Goal: Task Accomplishment & Management: Manage account settings

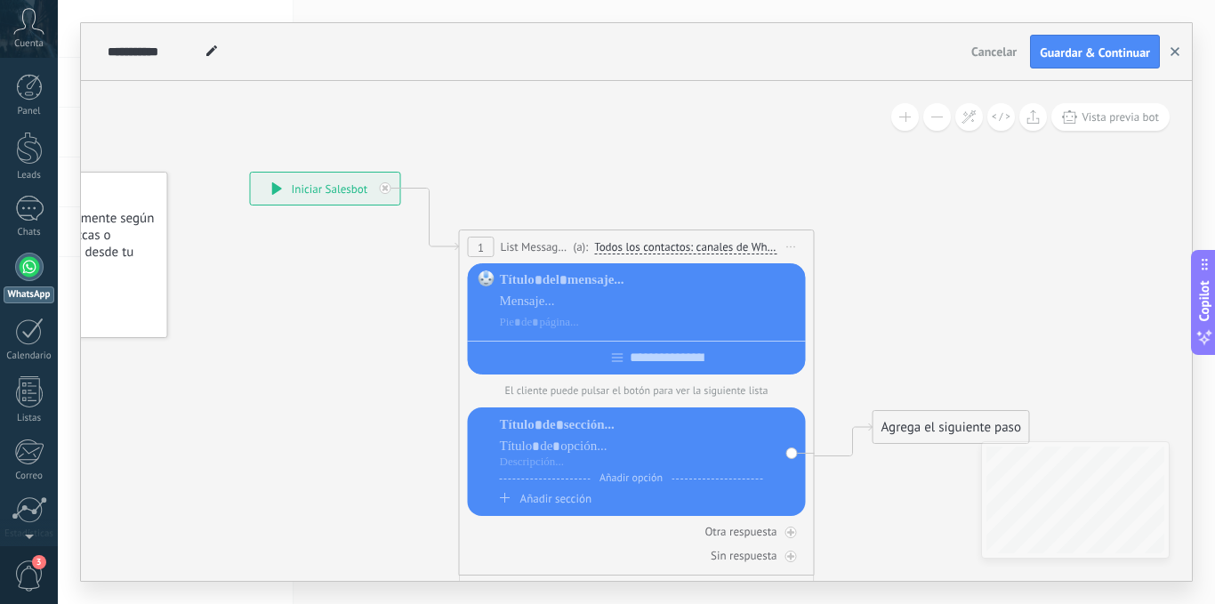
click at [1176, 49] on icon "button" at bounding box center [1174, 51] width 9 height 9
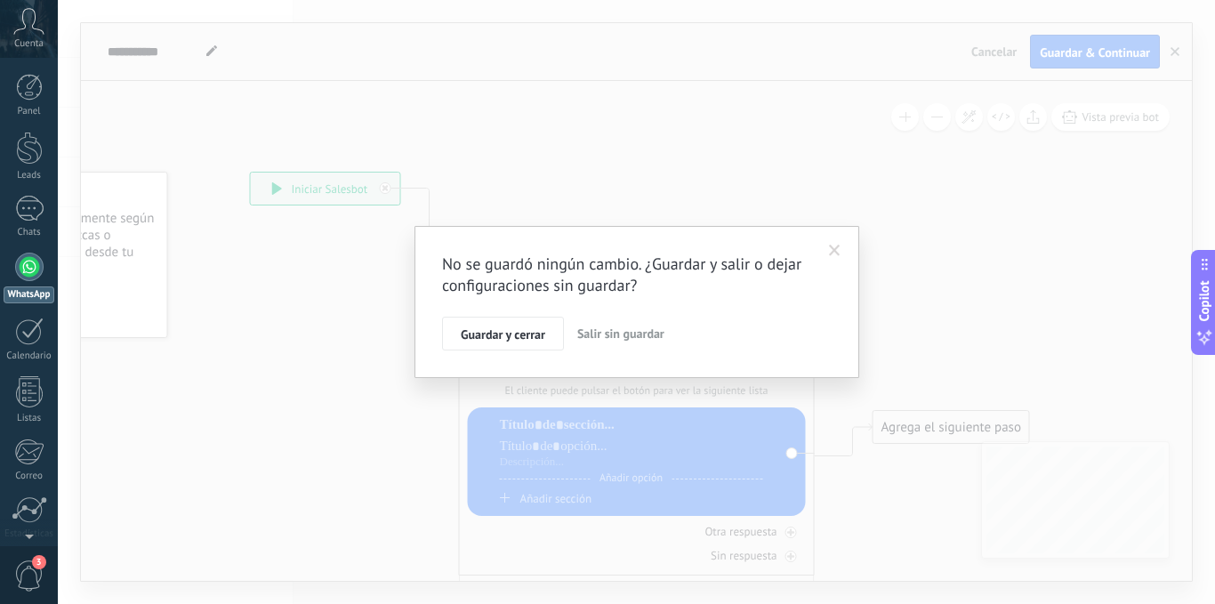
click at [604, 335] on span "Salir sin guardar" at bounding box center [620, 333] width 87 height 16
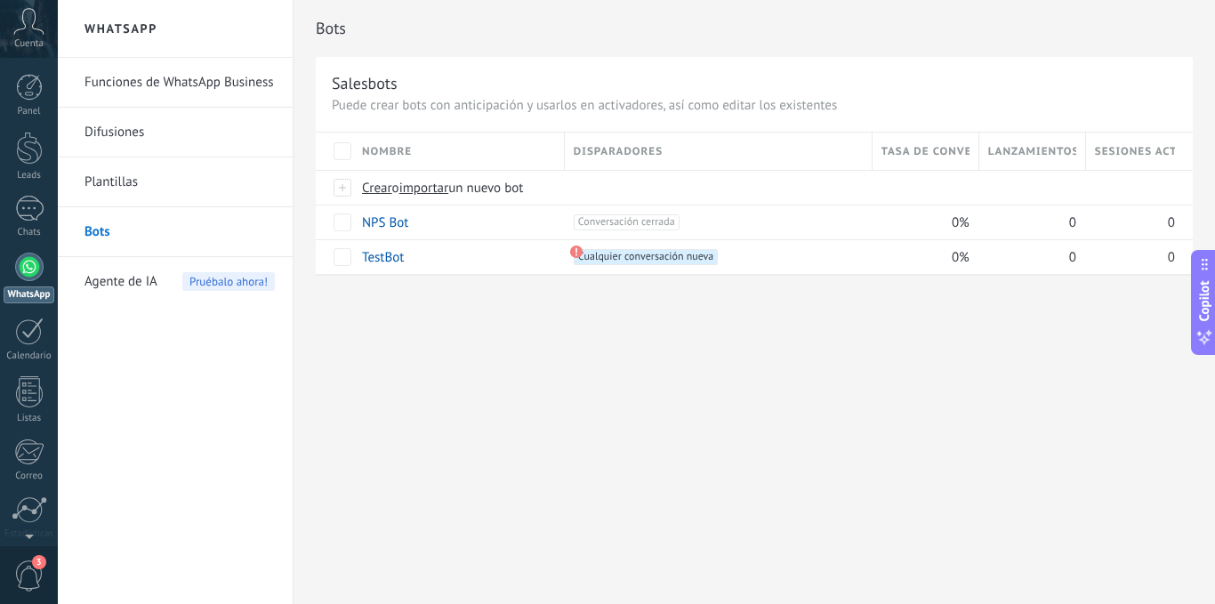
click at [110, 181] on link "Plantillas" at bounding box center [179, 182] width 190 height 50
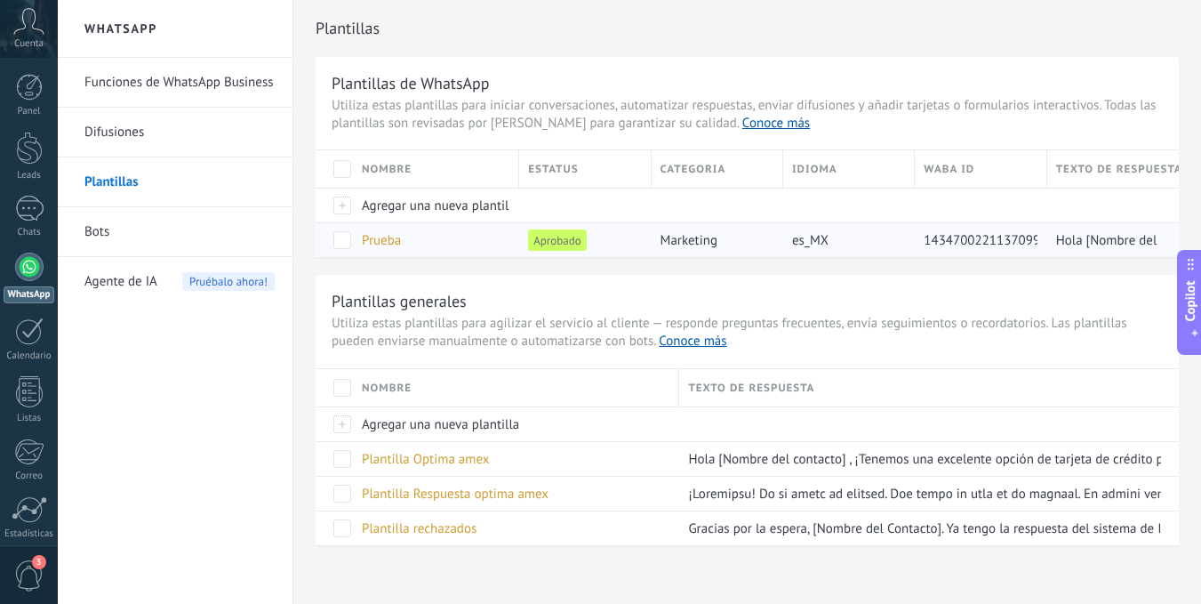
click at [685, 241] on span "marketing" at bounding box center [689, 240] width 57 height 17
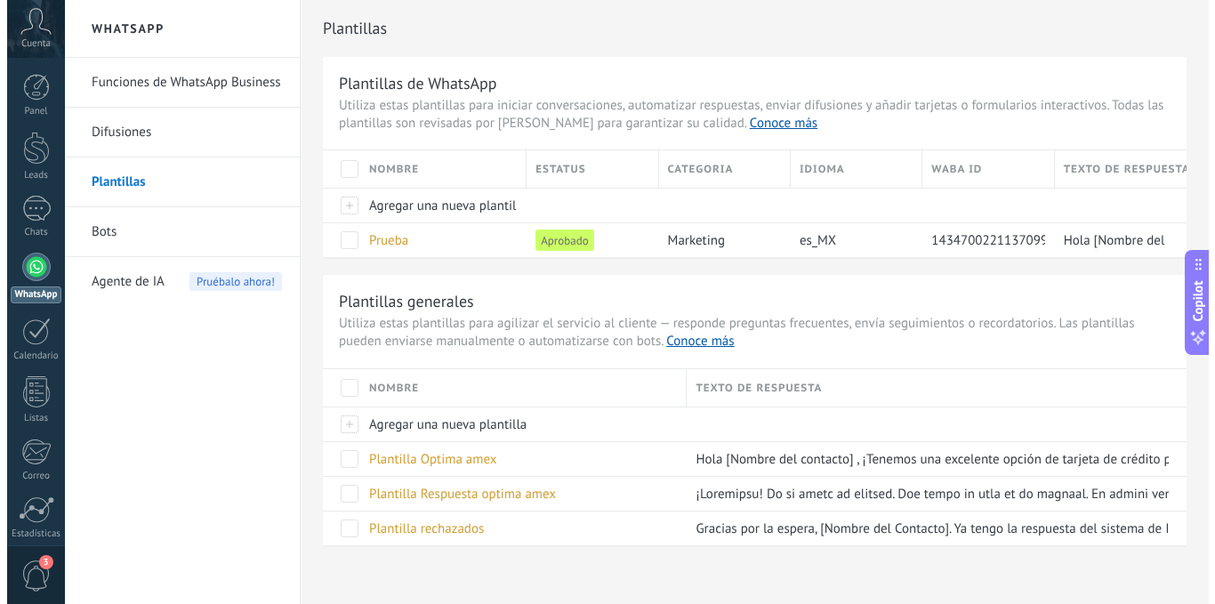
scroll to position [17, 0]
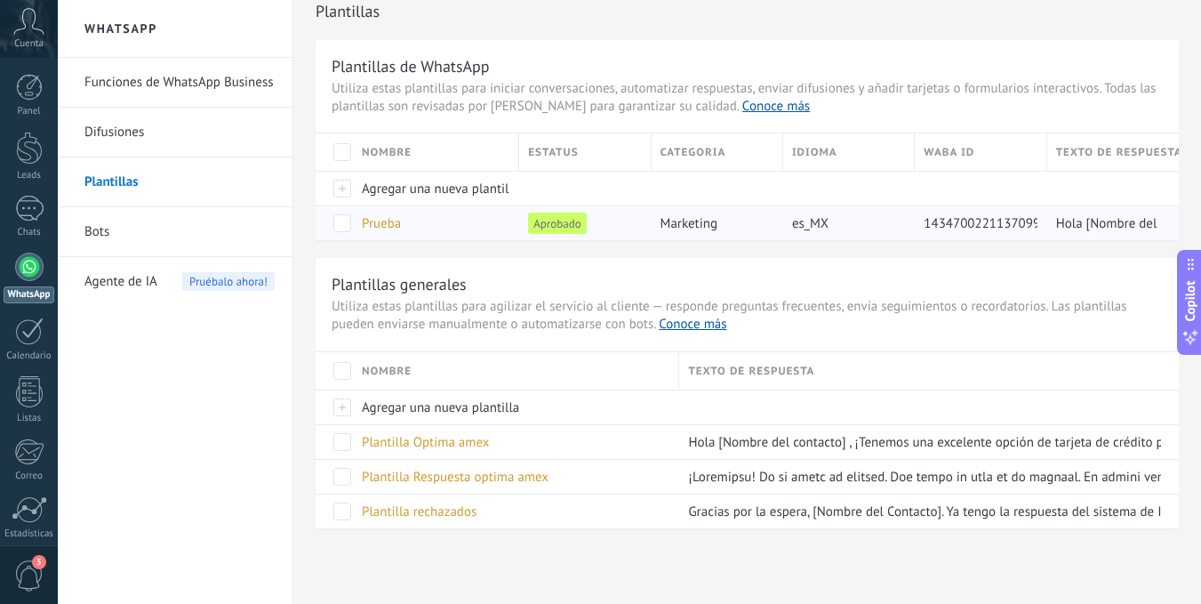
click at [472, 217] on div "Prueba" at bounding box center [431, 223] width 157 height 34
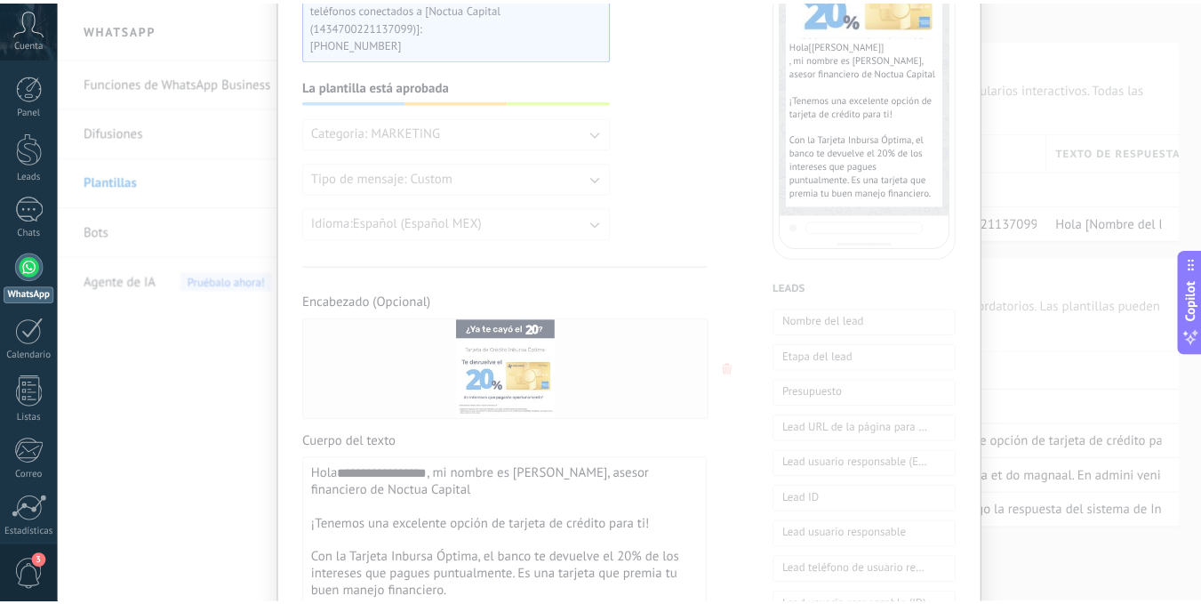
scroll to position [0, 0]
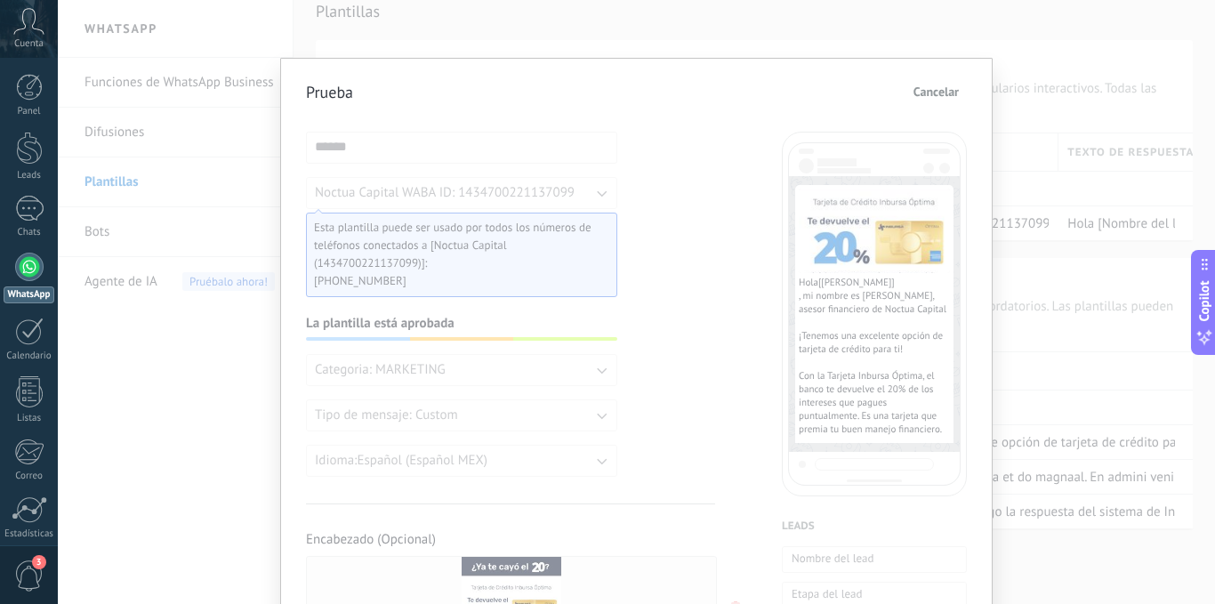
click at [935, 89] on span "Cancelar" at bounding box center [935, 91] width 45 height 12
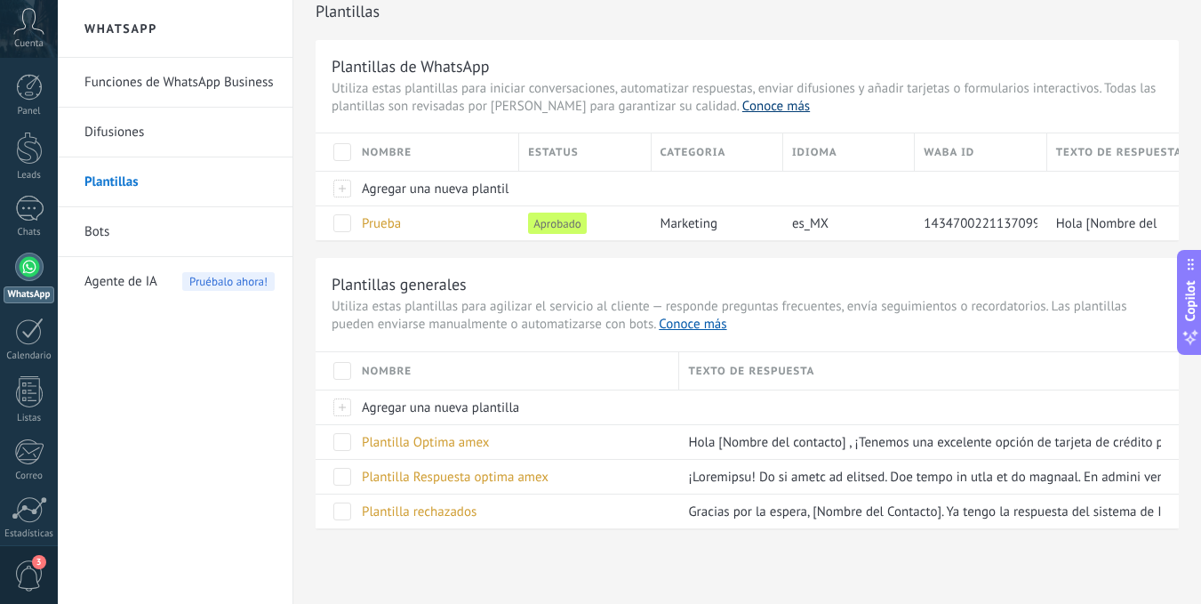
click at [743, 110] on link "Conoce más" at bounding box center [777, 106] width 68 height 17
click at [24, 89] on div at bounding box center [29, 87] width 27 height 27
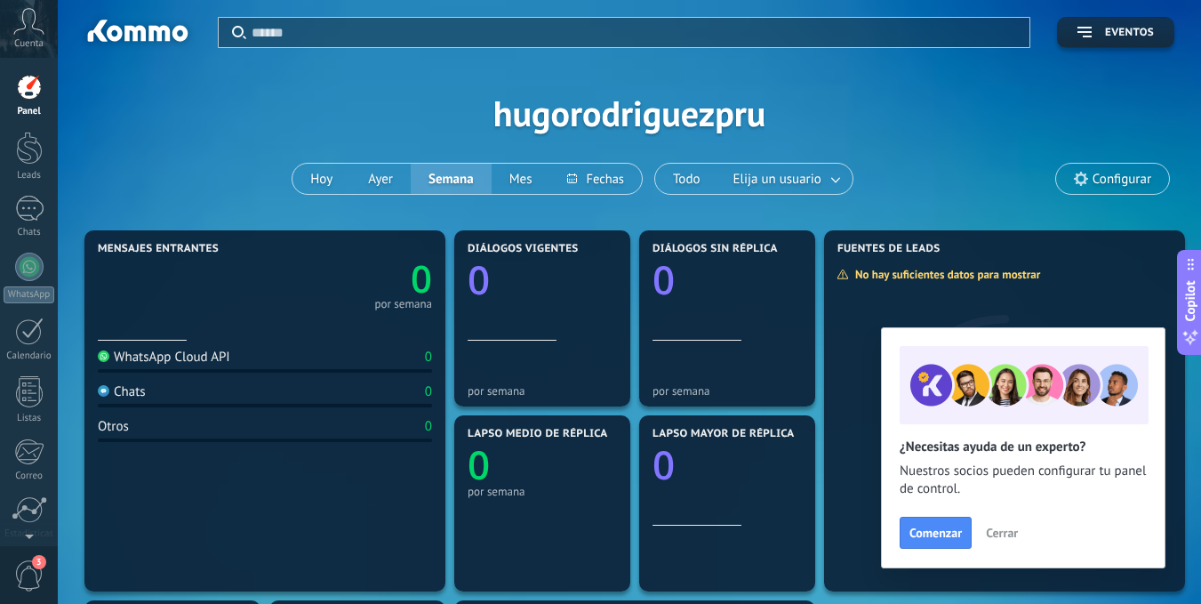
click at [986, 530] on span "Cerrar" at bounding box center [1002, 532] width 32 height 12
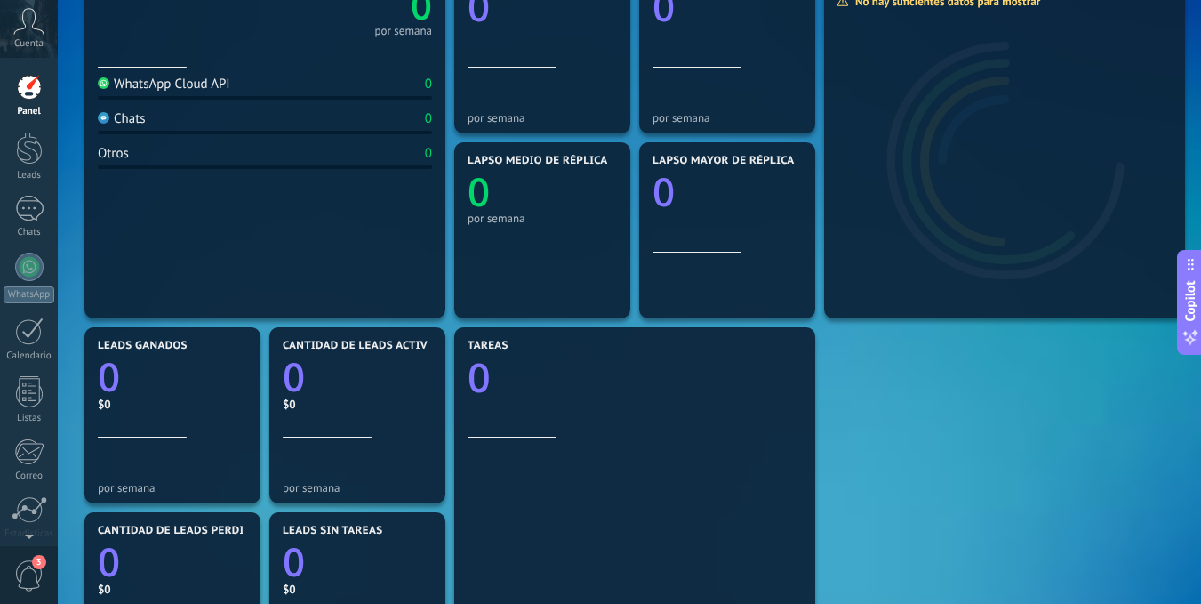
scroll to position [356, 0]
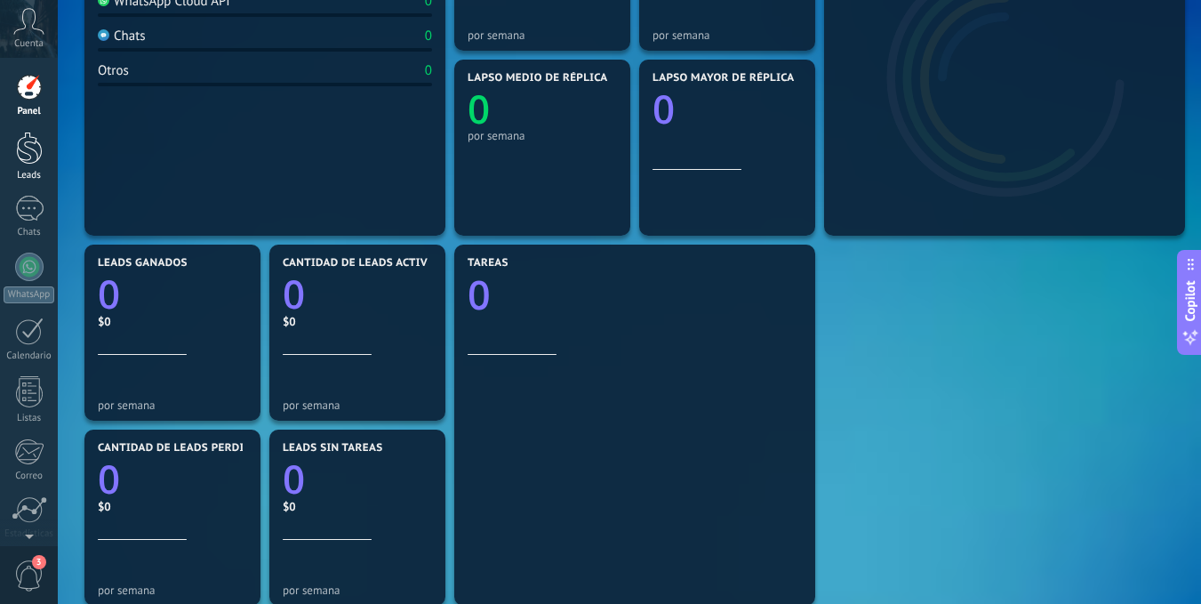
click at [48, 156] on link "Leads" at bounding box center [29, 157] width 58 height 50
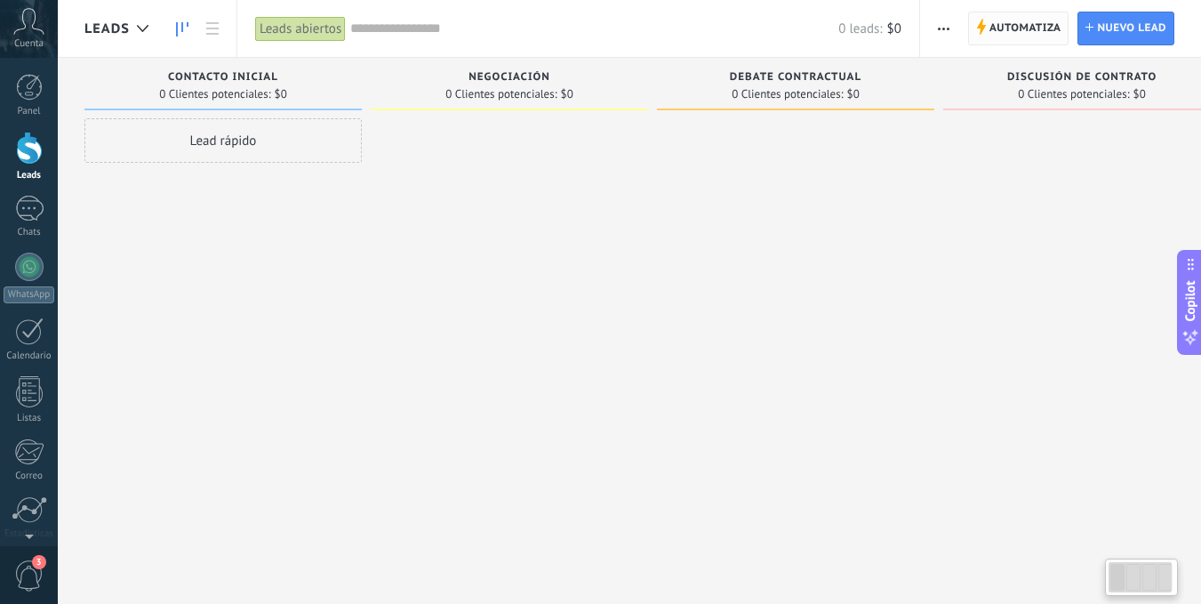
click at [1005, 26] on span "Automatiza" at bounding box center [1026, 28] width 72 height 32
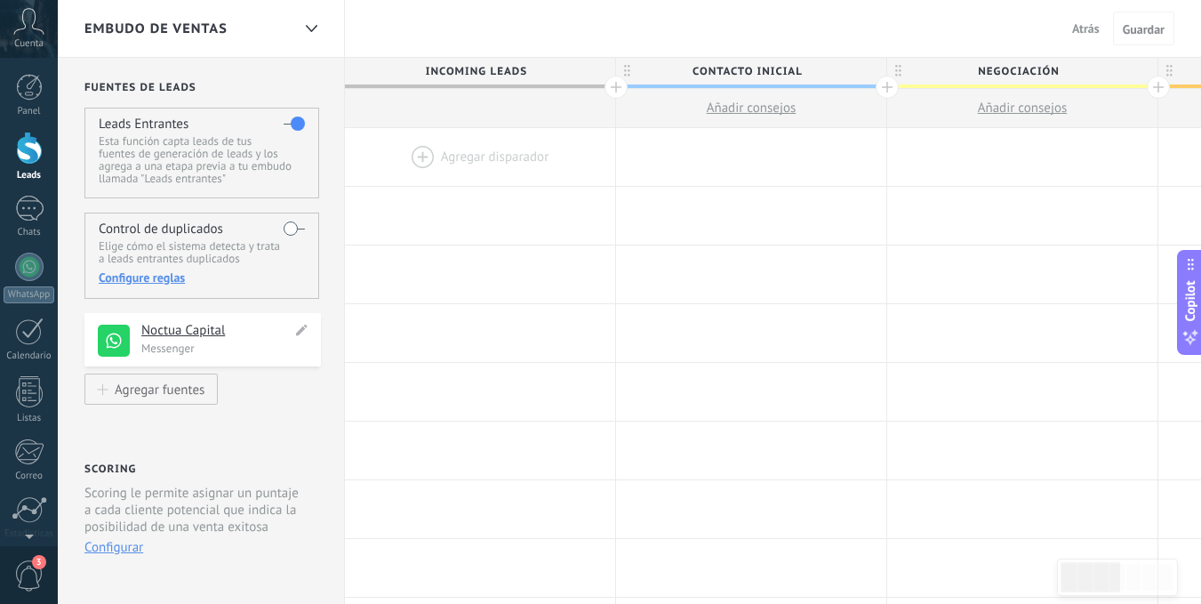
scroll to position [89, 0]
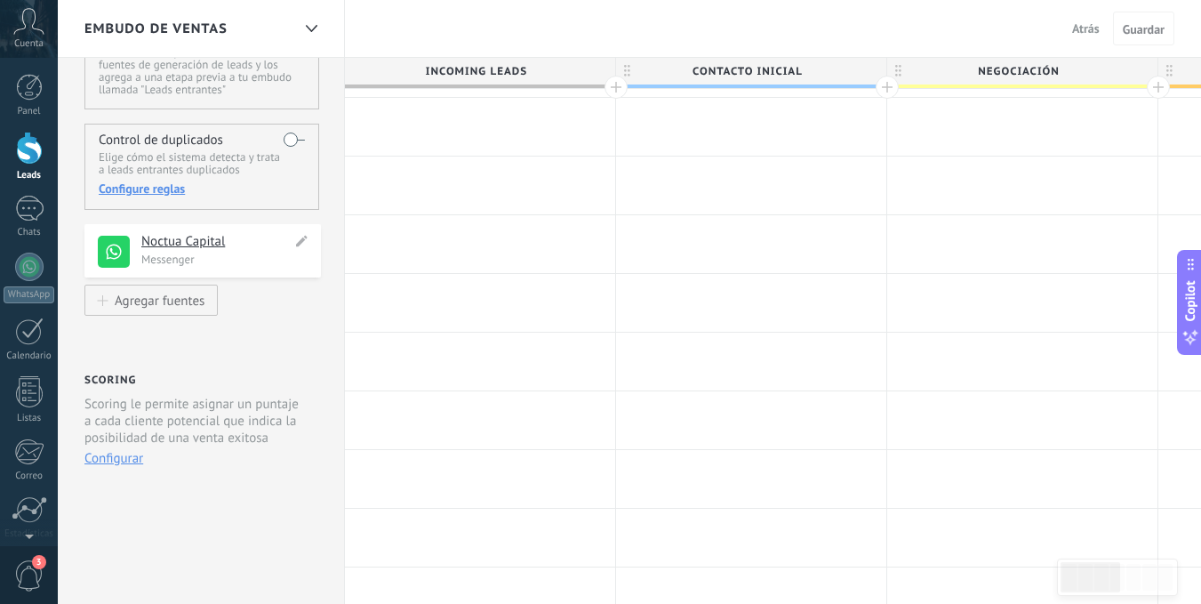
click at [198, 243] on h4 "Noctua Capital" at bounding box center [216, 242] width 150 height 18
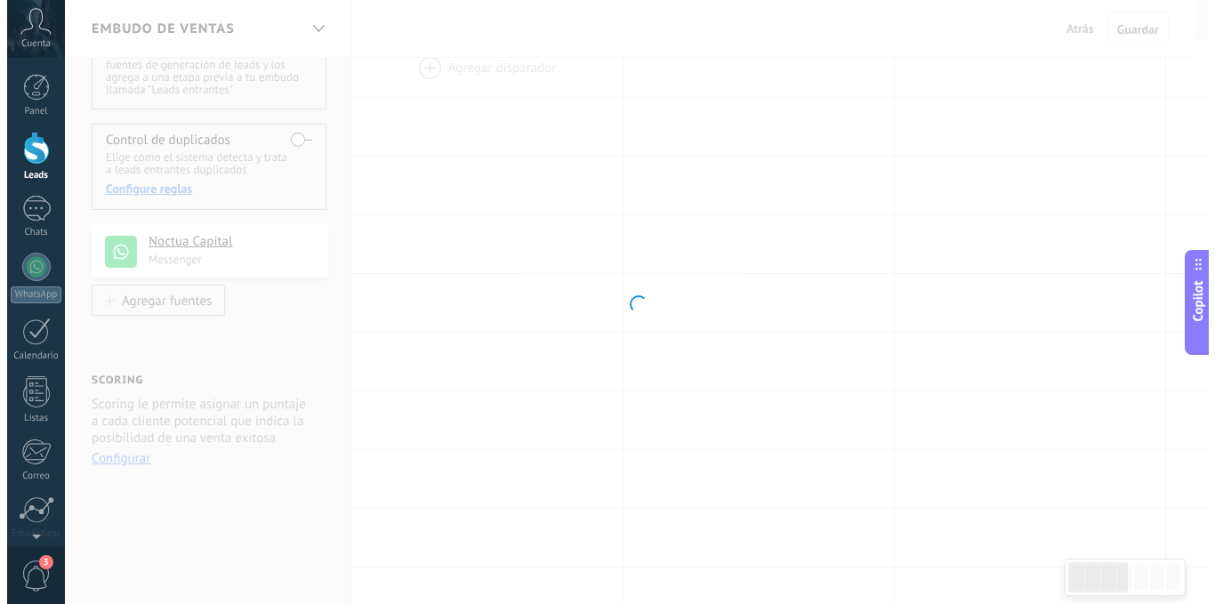
scroll to position [0, 0]
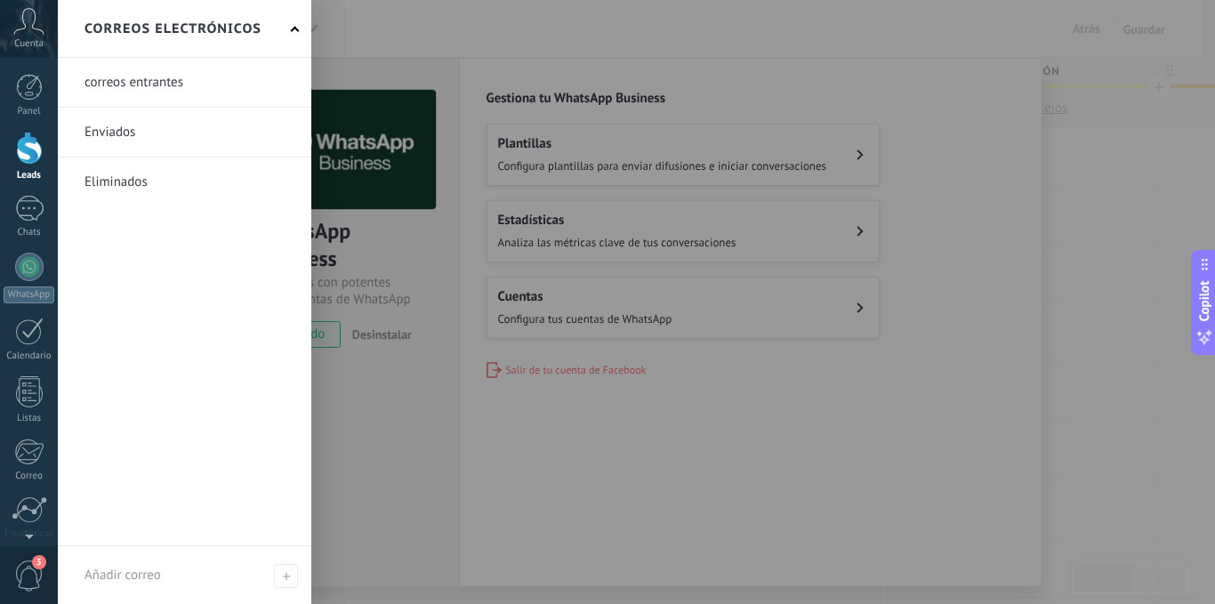
click at [908, 401] on div at bounding box center [665, 302] width 1215 height 604
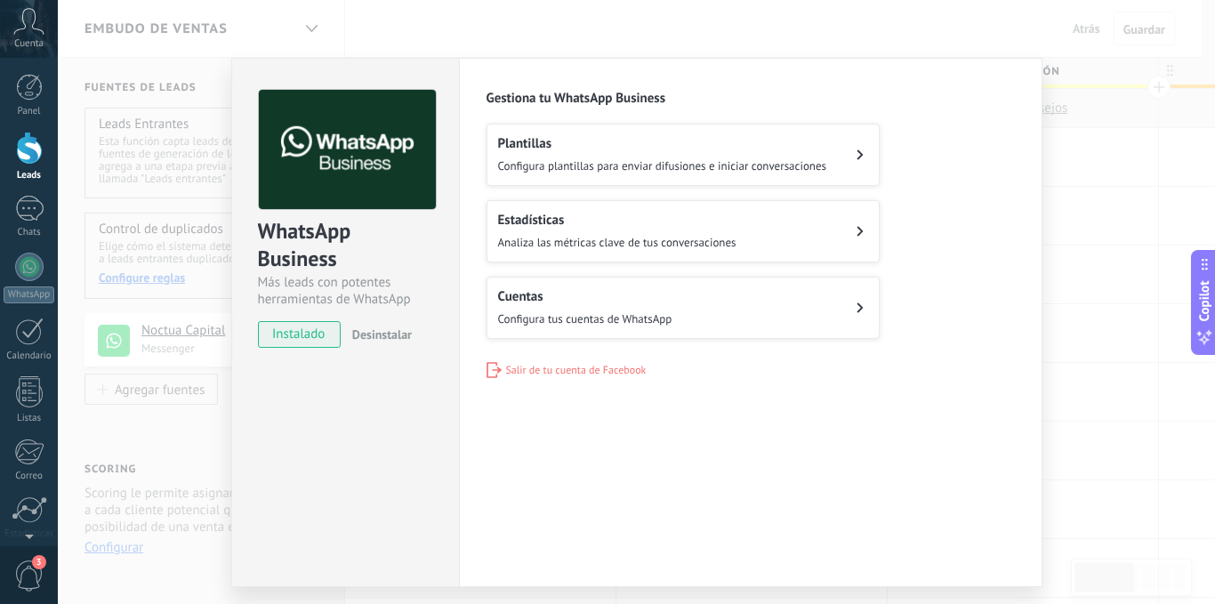
click at [645, 161] on span "Configura plantillas para enviar difusiones e iniciar conversaciones" at bounding box center [662, 165] width 329 height 15
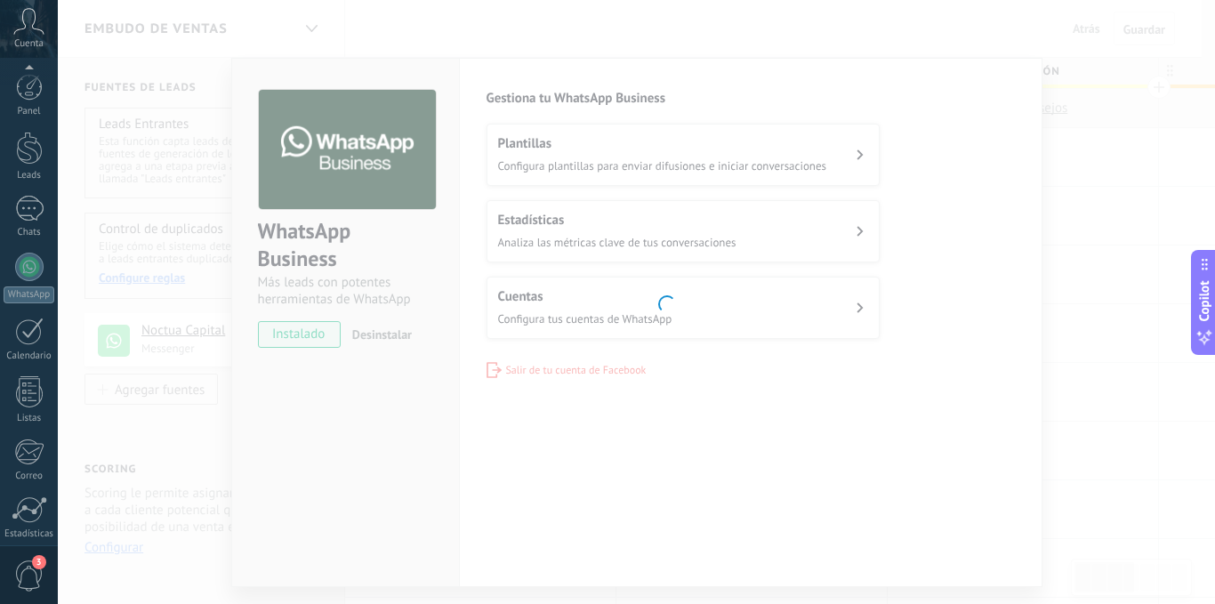
scroll to position [136, 0]
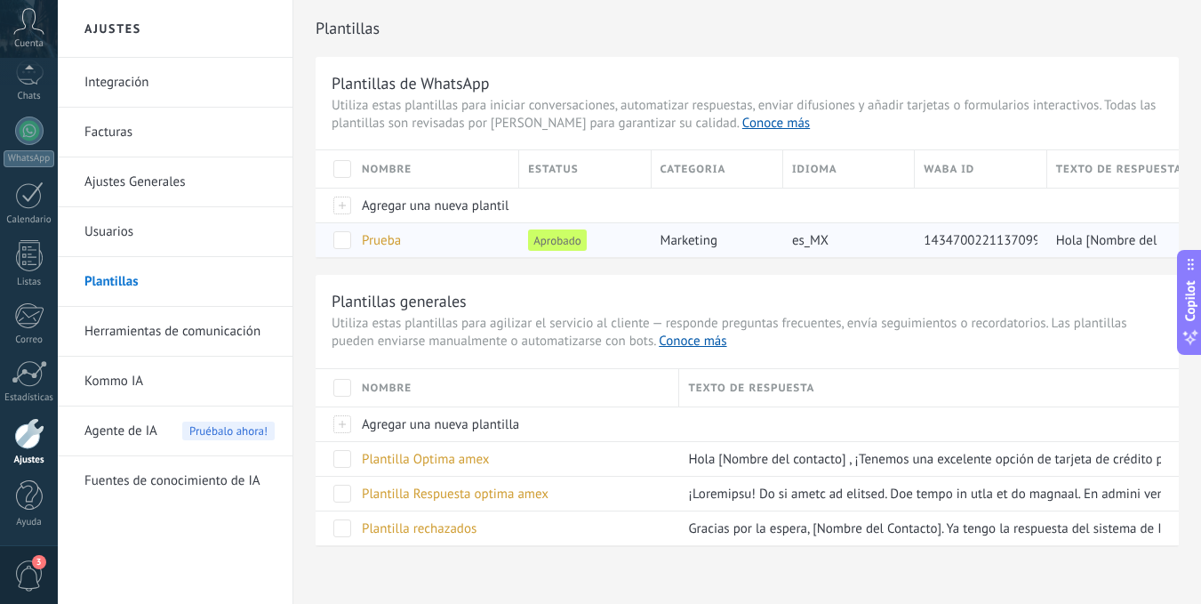
click at [340, 239] on span at bounding box center [342, 240] width 18 height 18
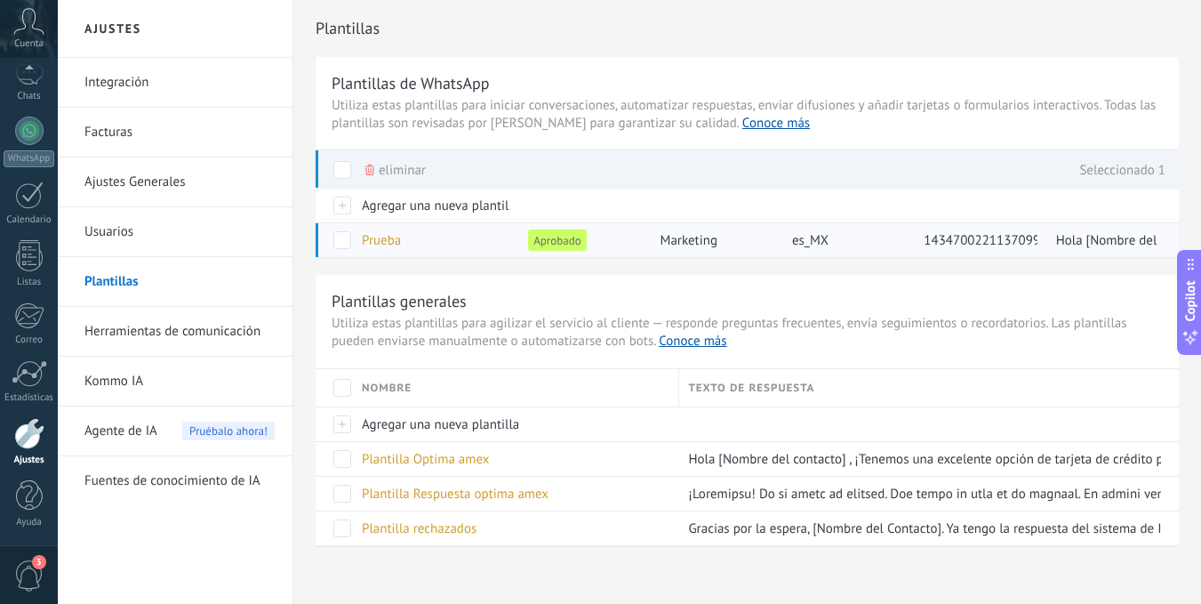
click at [340, 239] on span at bounding box center [342, 240] width 18 height 18
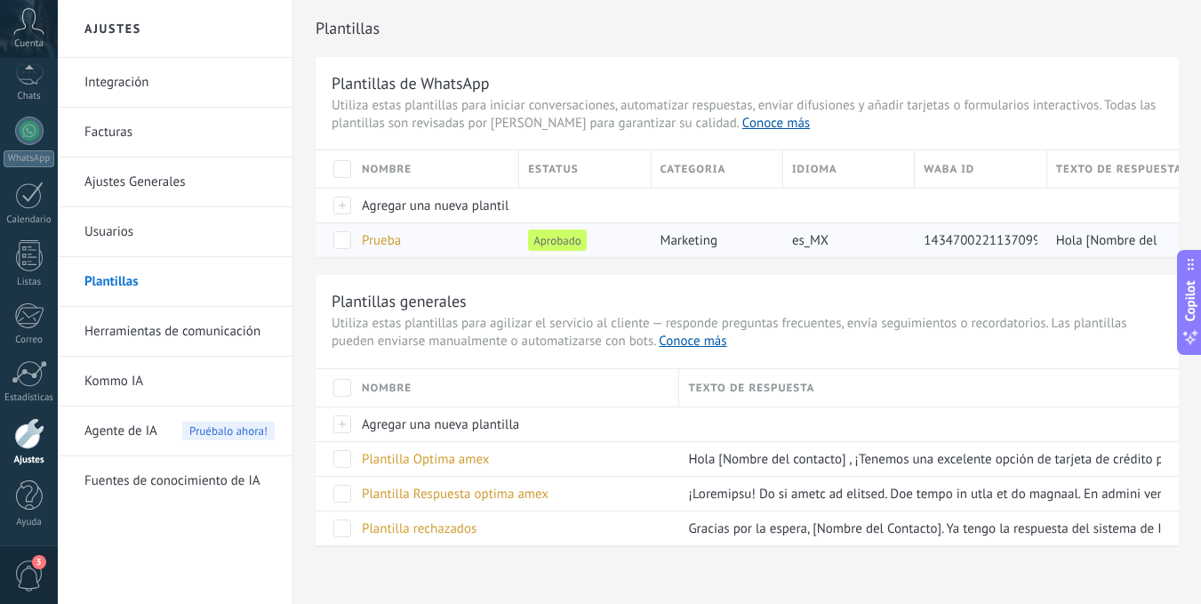
click at [425, 247] on div "Prueba" at bounding box center [431, 240] width 157 height 34
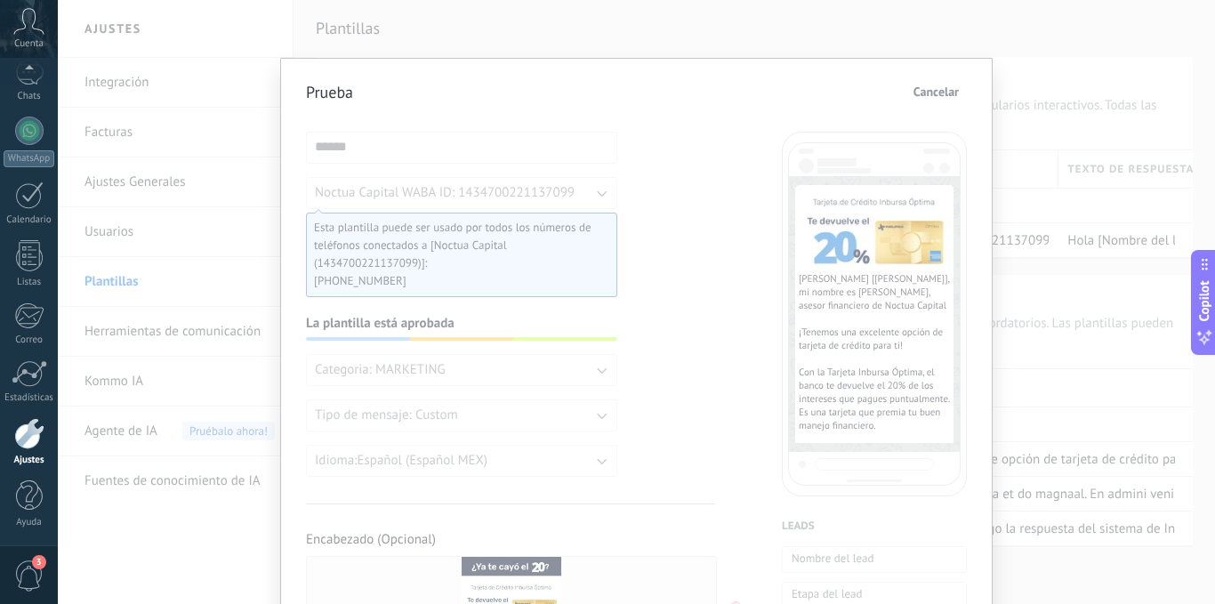
click at [929, 97] on span "Cancelar" at bounding box center [935, 91] width 45 height 12
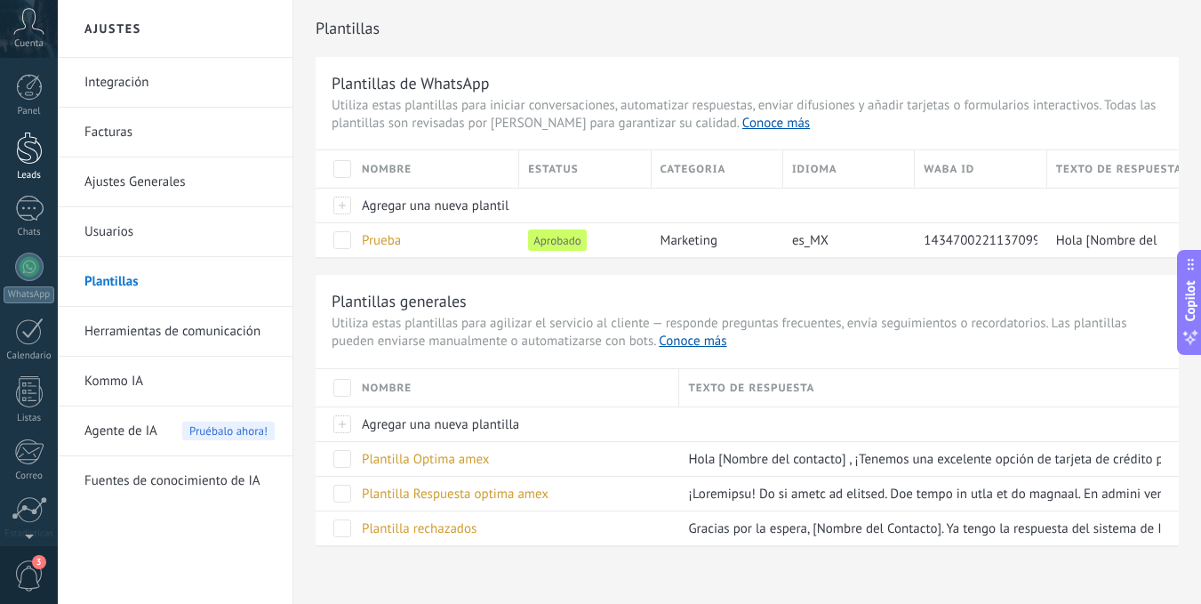
click at [29, 143] on div at bounding box center [29, 148] width 27 height 33
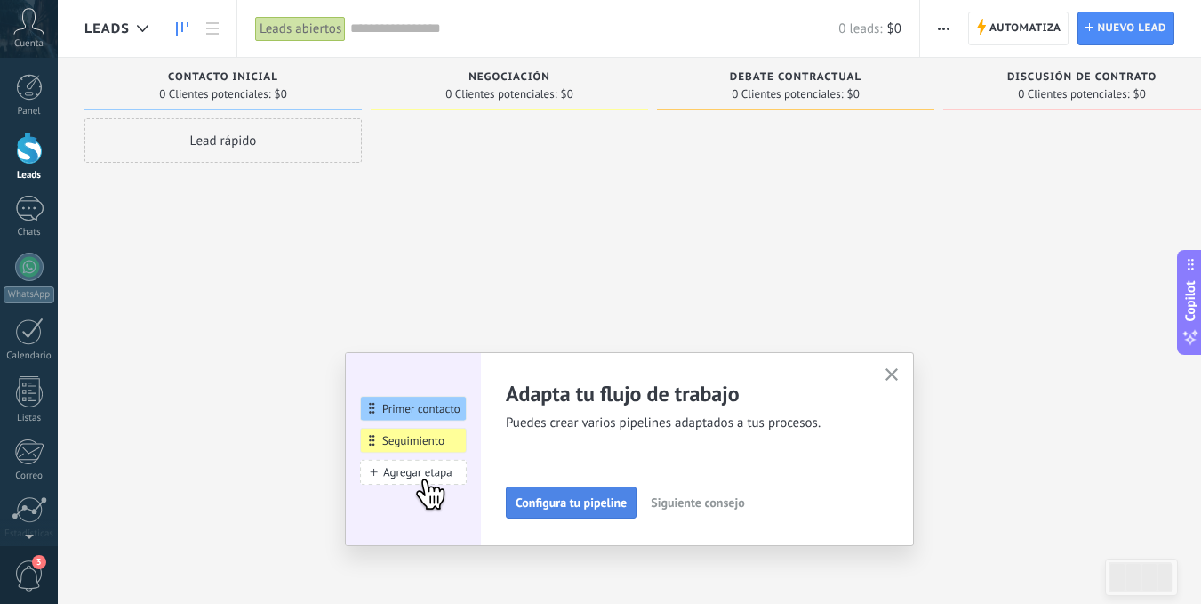
click at [584, 492] on button "Configura tu pipeline" at bounding box center [571, 502] width 131 height 32
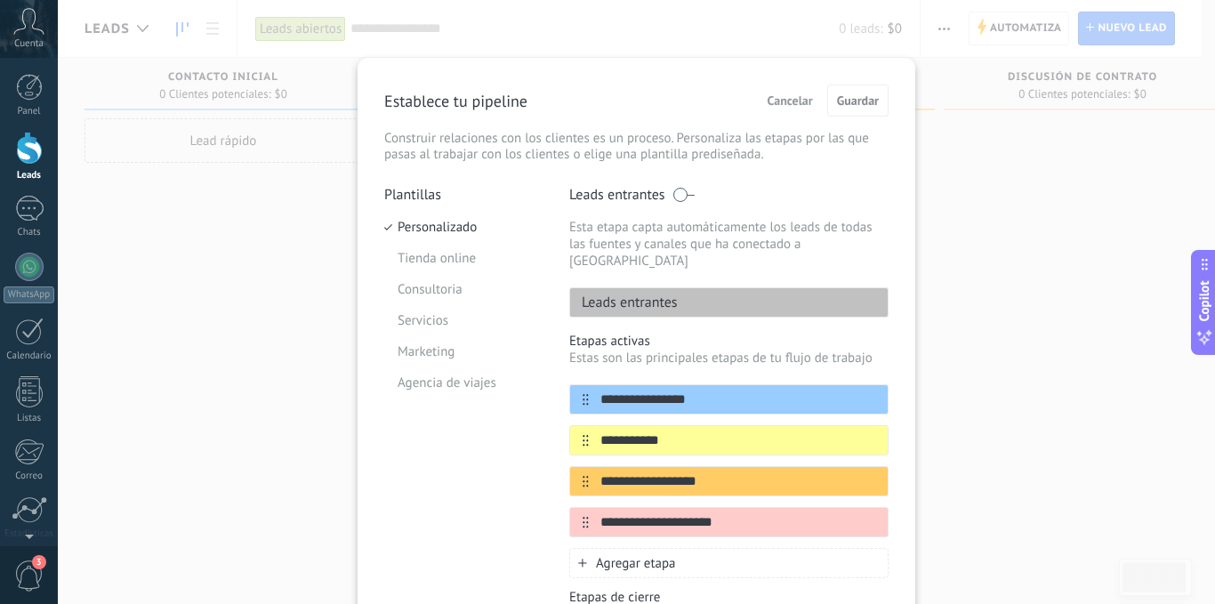
click at [786, 91] on button "Cancelar" at bounding box center [789, 100] width 61 height 27
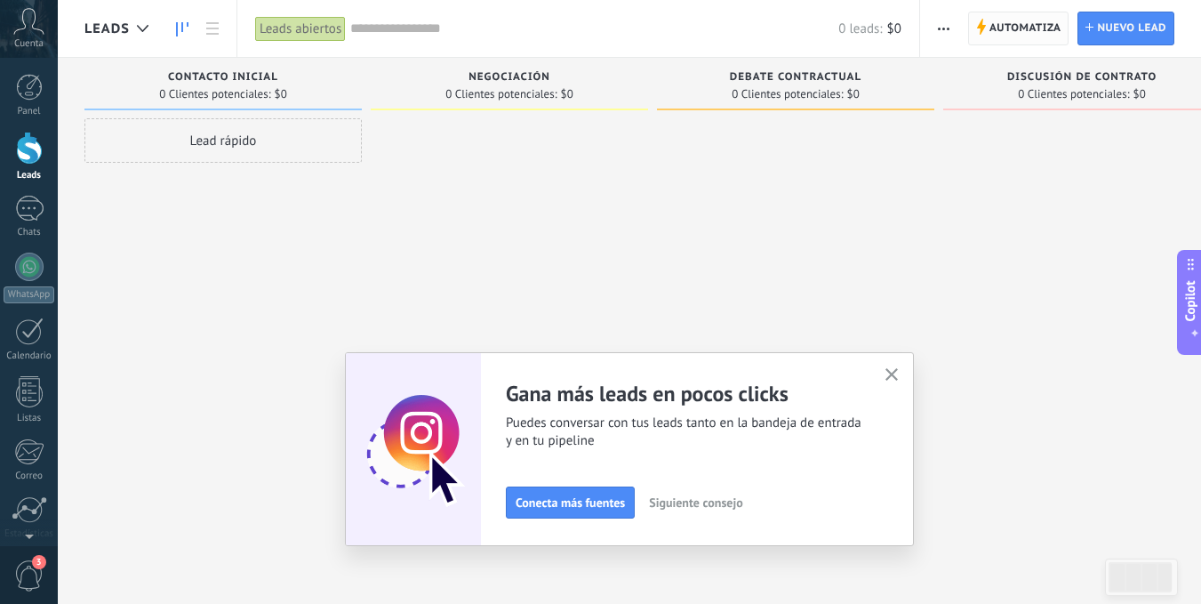
click at [1042, 24] on span "Automatiza" at bounding box center [1026, 28] width 72 height 32
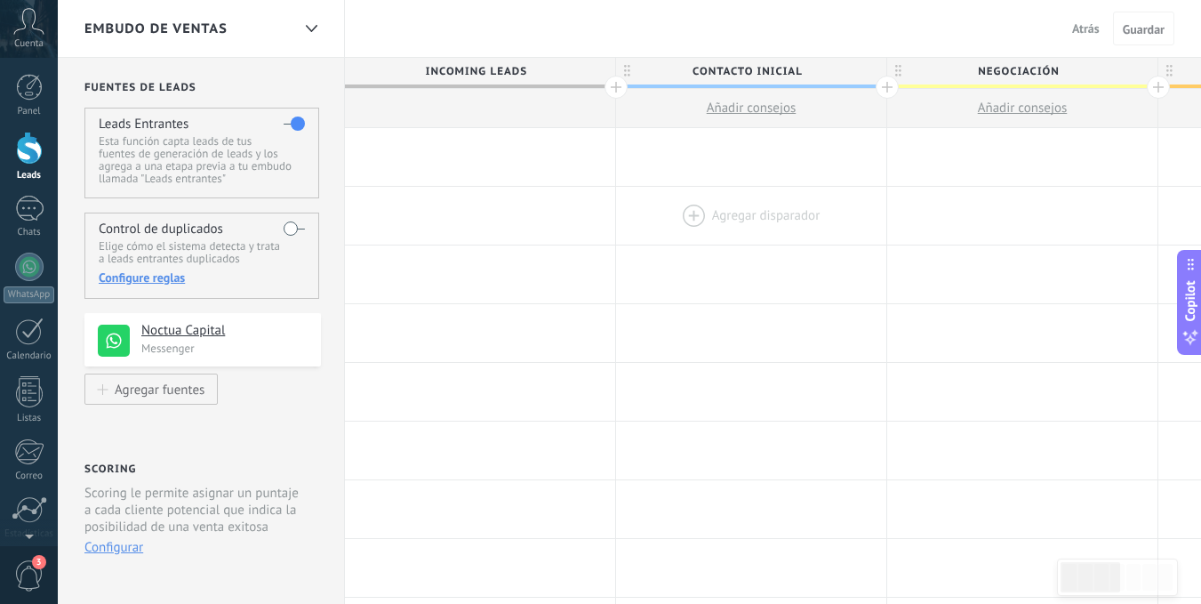
click at [848, 242] on div at bounding box center [751, 216] width 270 height 58
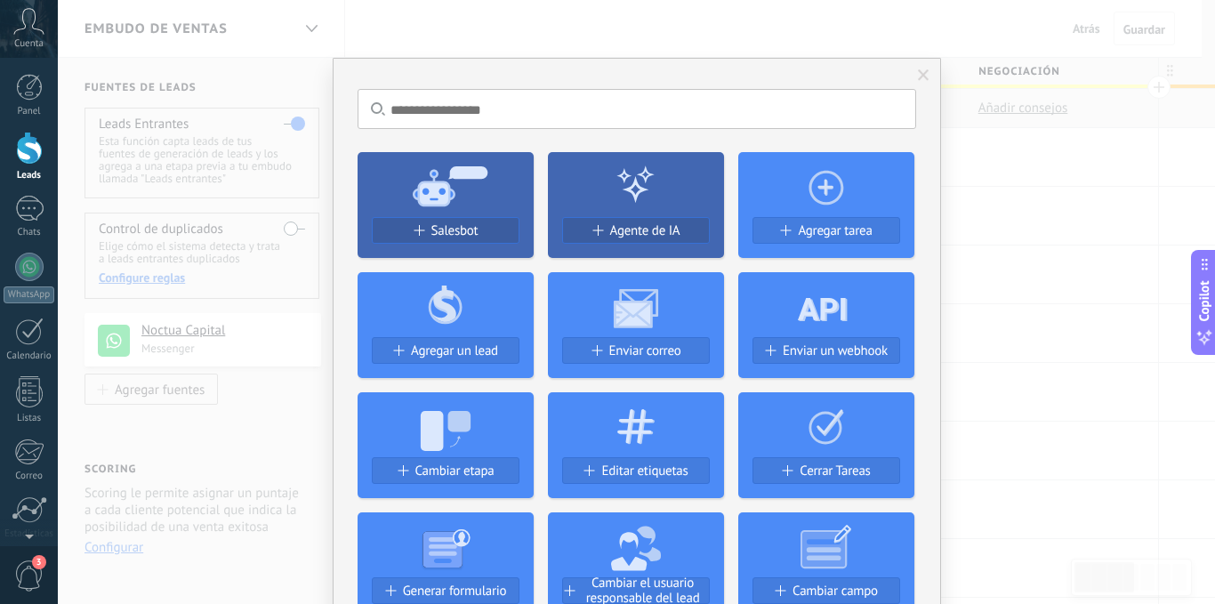
click at [918, 71] on span at bounding box center [924, 75] width 12 height 12
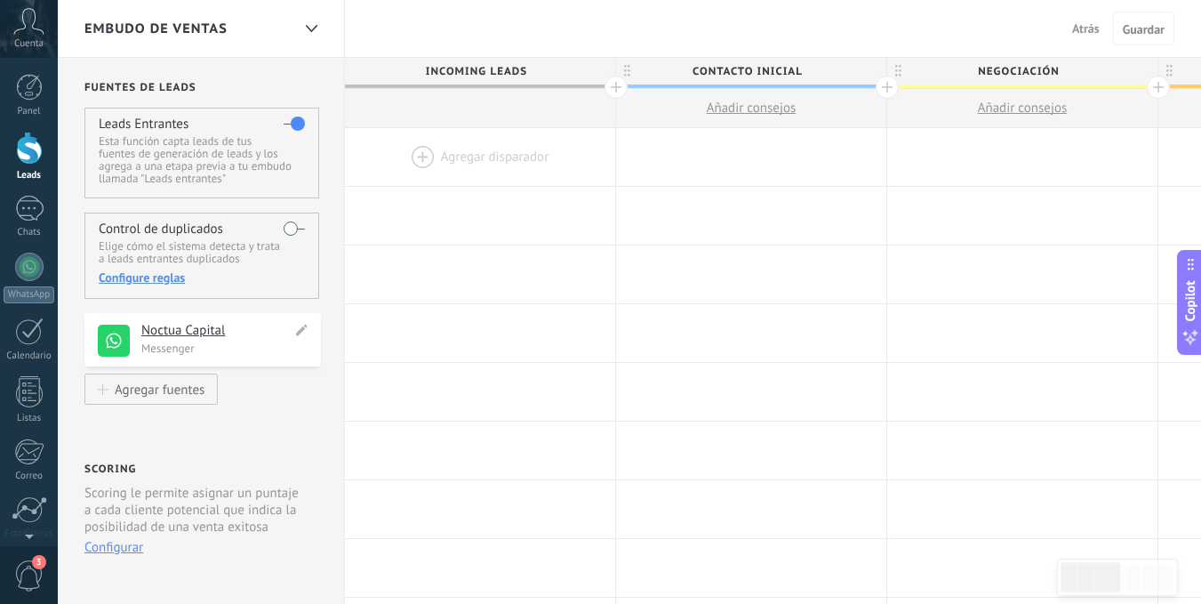
click at [159, 333] on h4 "Noctua Capital" at bounding box center [216, 331] width 150 height 18
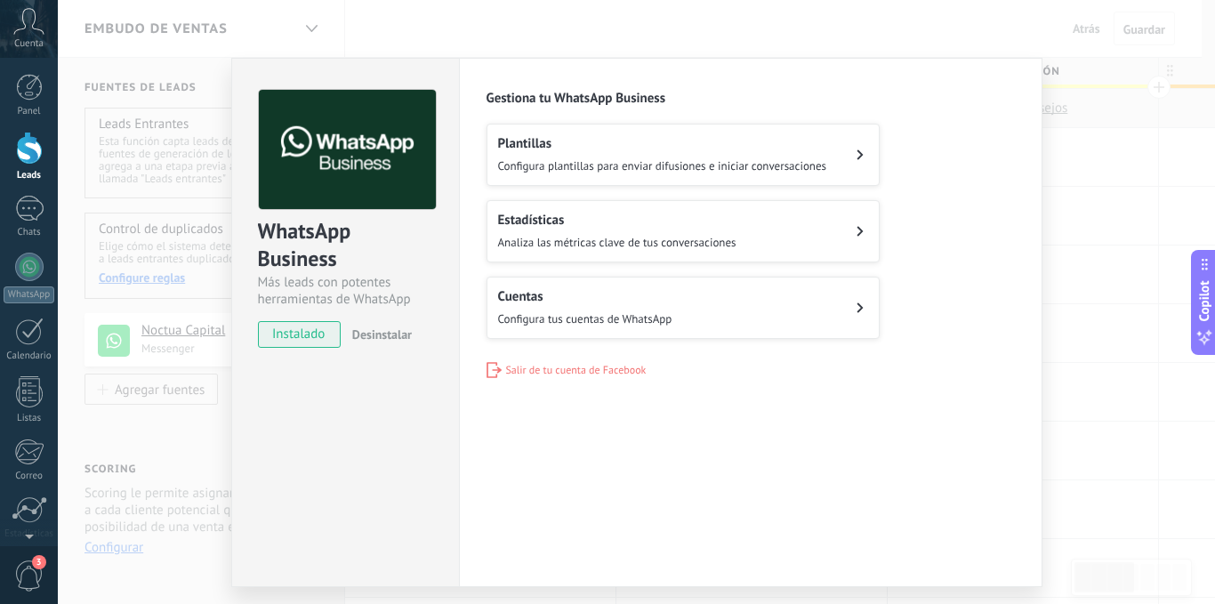
click at [811, 159] on span "Configura plantillas para enviar difusiones e iniciar conversaciones" at bounding box center [662, 165] width 329 height 15
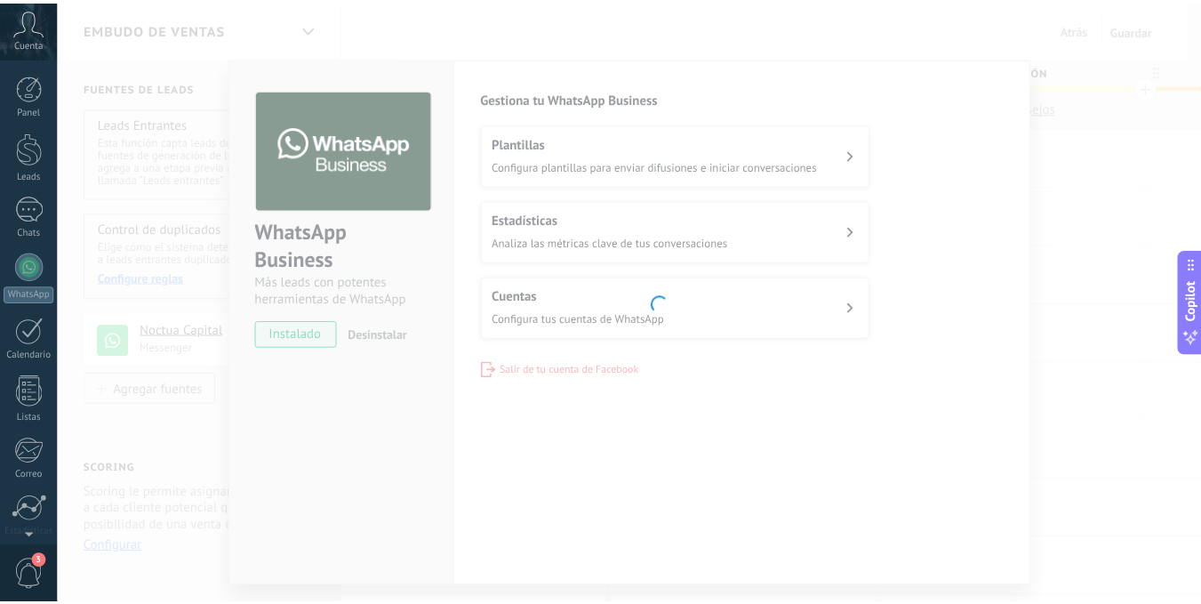
scroll to position [136, 0]
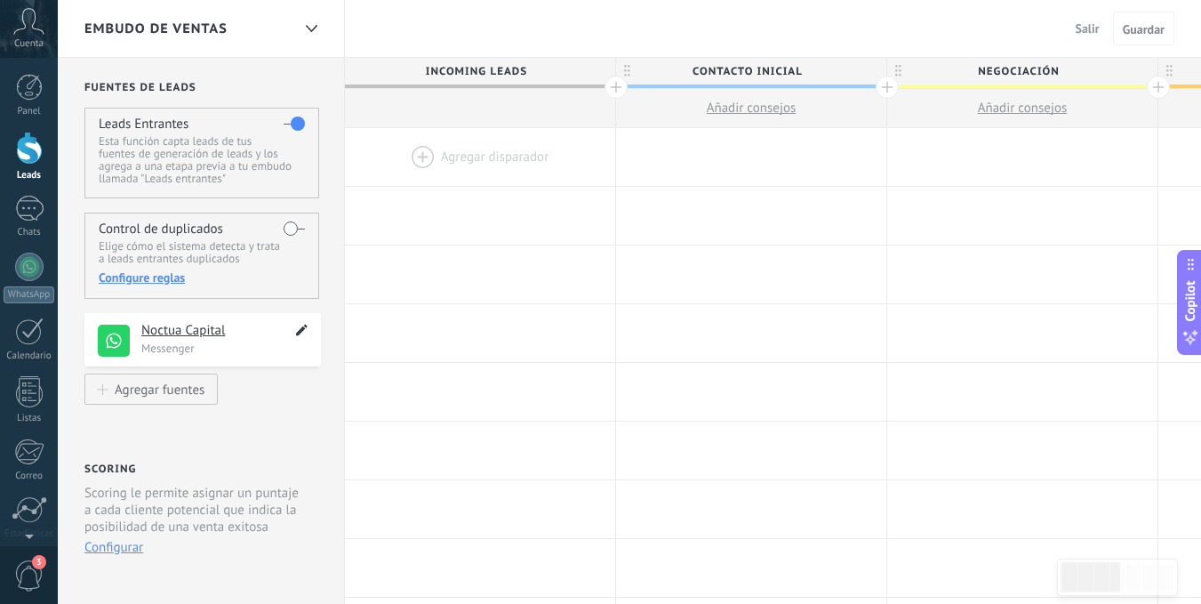
click at [296, 325] on icon at bounding box center [302, 329] width 20 height 21
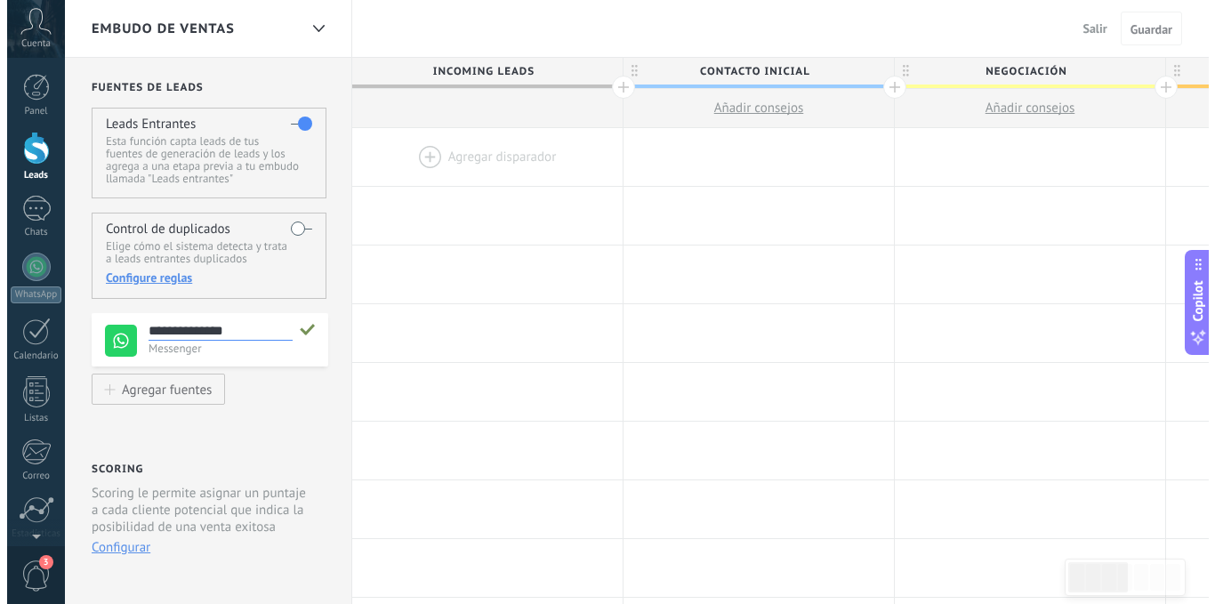
scroll to position [17, 0]
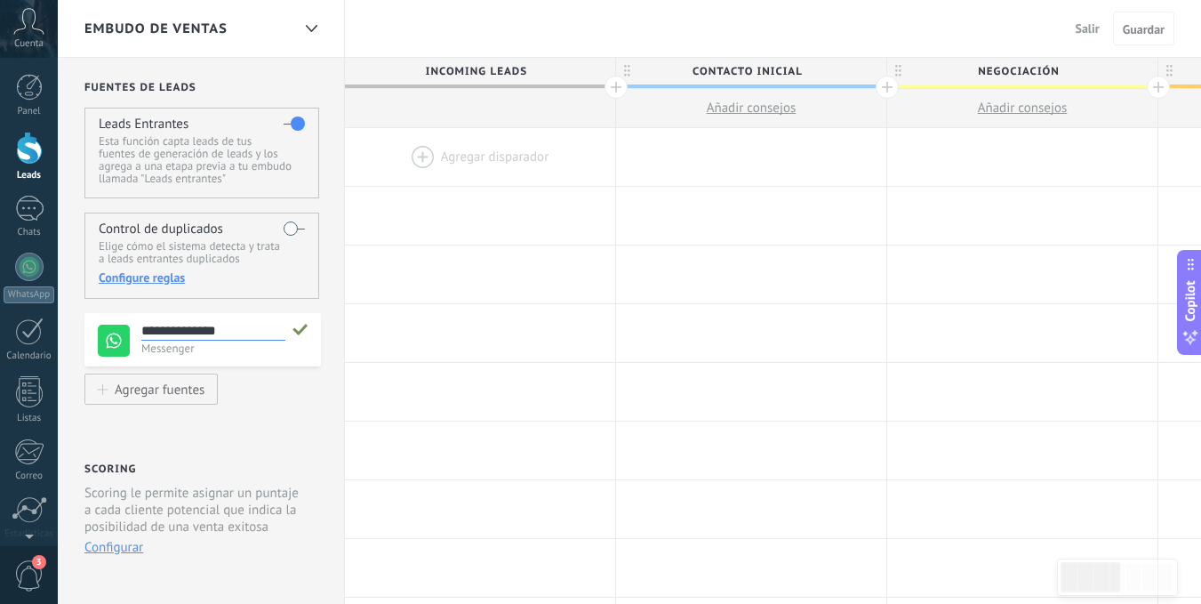
click at [282, 369] on div "**********" at bounding box center [202, 343] width 237 height 60
click at [176, 344] on p "Messenger" at bounding box center [225, 348] width 169 height 15
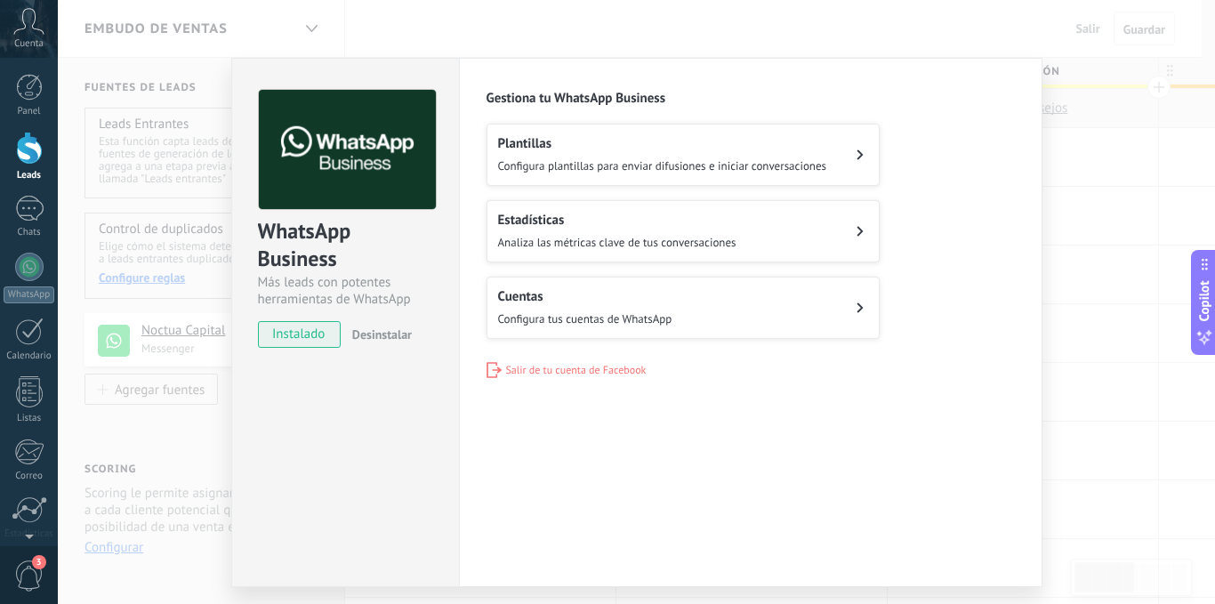
click at [946, 38] on div "WhatsApp Business Más leads con potentes herramientas de WhatsApp instalado Des…" at bounding box center [636, 302] width 1157 height 604
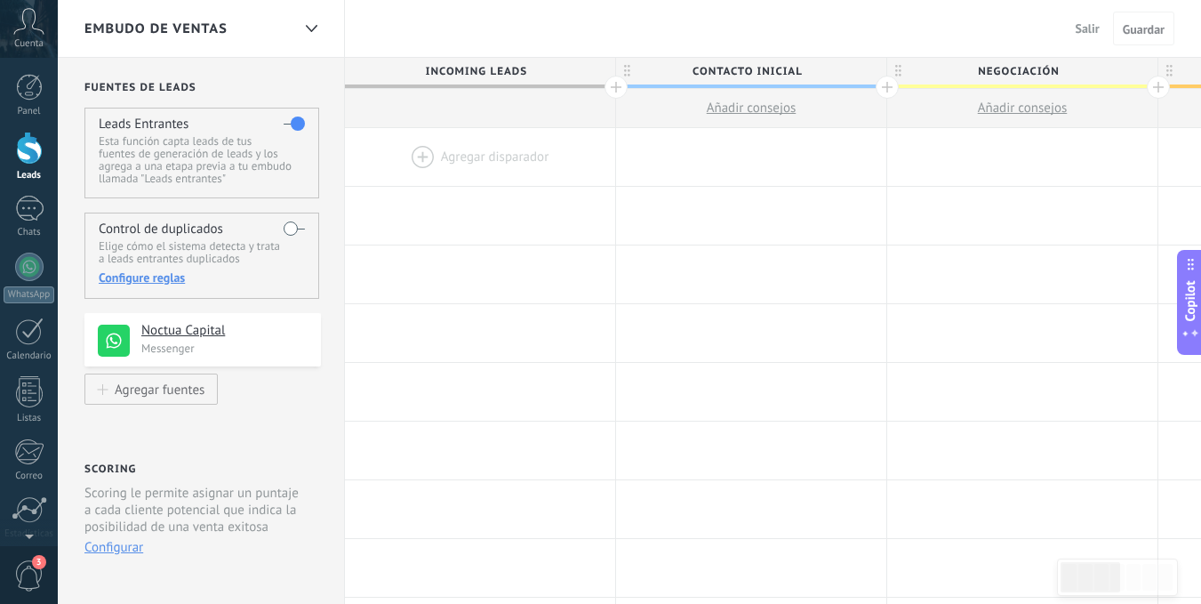
click at [417, 160] on div at bounding box center [480, 157] width 270 height 58
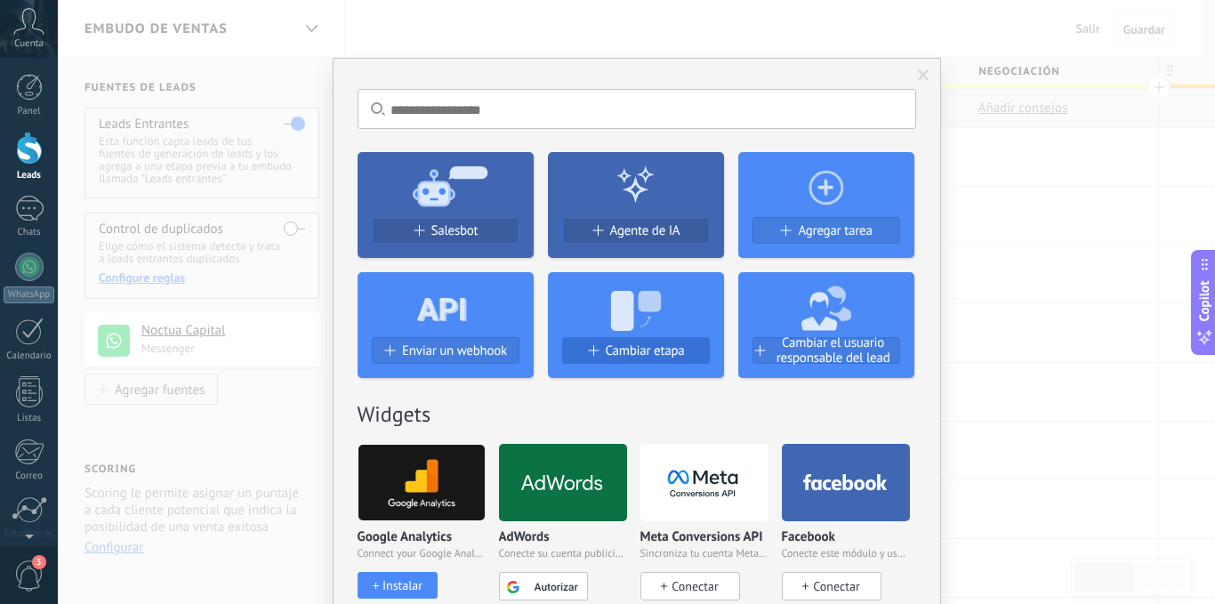
scroll to position [89, 0]
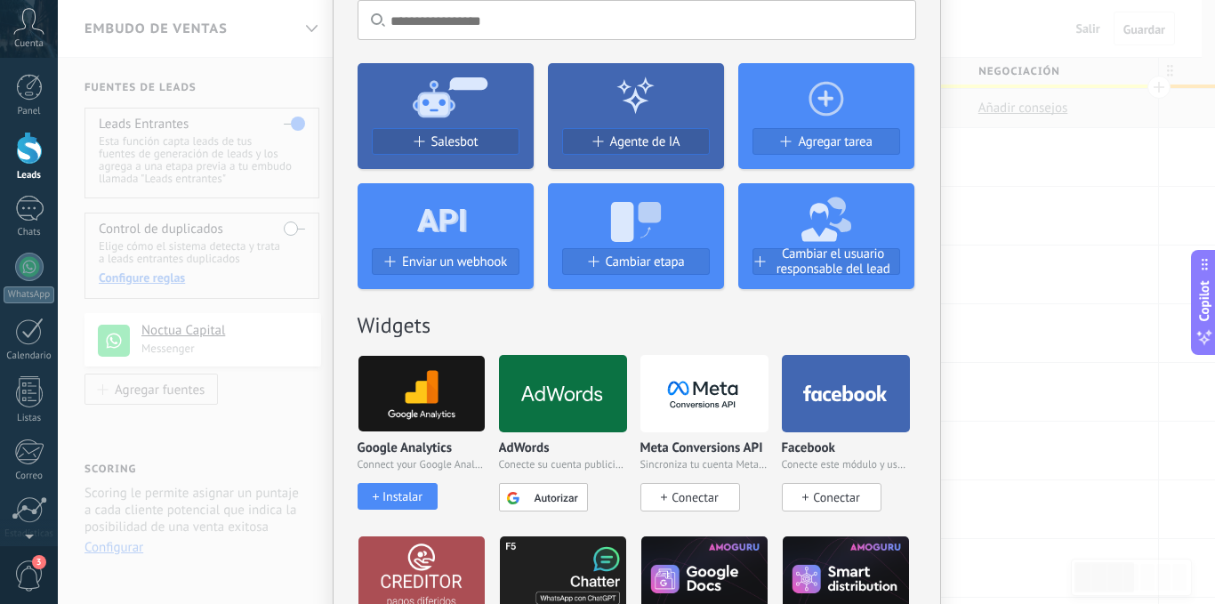
click at [1031, 181] on div "No hay resultados Salesbot Agente de IA Agregar tarea Enviar un webhook Cambiar…" at bounding box center [636, 302] width 1157 height 604
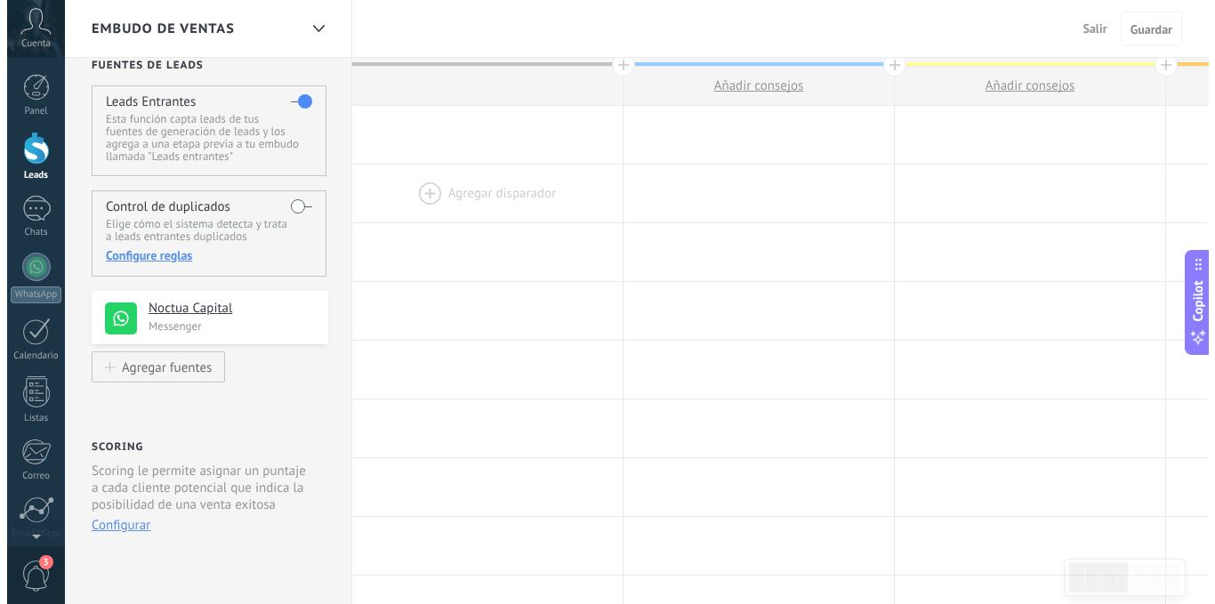
scroll to position [0, 0]
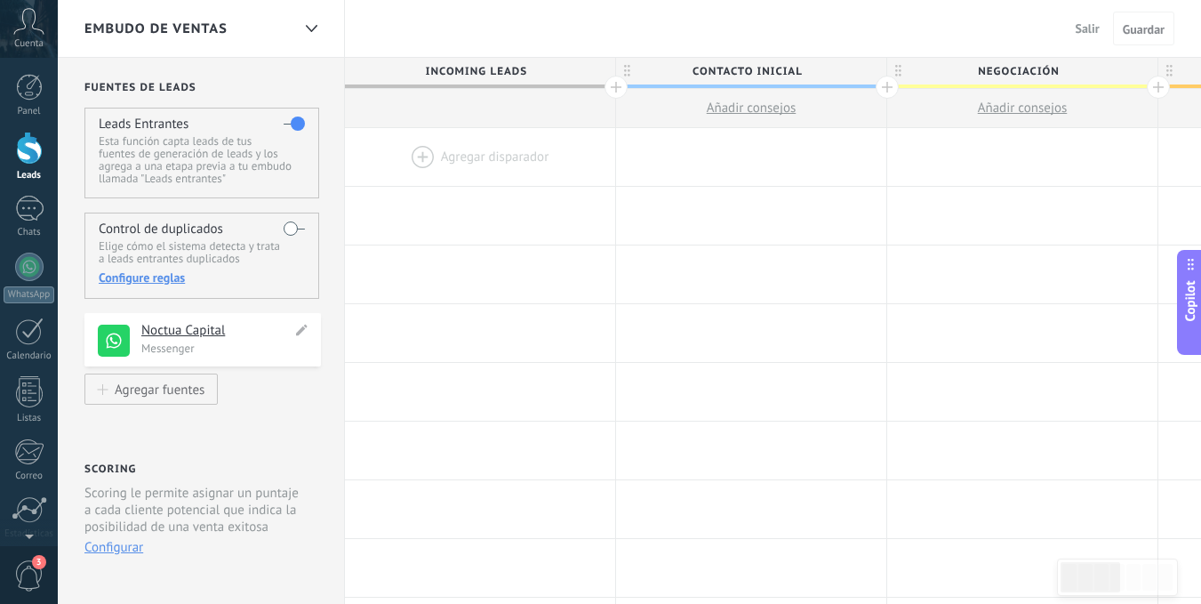
click at [165, 335] on h4 "Noctua Capital" at bounding box center [216, 331] width 150 height 18
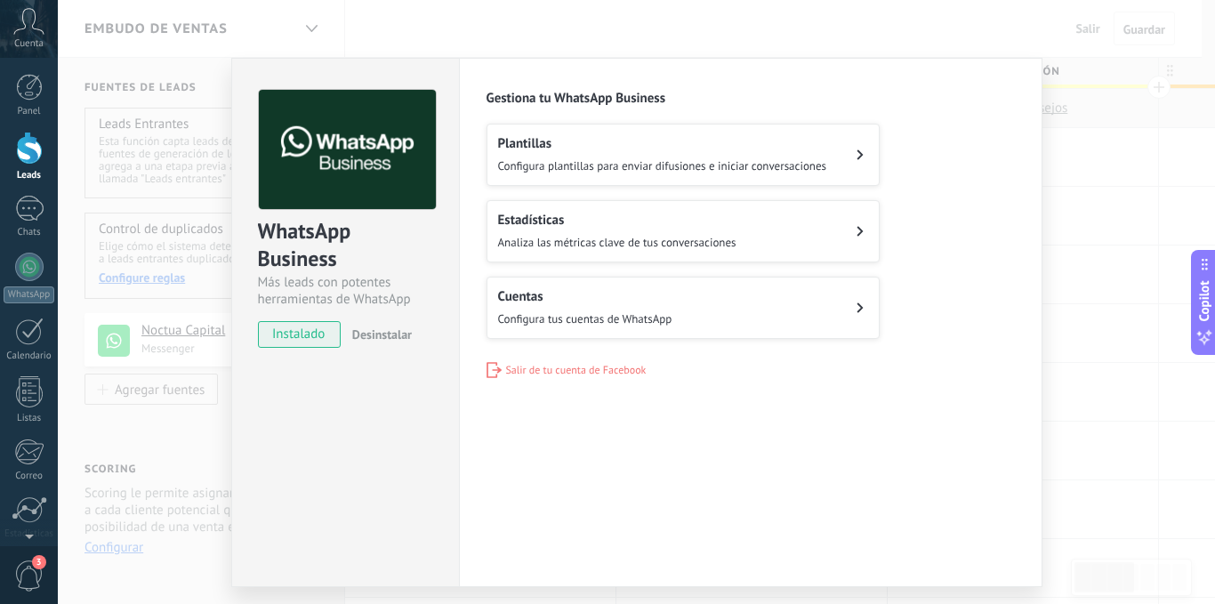
click at [681, 170] on span "Configura plantillas para enviar difusiones e iniciar conversaciones" at bounding box center [662, 165] width 329 height 15
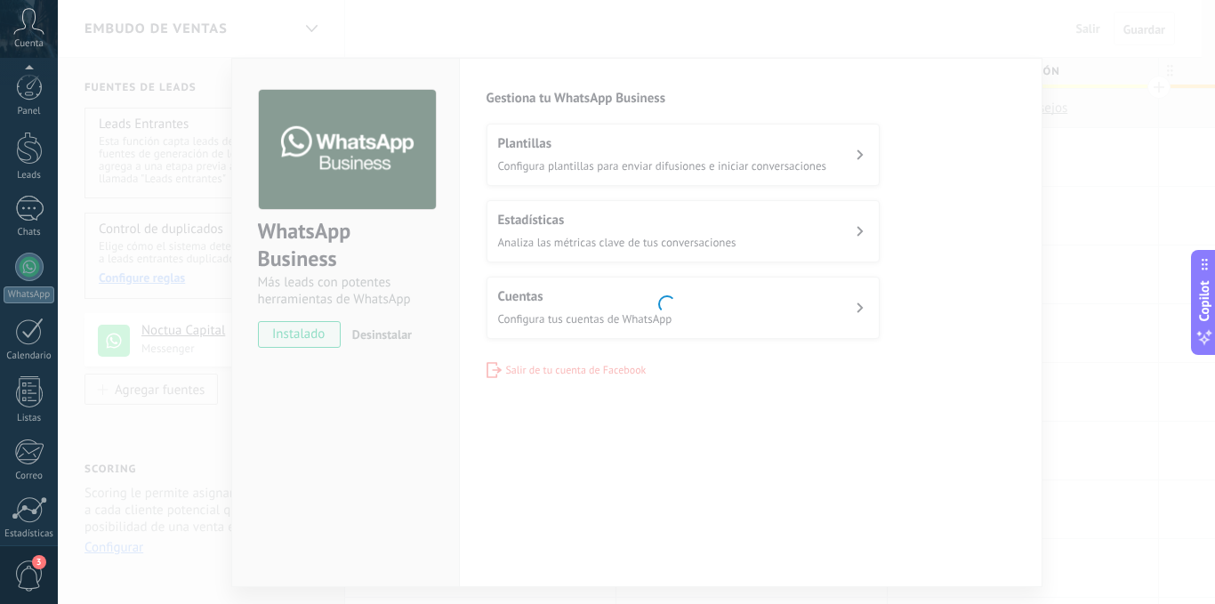
scroll to position [136, 0]
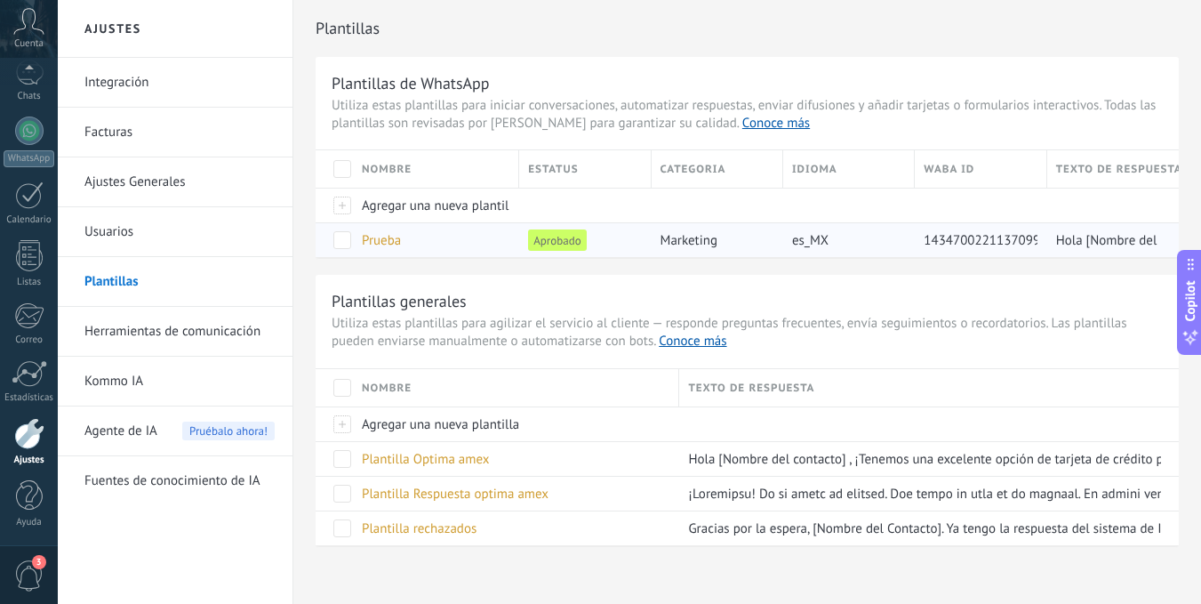
click at [507, 237] on div "Prueba" at bounding box center [431, 240] width 157 height 34
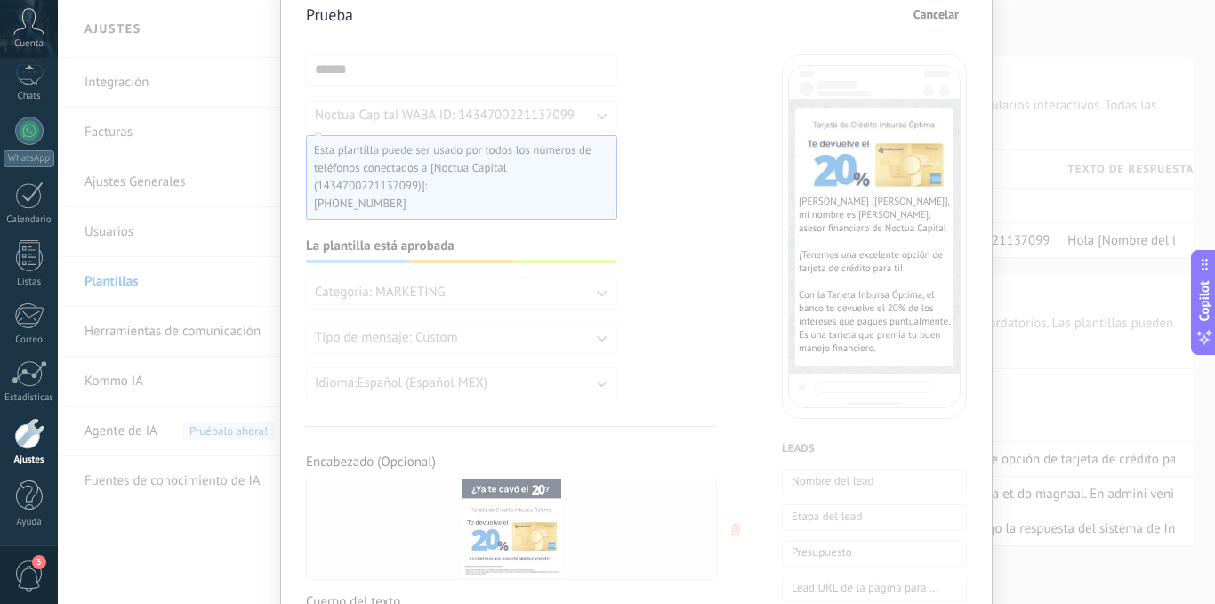
scroll to position [0, 0]
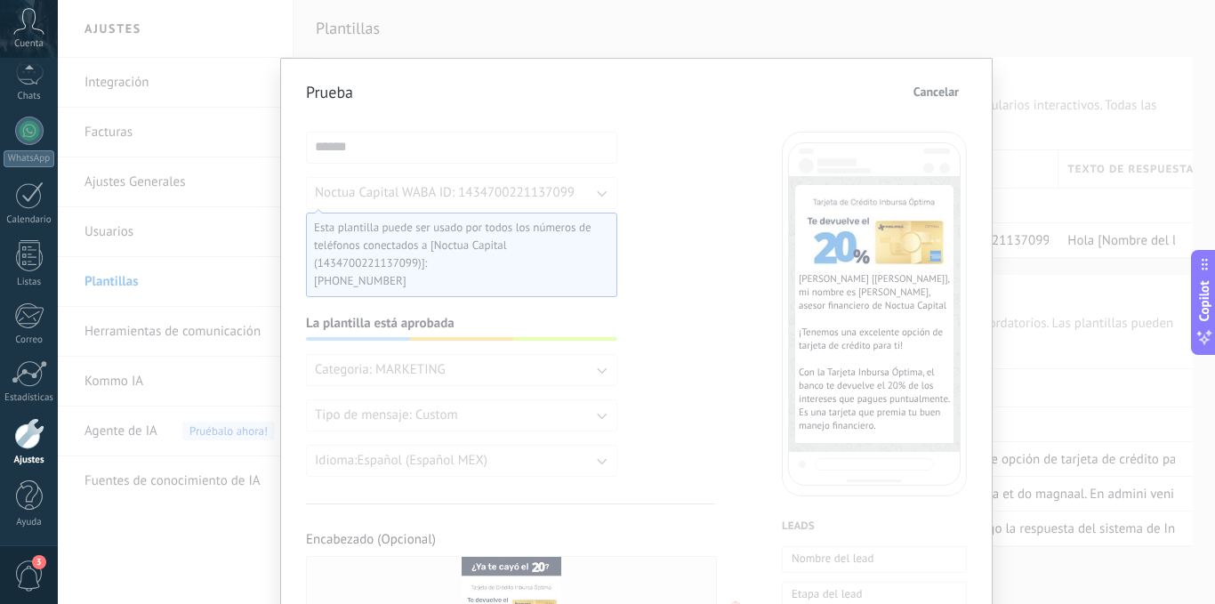
click at [937, 96] on span "Cancelar" at bounding box center [935, 91] width 45 height 12
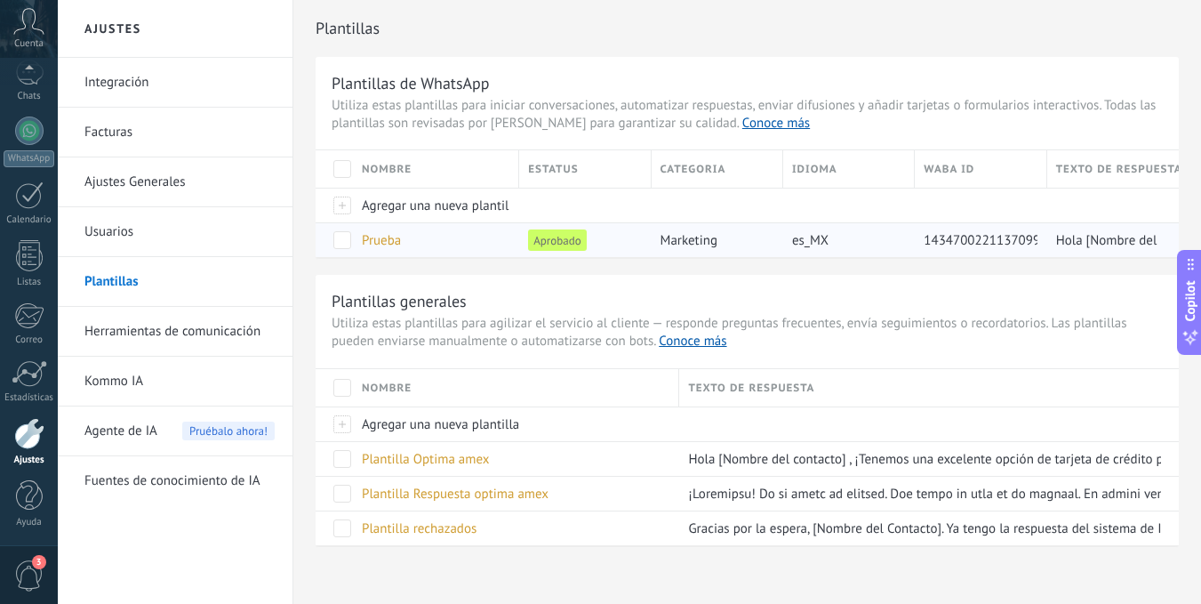
click at [440, 248] on div "Prueba" at bounding box center [431, 240] width 157 height 34
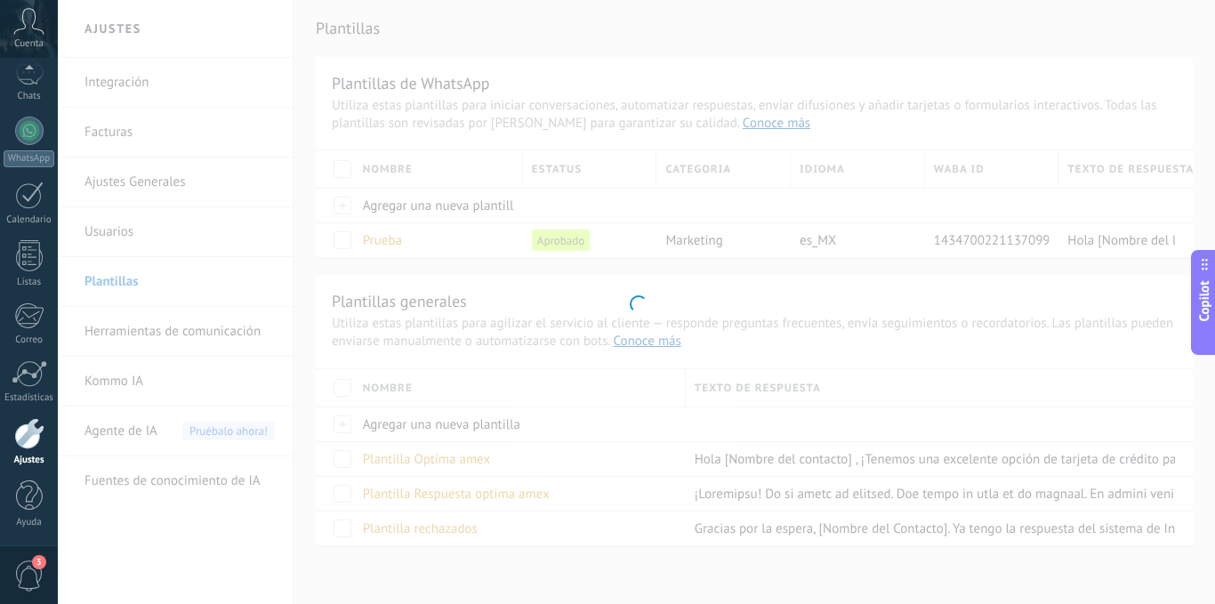
click at [390, 240] on div at bounding box center [636, 302] width 1157 height 604
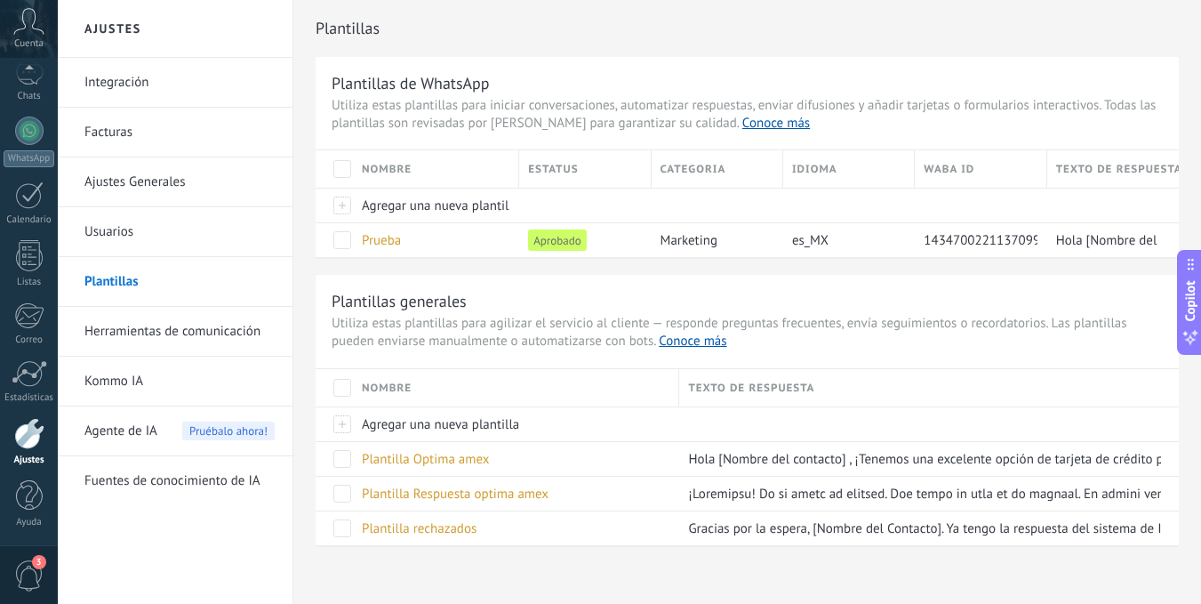
click at [390, 240] on span "Prueba" at bounding box center [381, 240] width 39 height 17
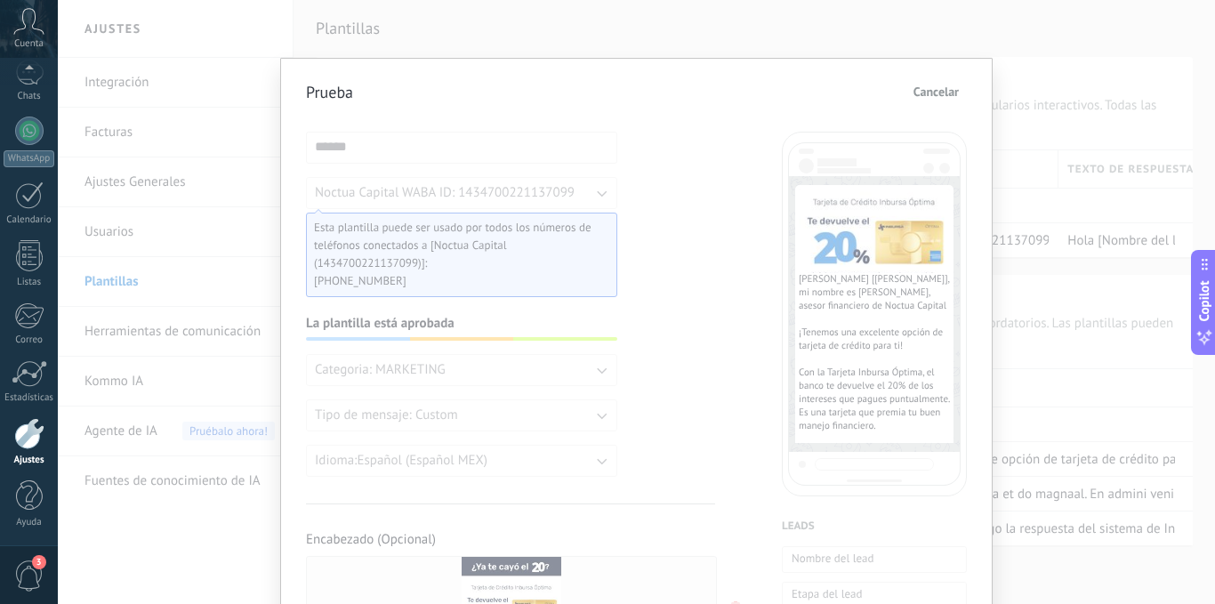
scroll to position [178, 0]
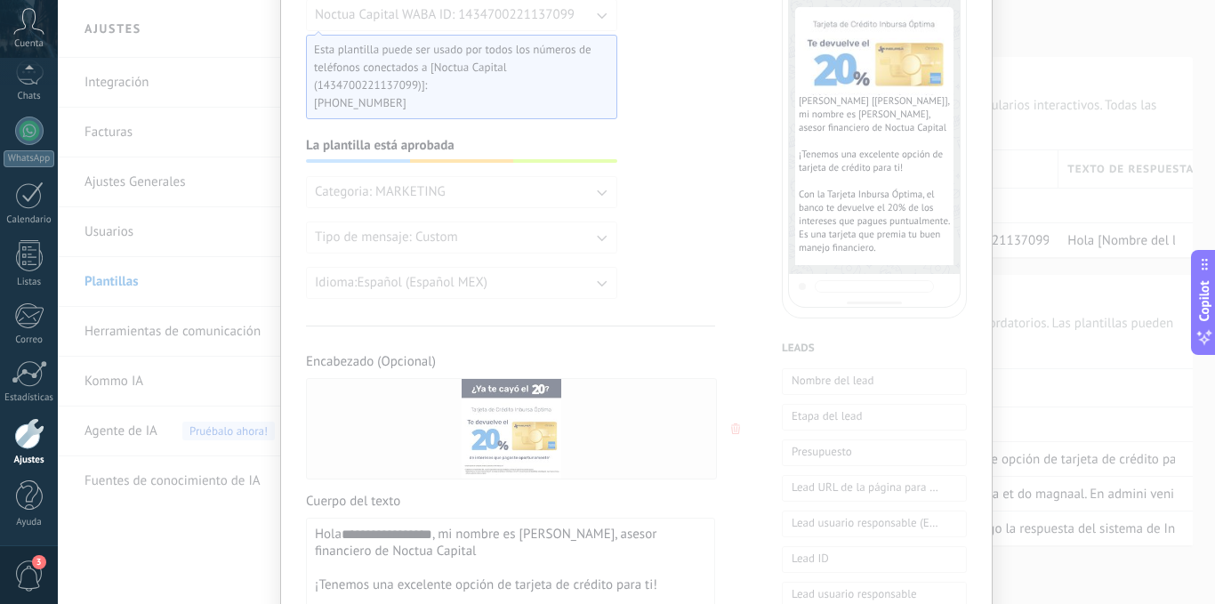
click at [1082, 205] on div "**********" at bounding box center [636, 302] width 1157 height 604
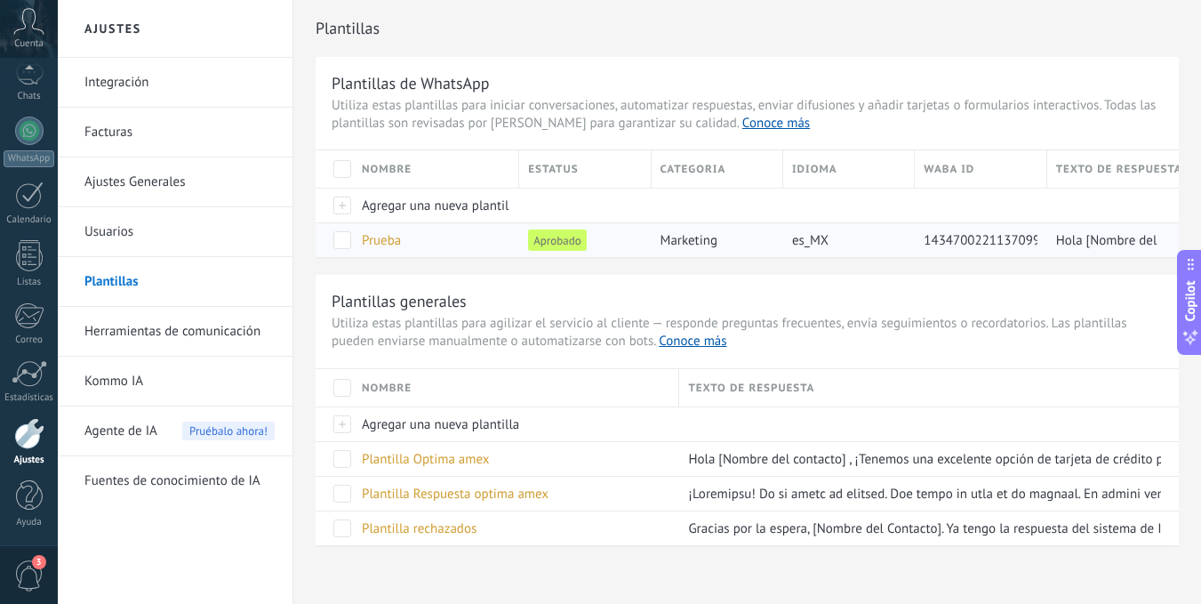
click at [1008, 242] on span "1434700221137099" at bounding box center [982, 240] width 116 height 17
click at [159, 83] on link "Integración" at bounding box center [179, 83] width 190 height 50
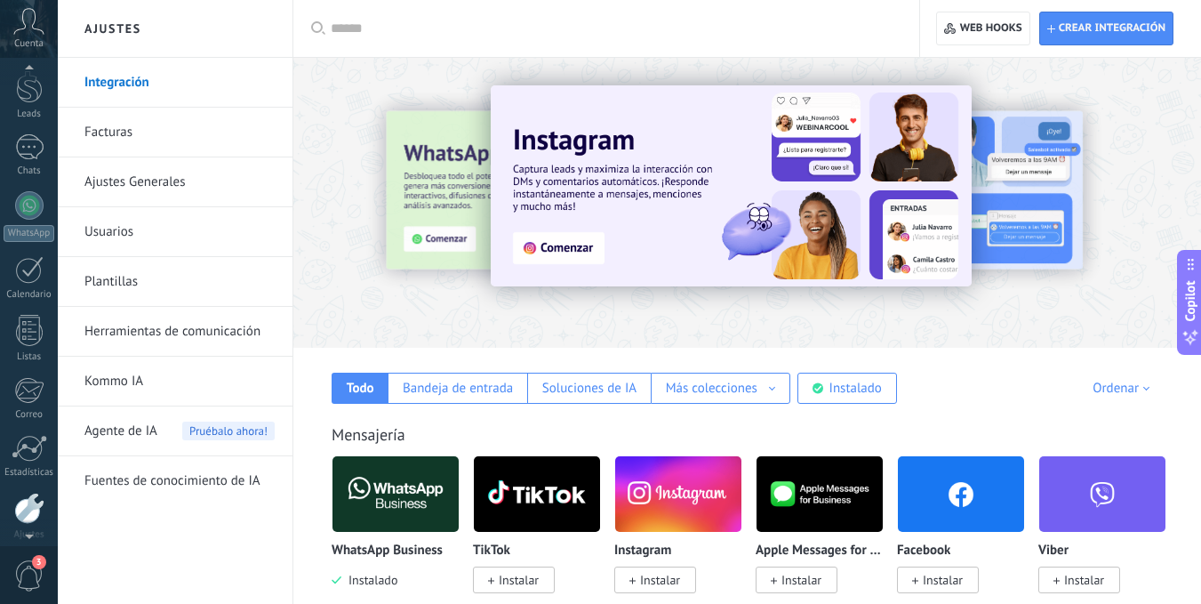
click at [20, 83] on div at bounding box center [29, 71] width 58 height 27
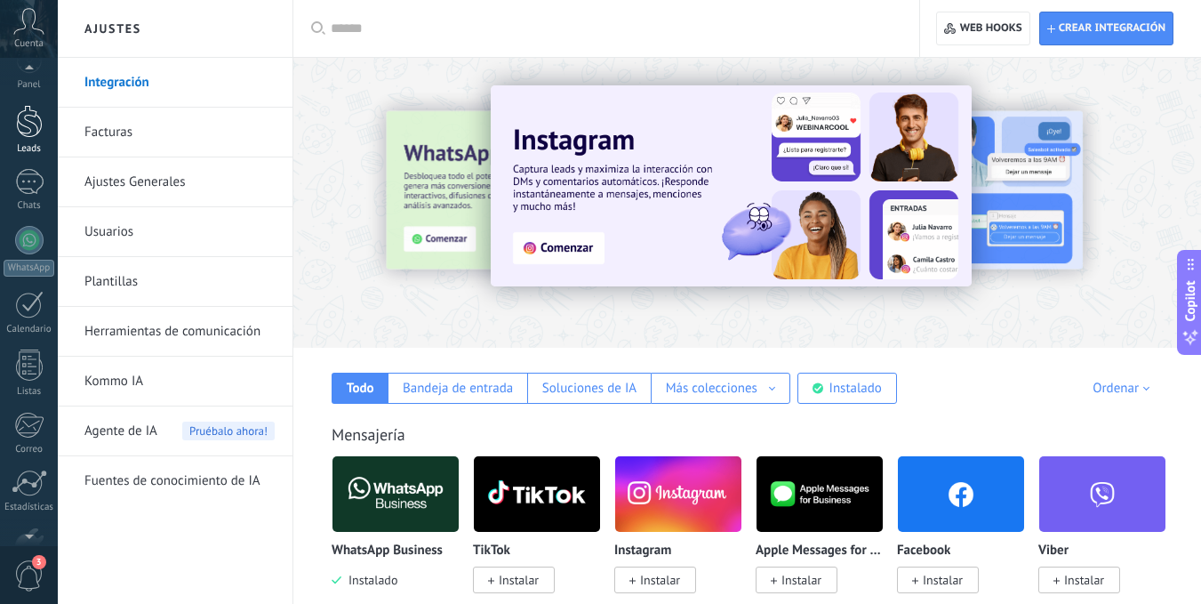
click at [20, 132] on div at bounding box center [29, 121] width 27 height 33
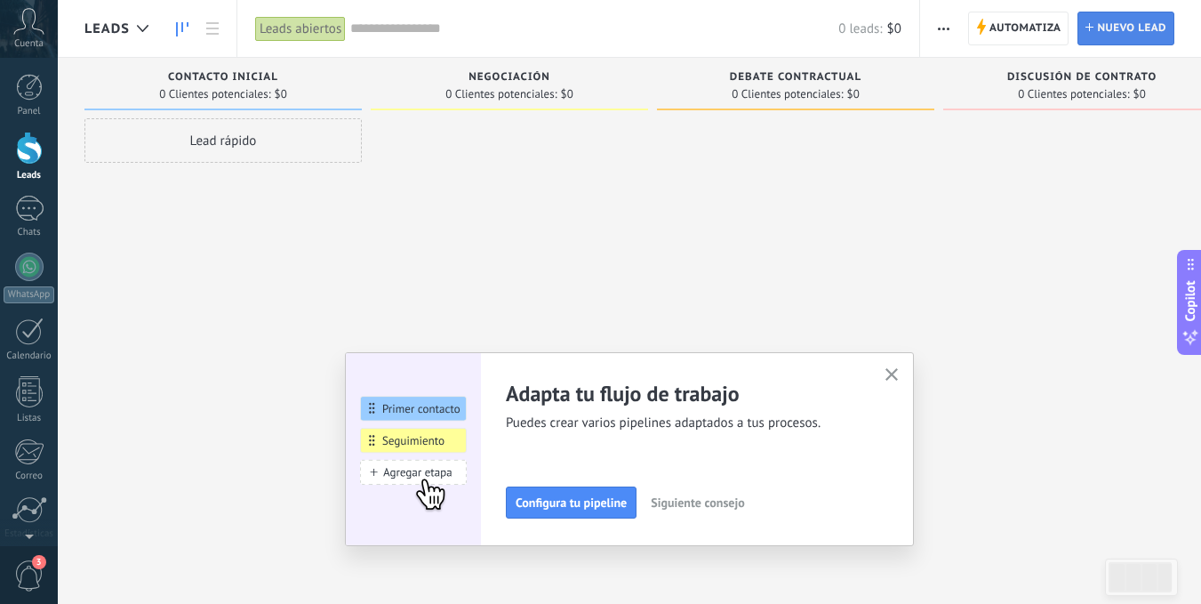
click at [1132, 28] on span "Nuevo lead" at bounding box center [1131, 28] width 69 height 32
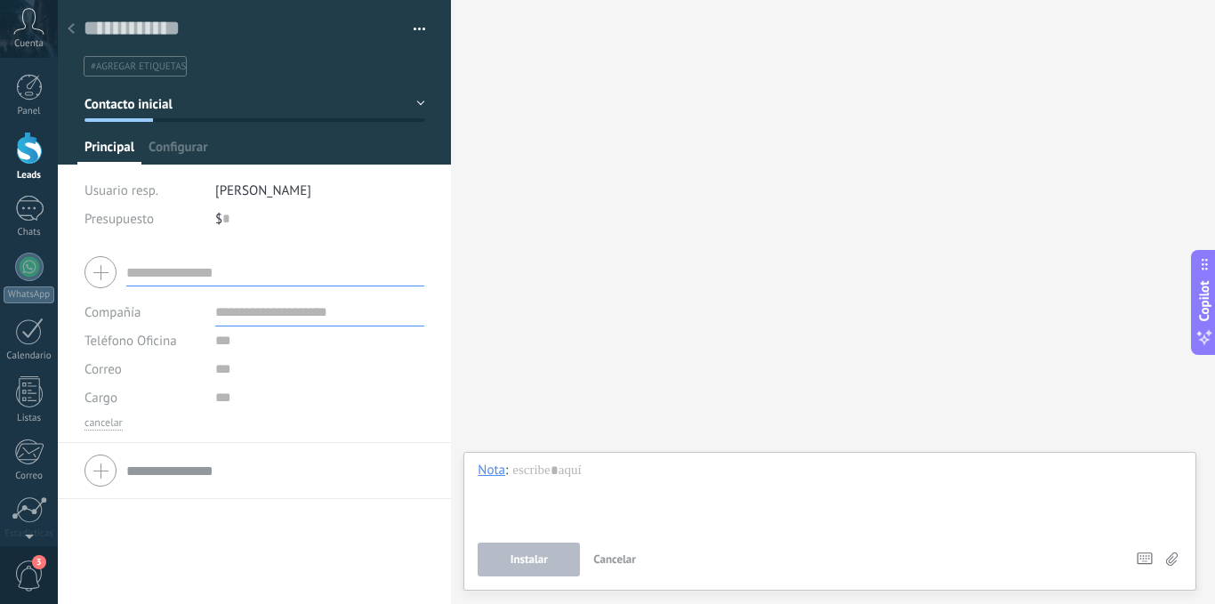
click at [233, 216] on div "$ 0" at bounding box center [320, 219] width 210 height 28
type input "***"
click at [177, 143] on span "Configurar" at bounding box center [178, 152] width 59 height 26
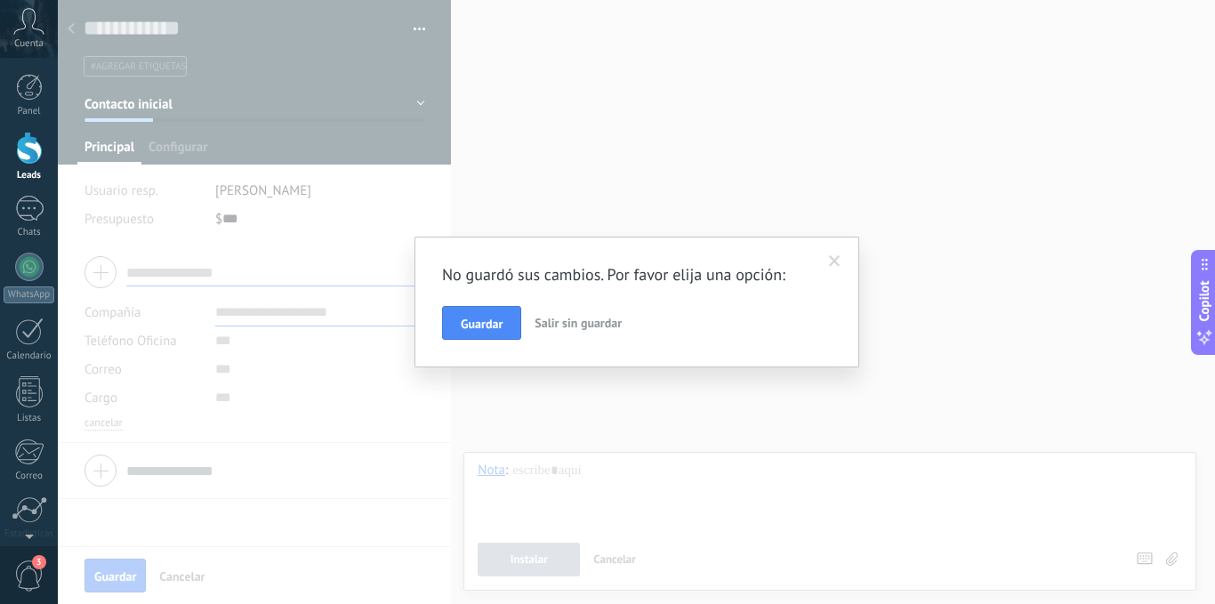
click at [832, 260] on span at bounding box center [835, 261] width 12 height 12
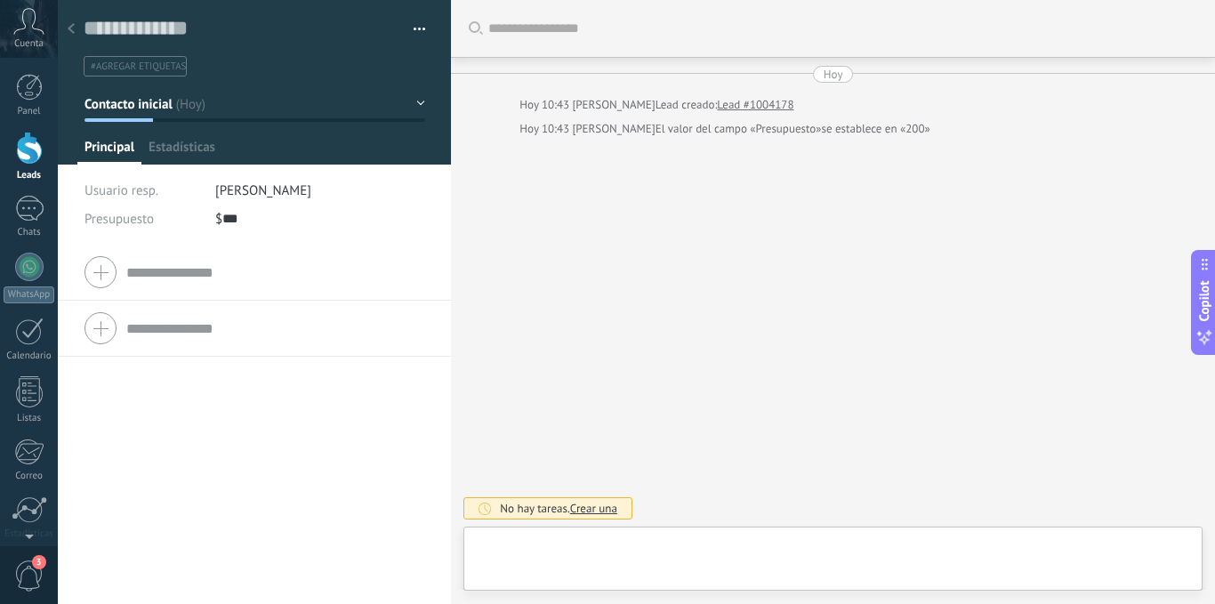
type textarea "**********"
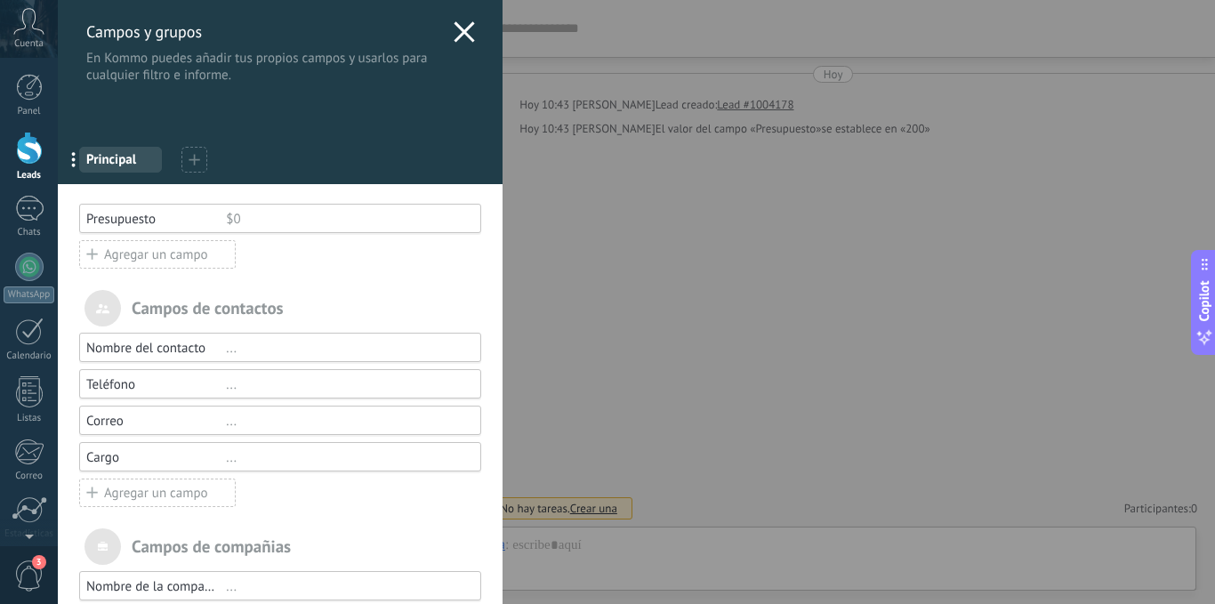
click at [458, 33] on use at bounding box center [464, 31] width 20 height 20
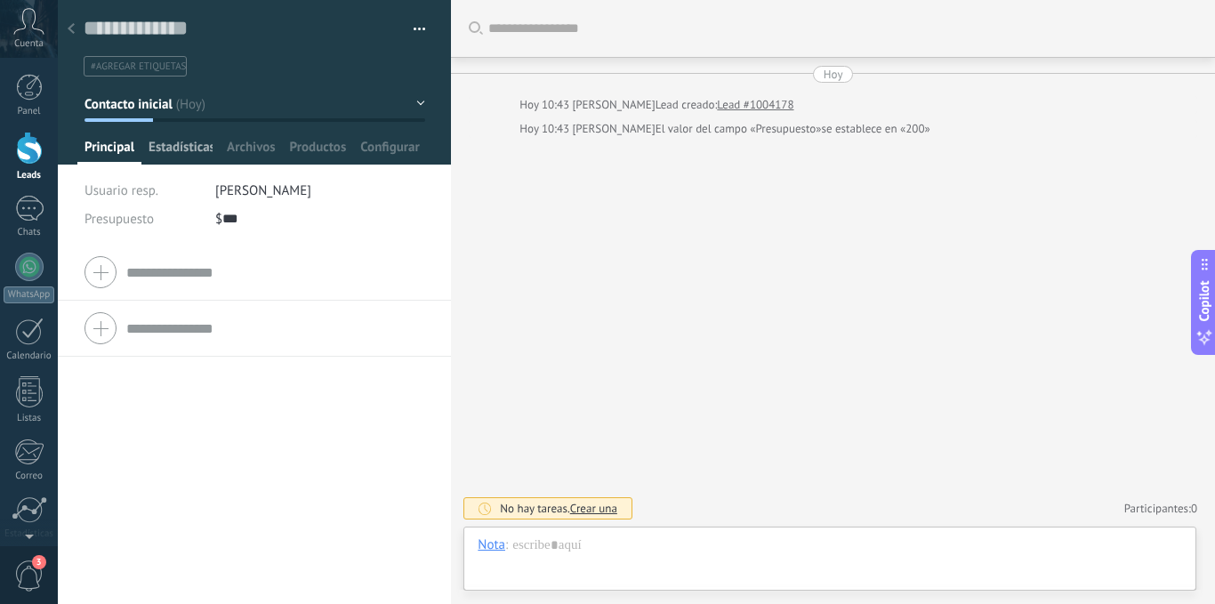
click at [173, 144] on span "Estadísticas" at bounding box center [181, 152] width 64 height 26
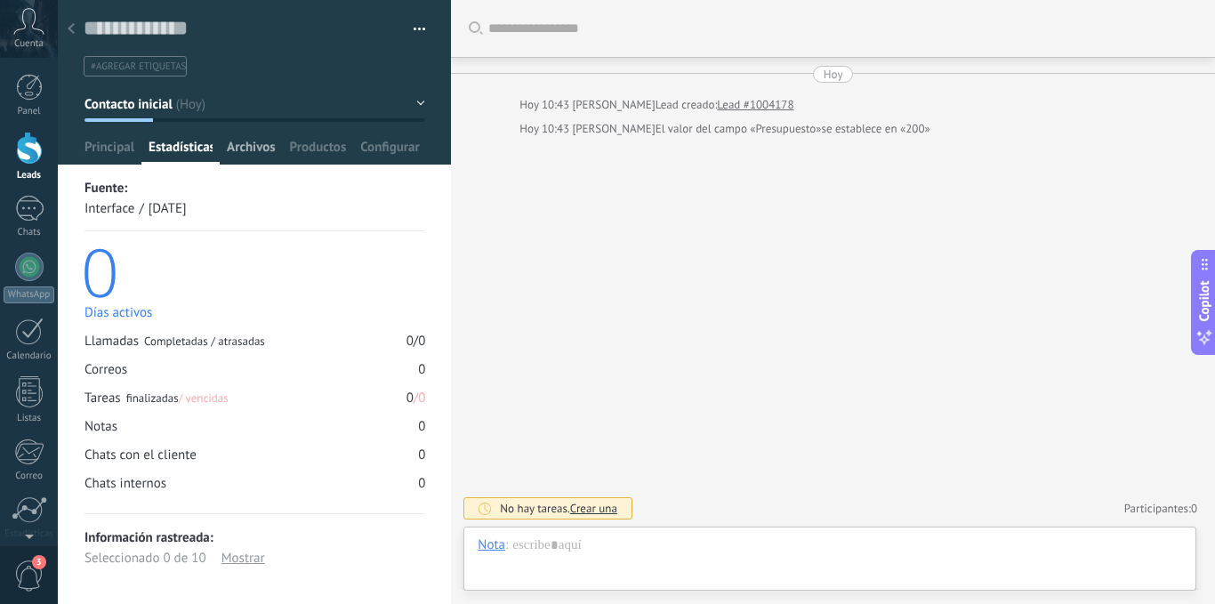
click at [240, 143] on span "Archivos" at bounding box center [251, 152] width 48 height 26
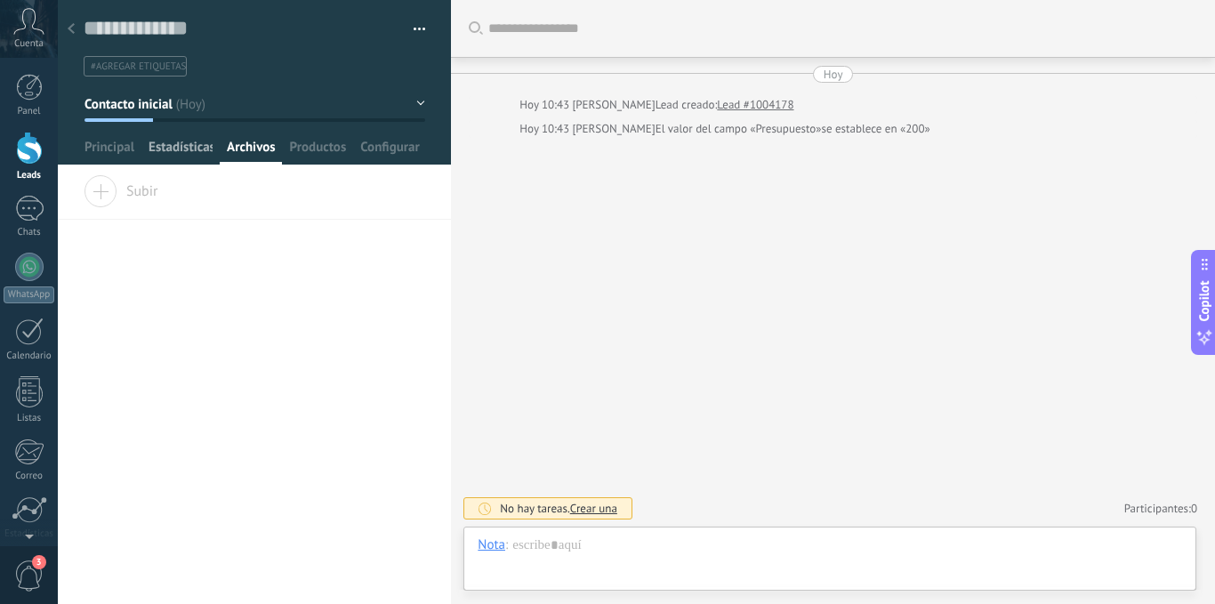
click at [191, 154] on span "Estadísticas" at bounding box center [181, 152] width 64 height 26
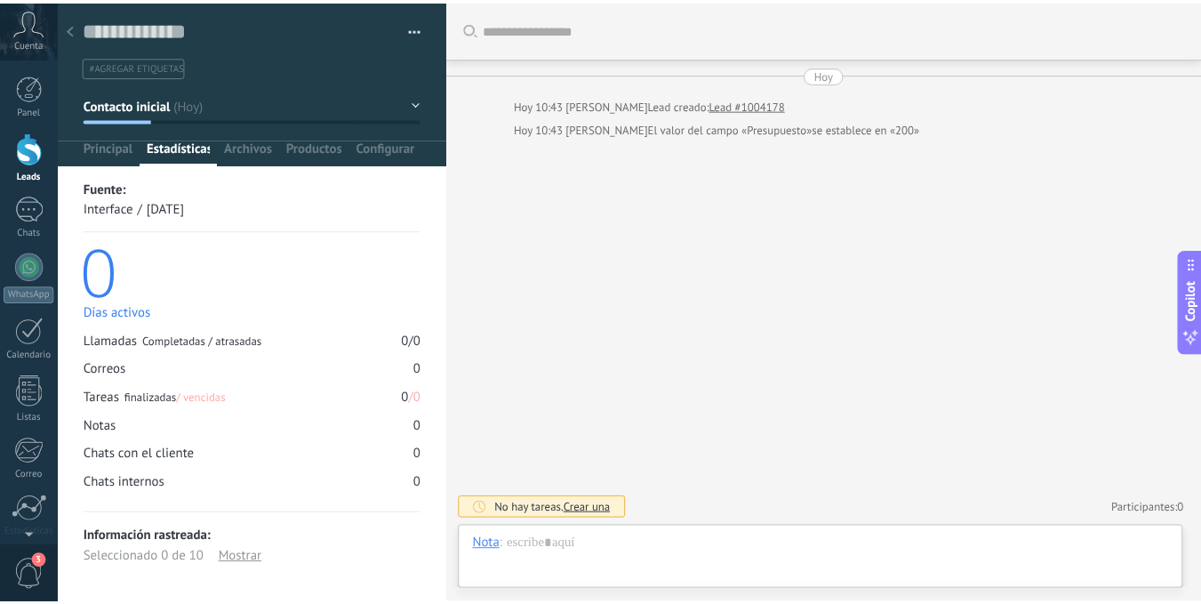
scroll to position [4, 0]
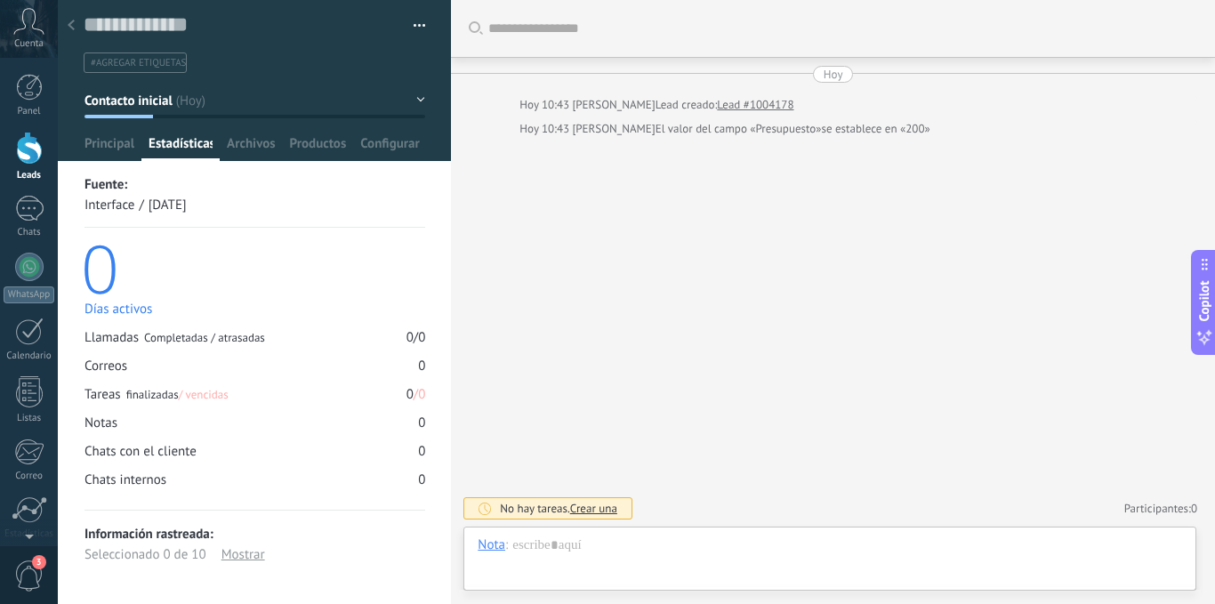
click at [408, 13] on button "button" at bounding box center [413, 25] width 26 height 27
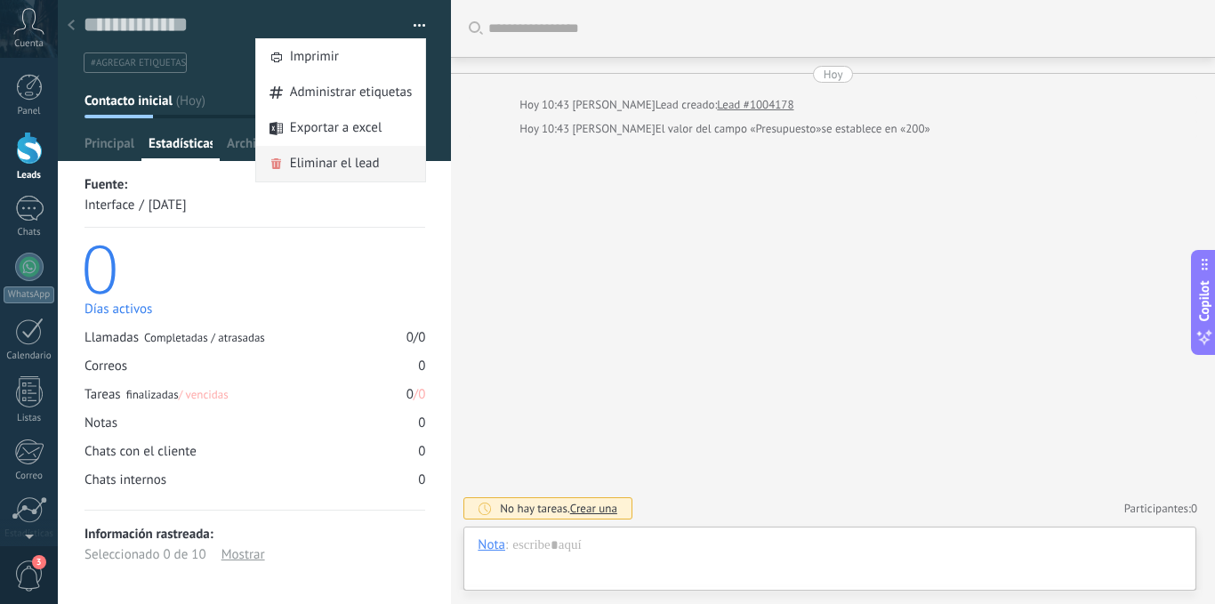
click at [359, 151] on span "Eliminar el lead" at bounding box center [335, 164] width 90 height 36
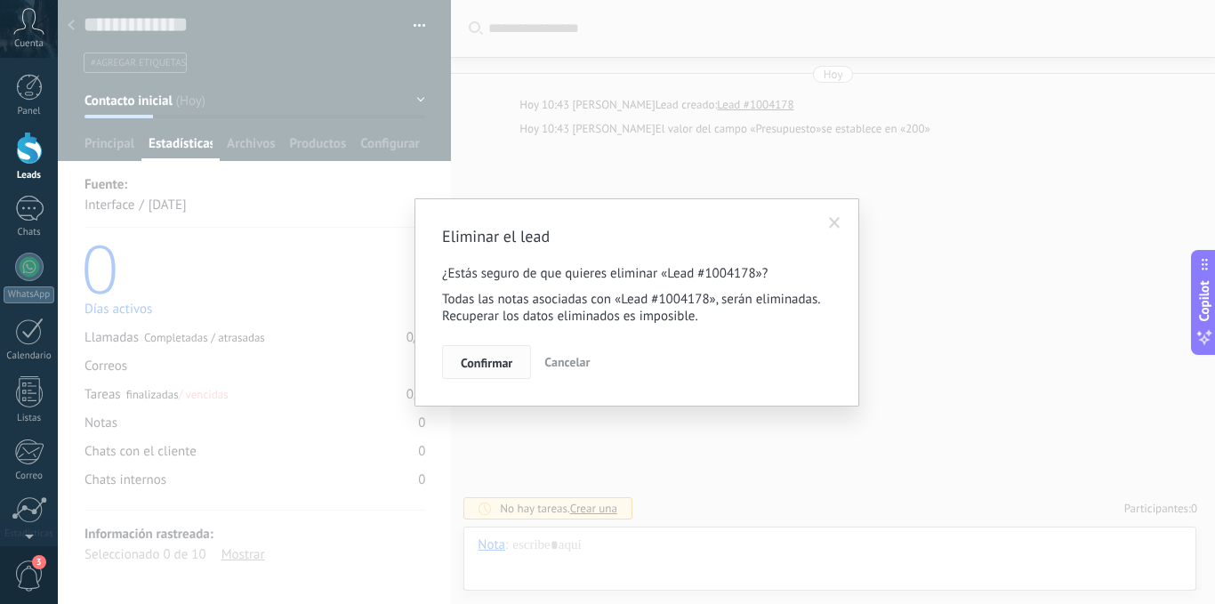
click at [491, 361] on span "Confirmar" at bounding box center [487, 363] width 52 height 12
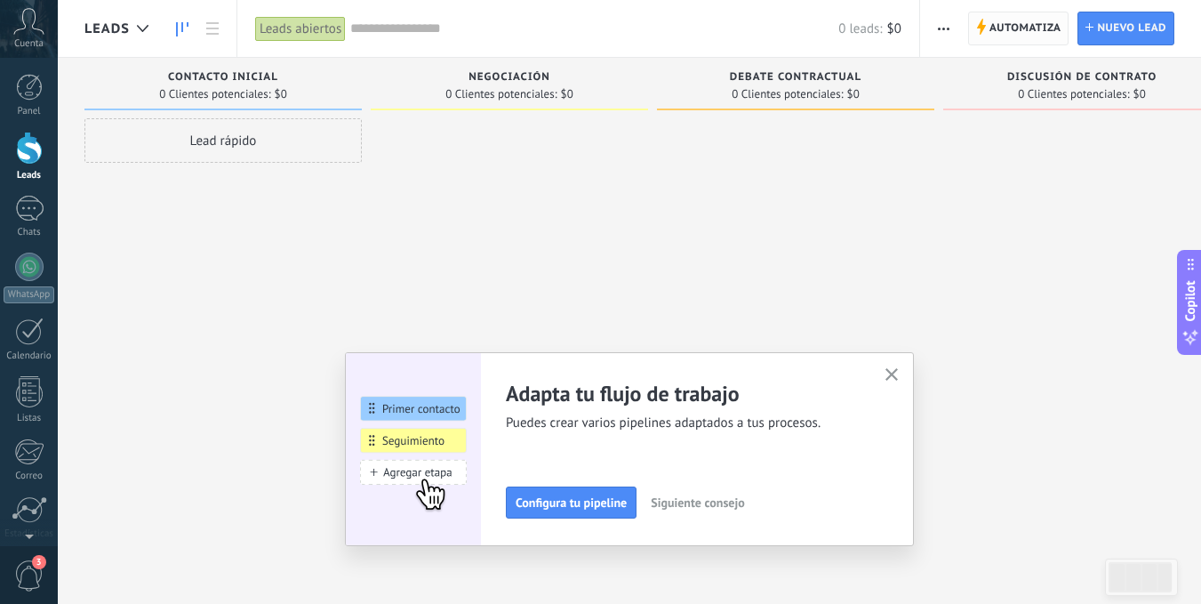
click at [1000, 26] on span "Automatiza" at bounding box center [1026, 28] width 72 height 32
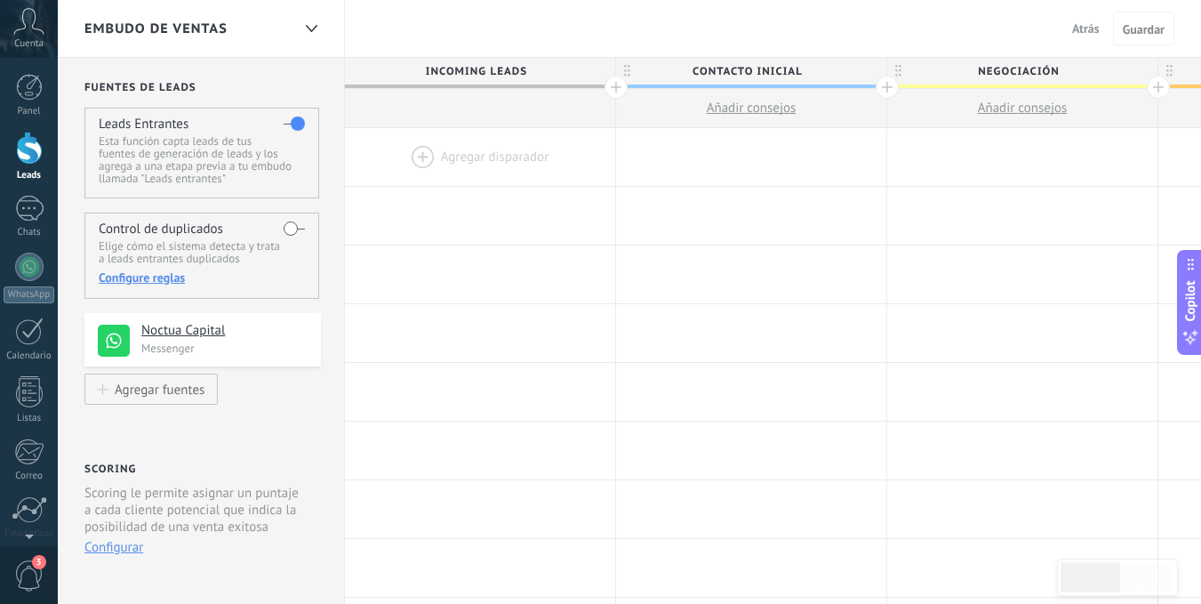
click at [431, 156] on div at bounding box center [480, 157] width 270 height 58
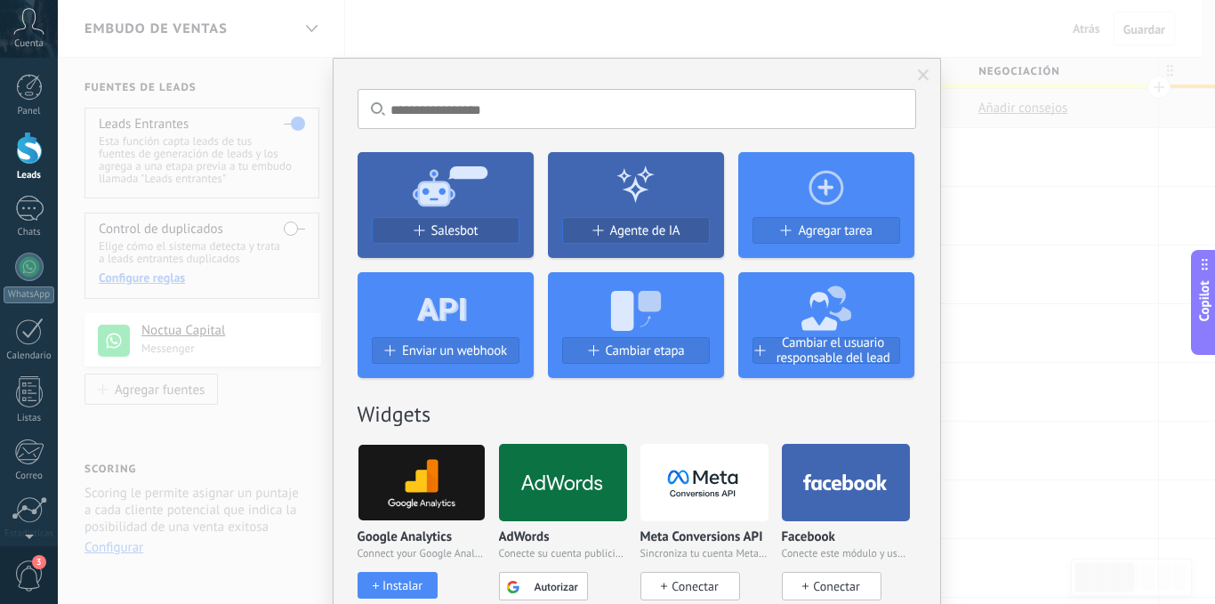
click at [820, 208] on icon at bounding box center [826, 185] width 176 height 64
click at [822, 193] on use at bounding box center [825, 187] width 35 height 35
click at [806, 231] on span "Agregar tarea" at bounding box center [835, 230] width 74 height 15
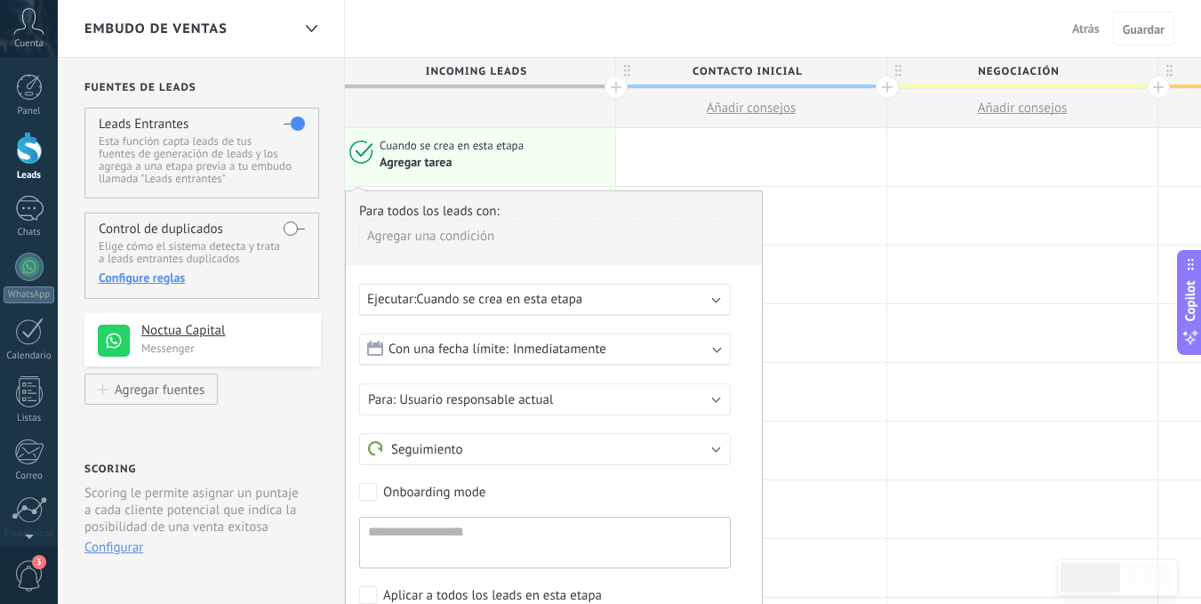
click at [549, 307] on span "Cuando se crea en esta etapa" at bounding box center [499, 299] width 166 height 17
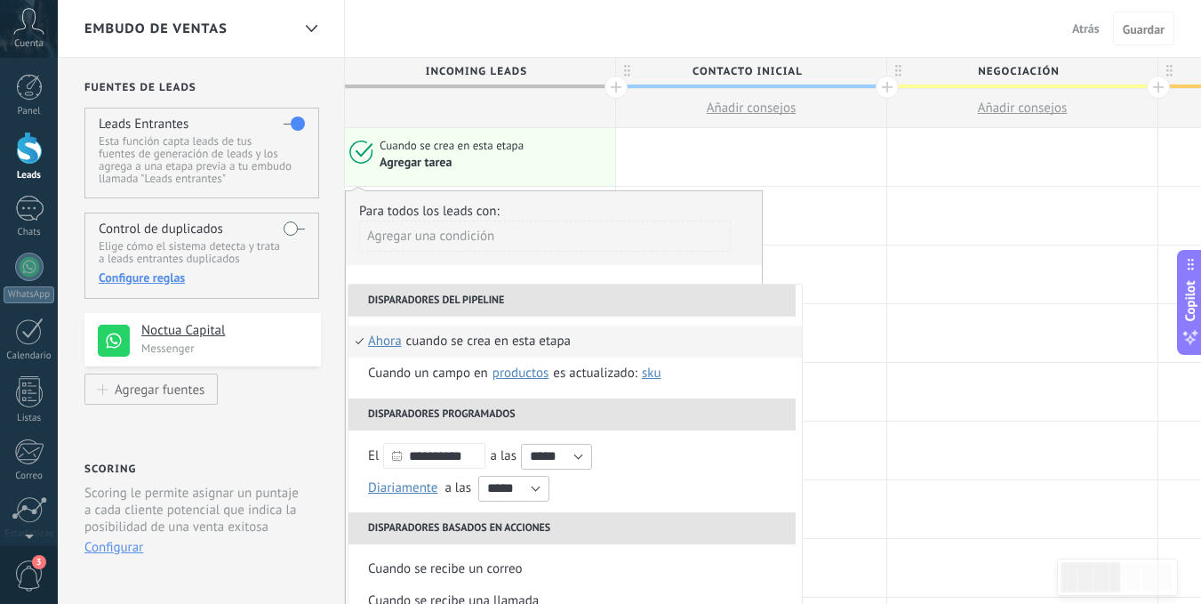
scroll to position [89, 0]
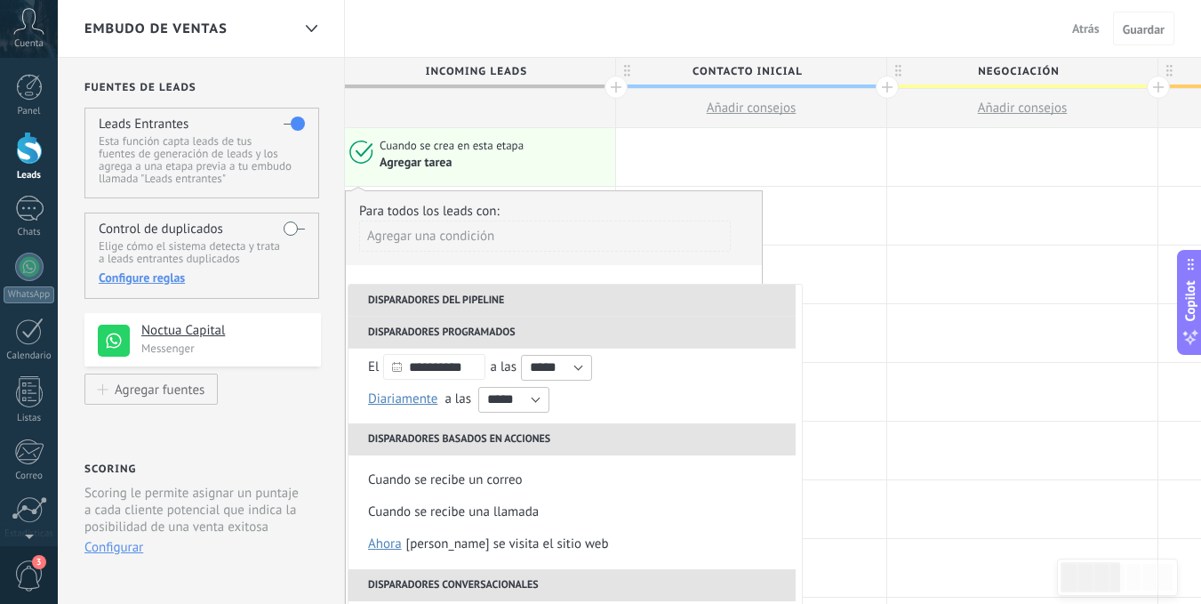
click at [887, 279] on div "Agregar disparador" at bounding box center [751, 274] width 271 height 59
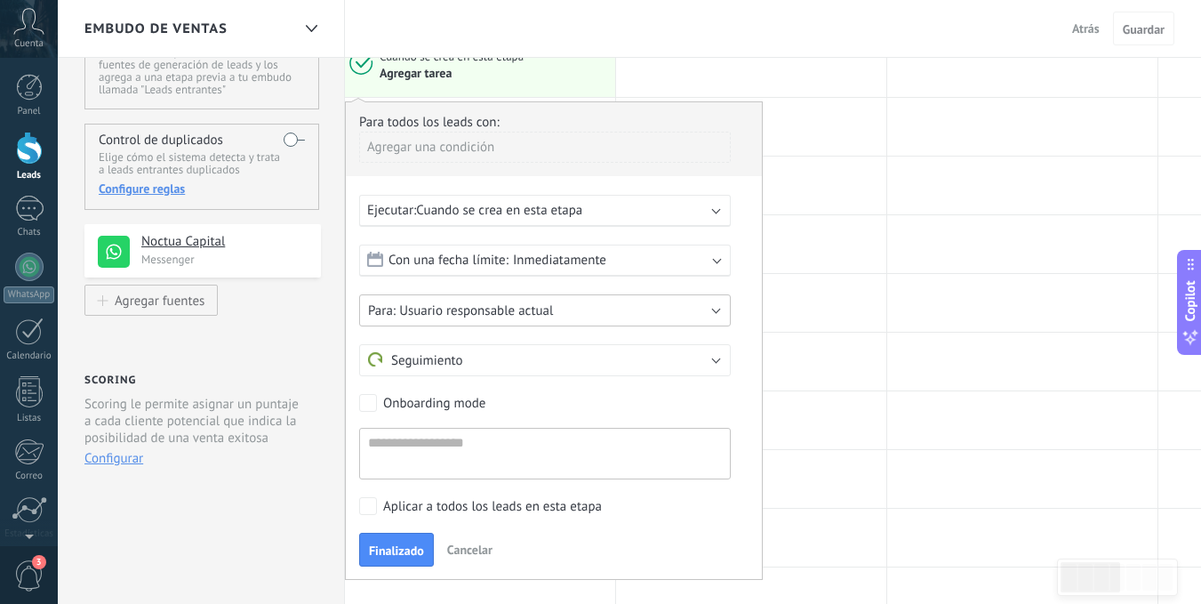
click at [518, 305] on span "Usuario responsable actual" at bounding box center [476, 310] width 154 height 17
click at [518, 305] on span "Usuario responsable actual" at bounding box center [537, 310] width 376 height 17
click at [472, 550] on span "Cancelar" at bounding box center [469, 550] width 45 height 16
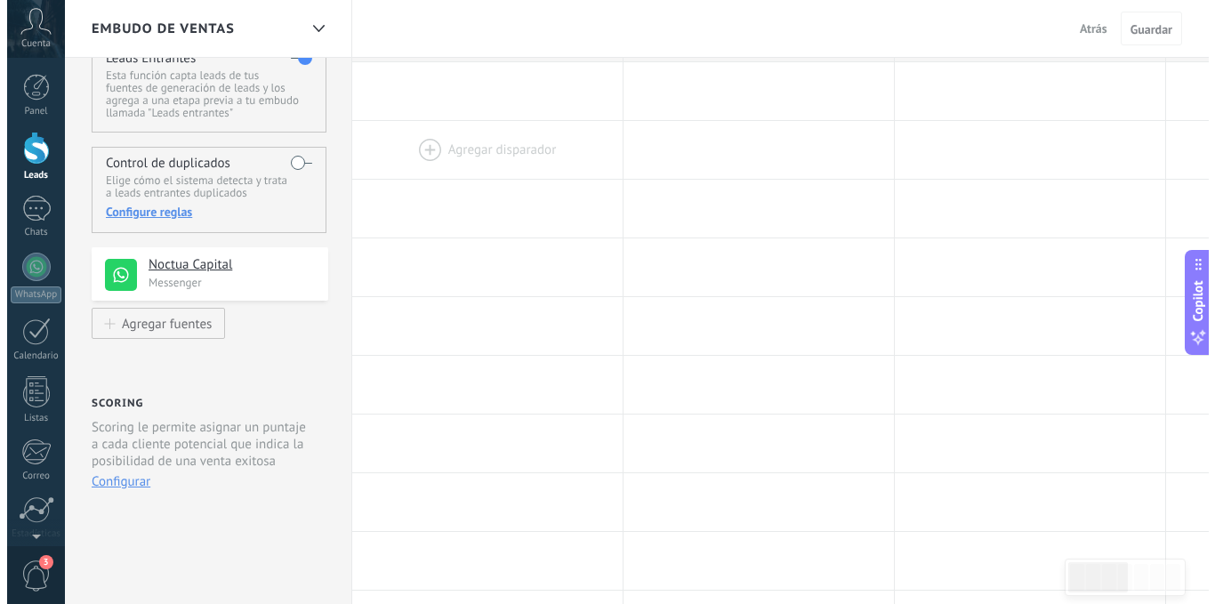
scroll to position [0, 0]
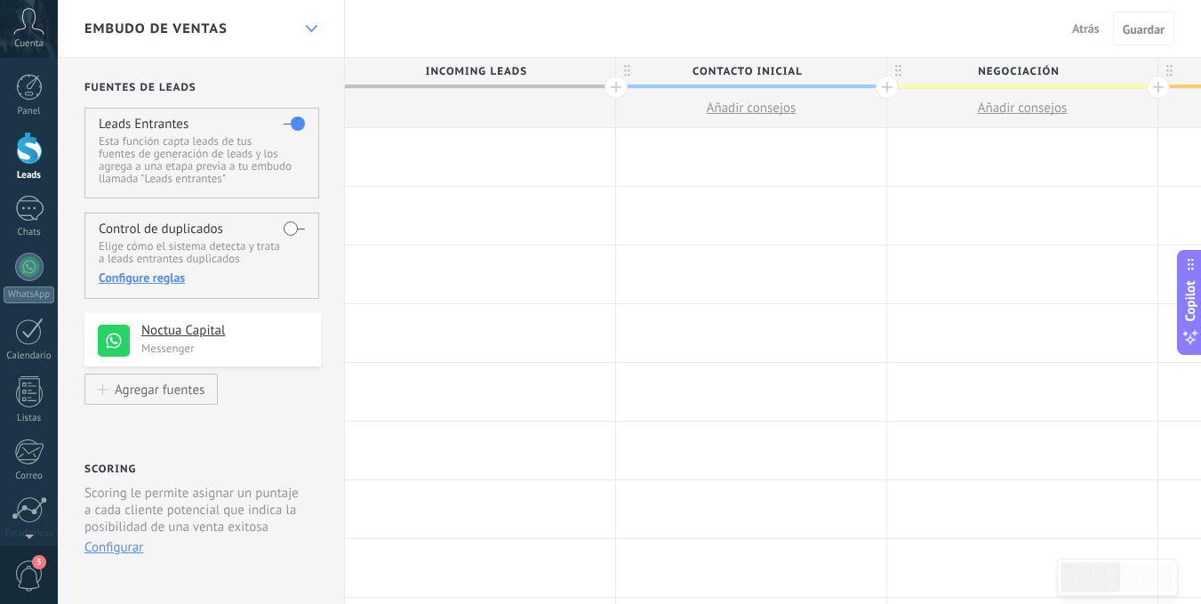
click at [309, 28] on icon at bounding box center [312, 28] width 12 height 7
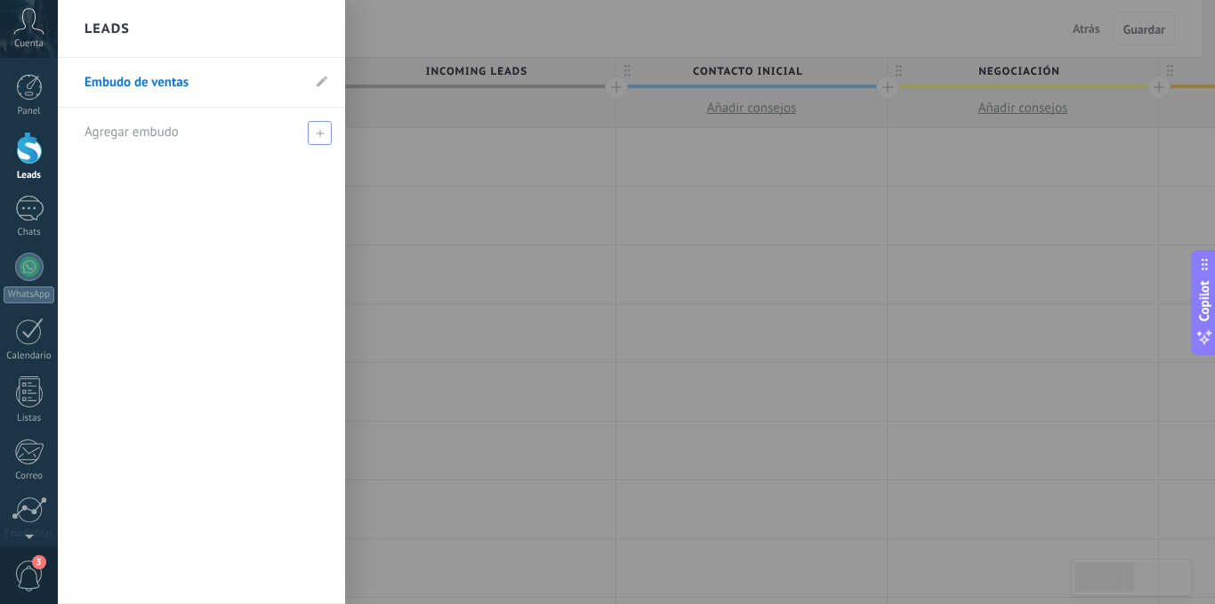
click at [310, 130] on span at bounding box center [320, 133] width 24 height 24
click at [317, 135] on span at bounding box center [322, 132] width 16 height 12
click at [248, 135] on input "text" at bounding box center [193, 132] width 219 height 28
type input "******"
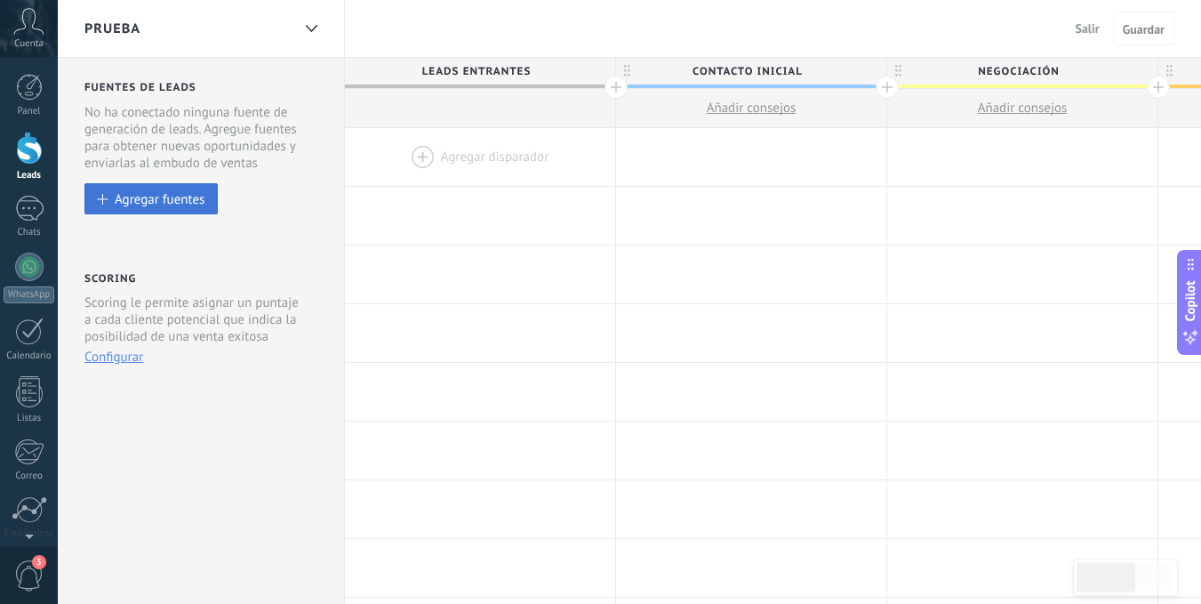
click at [175, 189] on button "Agregar fuentes" at bounding box center [150, 198] width 133 height 31
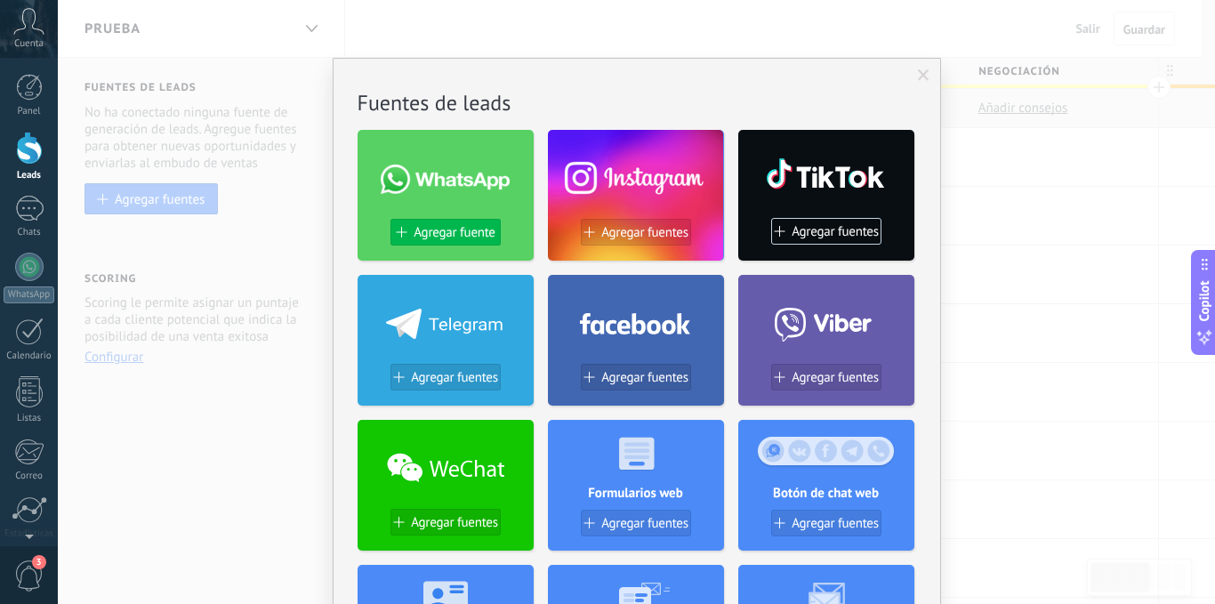
click at [441, 234] on span "Agregar fuente" at bounding box center [453, 232] width 81 height 15
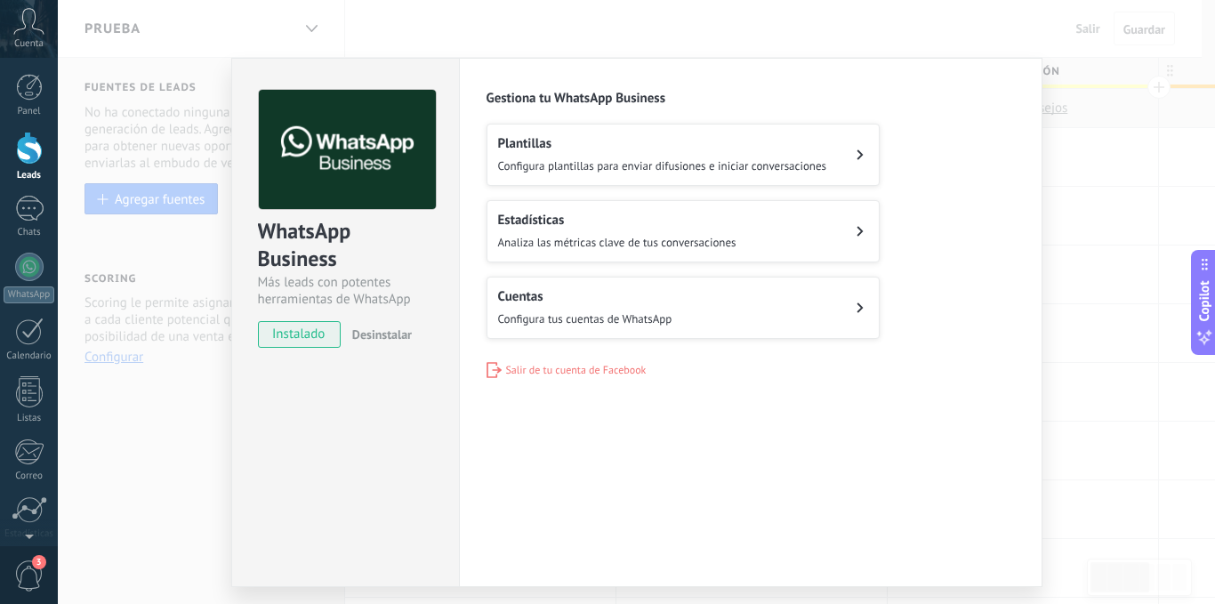
click at [719, 284] on button "Cuentas Configura tus cuentas de WhatsApp" at bounding box center [682, 308] width 393 height 62
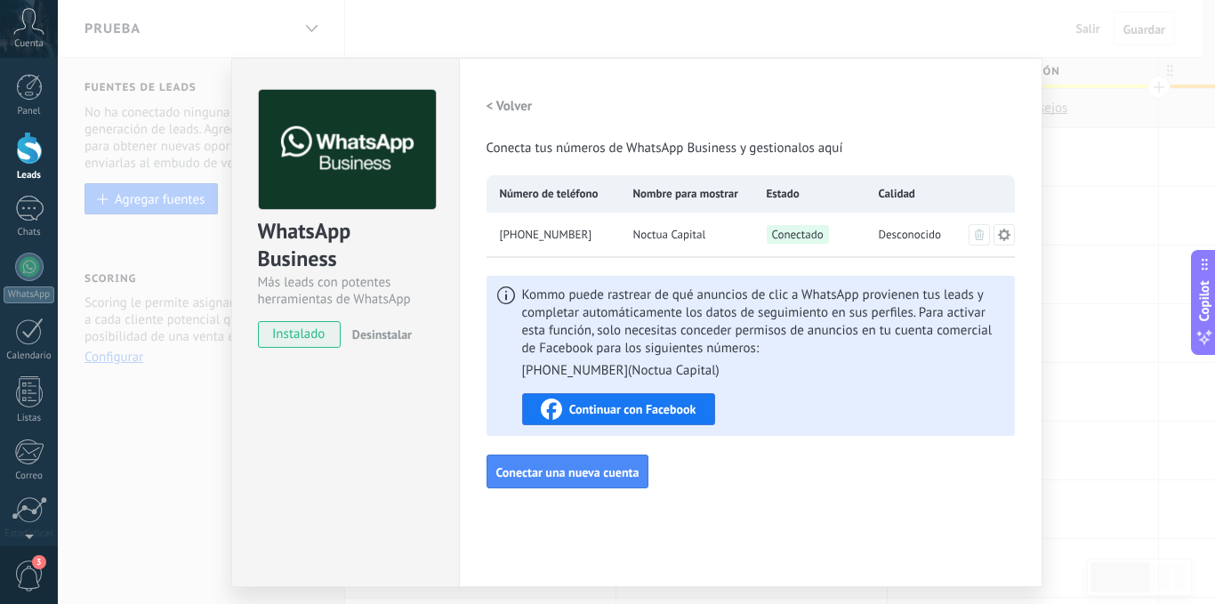
scroll to position [50, 0]
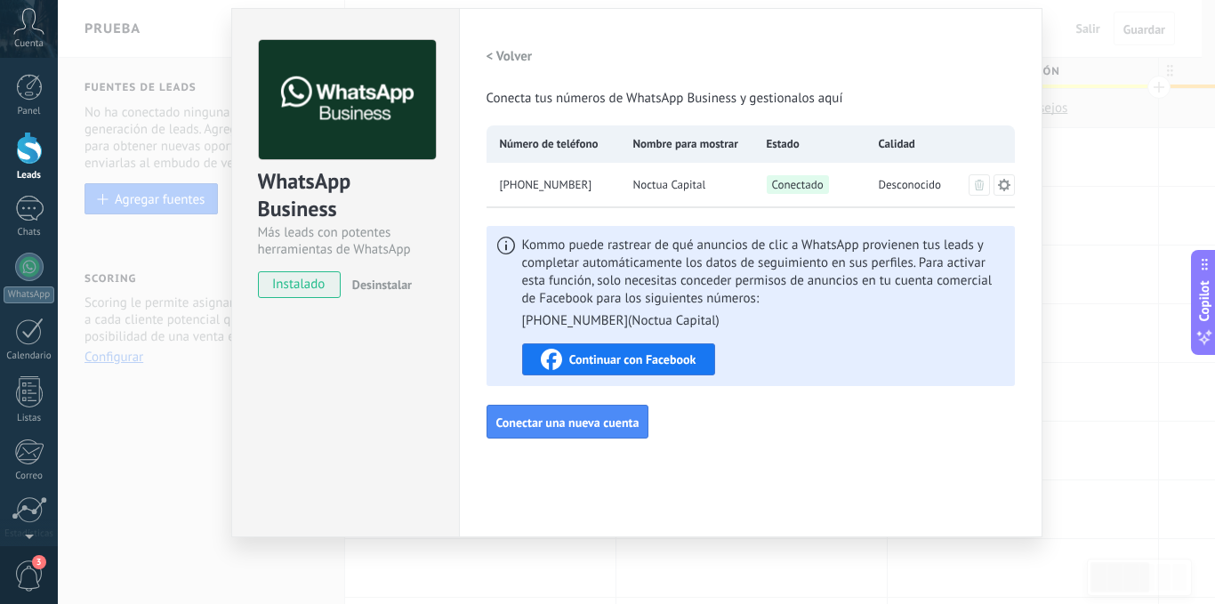
click at [645, 368] on div "Continuar con Facebook" at bounding box center [619, 359] width 156 height 21
click at [1085, 173] on div "WhatsApp Business Más leads con potentes herramientas de WhatsApp instalado Des…" at bounding box center [636, 302] width 1157 height 604
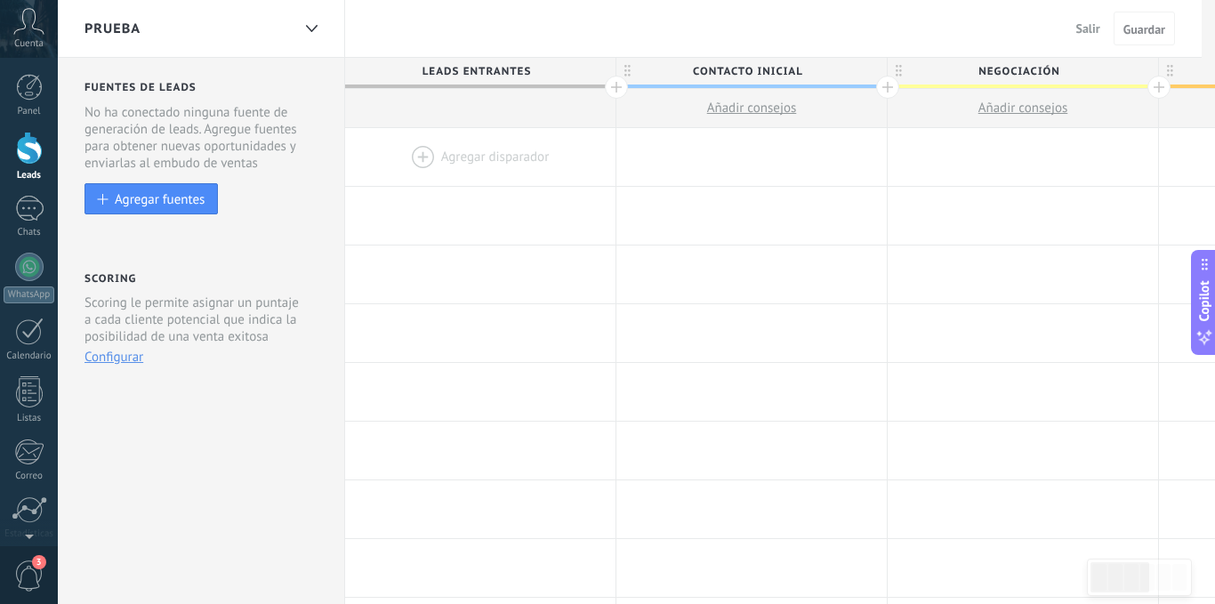
scroll to position [0, 0]
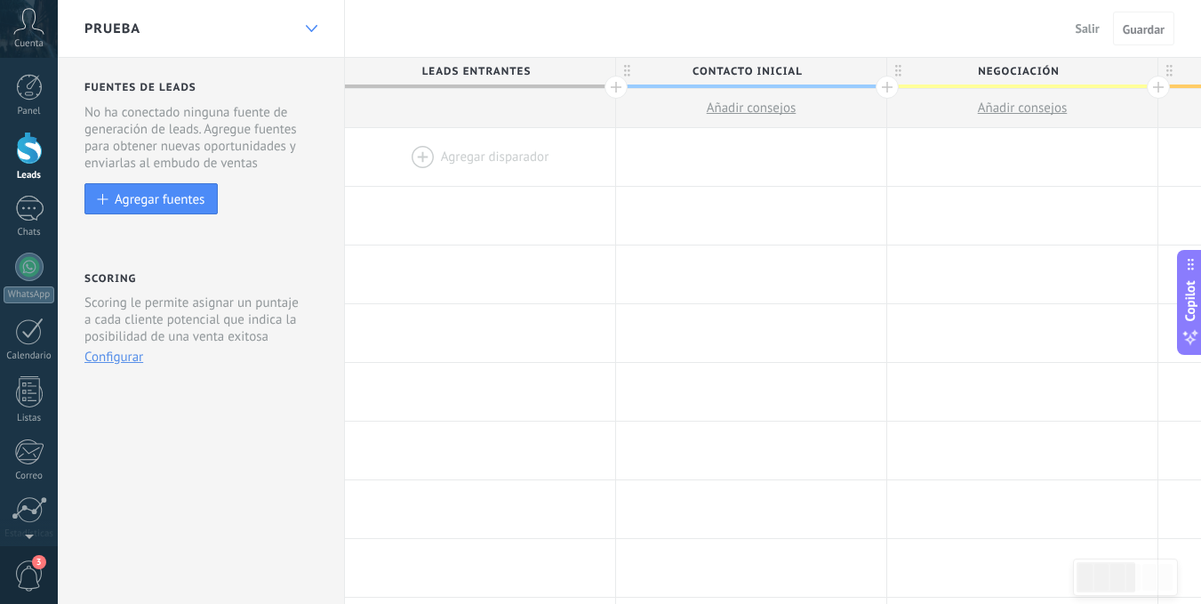
click at [309, 28] on use at bounding box center [311, 28] width 12 height 7
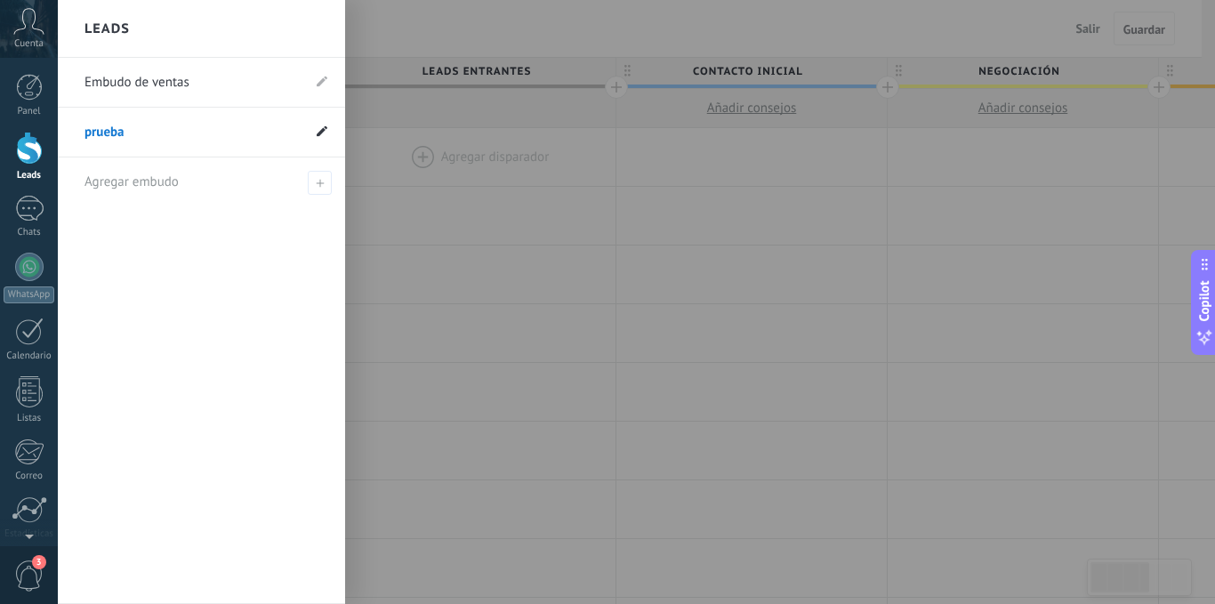
click at [325, 134] on icon at bounding box center [322, 130] width 11 height 11
click at [301, 133] on icon at bounding box center [302, 132] width 20 height 11
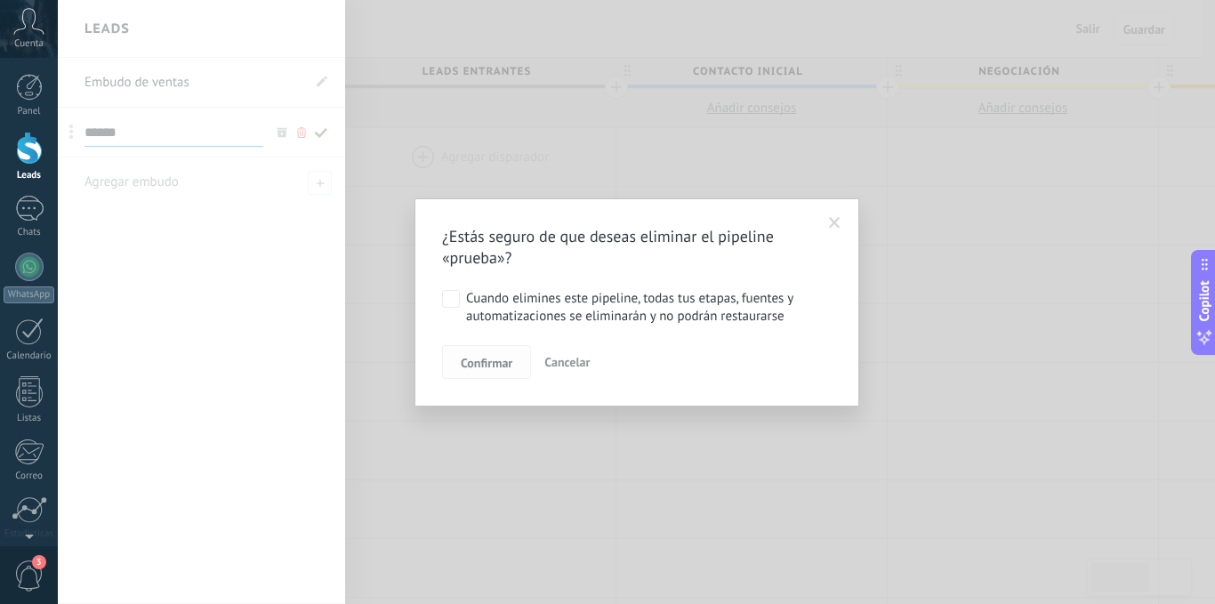
click at [495, 361] on span "Confirmar" at bounding box center [487, 363] width 52 height 12
click at [550, 363] on span "Cancelar" at bounding box center [566, 362] width 45 height 16
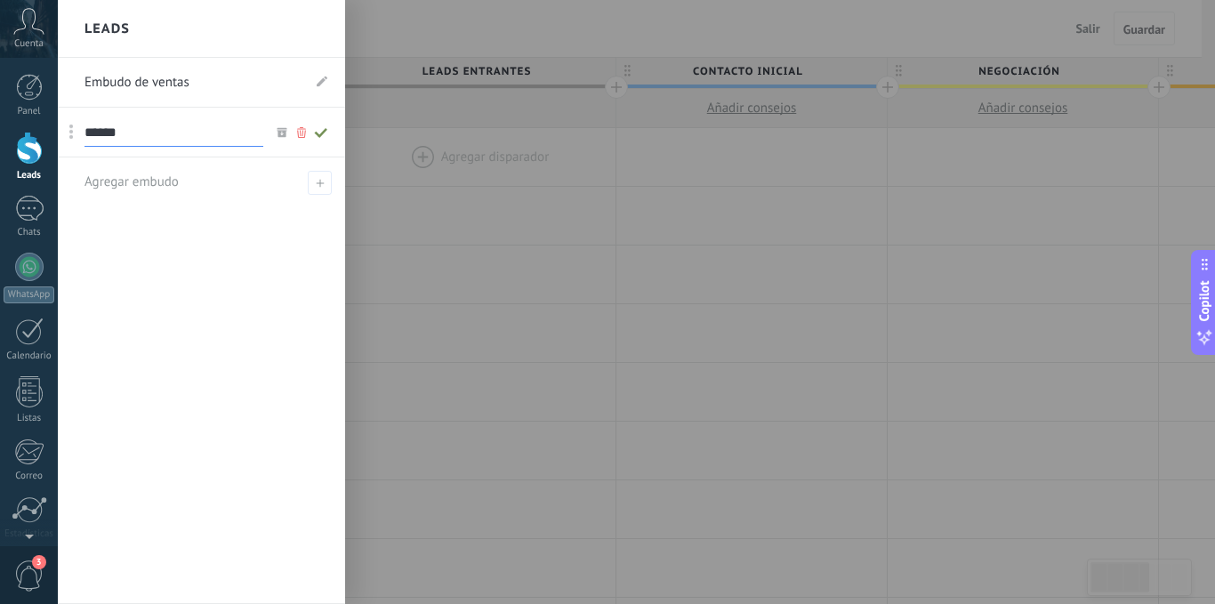
click at [299, 132] on icon at bounding box center [302, 132] width 20 height 11
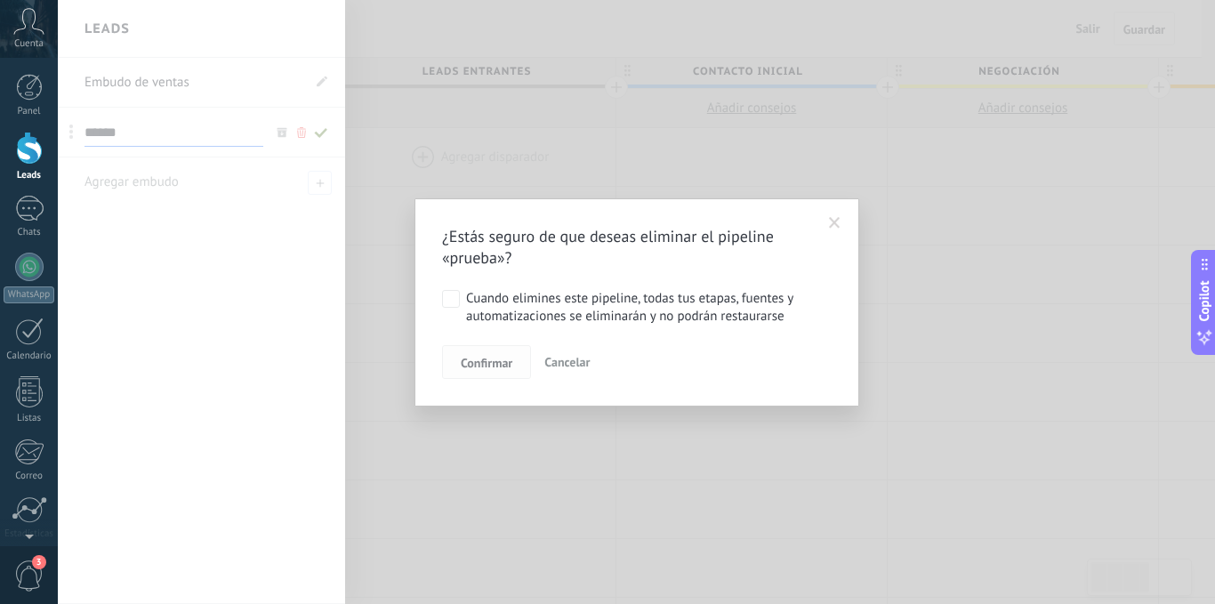
click at [506, 362] on span "Confirmar" at bounding box center [487, 363] width 52 height 12
click at [502, 362] on span "Confirmar" at bounding box center [487, 363] width 52 height 12
click at [831, 220] on span at bounding box center [835, 223] width 12 height 12
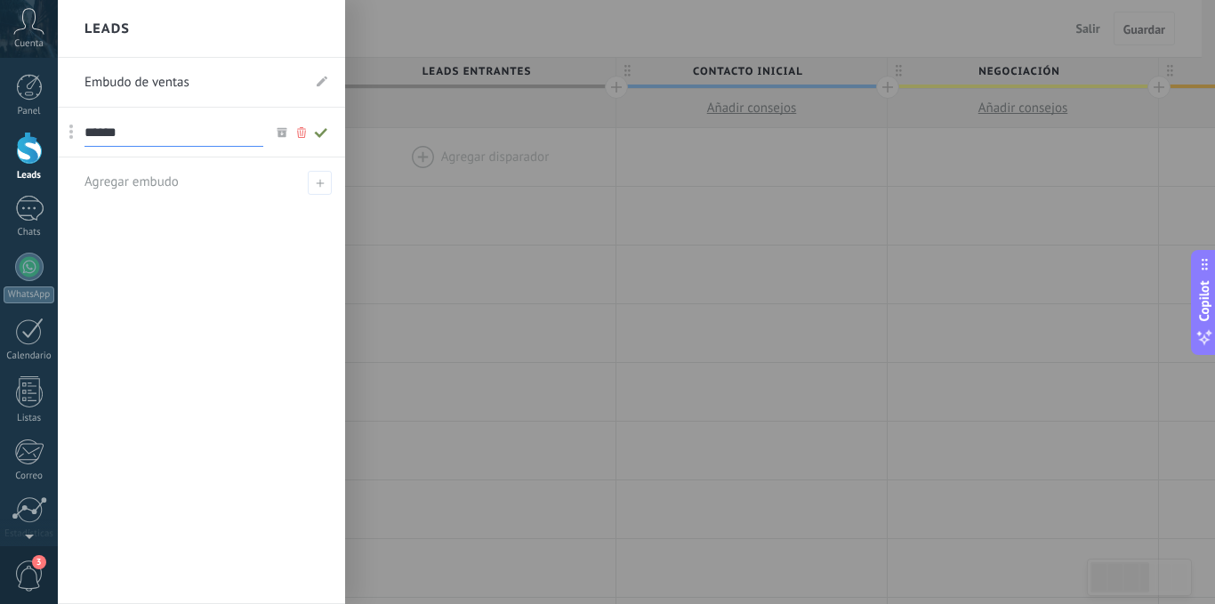
click at [300, 130] on use at bounding box center [301, 132] width 9 height 11
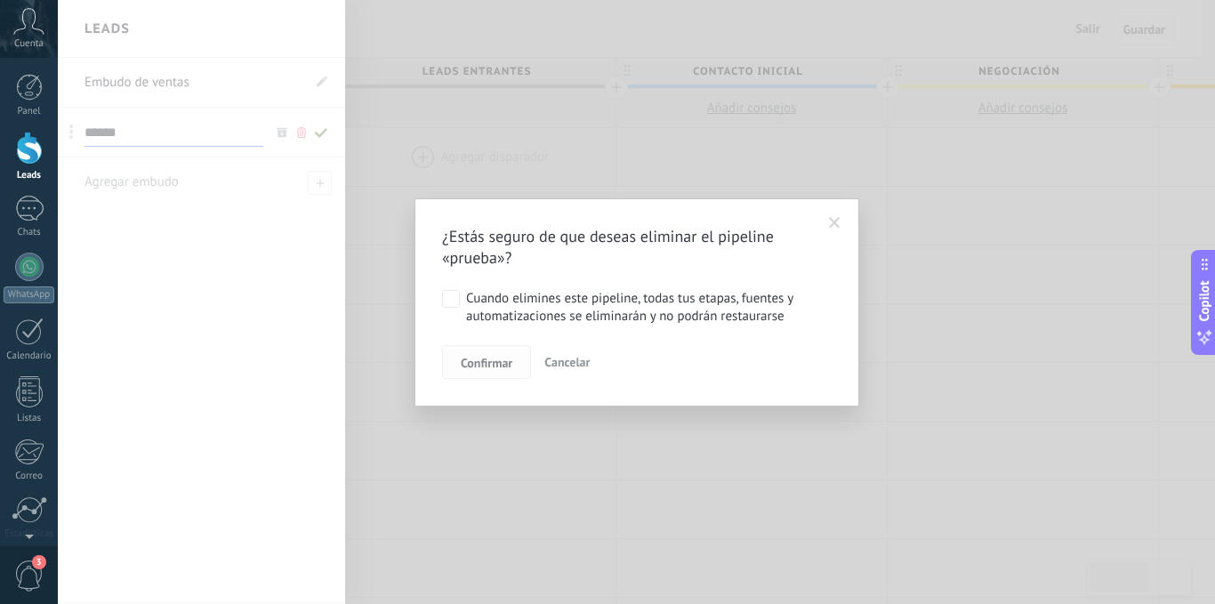
click at [493, 363] on span "Confirmar" at bounding box center [487, 363] width 52 height 12
click at [839, 214] on span at bounding box center [834, 223] width 29 height 30
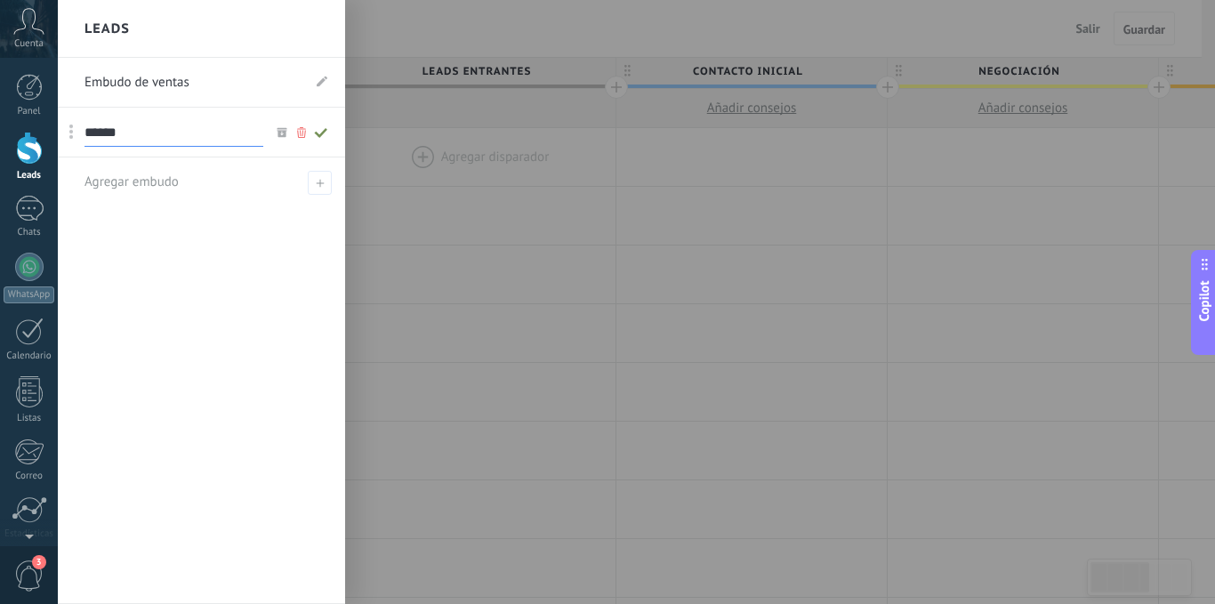
click at [485, 181] on div at bounding box center [665, 302] width 1215 height 604
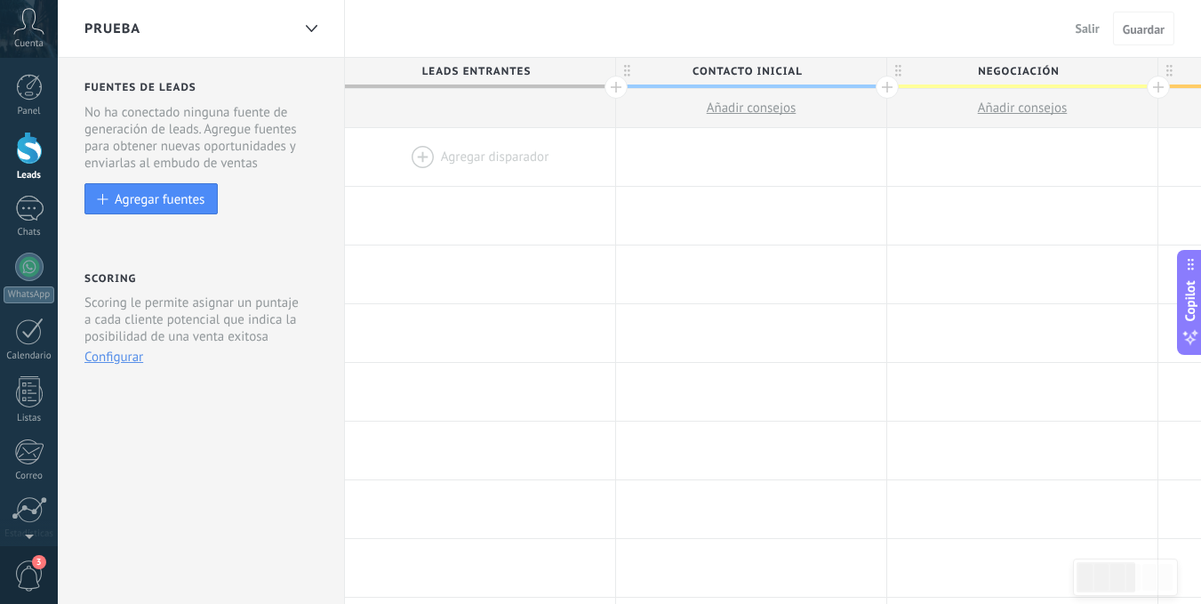
click at [31, 569] on span "3" at bounding box center [29, 575] width 30 height 31
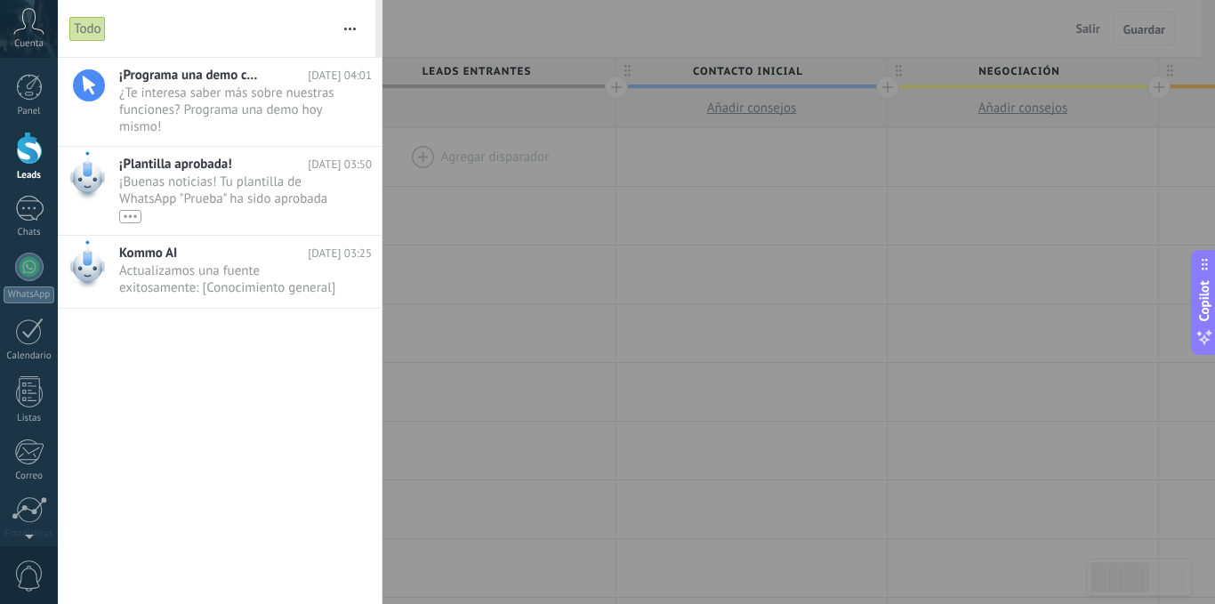
click at [31, 569] on span "0" at bounding box center [29, 575] width 30 height 31
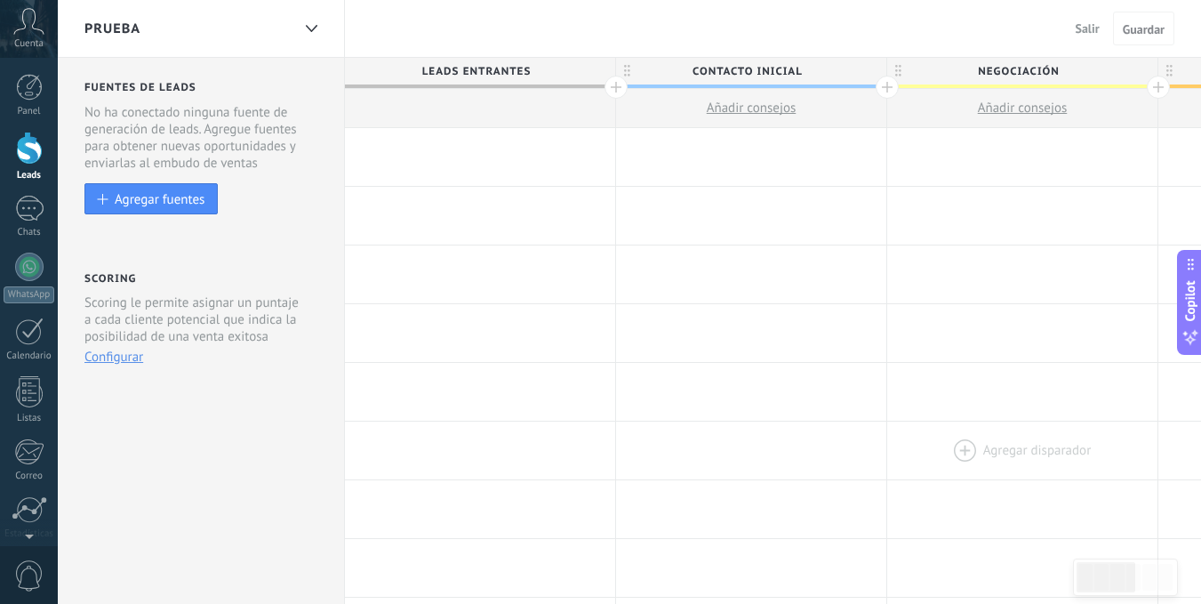
click at [958, 455] on div at bounding box center [1022, 450] width 270 height 58
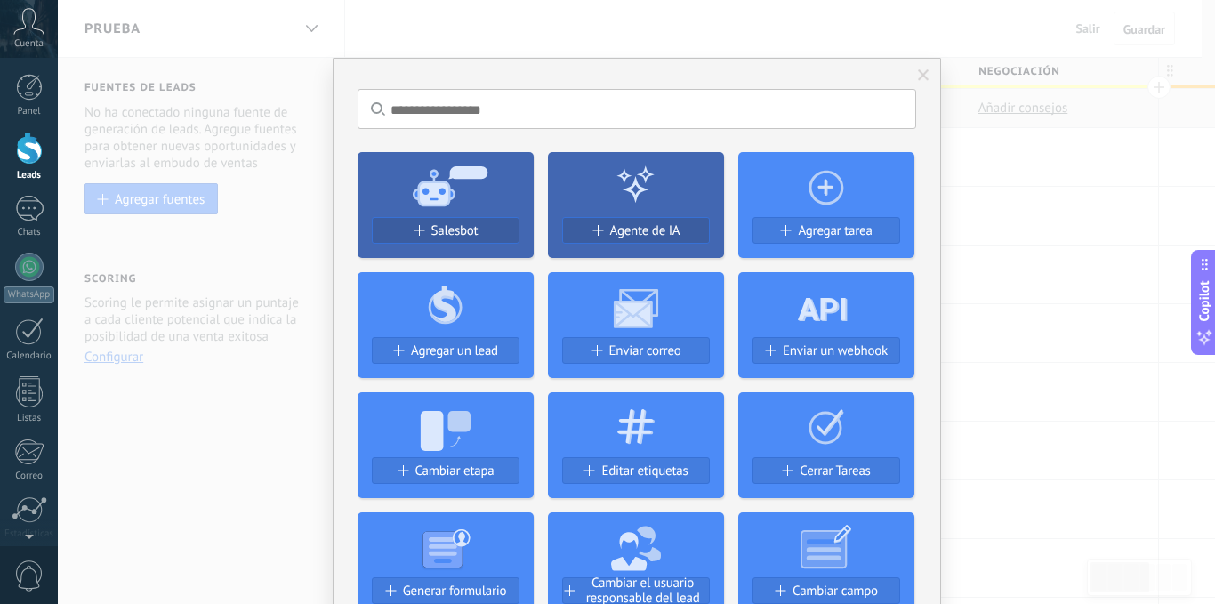
click at [964, 226] on div "No hay resultados Salesbot Agente de IA Agregar tarea Agregar un lead Enviar co…" at bounding box center [636, 302] width 1157 height 604
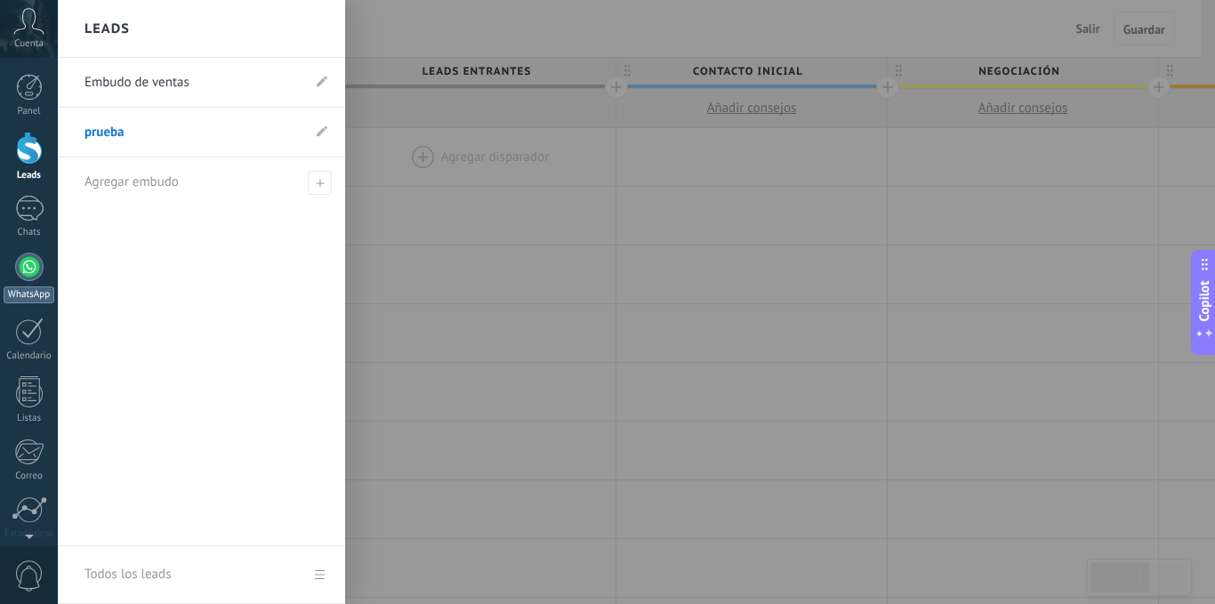
click at [33, 263] on div at bounding box center [29, 267] width 28 height 28
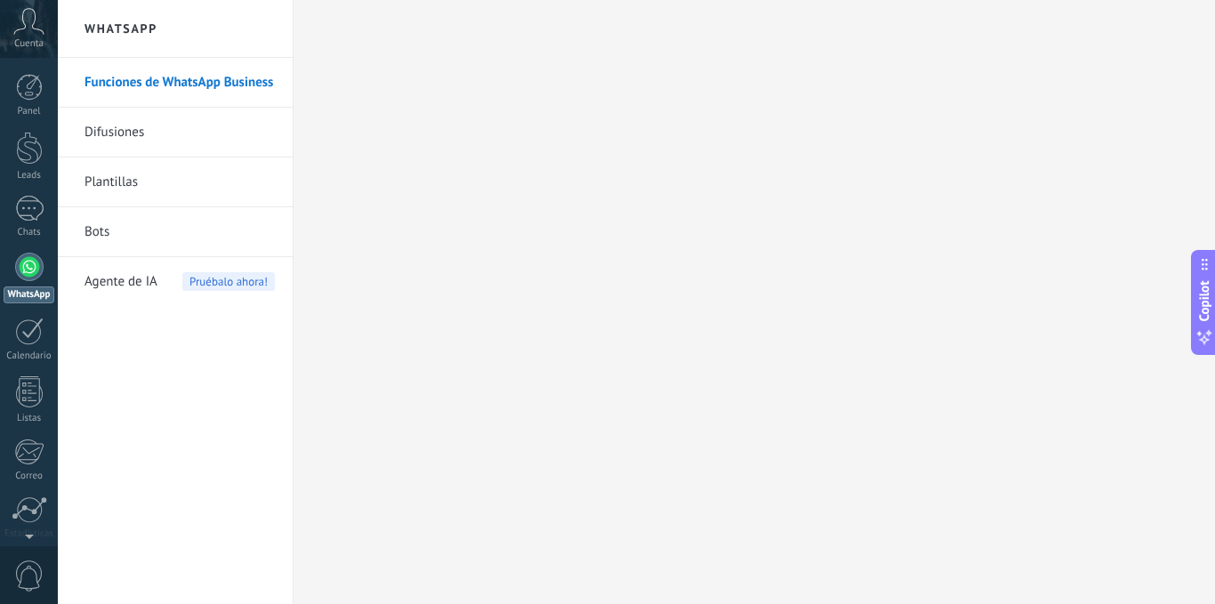
click at [136, 163] on link "Plantillas" at bounding box center [179, 182] width 190 height 50
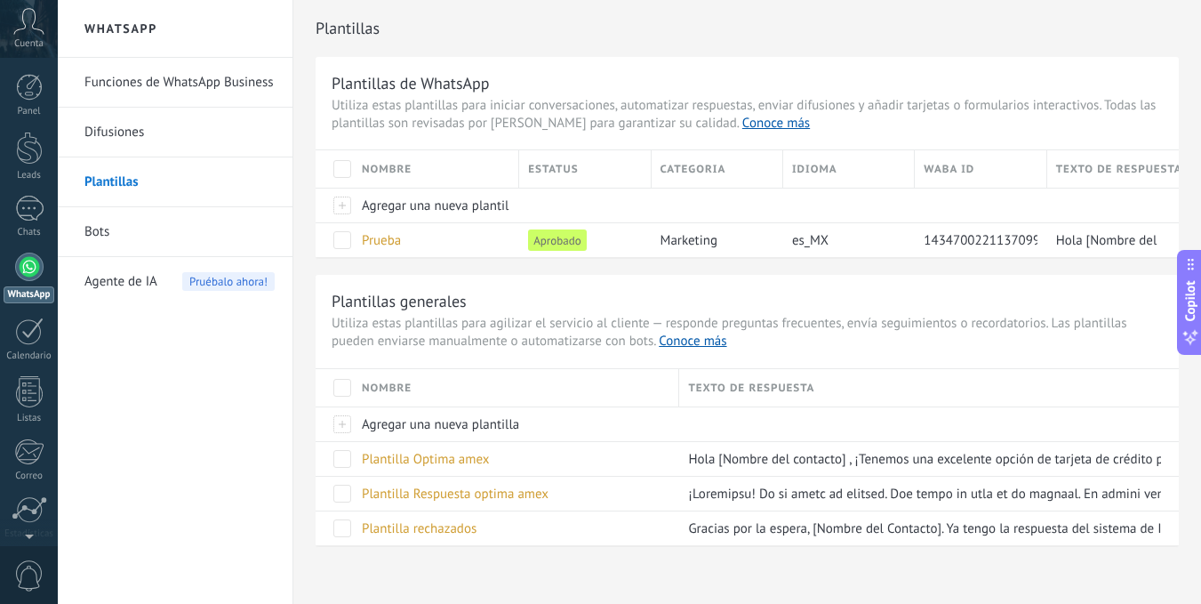
click at [154, 92] on link "Funciones de WhatsApp Business" at bounding box center [179, 83] width 190 height 50
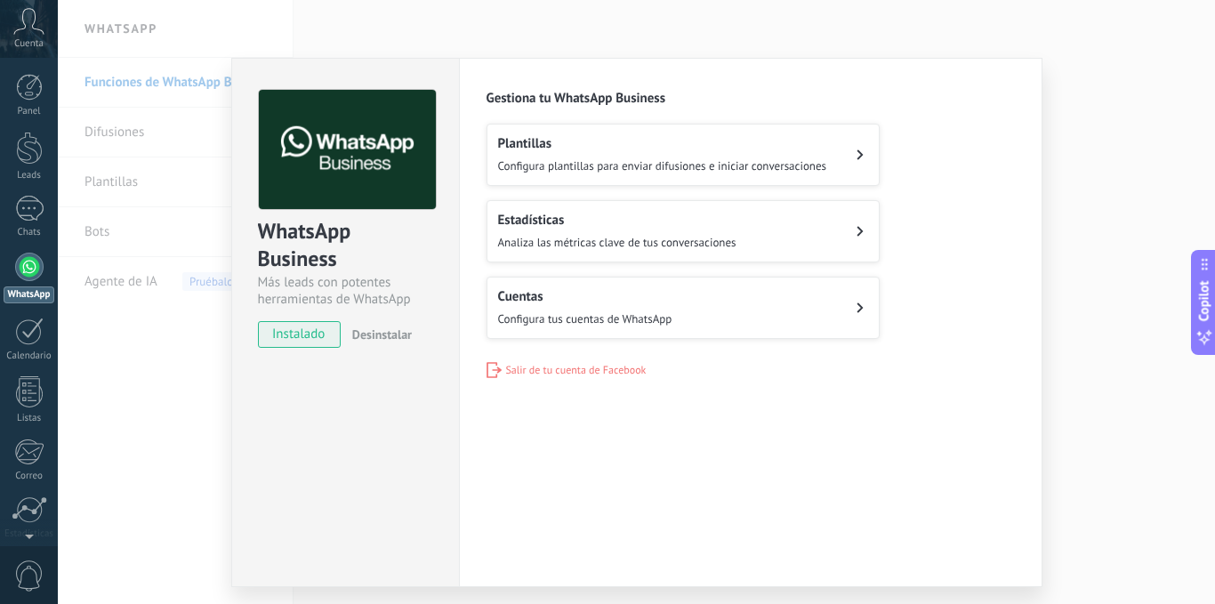
click at [310, 333] on span "instalado" at bounding box center [299, 334] width 81 height 27
click at [1036, 90] on div "Configuraciones Autorizaciones Esta pestaña registra a los usuarios que han con…" at bounding box center [750, 322] width 583 height 529
click at [1051, 89] on div "WhatsApp Business Más leads con potentes herramientas de WhatsApp instalado Des…" at bounding box center [636, 302] width 1157 height 604
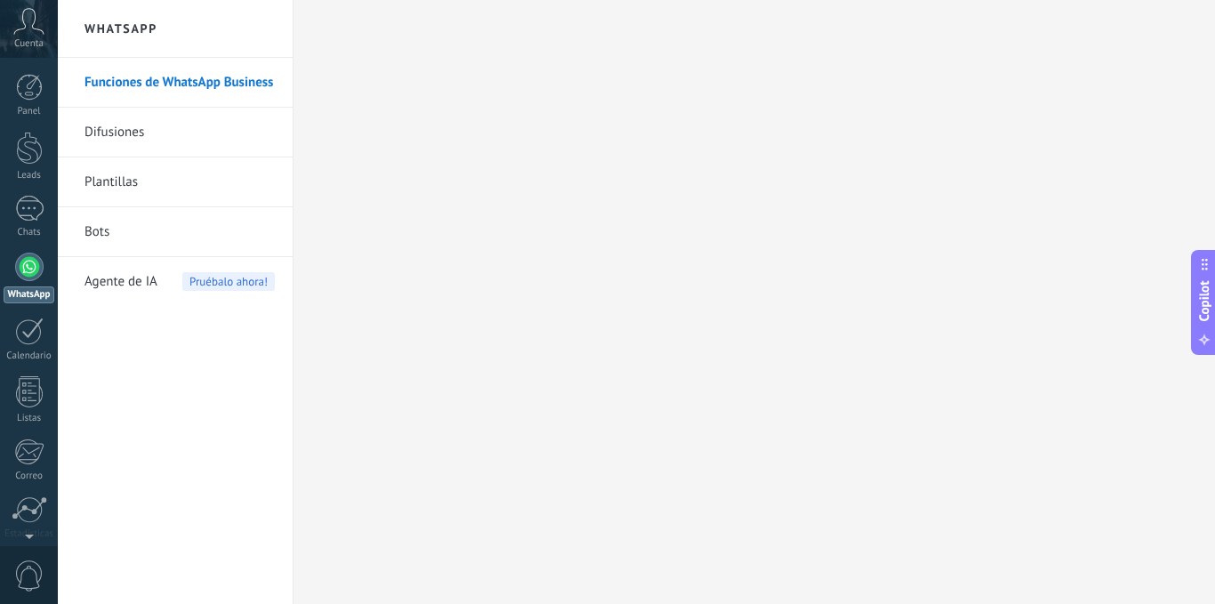
click at [140, 130] on link "Difusiones" at bounding box center [179, 133] width 190 height 50
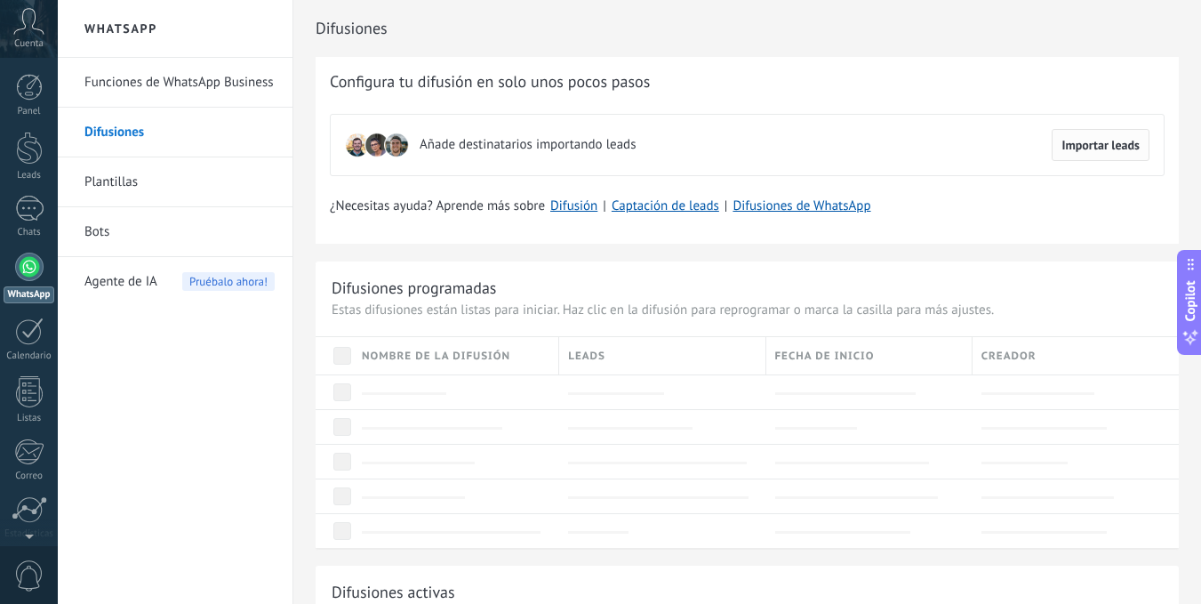
click at [1099, 149] on span "Importar leads" at bounding box center [1101, 145] width 78 height 12
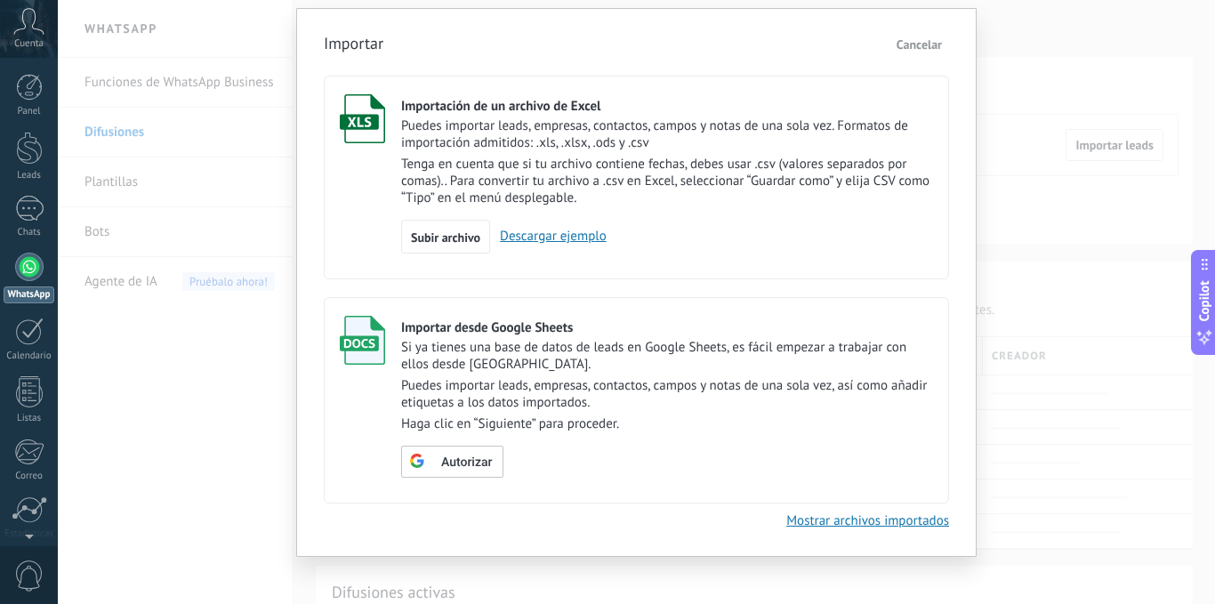
scroll to position [60, 0]
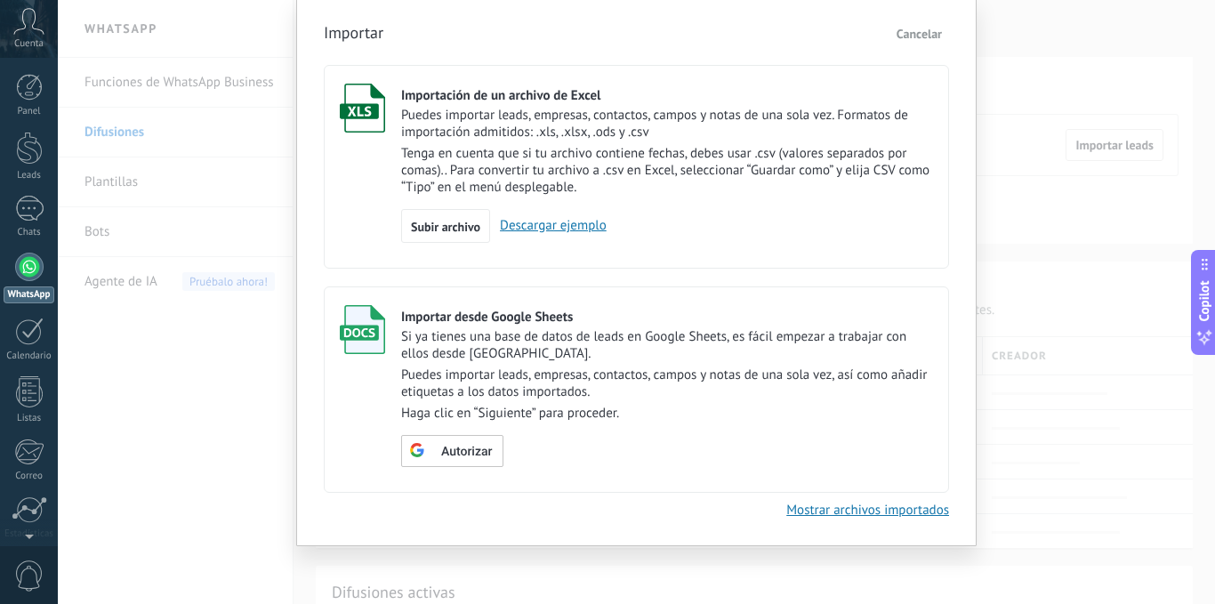
click at [921, 36] on span "Cancelar" at bounding box center [918, 34] width 45 height 16
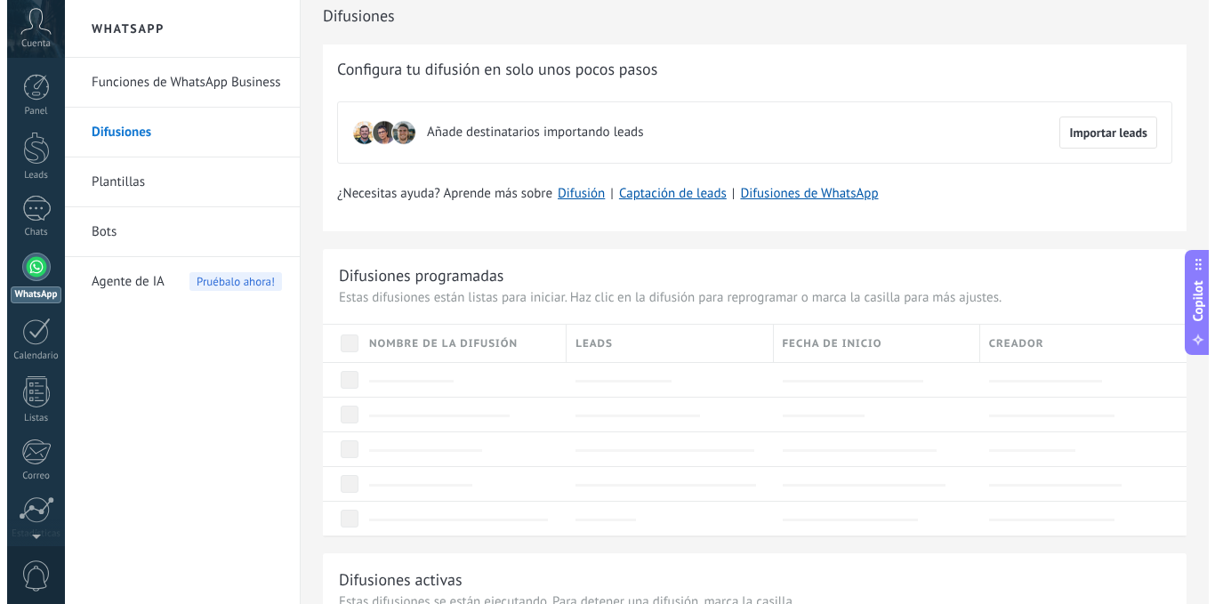
scroll to position [0, 0]
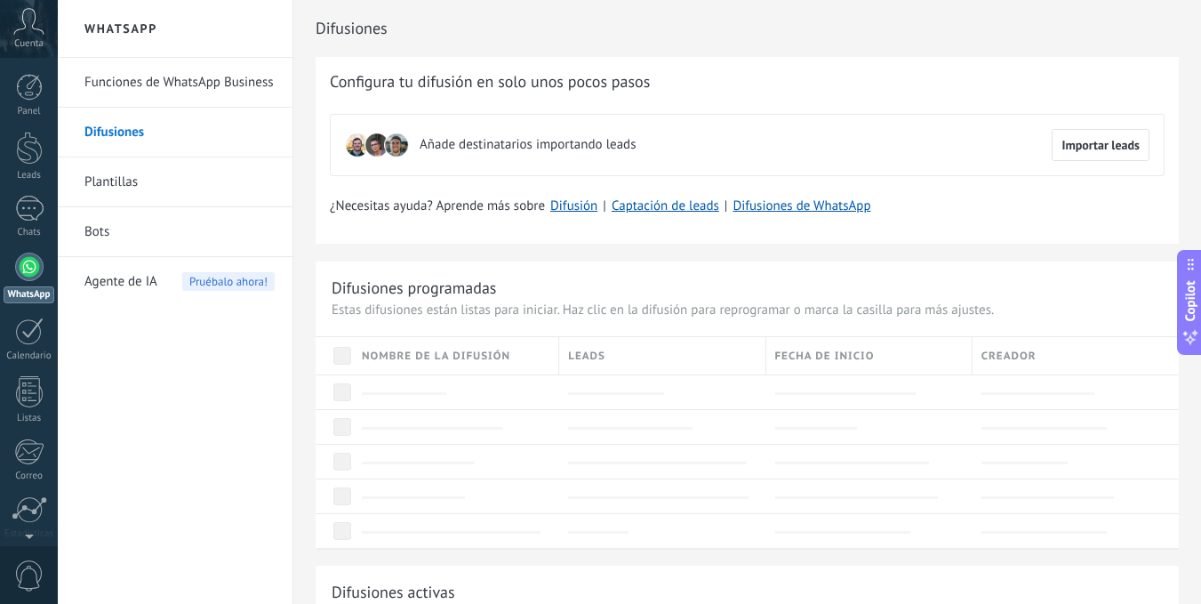
click at [168, 189] on link "Plantillas" at bounding box center [179, 182] width 190 height 50
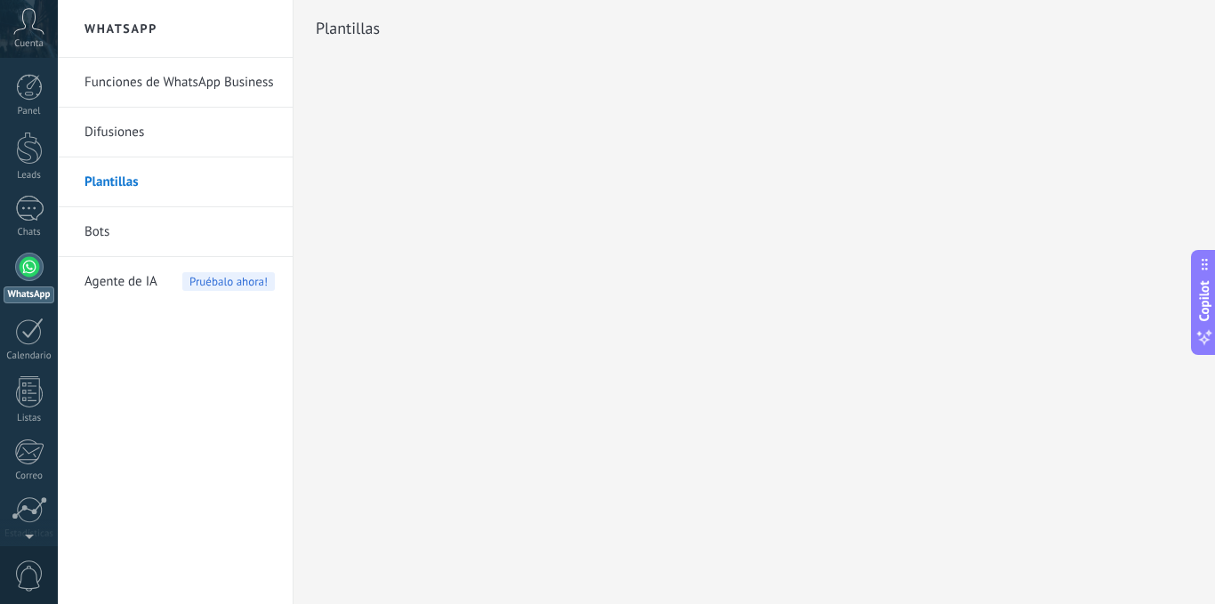
click at [156, 293] on span "Agente de IA" at bounding box center [120, 282] width 73 height 50
click at [158, 283] on div "Agente de IA Pruébalo ahora!" at bounding box center [179, 282] width 190 height 50
click at [118, 229] on link "Bots" at bounding box center [179, 232] width 190 height 50
click at [134, 285] on span "Agente de IA" at bounding box center [120, 282] width 73 height 50
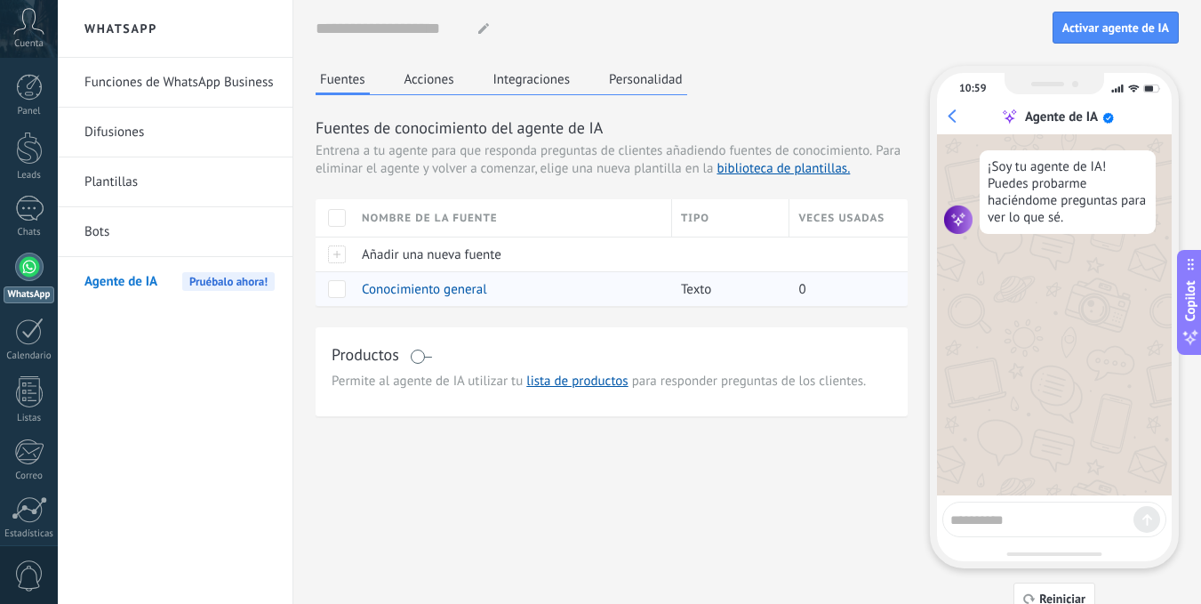
click at [520, 293] on div "Conocimiento general" at bounding box center [508, 289] width 310 height 34
click at [462, 292] on span "Conocimiento general" at bounding box center [424, 289] width 125 height 17
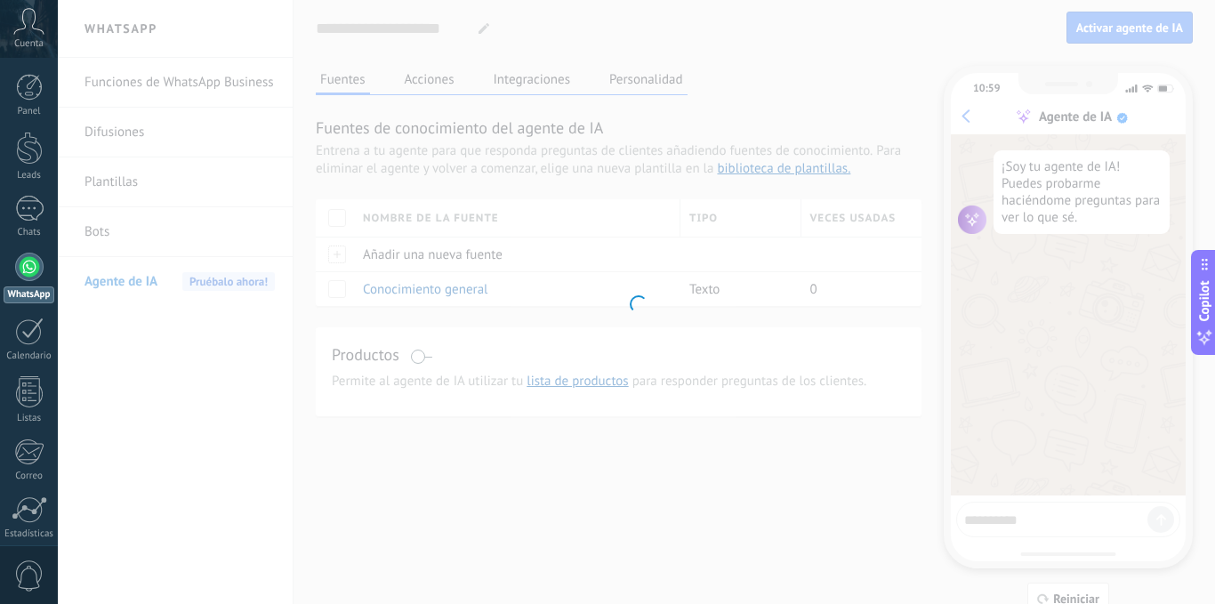
type textarea "**********"
type input "**********"
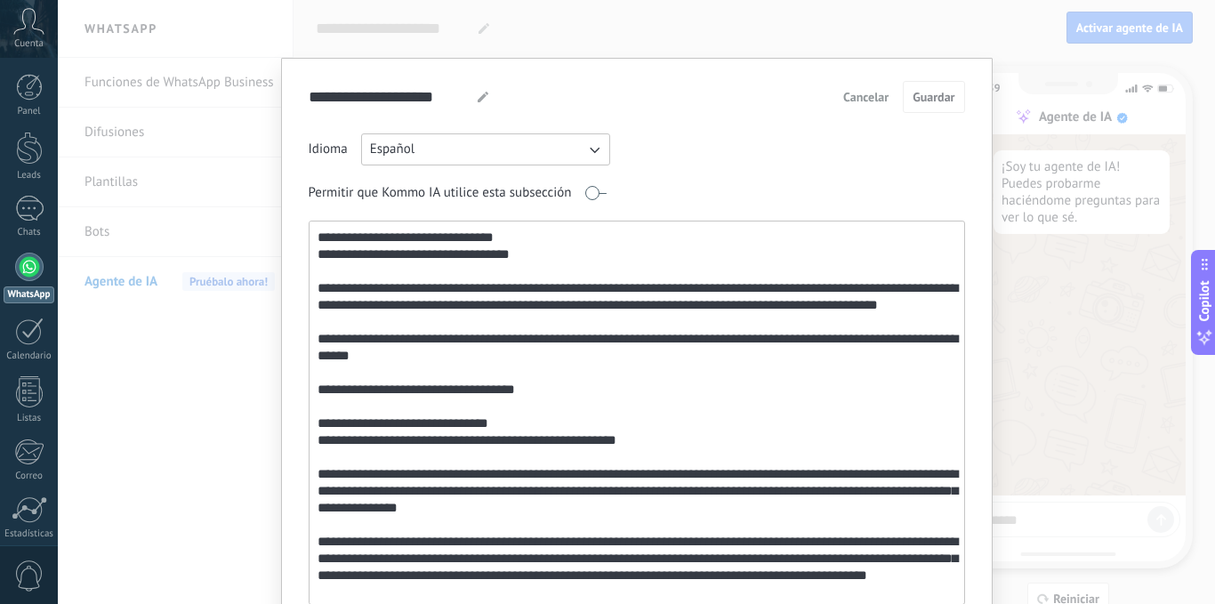
click at [867, 93] on span "Cancelar" at bounding box center [865, 97] width 45 height 12
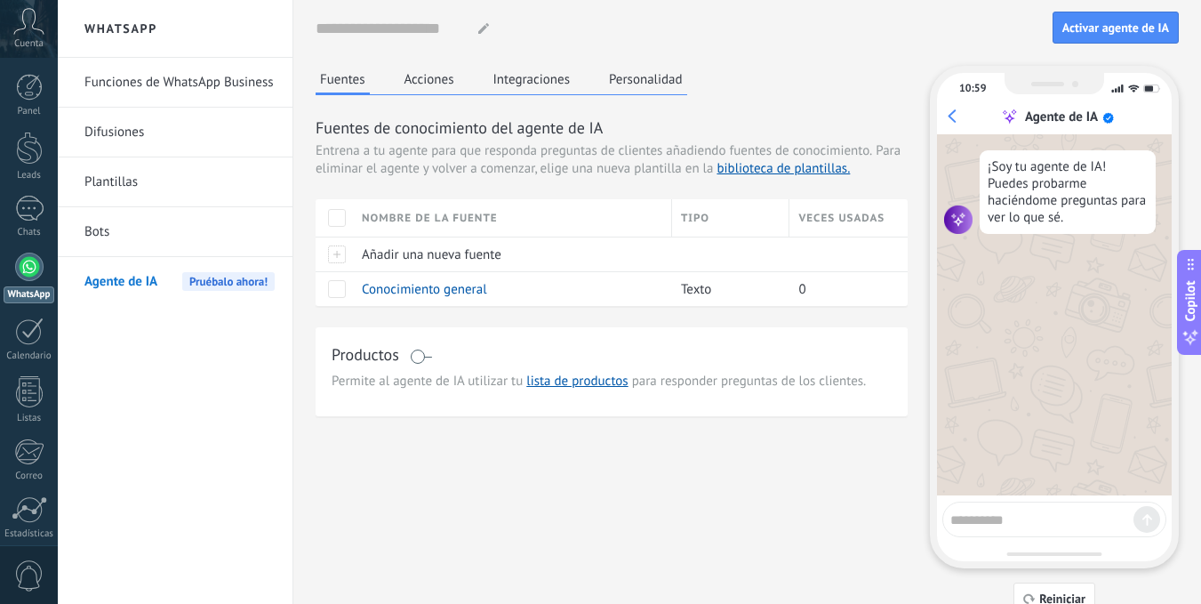
click at [440, 84] on button "Acciones" at bounding box center [429, 79] width 59 height 27
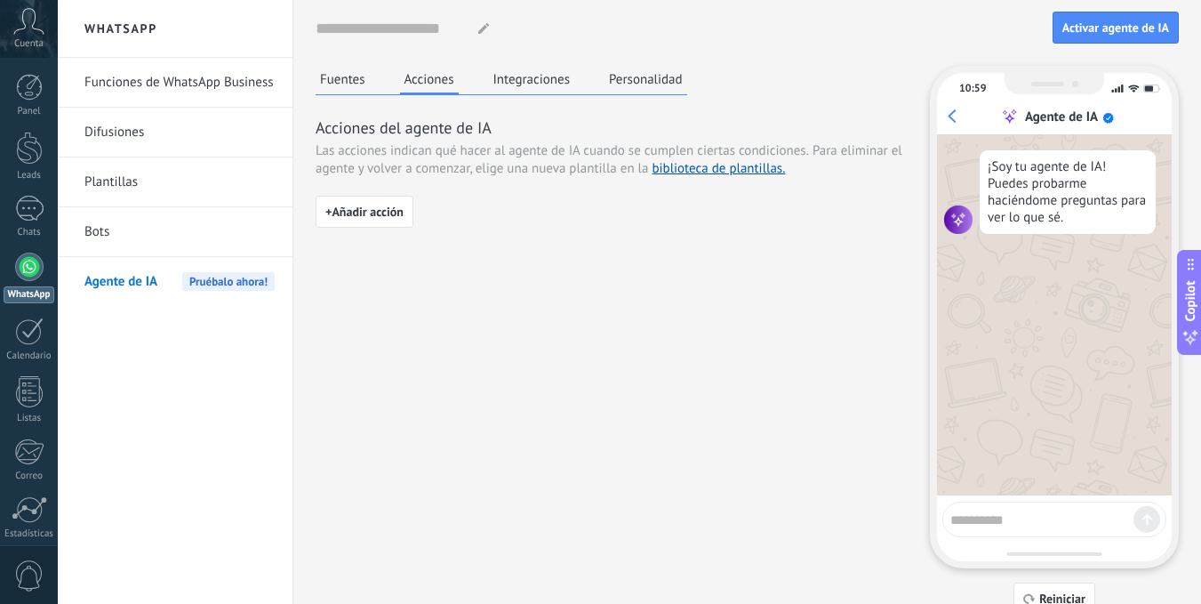
click at [518, 72] on button "Integraciones" at bounding box center [532, 79] width 86 height 27
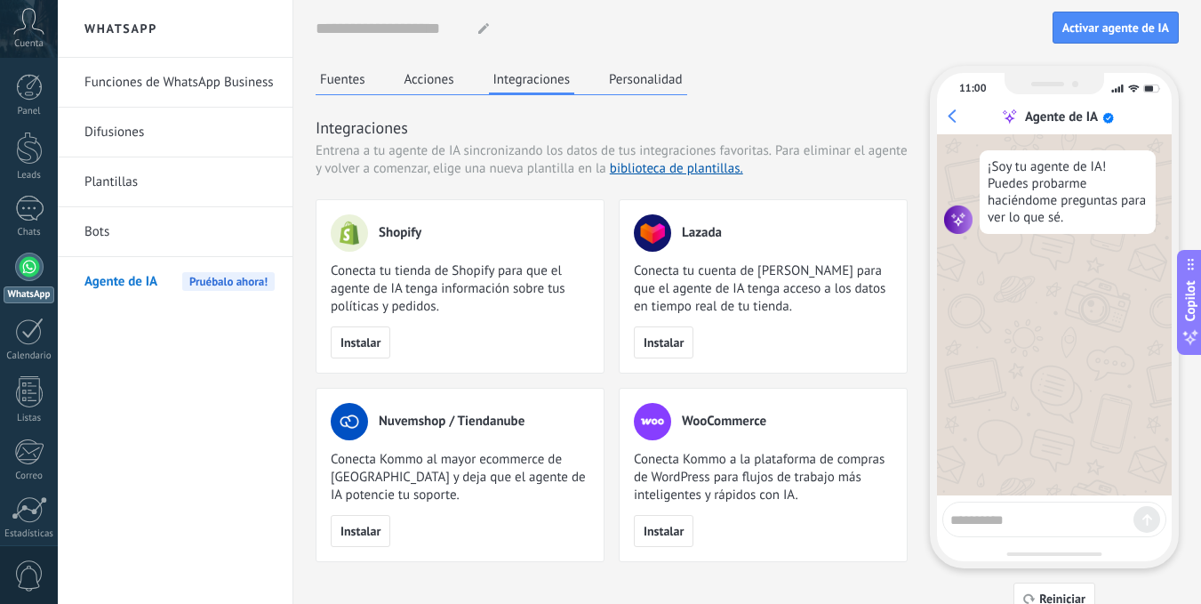
click at [635, 77] on button "Personalidad" at bounding box center [646, 79] width 83 height 27
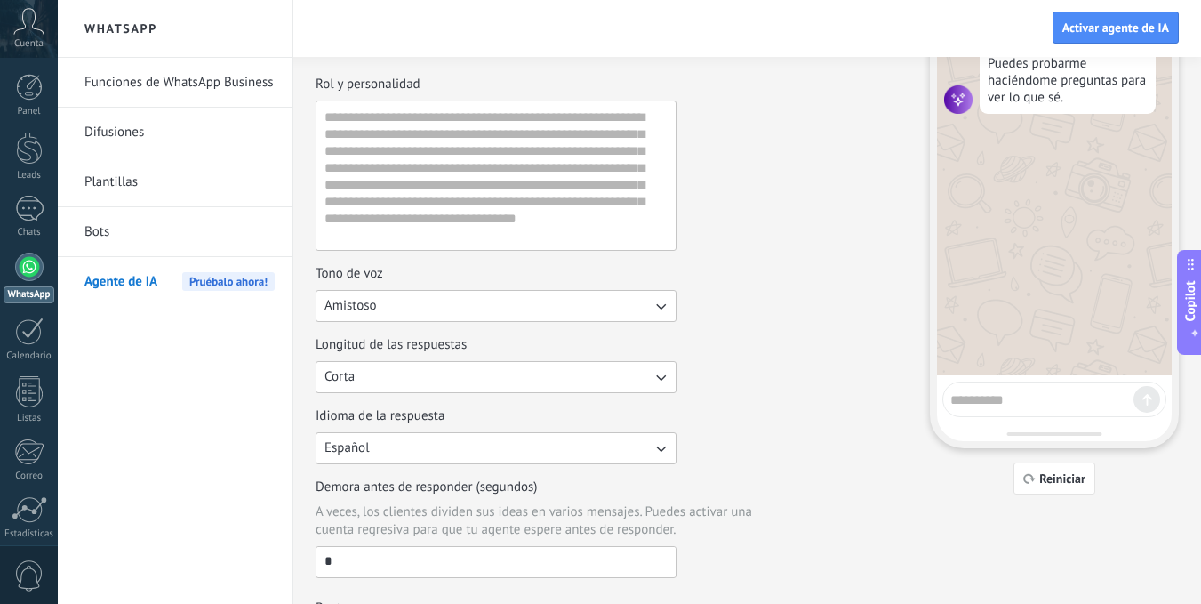
scroll to position [213, 0]
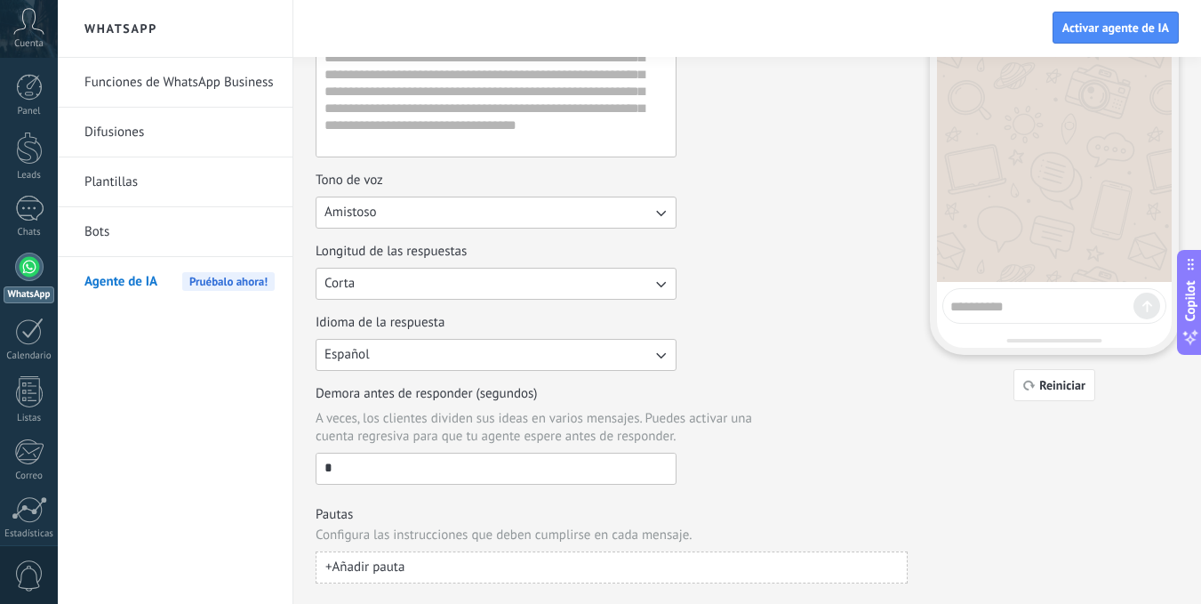
click at [367, 461] on input "*" at bounding box center [496, 468] width 359 height 28
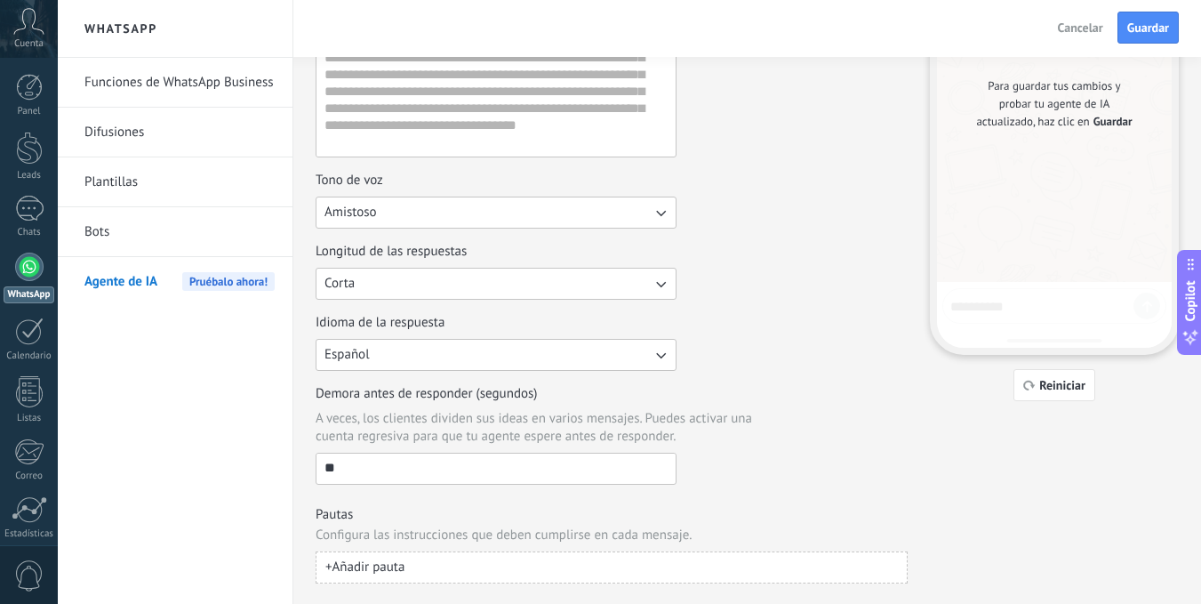
type input "**"
click at [762, 447] on div "Demora antes de responder (segundos) A veces, los clientes dividen sus ideas en…" at bounding box center [612, 435] width 592 height 100
click at [1054, 389] on span "Reiniciar" at bounding box center [1063, 385] width 46 height 12
click at [1049, 383] on span "Reiniciar" at bounding box center [1063, 385] width 46 height 12
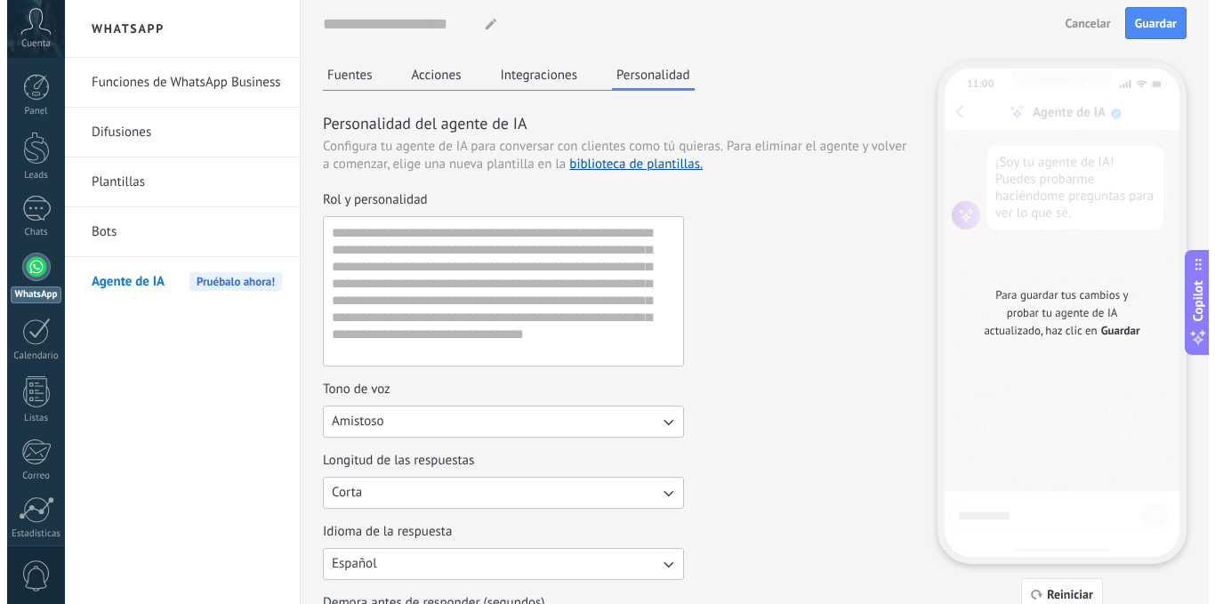
scroll to position [0, 0]
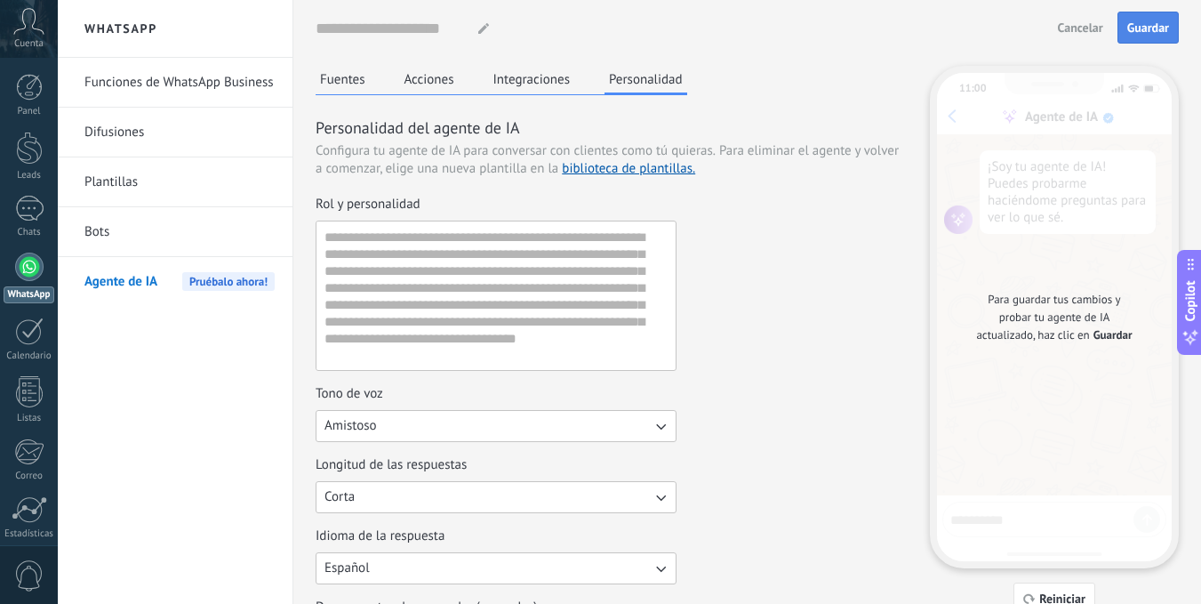
click at [1167, 18] on button "Guardar" at bounding box center [1148, 28] width 61 height 32
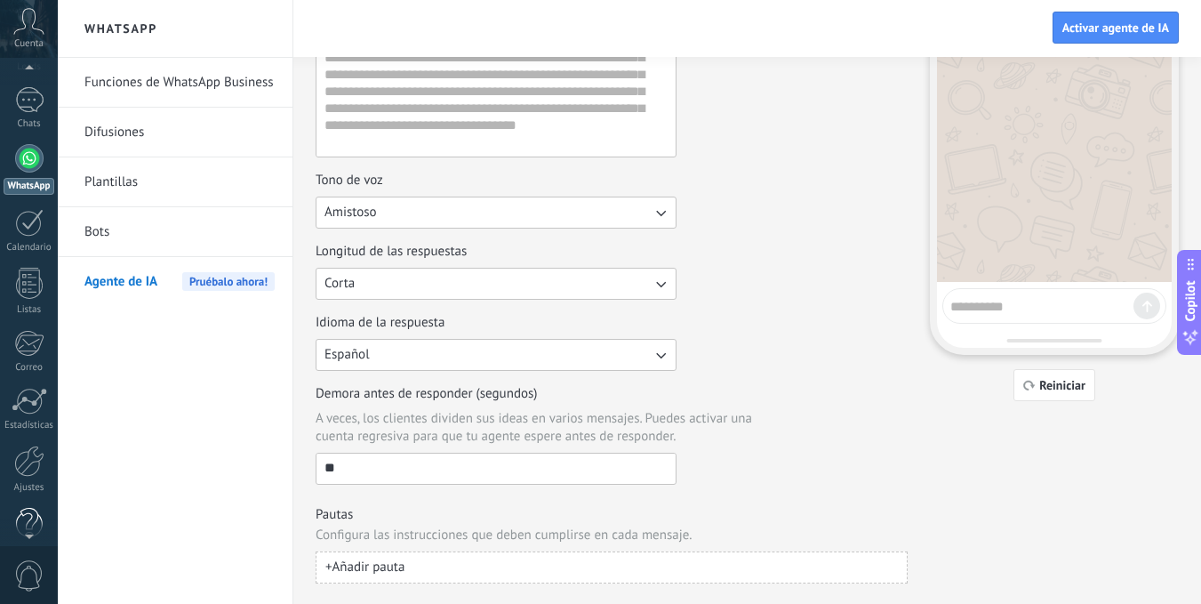
scroll to position [136, 0]
click at [27, 446] on div at bounding box center [29, 433] width 30 height 31
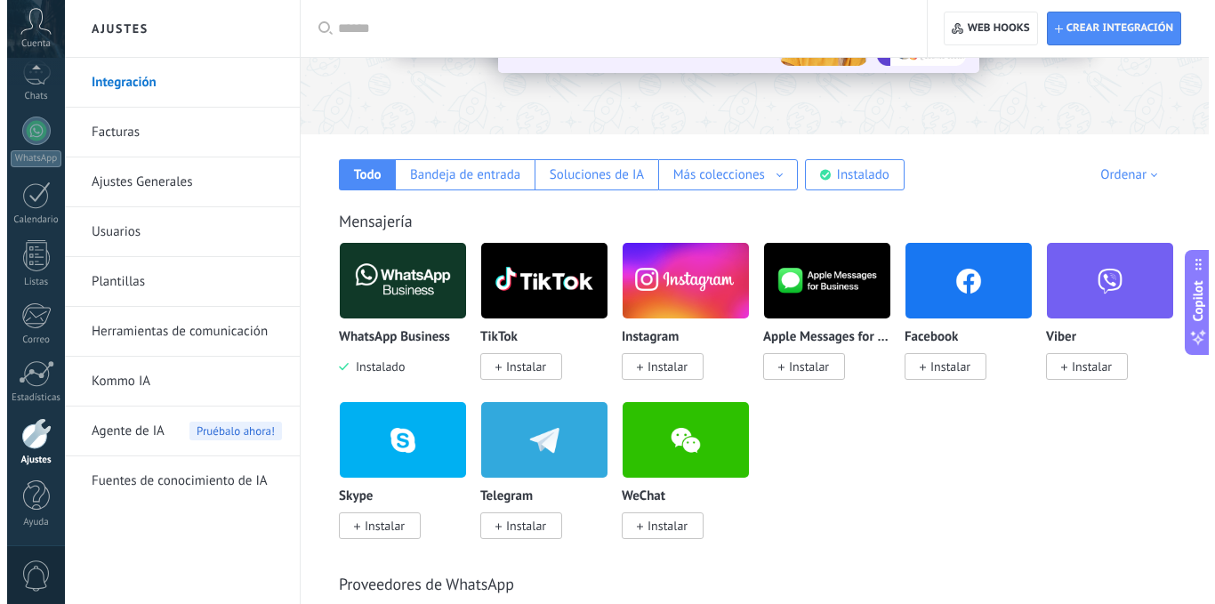
scroll to position [178, 0]
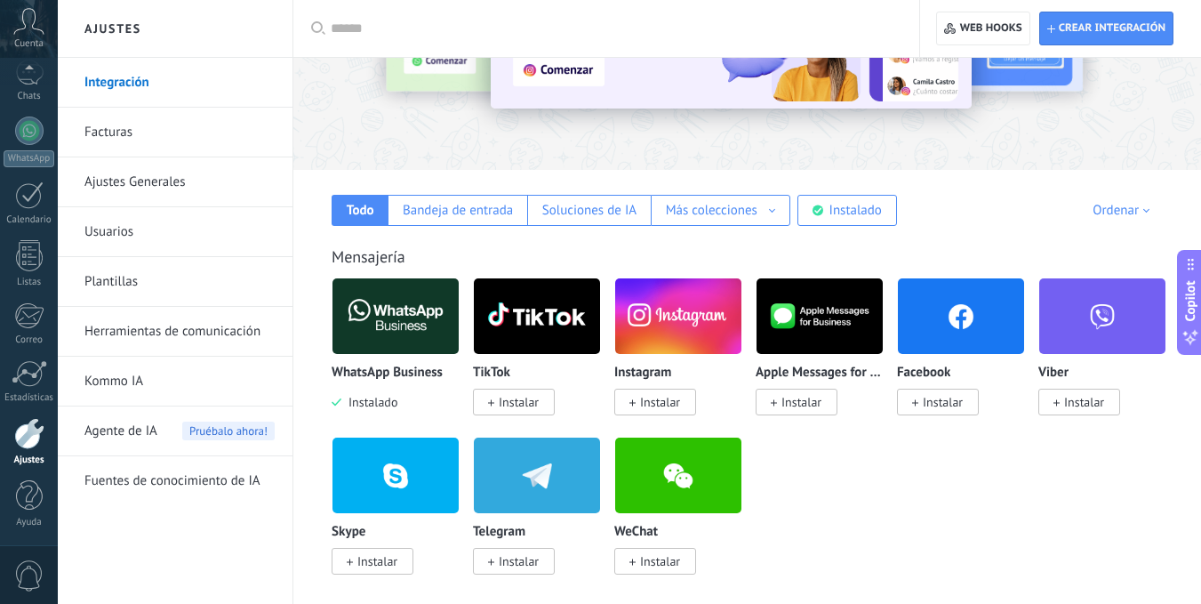
click at [934, 411] on span "Instalar" at bounding box center [938, 402] width 82 height 27
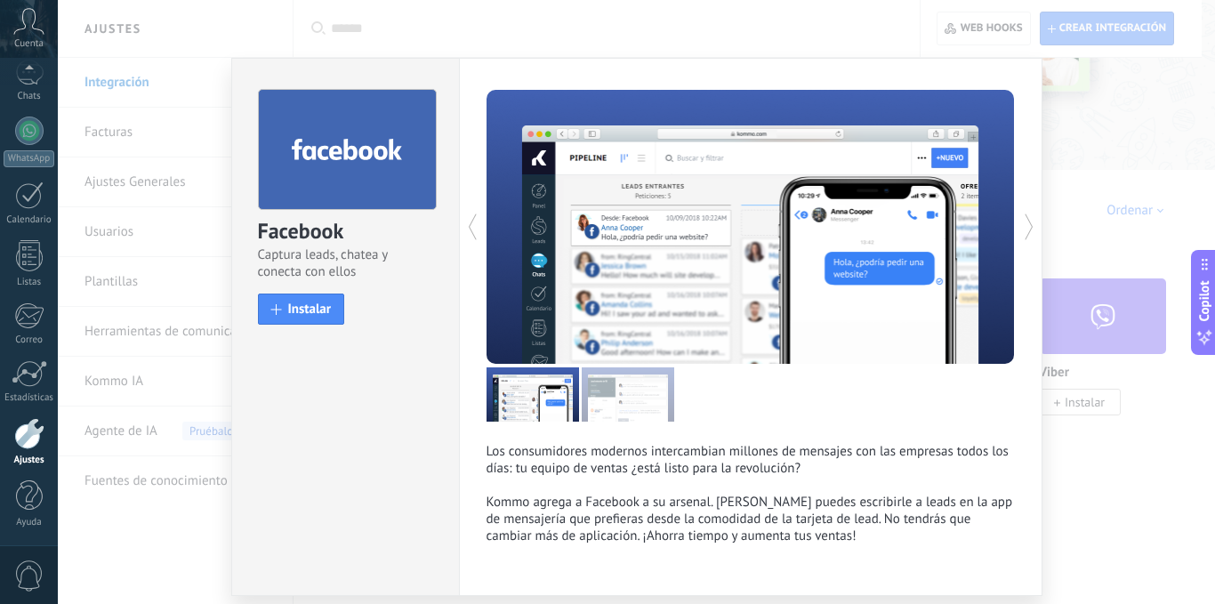
click at [310, 326] on div "Facebook Captura leads, chatea y conecta con ellos install Instalar" at bounding box center [345, 199] width 227 height 280
click at [302, 308] on span "Instalar" at bounding box center [310, 308] width 44 height 13
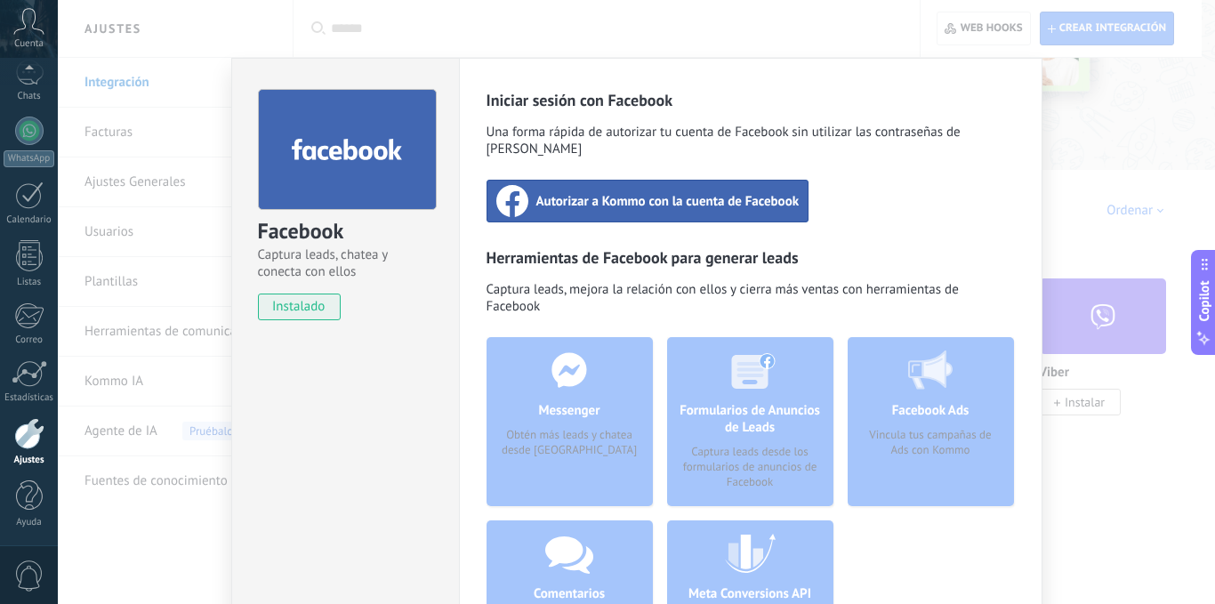
click at [614, 192] on span "Autorizar a Kommo con la cuenta de Facebook" at bounding box center [667, 201] width 263 height 18
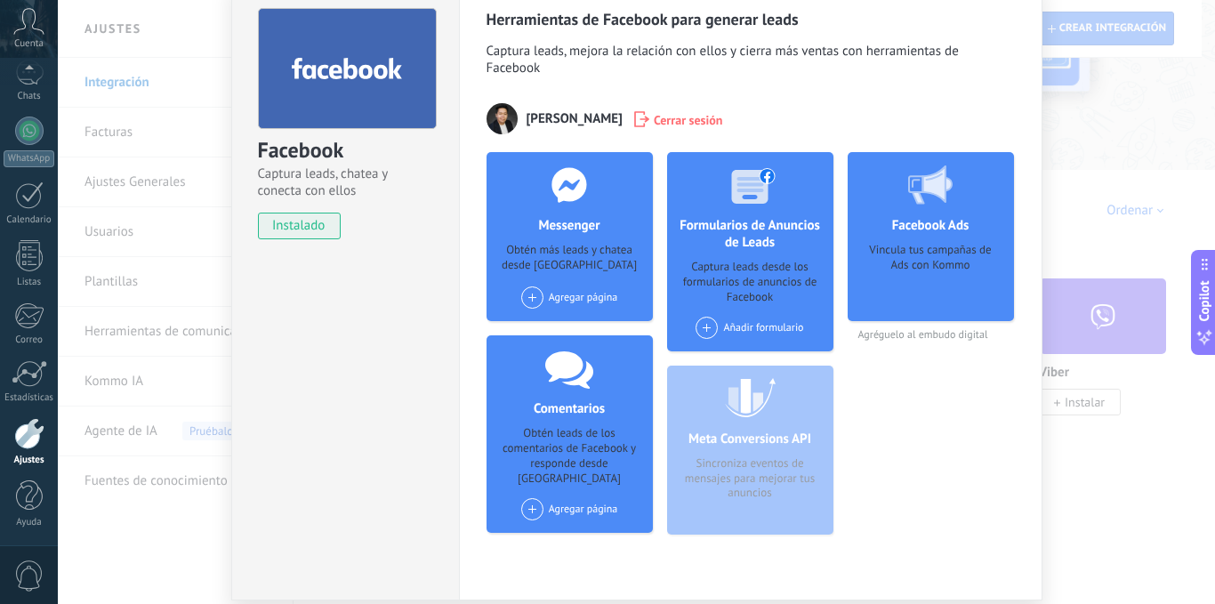
scroll to position [89, 0]
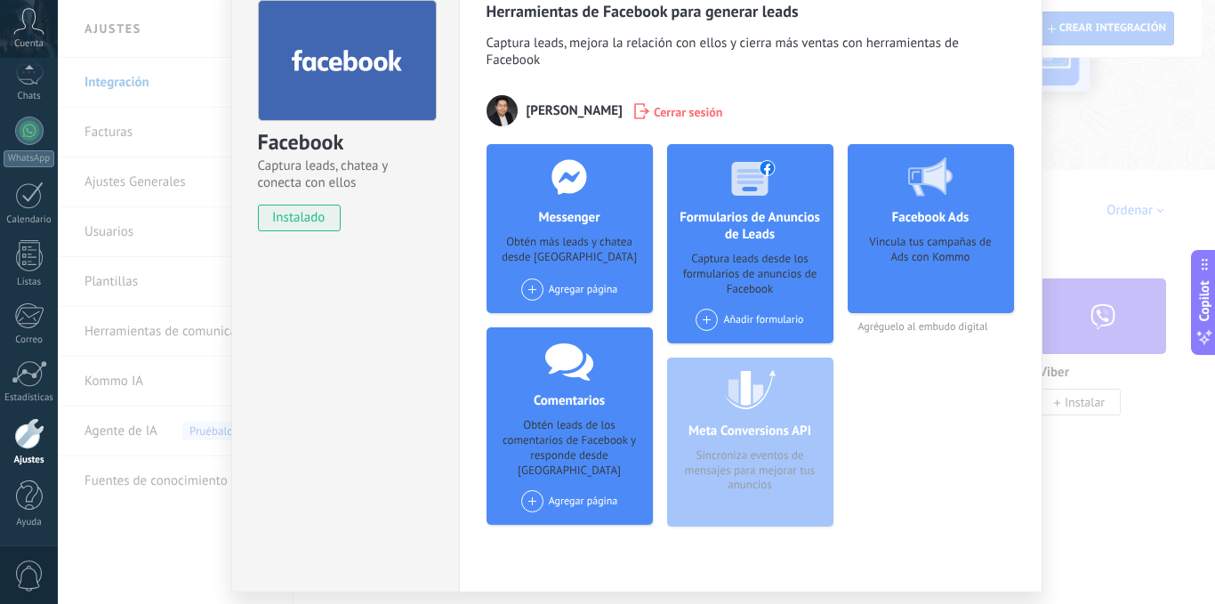
click at [702, 313] on span at bounding box center [706, 320] width 22 height 22
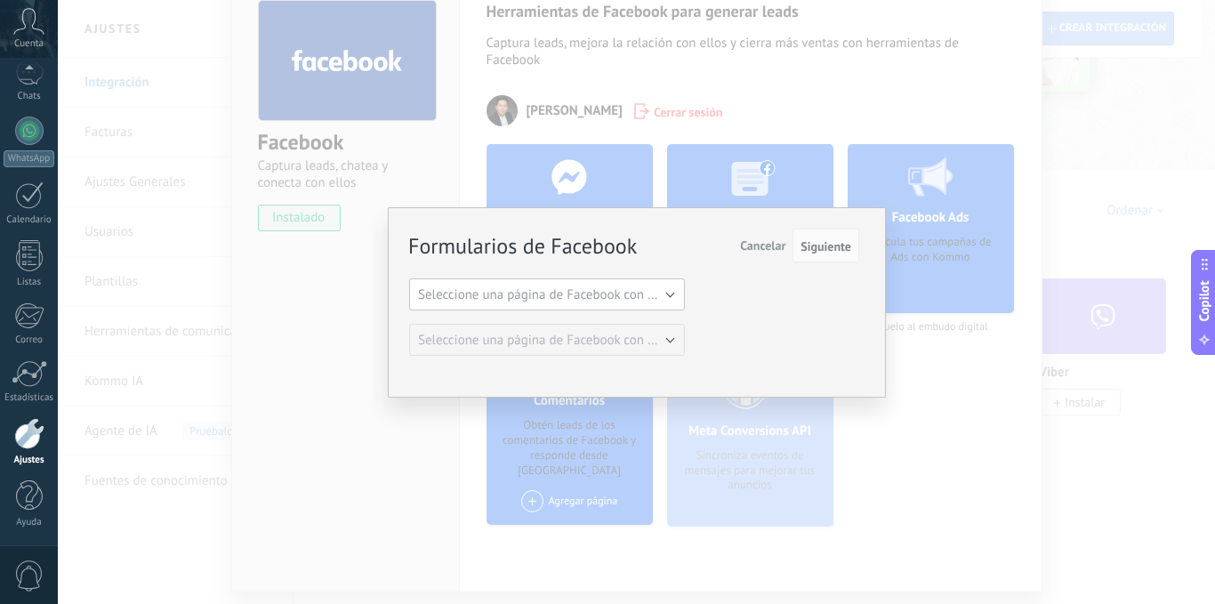
click at [654, 299] on span "Seleccione una página de Facebook con formas" at bounding box center [552, 294] width 269 height 17
click at [515, 323] on span "Noctua Capital" at bounding box center [538, 325] width 280 height 17
click at [650, 339] on span "Seleccione una página de Facebook con formas" at bounding box center [552, 340] width 269 height 17
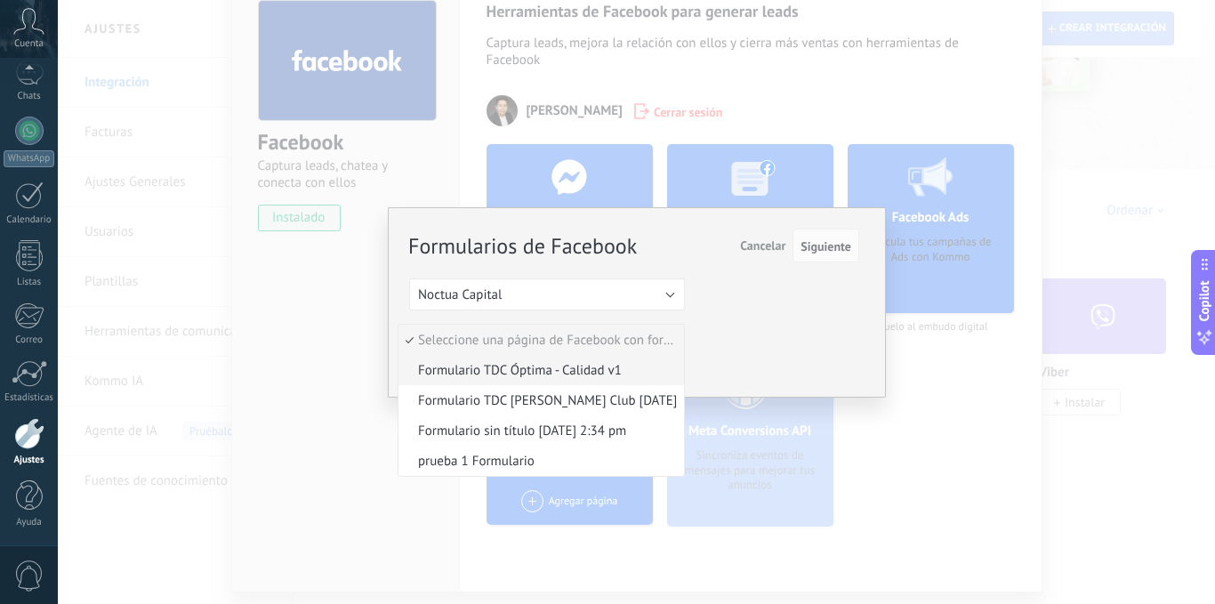
click at [632, 365] on span "Formulario TDC Óptima - Calidad v1" at bounding box center [538, 370] width 280 height 17
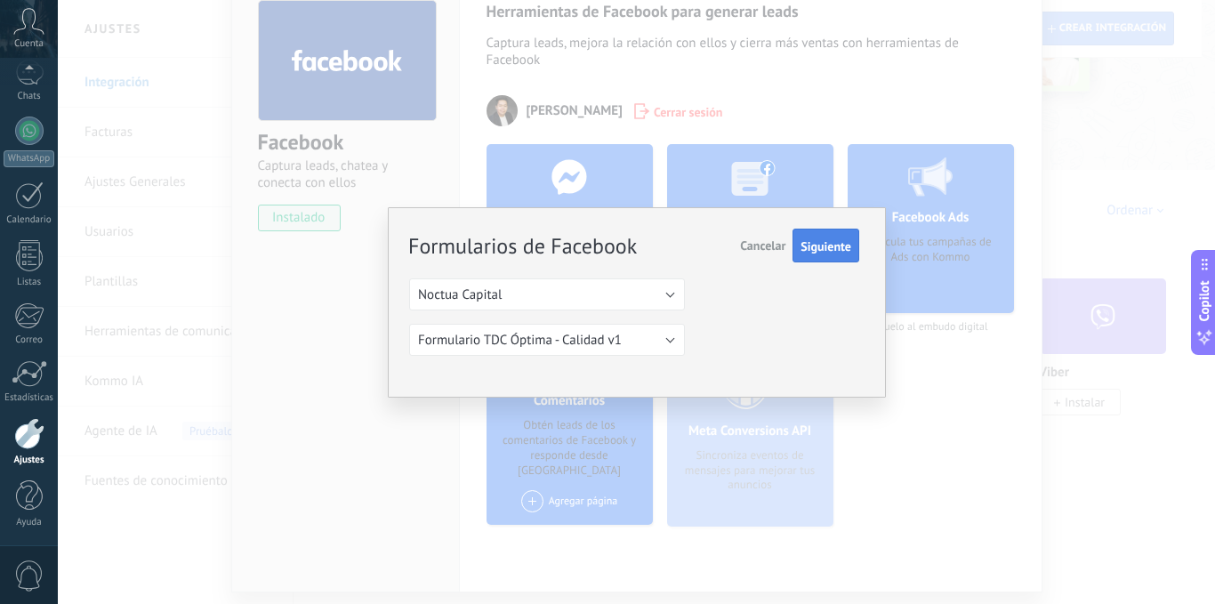
click at [825, 236] on button "Siguiente" at bounding box center [825, 246] width 67 height 34
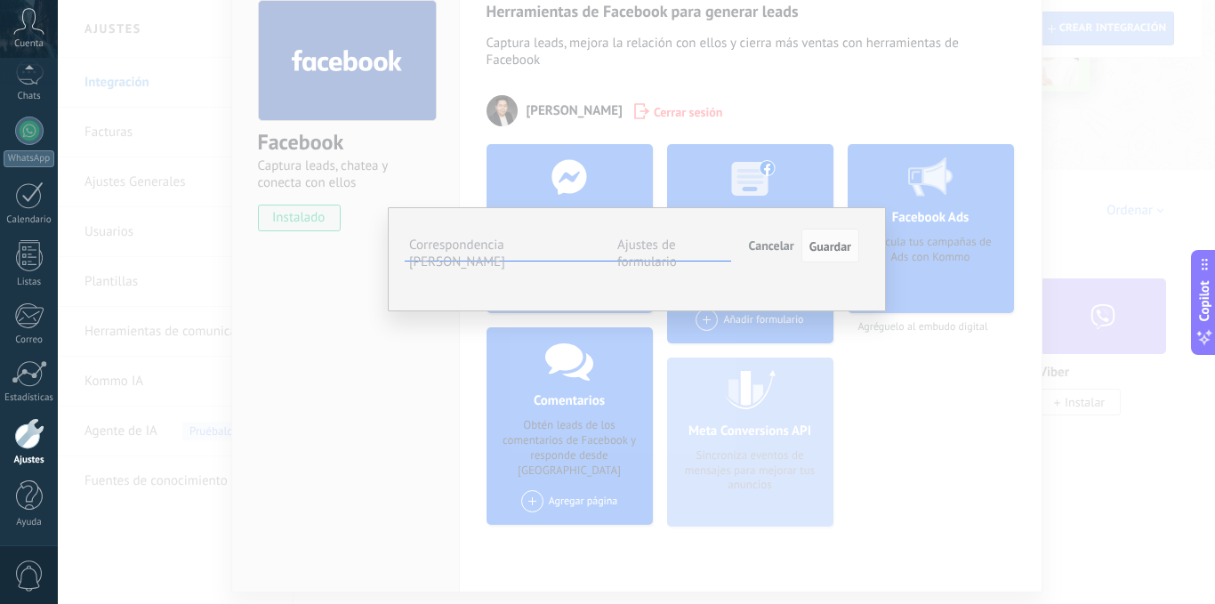
click at [0, 0] on button "Seleccionar campo" at bounding box center [0, 0] width 0 height 0
click at [0, 0] on span "Seleccionar campo" at bounding box center [0, 0] width 0 height 0
click at [0, 0] on div "Email" at bounding box center [0, 0] width 0 height 0
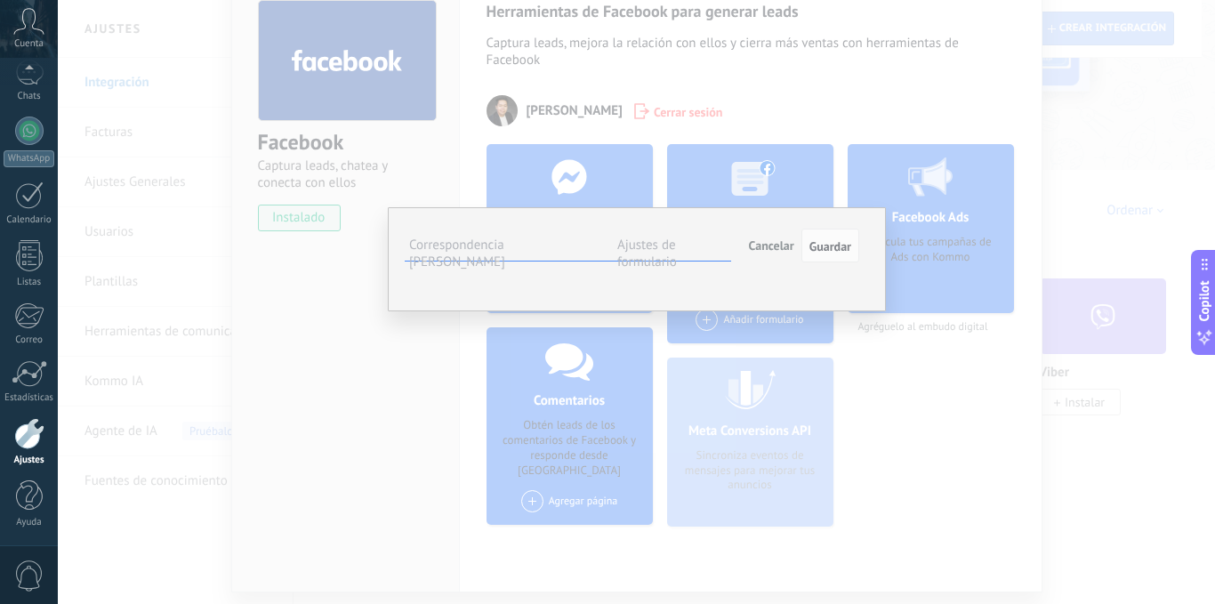
click at [677, 244] on label "Ajustes de formulario" at bounding box center [647, 254] width 60 height 34
click at [505, 251] on label "Correspondencia [PERSON_NAME]" at bounding box center [457, 254] width 96 height 34
click at [0, 0] on span "Seleccionar campo" at bounding box center [0, 0] width 0 height 0
click at [0, 0] on span "Teléfono (compañía)" at bounding box center [0, 0] width 0 height 0
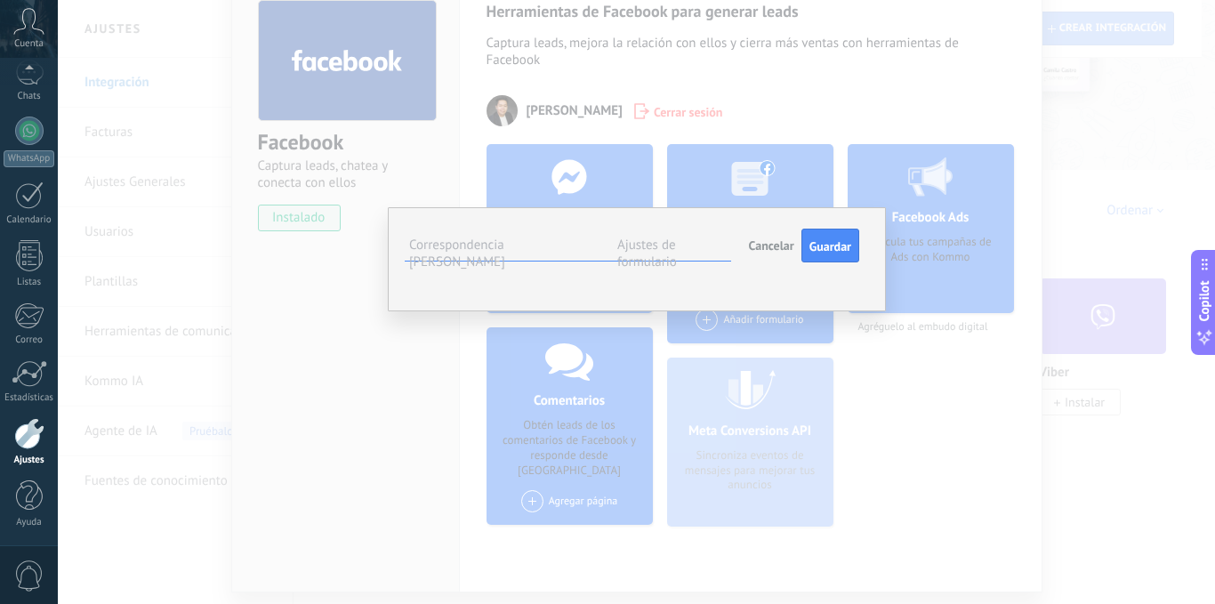
click at [0, 0] on span "Teléfono (compañía)" at bounding box center [0, 0] width 0 height 0
click at [0, 0] on span "Teléfono (contacto)" at bounding box center [0, 0] width 0 height 0
click at [0, 0] on button "Seleccionar campo" at bounding box center [0, 0] width 0 height 0
click at [0, 0] on span "Correo (contacto)" at bounding box center [0, 0] width 0 height 0
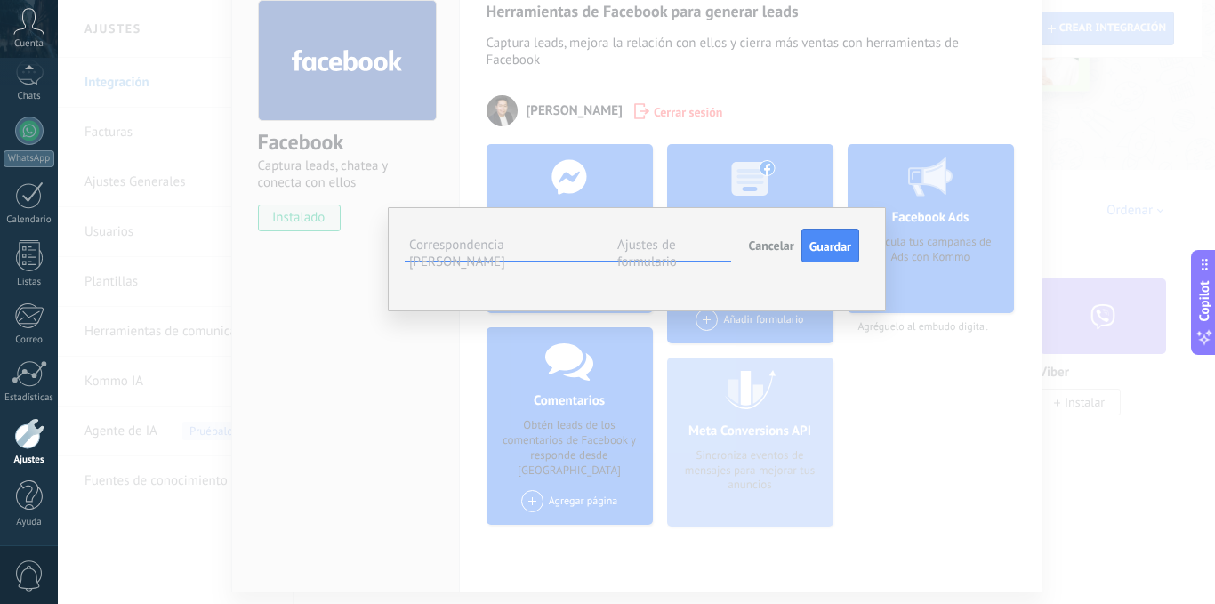
click at [0, 0] on span "Seleccionar campo" at bounding box center [0, 0] width 0 height 0
click at [0, 0] on span "Nombre del contacto (contacto)" at bounding box center [0, 0] width 0 height 0
click at [0, 0] on button "Seleccionar campo" at bounding box center [0, 0] width 0 height 0
click at [613, 311] on div "**********" at bounding box center [637, 259] width 498 height 104
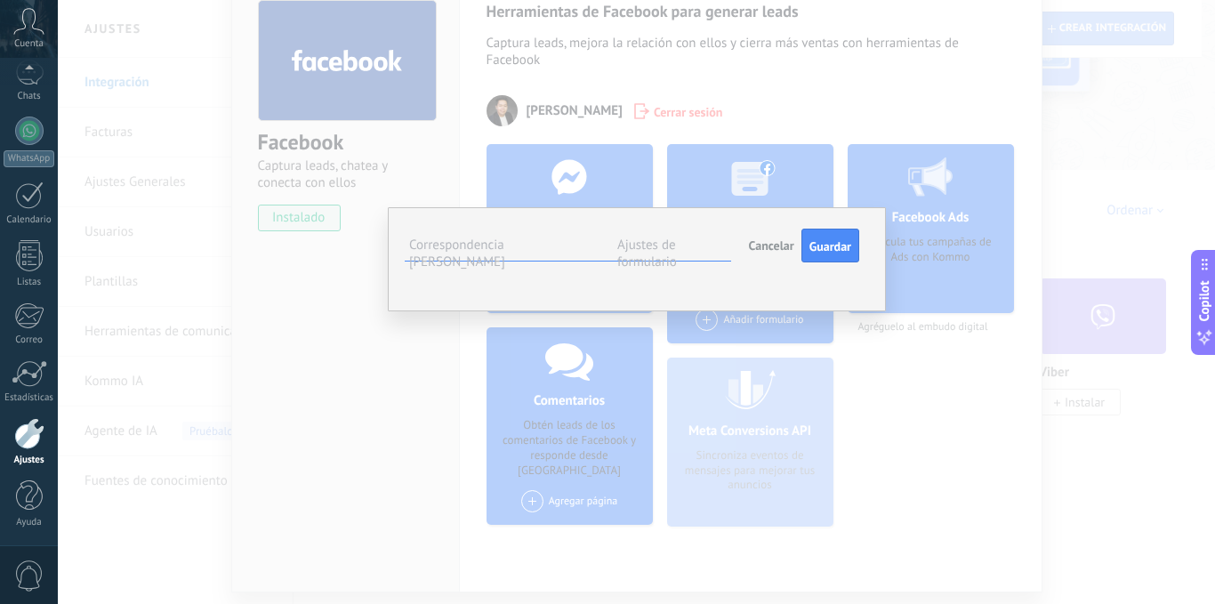
click at [0, 0] on button "Teléfono (contacto)" at bounding box center [0, 0] width 0 height 0
click at [0, 0] on span "Nota (lead)" at bounding box center [0, 0] width 0 height 0
click at [0, 0] on button "Seleccionar campo" at bounding box center [0, 0] width 0 height 0
click at [584, 311] on div "**********" at bounding box center [637, 259] width 498 height 104
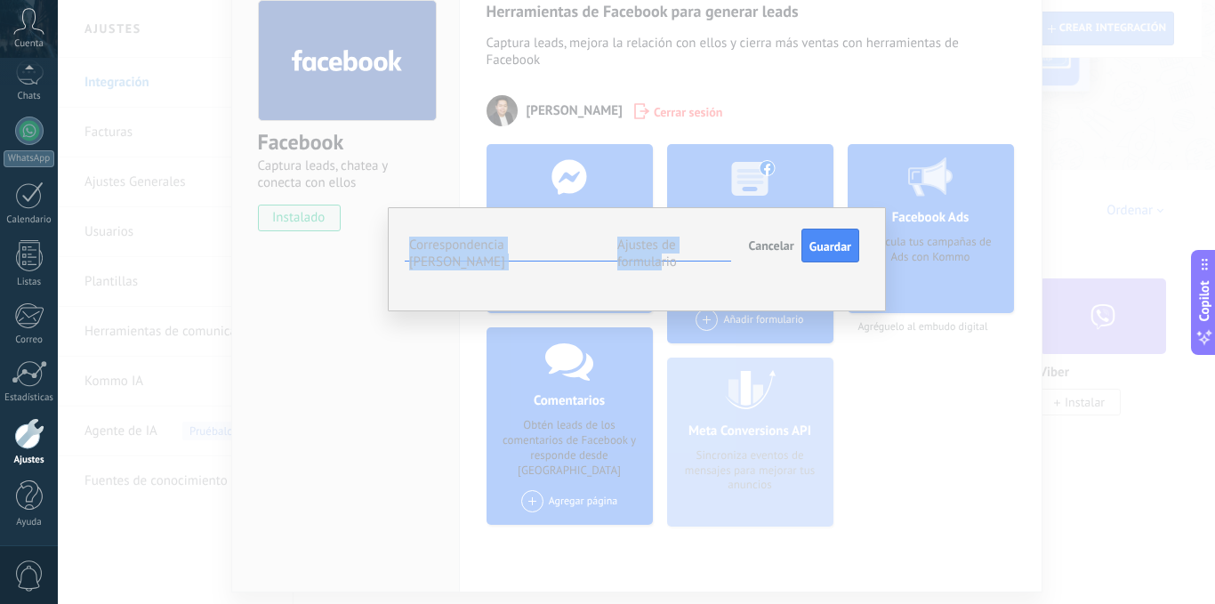
drag, startPoint x: 709, startPoint y: 221, endPoint x: 629, endPoint y: 154, distance: 104.2
click at [629, 154] on div "**********" at bounding box center [636, 302] width 1157 height 604
click at [0, 0] on div "Phone number Seleccionar campo Nota (lead) Nombre del contacto (contacto) Teléf…" at bounding box center [0, 0] width 0 height 0
click at [0, 0] on span "Seleccionar campo" at bounding box center [0, 0] width 0 height 0
click at [0, 0] on div "Phone number" at bounding box center [0, 0] width 0 height 0
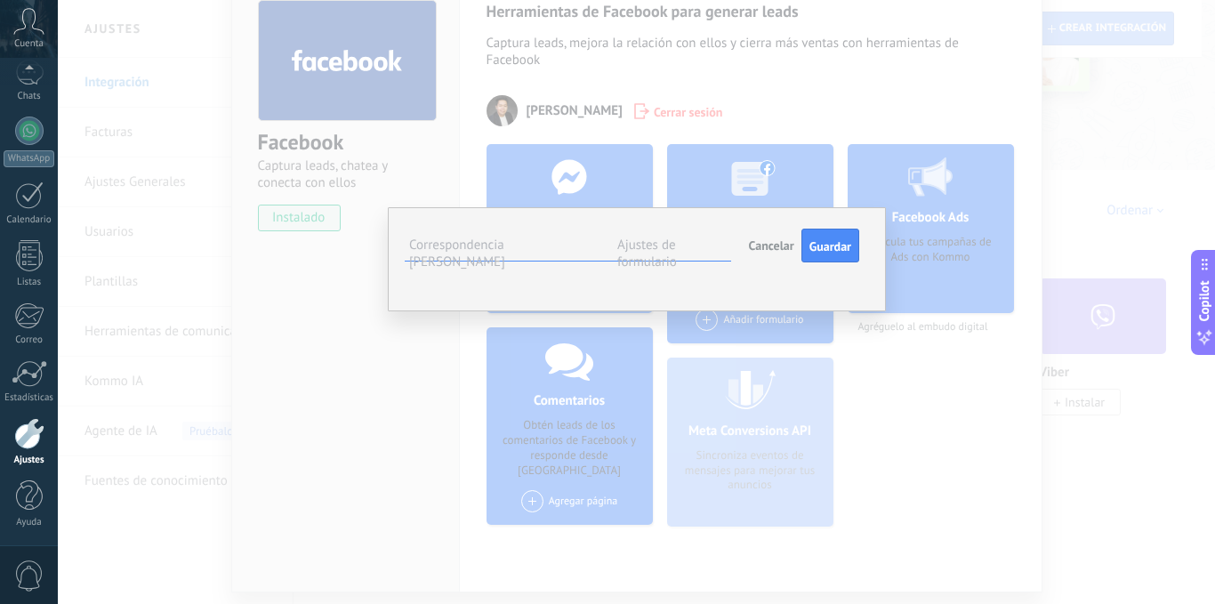
click at [0, 0] on span "Nombre del contacto (contacto)" at bounding box center [0, 0] width 0 height 0
click at [547, 311] on div "**********" at bounding box center [637, 259] width 498 height 104
click at [0, 0] on span "Seleccionar campo" at bounding box center [0, 0] width 0 height 0
click at [0, 0] on span "Cargo (contacto)" at bounding box center [0, 0] width 0 height 0
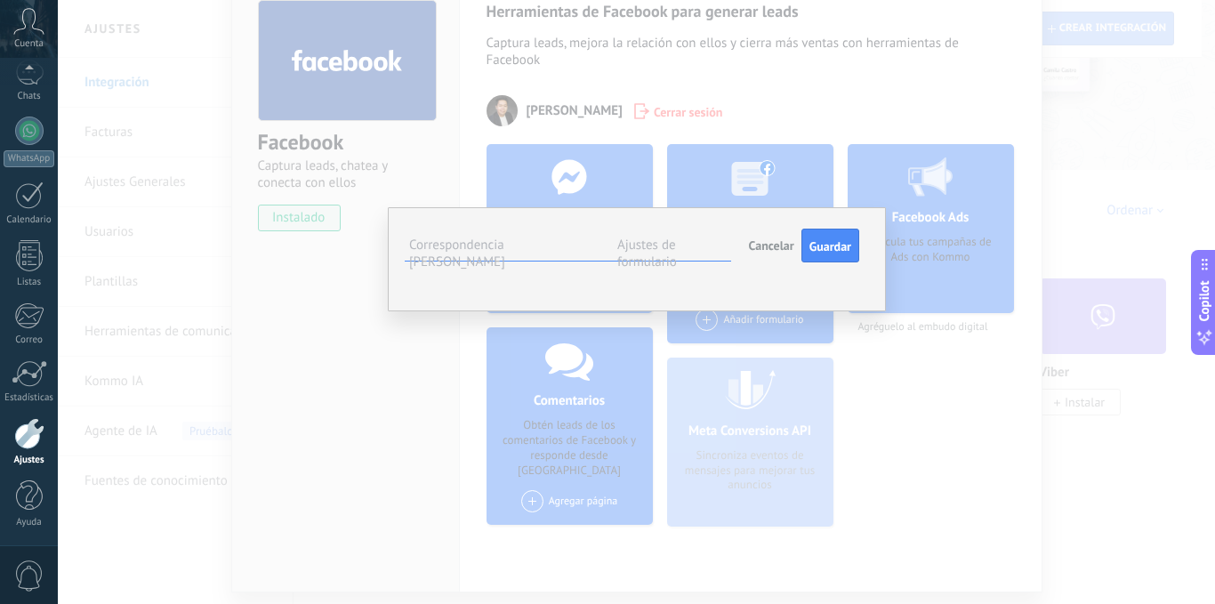
click at [698, 259] on li "Ajustes de formulario" at bounding box center [672, 248] width 118 height 26
click at [670, 238] on label "Ajustes de formulario" at bounding box center [647, 254] width 60 height 34
click at [0, 0] on div "Leads Entrantes Contacto inicial Negociación Debate contractual Discusión de co…" at bounding box center [0, 0] width 0 height 0
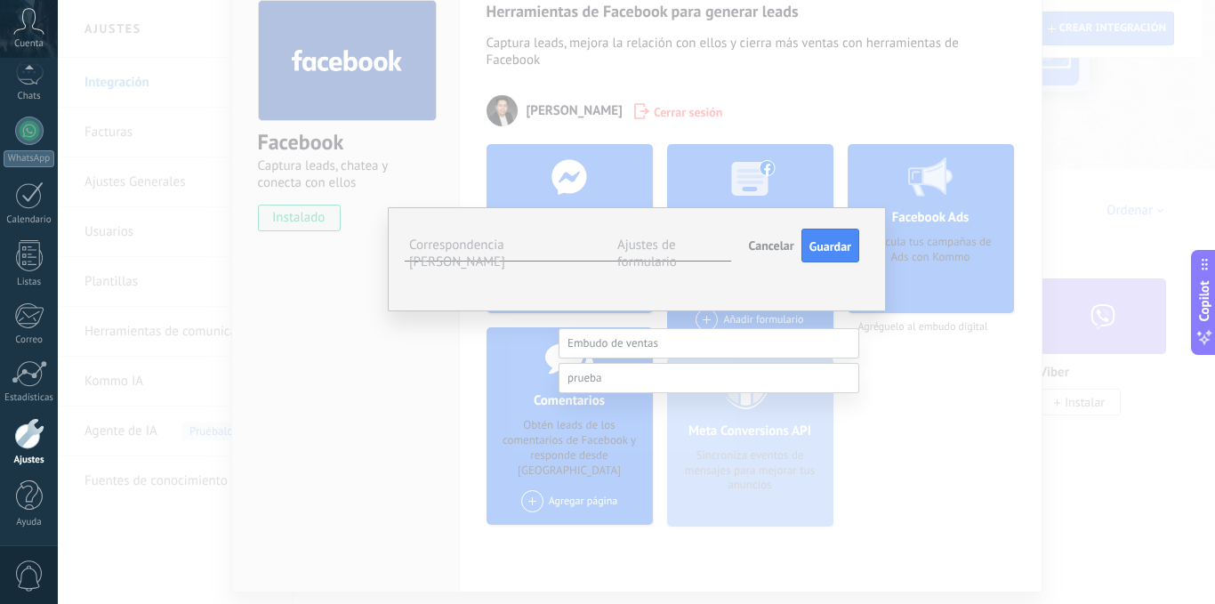
click at [507, 389] on div at bounding box center [636, 302] width 1157 height 604
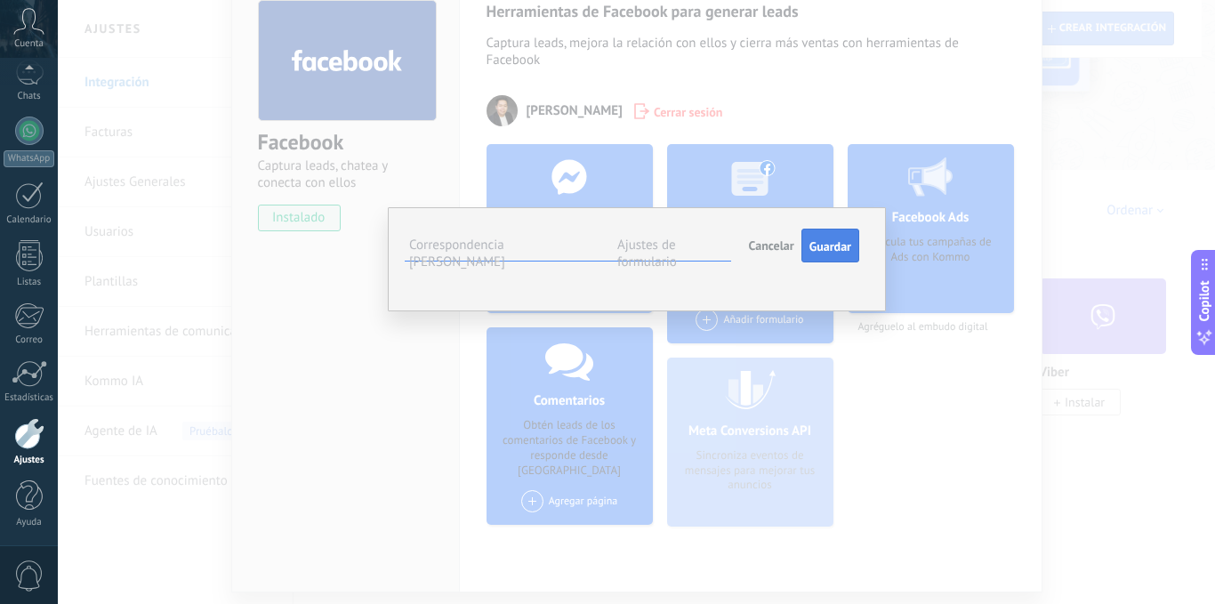
click at [831, 240] on span "Guardar" at bounding box center [830, 246] width 42 height 12
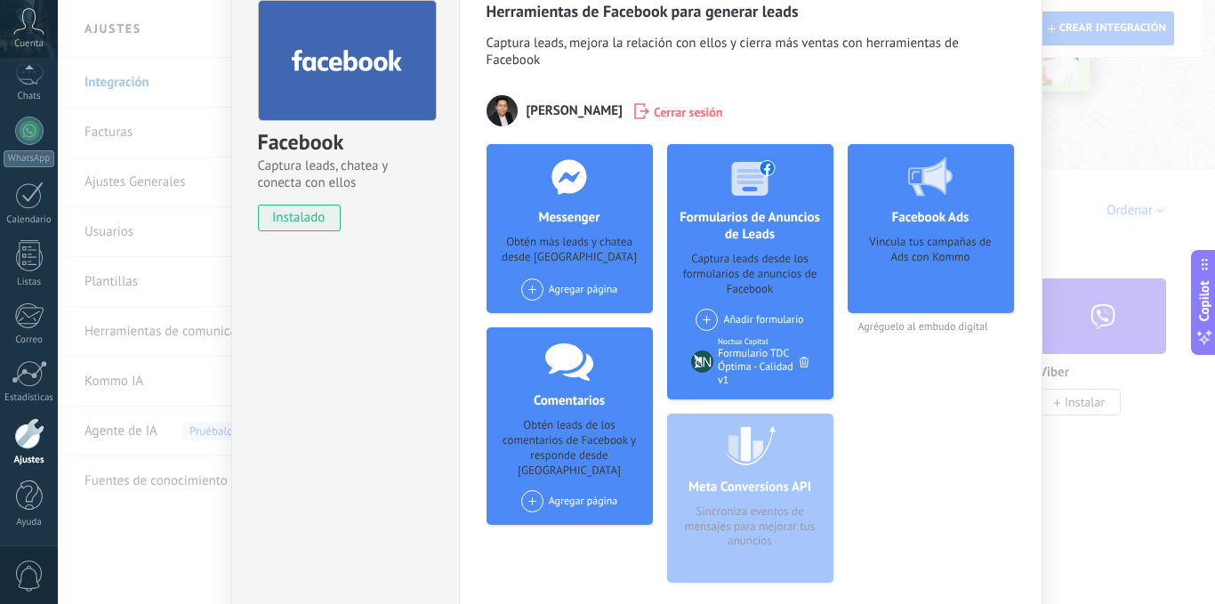
click at [708, 316] on span at bounding box center [706, 320] width 22 height 22
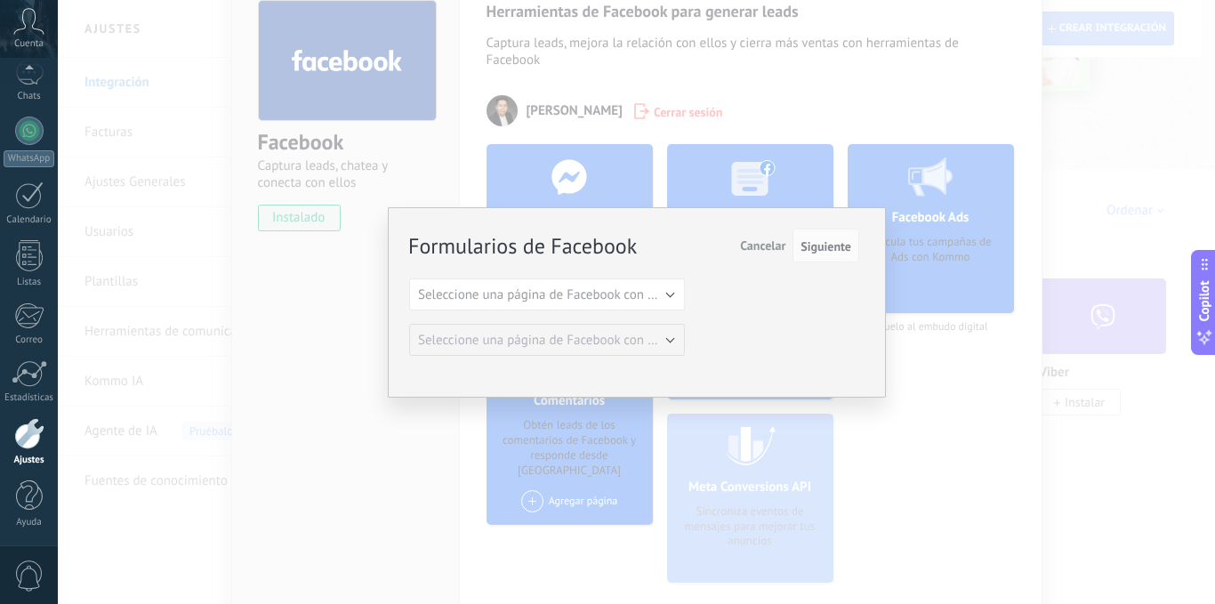
click at [657, 316] on div "Formularios de Facebook Siguiente Cancelar Seleccione una página de Facebook co…" at bounding box center [634, 292] width 450 height 125
click at [647, 298] on span "Seleccione una página de Facebook con formas" at bounding box center [552, 294] width 269 height 17
click at [525, 325] on span "Noctua Capital" at bounding box center [538, 325] width 280 height 17
click at [663, 345] on span "Seleccione una página de Facebook con formas" at bounding box center [552, 340] width 269 height 17
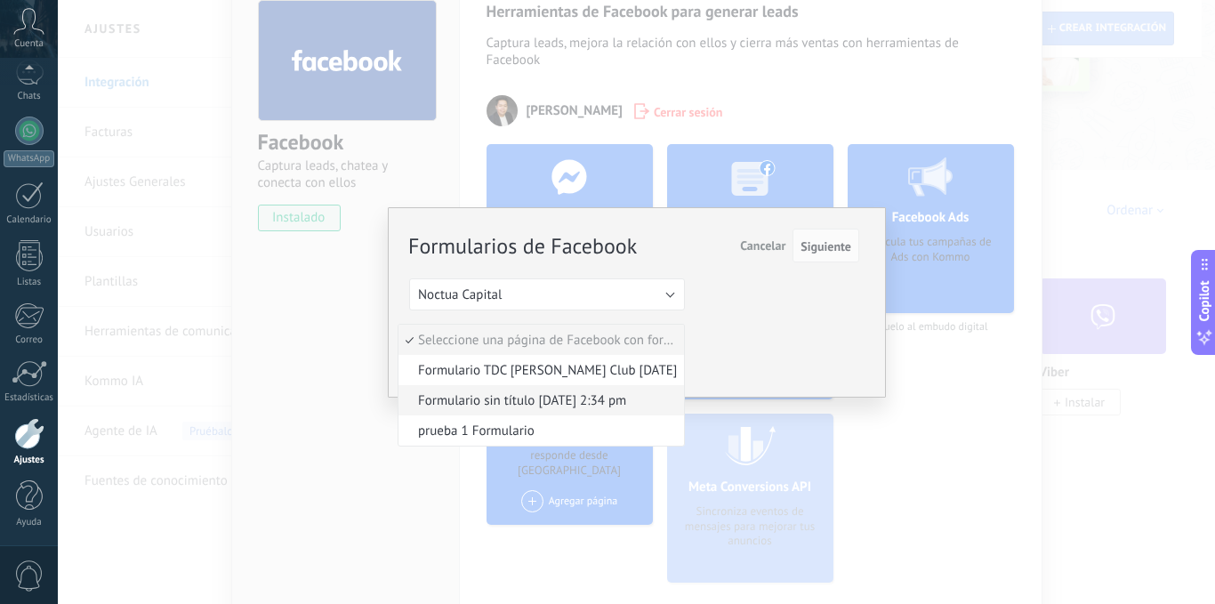
click at [536, 403] on span "Formulario sin título [DATE] 2:34 pm" at bounding box center [538, 400] width 280 height 17
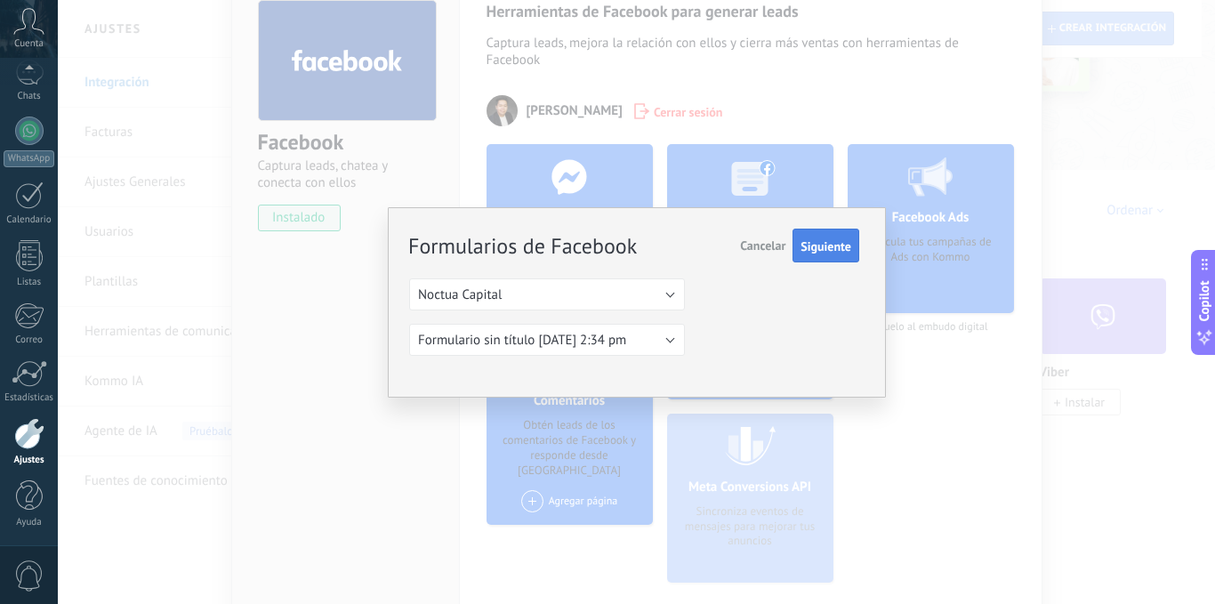
click at [822, 249] on span "Siguiente" at bounding box center [825, 246] width 51 height 12
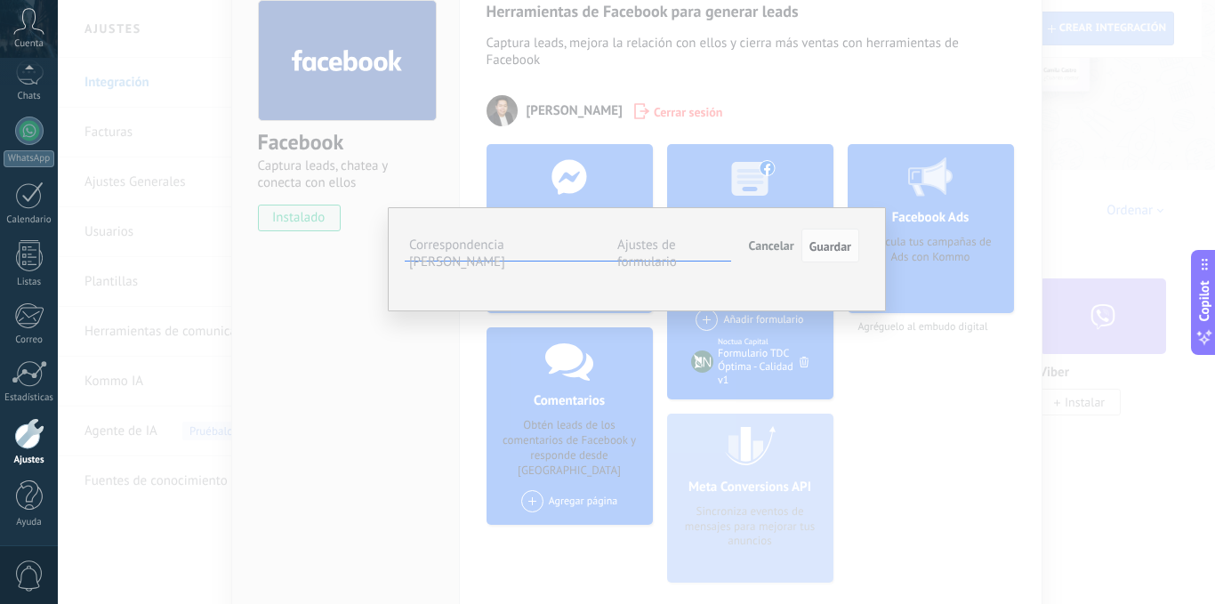
click at [766, 251] on span "Cancelar" at bounding box center [771, 245] width 45 height 16
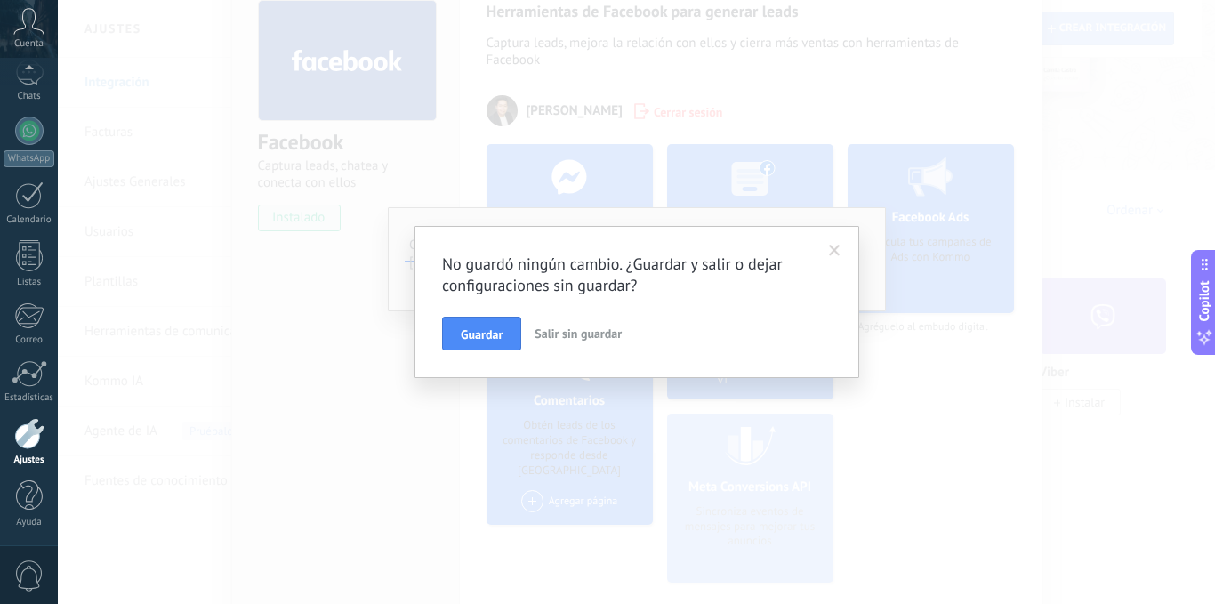
click at [557, 327] on span "Salir sin guardar" at bounding box center [577, 333] width 87 height 16
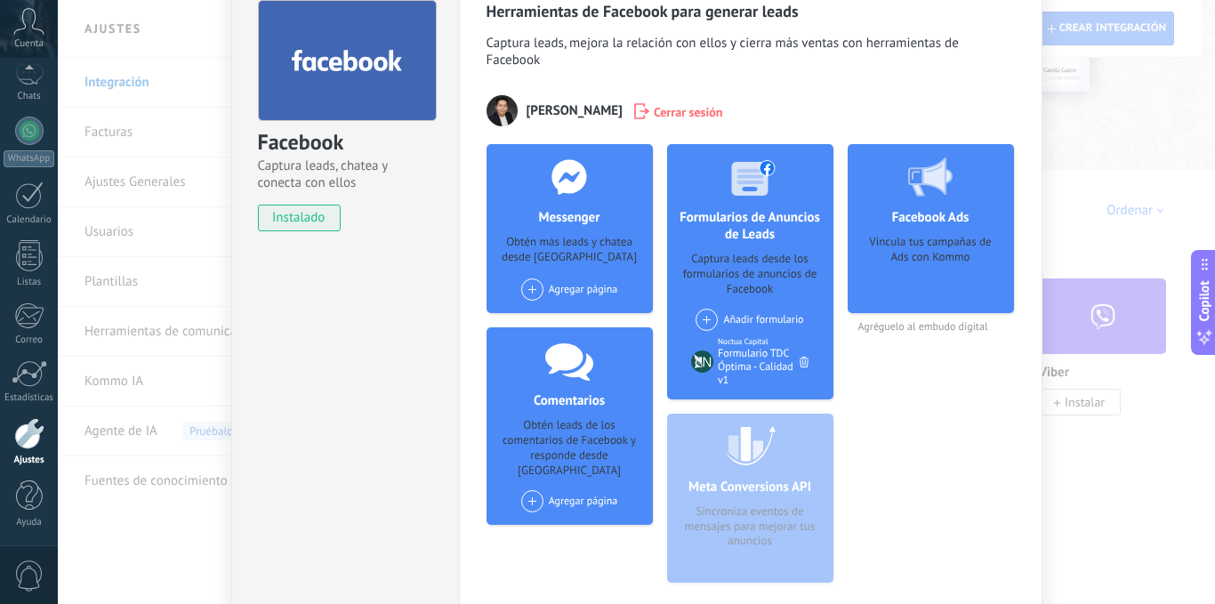
click at [695, 317] on span at bounding box center [706, 320] width 22 height 22
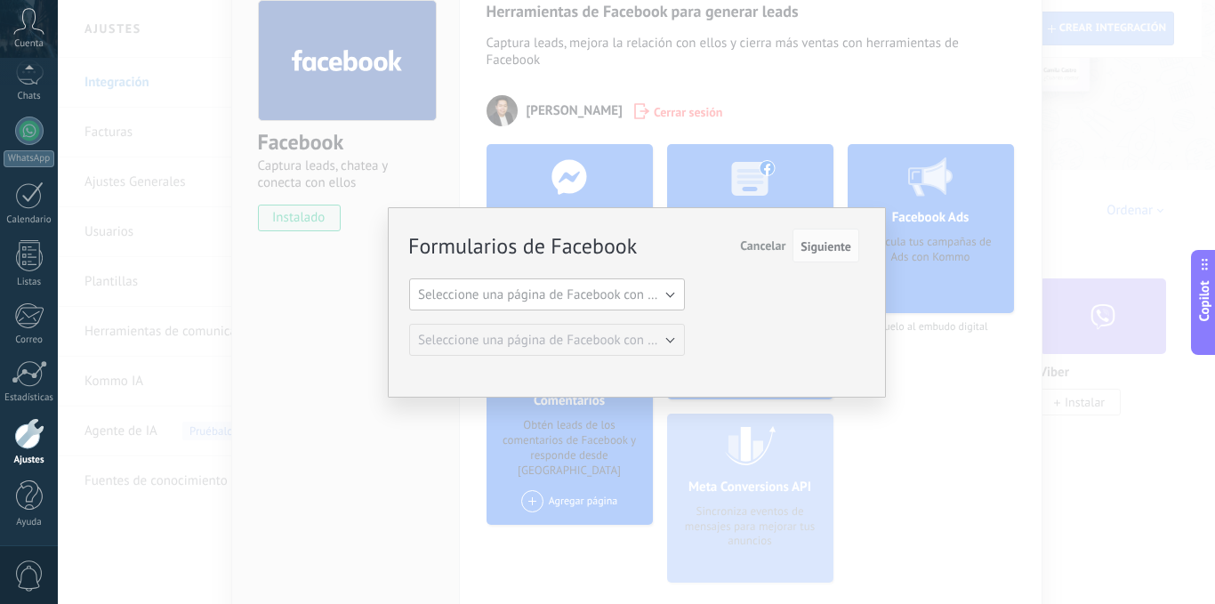
click at [609, 303] on button "Seleccione una página de Facebook con formas" at bounding box center [547, 294] width 276 height 32
click at [559, 319] on span "Noctua Capital" at bounding box center [538, 325] width 280 height 17
click at [634, 341] on span "Seleccione una página de Facebook con formas" at bounding box center [552, 340] width 269 height 17
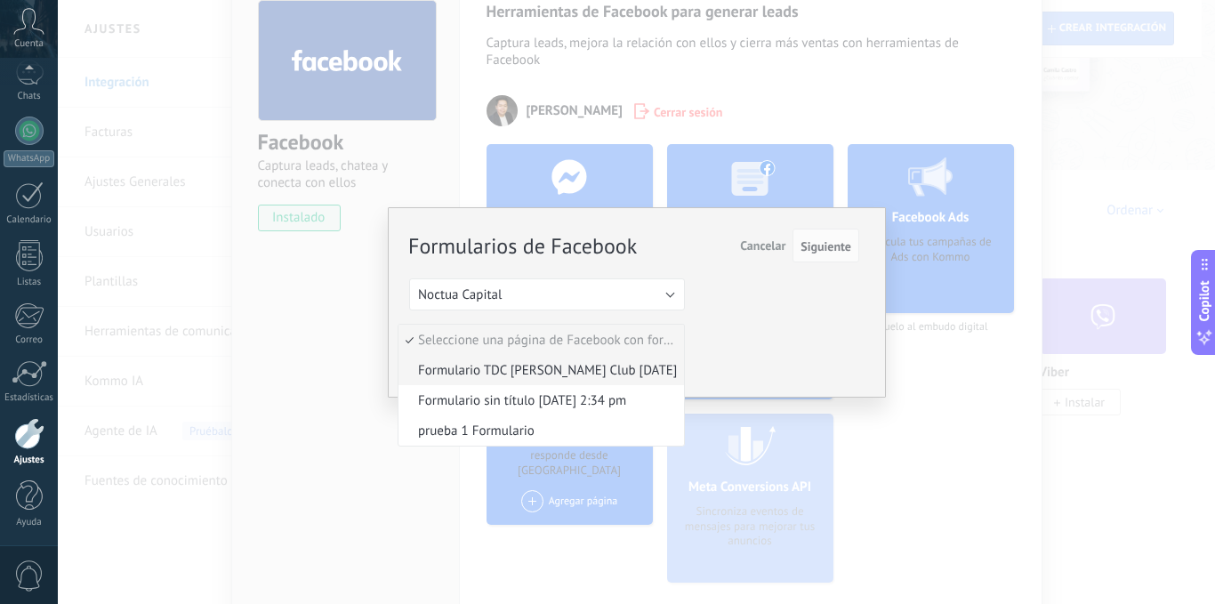
click at [459, 373] on span "Formulario TDC Sam's Club Sep25" at bounding box center [538, 370] width 280 height 17
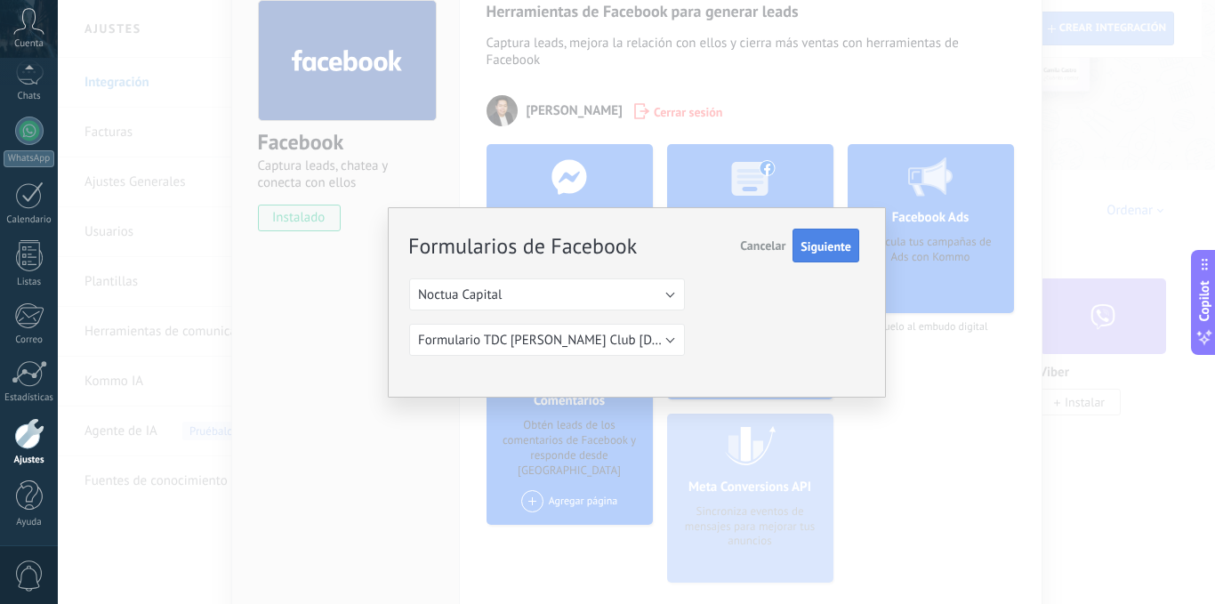
click at [828, 244] on span "Siguiente" at bounding box center [825, 246] width 51 height 12
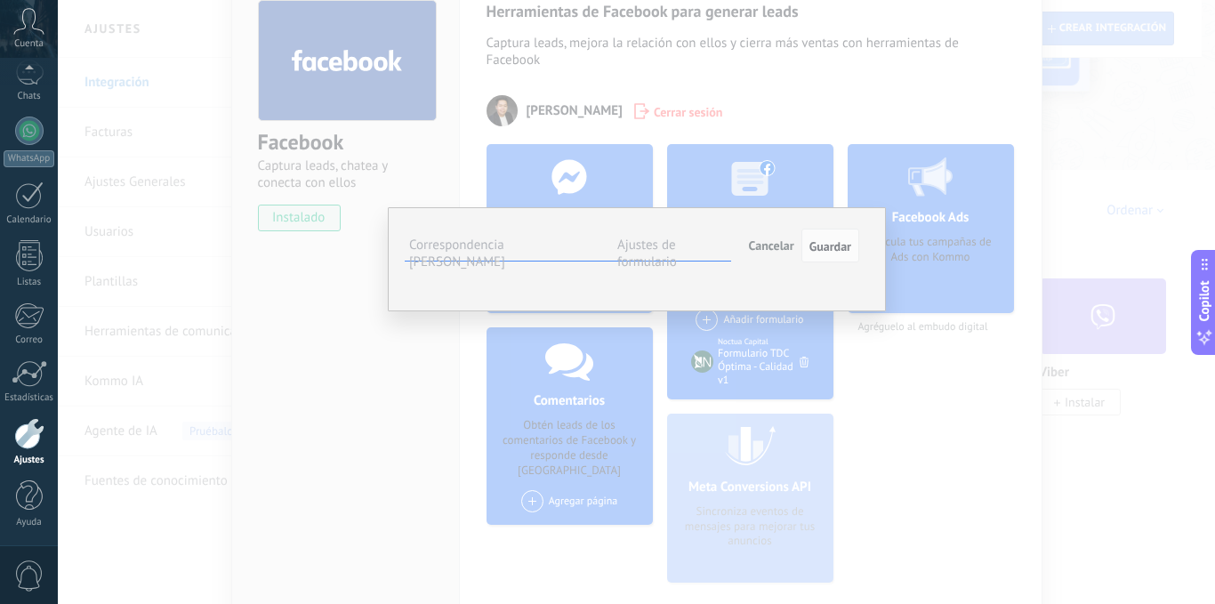
click at [0, 0] on span "Seleccionar campo" at bounding box center [0, 0] width 0 height 0
click at [0, 0] on span "Nota (lead)" at bounding box center [0, 0] width 0 height 0
click at [0, 0] on button "Seleccionar campo" at bounding box center [0, 0] width 0 height 0
click at [0, 0] on span "Correo (contacto)" at bounding box center [0, 0] width 0 height 0
click at [0, 0] on button "Seleccionar campo" at bounding box center [0, 0] width 0 height 0
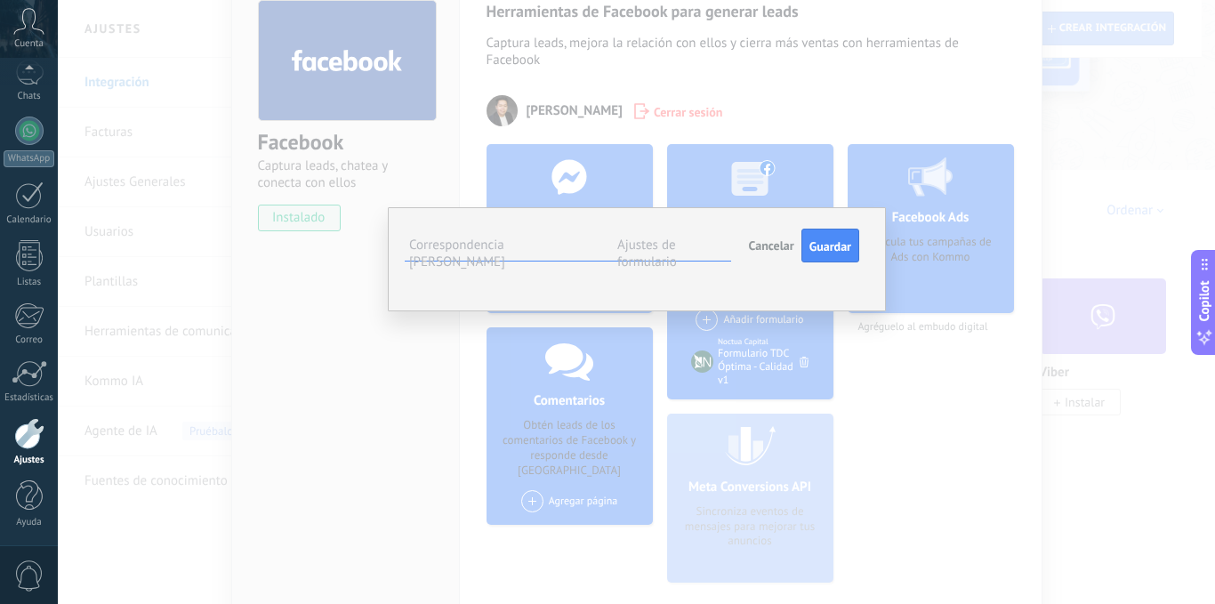
click at [0, 0] on span "Nombre del contacto (contacto)" at bounding box center [0, 0] width 0 height 0
click at [0, 0] on button "Seleccionar campo" at bounding box center [0, 0] width 0 height 0
click at [0, 0] on span "Teléfono (contacto)" at bounding box center [0, 0] width 0 height 0
click at [818, 252] on span "Guardar" at bounding box center [830, 246] width 42 height 12
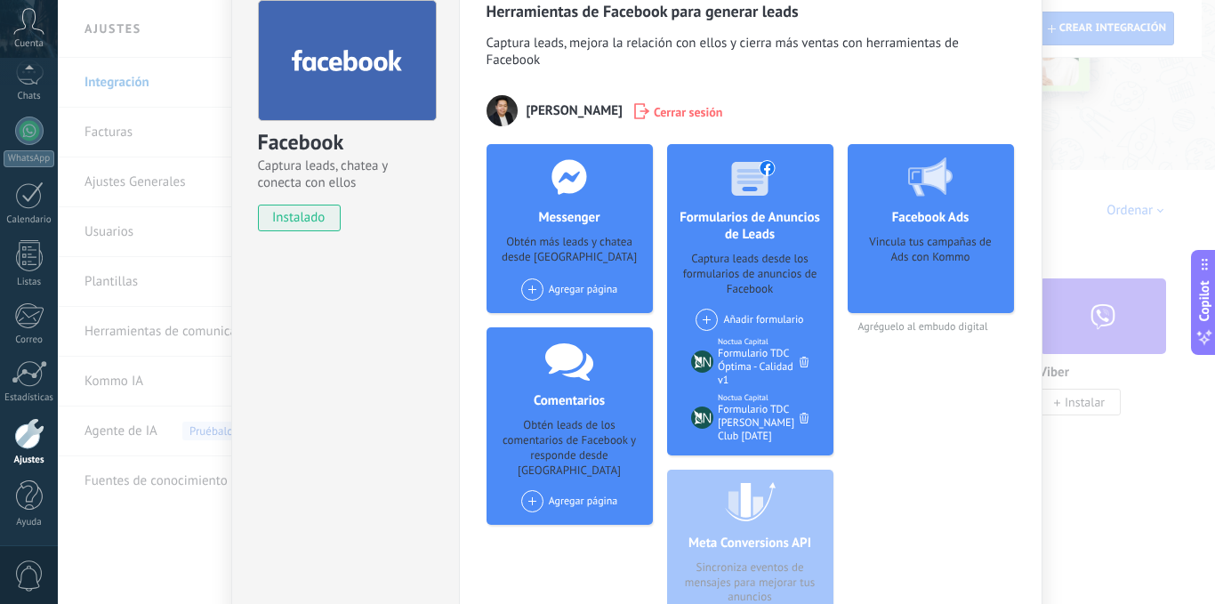
click at [800, 352] on div at bounding box center [804, 362] width 18 height 20
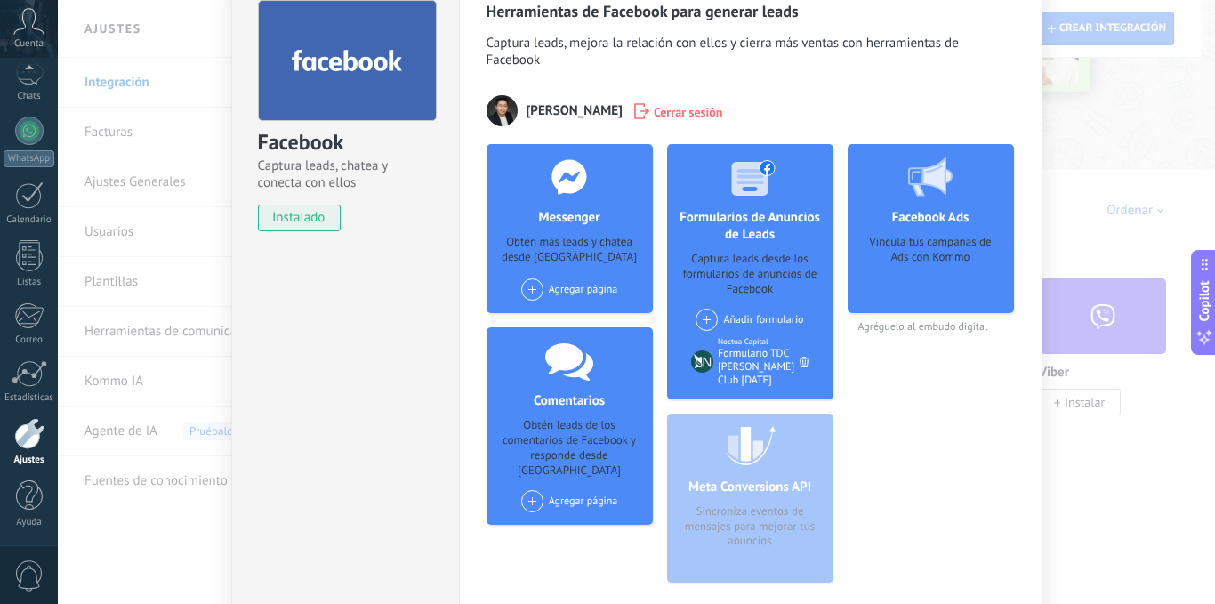
click at [706, 315] on span at bounding box center [706, 320] width 22 height 22
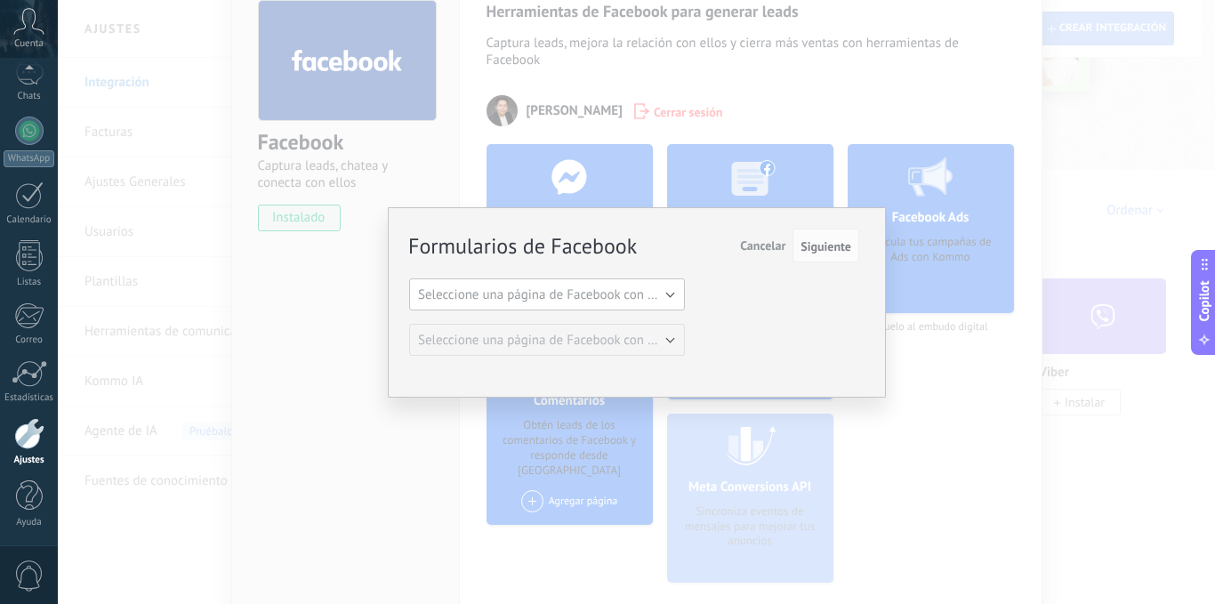
click at [662, 298] on span "Seleccione una página de Facebook con formas" at bounding box center [552, 294] width 269 height 17
click at [502, 320] on span "Noctua Capital" at bounding box center [538, 325] width 280 height 17
click at [523, 335] on span "Seleccione una página de Facebook con formas" at bounding box center [552, 340] width 269 height 17
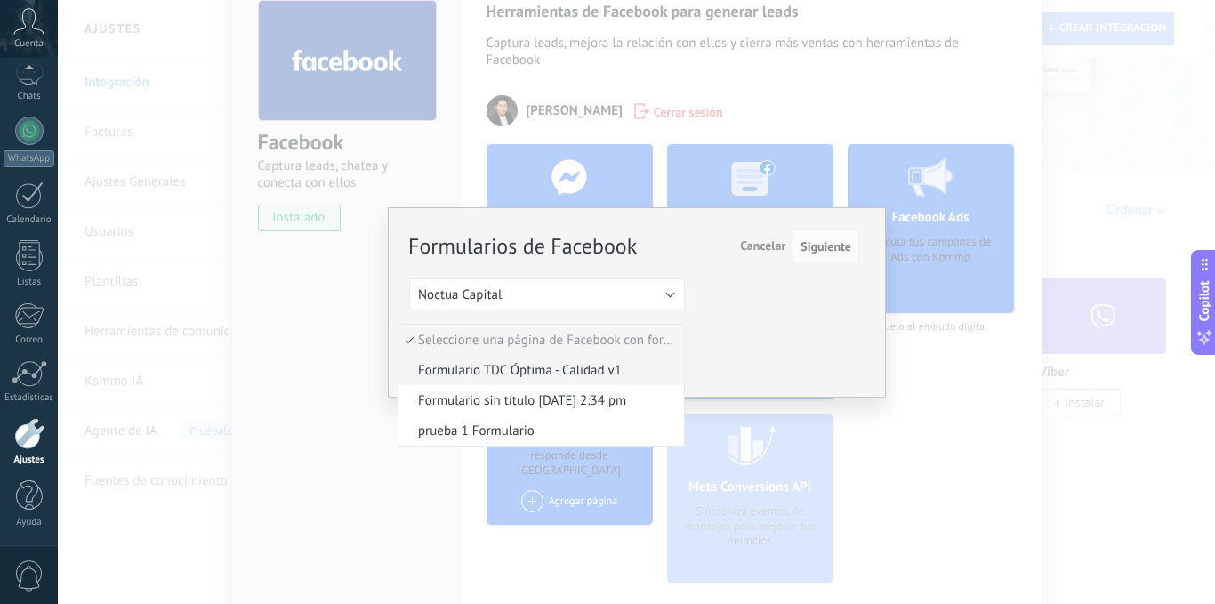
click at [521, 370] on span "Formulario TDC Óptima - Calidad v1" at bounding box center [538, 370] width 280 height 17
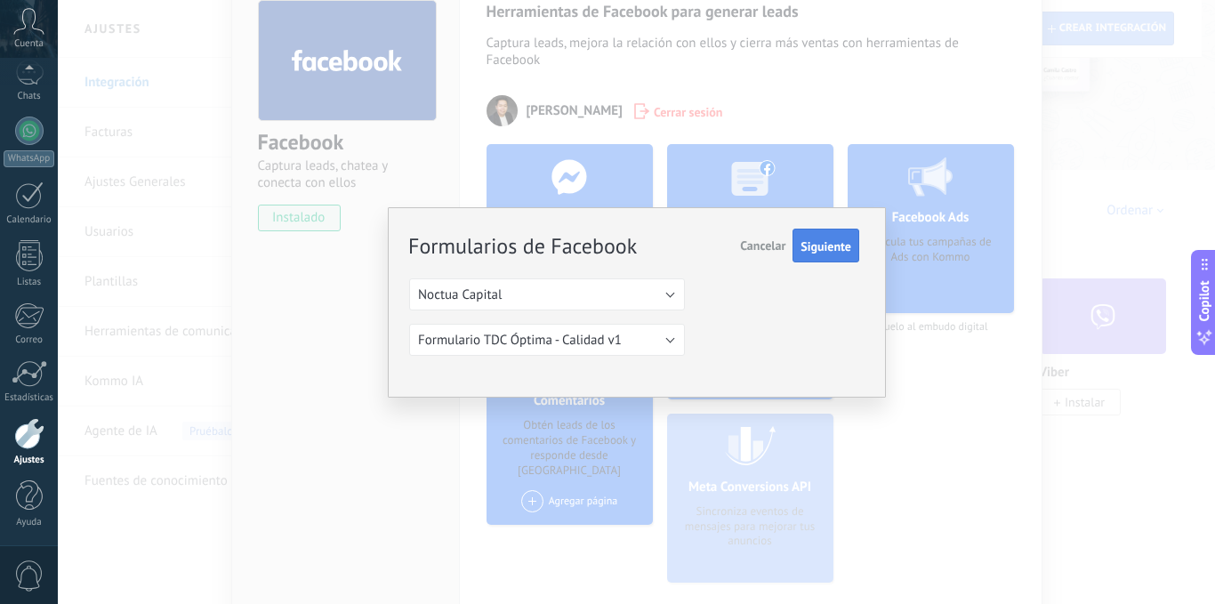
click at [823, 252] on span "Siguiente" at bounding box center [825, 246] width 51 height 12
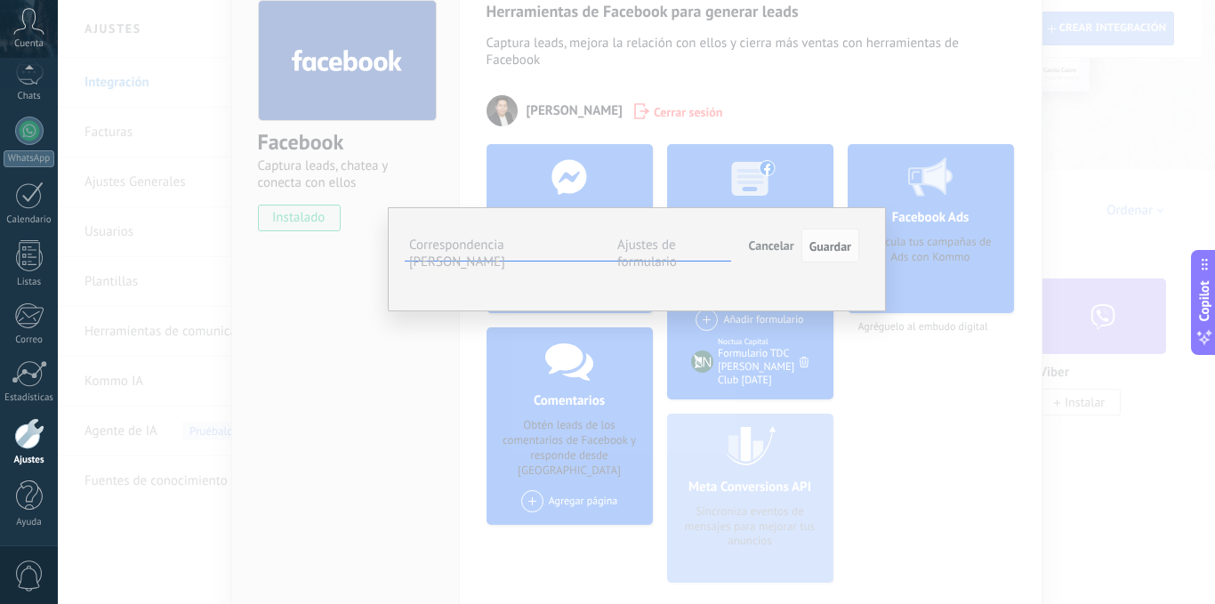
click at [0, 0] on button "Seleccionar campo" at bounding box center [0, 0] width 0 height 0
click at [0, 0] on span "Nota (lead)" at bounding box center [0, 0] width 0 height 0
click at [0, 0] on button "Seleccionar campo" at bounding box center [0, 0] width 0 height 0
click at [0, 0] on span "Correo (contacto)" at bounding box center [0, 0] width 0 height 0
click at [0, 0] on button "Seleccionar campo" at bounding box center [0, 0] width 0 height 0
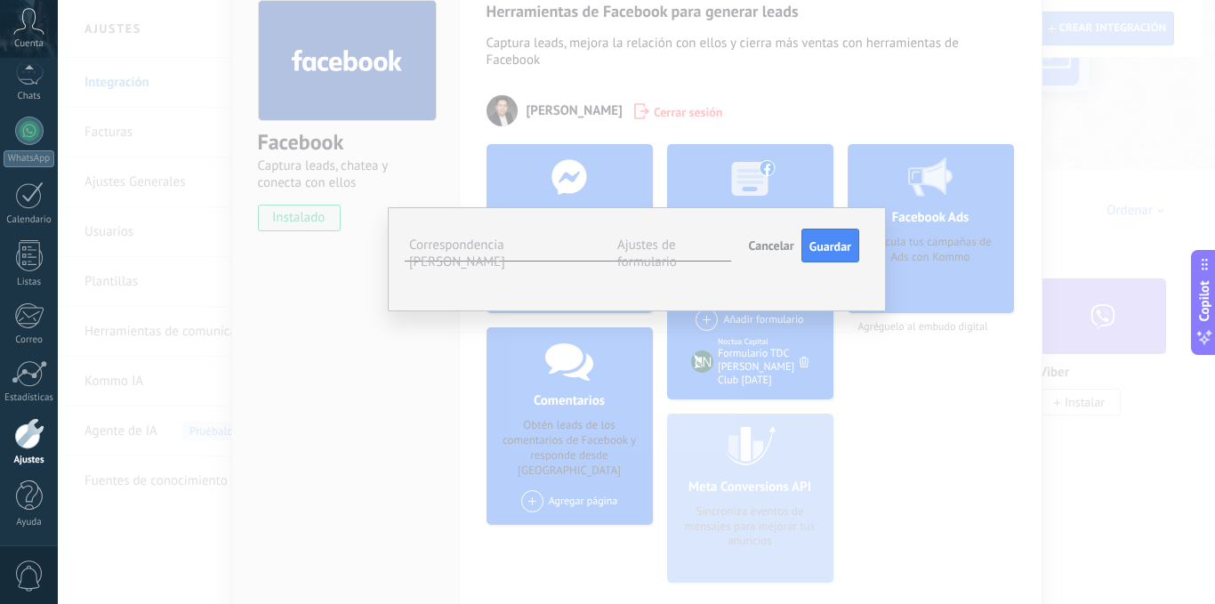
click at [0, 0] on span "Nombre del contacto (contacto)" at bounding box center [0, 0] width 0 height 0
click at [0, 0] on span "Seleccionar campo" at bounding box center [0, 0] width 0 height 0
click at [0, 0] on span "Teléfono (contacto)" at bounding box center [0, 0] width 0 height 0
click at [825, 242] on span "Guardar" at bounding box center [830, 246] width 42 height 12
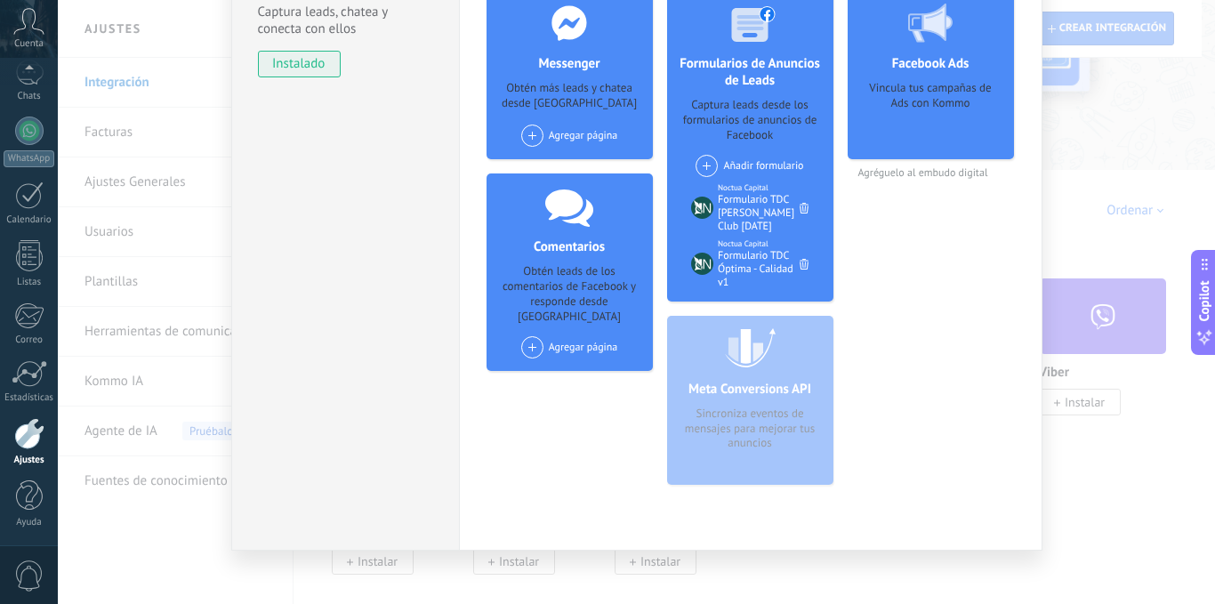
scroll to position [0, 0]
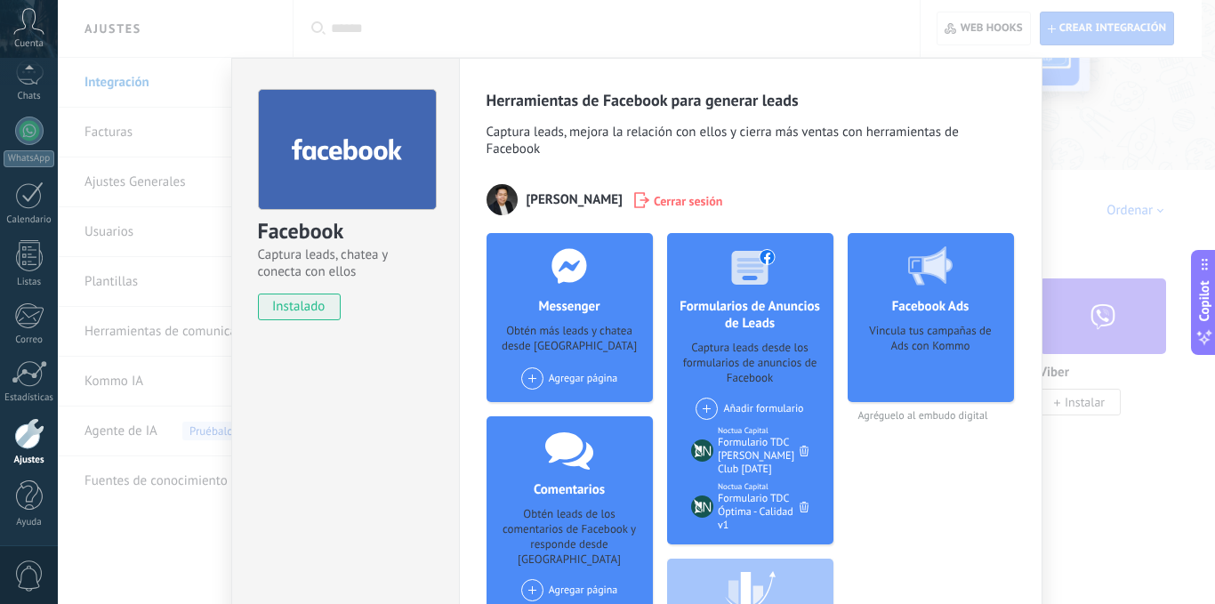
click at [1148, 181] on div "Facebook Captura leads, chatea y conecta con ellos instalado Desinstalar Herram…" at bounding box center [636, 302] width 1157 height 604
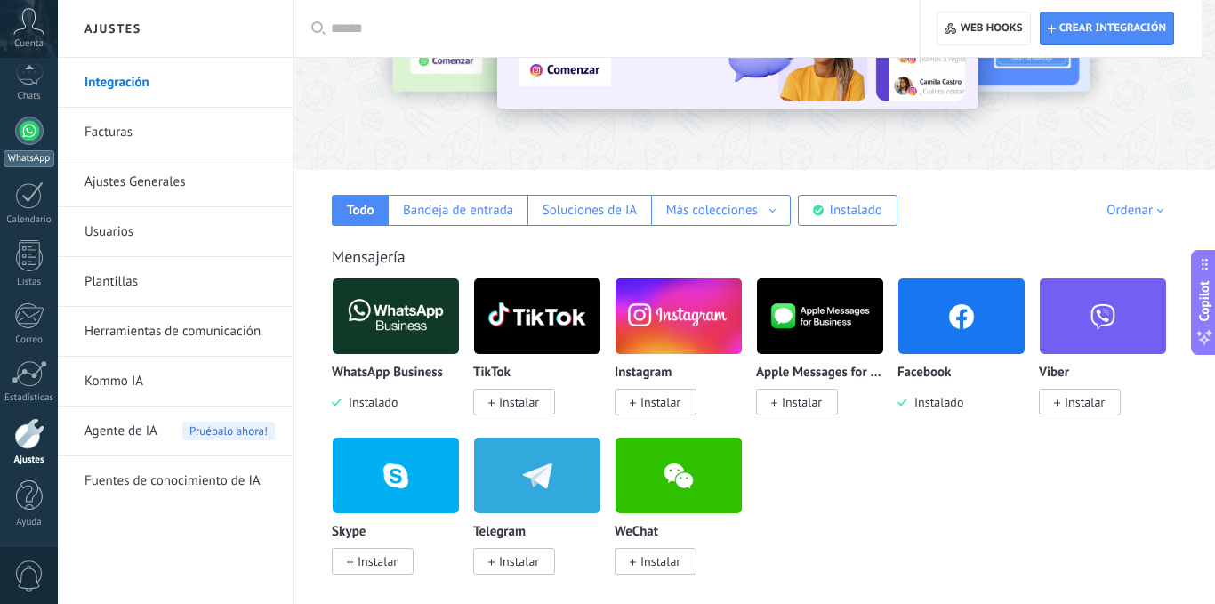
click at [23, 147] on link "WhatsApp" at bounding box center [29, 141] width 58 height 51
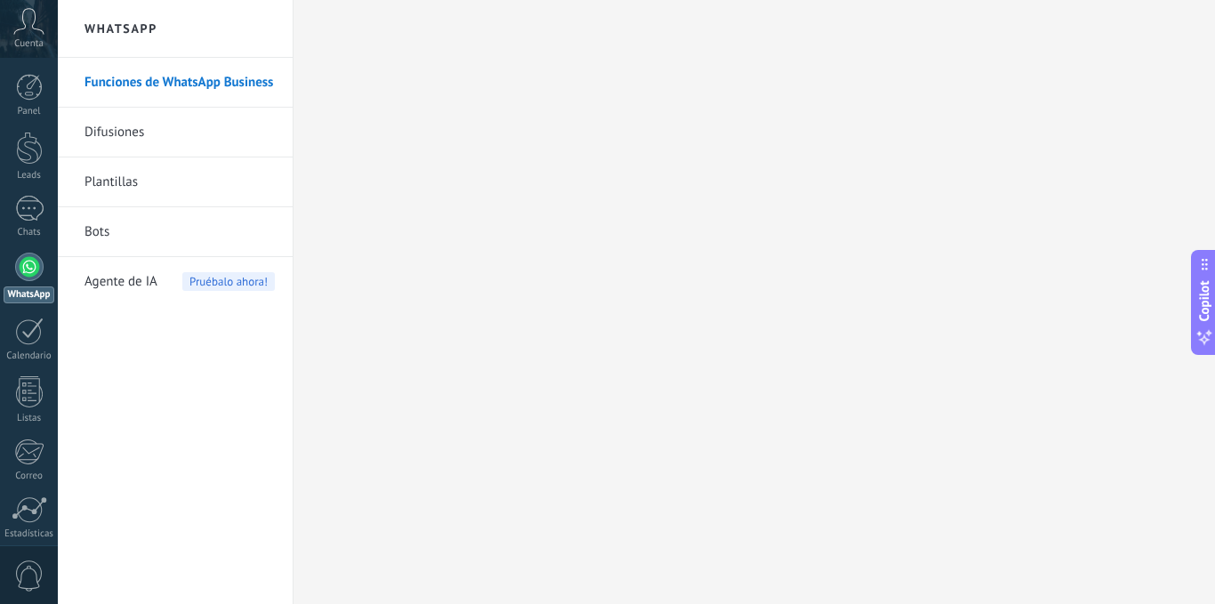
click at [221, 127] on link "Difusiones" at bounding box center [179, 133] width 190 height 50
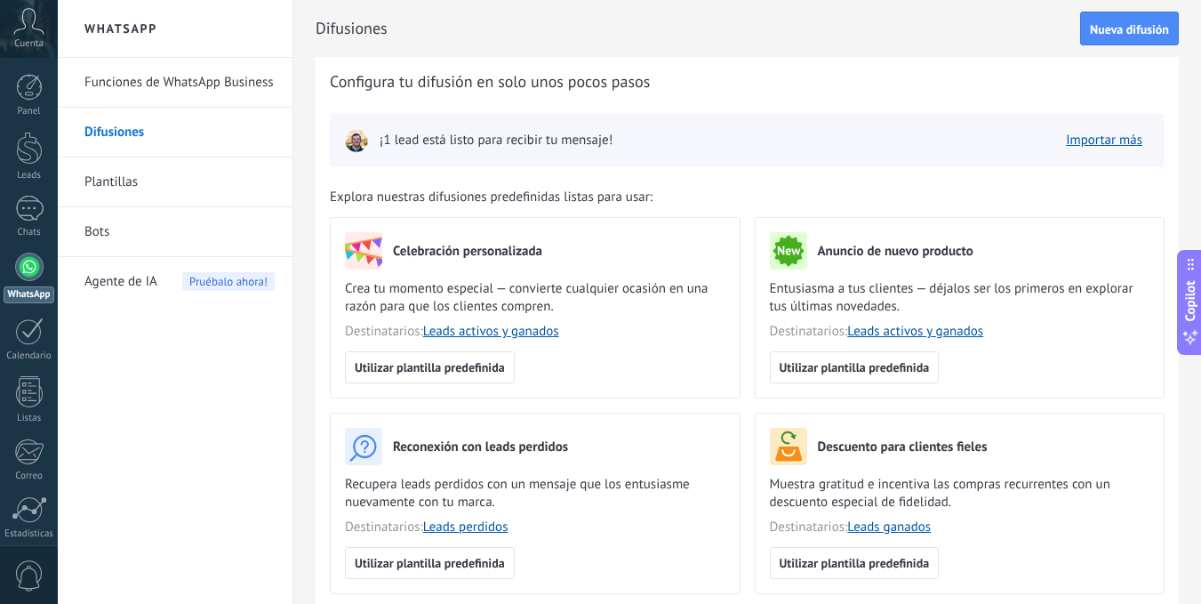
click at [362, 141] on img at bounding box center [356, 140] width 25 height 25
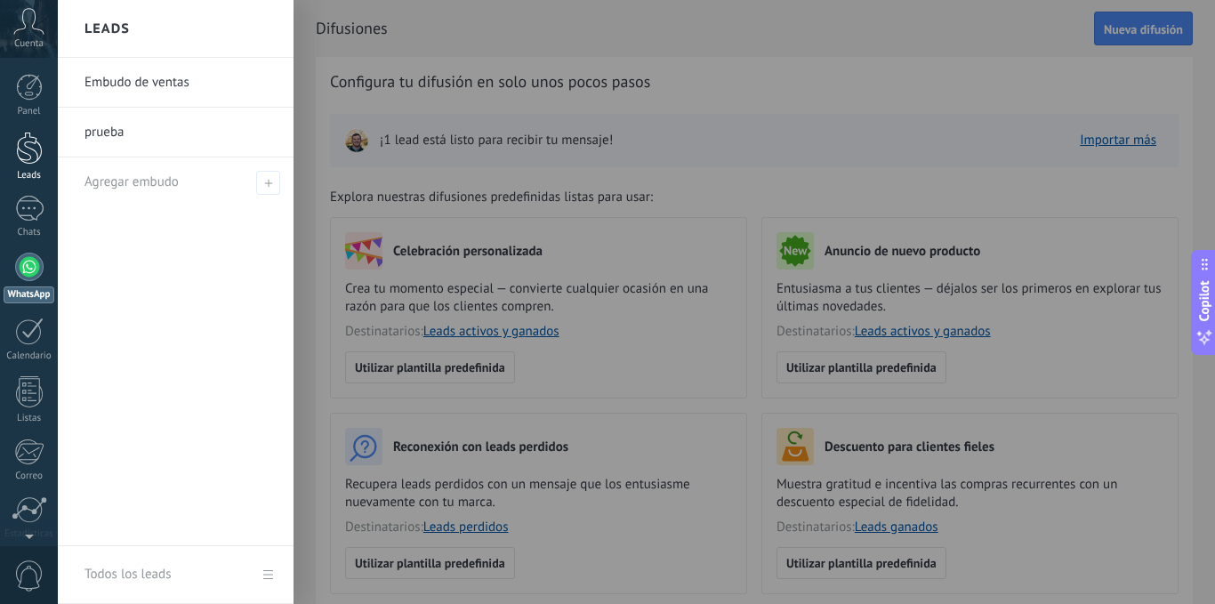
click at [39, 151] on div at bounding box center [29, 148] width 27 height 33
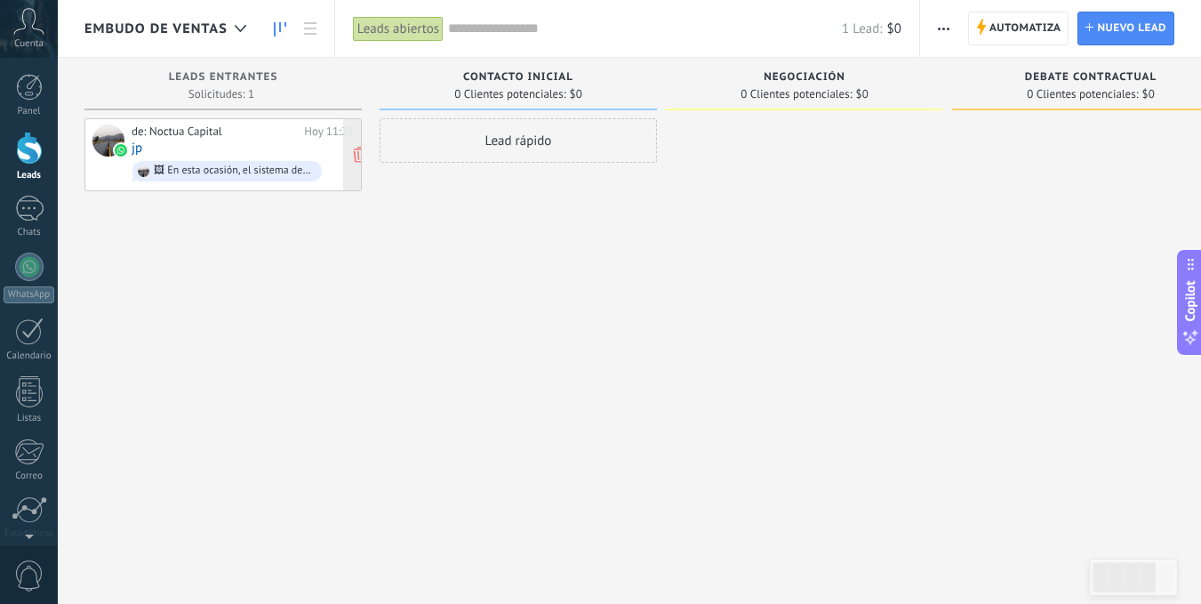
click at [205, 139] on div "de: Noctua Capital [DATE] 11:25 jp 🖼 ​​En esta ocasión, el sistema de Inbursa n…" at bounding box center [243, 154] width 222 height 60
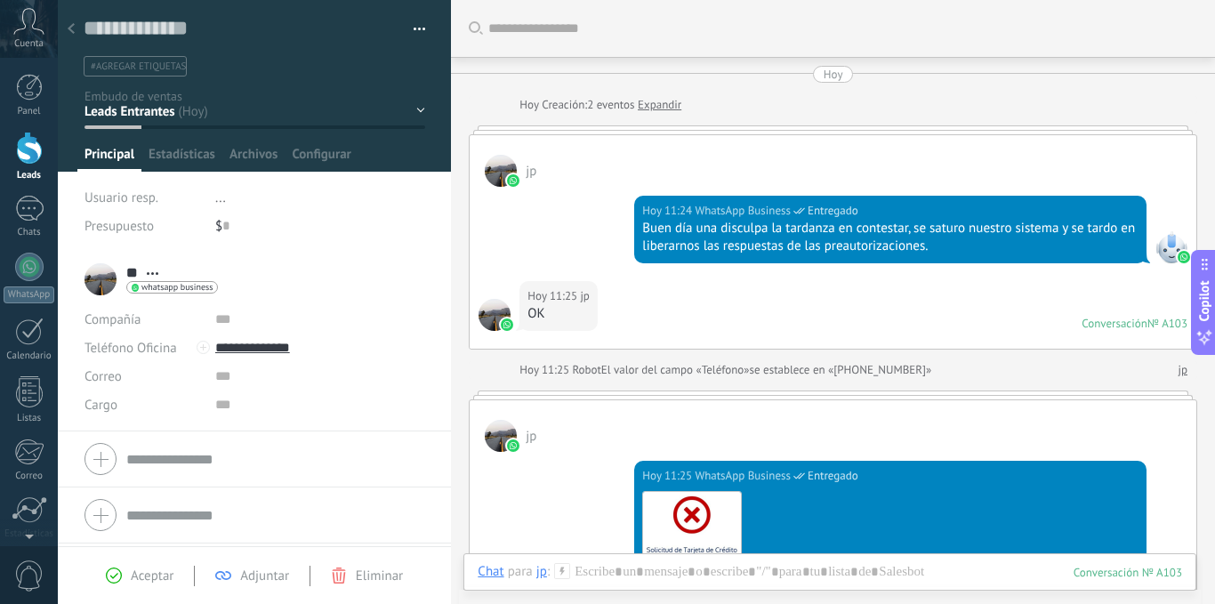
click at [582, 159] on div "jp" at bounding box center [833, 161] width 727 height 52
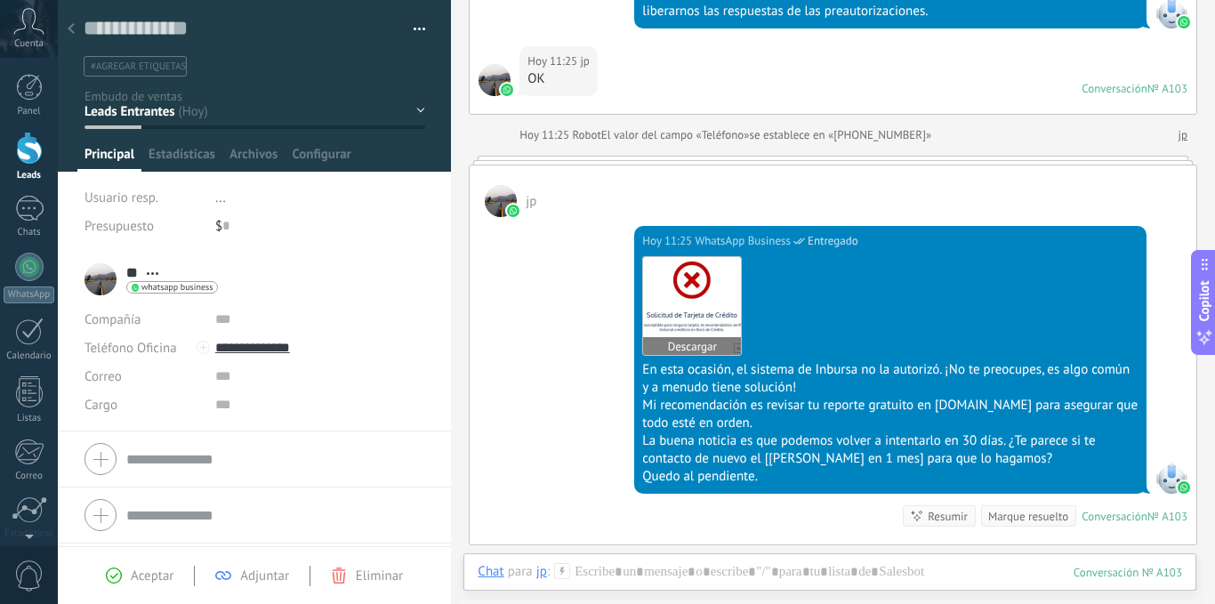
scroll to position [267, 0]
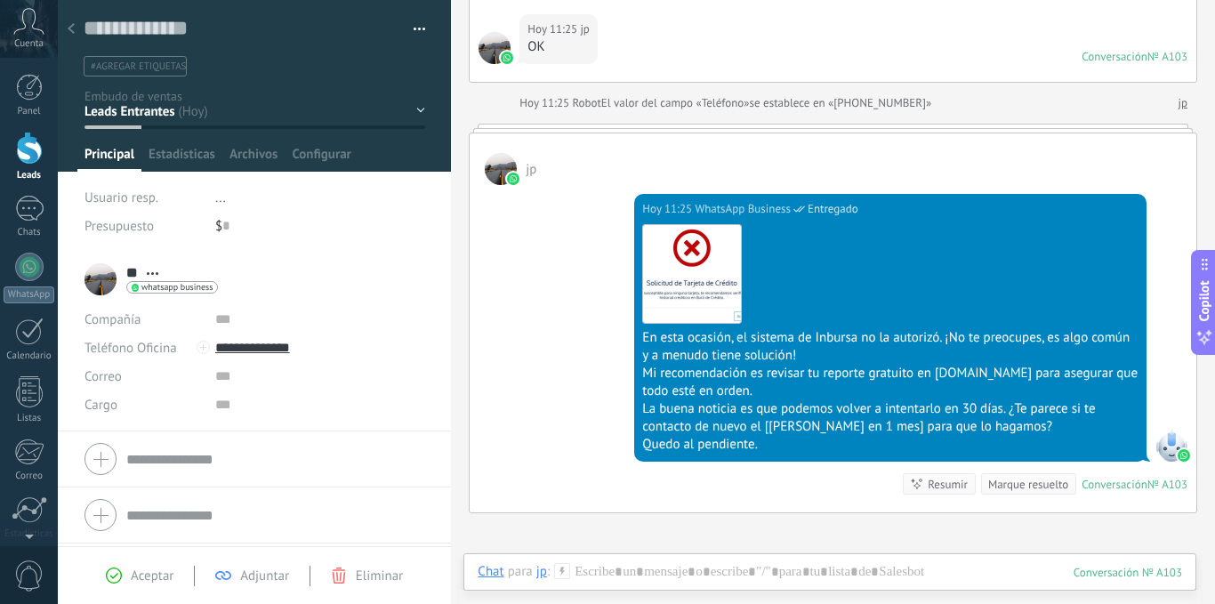
click at [174, 145] on div at bounding box center [255, 86] width 394 height 172
click at [174, 155] on span "Estadísticas" at bounding box center [182, 159] width 67 height 26
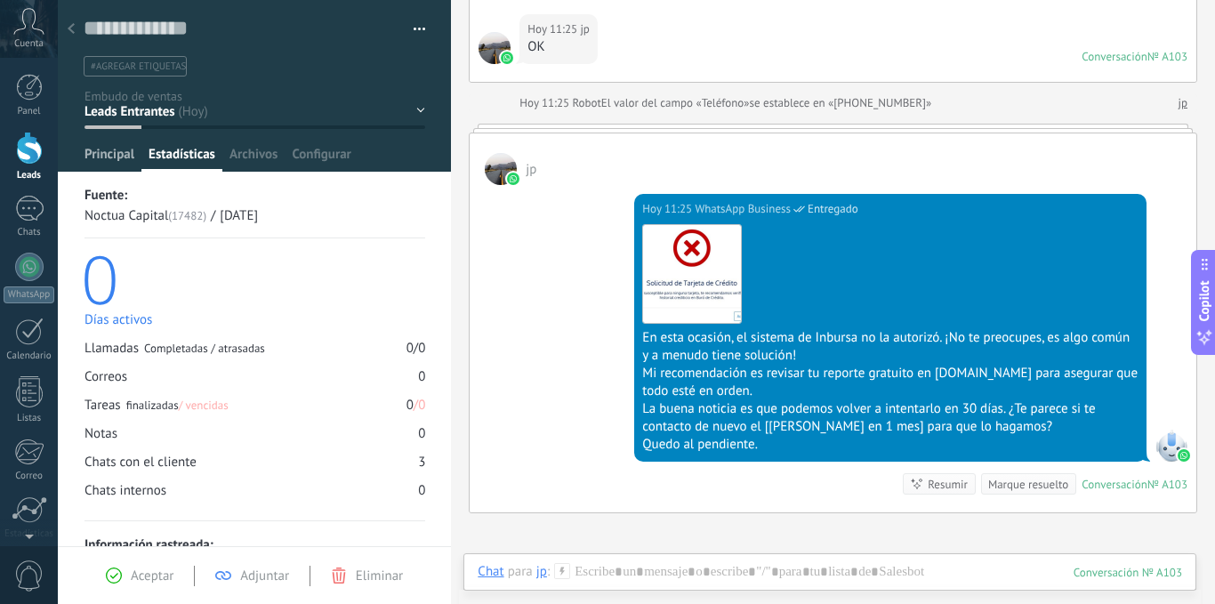
click at [132, 156] on span "Principal" at bounding box center [109, 159] width 50 height 26
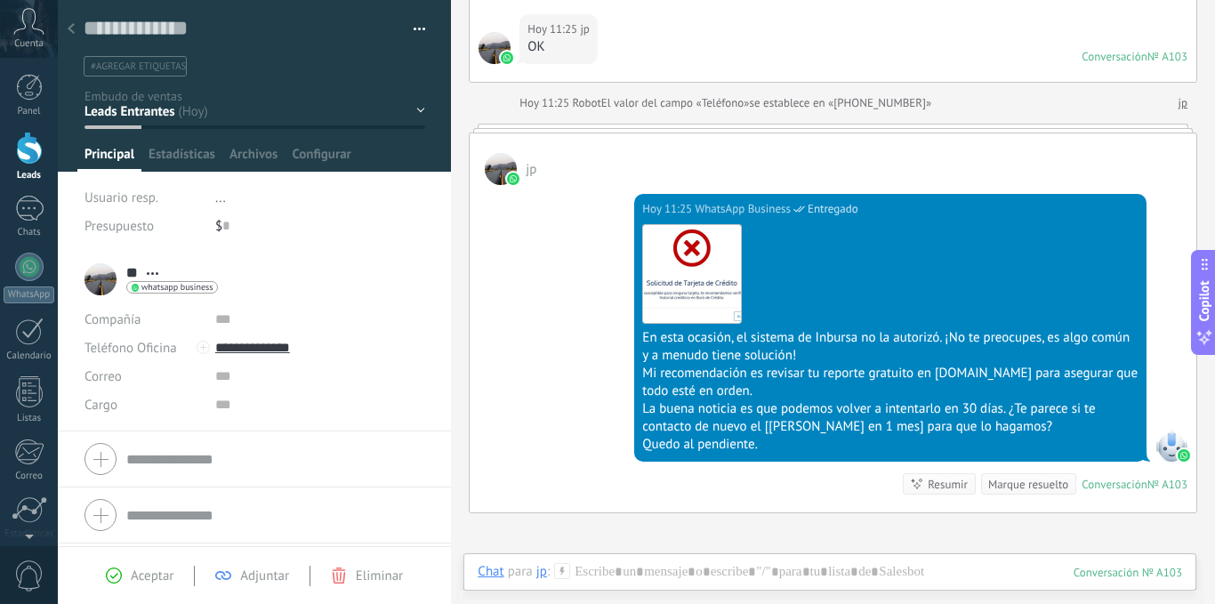
click at [65, 19] on div at bounding box center [71, 29] width 25 height 35
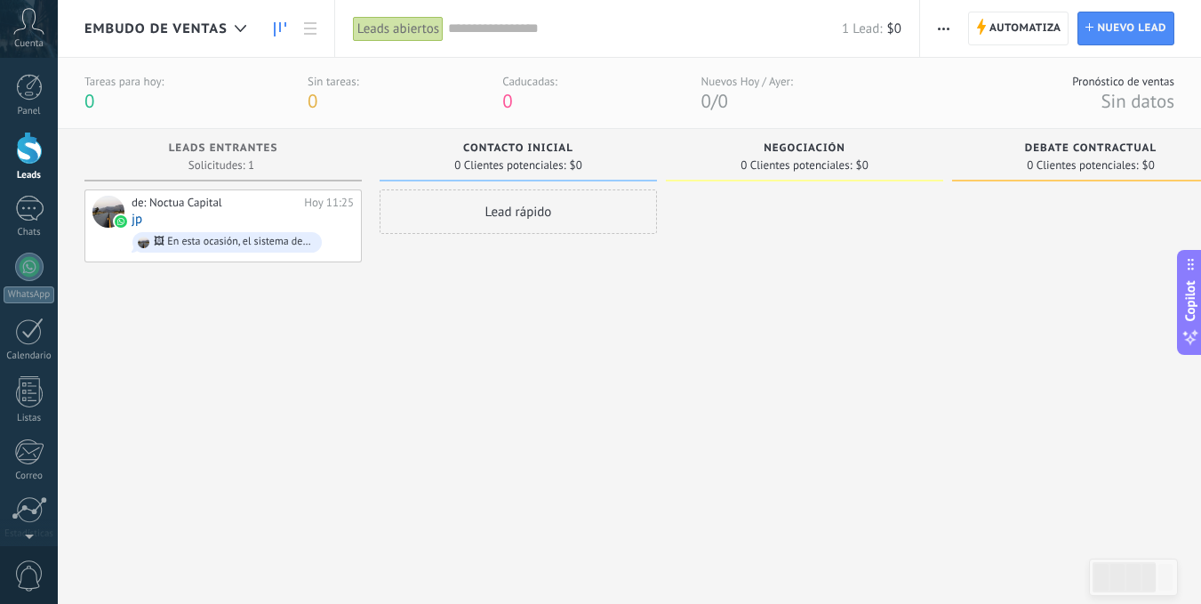
click at [935, 29] on button "button" at bounding box center [944, 29] width 26 height 34
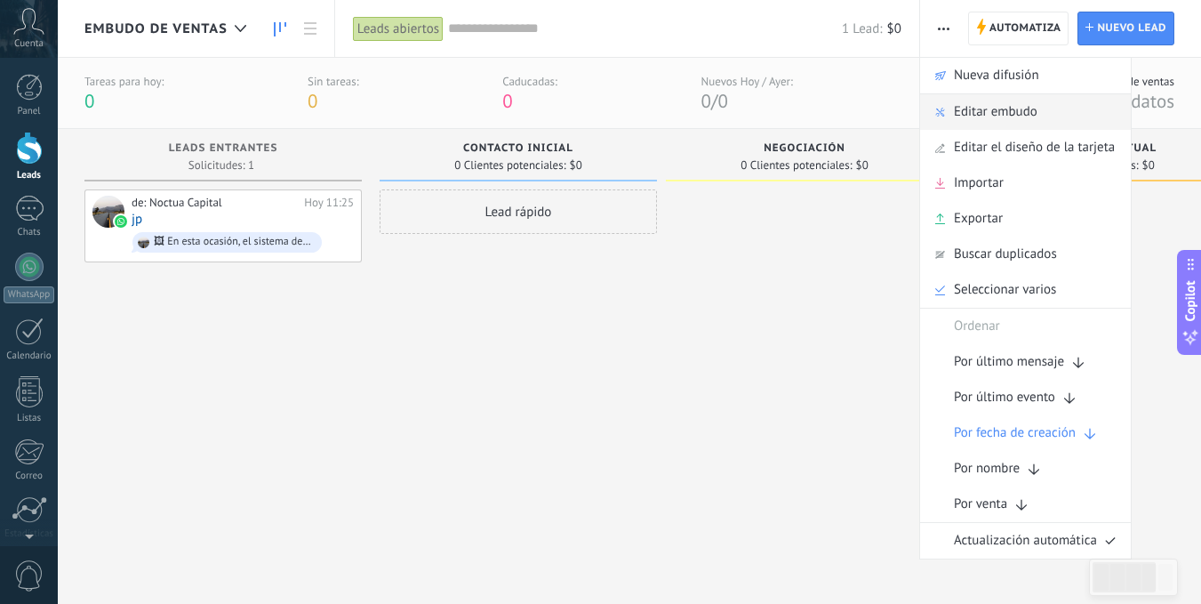
click at [1064, 103] on div "Editar embudo" at bounding box center [1025, 112] width 211 height 36
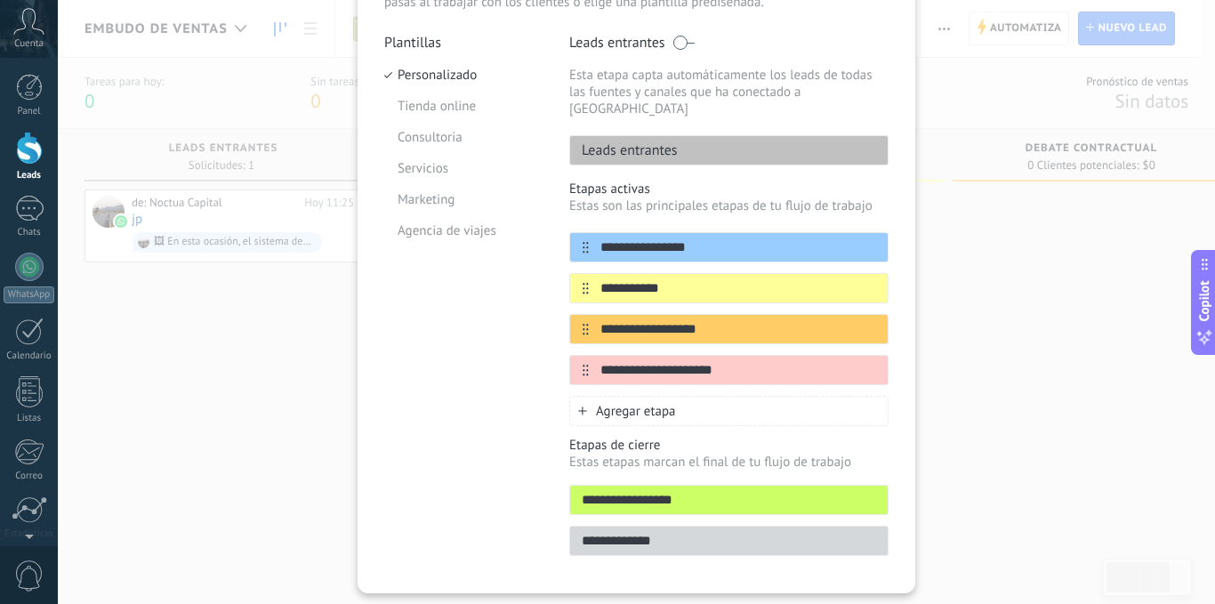
scroll to position [182, 0]
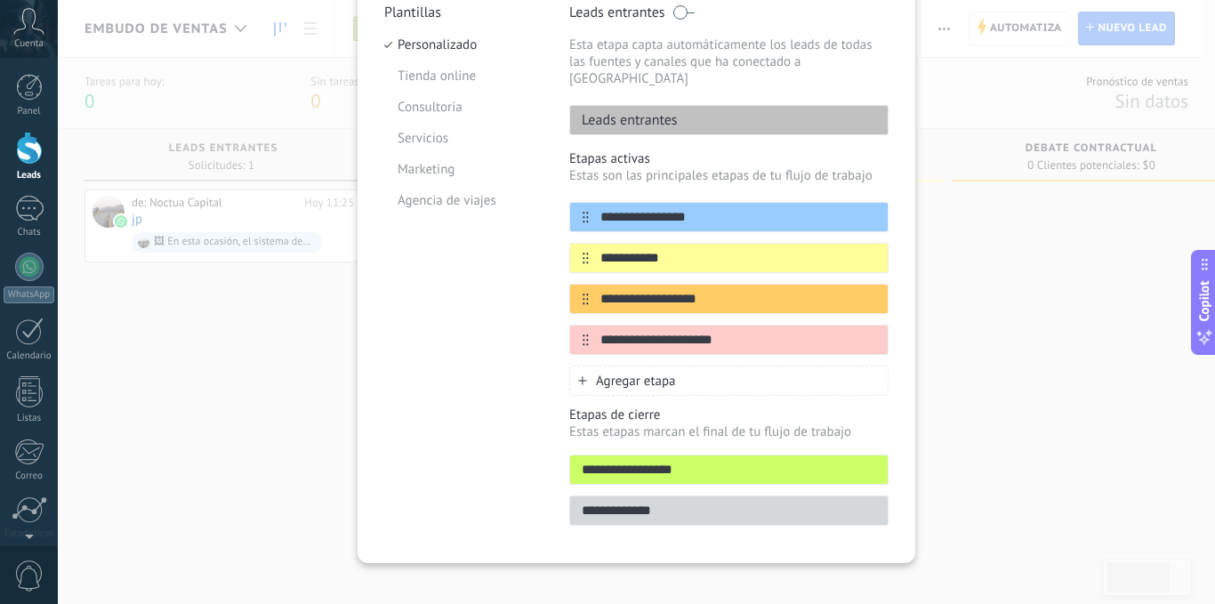
click at [620, 373] on span "Agregar etapa" at bounding box center [636, 381] width 80 height 17
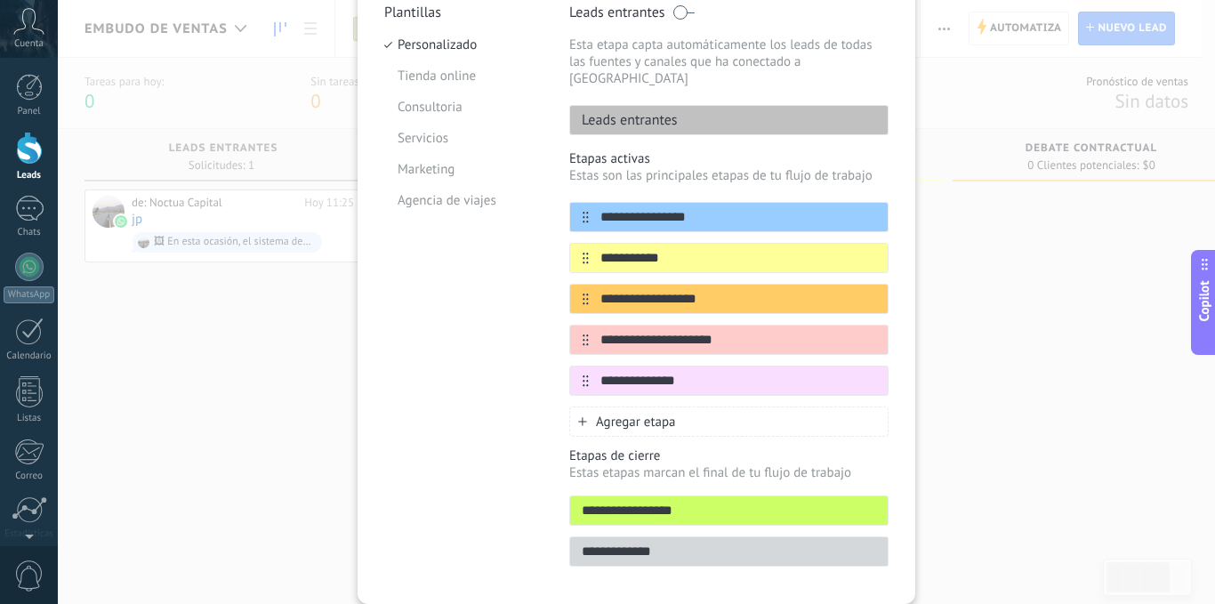
type input "**********"
click at [588, 406] on div "Agregar etapa" at bounding box center [728, 421] width 319 height 30
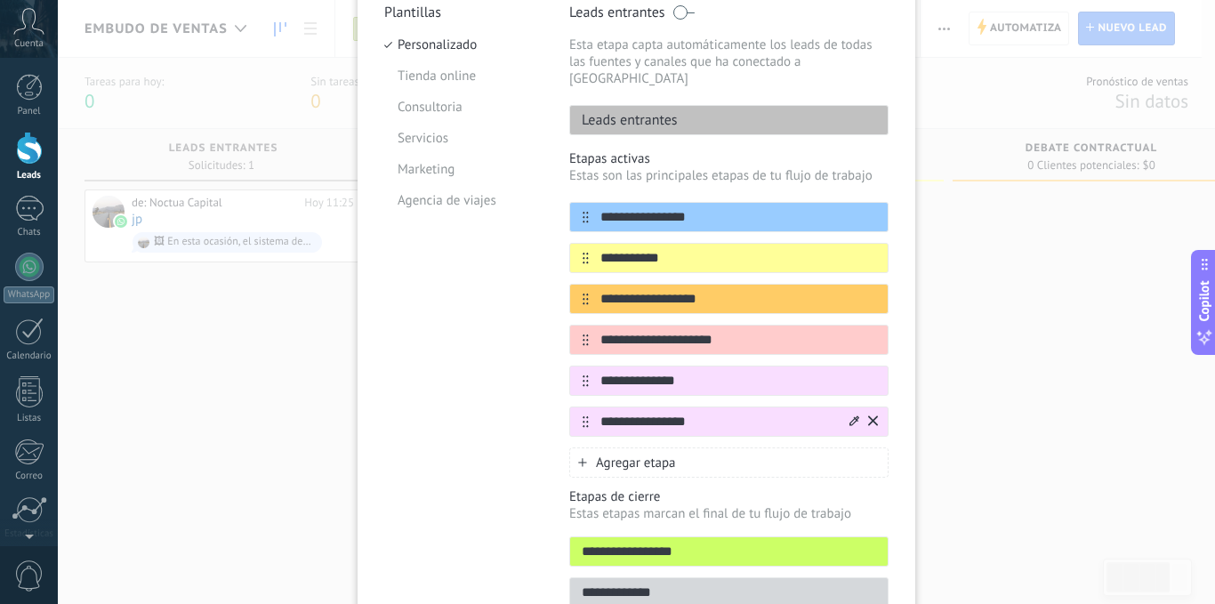
type input "**********"
click at [847, 410] on div at bounding box center [862, 421] width 31 height 28
click at [850, 415] on icon at bounding box center [854, 420] width 10 height 10
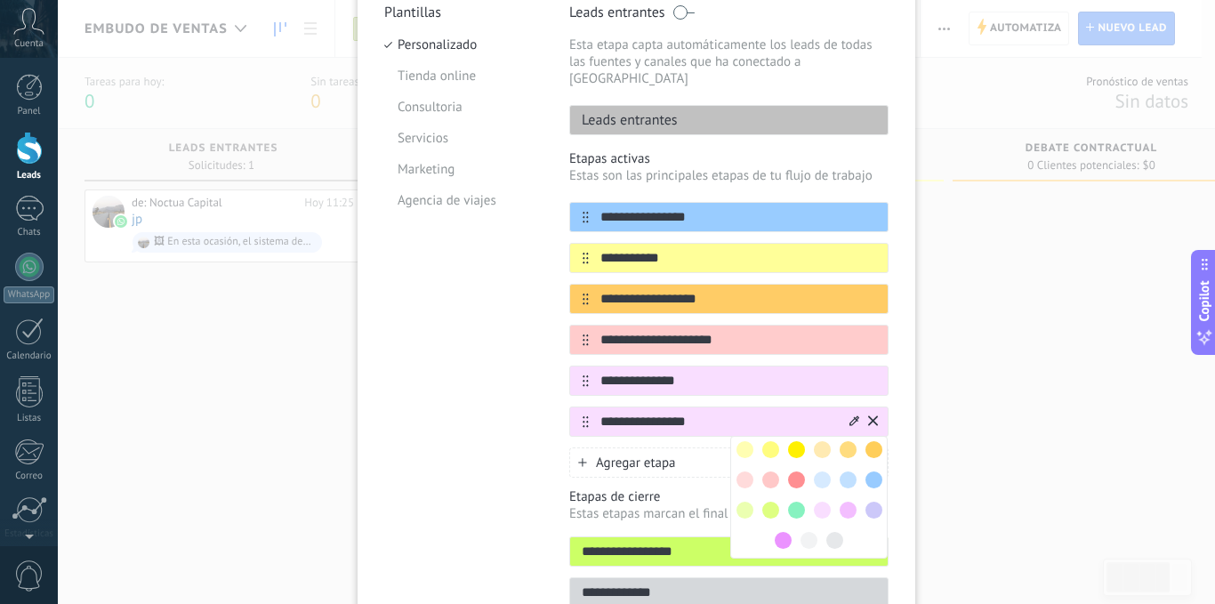
click at [865, 441] on span at bounding box center [873, 449] width 17 height 17
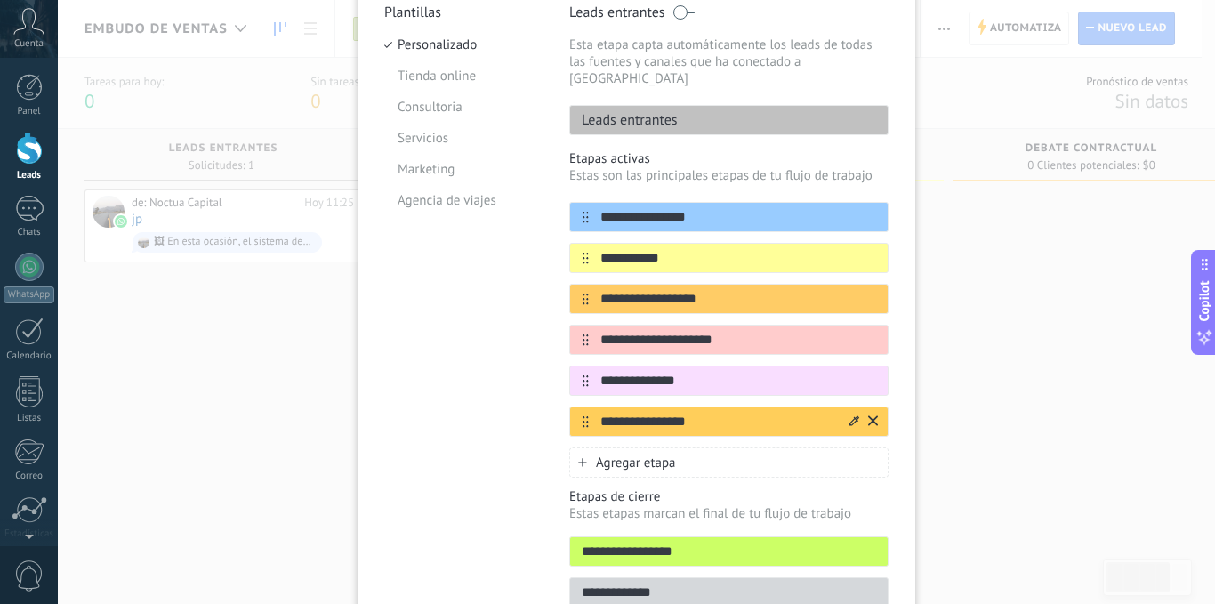
click at [849, 415] on icon at bounding box center [854, 420] width 10 height 11
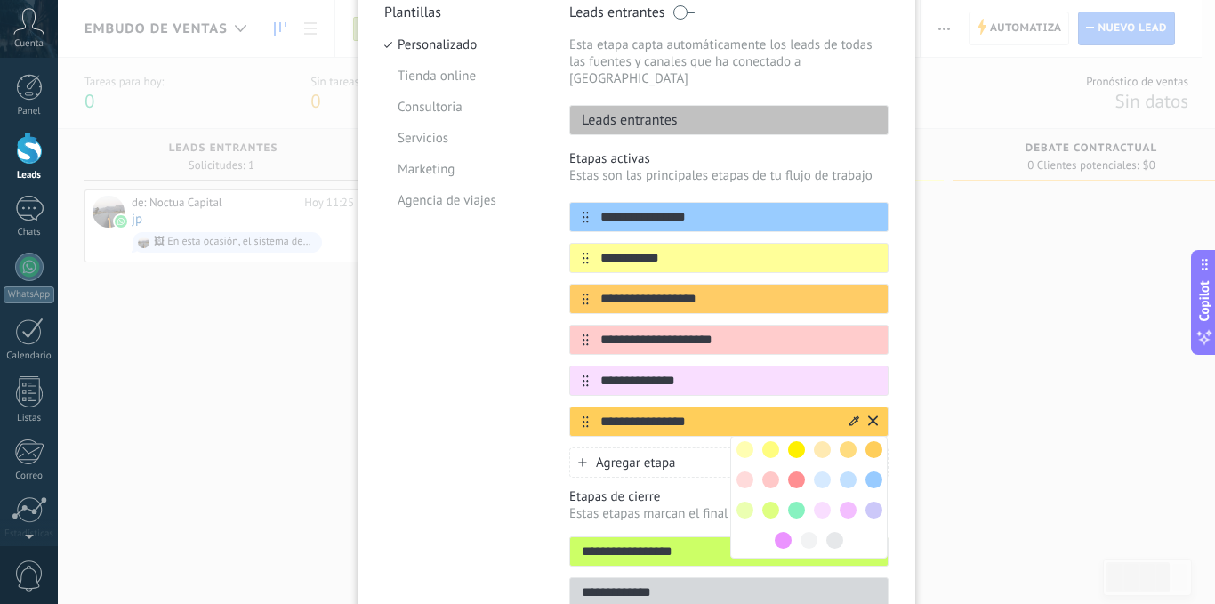
click at [785, 532] on span at bounding box center [783, 540] width 17 height 17
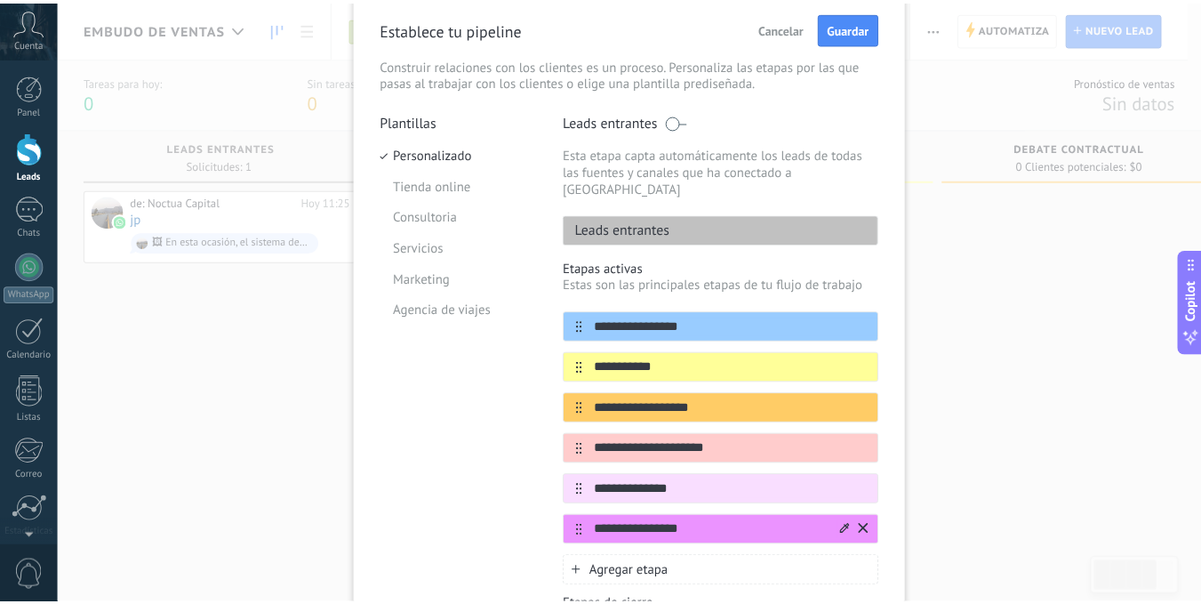
scroll to position [0, 0]
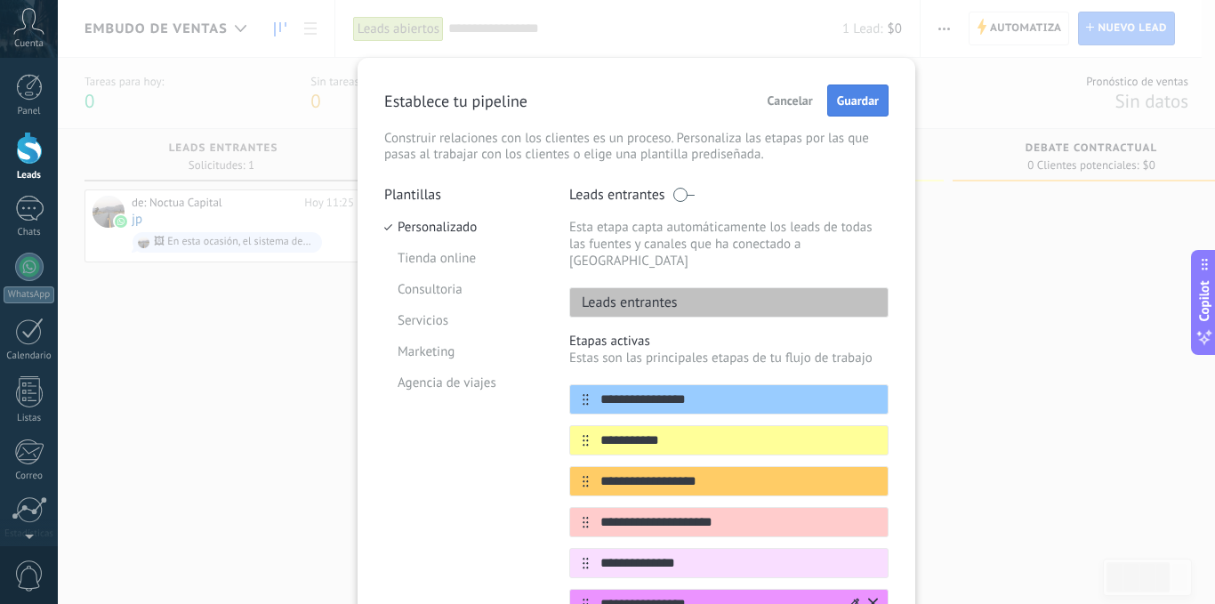
click at [845, 100] on span "Guardar" at bounding box center [858, 100] width 42 height 12
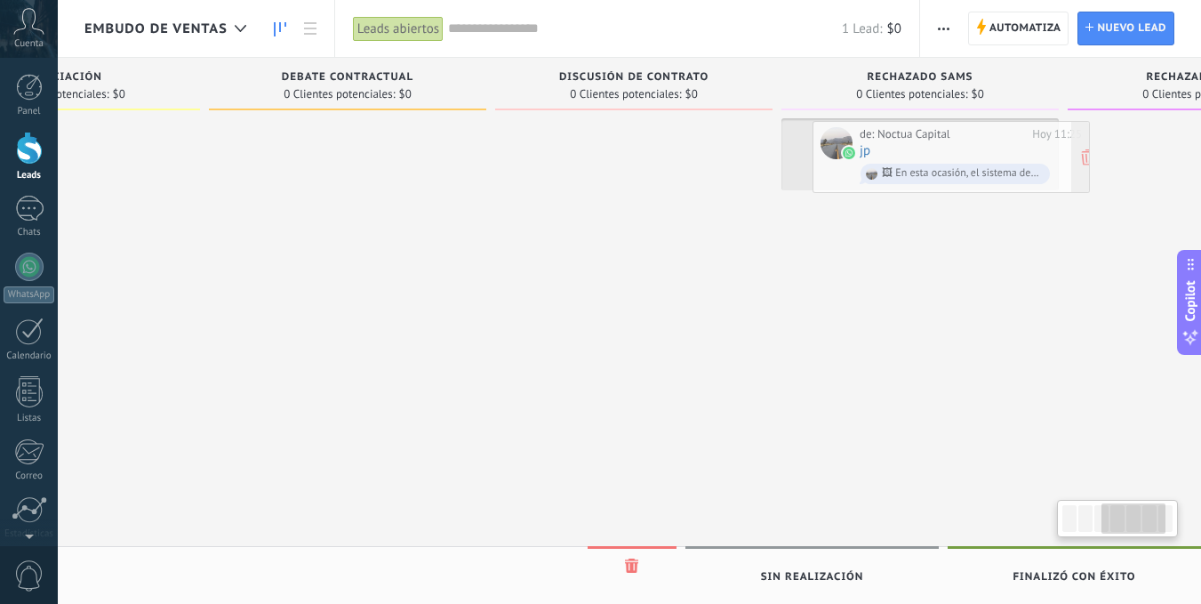
scroll to position [0, 761]
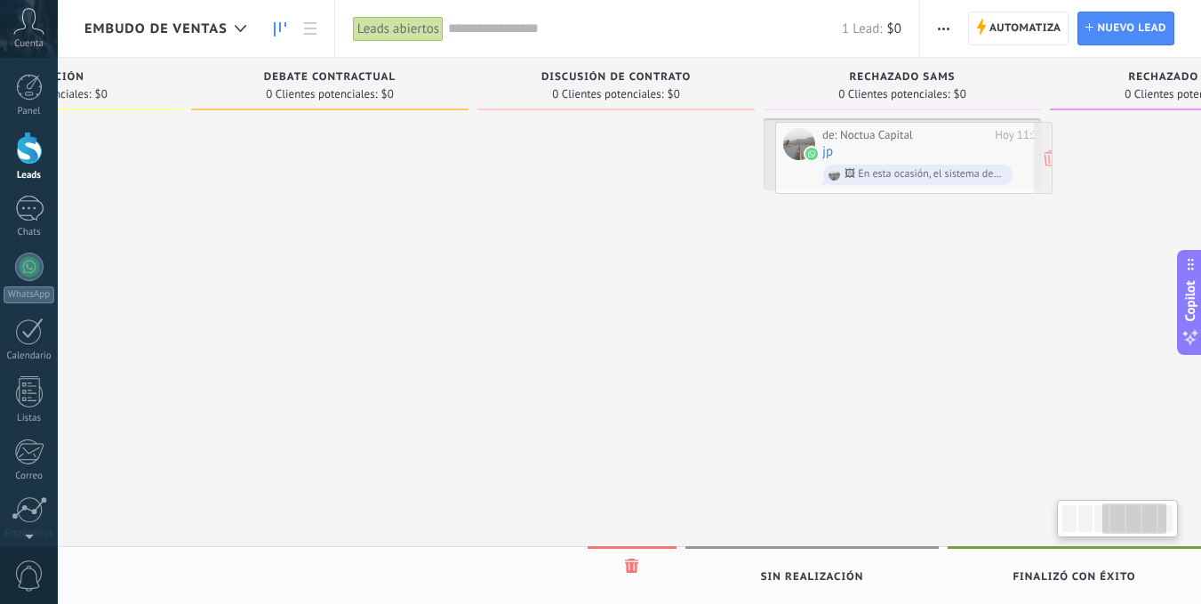
drag, startPoint x: 246, startPoint y: 155, endPoint x: 937, endPoint y: 158, distance: 690.9
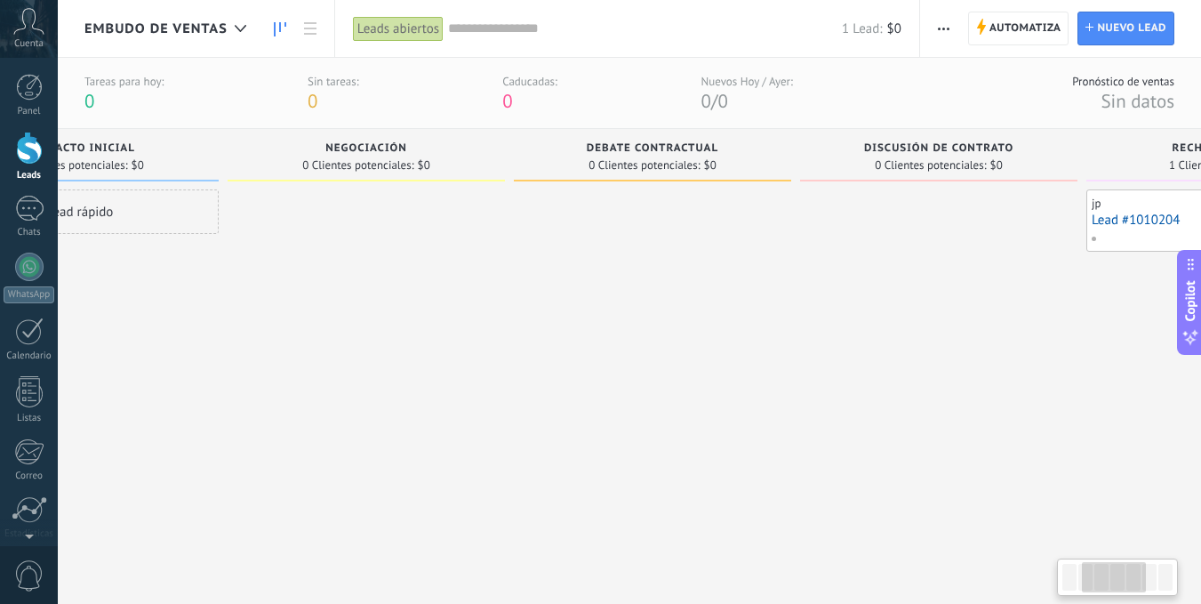
scroll to position [0, 164]
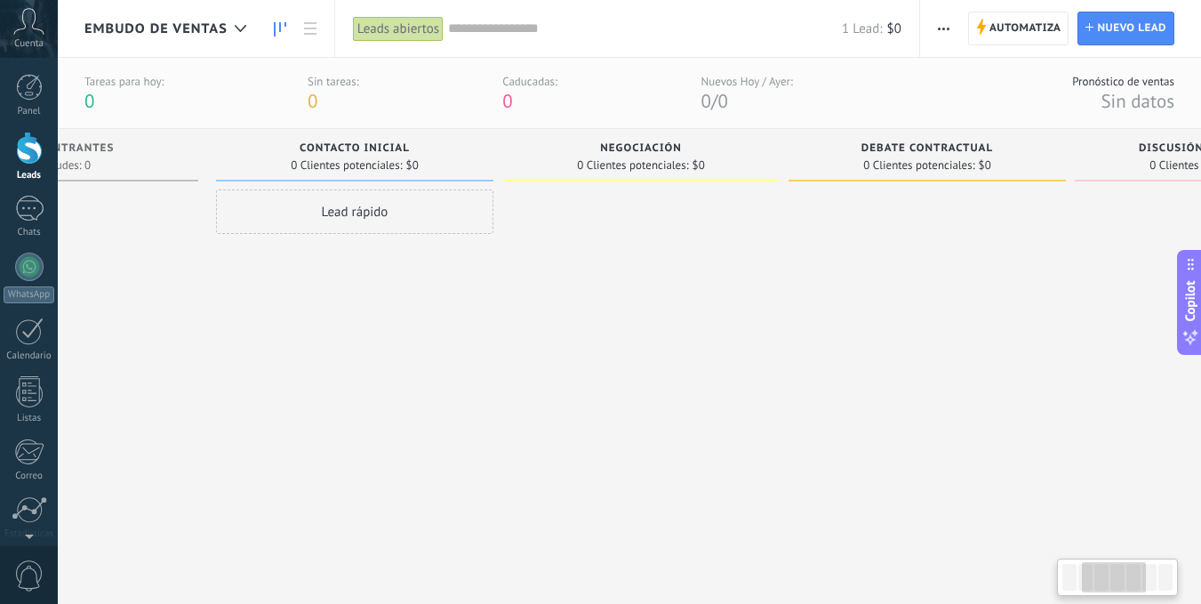
drag, startPoint x: 619, startPoint y: 376, endPoint x: 833, endPoint y: 364, distance: 214.7
click at [1066, 393] on div at bounding box center [927, 375] width 277 height 372
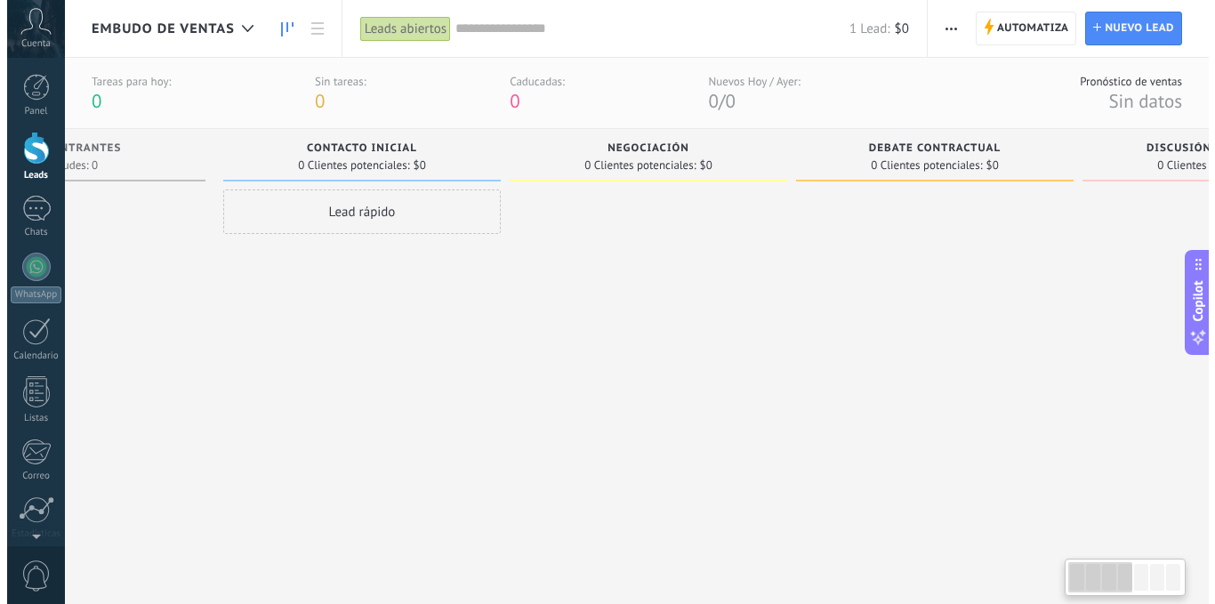
scroll to position [0, 0]
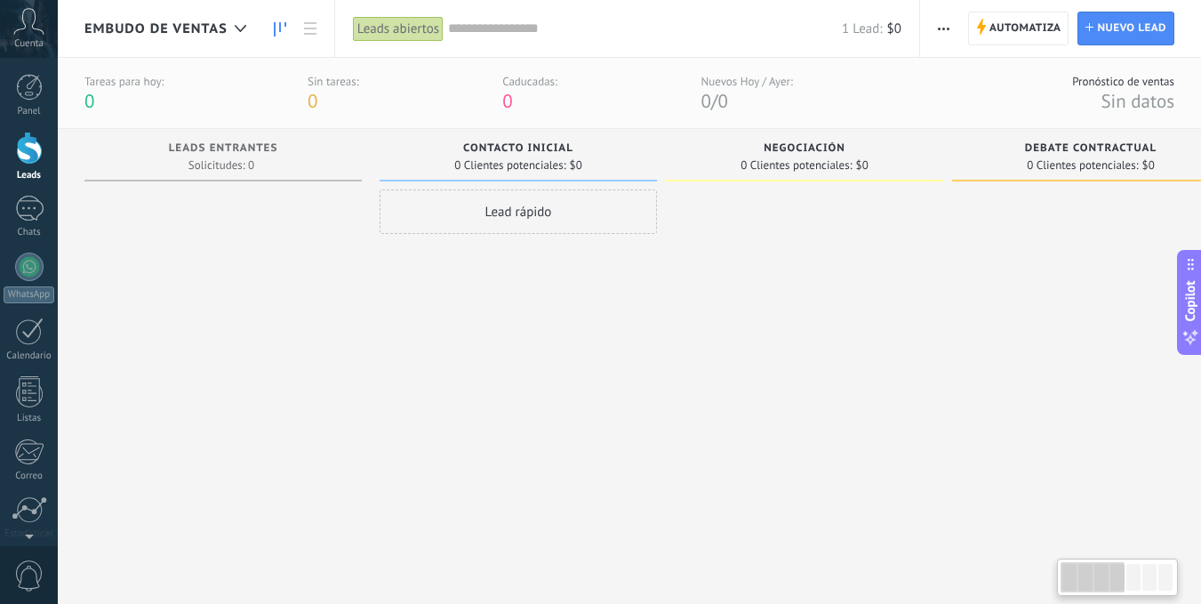
drag, startPoint x: 833, startPoint y: 364, endPoint x: 934, endPoint y: 365, distance: 100.5
click at [934, 365] on div "Leads Entrantes Solicitudes: 0 0 0 0 1 Contacto inicial 0 Clientes potenciales:…" at bounding box center [1099, 345] width 2031 height 432
drag, startPoint x: 492, startPoint y: 329, endPoint x: 694, endPoint y: 341, distance: 202.2
click at [694, 341] on div "Leads Entrantes Solicitudes: 0 0 0 0 1 Contacto inicial 0 Clientes potenciales:…" at bounding box center [1099, 345] width 2031 height 432
click at [32, 260] on div at bounding box center [29, 267] width 28 height 28
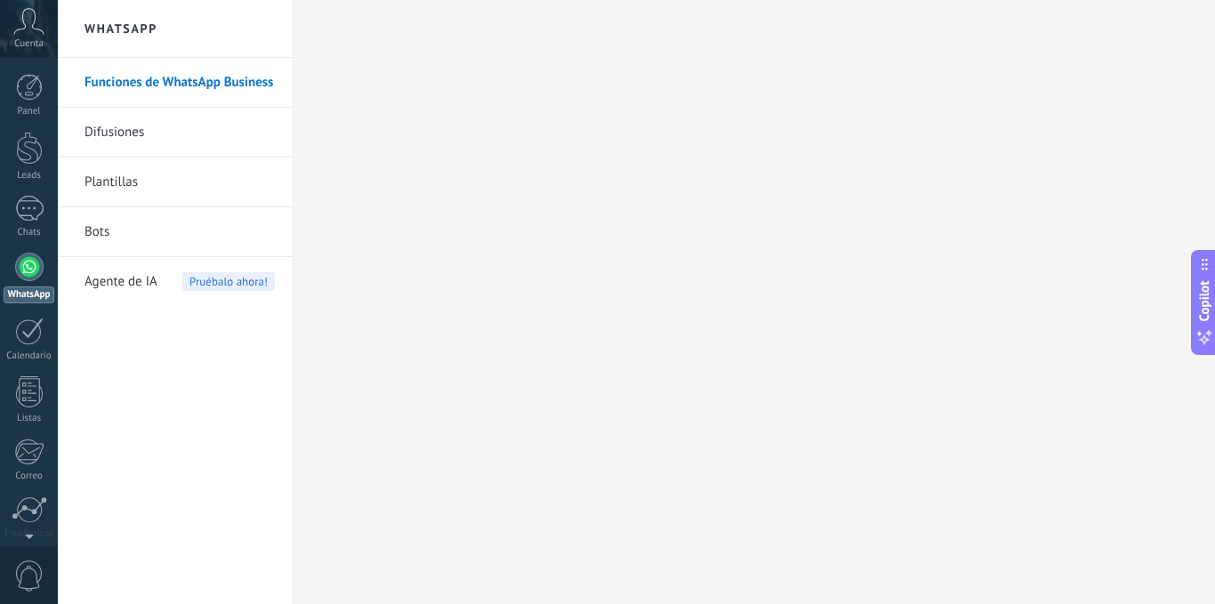
click at [116, 233] on link "Bots" at bounding box center [179, 232] width 190 height 50
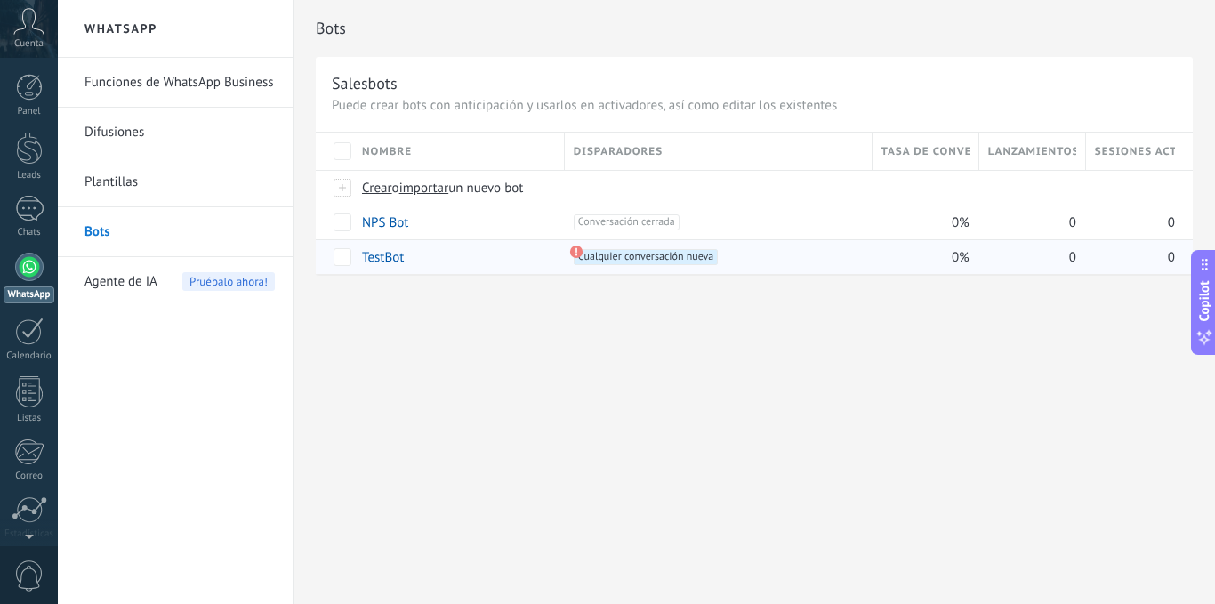
click at [384, 258] on link "TestBot" at bounding box center [383, 257] width 42 height 17
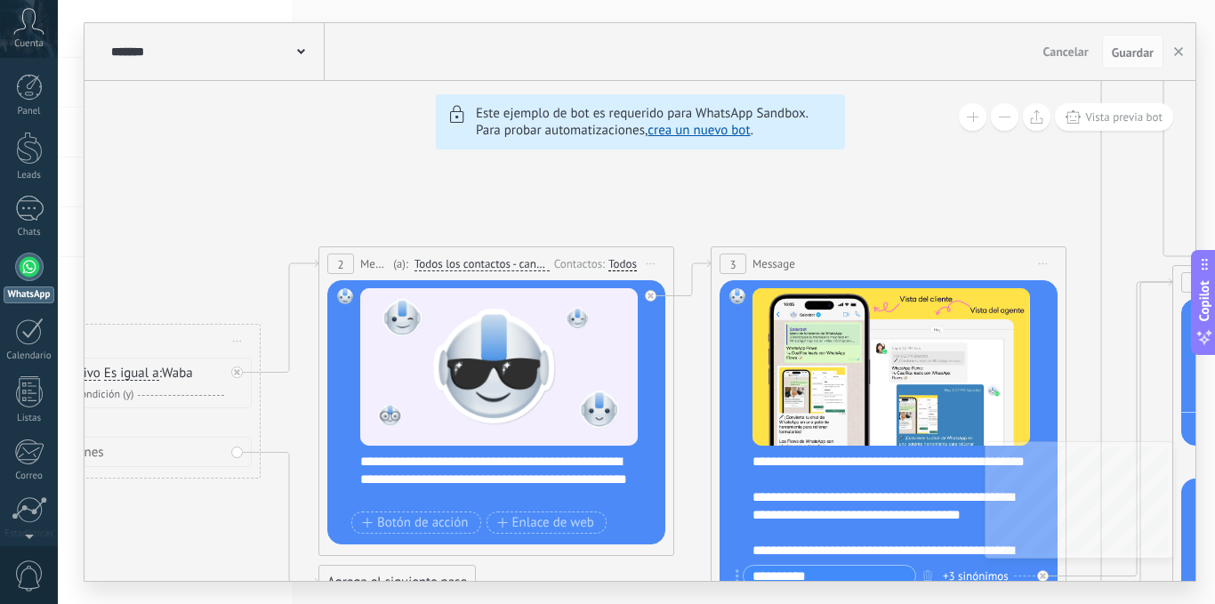
click at [710, 131] on link "crea un nuevo bot" at bounding box center [698, 130] width 102 height 17
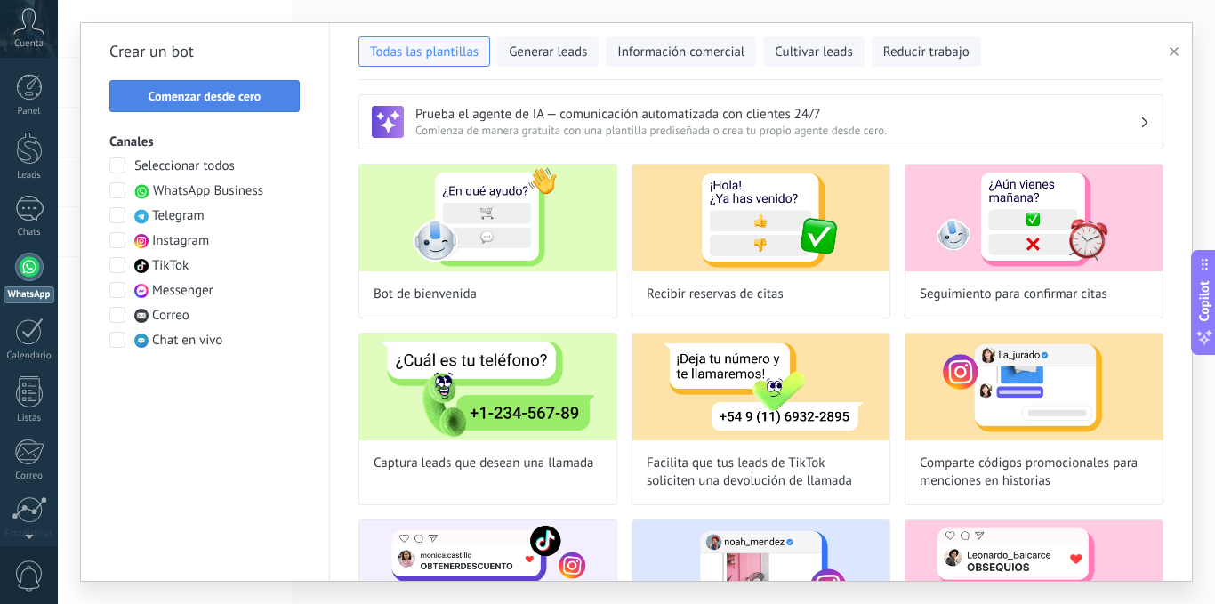
click at [180, 110] on button "Comenzar desde cero" at bounding box center [204, 96] width 190 height 32
type input "**********"
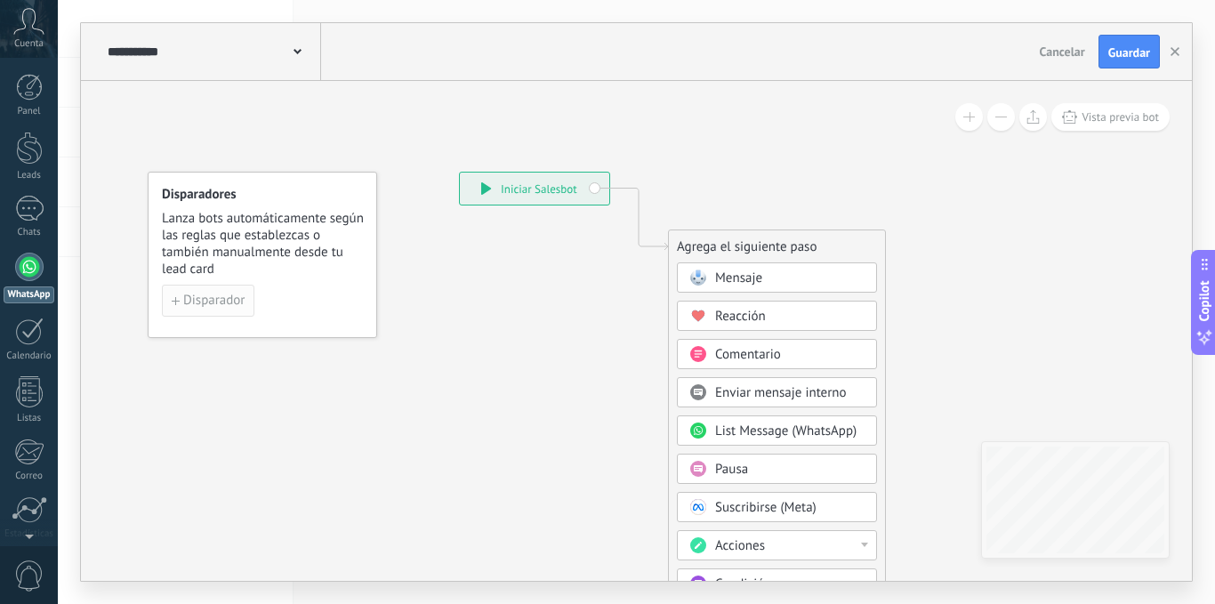
click at [197, 291] on button "Disparador" at bounding box center [208, 301] width 92 height 32
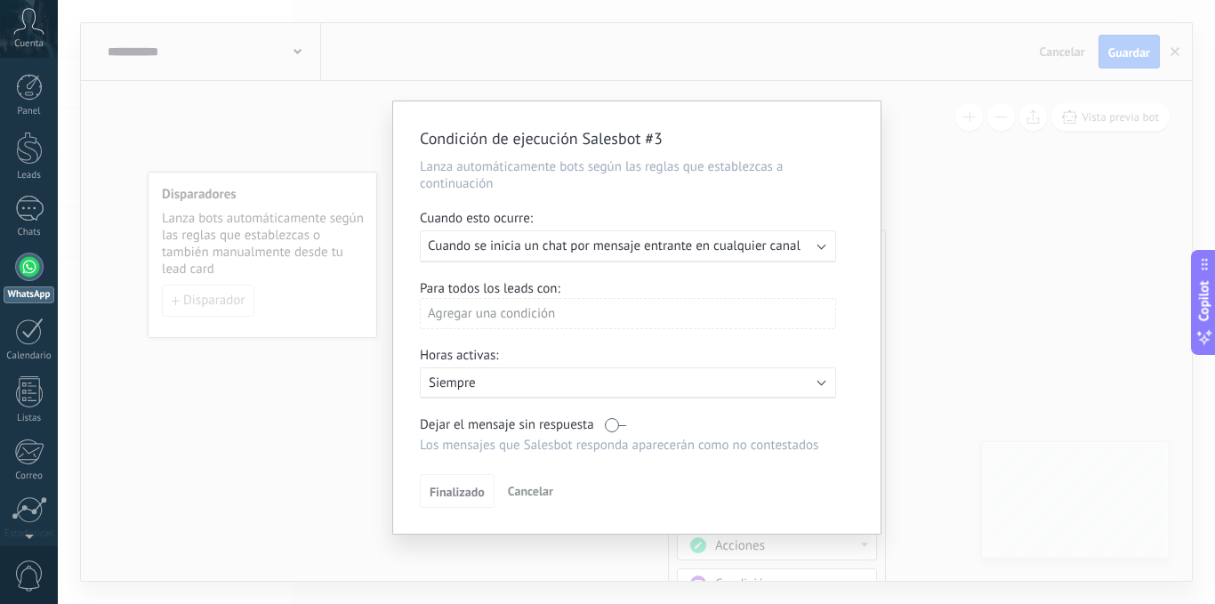
click at [541, 237] on div "Ejecutar: Cuando se inicia un chat por mensaje entrante en cualquier canal" at bounding box center [628, 246] width 416 height 32
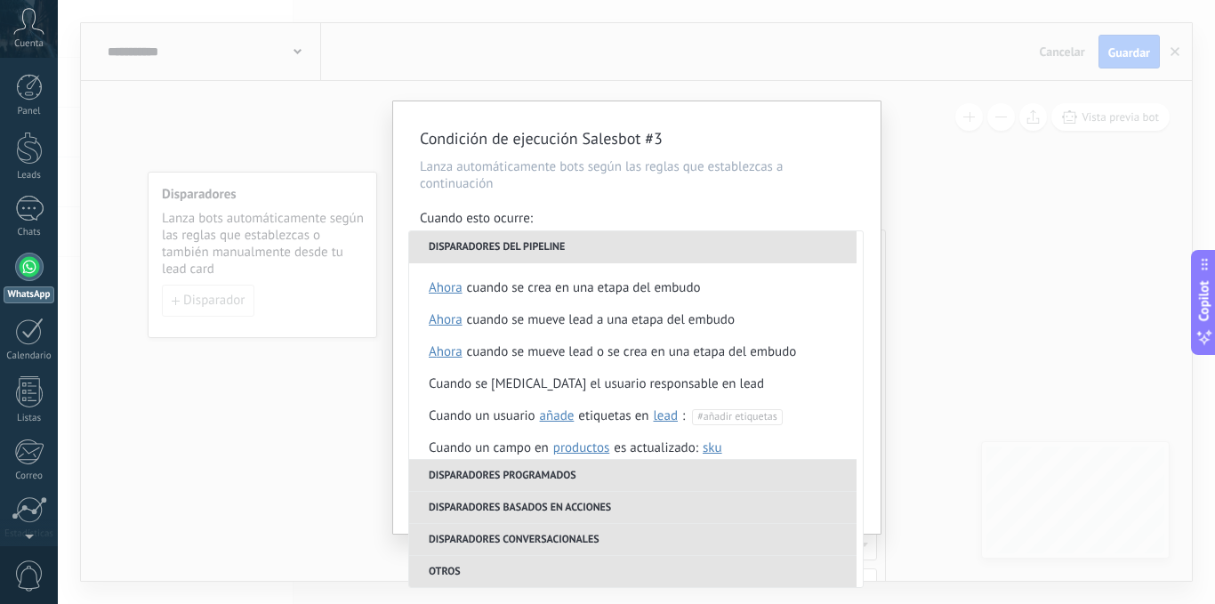
click at [935, 248] on div "Condición de ejecución Salesbot #3 Lanza automáticamente bots según las reglas …" at bounding box center [636, 302] width 1157 height 604
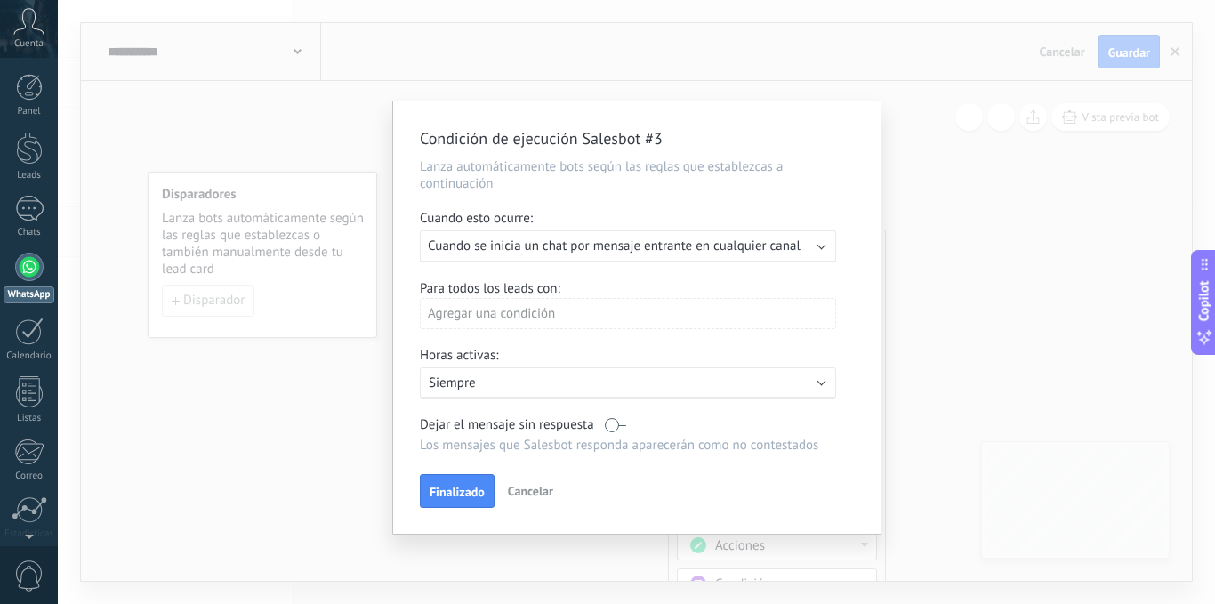
click at [521, 491] on span "Cancelar" at bounding box center [530, 491] width 45 height 16
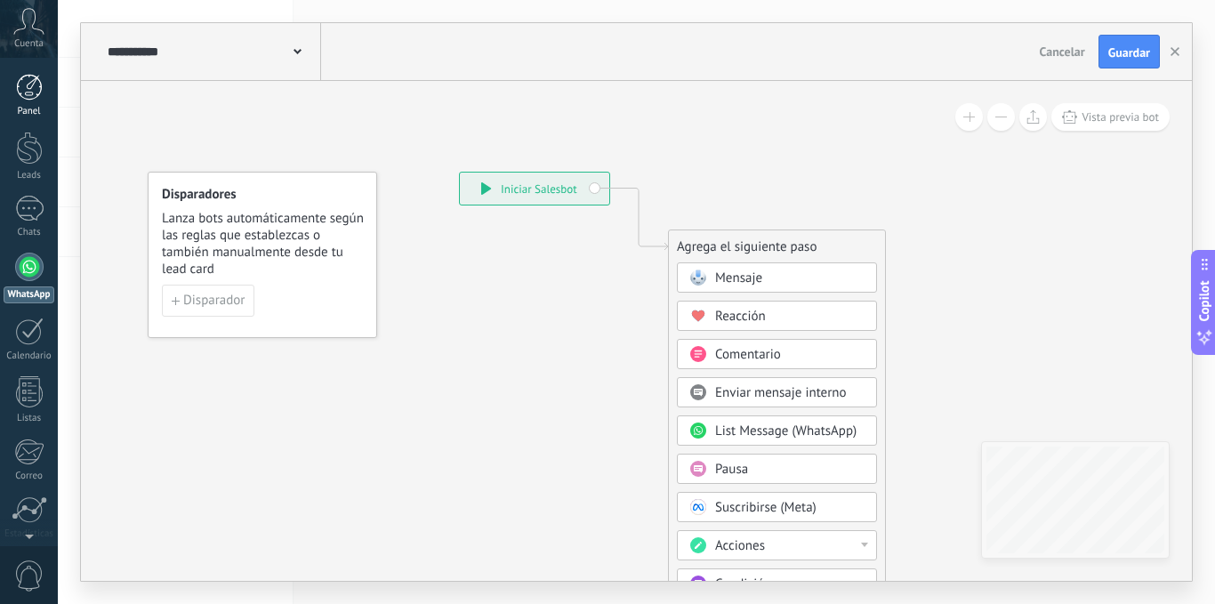
click at [20, 80] on div at bounding box center [29, 87] width 27 height 27
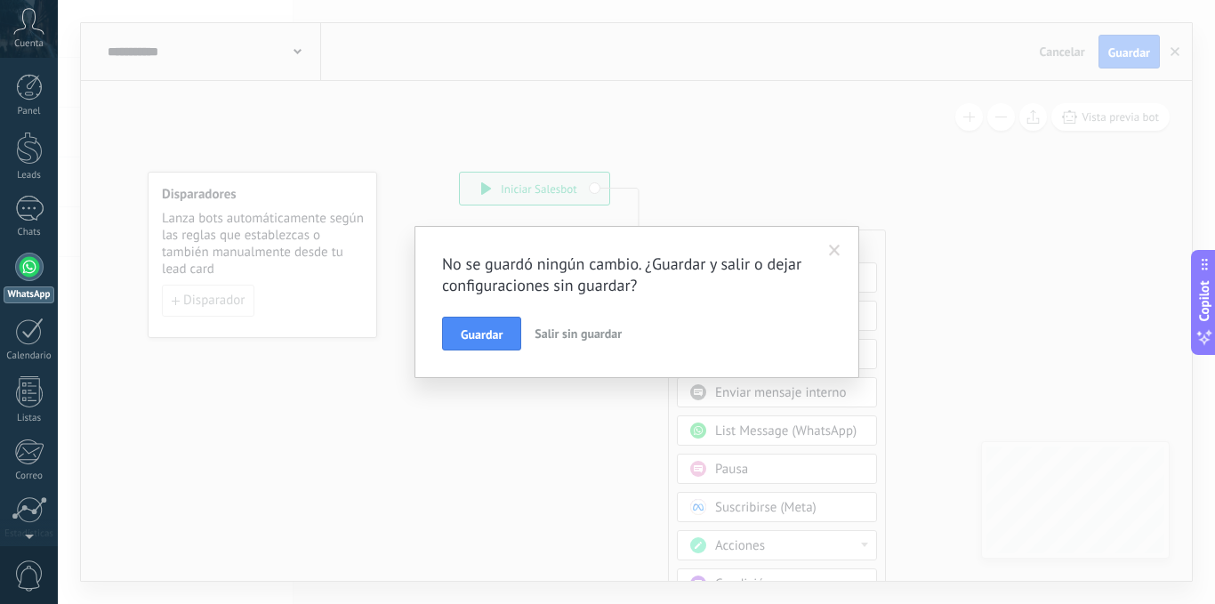
click at [562, 335] on span "Salir sin guardar" at bounding box center [577, 333] width 87 height 16
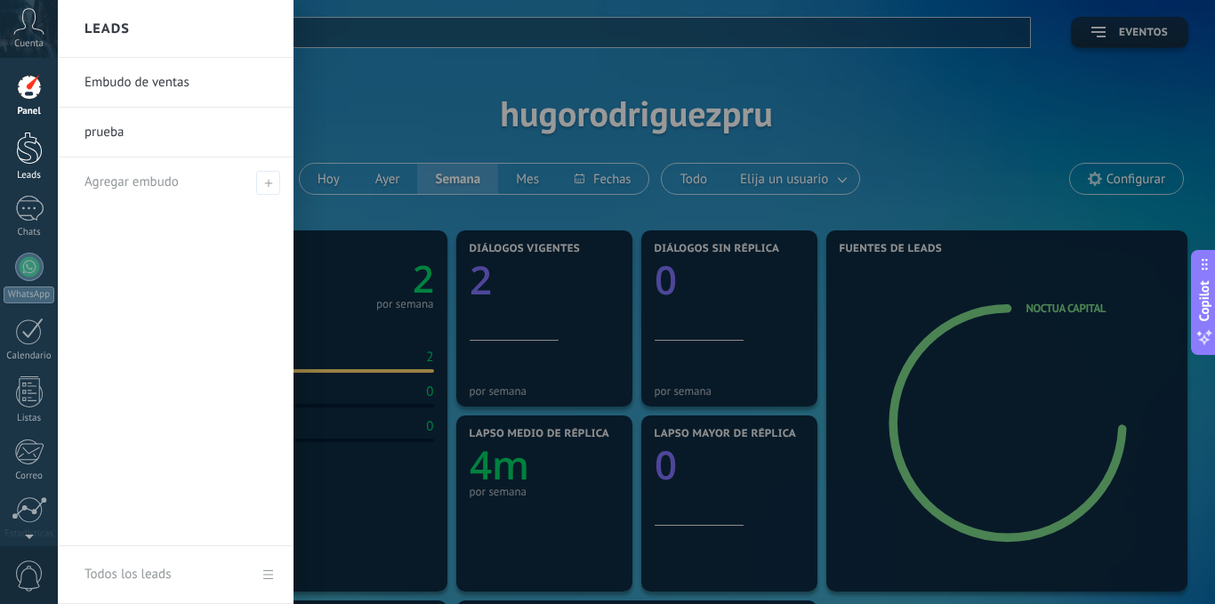
click at [38, 157] on div at bounding box center [29, 148] width 27 height 33
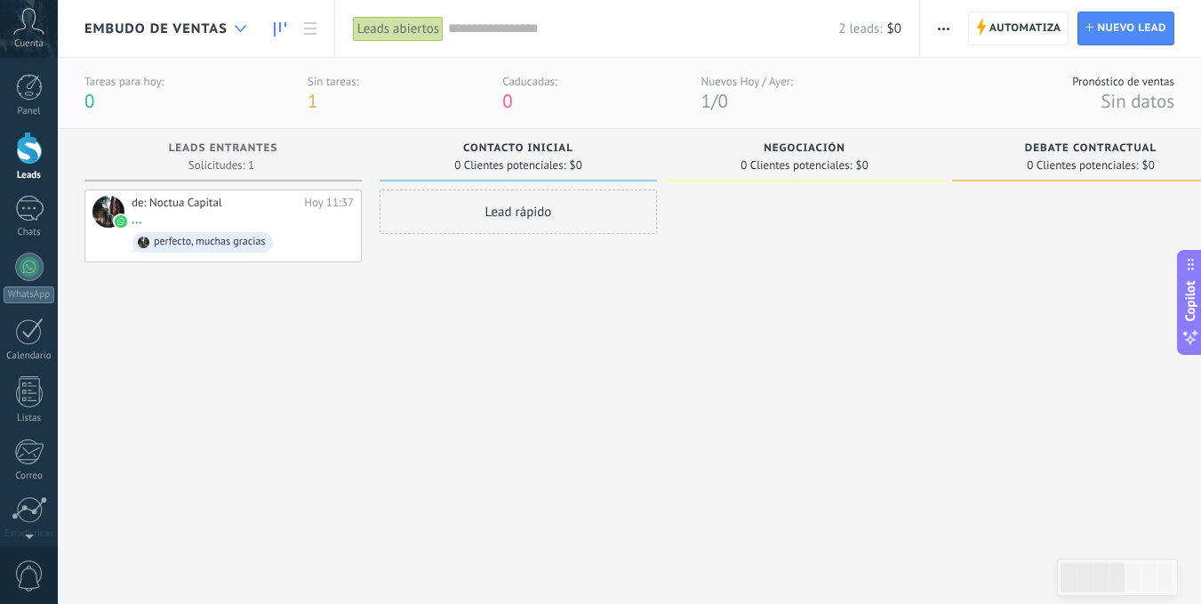
click at [241, 28] on icon at bounding box center [241, 28] width 12 height 7
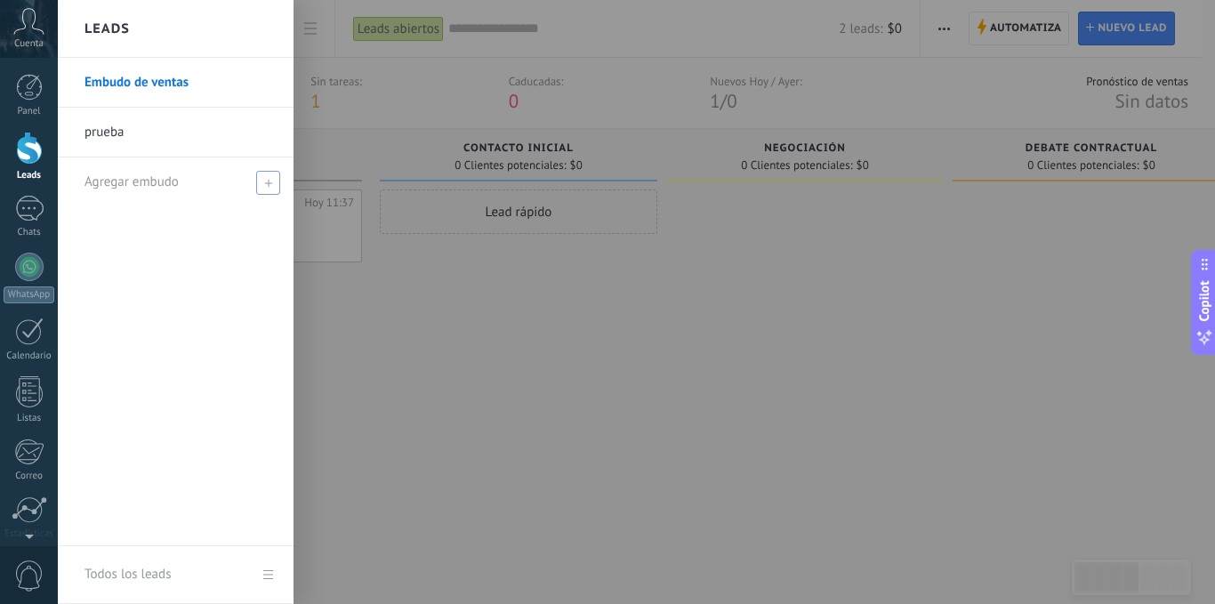
click at [269, 182] on use at bounding box center [268, 183] width 8 height 8
click at [151, 148] on link "prueba" at bounding box center [179, 133] width 191 height 50
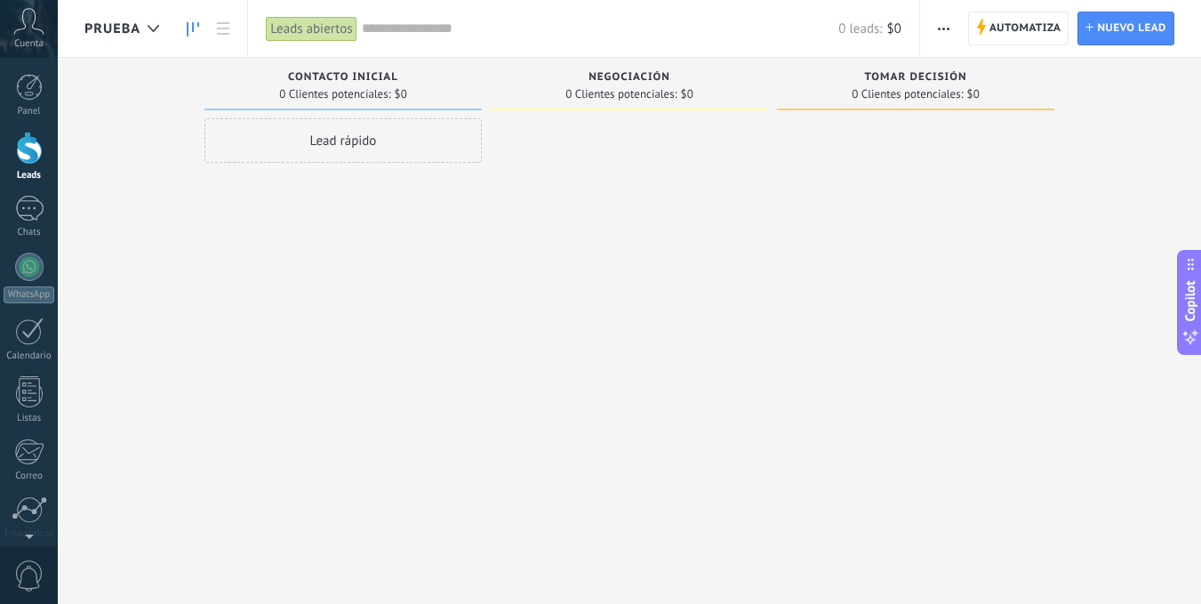
click at [365, 135] on div "Lead rápido" at bounding box center [343, 140] width 277 height 44
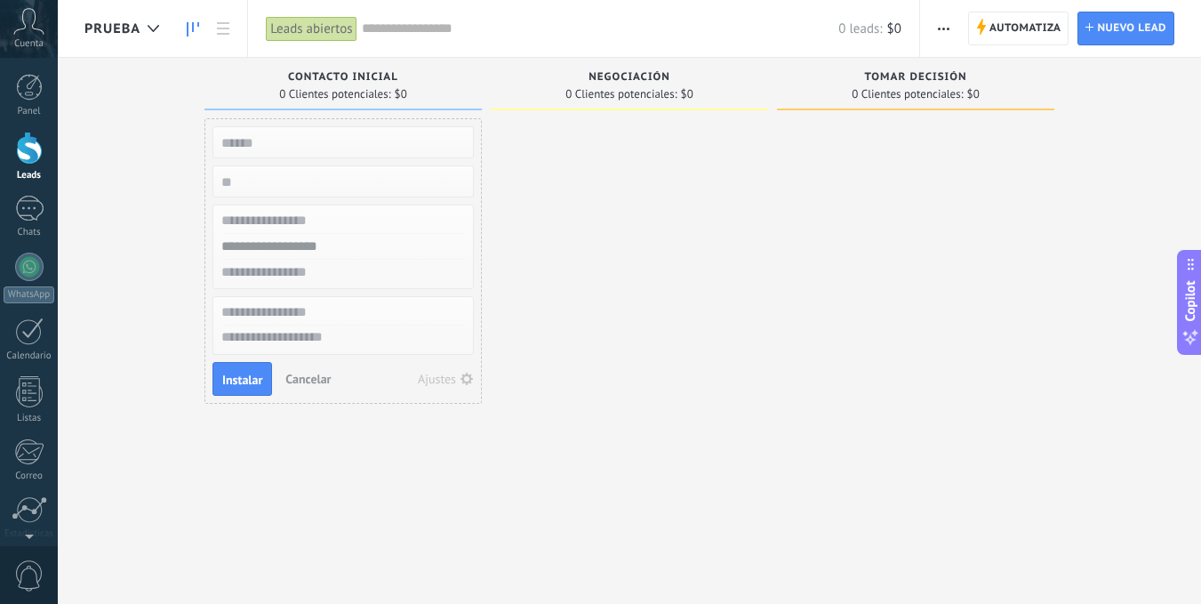
click at [289, 381] on span "Cancelar" at bounding box center [307, 379] width 45 height 16
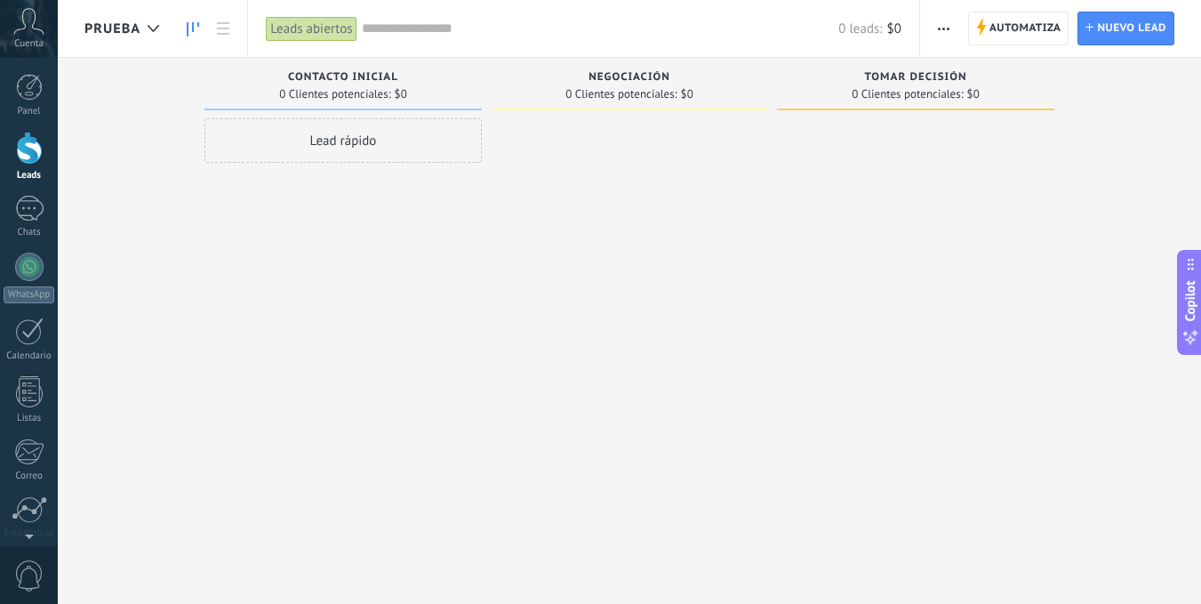
click at [947, 23] on span "button" at bounding box center [944, 29] width 12 height 34
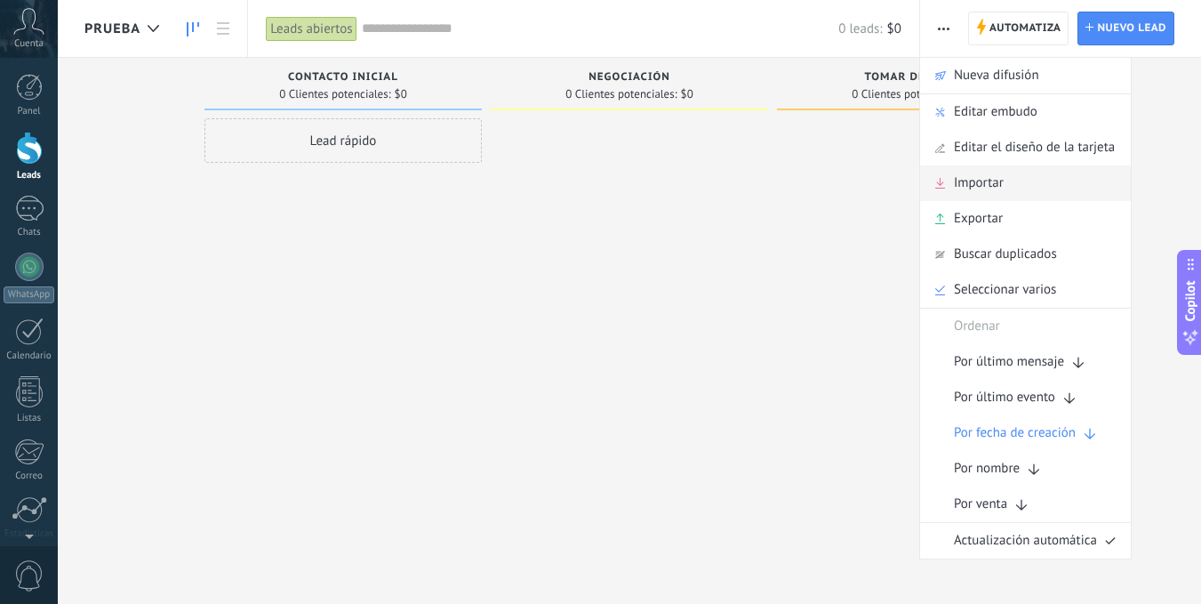
click at [1019, 189] on div "Importar" at bounding box center [1025, 183] width 211 height 36
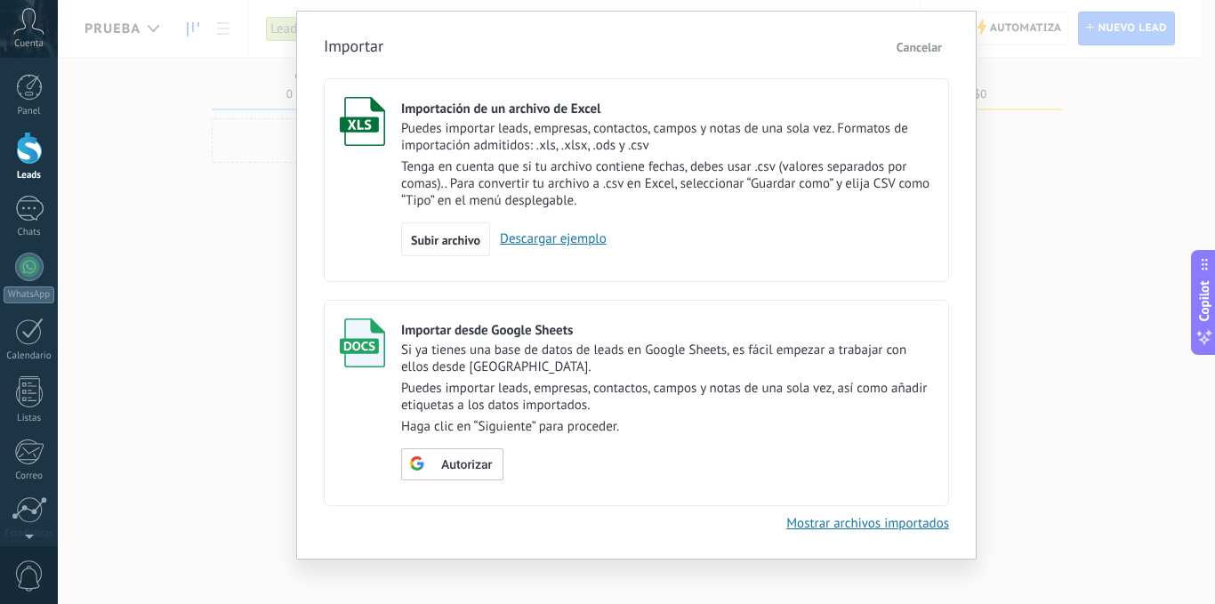
scroll to position [60, 0]
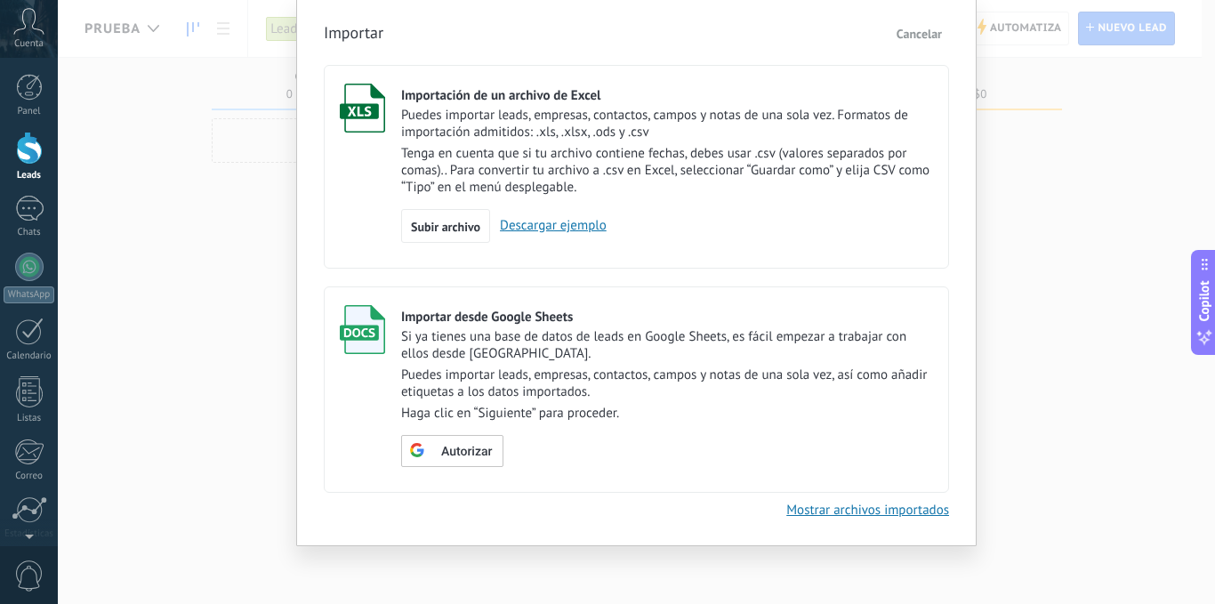
click at [921, 47] on div "Importar Cancelar Importación de un archivo de Excel Puedes importar leads, emp…" at bounding box center [636, 269] width 625 height 498
click at [919, 37] on span "Cancelar" at bounding box center [918, 34] width 45 height 16
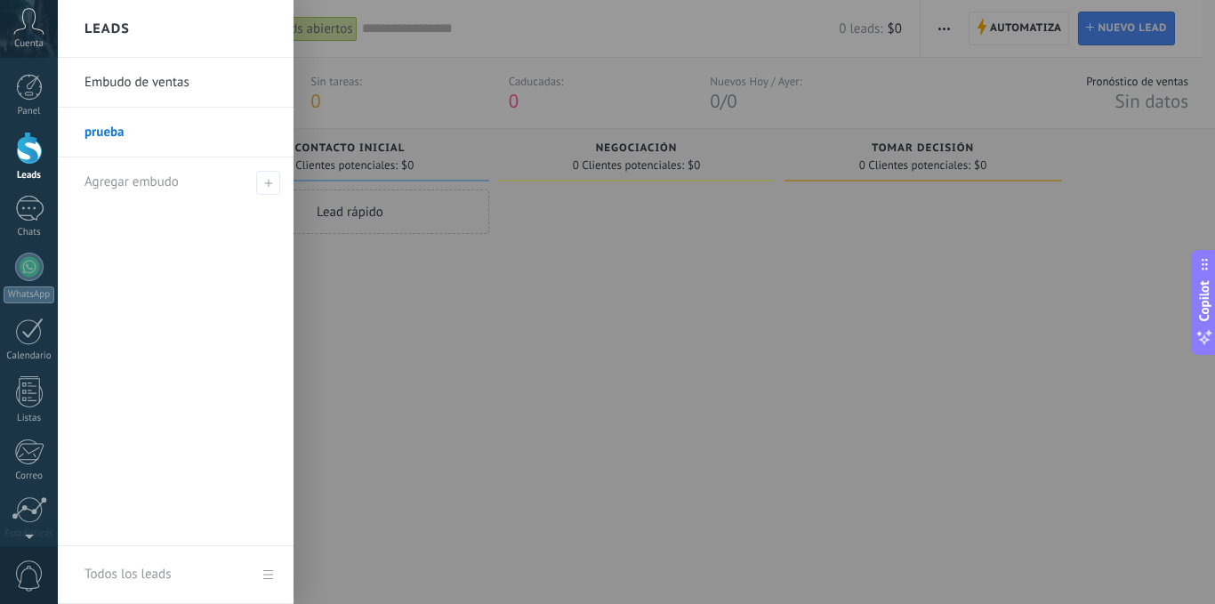
click at [113, 82] on link "Embudo de ventas" at bounding box center [179, 83] width 191 height 50
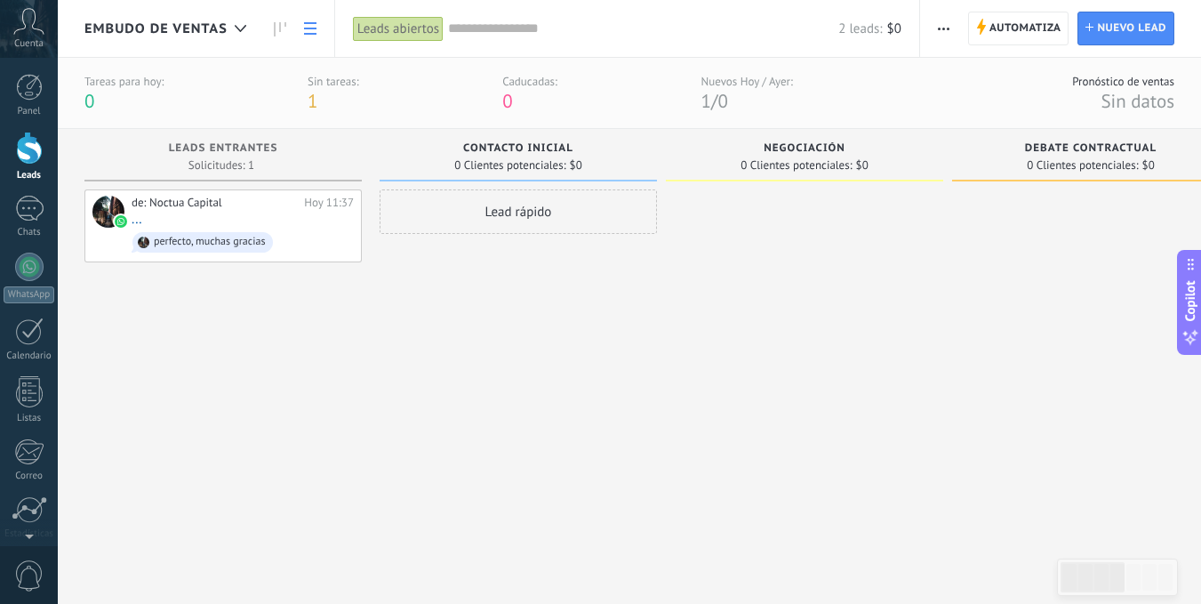
click at [318, 29] on link at bounding box center [310, 29] width 30 height 35
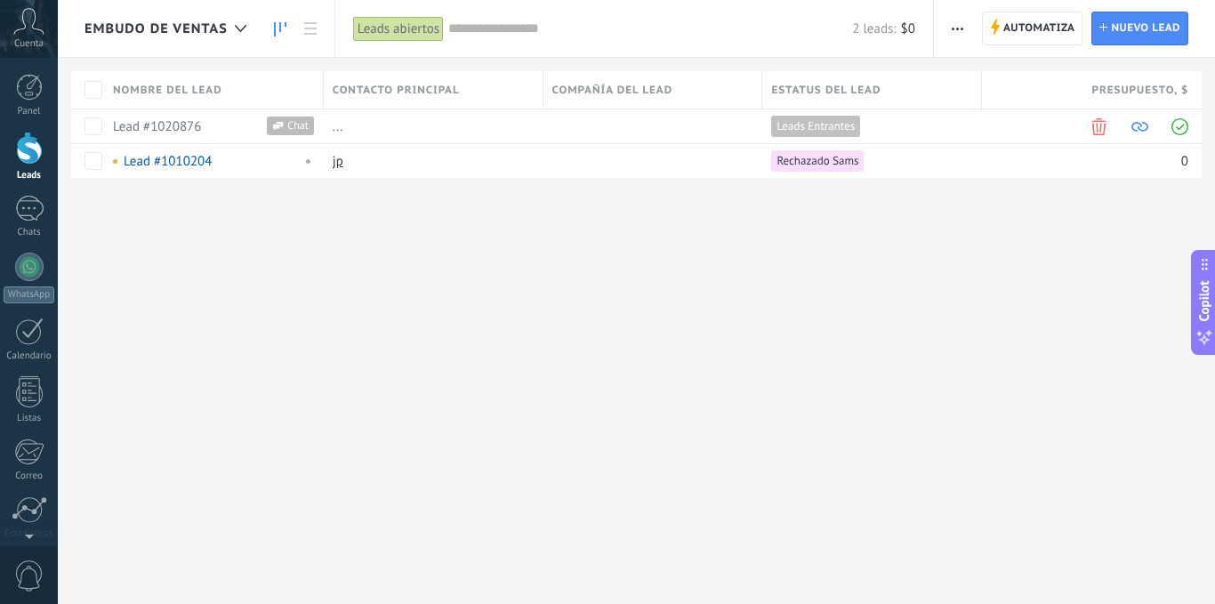
click at [274, 28] on icon at bounding box center [280, 29] width 12 height 14
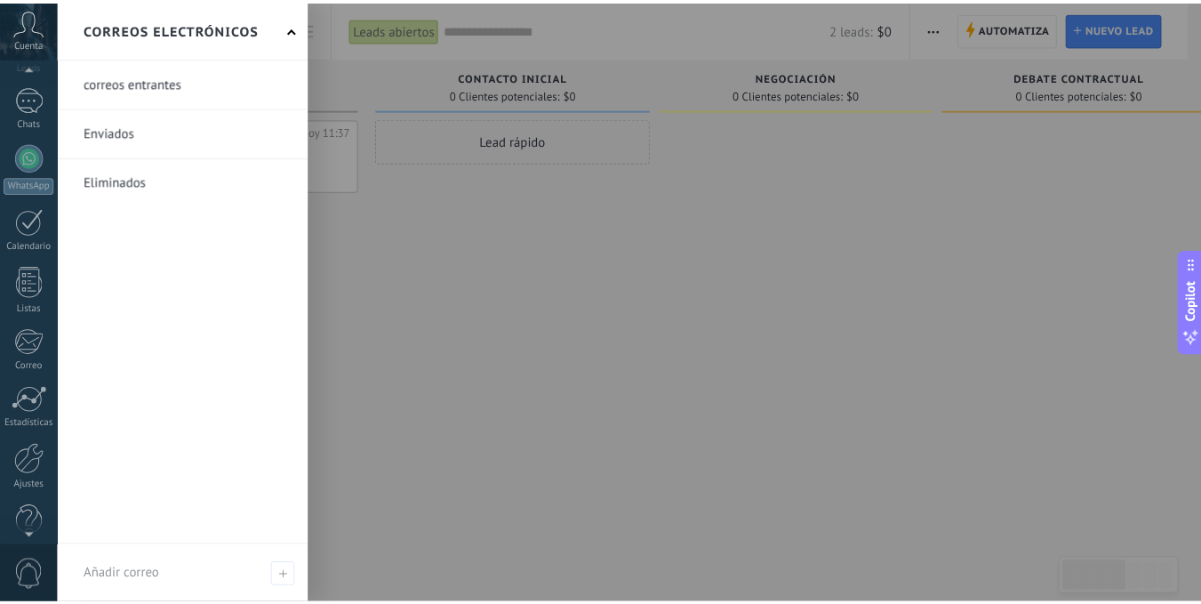
scroll to position [136, 0]
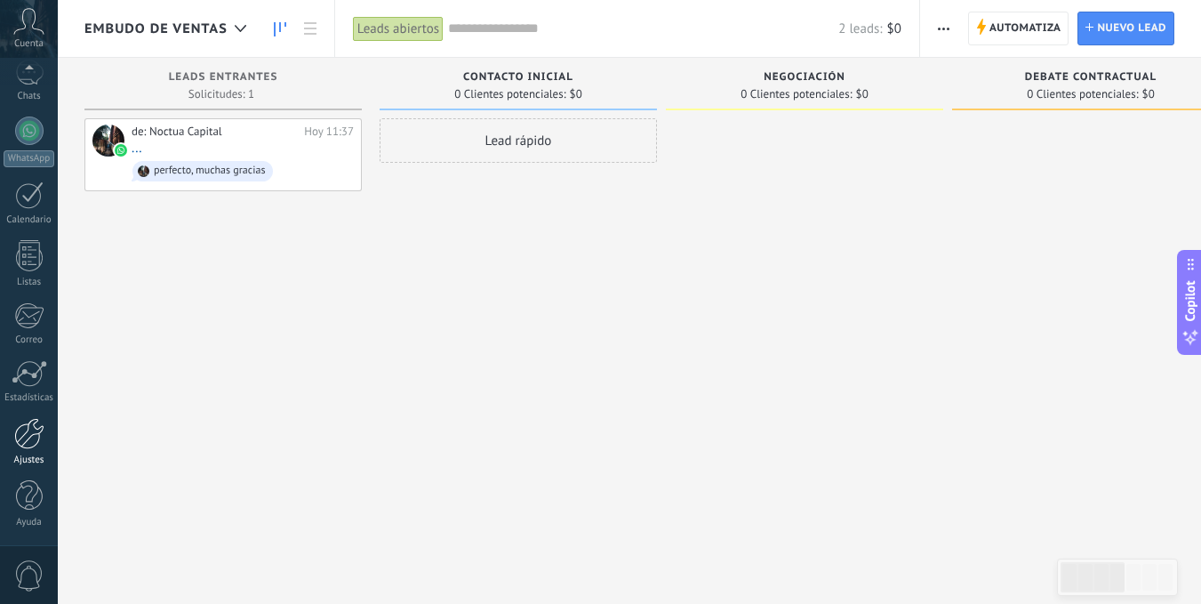
click at [32, 446] on div at bounding box center [29, 433] width 30 height 31
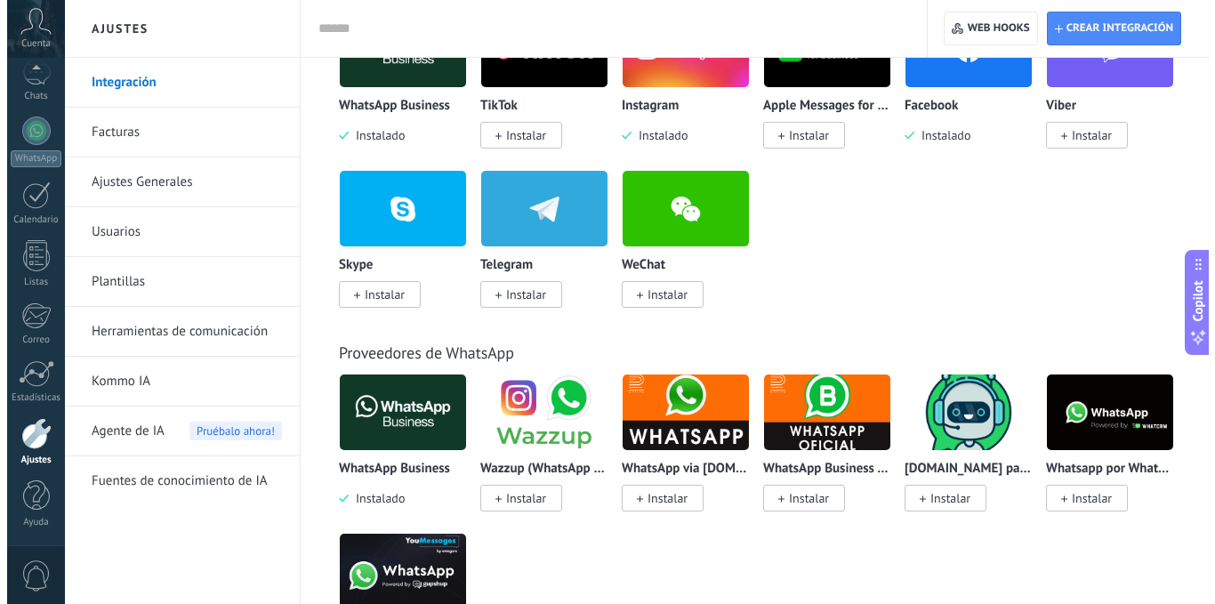
scroll to position [267, 0]
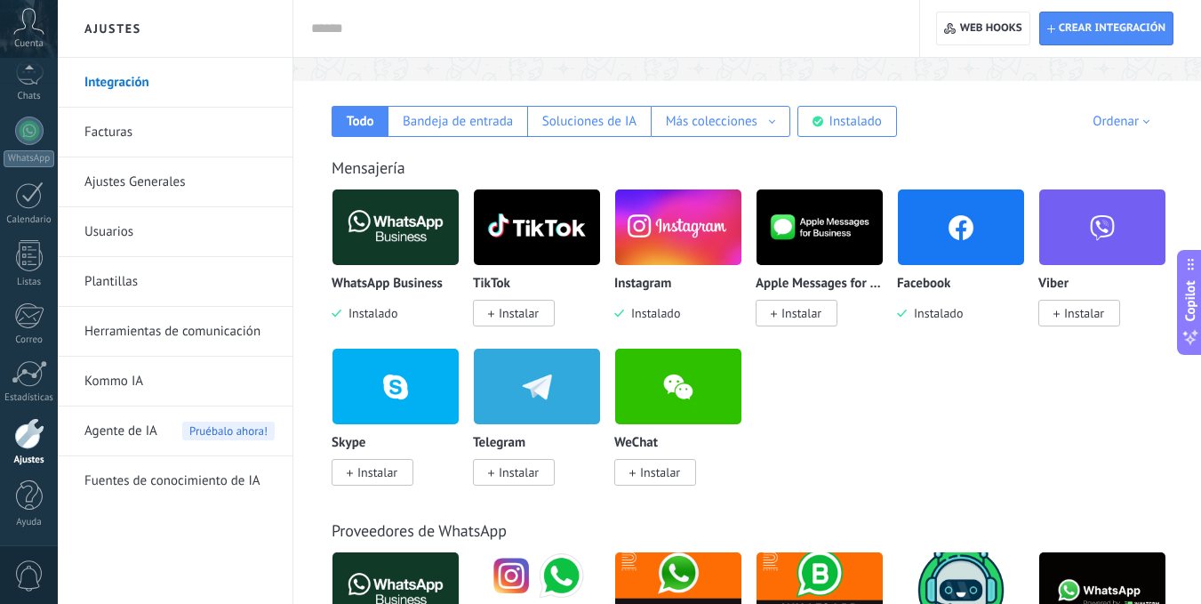
click at [925, 249] on img at bounding box center [961, 227] width 126 height 86
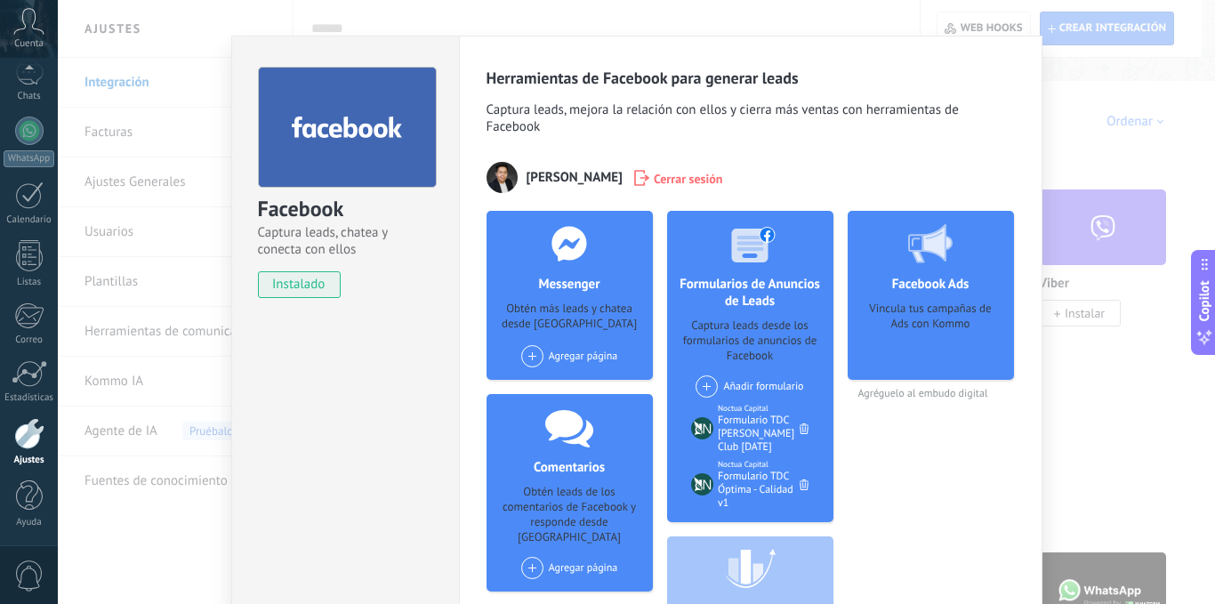
scroll to position [0, 0]
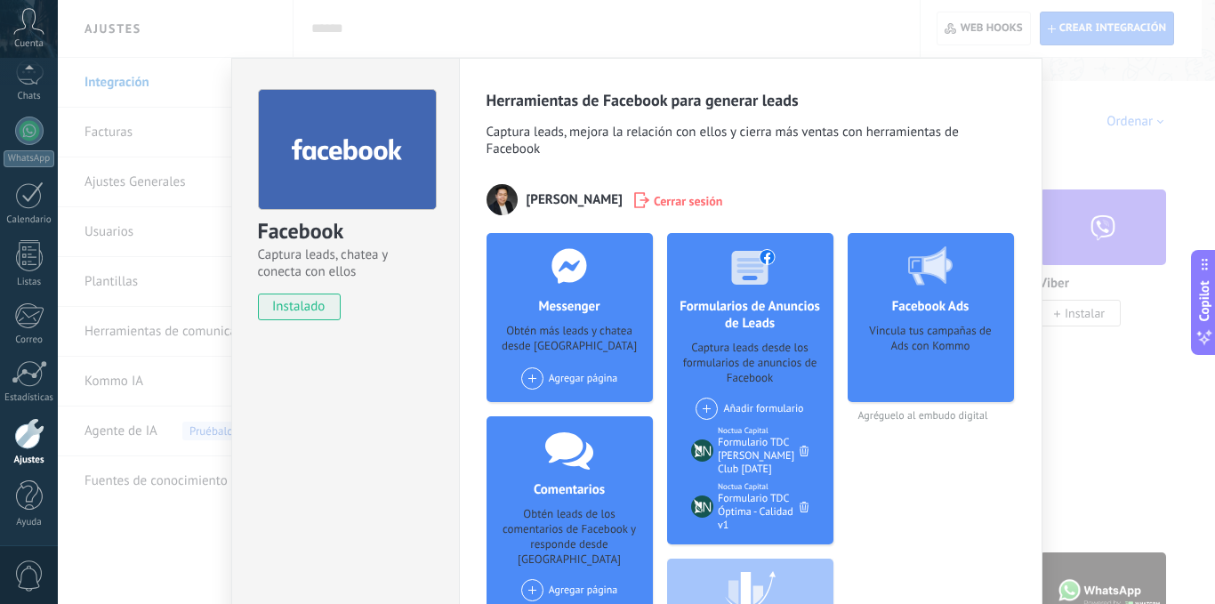
click at [749, 293] on div at bounding box center [750, 265] width 176 height 65
click at [735, 447] on div "Formulario TDC [PERSON_NAME] Club [DATE]" at bounding box center [759, 456] width 82 height 40
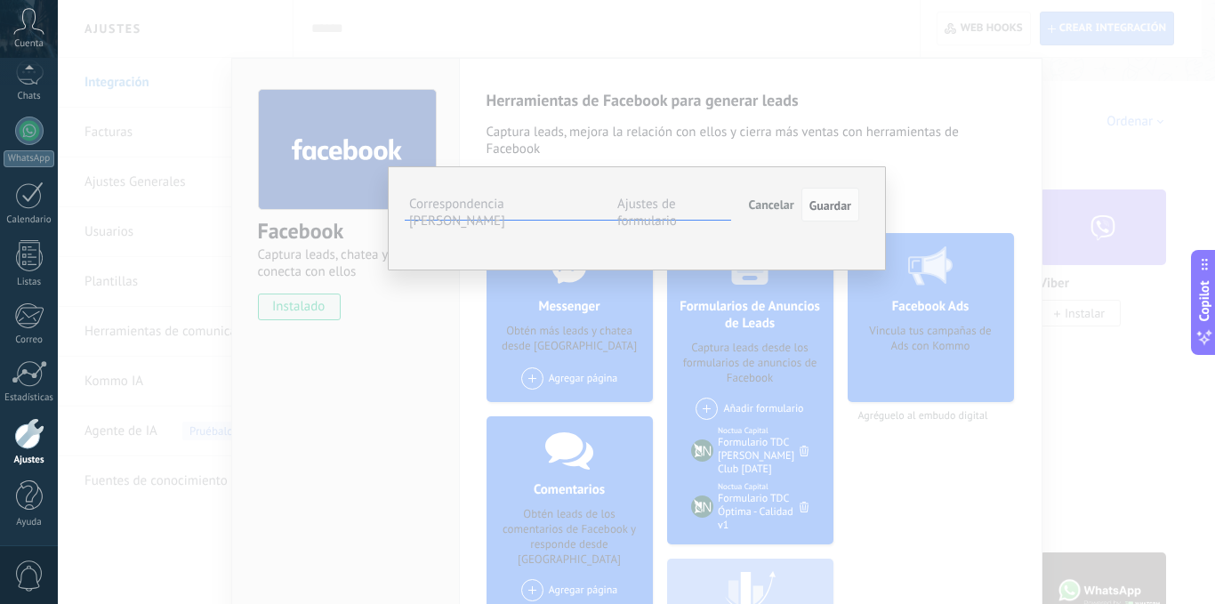
click at [677, 210] on label "Ajustes de formulario" at bounding box center [647, 213] width 60 height 34
click at [0, 0] on div "Leads Entrantes Contacto inicial Negociación Debate contractual Discusión de co…" at bounding box center [0, 0] width 0 height 0
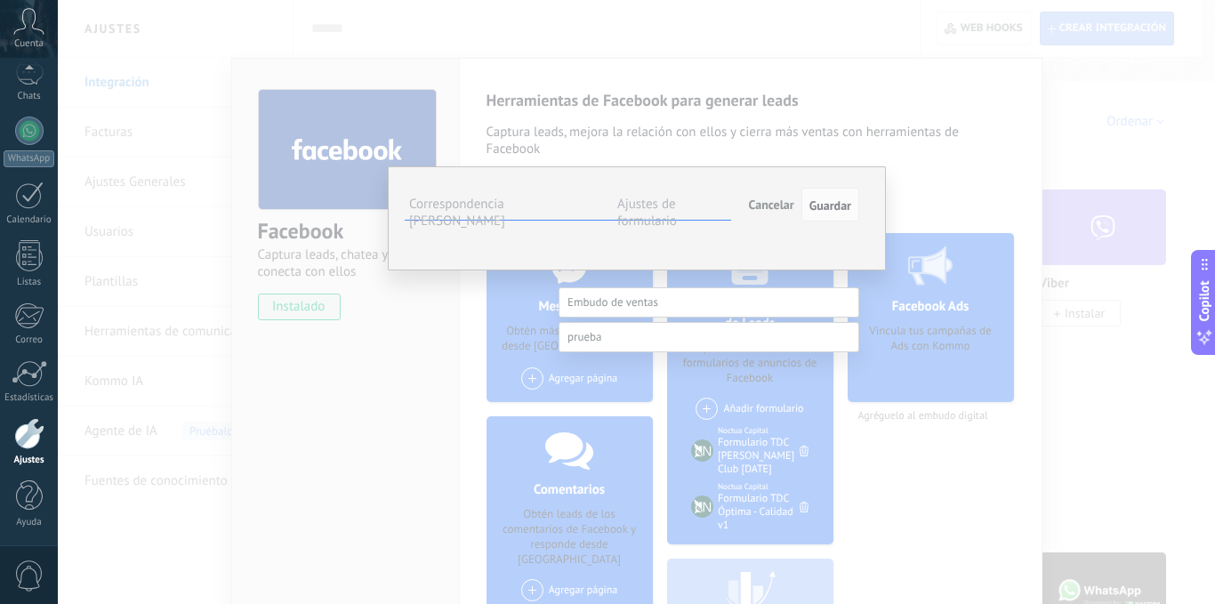
click at [832, 260] on div at bounding box center [636, 302] width 1157 height 604
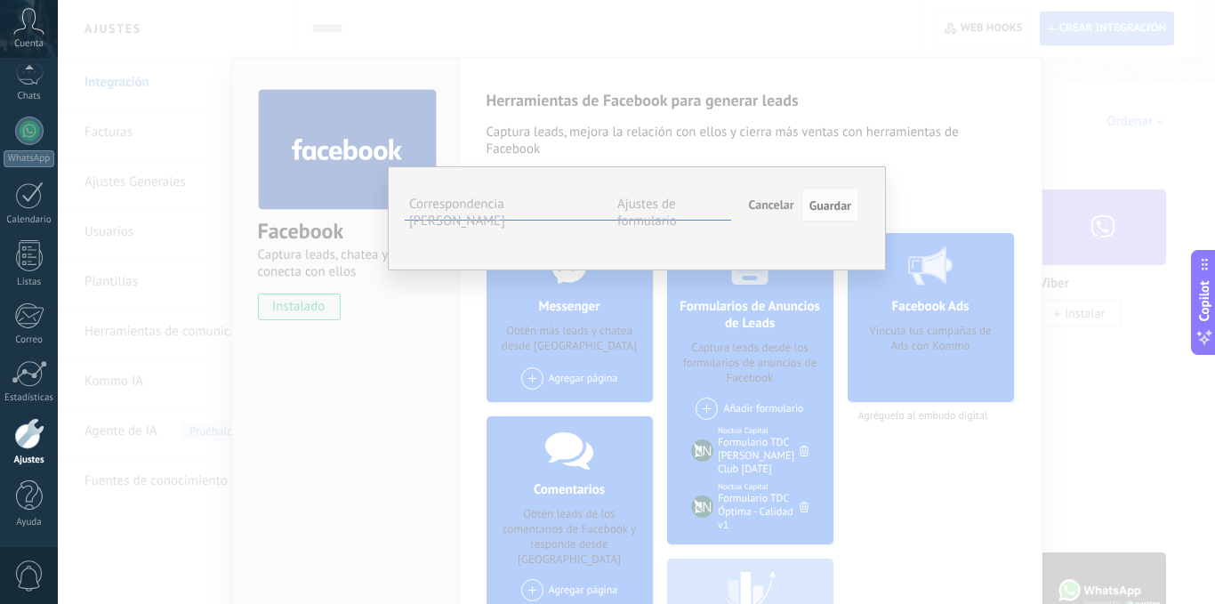
click at [0, 0] on ul "#agregar etiquetas" at bounding box center [0, 0] width 0 height 0
click at [0, 0] on input "*****" at bounding box center [0, 0] width 0 height 0
type input "*"
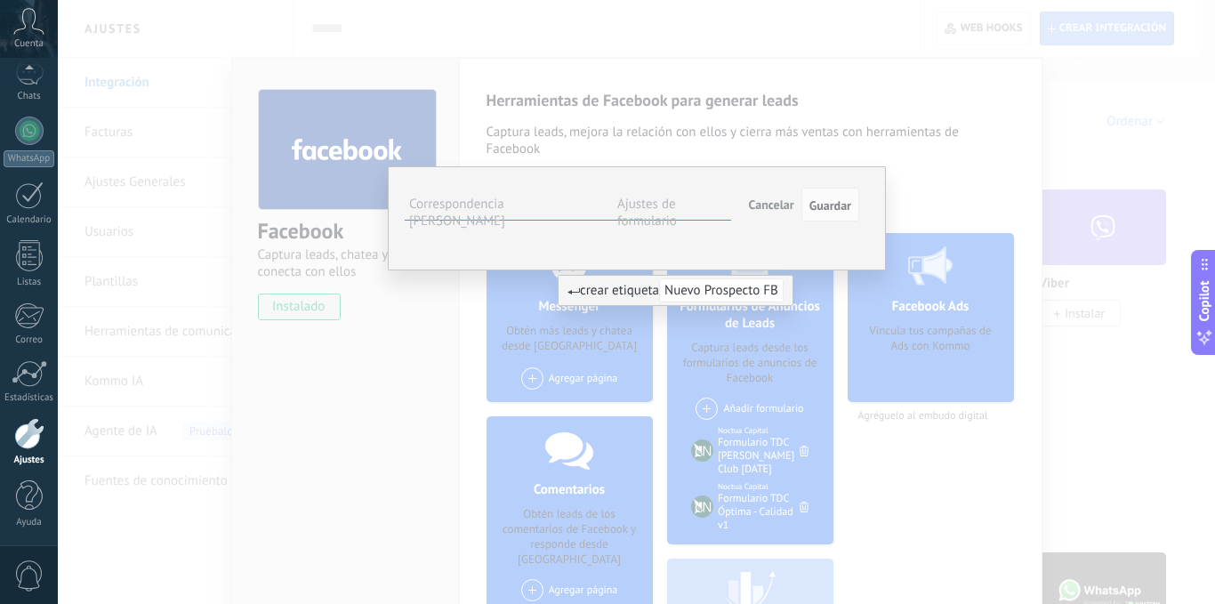
type input "**********"
click at [701, 288] on span "Nuevo Prospecto FB" at bounding box center [721, 290] width 124 height 24
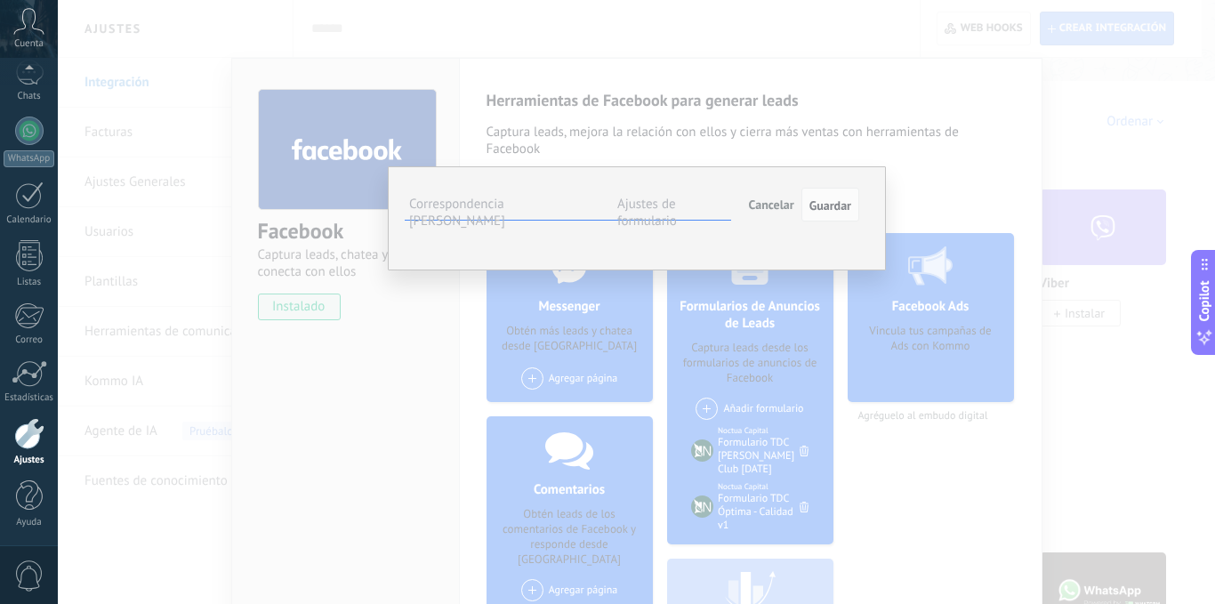
click at [0, 0] on div "Leads Entrantes Contacto inicial Negociación Debate contractual Discusión de co…" at bounding box center [0, 0] width 0 height 0
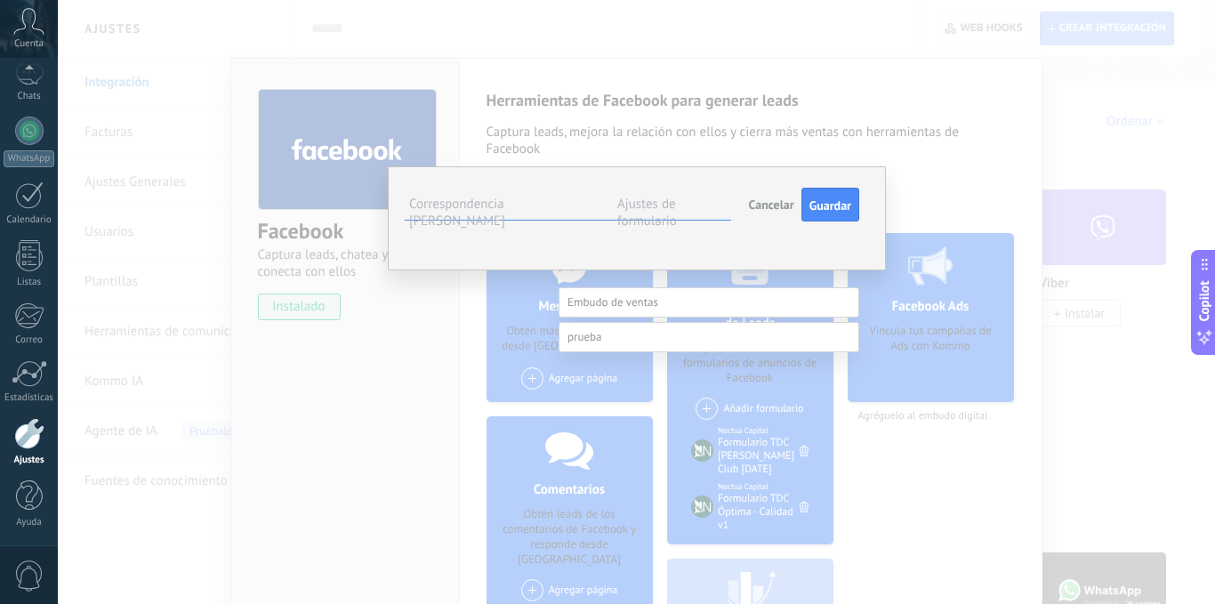
click at [498, 309] on div at bounding box center [636, 302] width 1157 height 604
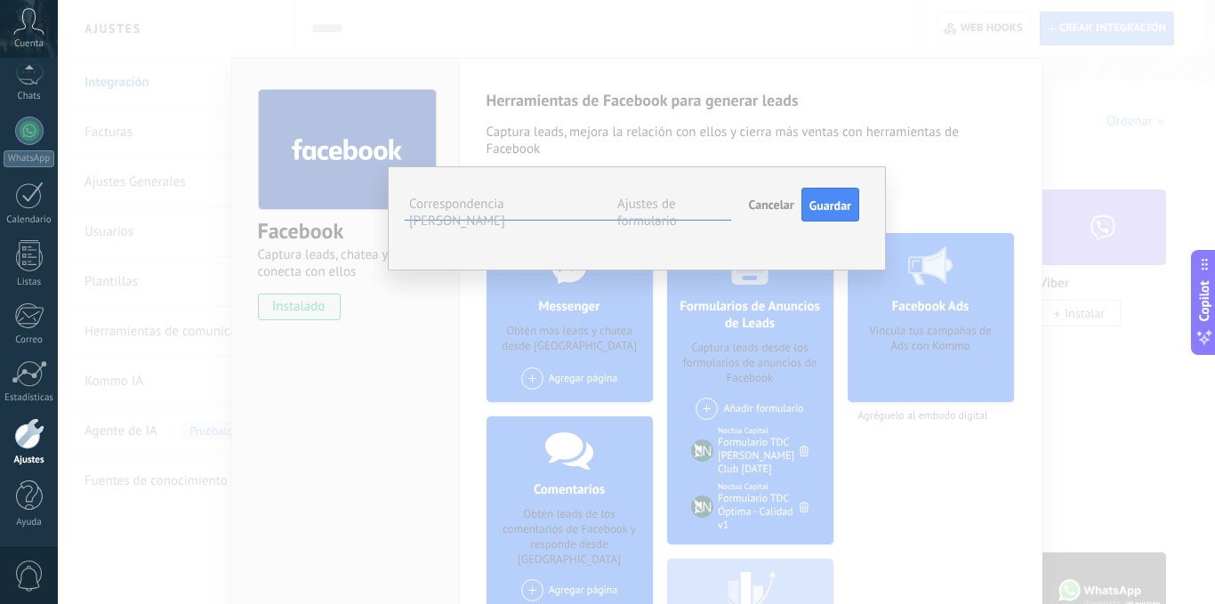
click at [0, 0] on div "Leads Entrantes Contacto inicial Negociación Debate contractual Discusión de co…" at bounding box center [0, 0] width 0 height 0
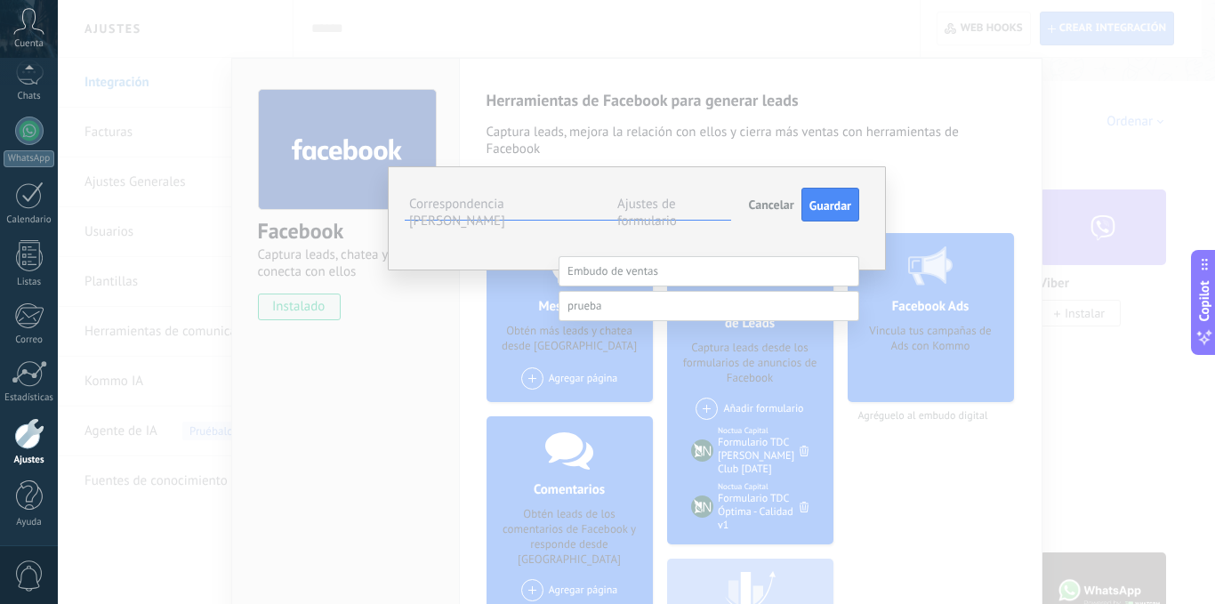
scroll to position [256, 0]
click at [648, 305] on label at bounding box center [708, 306] width 301 height 30
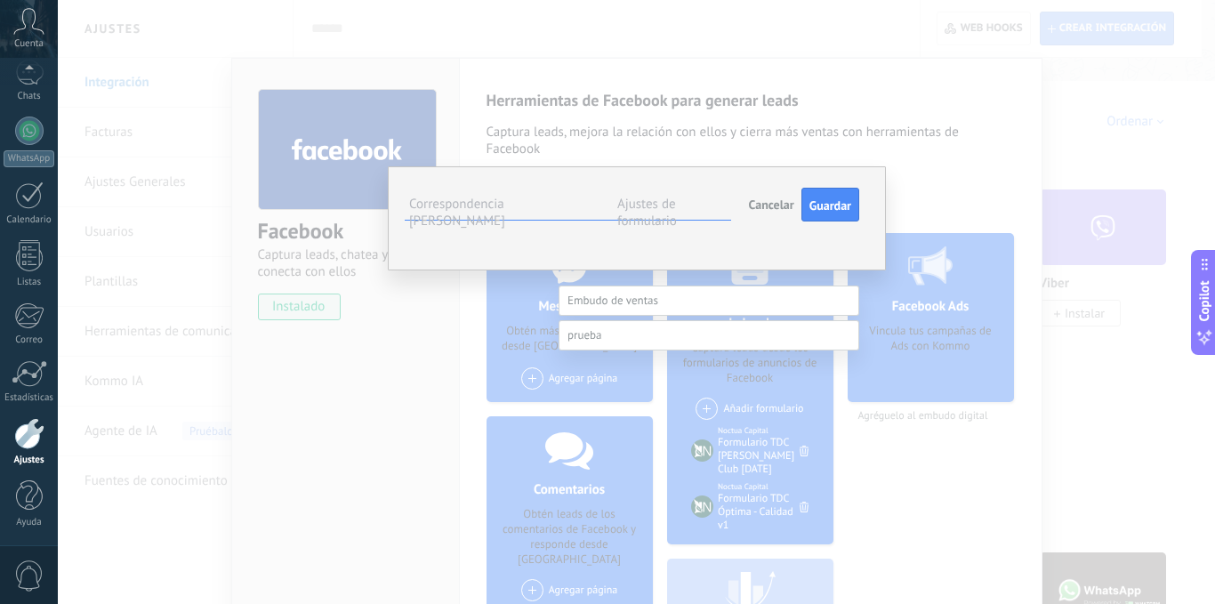
scroll to position [0, 0]
click at [610, 318] on div "Leads Entrantes Contacto inicial Negociación Debate contractual Discusión de co…" at bounding box center [708, 319] width 301 height 65
click at [614, 301] on span at bounding box center [612, 301] width 91 height 15
click at [514, 334] on div at bounding box center [636, 302] width 1157 height 604
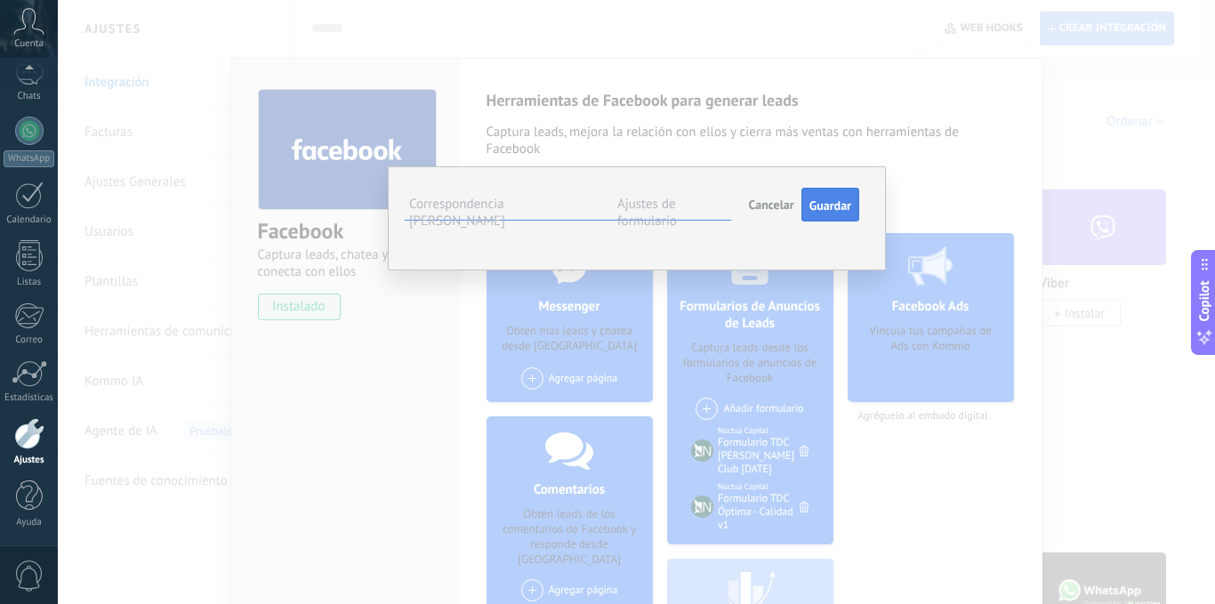
click at [833, 195] on button "Guardar" at bounding box center [830, 205] width 58 height 34
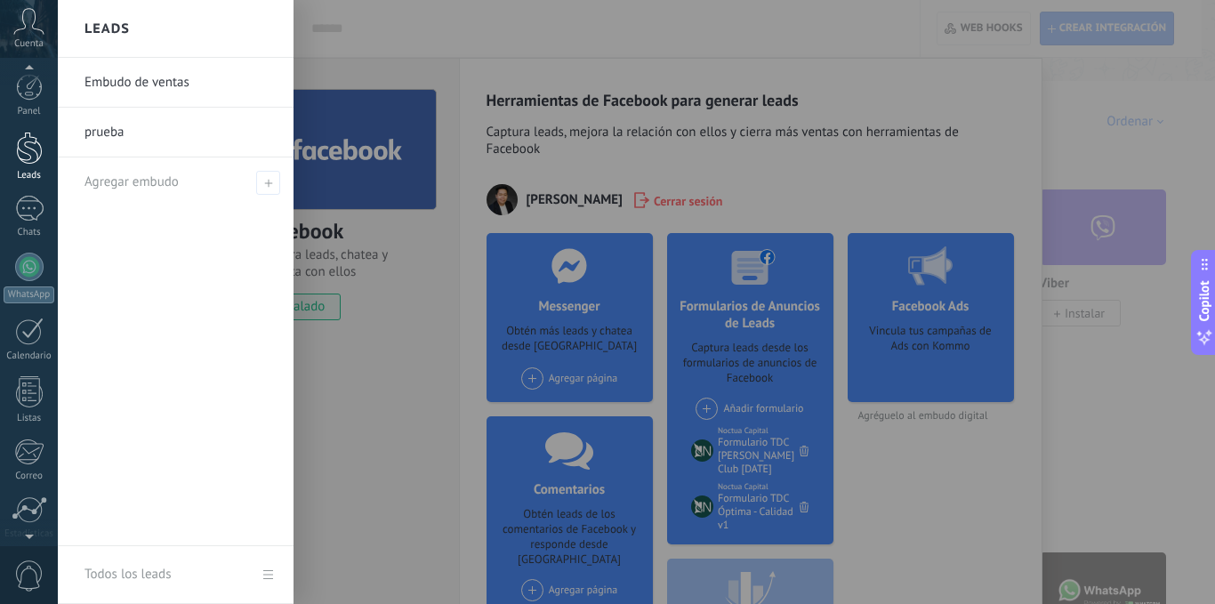
click at [29, 142] on div at bounding box center [29, 148] width 27 height 33
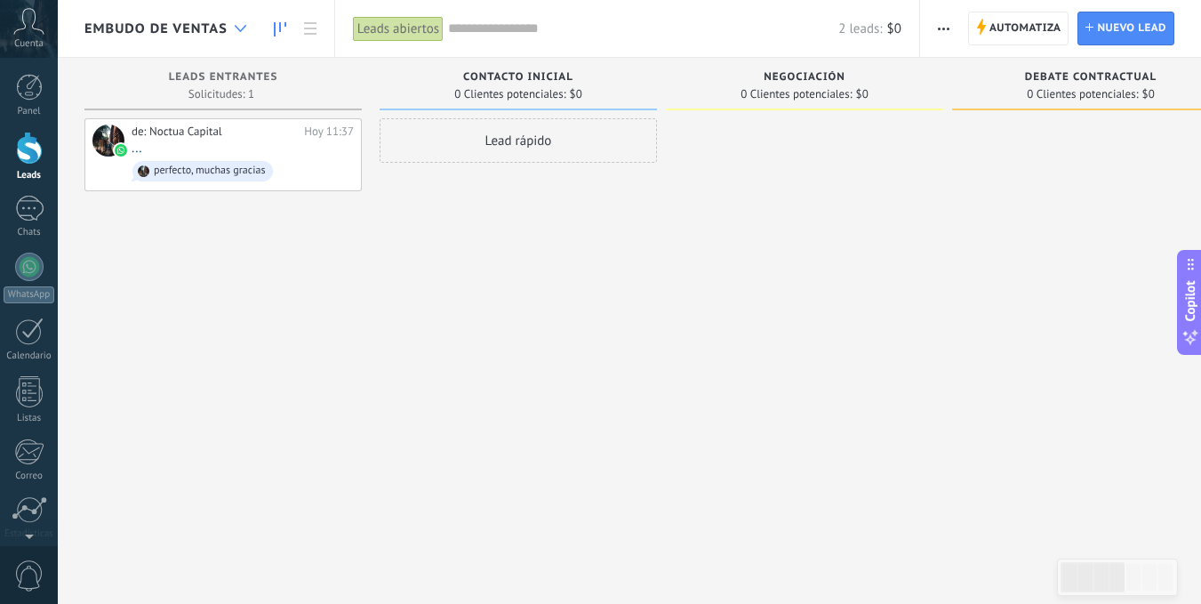
click at [228, 22] on div at bounding box center [240, 29] width 29 height 35
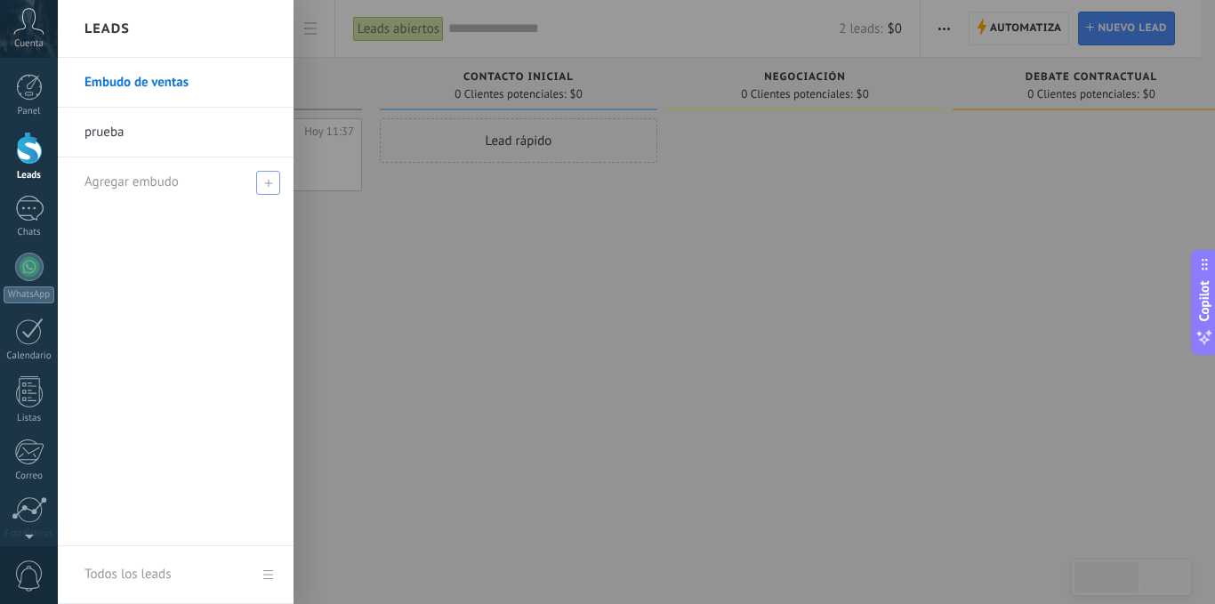
click at [230, 176] on div "Agregar embudo" at bounding box center [179, 181] width 191 height 49
click at [230, 176] on input "text" at bounding box center [167, 182] width 167 height 28
type input "**********"
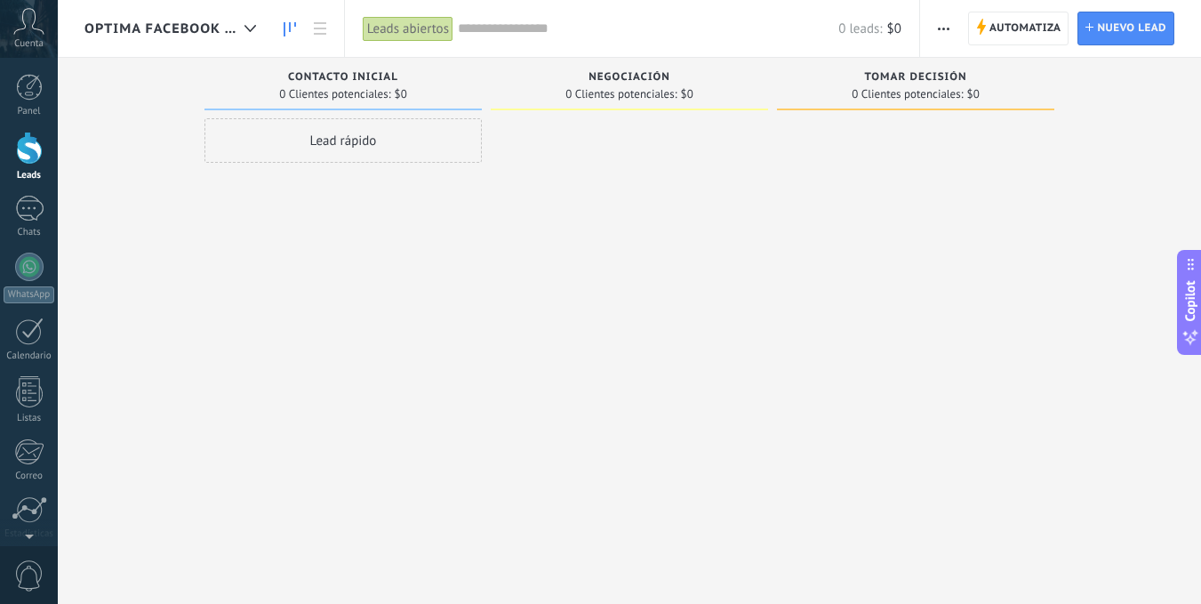
click at [30, 144] on div at bounding box center [29, 148] width 27 height 33
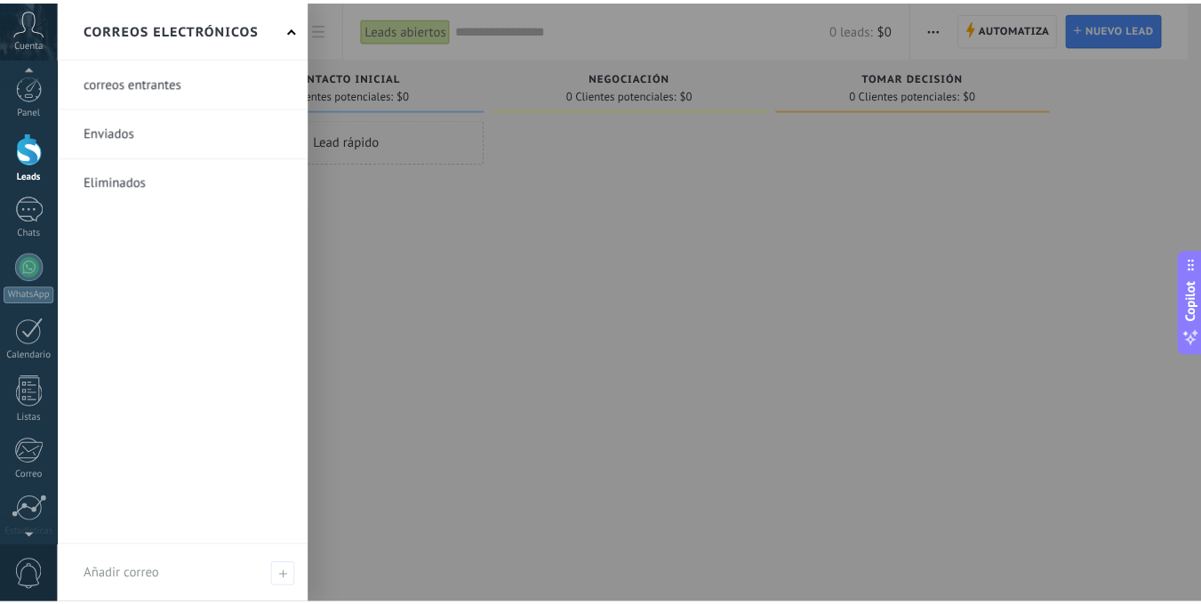
scroll to position [136, 0]
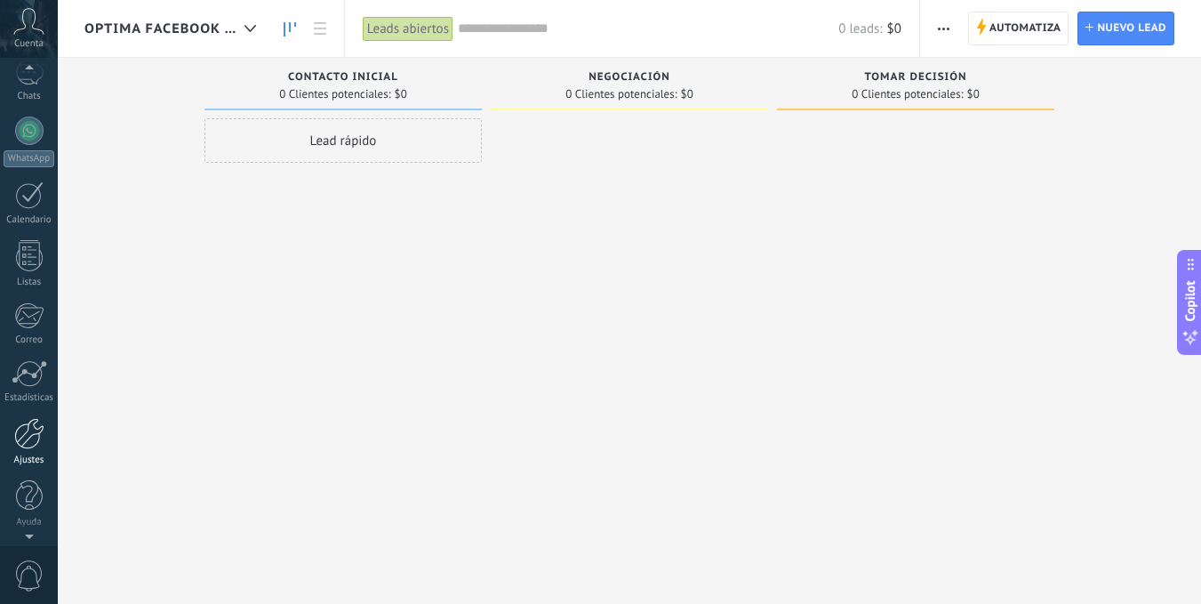
click at [34, 444] on div at bounding box center [29, 433] width 30 height 31
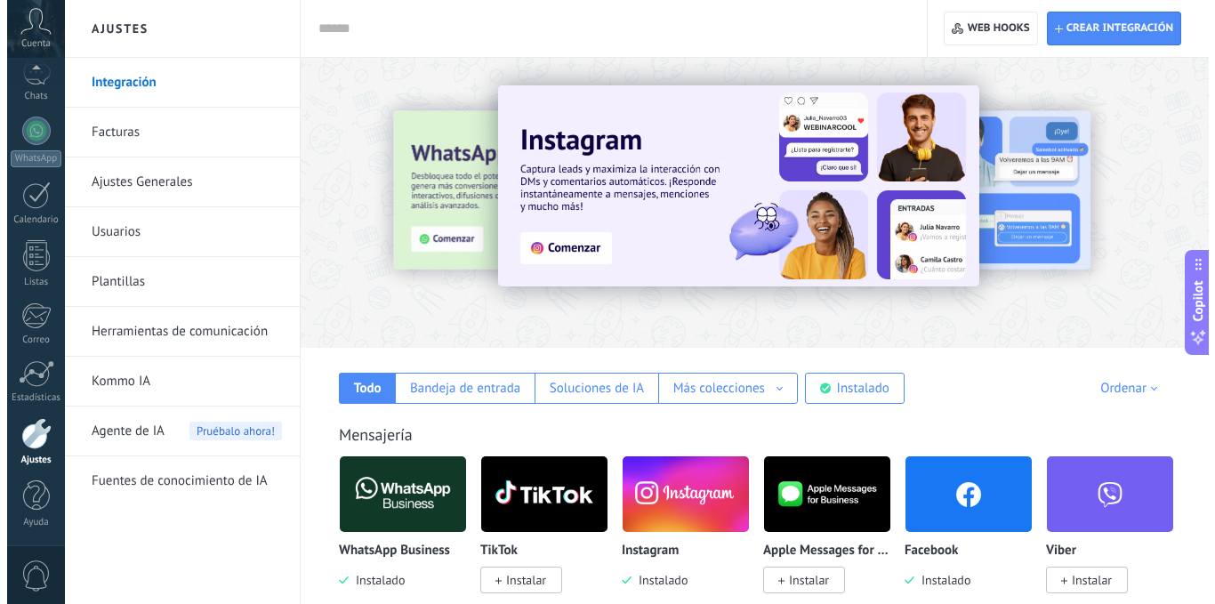
scroll to position [178, 0]
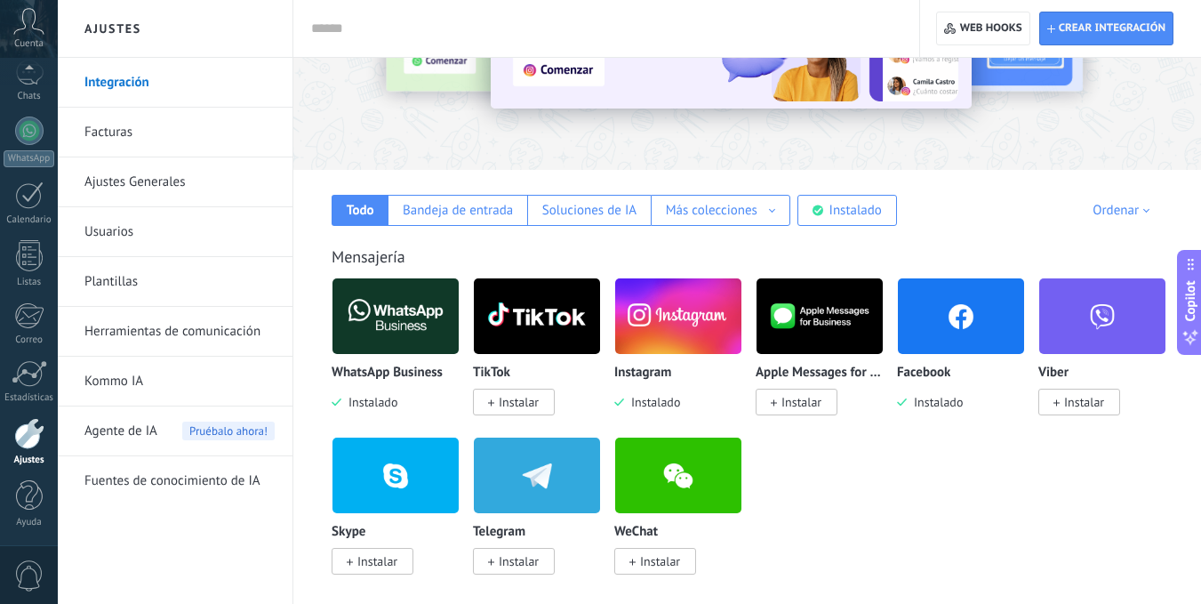
click at [935, 330] on img at bounding box center [961, 316] width 126 height 86
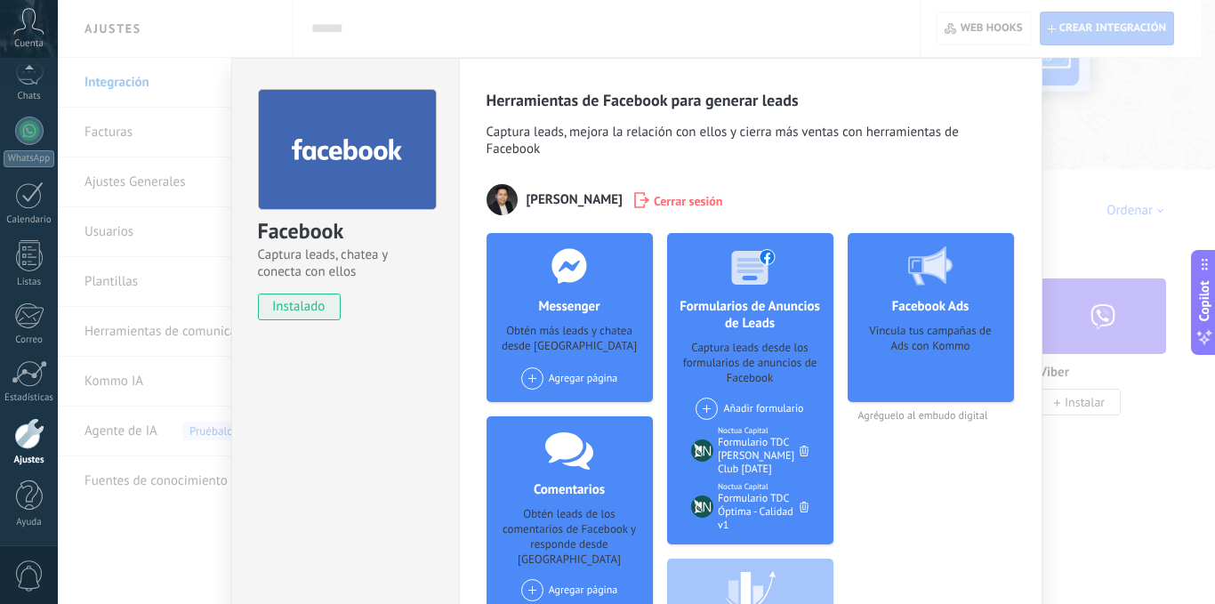
click at [747, 436] on div "Formulario TDC Sam's Club Sep25" at bounding box center [759, 456] width 82 height 40
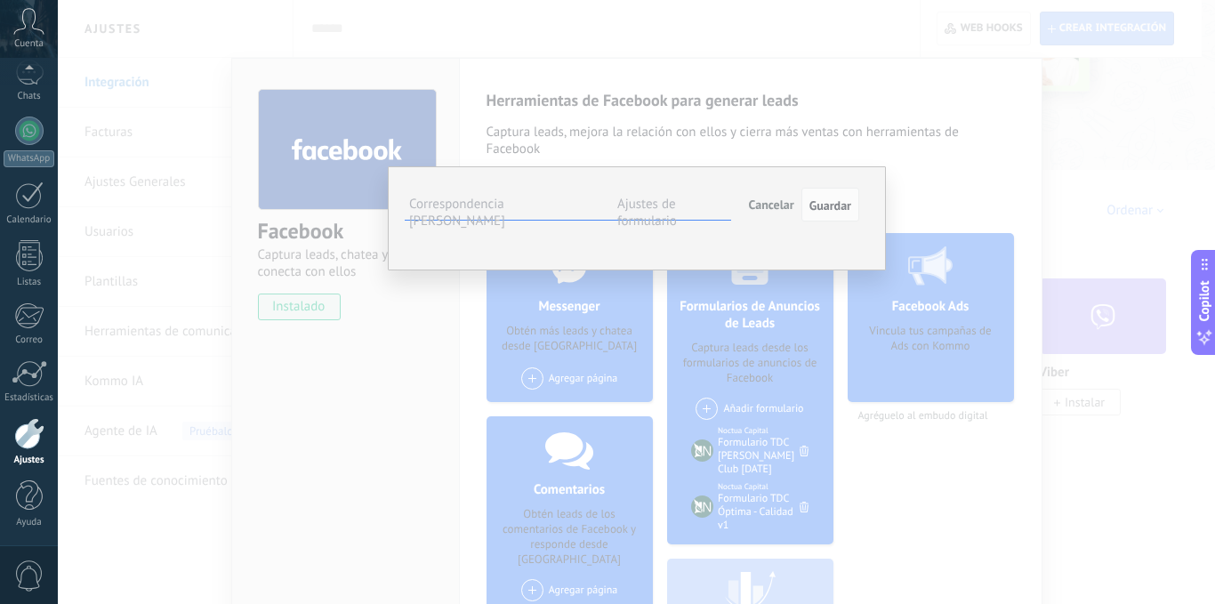
click at [914, 157] on div "**********" at bounding box center [636, 302] width 1157 height 604
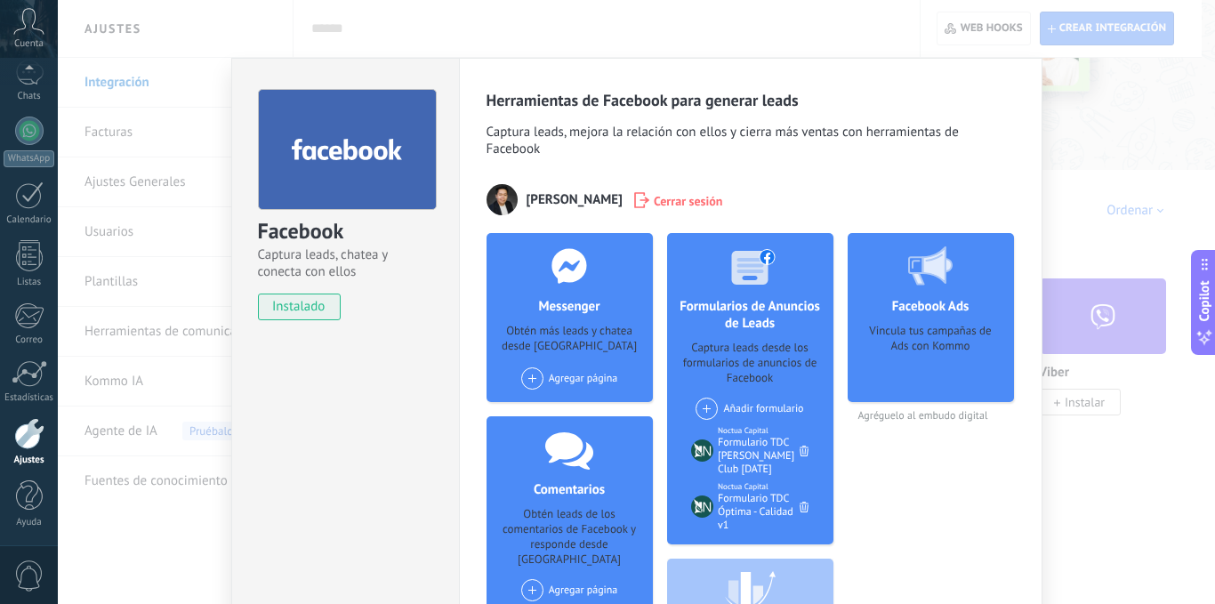
click at [737, 497] on div "Formulario TDC Óptima - Calidad v1" at bounding box center [759, 512] width 82 height 40
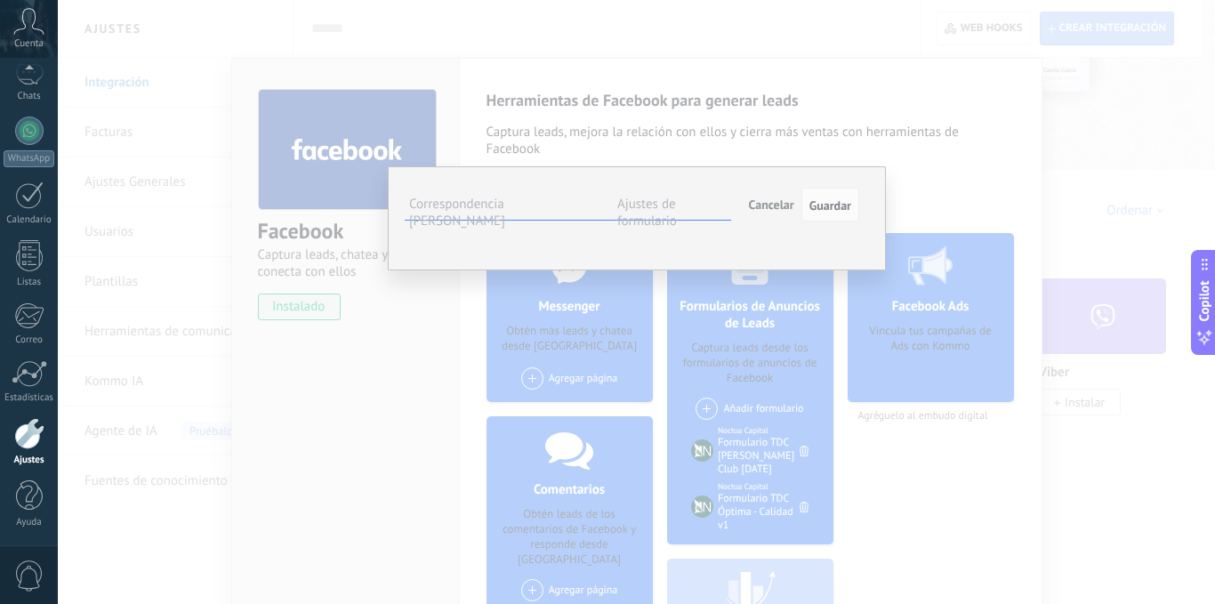
click at [660, 207] on label "Ajustes de formulario" at bounding box center [647, 213] width 60 height 34
click at [0, 0] on span "#agregar etiquetas" at bounding box center [0, 0] width 0 height 0
click at [637, 285] on span "Nuevo Prospecto FB" at bounding box center [627, 294] width 124 height 24
click at [0, 0] on div "Leads Entrantes Contacto inicial Negociación Debate contractual Discusión de co…" at bounding box center [0, 0] width 0 height 0
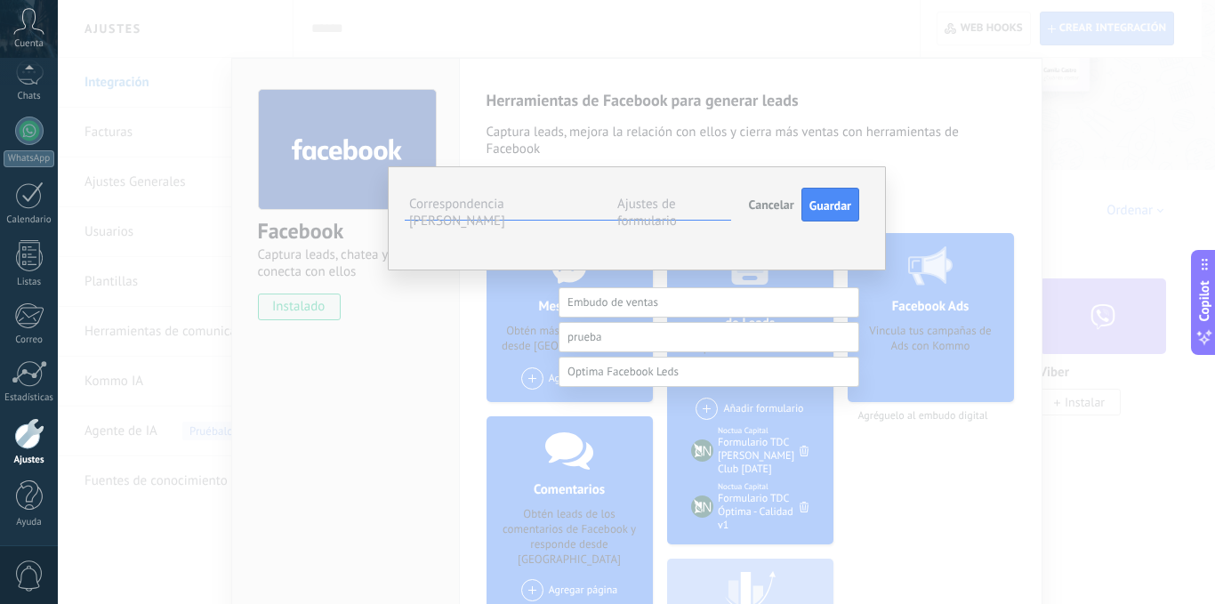
click at [645, 299] on span at bounding box center [612, 301] width 91 height 15
click at [550, 301] on div at bounding box center [636, 302] width 1157 height 604
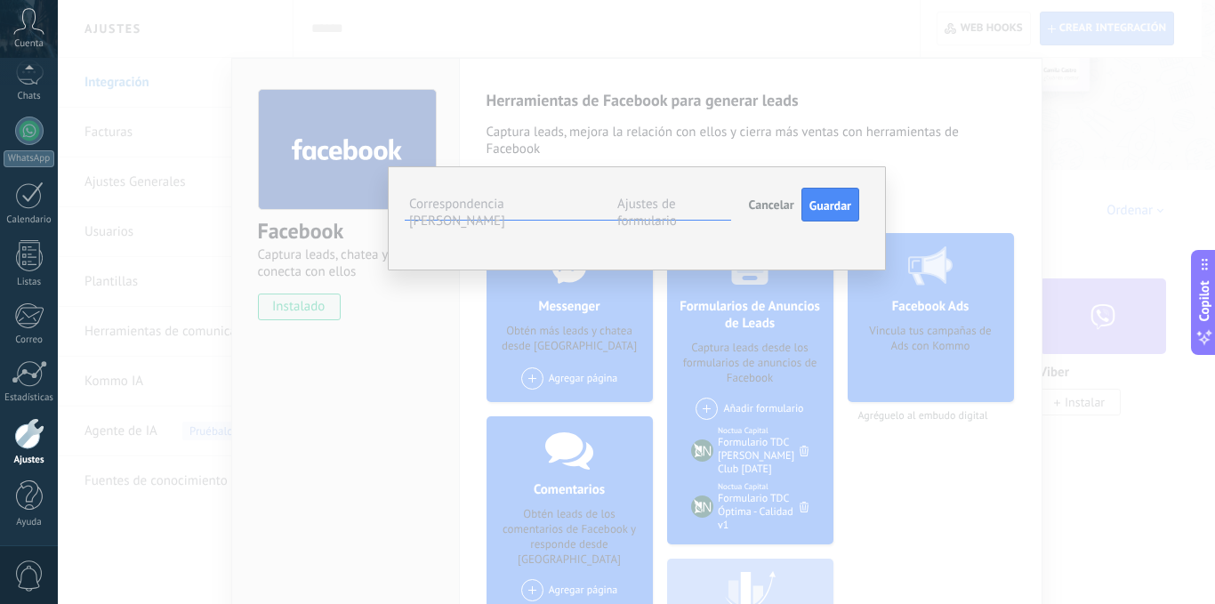
click at [0, 0] on div "Leads Entrantes Contacto inicial Negociación Debate contractual Discusión de co…" at bounding box center [0, 0] width 0 height 0
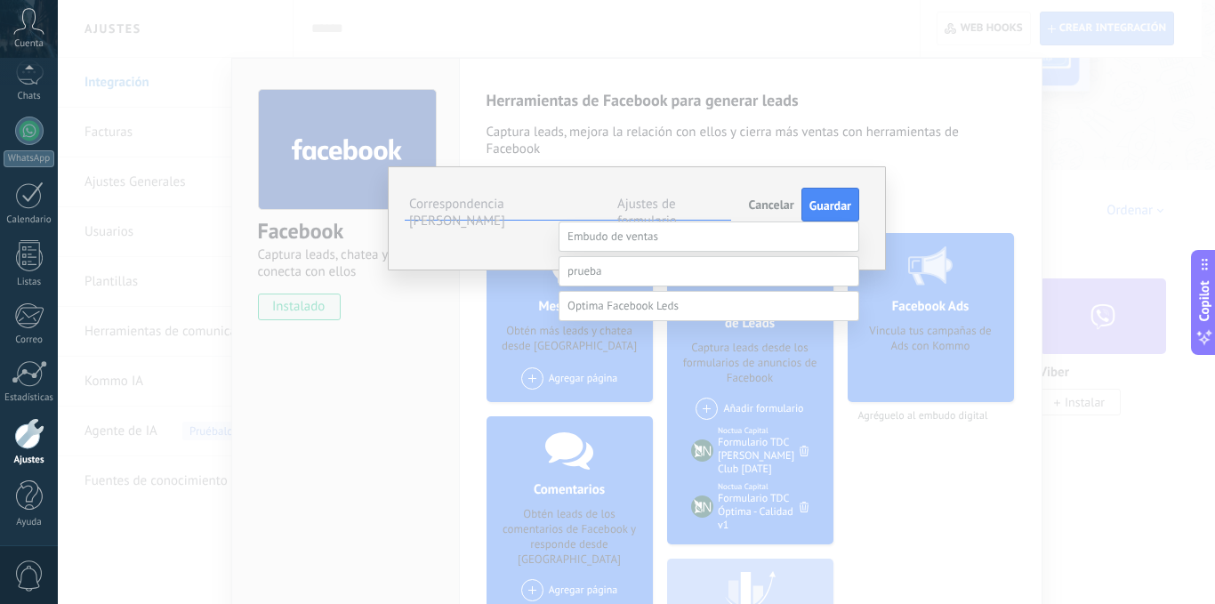
click at [645, 313] on span at bounding box center [622, 305] width 111 height 15
click at [0, 0] on label "Leads Entrantes" at bounding box center [0, 0] width 0 height 0
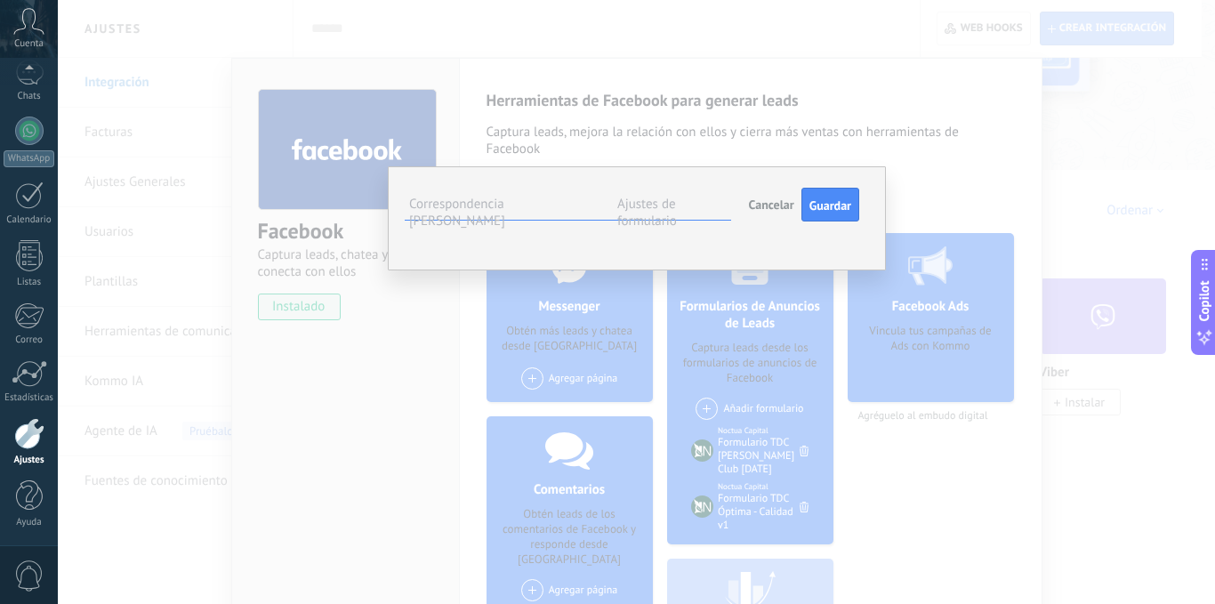
click at [0, 0] on div "Crear una tarea" at bounding box center [0, 0] width 0 height 0
click at [819, 204] on span "Guardar" at bounding box center [830, 205] width 42 height 12
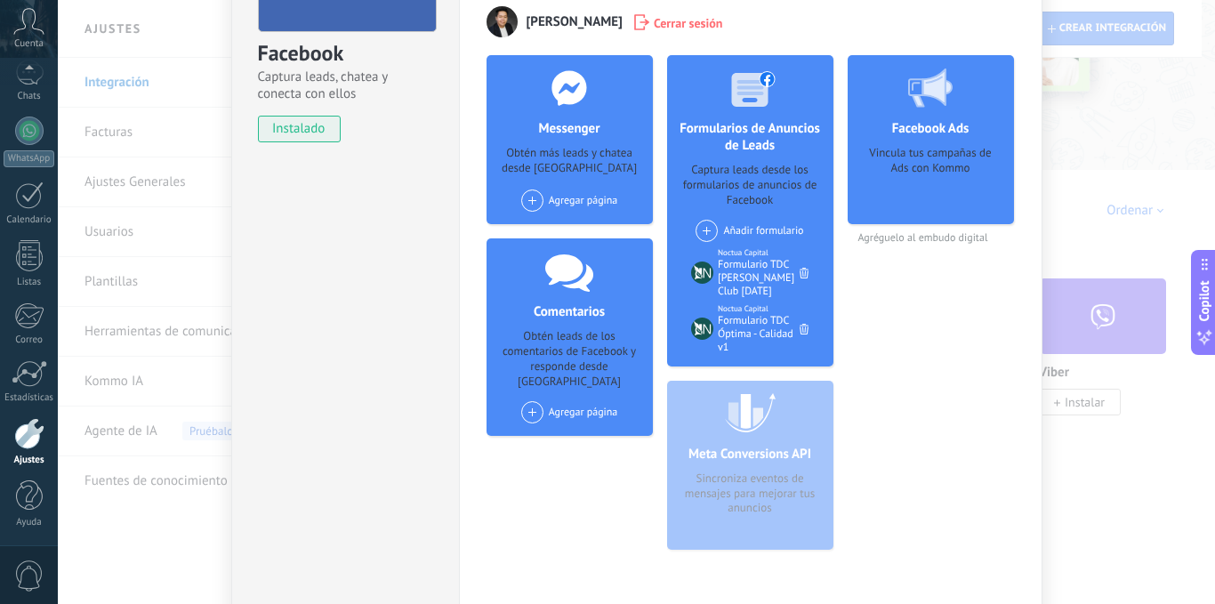
scroll to position [89, 0]
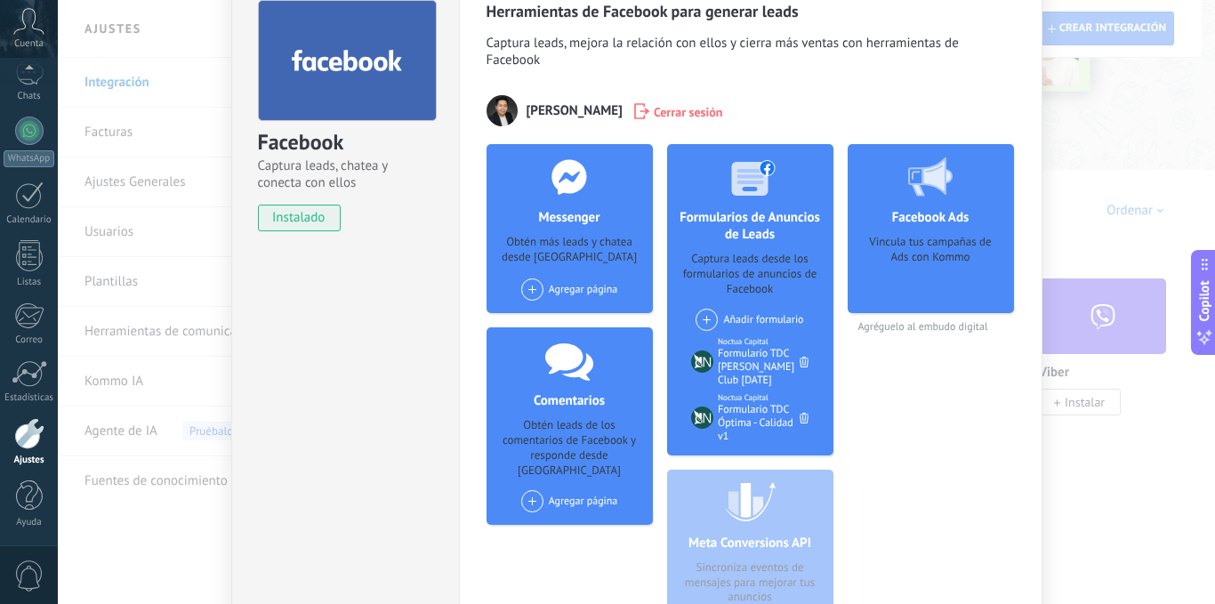
click at [734, 349] on div "Formulario TDC Sam's Club Sep25" at bounding box center [759, 367] width 82 height 40
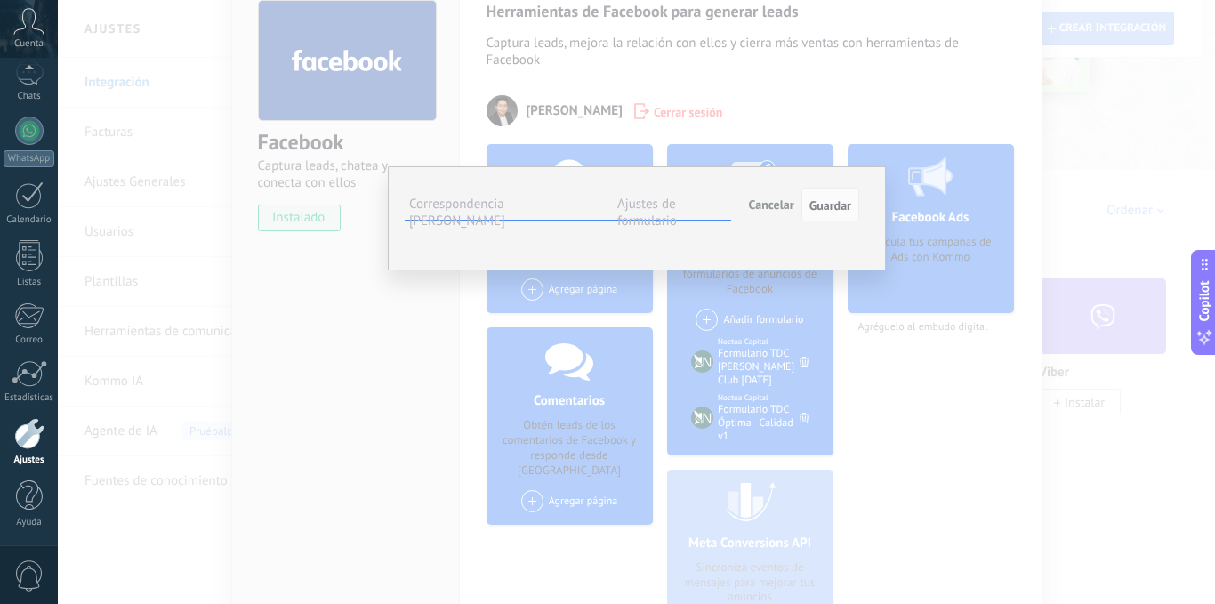
click at [929, 303] on div "**********" at bounding box center [636, 302] width 1157 height 604
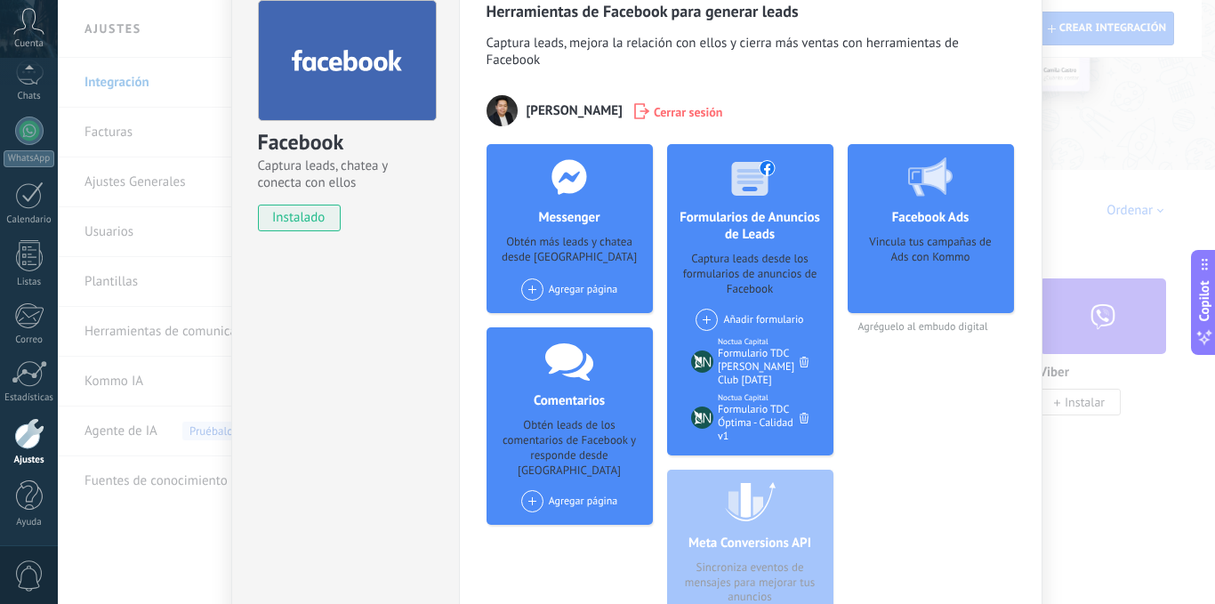
click at [926, 238] on div "Vincula tus campañas de Ads con Kommo" at bounding box center [931, 268] width 138 height 67
click at [919, 329] on span "Agréguelo al embudo digital" at bounding box center [930, 326] width 166 height 13
click at [920, 181] on use at bounding box center [930, 176] width 44 height 39
click at [918, 185] on icon at bounding box center [930, 176] width 44 height 39
click at [1108, 179] on div "Facebook Captura leads, chatea y conecta con ellos instalado Desinstalar Herram…" at bounding box center [636, 302] width 1157 height 604
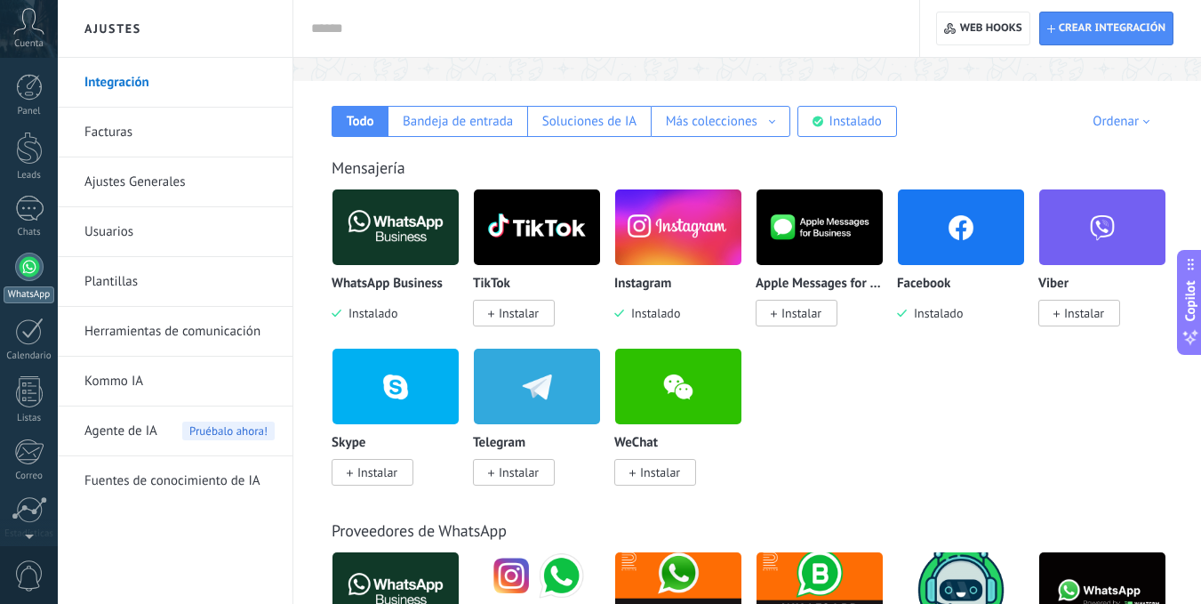
scroll to position [0, 0]
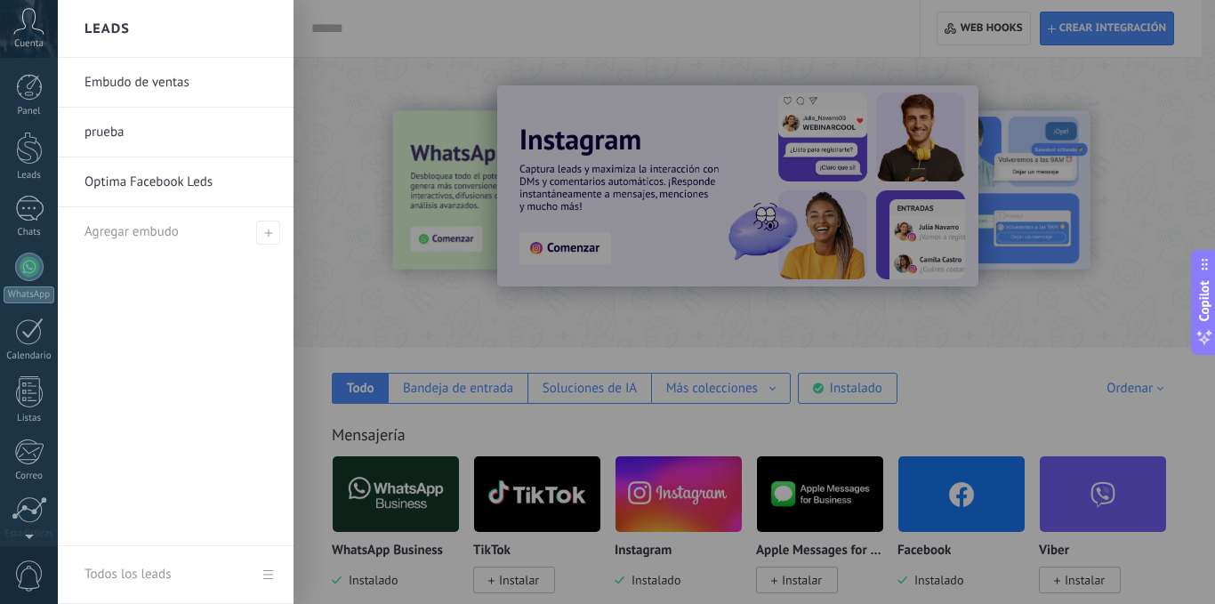
click at [16, 21] on icon at bounding box center [28, 21] width 31 height 27
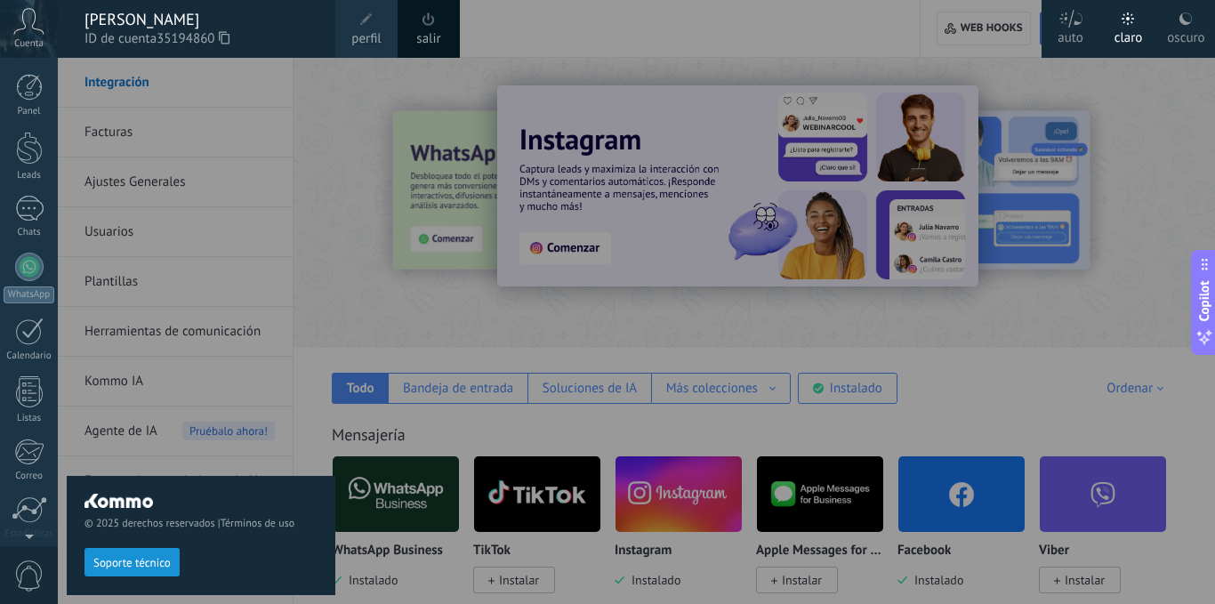
click at [1192, 22] on icon at bounding box center [1185, 19] width 14 height 14
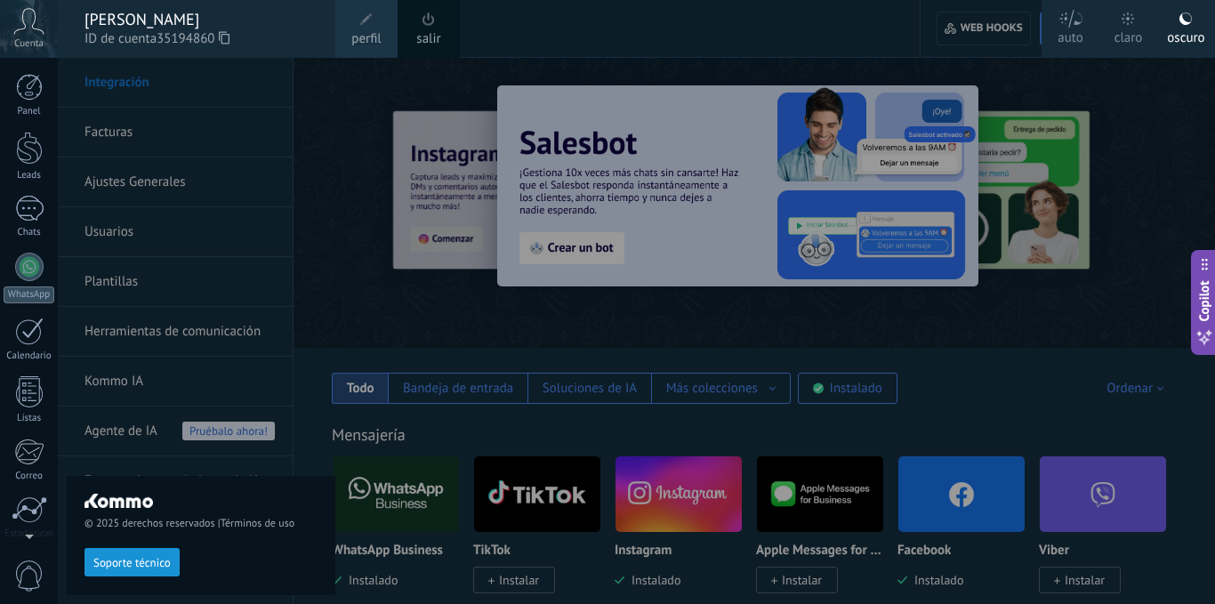
click at [255, 92] on div "© 2025 derechos reservados | Términos de uso Soporte técnico" at bounding box center [201, 331] width 269 height 546
click at [12, 36] on div "Cuenta" at bounding box center [29, 29] width 58 height 58
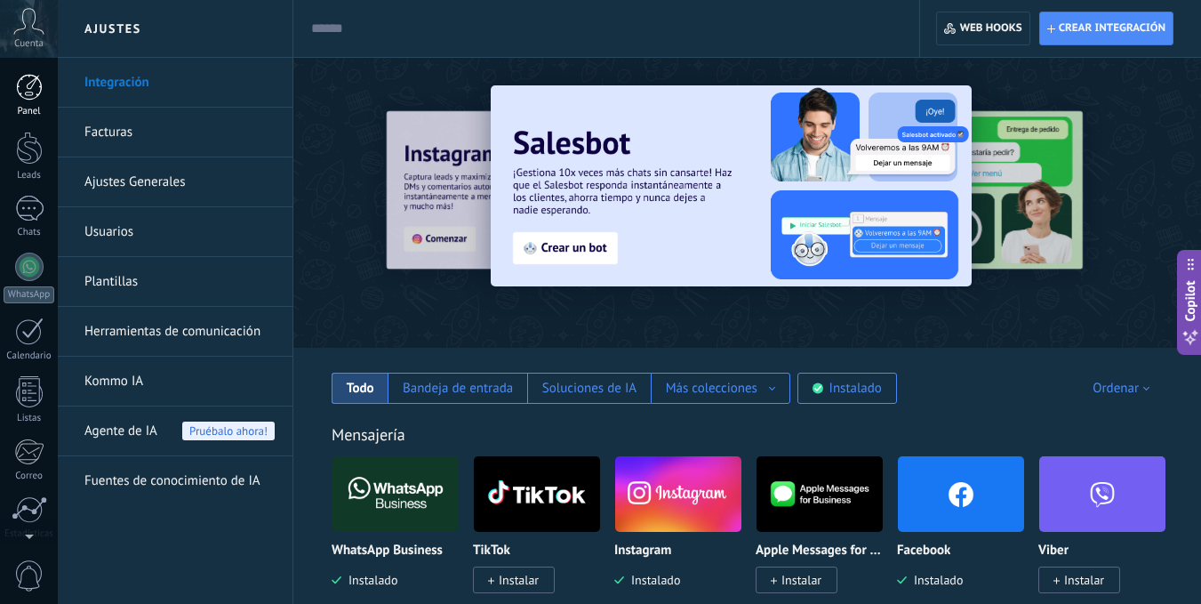
click at [35, 99] on div at bounding box center [29, 87] width 27 height 27
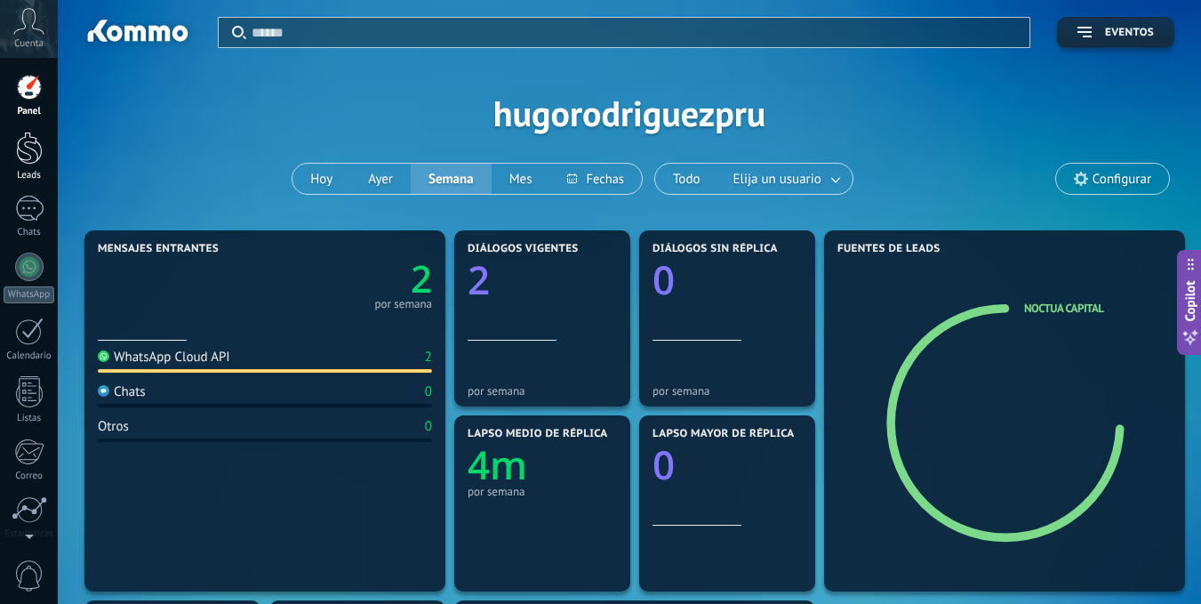
click at [41, 159] on div at bounding box center [29, 148] width 27 height 33
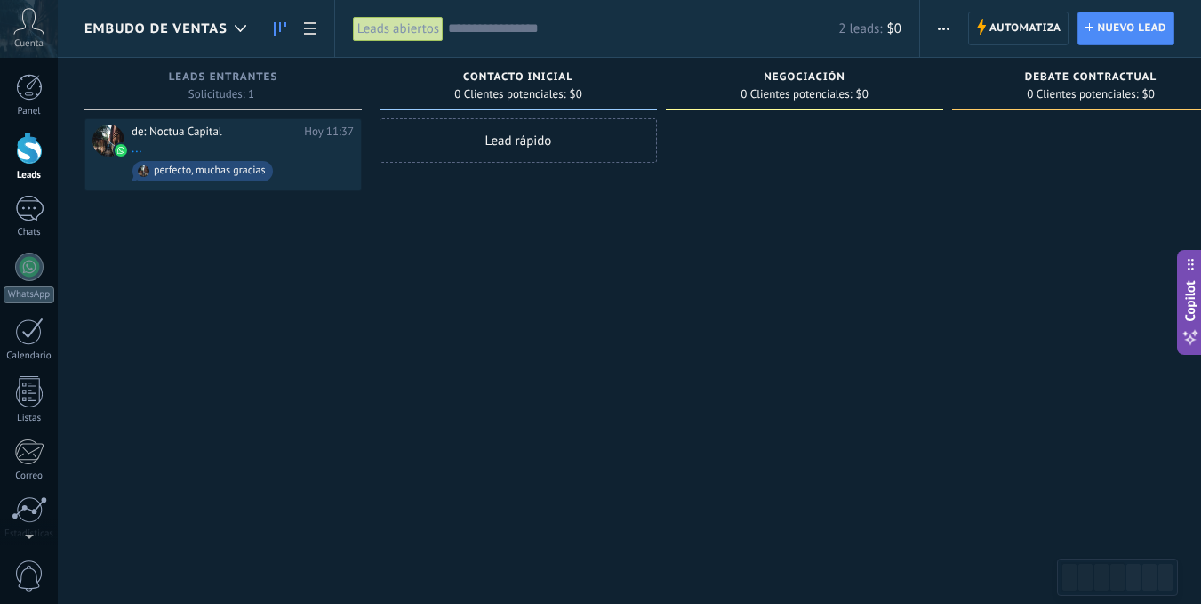
click at [938, 28] on icon "button" at bounding box center [944, 29] width 12 height 3
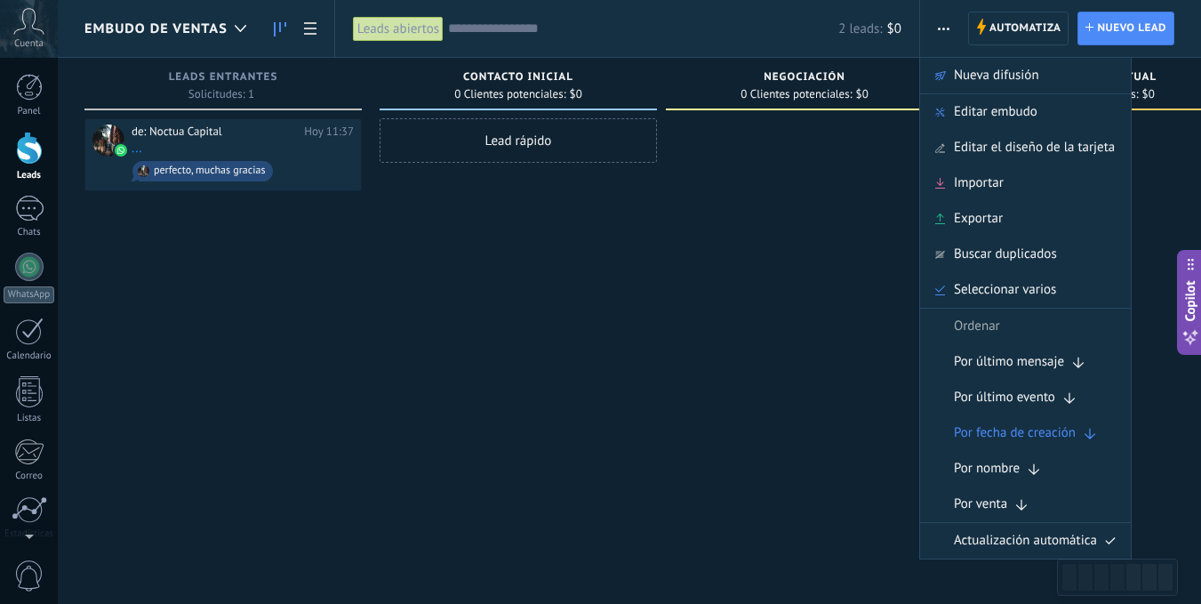
drag, startPoint x: 508, startPoint y: 333, endPoint x: 385, endPoint y: 224, distance: 163.8
click at [506, 325] on div "Lead rápido" at bounding box center [518, 304] width 277 height 372
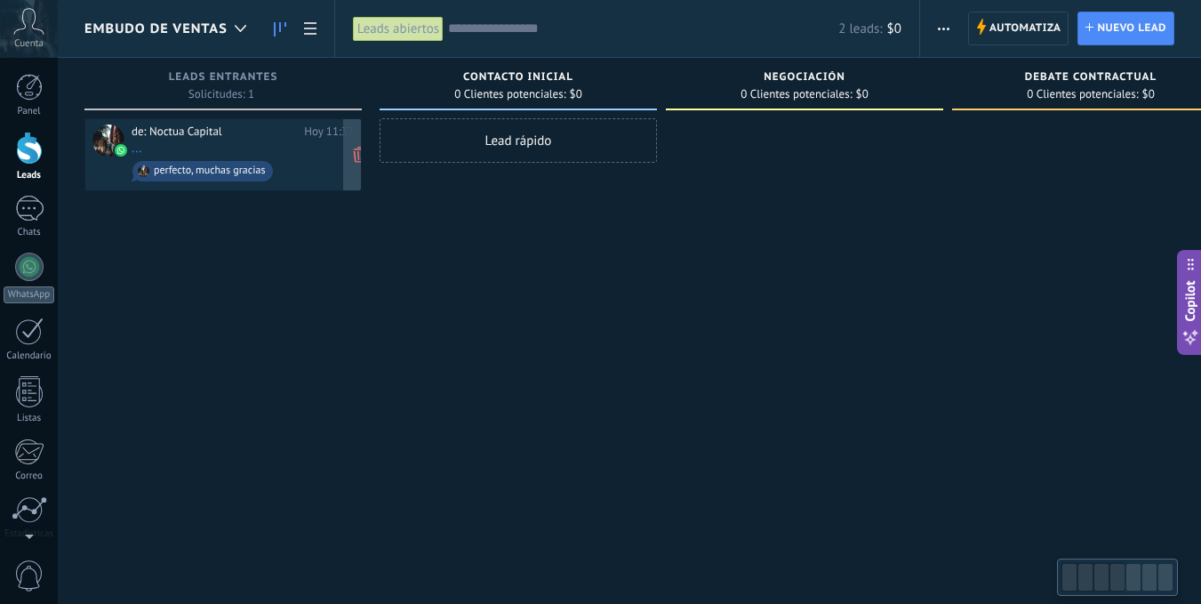
scroll to position [0, 2]
click at [210, 34] on span "Embudo de ventas" at bounding box center [155, 28] width 143 height 17
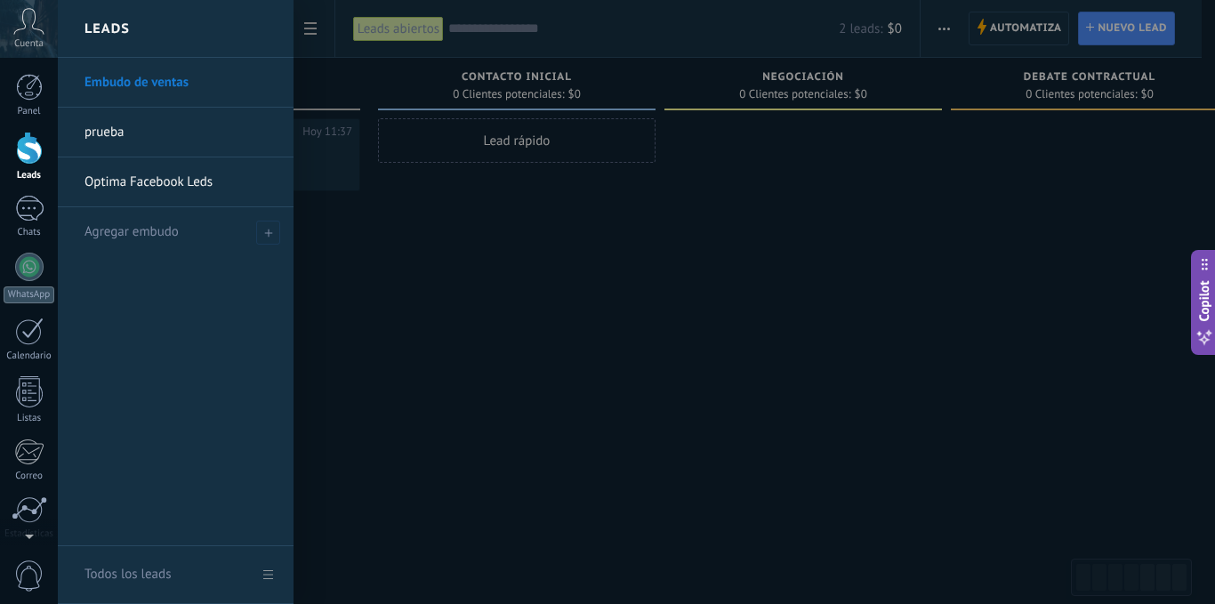
click at [197, 179] on link "Optima Facebook Leds" at bounding box center [179, 182] width 191 height 50
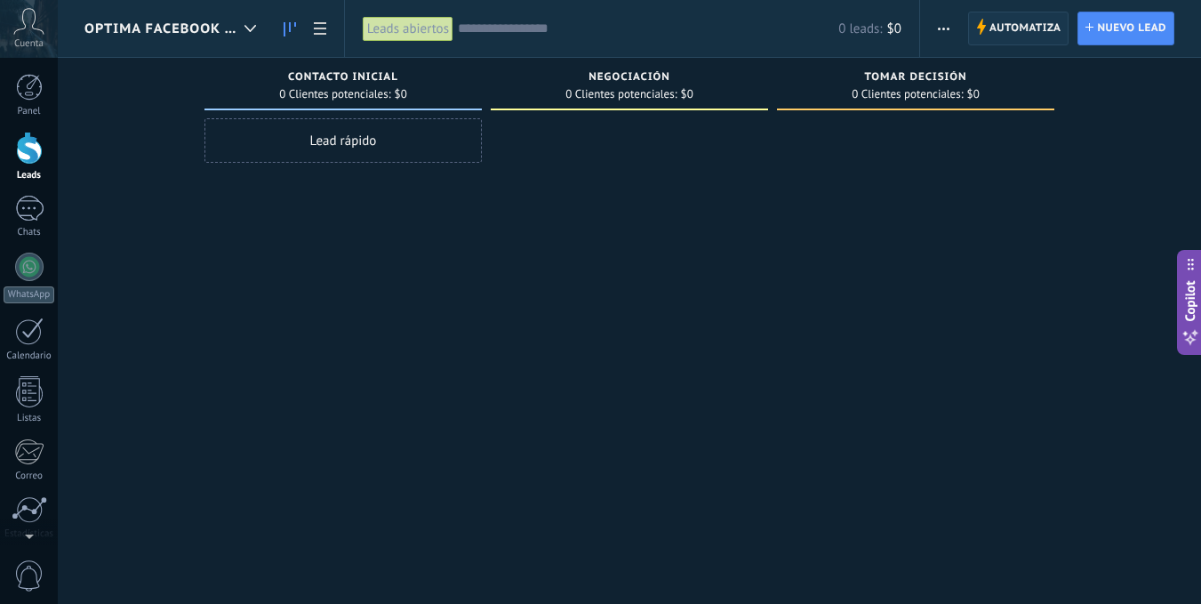
click at [992, 25] on span "Automatiza" at bounding box center [1026, 28] width 72 height 32
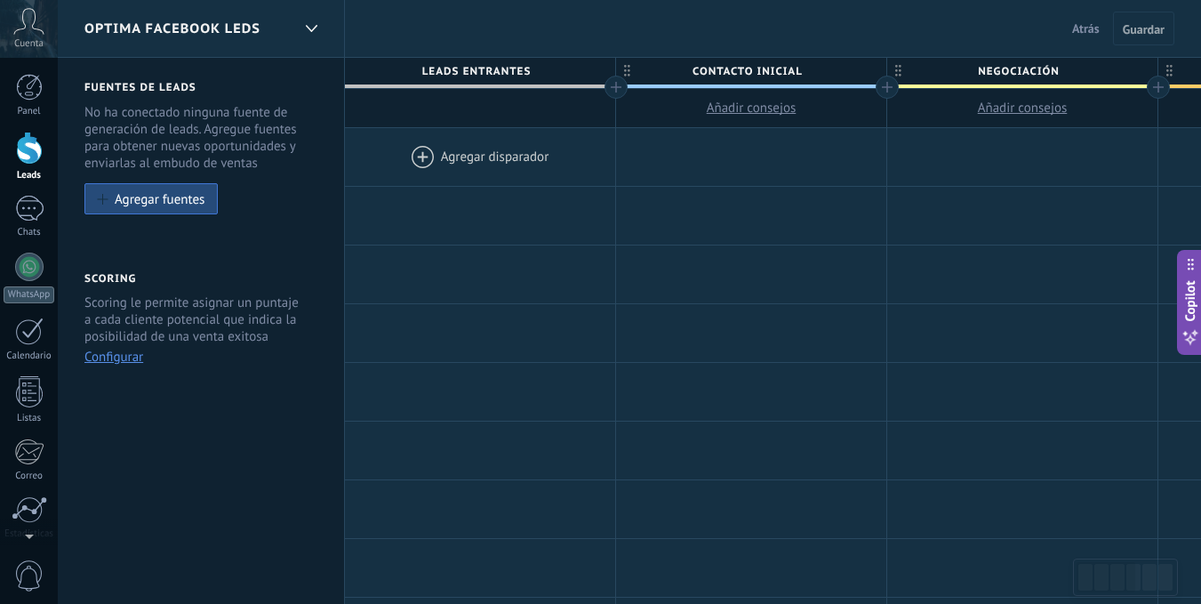
click at [416, 156] on div at bounding box center [480, 157] width 270 height 58
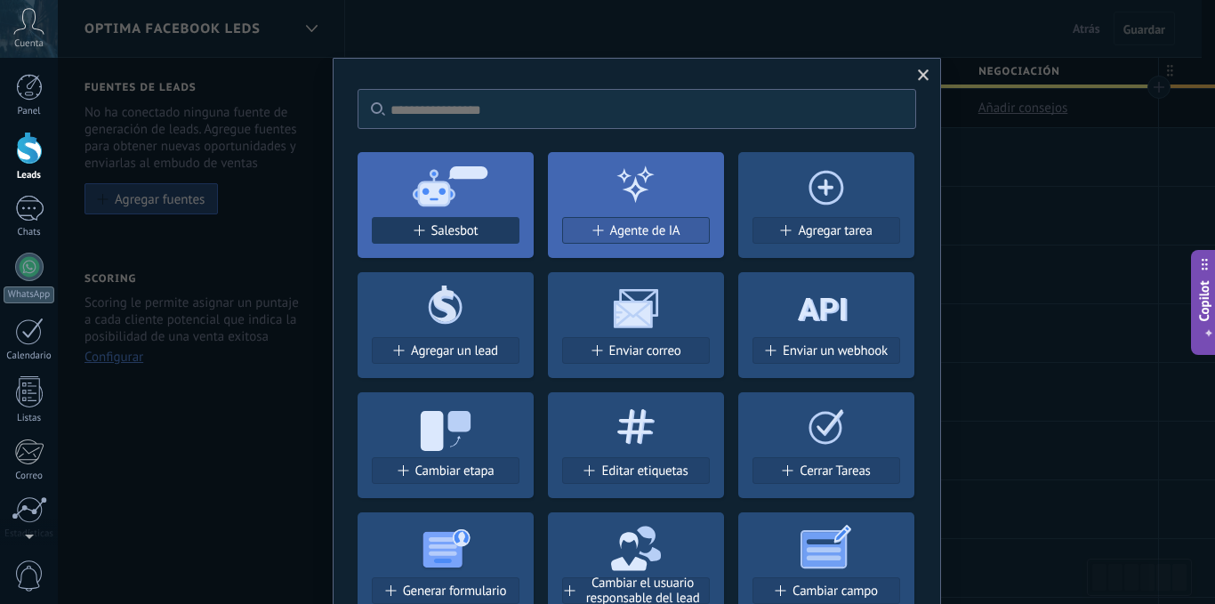
click at [443, 224] on span "Salesbot" at bounding box center [454, 230] width 47 height 15
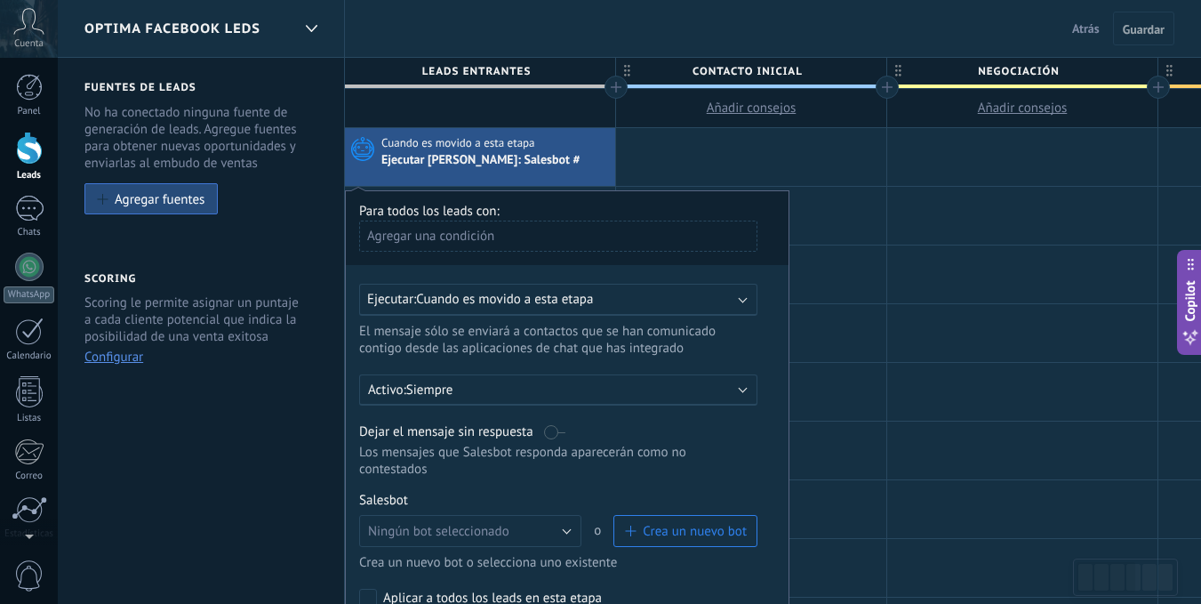
click at [555, 235] on div "Agregar una condición" at bounding box center [558, 236] width 398 height 31
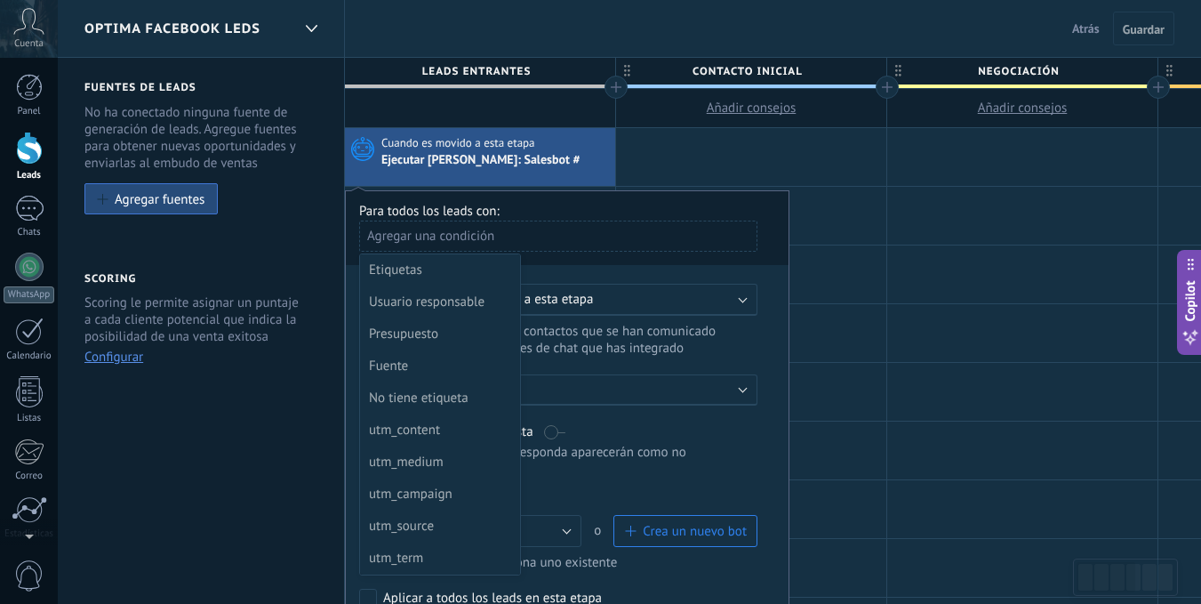
click at [726, 265] on div at bounding box center [567, 430] width 443 height 479
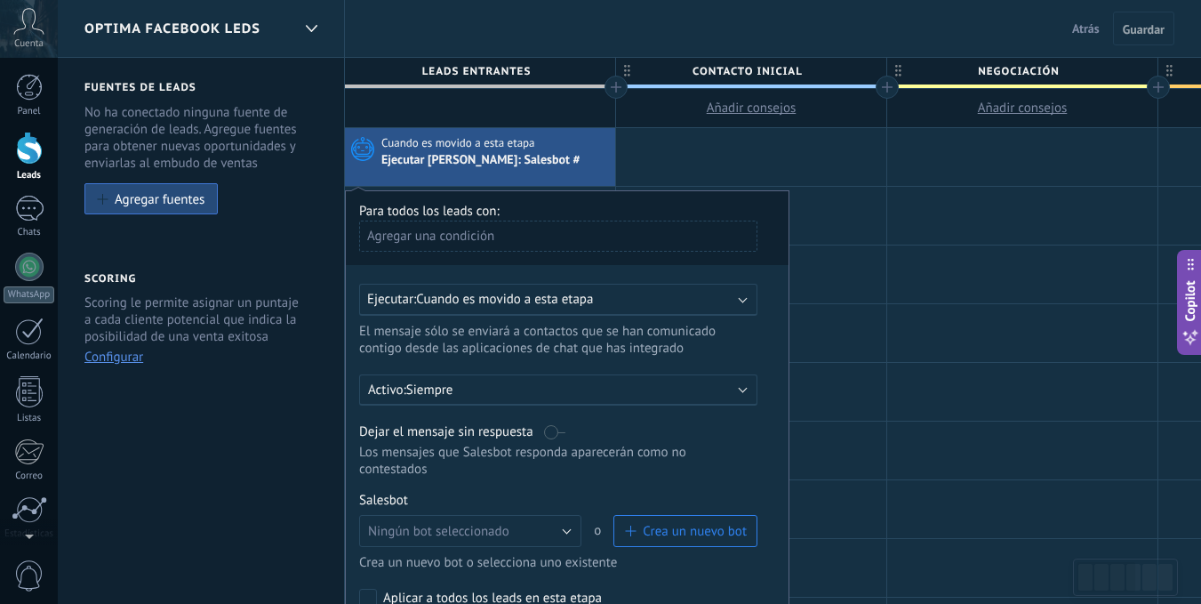
click at [569, 296] on span "Cuando es movido a esta etapa" at bounding box center [504, 299] width 177 height 17
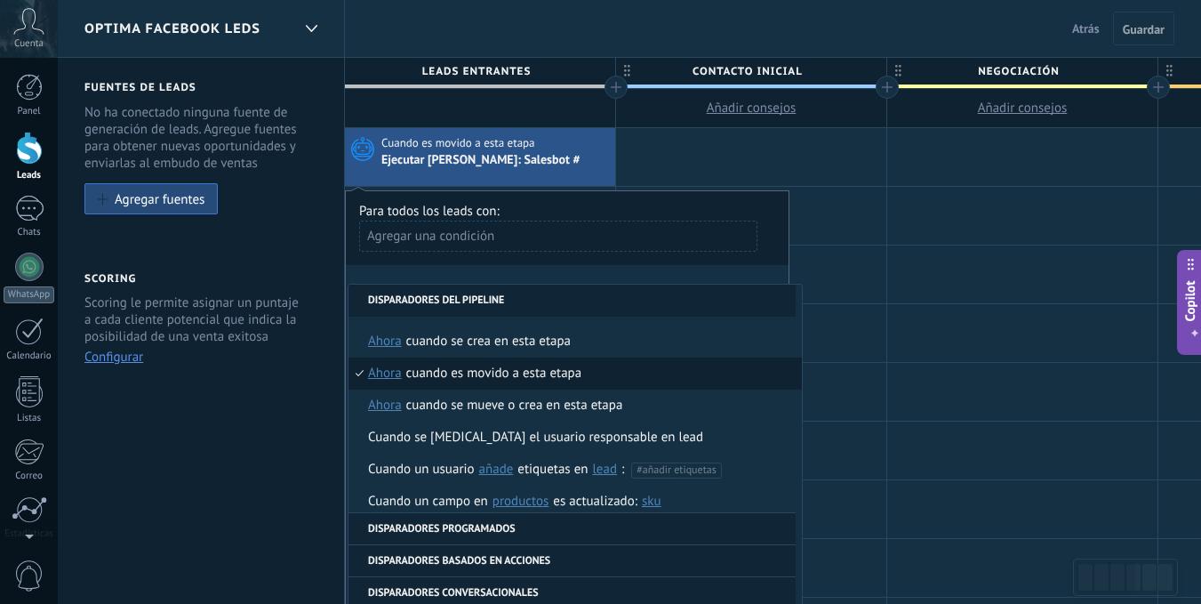
click at [646, 260] on div "Agregar una condición" at bounding box center [558, 243] width 398 height 44
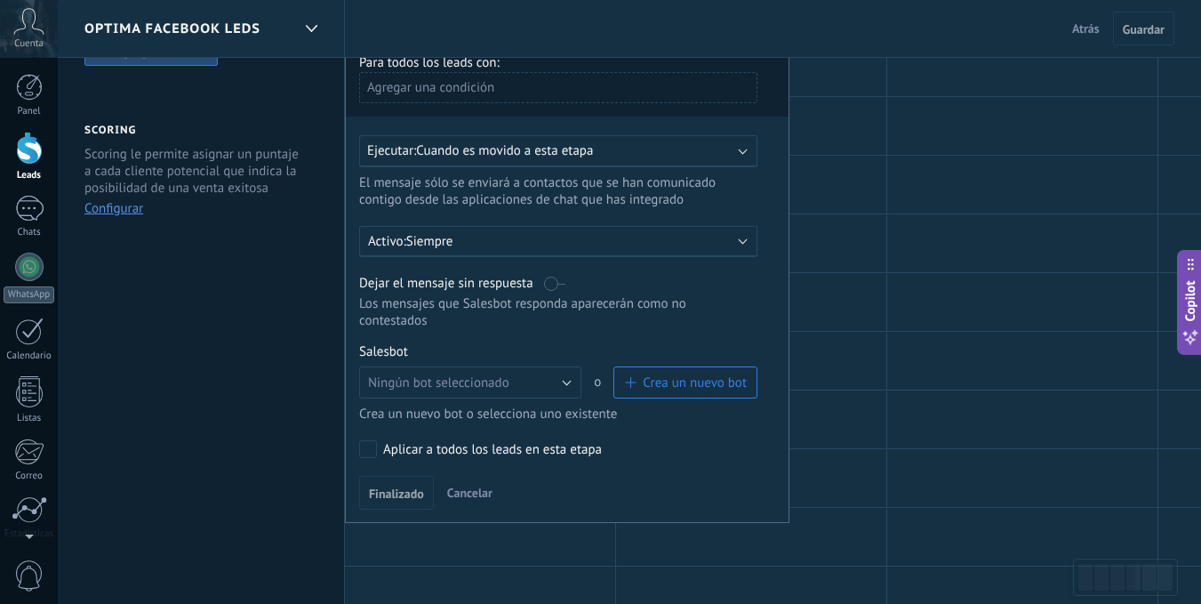
scroll to position [178, 0]
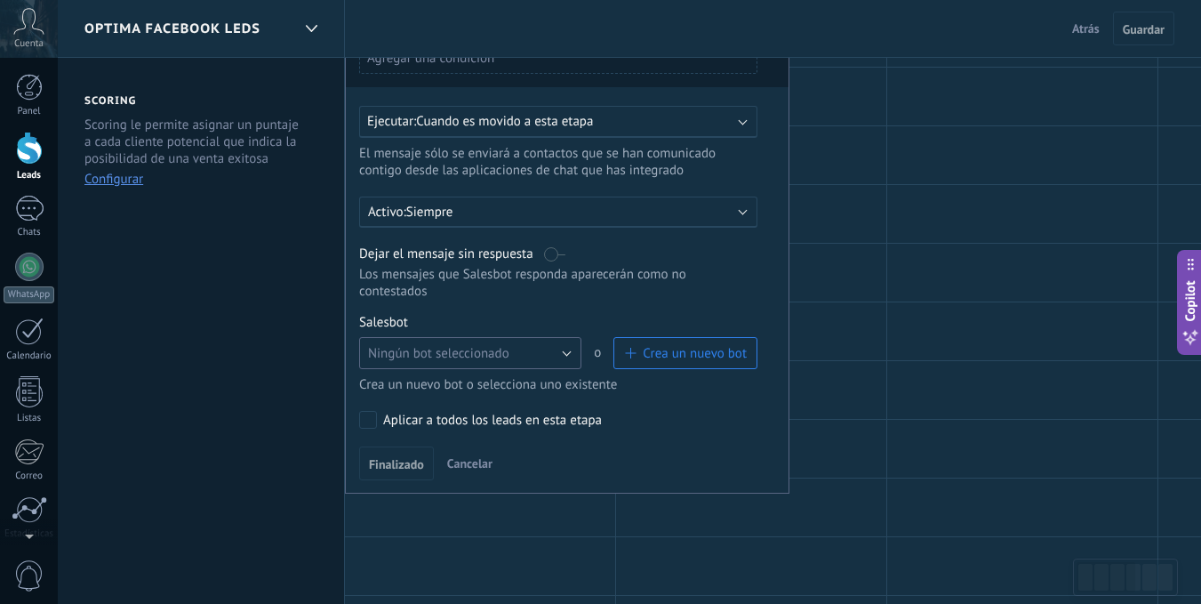
click at [543, 349] on button "Ningún bot seleccionado" at bounding box center [470, 353] width 222 height 32
click at [543, 349] on span "Ningún bot seleccionado" at bounding box center [462, 353] width 227 height 17
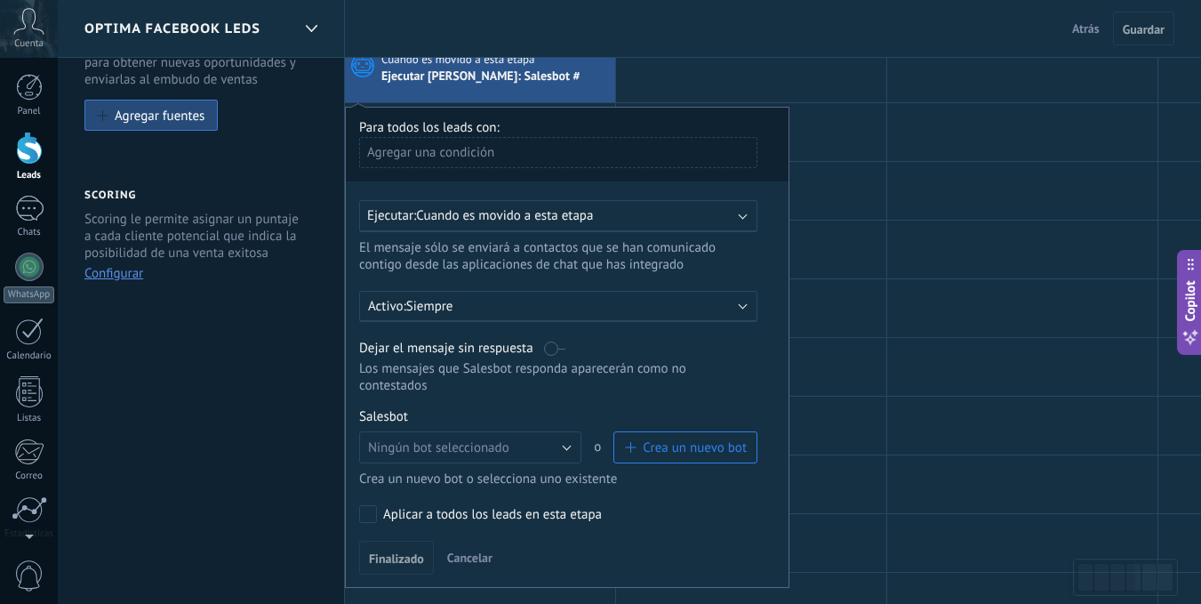
scroll to position [0, 0]
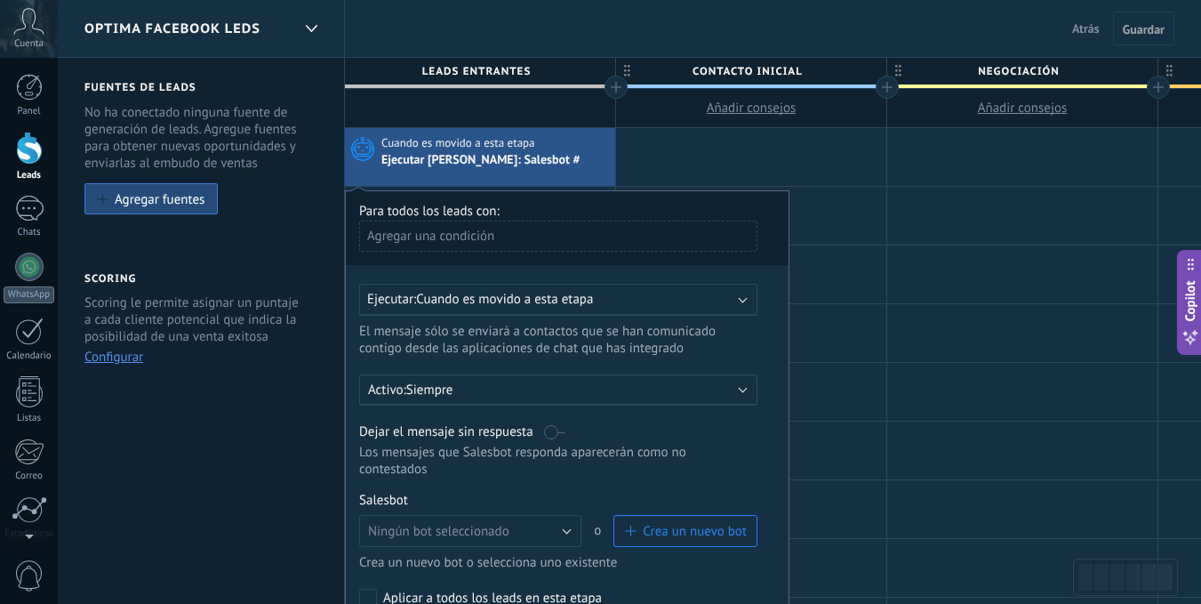
click at [680, 305] on div "Ejecutar: Cuando es movido a esta etapa" at bounding box center [551, 299] width 368 height 17
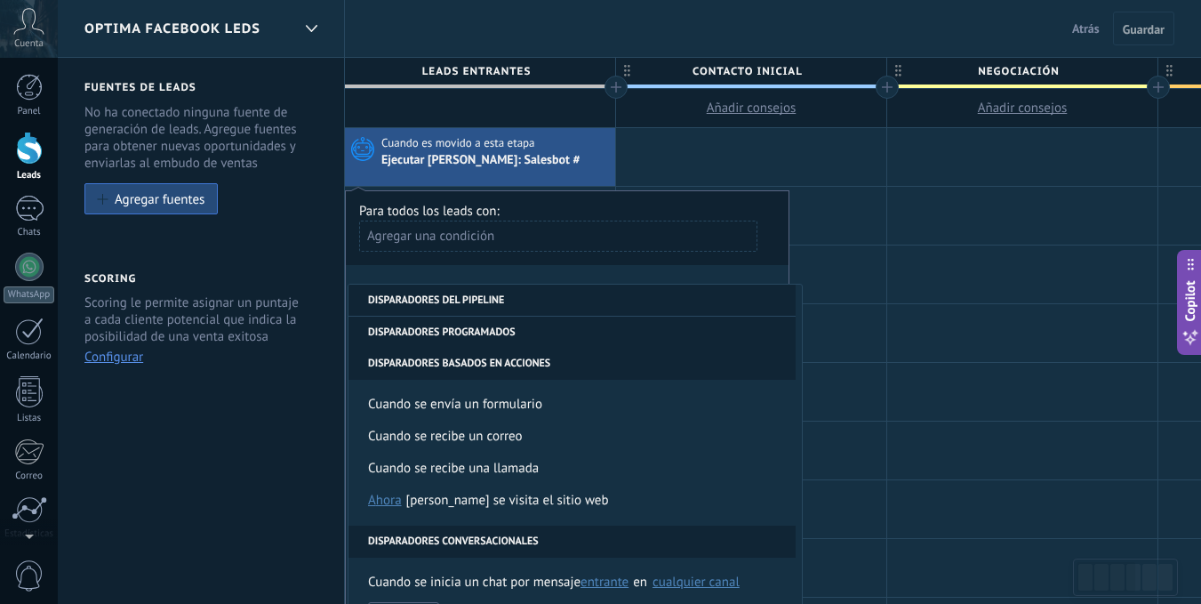
scroll to position [267, 0]
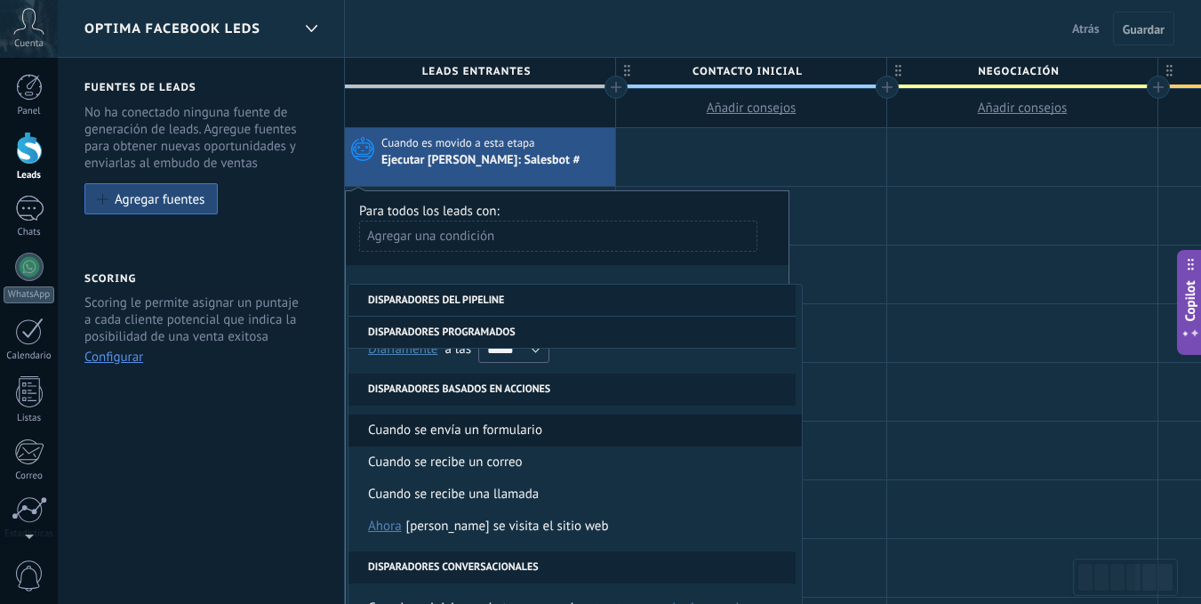
click at [551, 430] on li "Cuando se envía un formulario" at bounding box center [576, 430] width 454 height 32
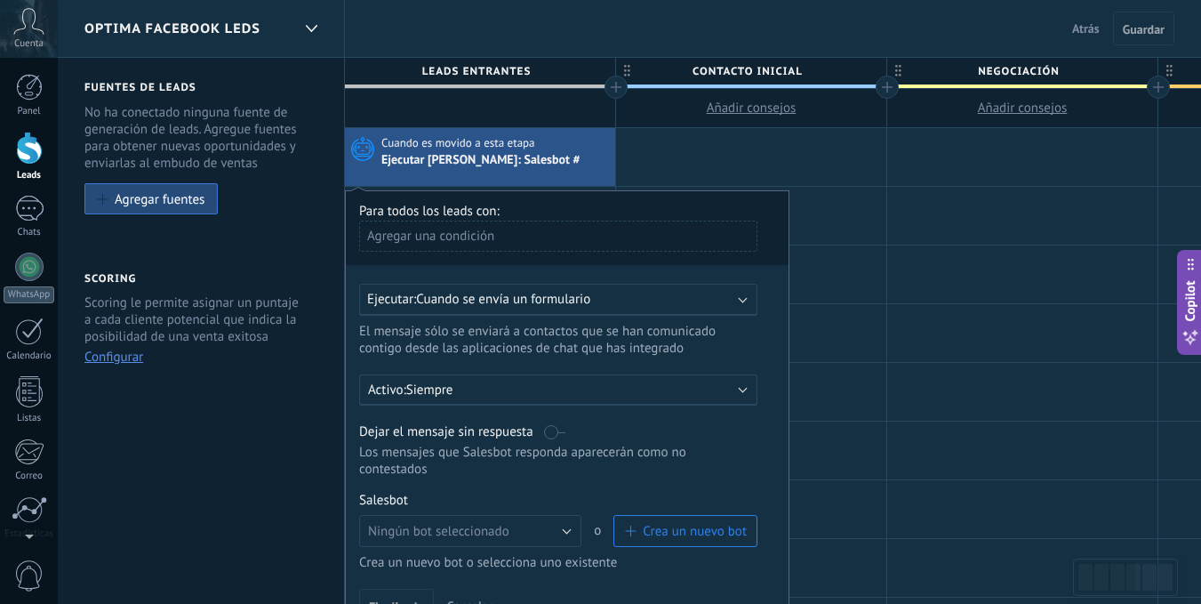
click at [498, 393] on p "Siempre" at bounding box center [561, 389] width 311 height 17
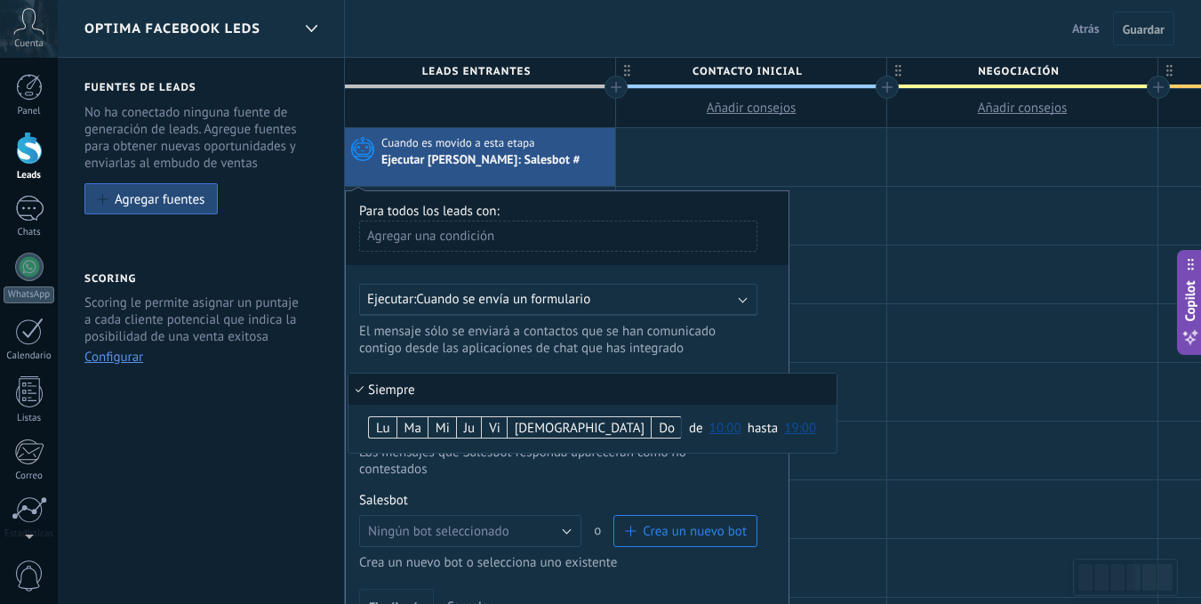
click at [498, 393] on li "Siempre" at bounding box center [593, 388] width 488 height 31
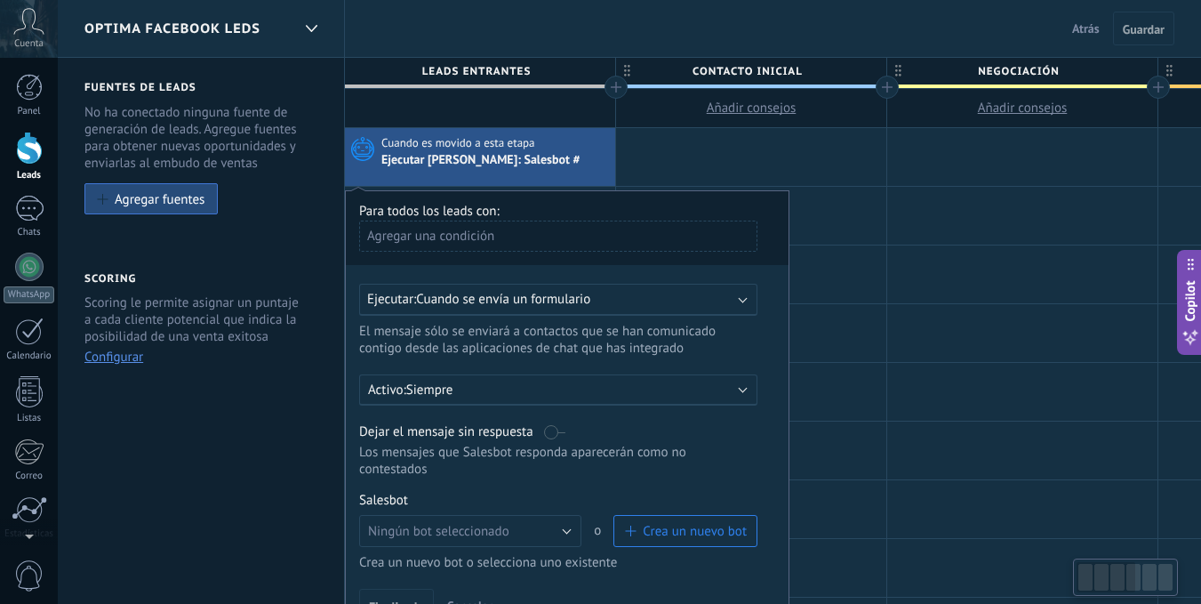
click at [534, 389] on p "Siempre" at bounding box center [561, 389] width 311 height 17
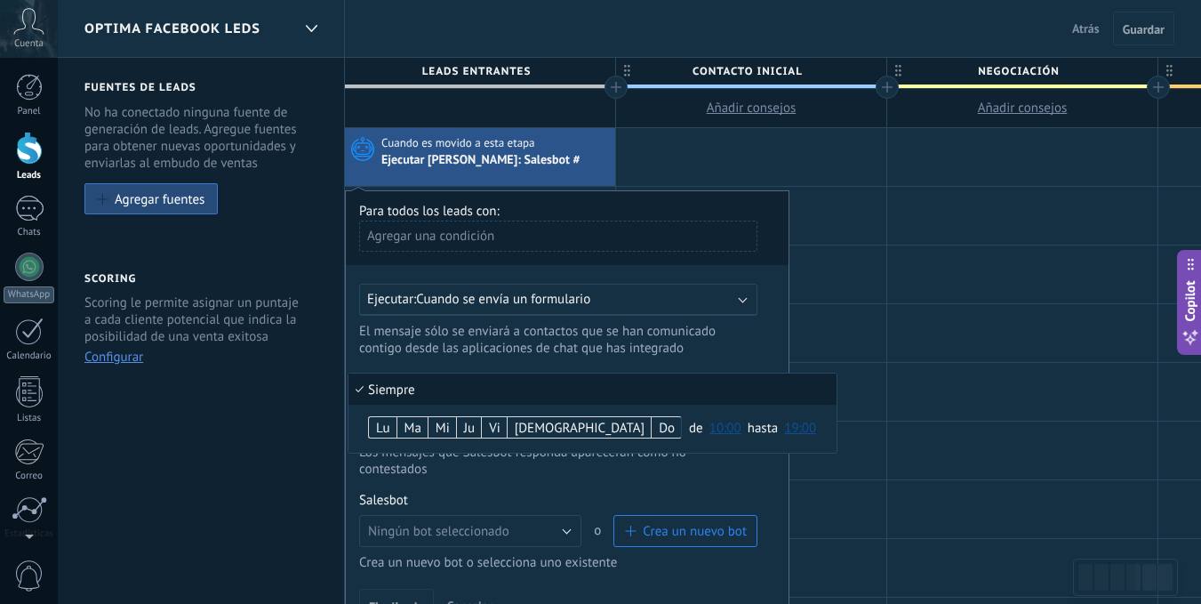
click at [534, 389] on li "Siempre" at bounding box center [593, 388] width 488 height 31
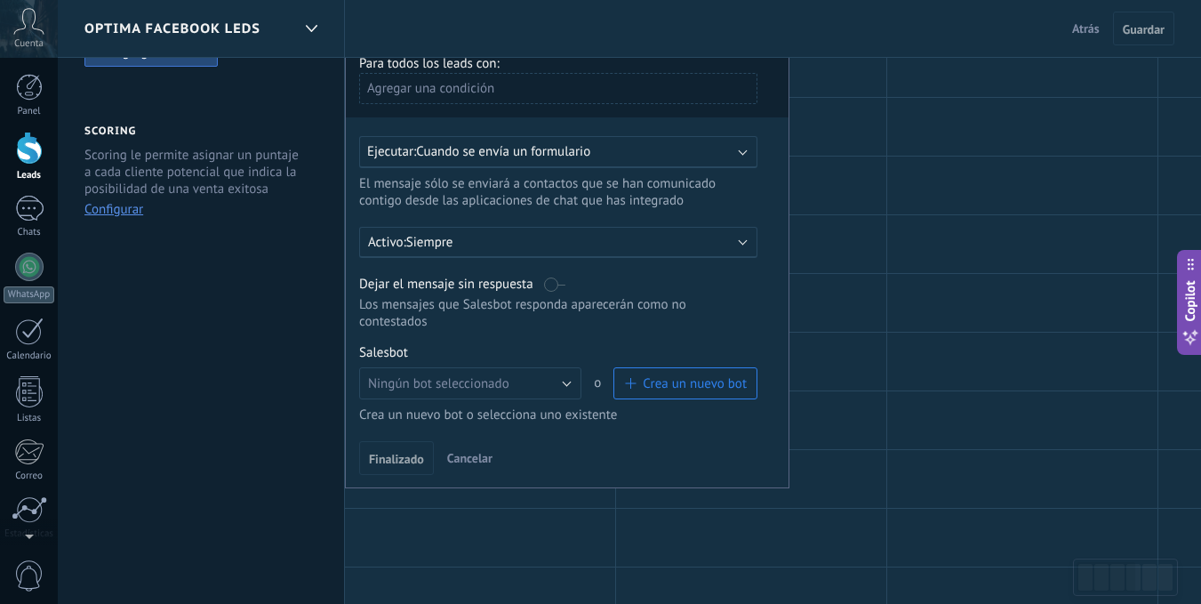
scroll to position [178, 0]
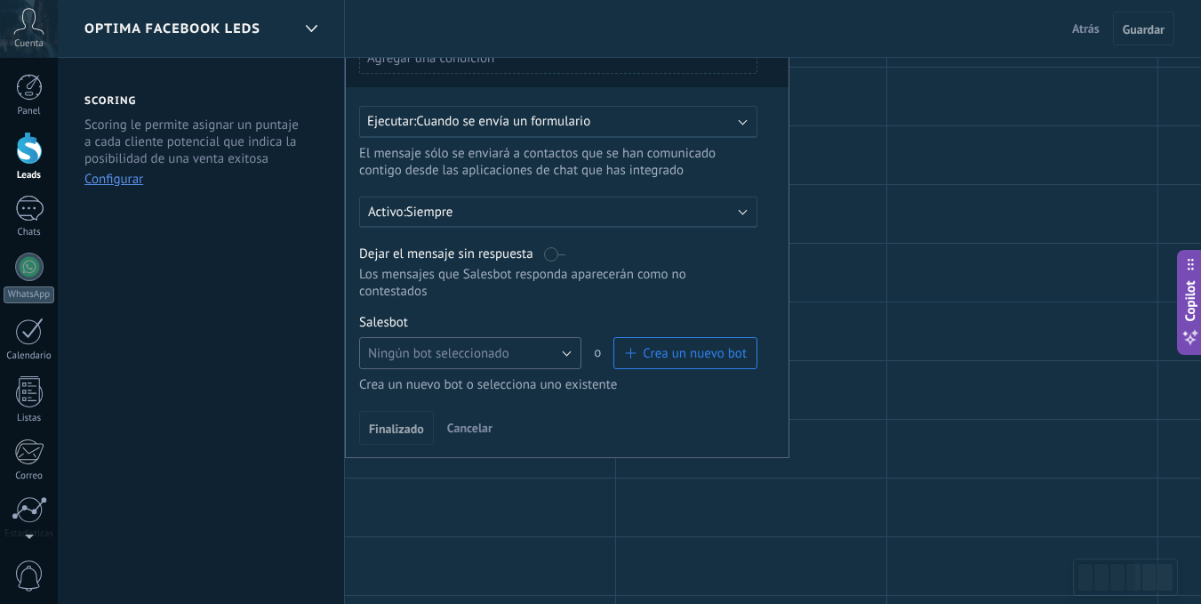
click at [537, 357] on button "Ningún bot seleccionado" at bounding box center [470, 353] width 222 height 32
click at [537, 357] on span "Ningún bot seleccionado" at bounding box center [462, 353] width 227 height 17
click at [633, 346] on span "Crea un nuevo bot" at bounding box center [685, 353] width 123 height 17
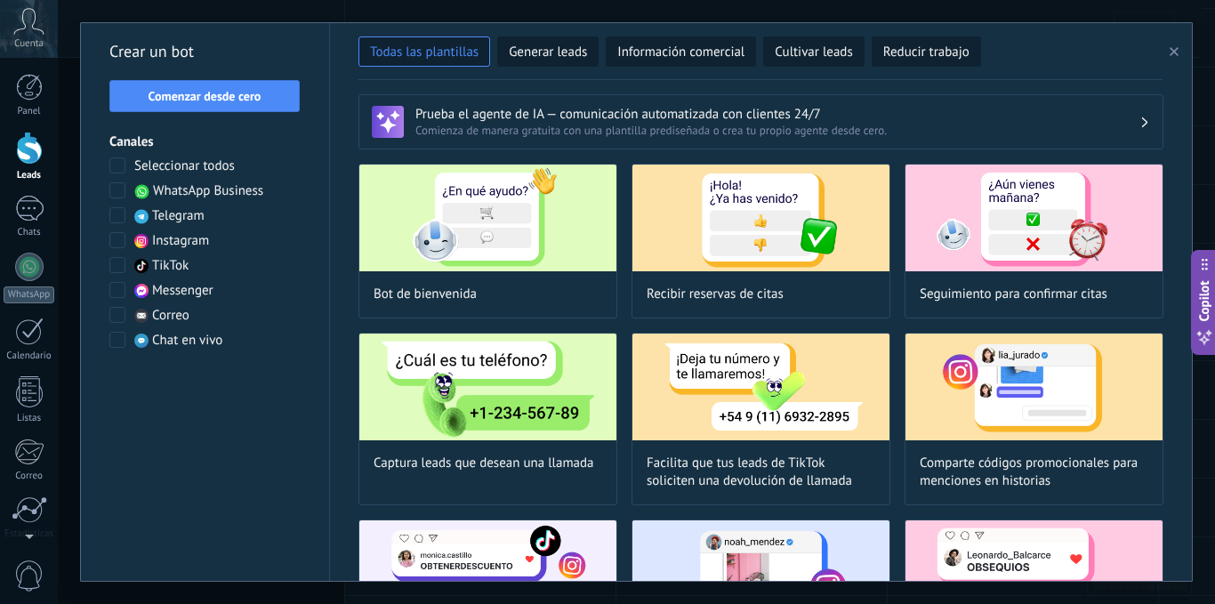
click at [1174, 52] on use "button" at bounding box center [1173, 51] width 9 height 9
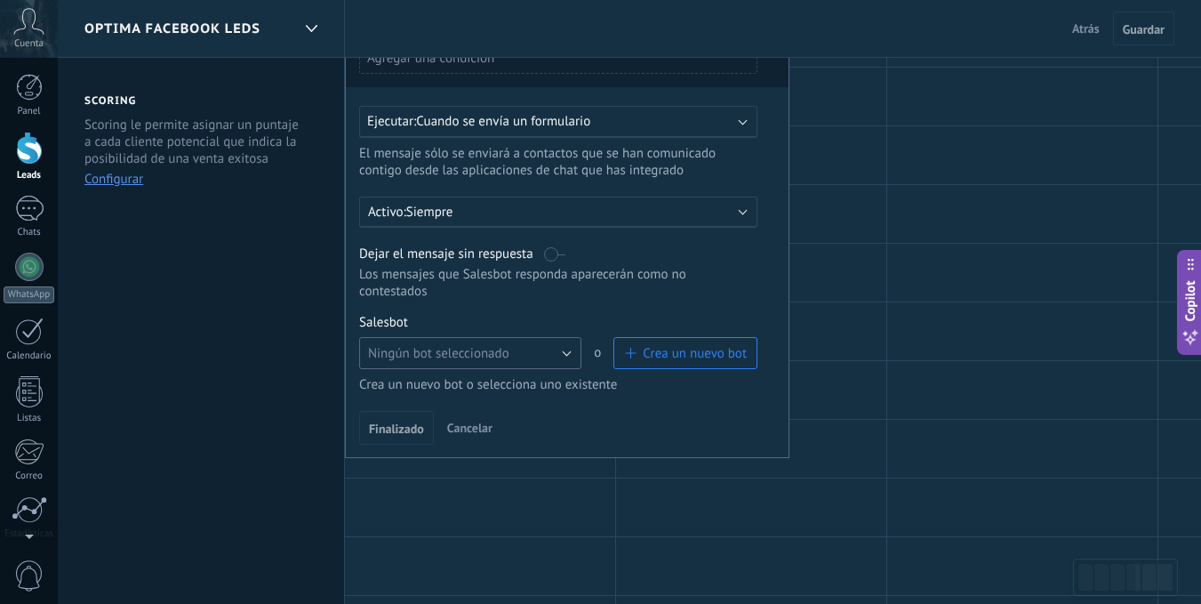
click at [485, 347] on span "Ningún bot seleccionado" at bounding box center [438, 353] width 141 height 17
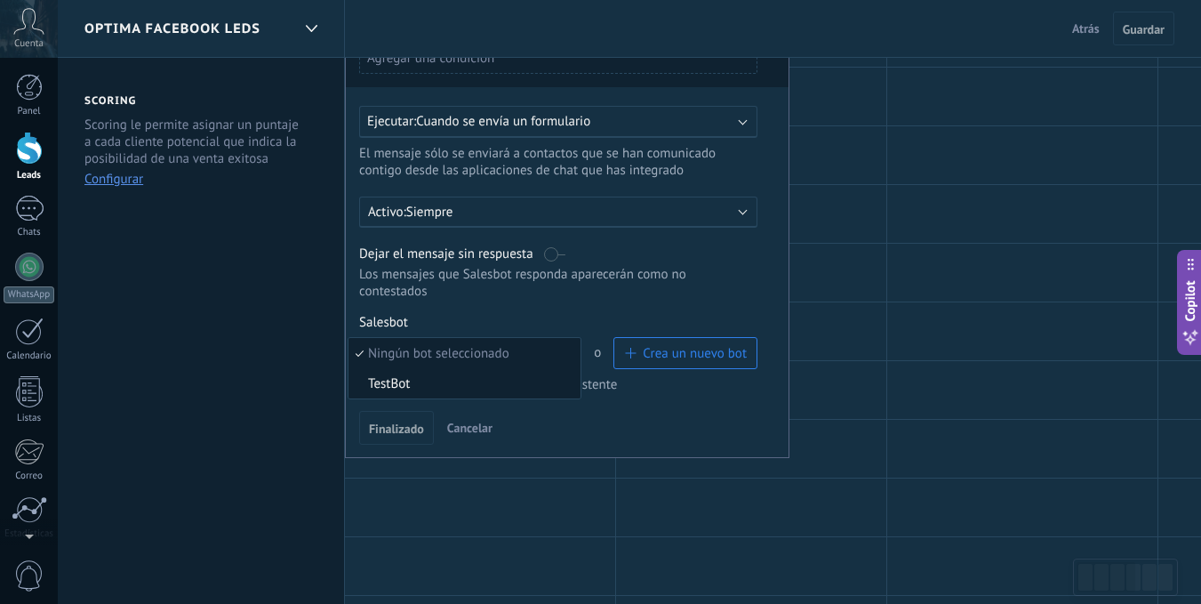
click at [446, 378] on span "TestBot" at bounding box center [462, 383] width 227 height 17
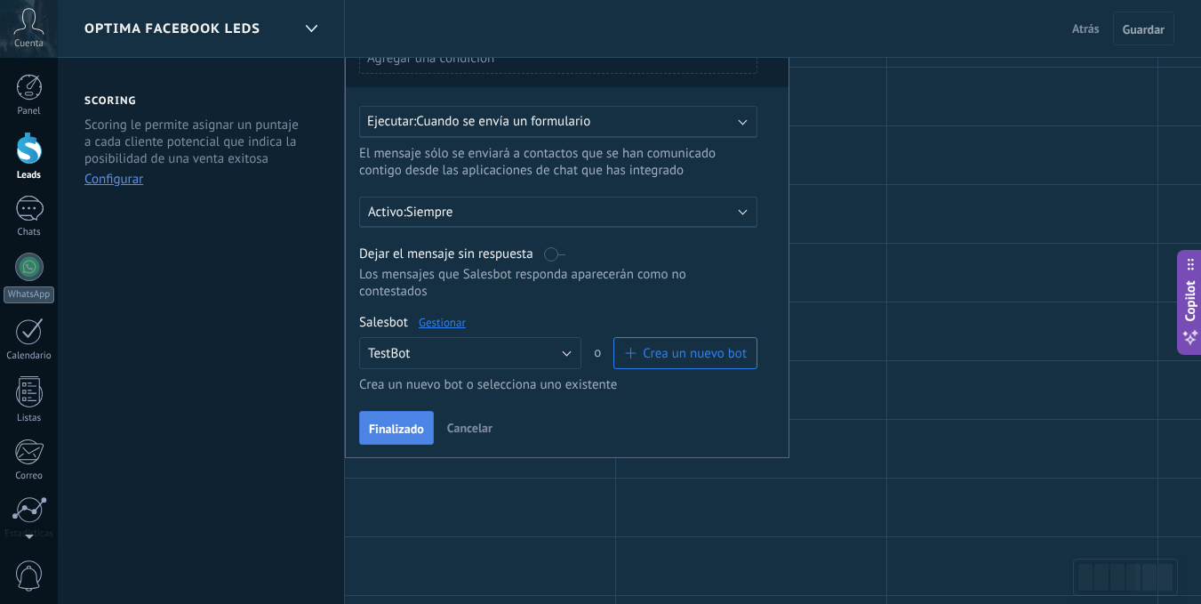
click at [407, 419] on button "Finalizado" at bounding box center [396, 428] width 75 height 34
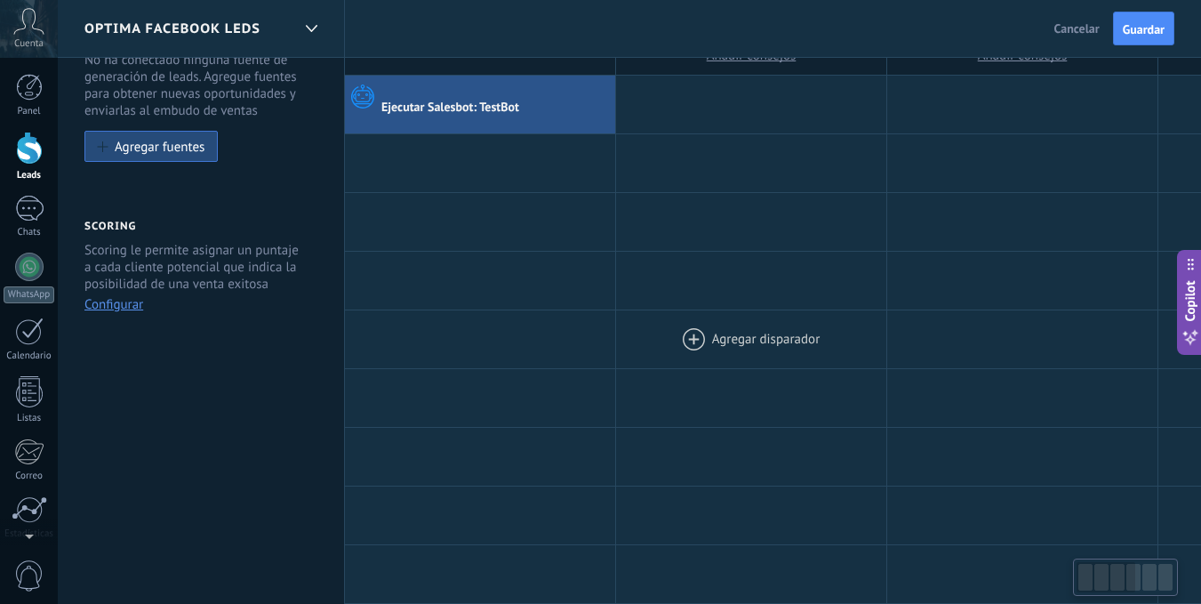
scroll to position [0, 0]
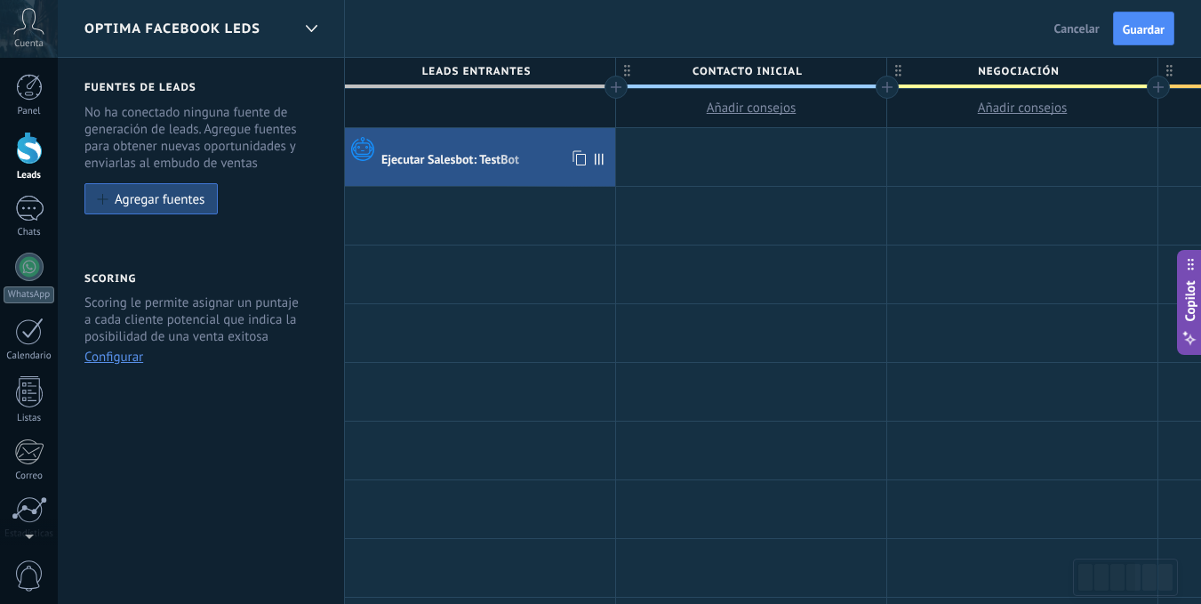
click at [365, 159] on icon at bounding box center [360, 148] width 30 height 27
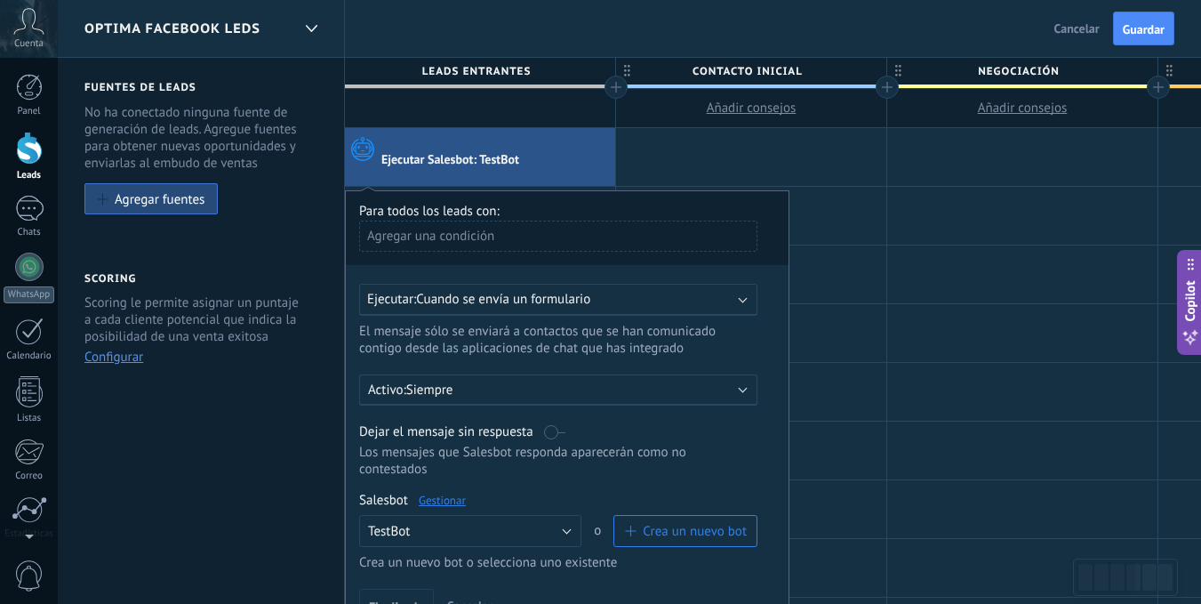
click at [633, 519] on button "Crea un nuevo bot" at bounding box center [686, 531] width 144 height 32
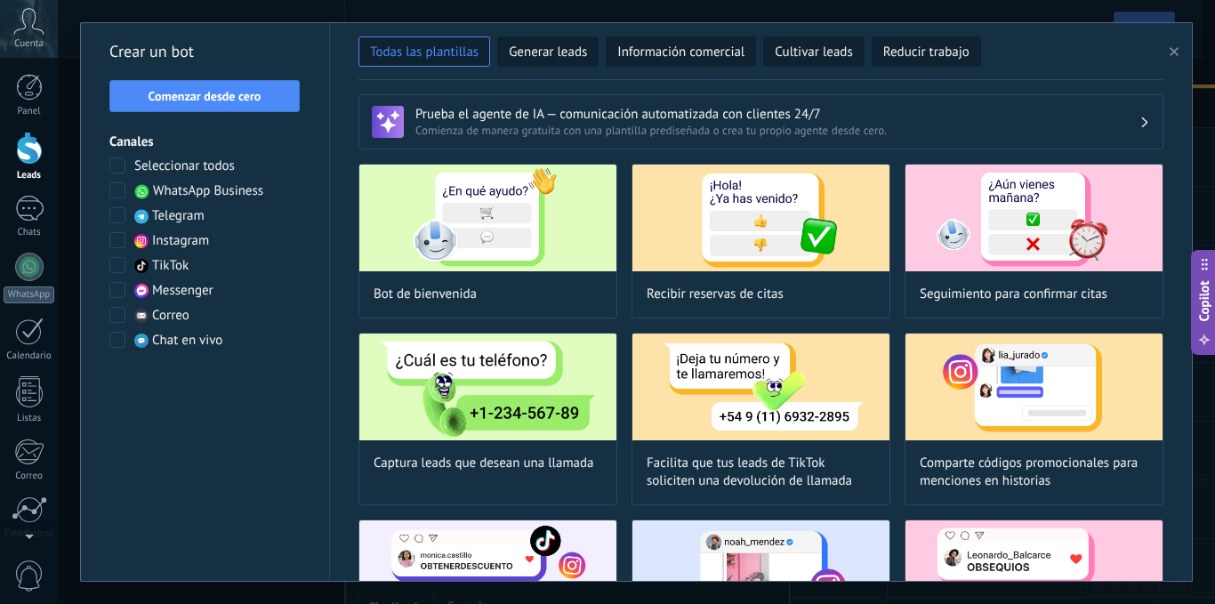
click at [1178, 48] on button "button" at bounding box center [1176, 51] width 29 height 21
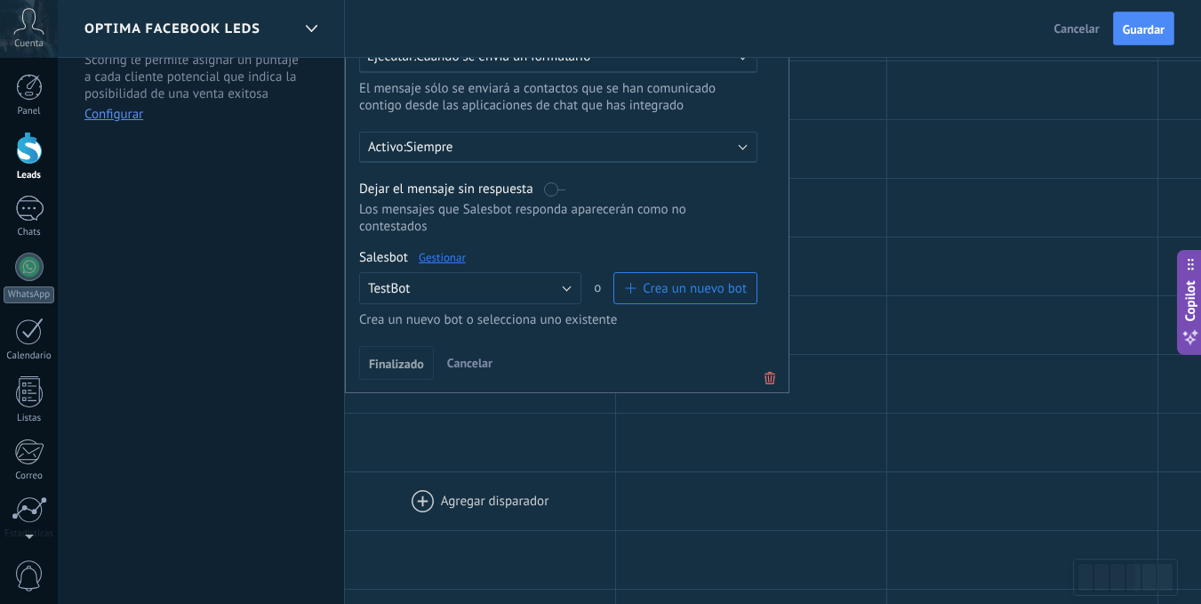
scroll to position [267, 0]
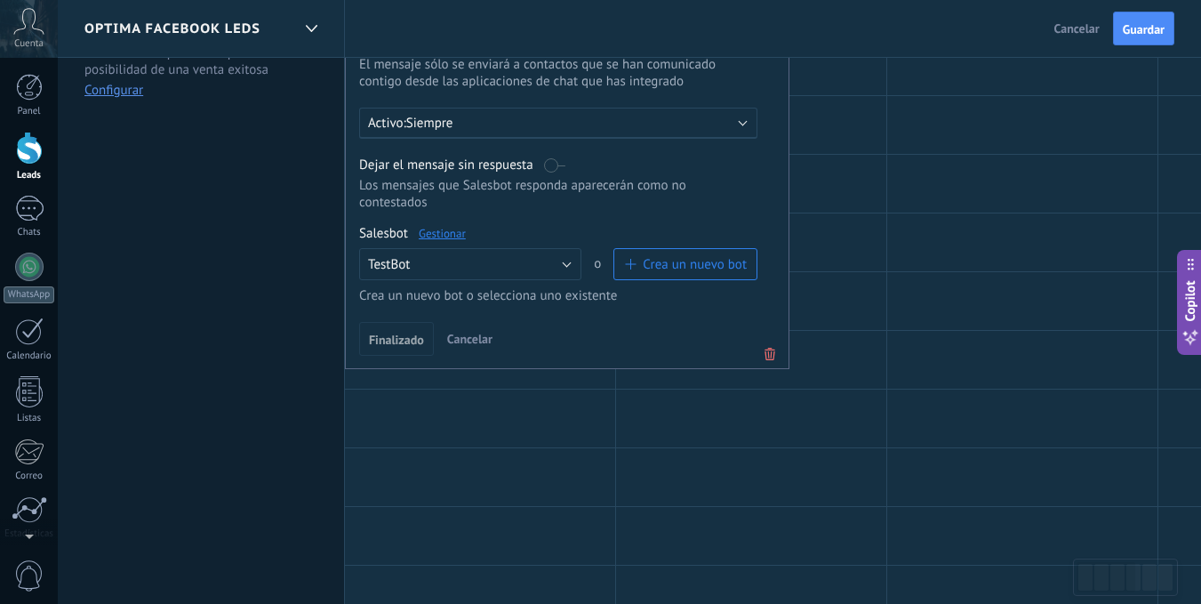
click at [477, 342] on span "Cancelar" at bounding box center [469, 339] width 45 height 16
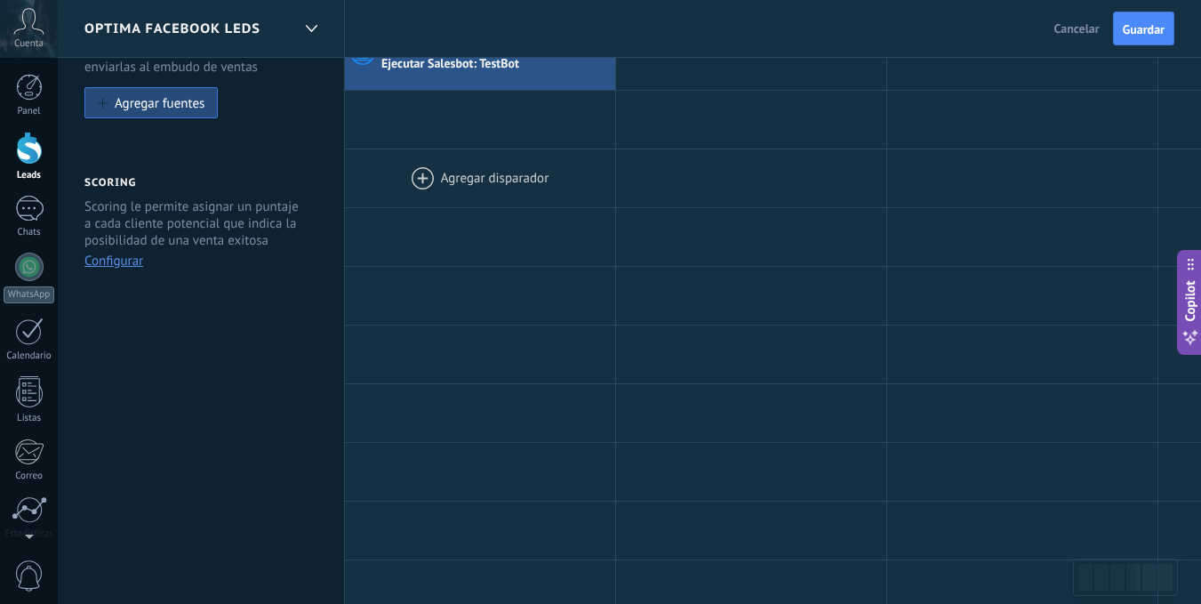
scroll to position [0, 0]
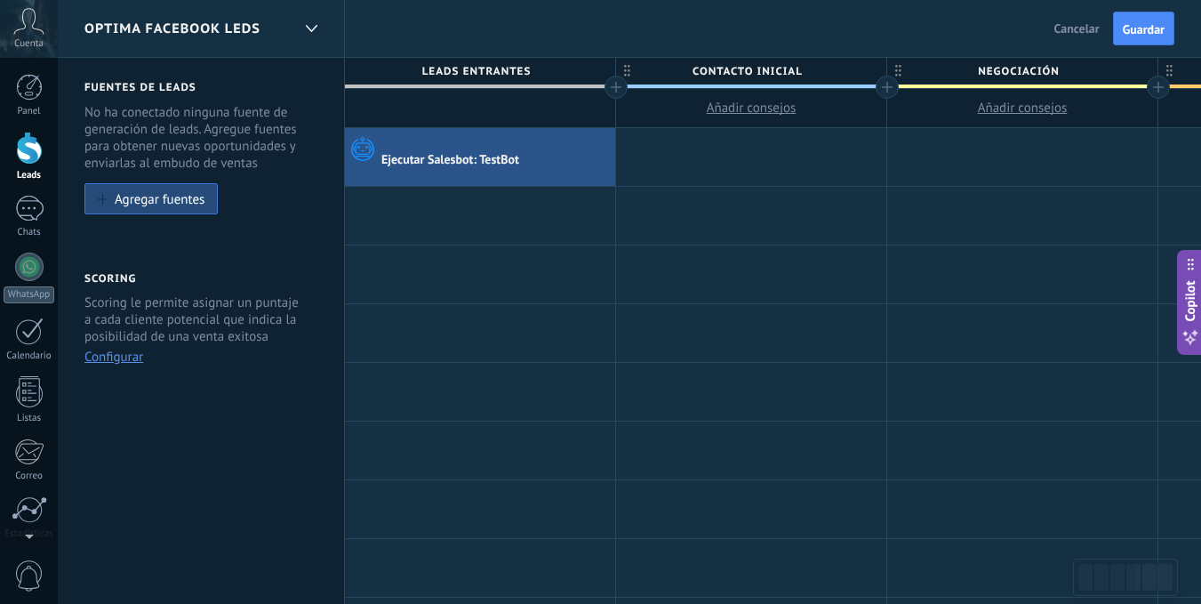
click at [508, 176] on div "Ejecutar Salesbot: TestBot" at bounding box center [480, 157] width 270 height 58
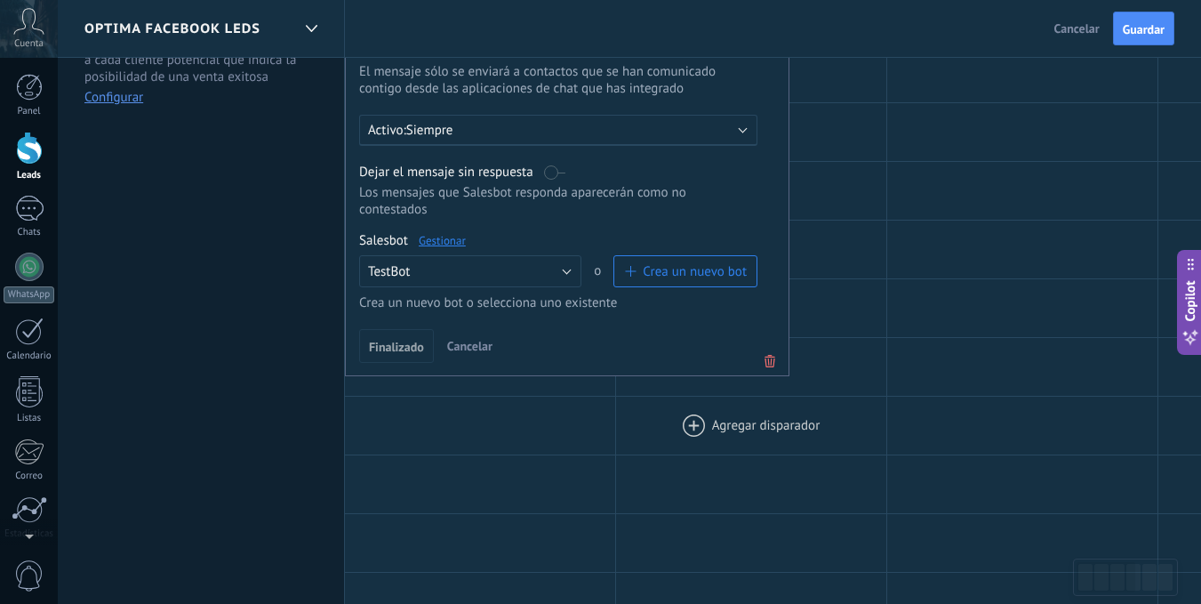
scroll to position [267, 0]
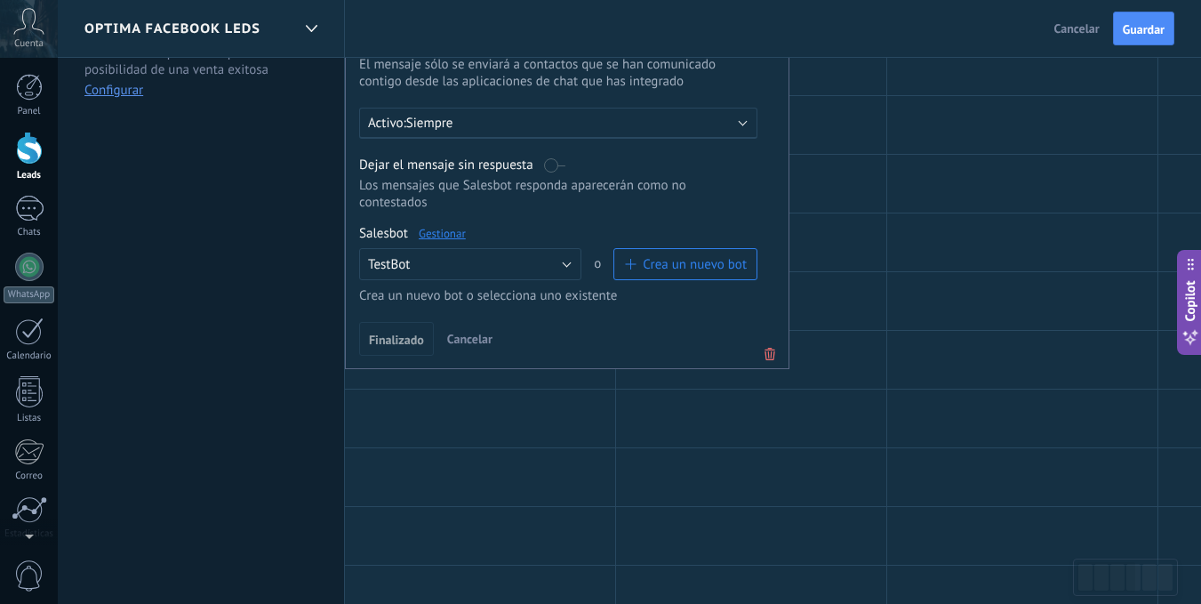
click at [773, 350] on icon at bounding box center [770, 353] width 20 height 21
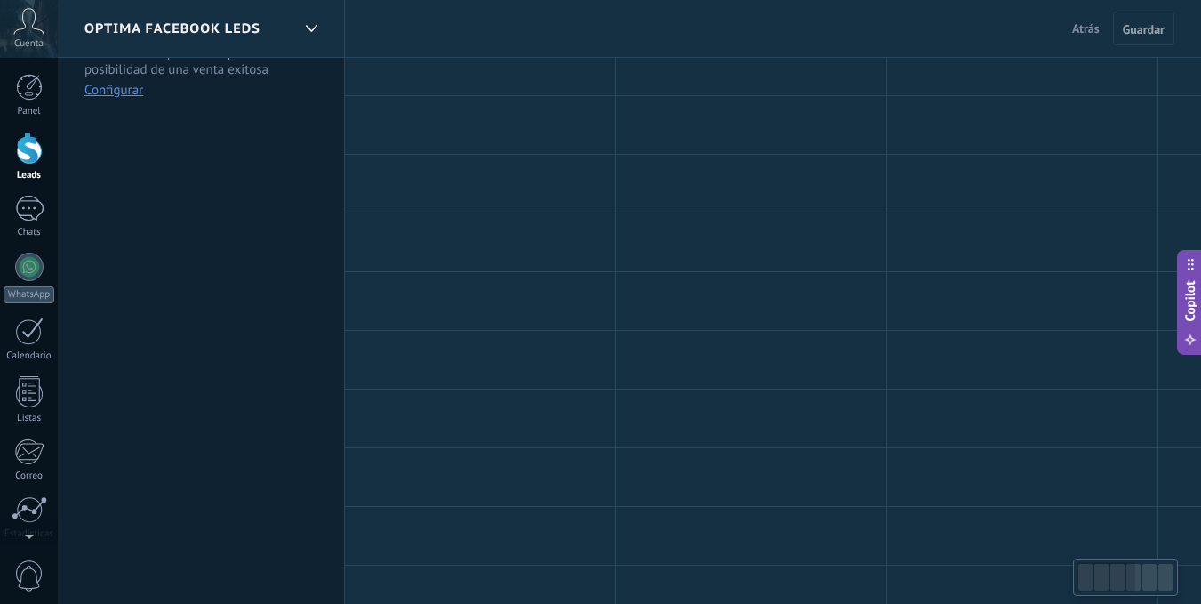
scroll to position [0, 0]
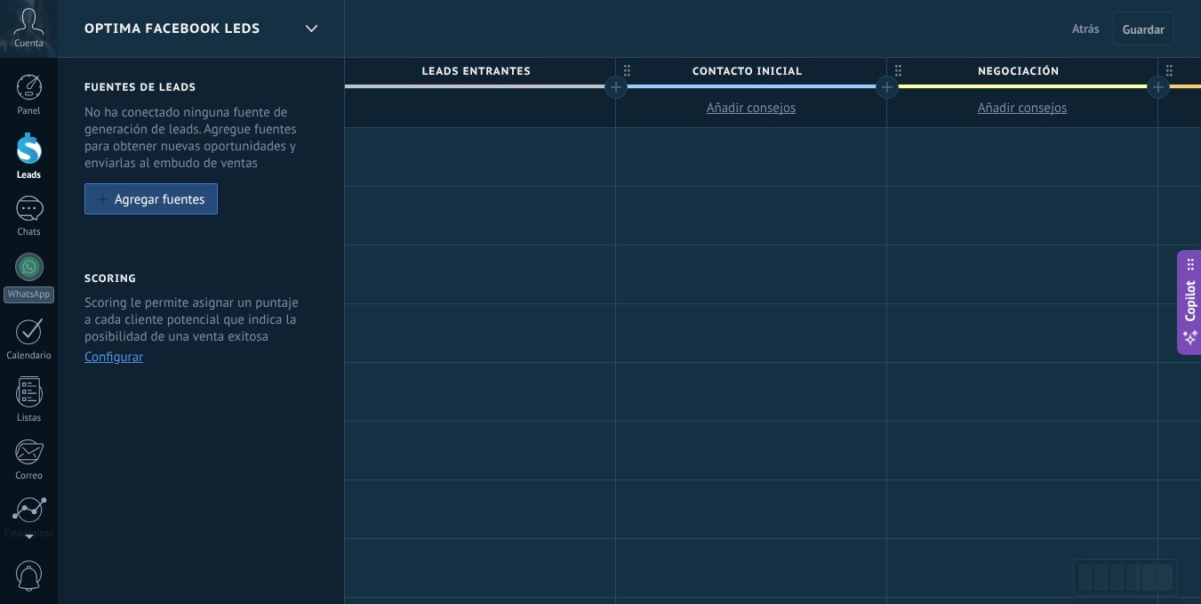
click at [1096, 36] on button "Atrás" at bounding box center [1086, 28] width 42 height 27
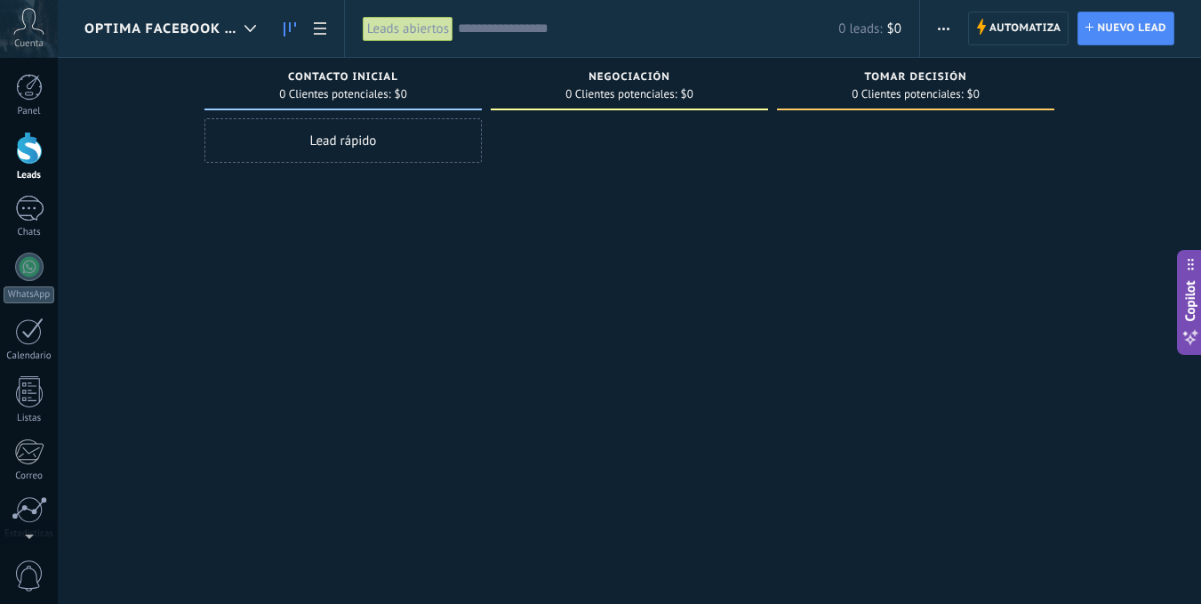
click at [320, 147] on div "Lead rápido" at bounding box center [343, 140] width 277 height 44
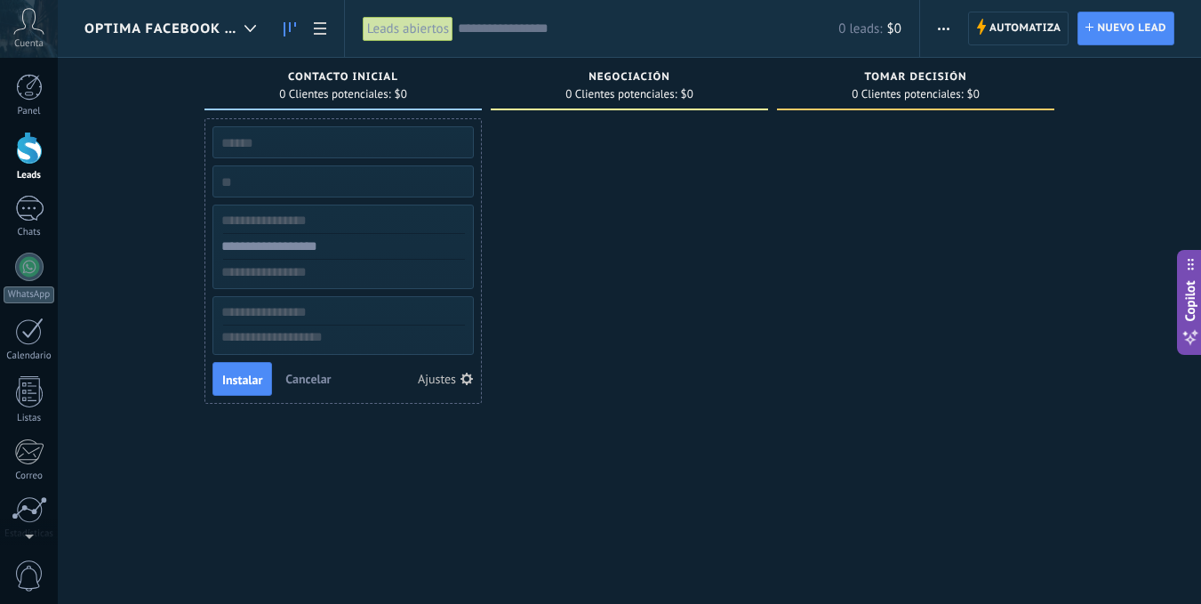
click at [616, 337] on div at bounding box center [629, 304] width 277 height 372
click at [444, 378] on div "Ajustes" at bounding box center [437, 379] width 38 height 12
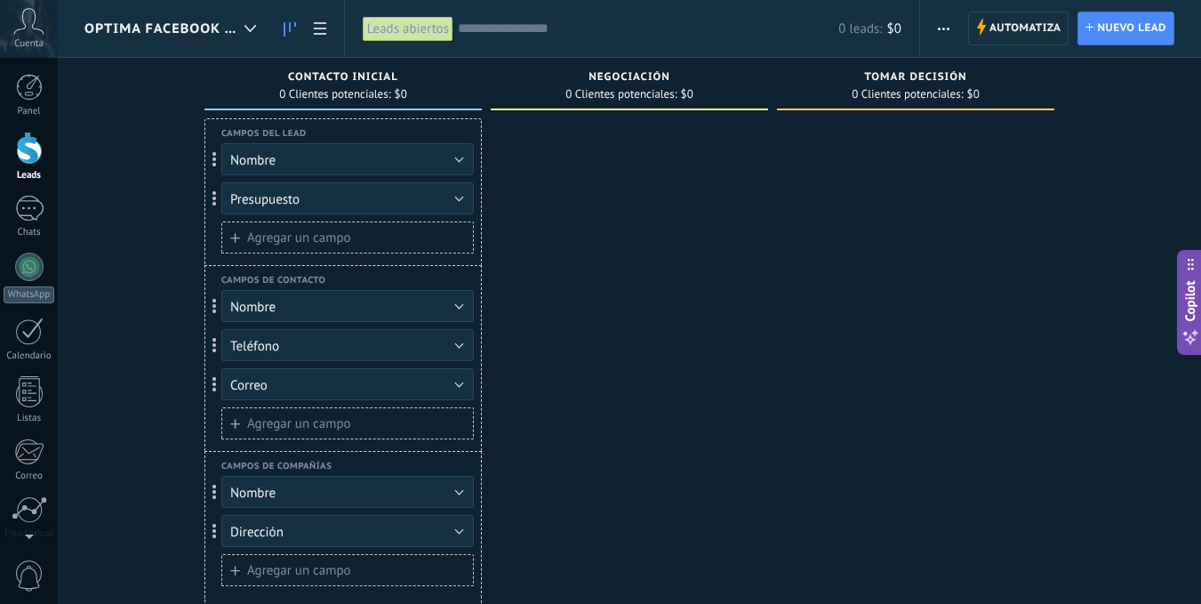
click at [385, 165] on button "Nombre" at bounding box center [347, 159] width 253 height 32
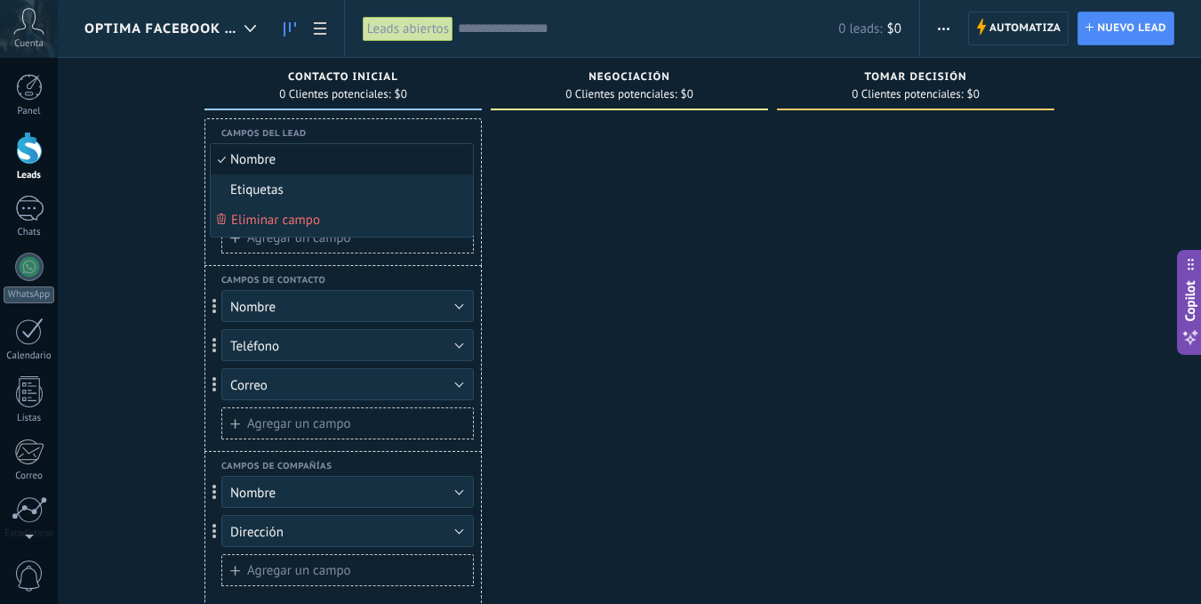
click at [385, 165] on span "Nombre" at bounding box center [339, 159] width 257 height 17
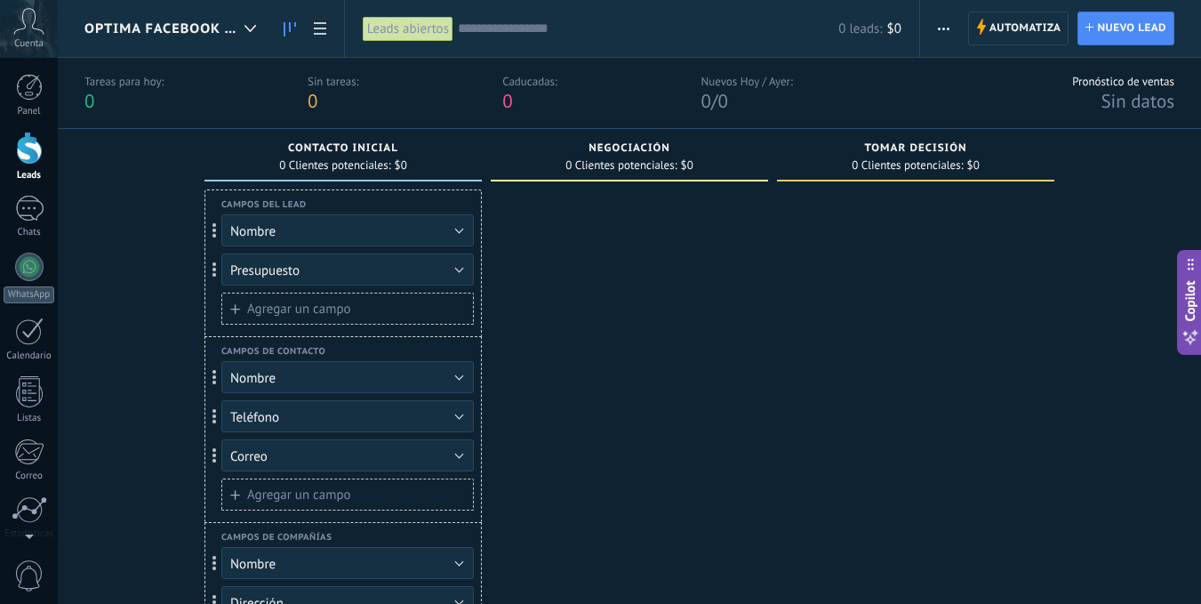
click at [572, 269] on div at bounding box center [629, 458] width 277 height 538
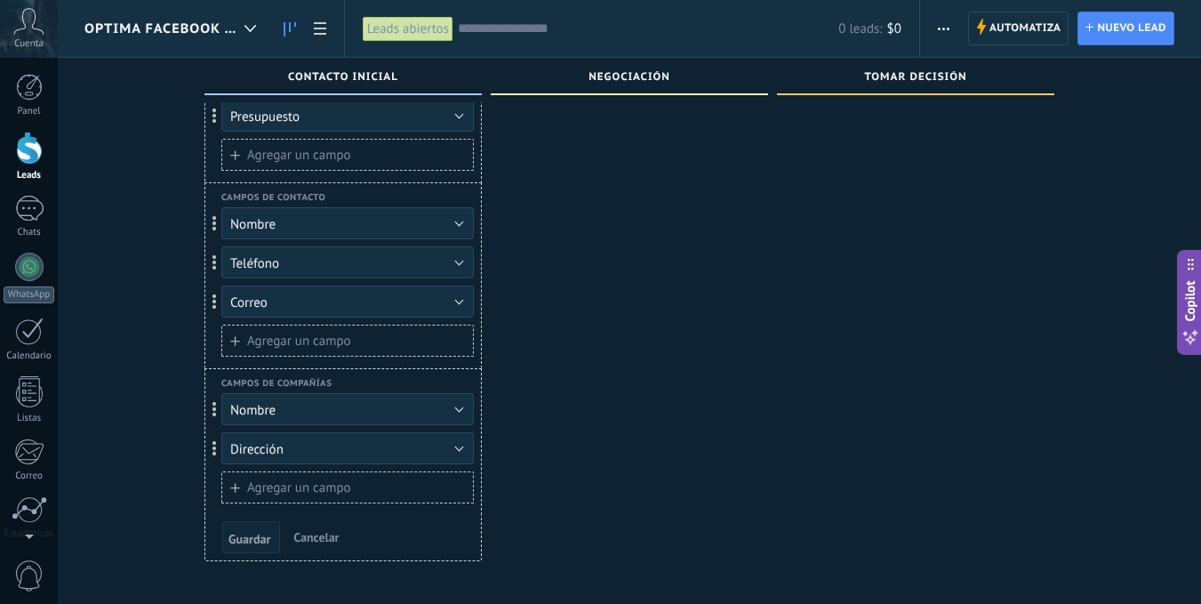
click at [309, 533] on span "Cancelar" at bounding box center [315, 537] width 45 height 16
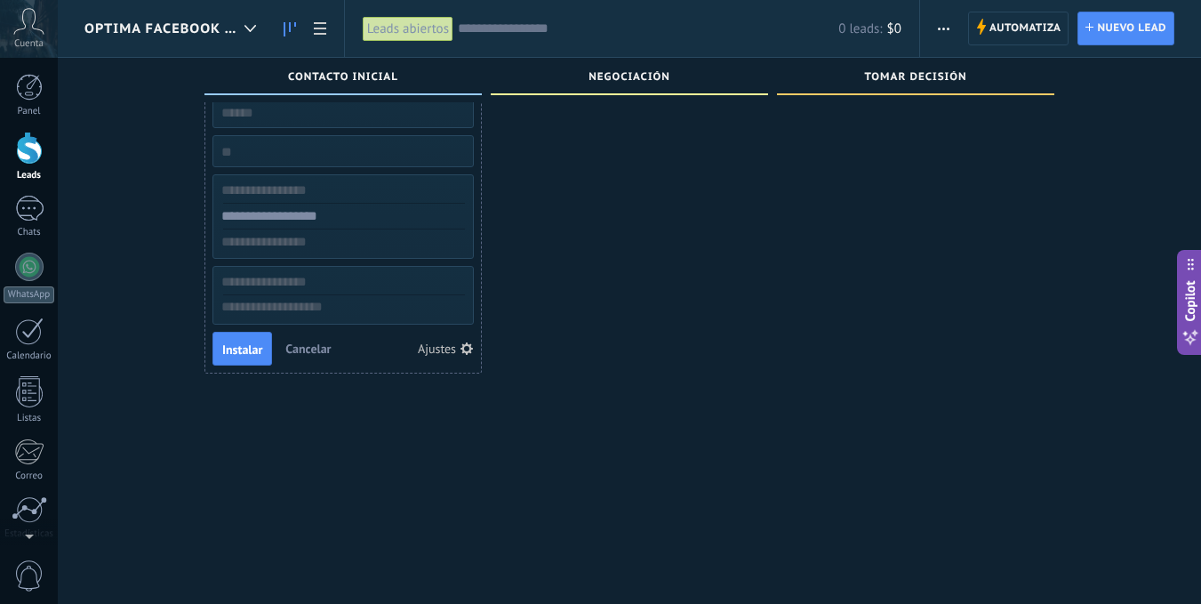
click at [307, 352] on span "Cancelar" at bounding box center [307, 349] width 45 height 16
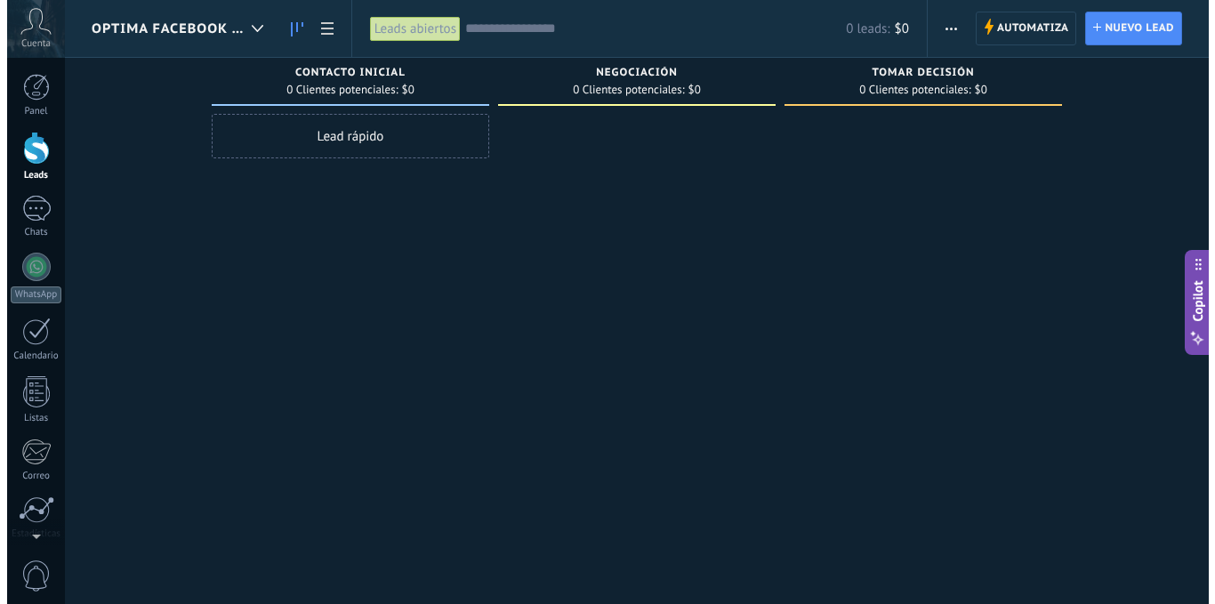
scroll to position [0, 0]
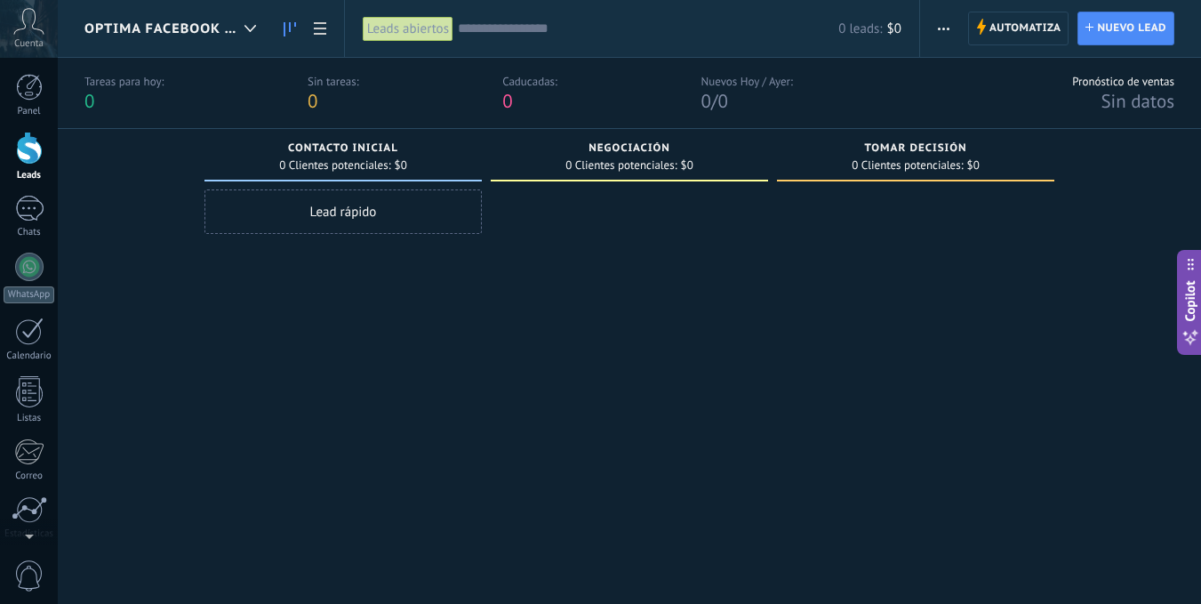
click at [942, 30] on span "button" at bounding box center [944, 29] width 12 height 34
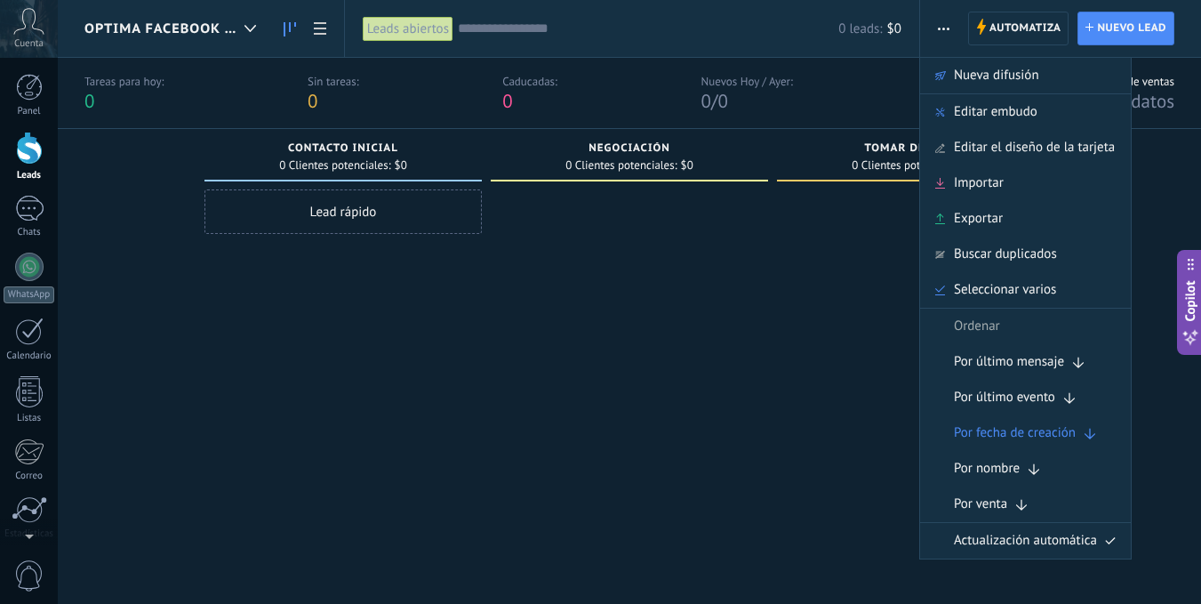
click at [299, 373] on div "Lead rápido" at bounding box center [343, 375] width 277 height 372
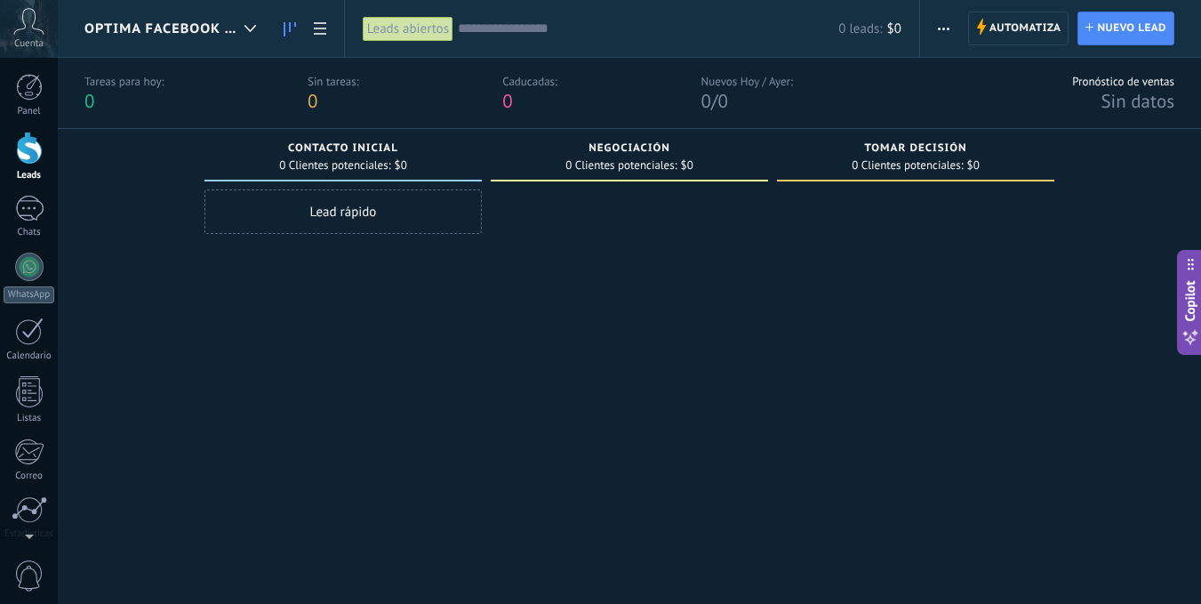
click at [414, 29] on div "Leads abiertos" at bounding box center [408, 29] width 91 height 26
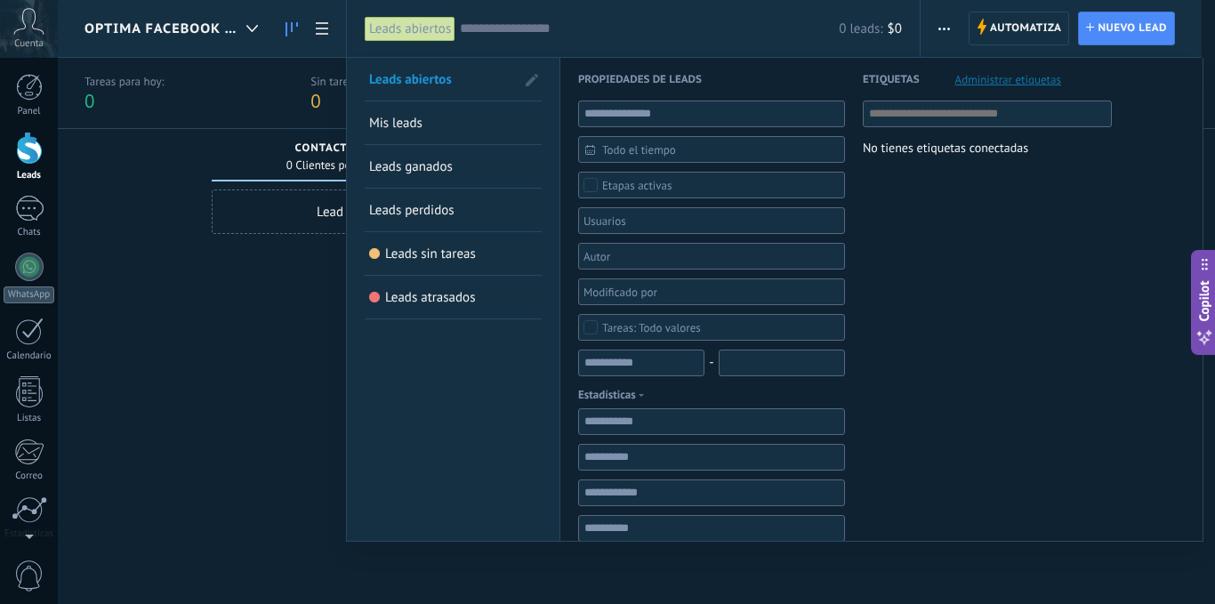
click at [278, 378] on div at bounding box center [607, 302] width 1215 height 604
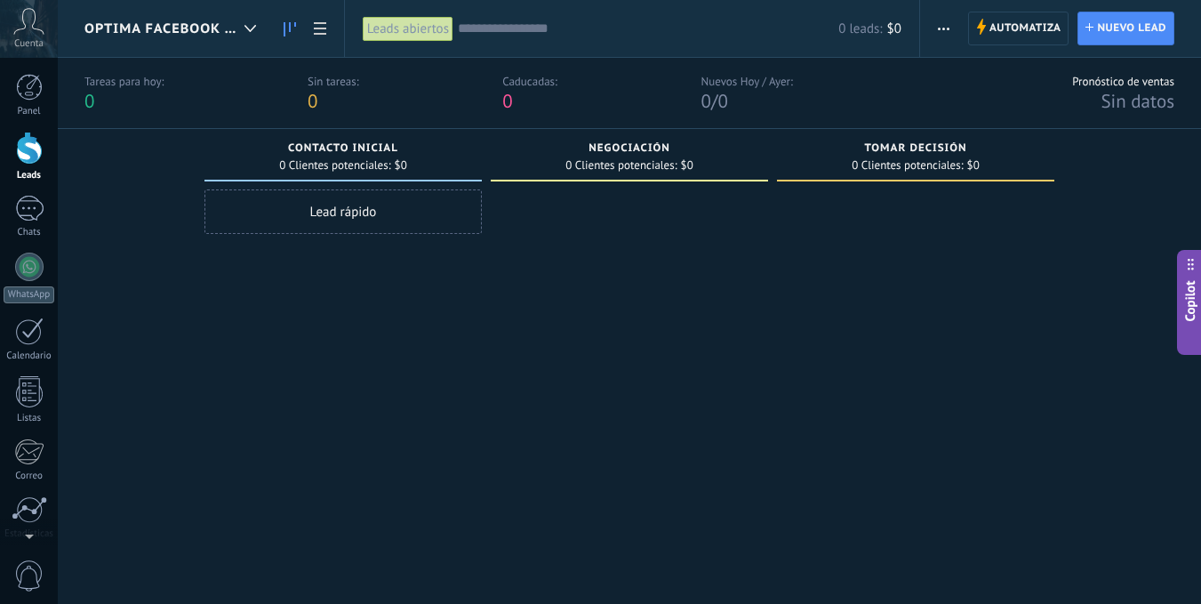
click at [938, 31] on span "button" at bounding box center [944, 29] width 12 height 34
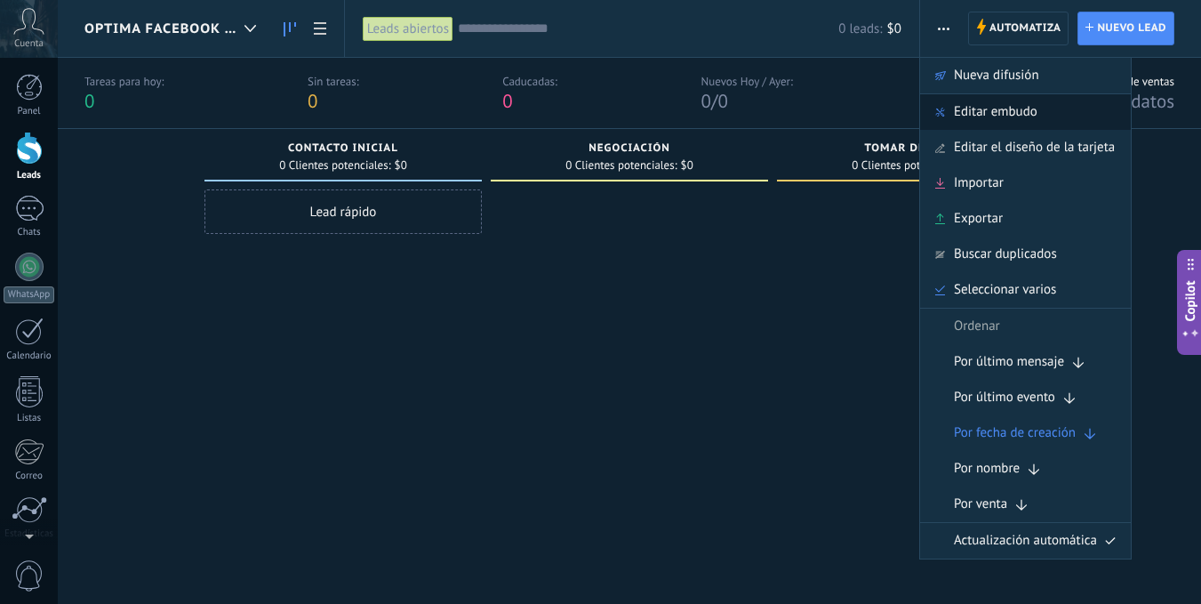
click at [1057, 108] on div "Editar embudo" at bounding box center [1025, 112] width 211 height 36
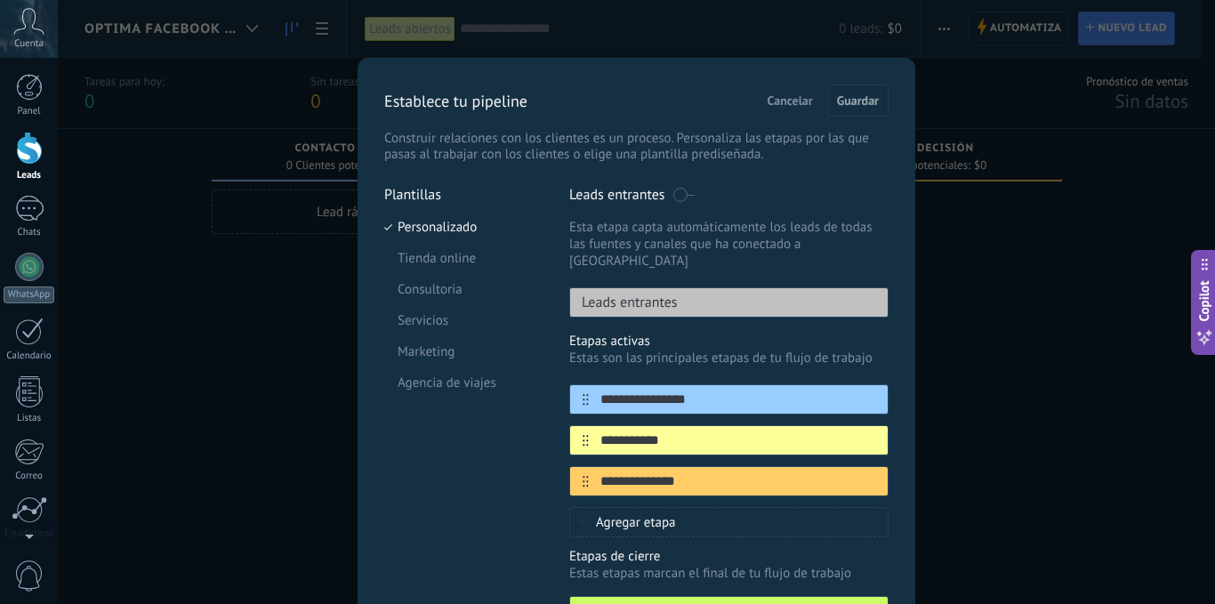
click at [780, 98] on span "Cancelar" at bounding box center [789, 100] width 45 height 12
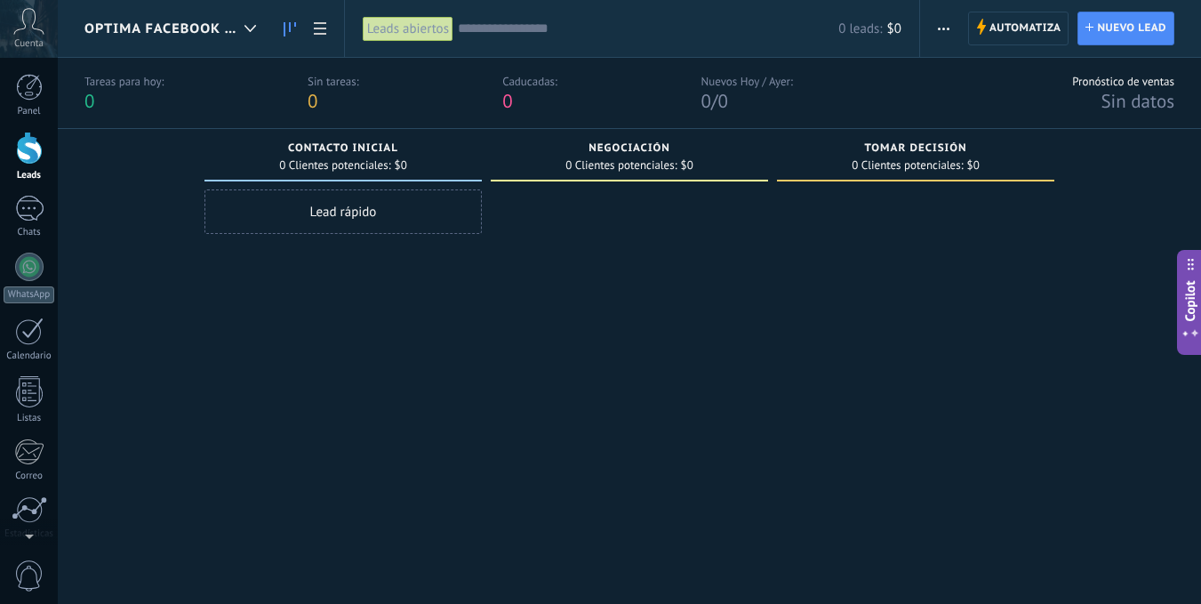
click at [897, 325] on div at bounding box center [915, 375] width 277 height 372
drag, startPoint x: 733, startPoint y: 258, endPoint x: 654, endPoint y: 267, distance: 79.6
click at [654, 267] on div "Leads Entrantes Solicitudes: 0 0 0 0 0 0 0 0 0 Contacto inicial 0 Clientes pote…" at bounding box center [642, 345] width 1117 height 432
drag, startPoint x: 960, startPoint y: 273, endPoint x: 996, endPoint y: 78, distance: 198.0
click at [1001, 262] on div at bounding box center [915, 375] width 277 height 372
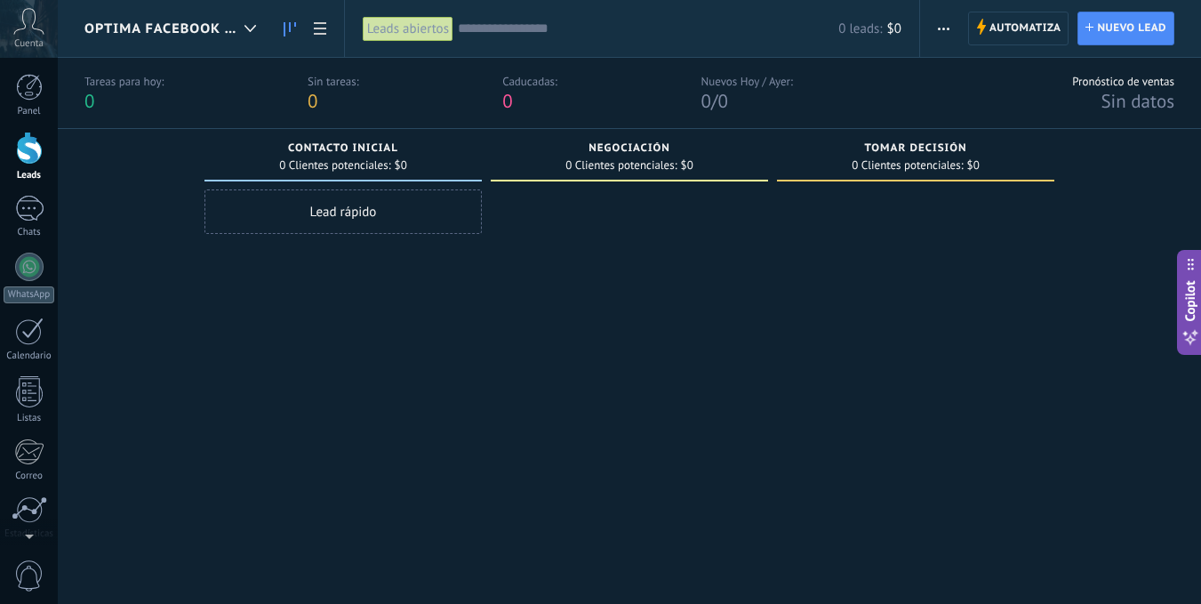
click at [943, 31] on span "button" at bounding box center [944, 29] width 12 height 34
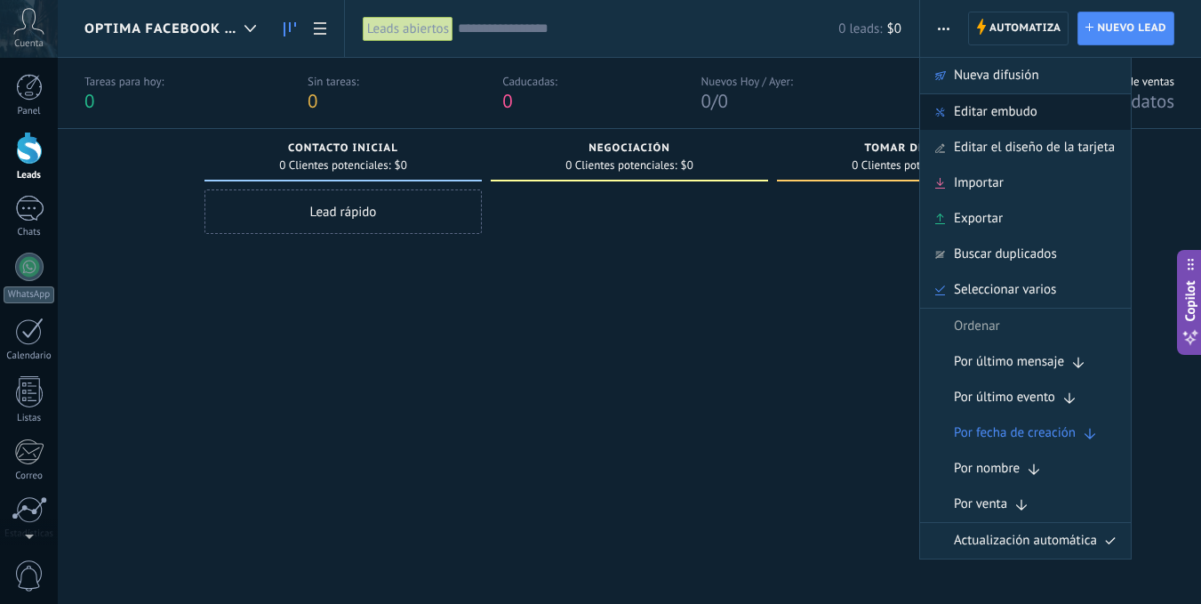
click at [1057, 117] on div "Editar embudo" at bounding box center [1025, 112] width 211 height 36
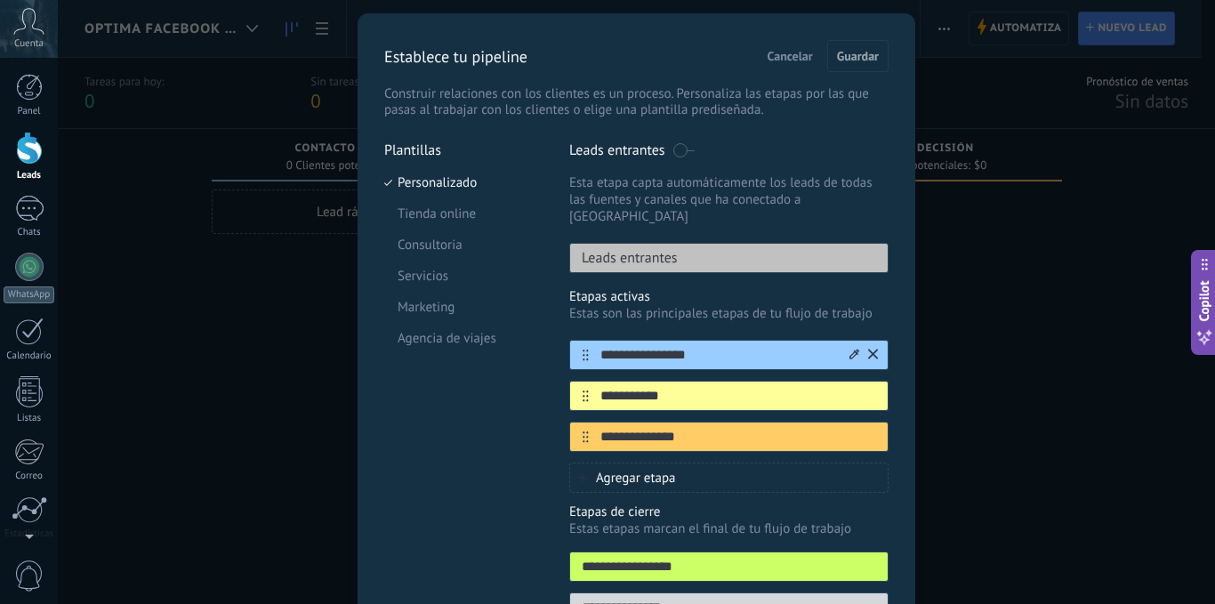
scroll to position [89, 0]
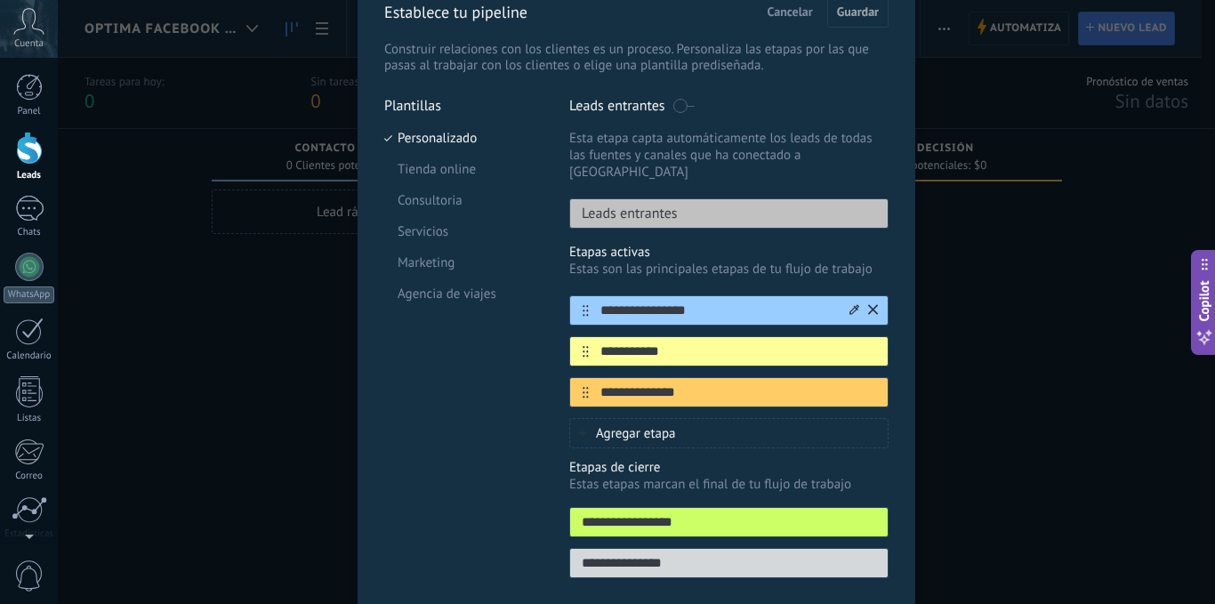
click at [719, 301] on input "**********" at bounding box center [718, 310] width 258 height 19
type input "**********"
click at [701, 344] on div "**********" at bounding box center [728, 351] width 319 height 30
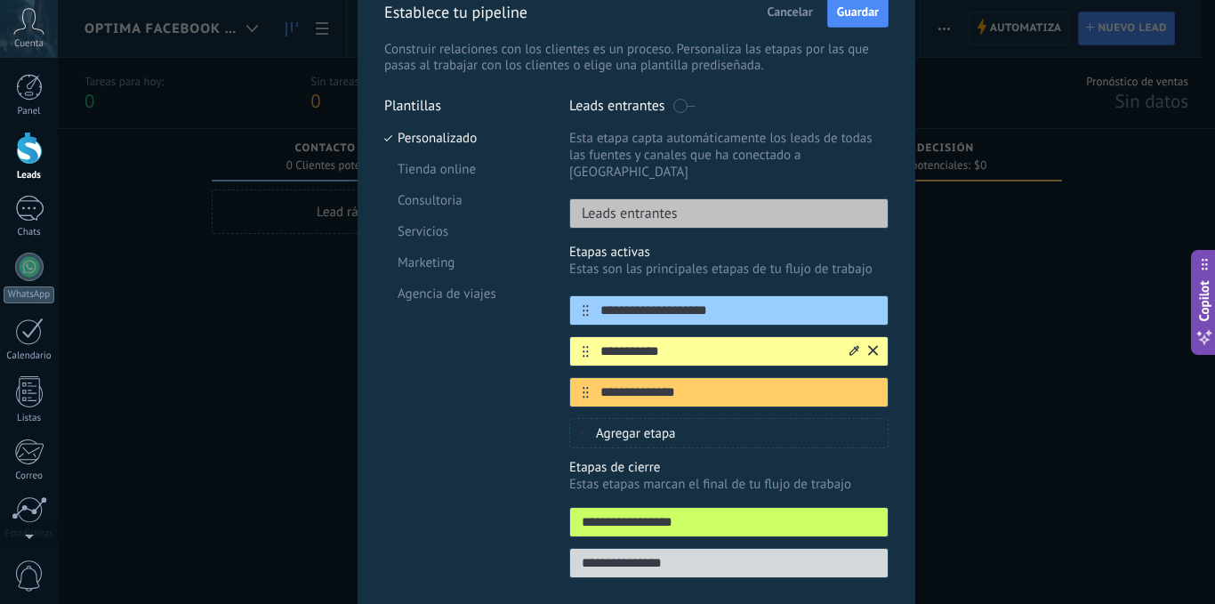
click at [687, 342] on input "**********" at bounding box center [718, 351] width 258 height 19
type input "**********"
click at [678, 383] on input "**********" at bounding box center [718, 392] width 258 height 19
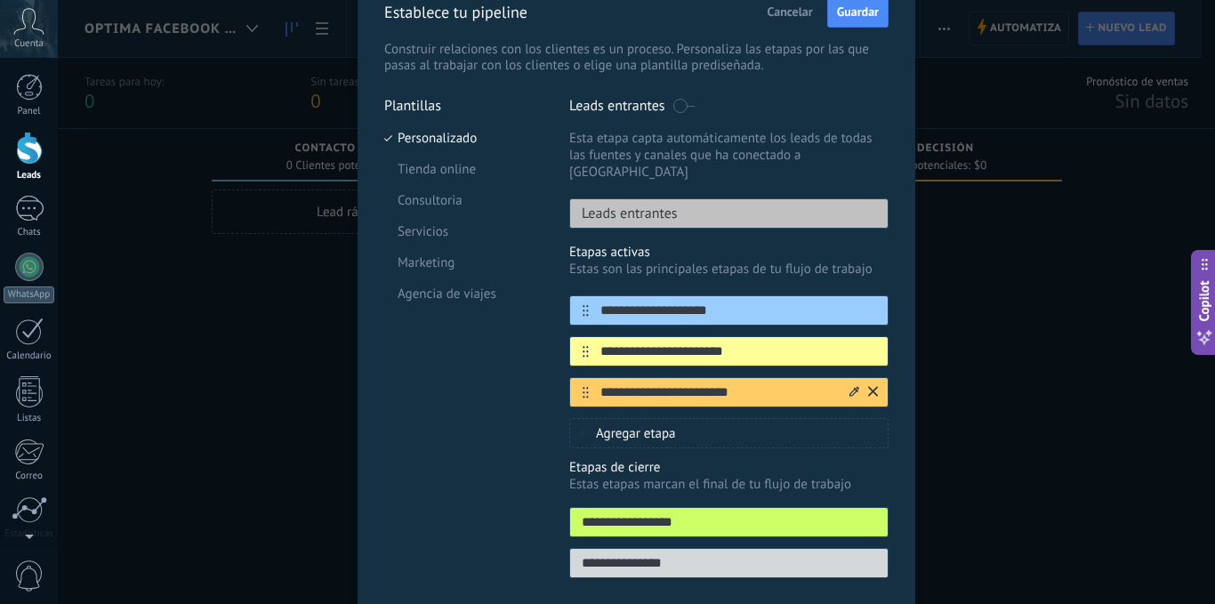
click at [678, 383] on input "**********" at bounding box center [718, 392] width 258 height 19
type input "**********"
click at [694, 428] on div "Agregar etapa" at bounding box center [728, 433] width 319 height 30
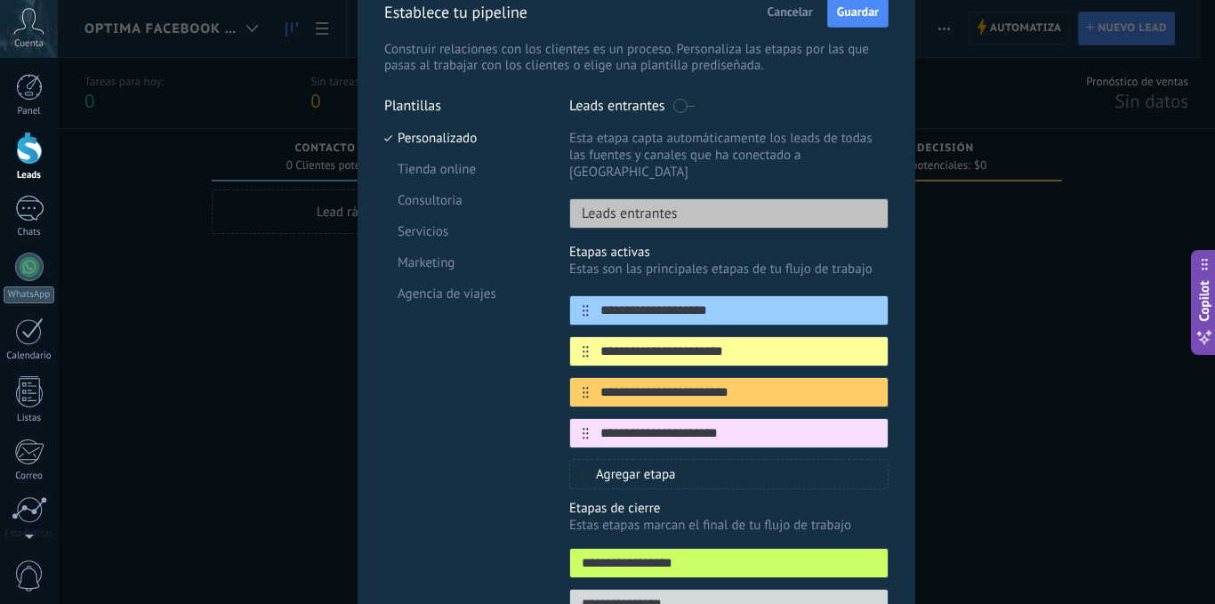
type input "**********"
click at [670, 466] on span "Agregar etapa" at bounding box center [636, 474] width 80 height 17
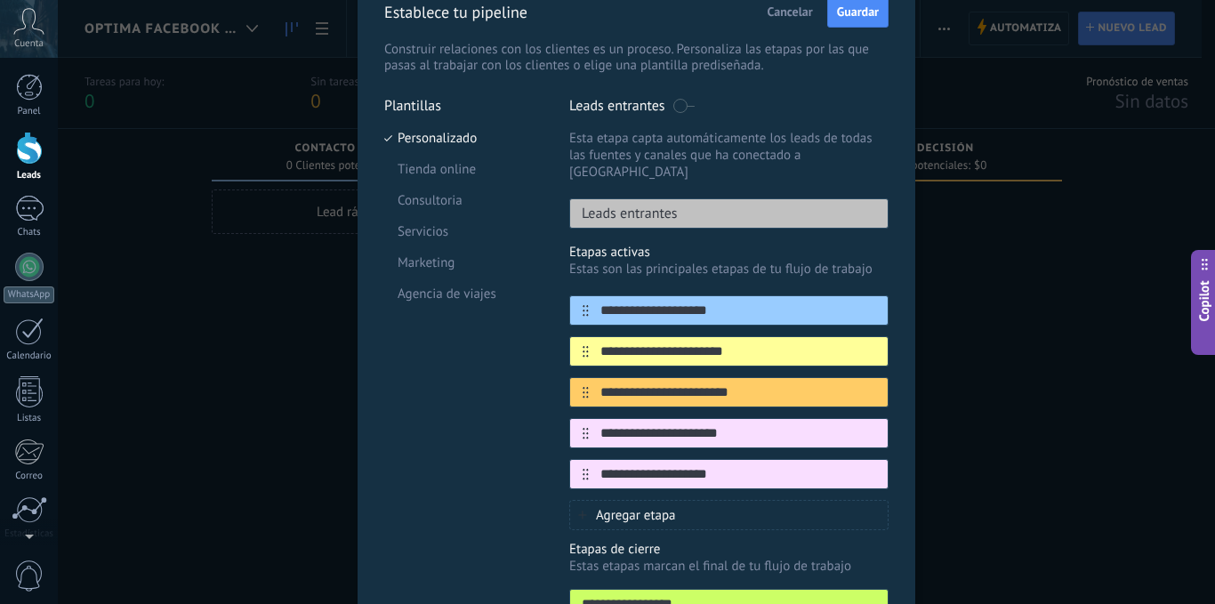
type input "**********"
click at [671, 507] on span "Agregar etapa" at bounding box center [636, 515] width 80 height 17
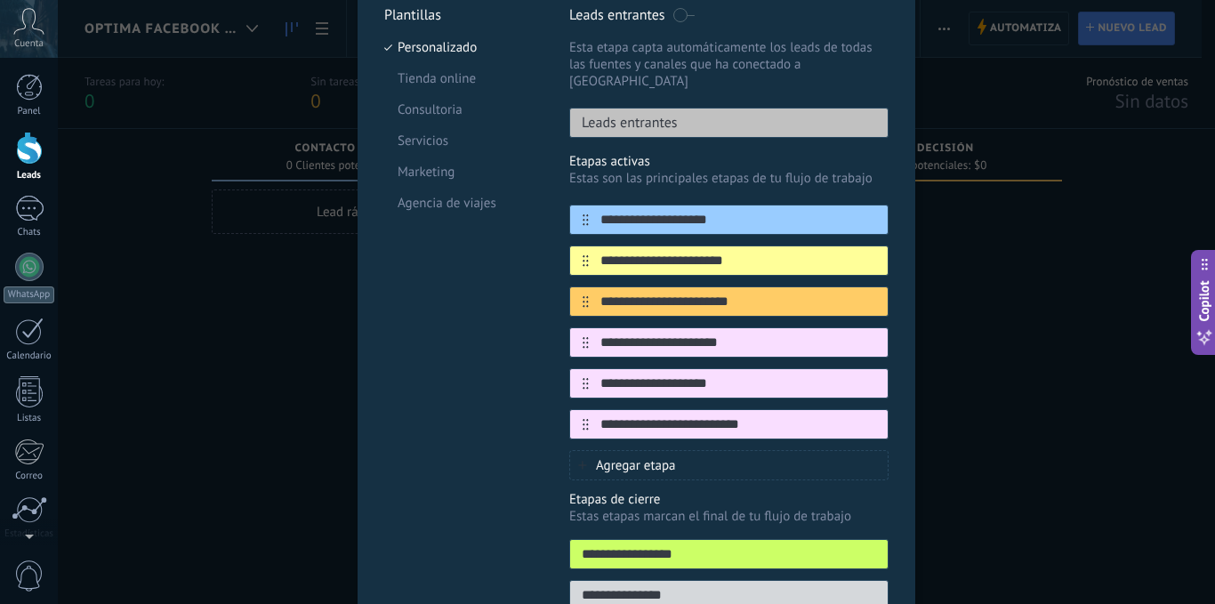
scroll to position [264, 0]
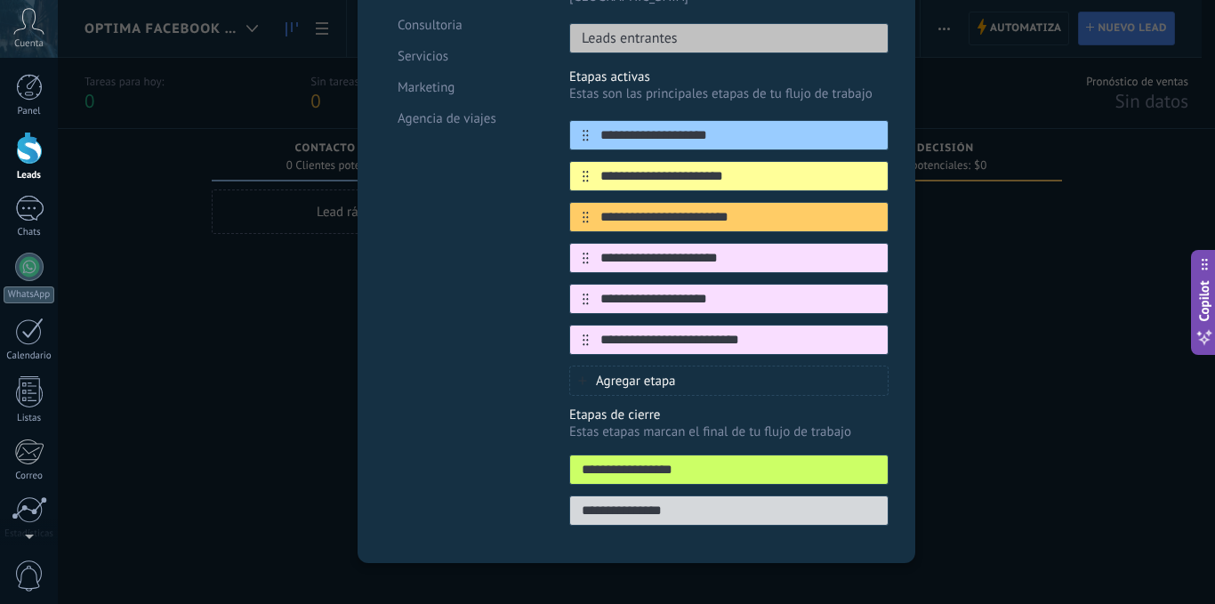
type input "**********"
click at [503, 431] on div "Plantillas Personalizado Tienda online Consultoria Servicios Marketing Agencia …" at bounding box center [463, 229] width 158 height 614
click at [872, 333] on icon at bounding box center [873, 338] width 10 height 11
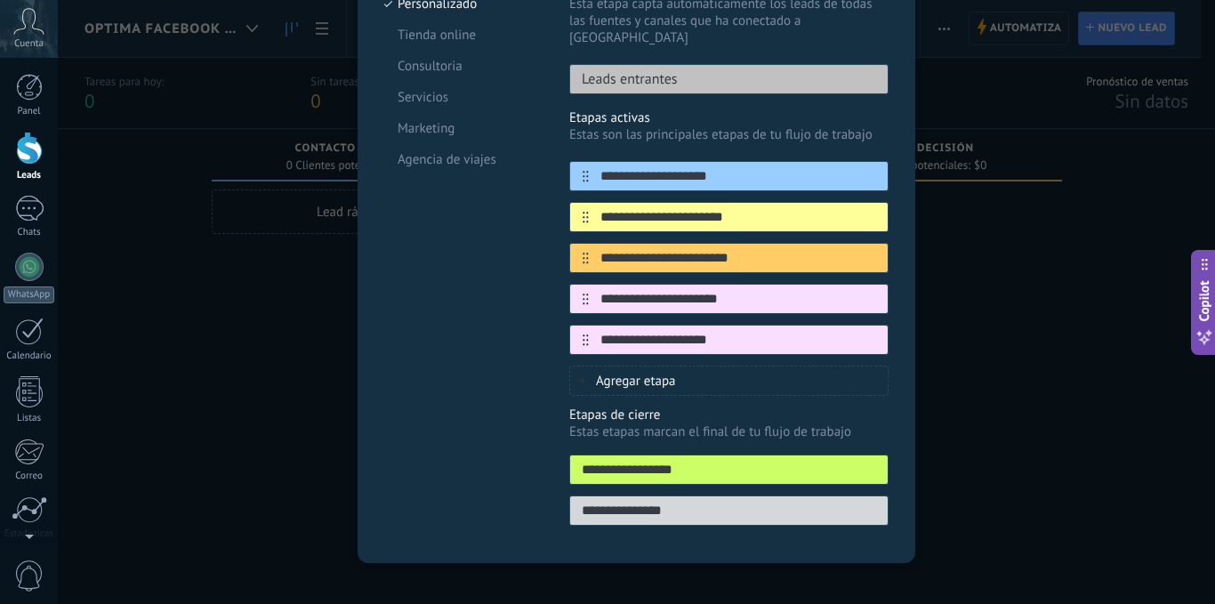
click at [655, 502] on input "**********" at bounding box center [728, 511] width 317 height 19
type input "**********"
click at [430, 336] on div "Plantillas Personalizado Tienda online Consultoria Servicios Marketing Agencia …" at bounding box center [463, 250] width 158 height 574
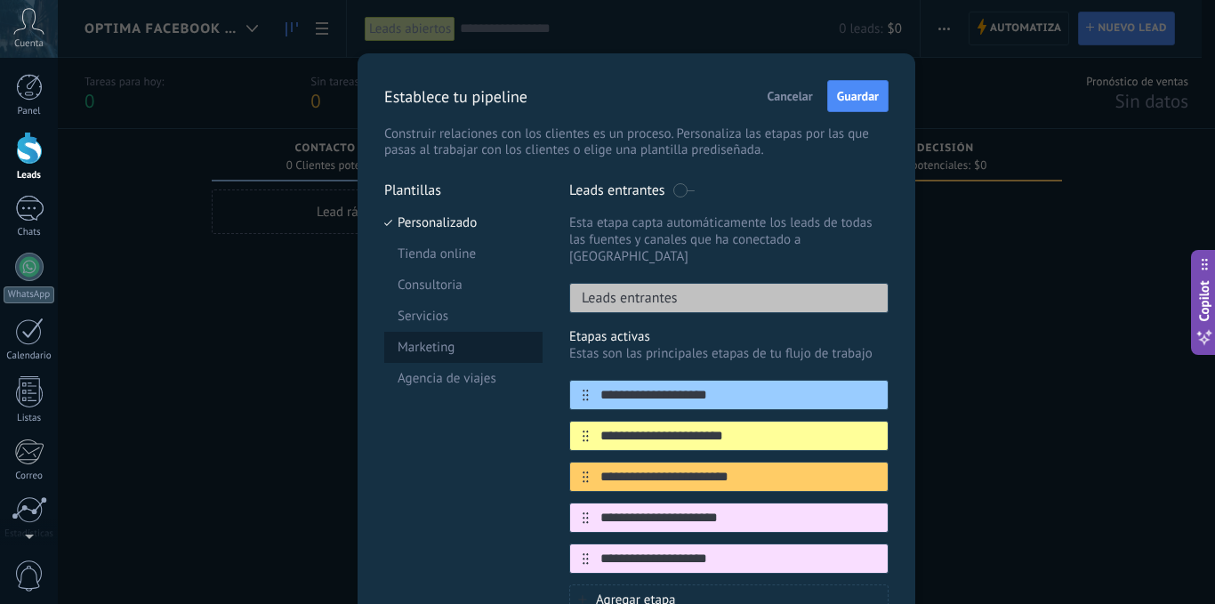
scroll to position [0, 0]
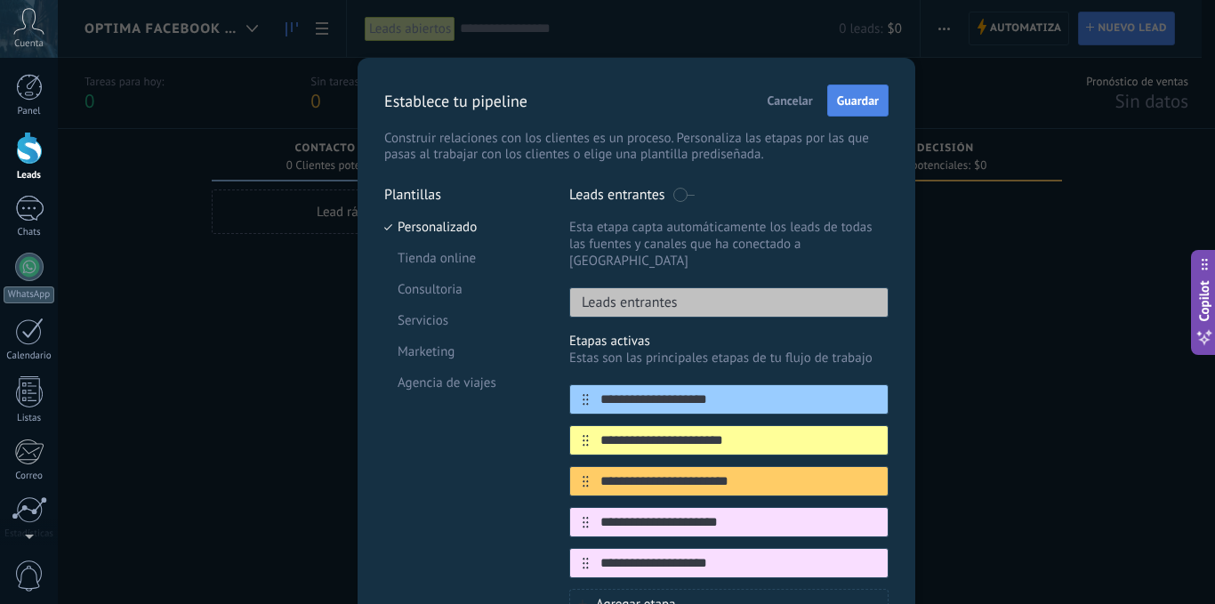
click at [864, 99] on span "Guardar" at bounding box center [858, 100] width 42 height 12
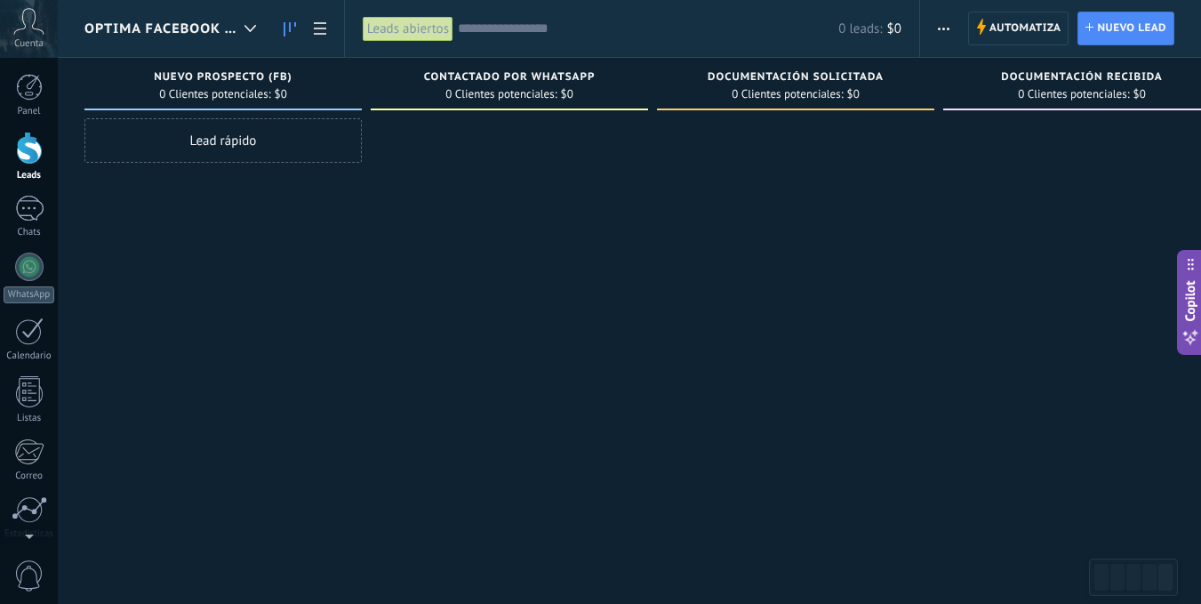
click at [938, 24] on span "button" at bounding box center [944, 29] width 12 height 34
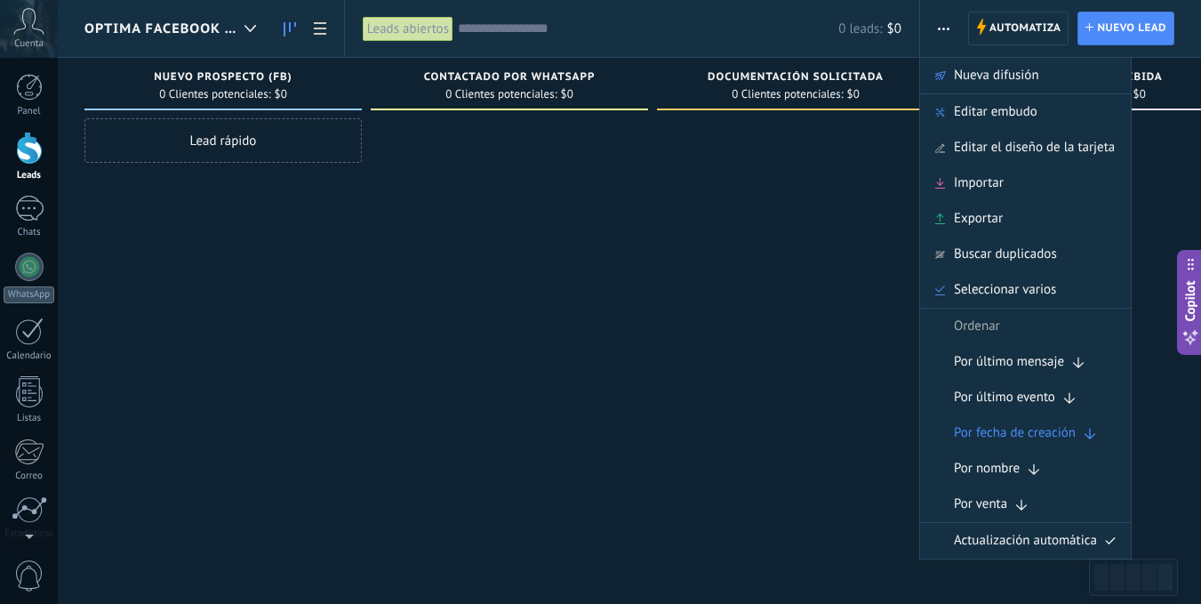
click at [832, 312] on div at bounding box center [795, 304] width 277 height 372
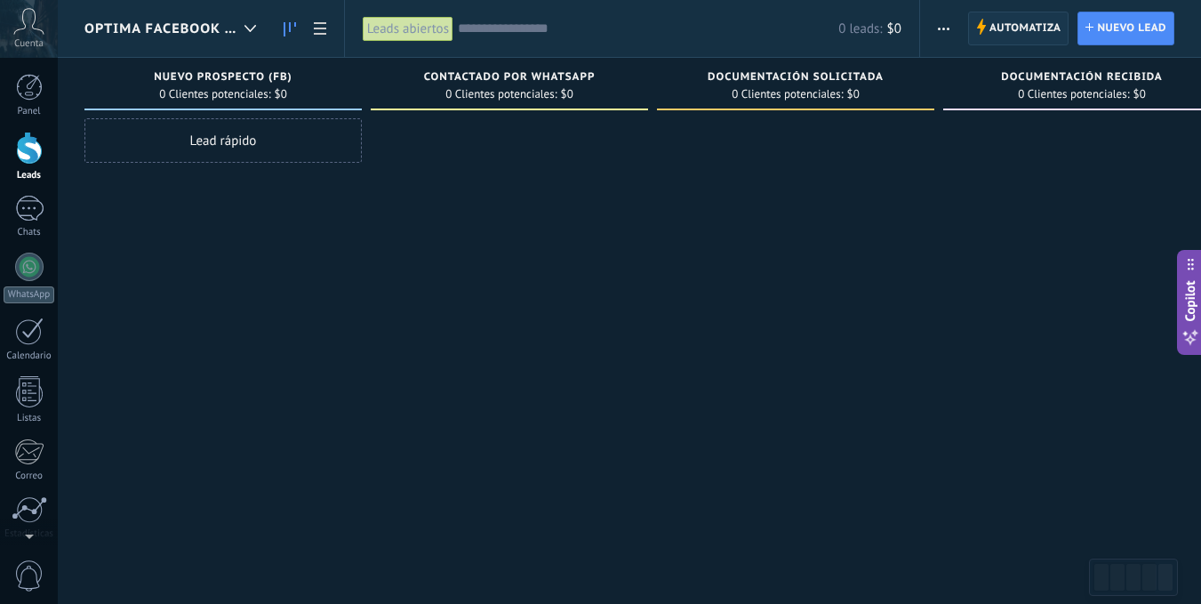
click at [1002, 22] on span "Automatiza" at bounding box center [1026, 28] width 72 height 32
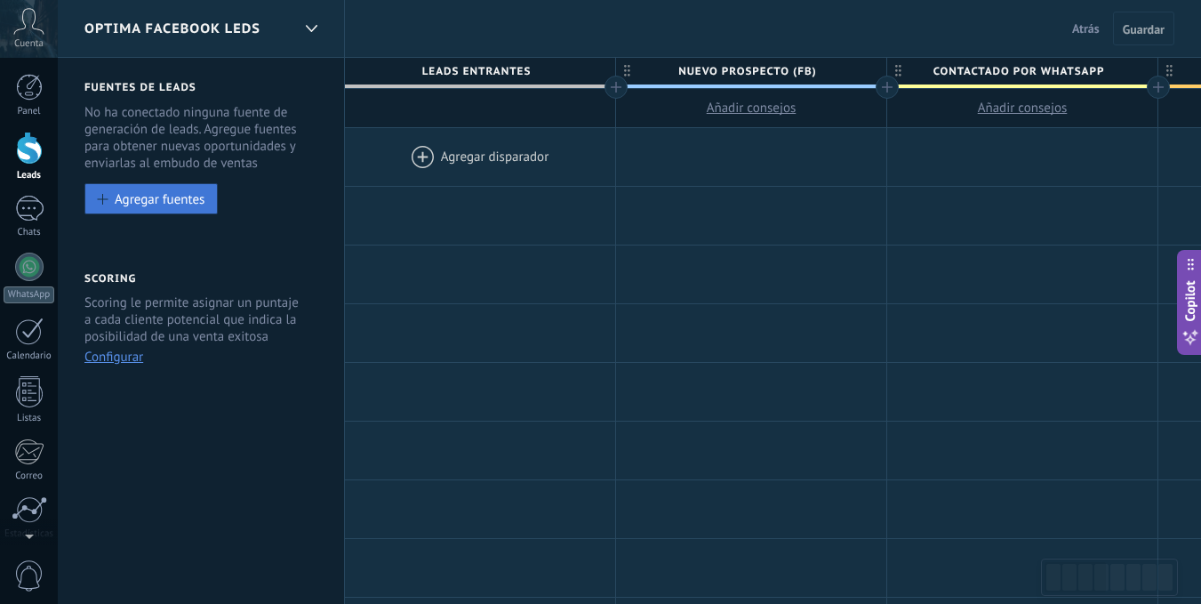
click at [208, 193] on button "Agregar fuentes" at bounding box center [150, 198] width 133 height 31
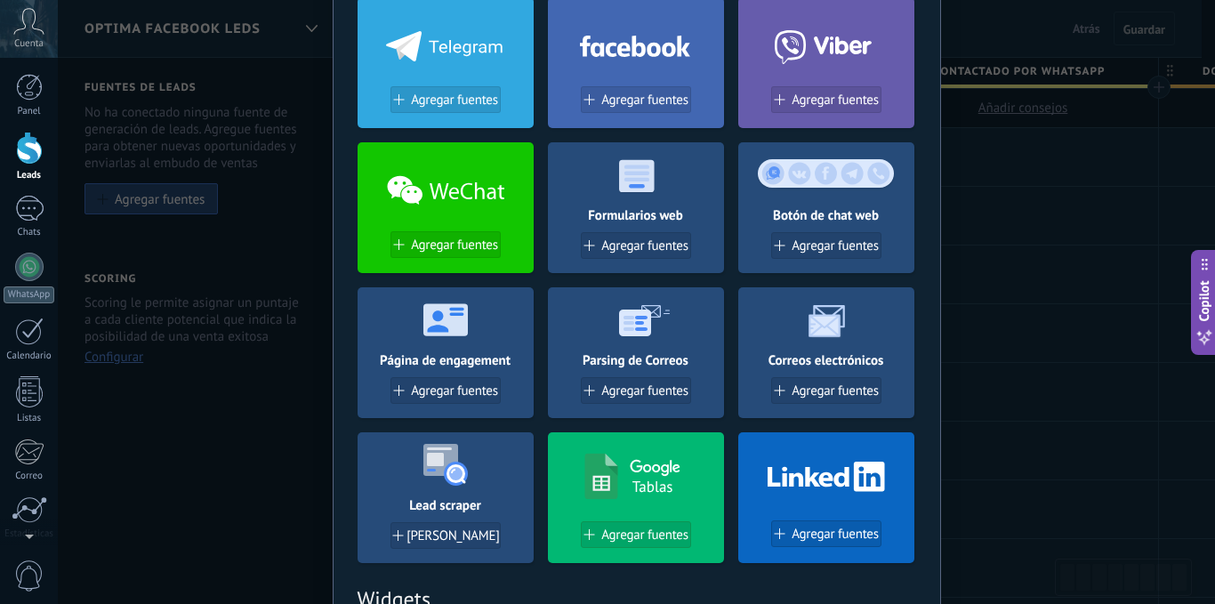
scroll to position [89, 0]
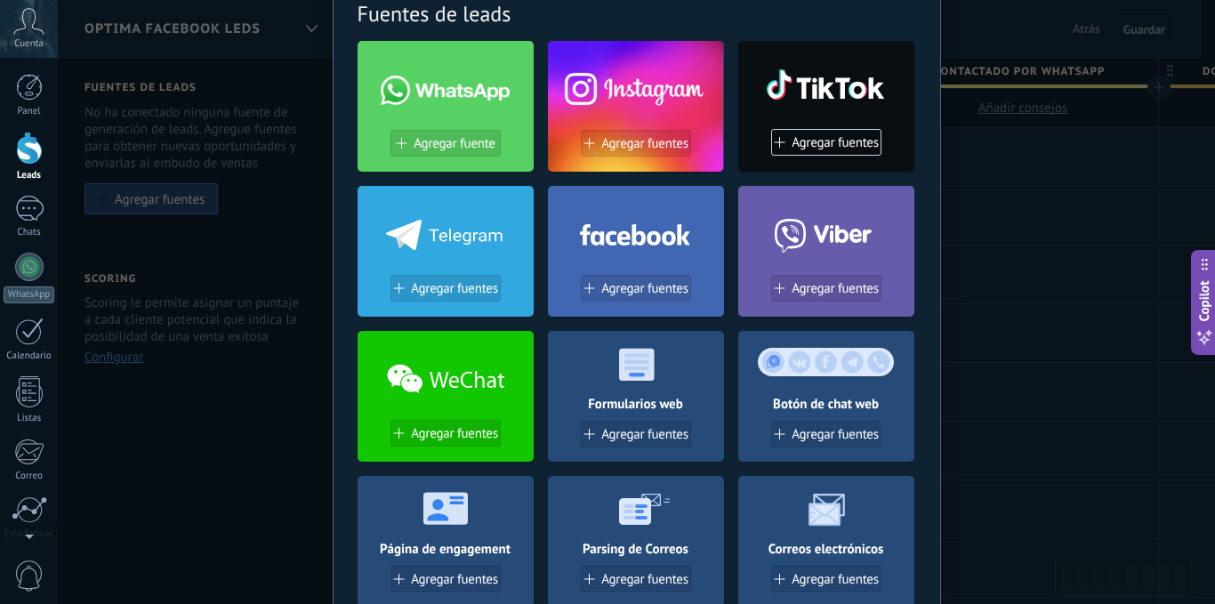
click at [655, 265] on div at bounding box center [636, 231] width 176 height 76
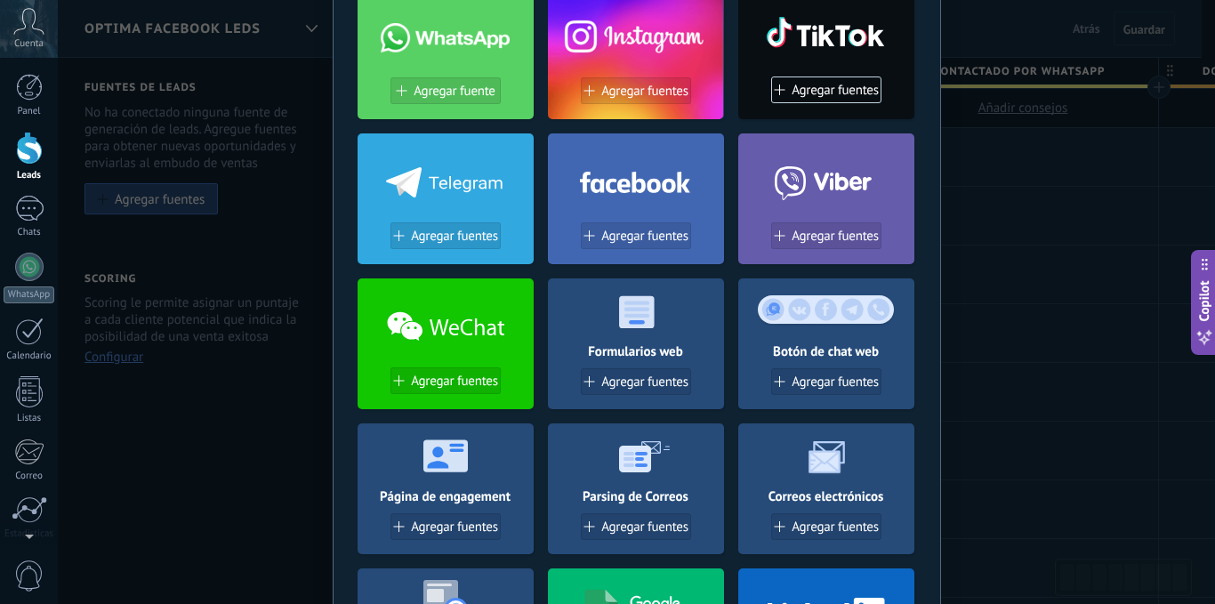
scroll to position [36, 0]
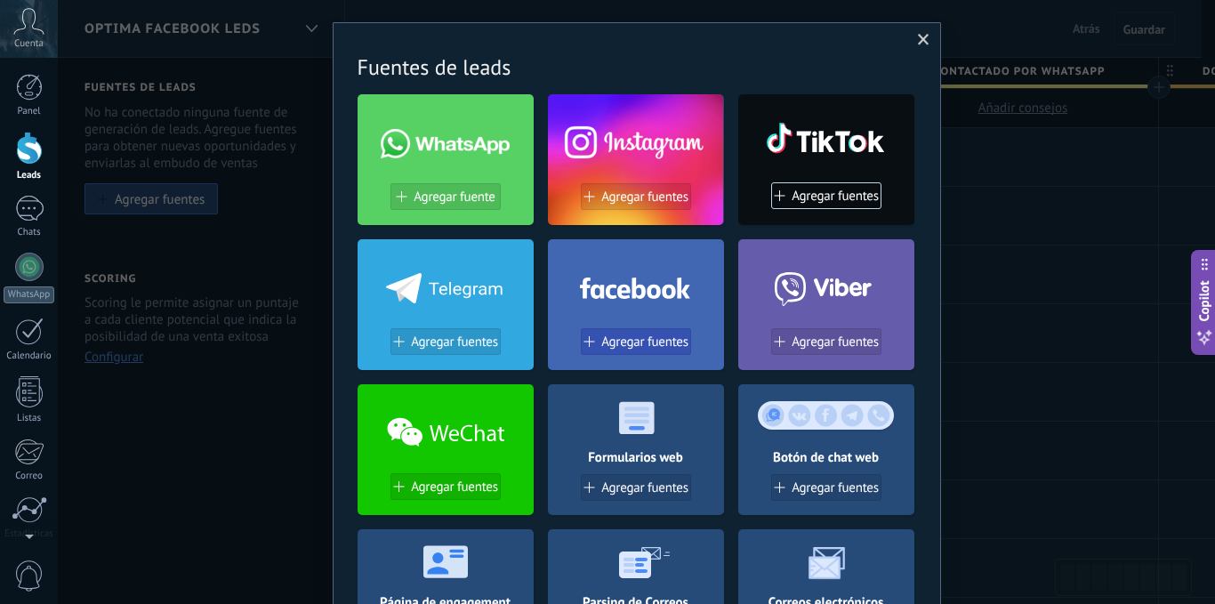
click at [632, 331] on button "Agregar fuentes" at bounding box center [636, 341] width 110 height 27
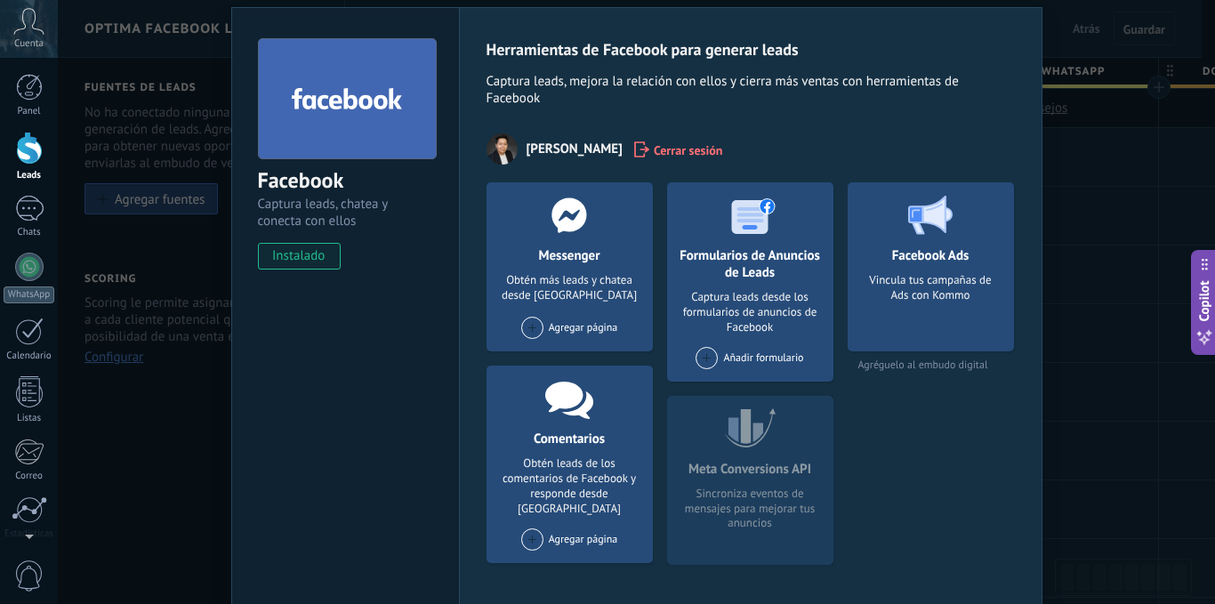
scroll to position [89, 0]
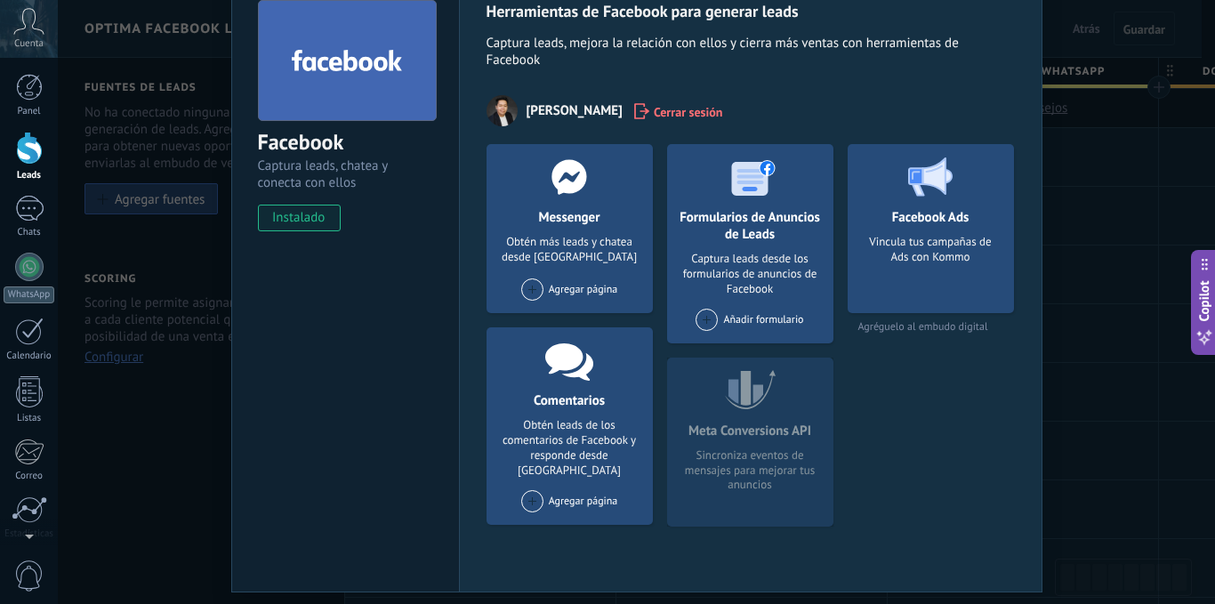
click at [697, 320] on span at bounding box center [706, 320] width 22 height 22
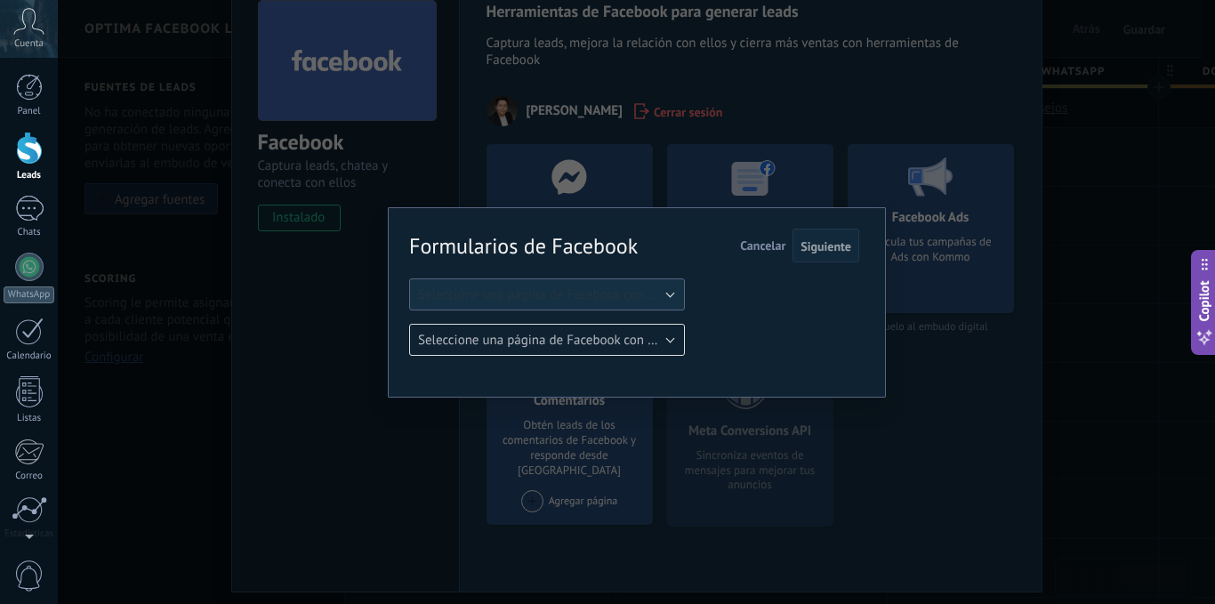
click at [668, 287] on span "Seleccione una página de Facebook con formas" at bounding box center [552, 294] width 269 height 17
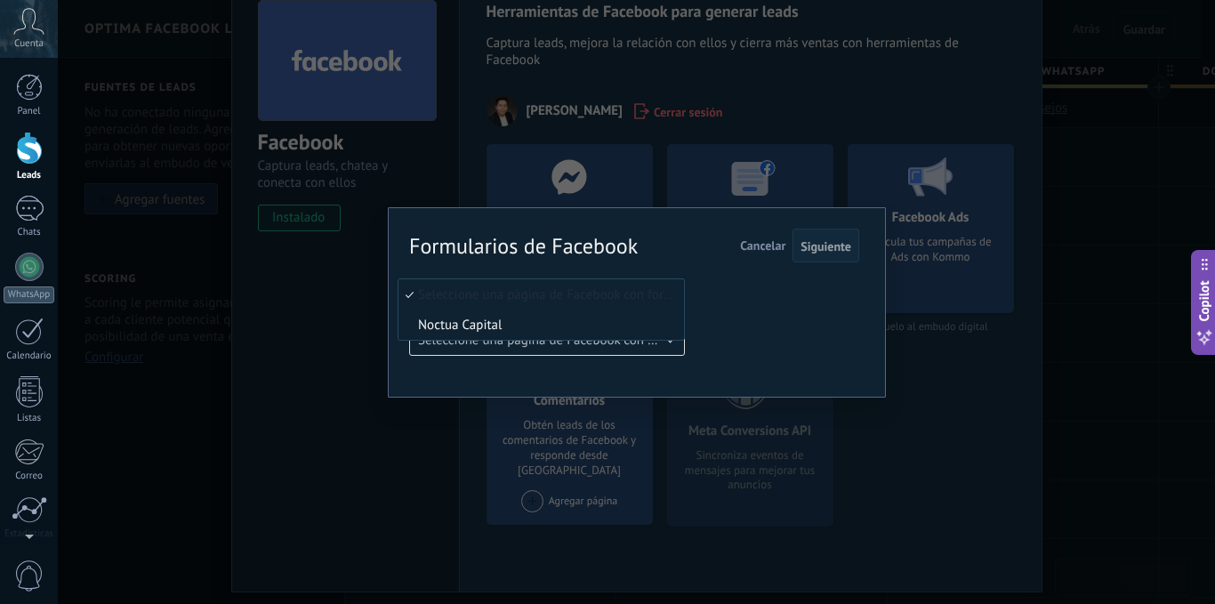
click at [556, 315] on li "Noctua Capital" at bounding box center [540, 324] width 285 height 30
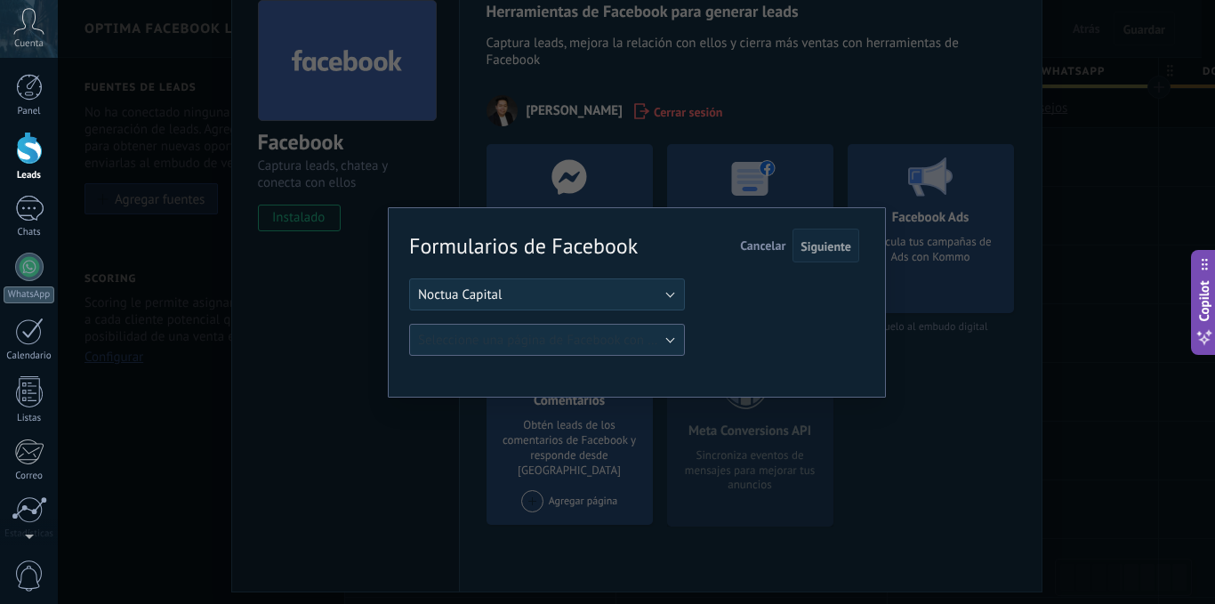
click at [646, 335] on span "Seleccione una página de Facebook con formas" at bounding box center [552, 340] width 269 height 17
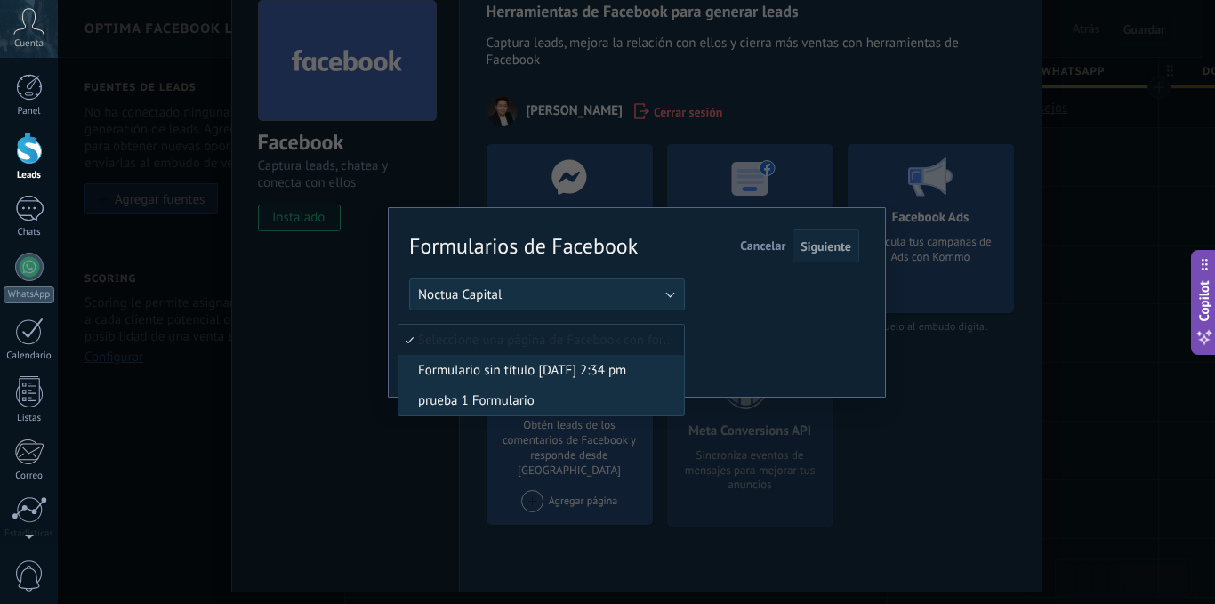
click at [712, 338] on div "Formularios de Facebook Siguiente Cancelar Seleccione una página de Facebook co…" at bounding box center [634, 292] width 450 height 125
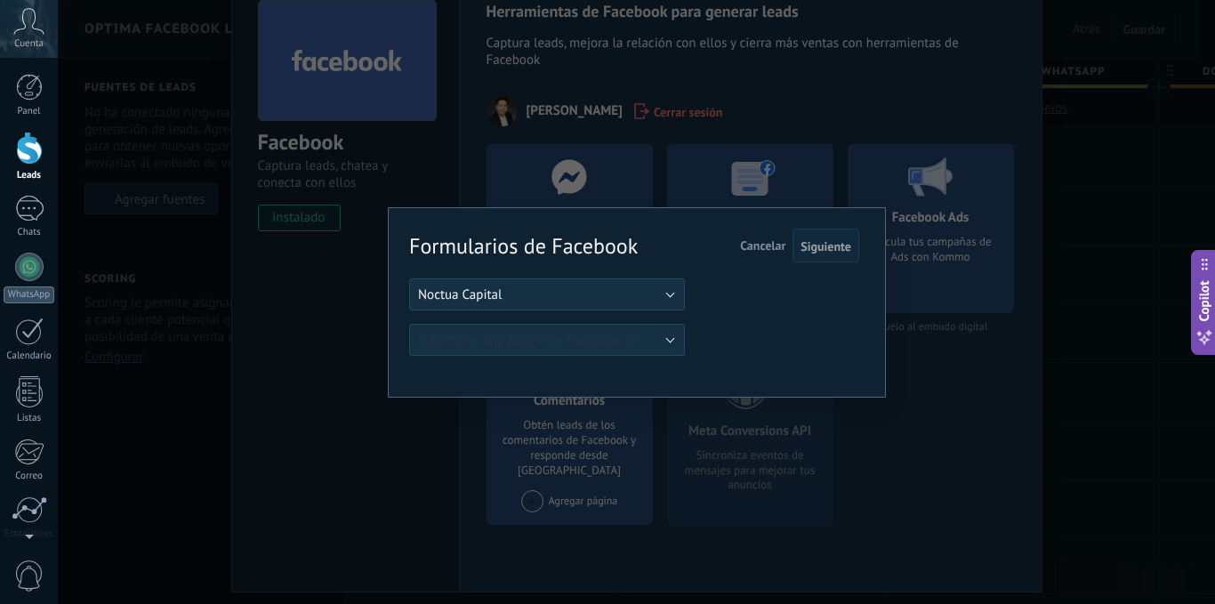
click at [748, 245] on span "Cancelar" at bounding box center [762, 245] width 45 height 16
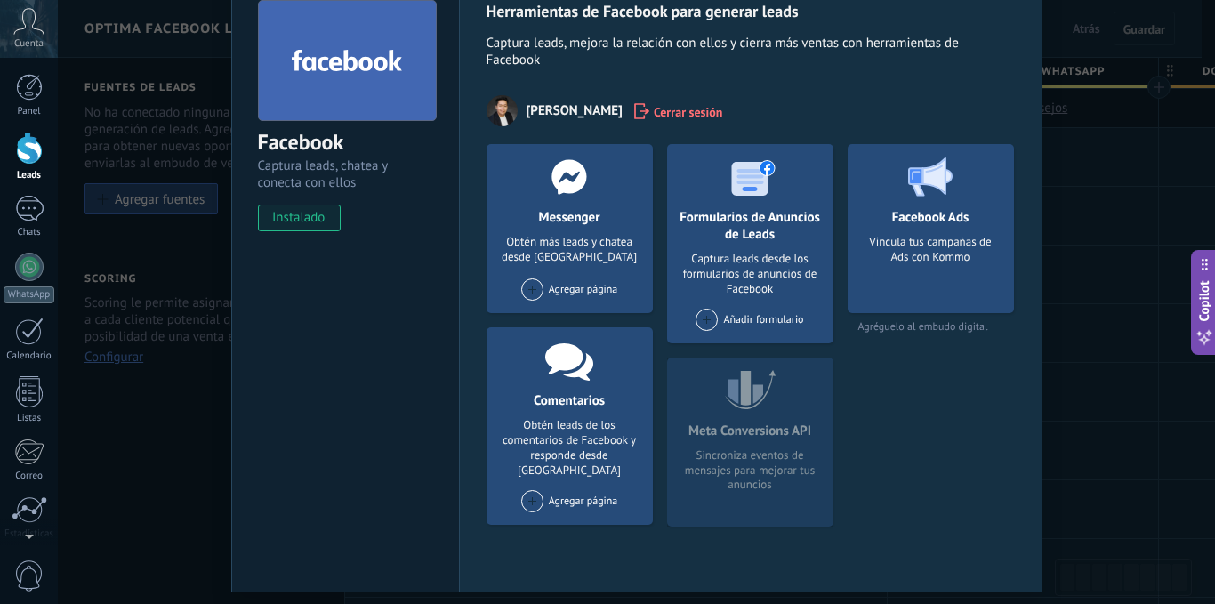
scroll to position [0, 0]
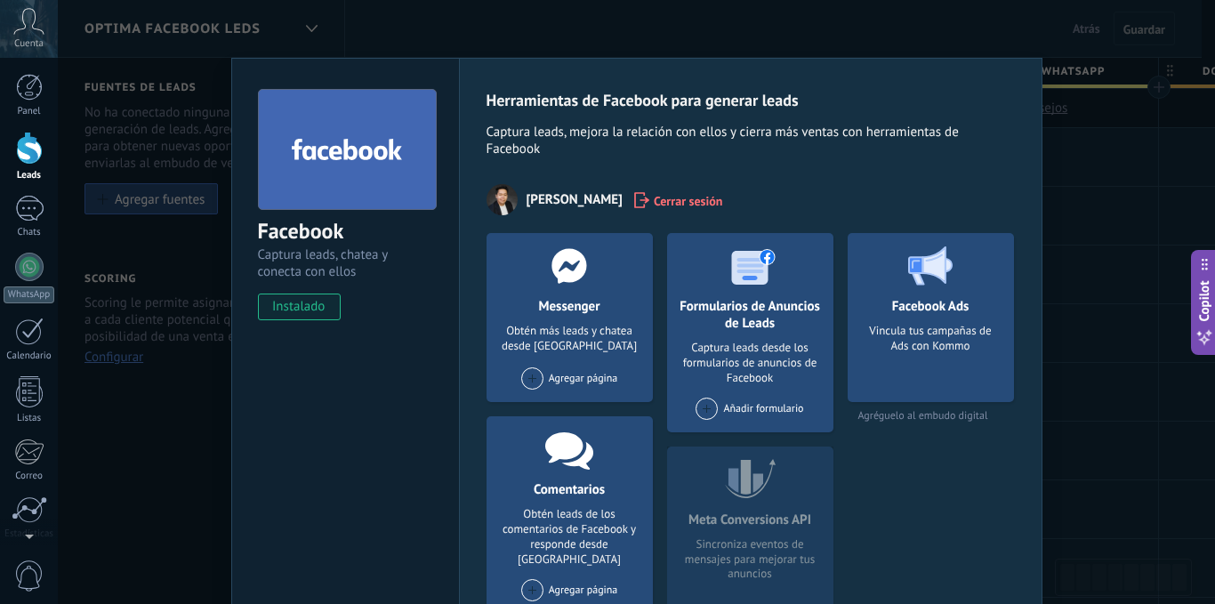
click at [722, 293] on div at bounding box center [750, 265] width 176 height 65
click at [746, 329] on h4 "Formularios de Anuncios de Leads" at bounding box center [750, 315] width 166 height 34
click at [747, 330] on h4 "Formularios de Anuncios de Leads" at bounding box center [750, 315] width 166 height 34
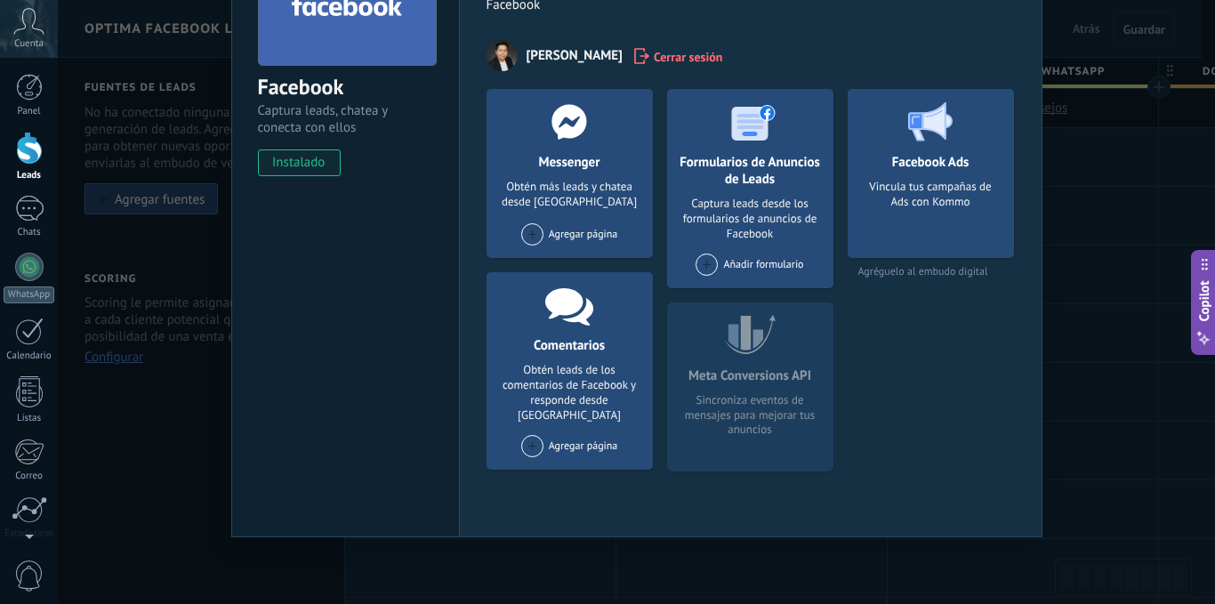
click at [1054, 341] on div "Facebook Captura leads, chatea y conecta con ellos instalado Desinstalar Herram…" at bounding box center [636, 302] width 1157 height 604
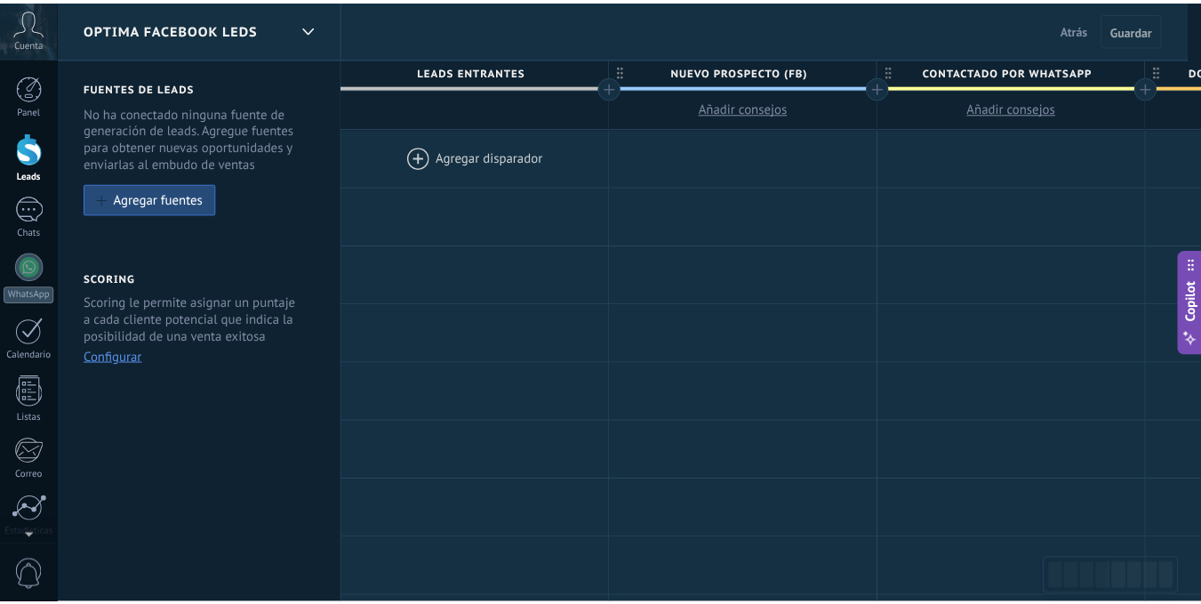
scroll to position [0, 0]
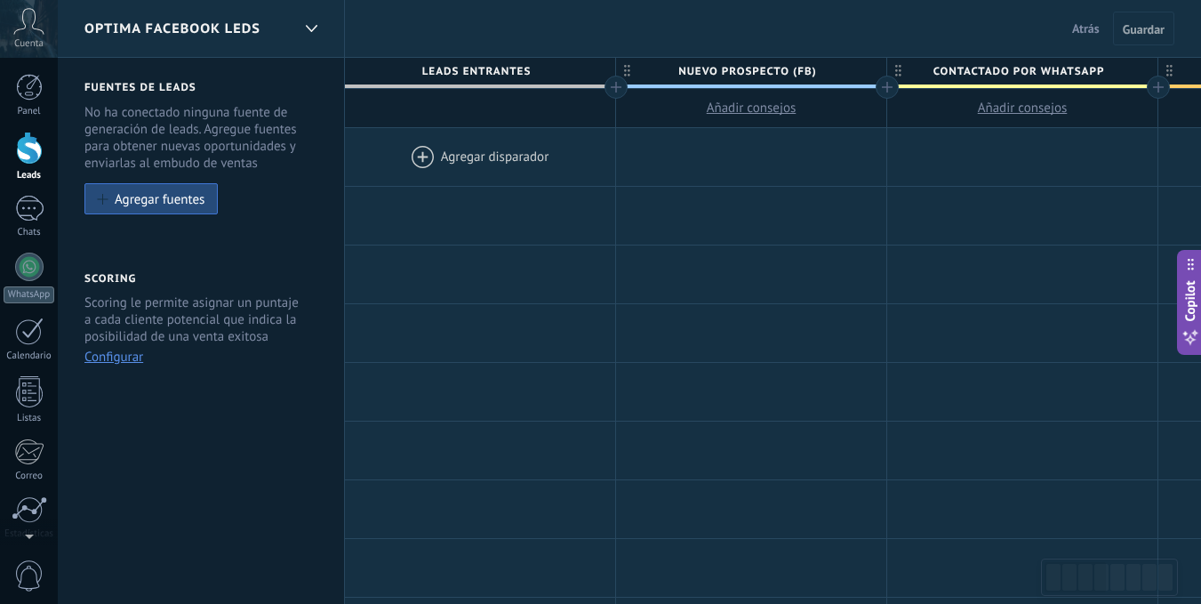
click at [1104, 39] on button "Atrás" at bounding box center [1086, 28] width 42 height 27
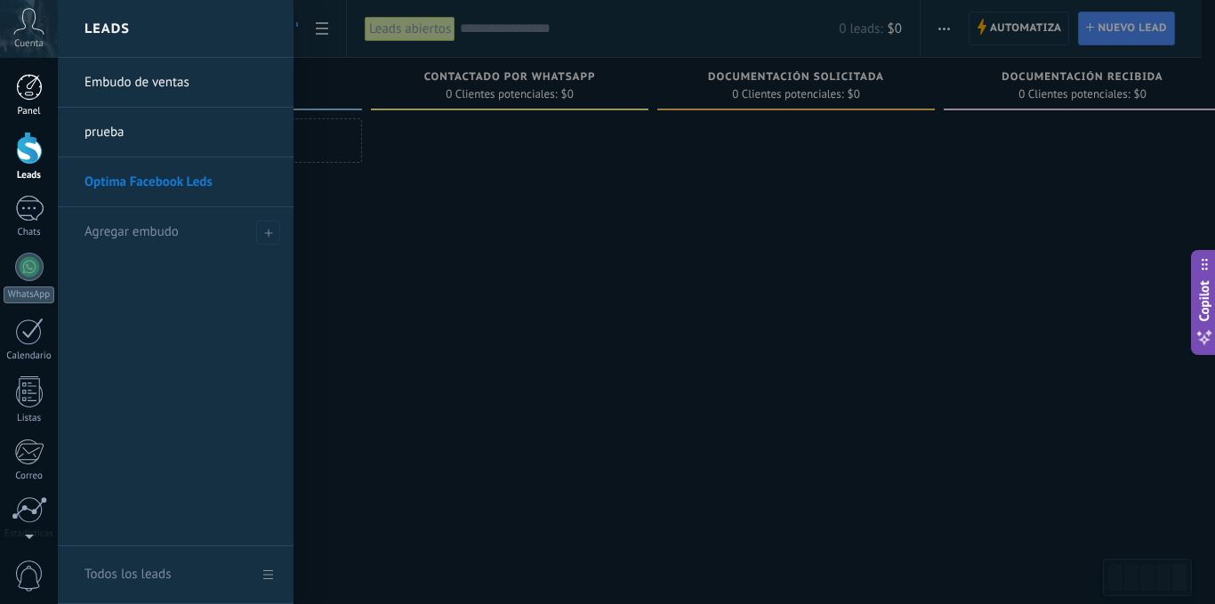
click at [28, 96] on div at bounding box center [29, 87] width 27 height 27
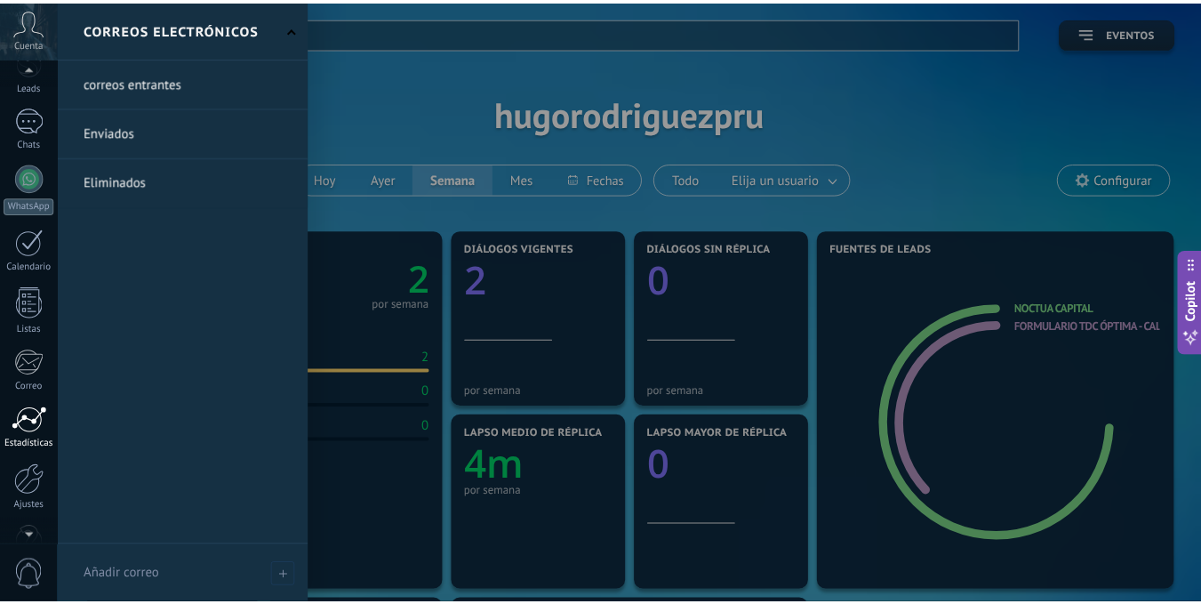
scroll to position [136, 0]
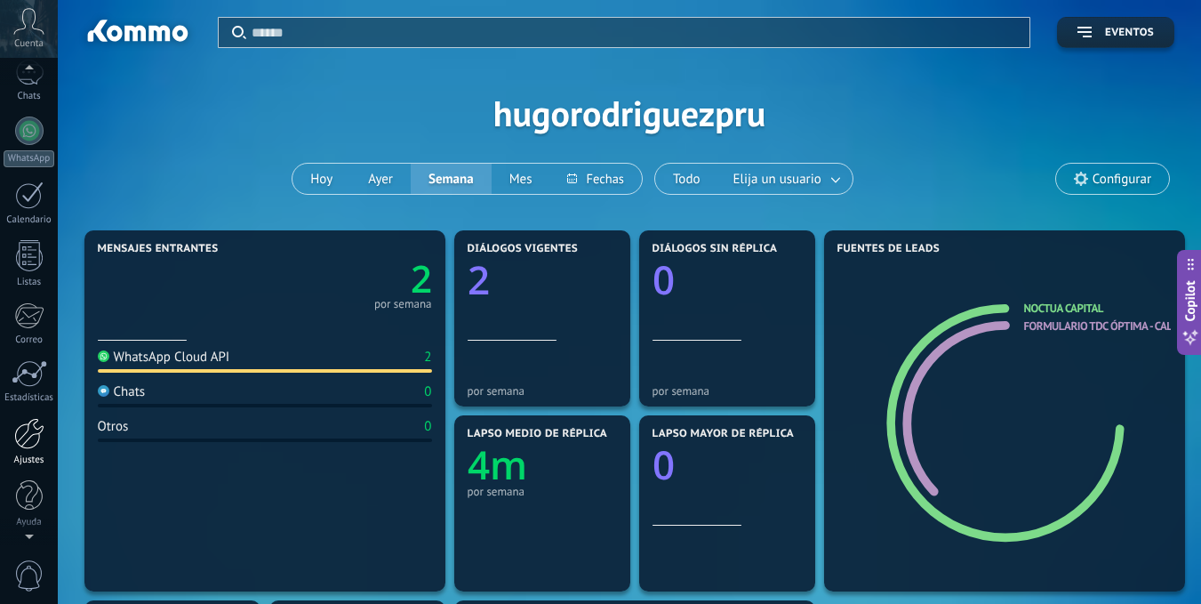
click at [32, 453] on link "Ajustes" at bounding box center [29, 442] width 58 height 48
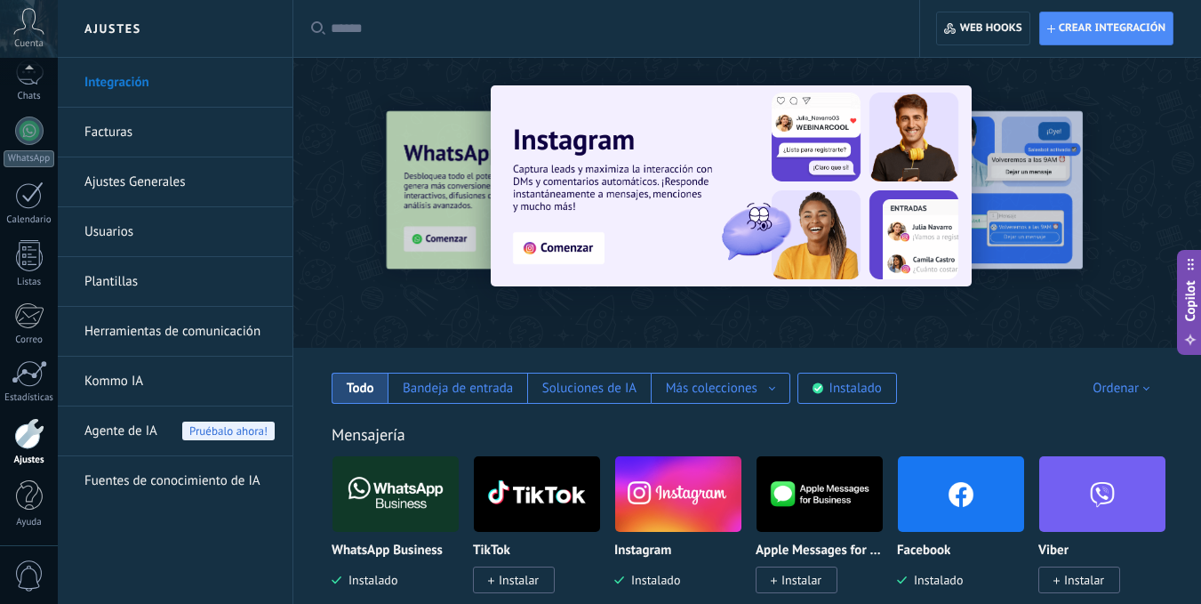
scroll to position [178, 0]
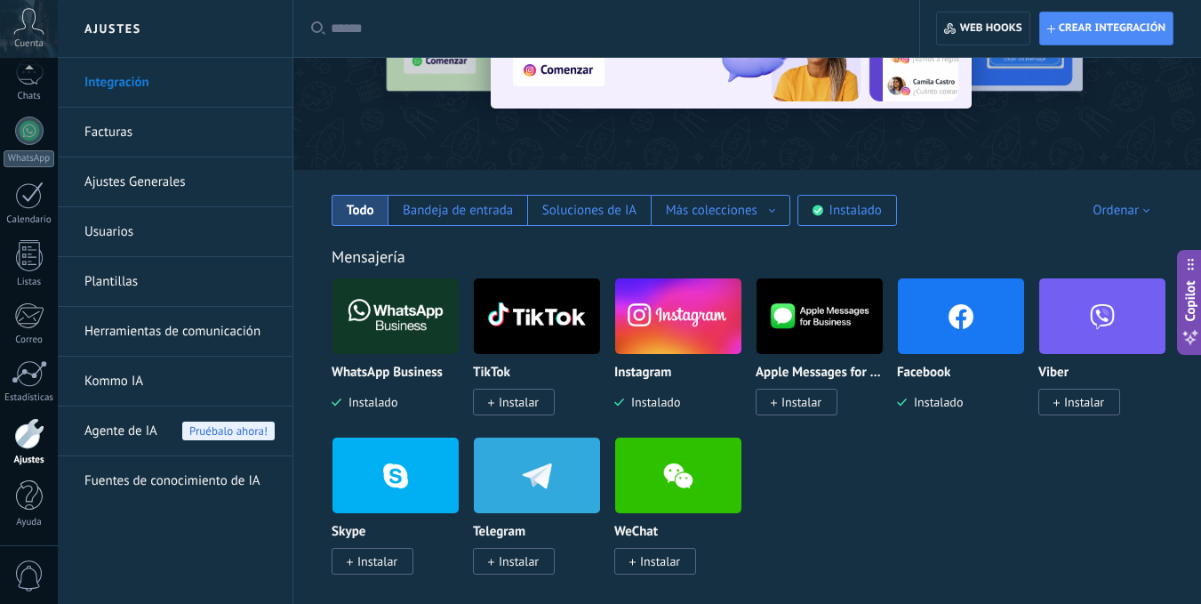
click at [963, 333] on img at bounding box center [961, 316] width 126 height 86
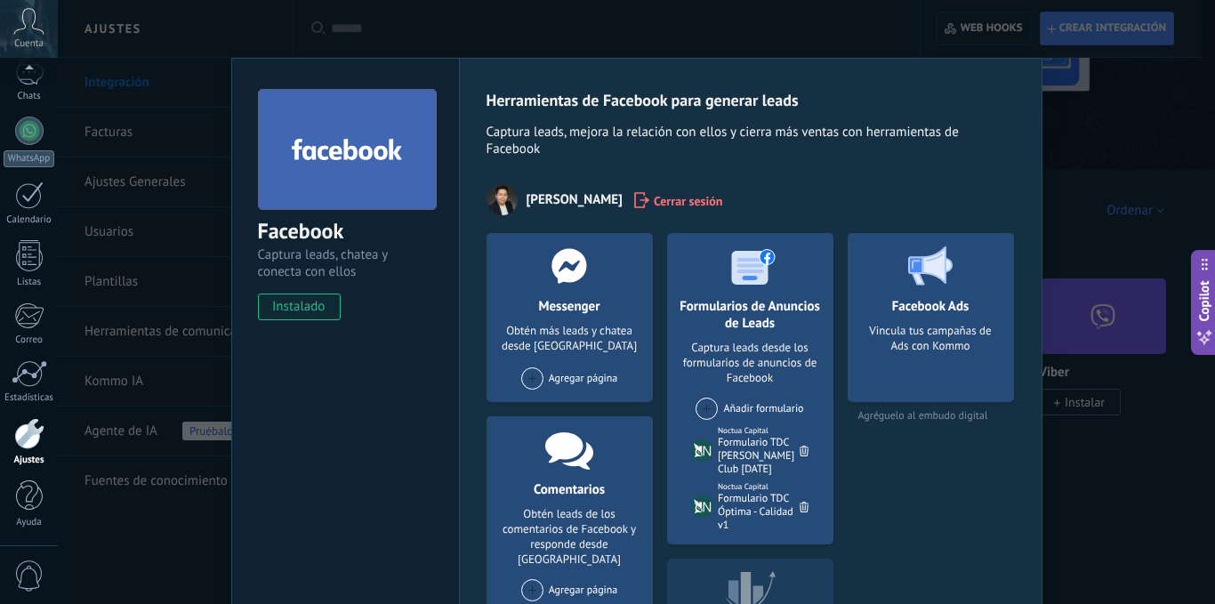
click at [799, 441] on div at bounding box center [804, 451] width 18 height 20
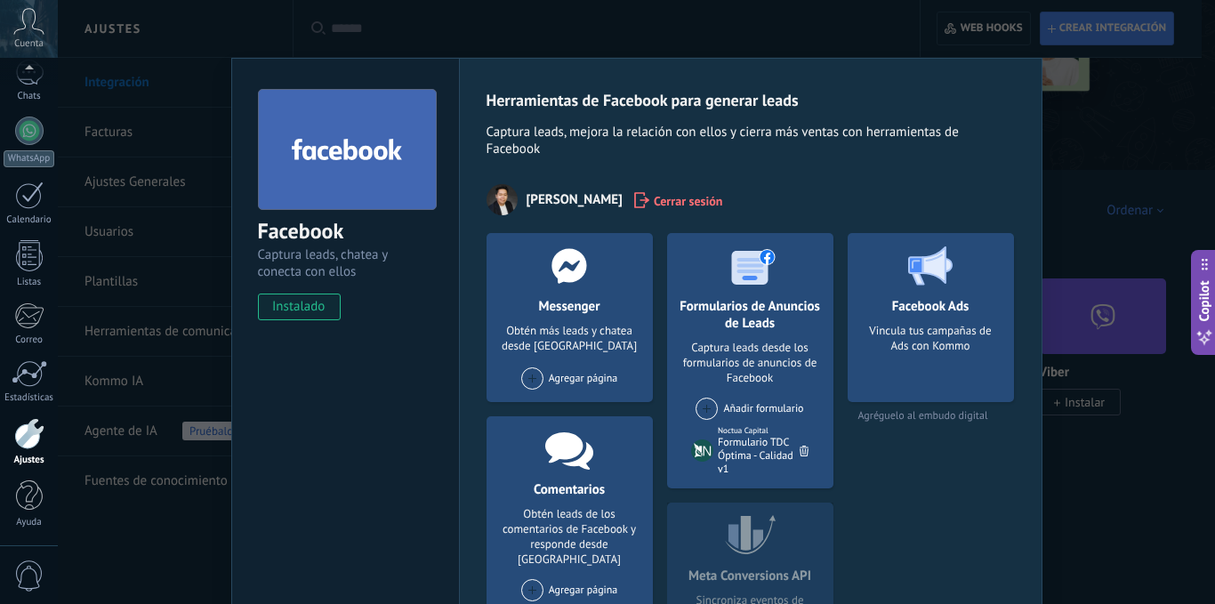
click at [801, 442] on div at bounding box center [804, 451] width 18 height 20
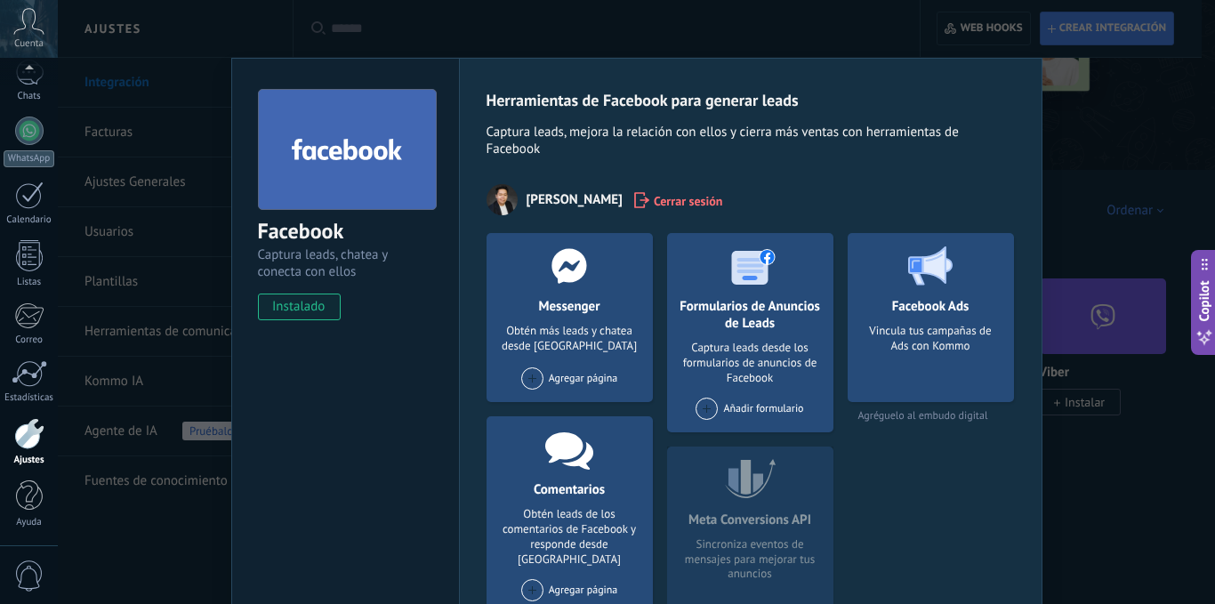
click at [1120, 503] on div "Facebook Captura leads, chatea y conecta con ellos instalado Desinstalar Herram…" at bounding box center [636, 302] width 1157 height 604
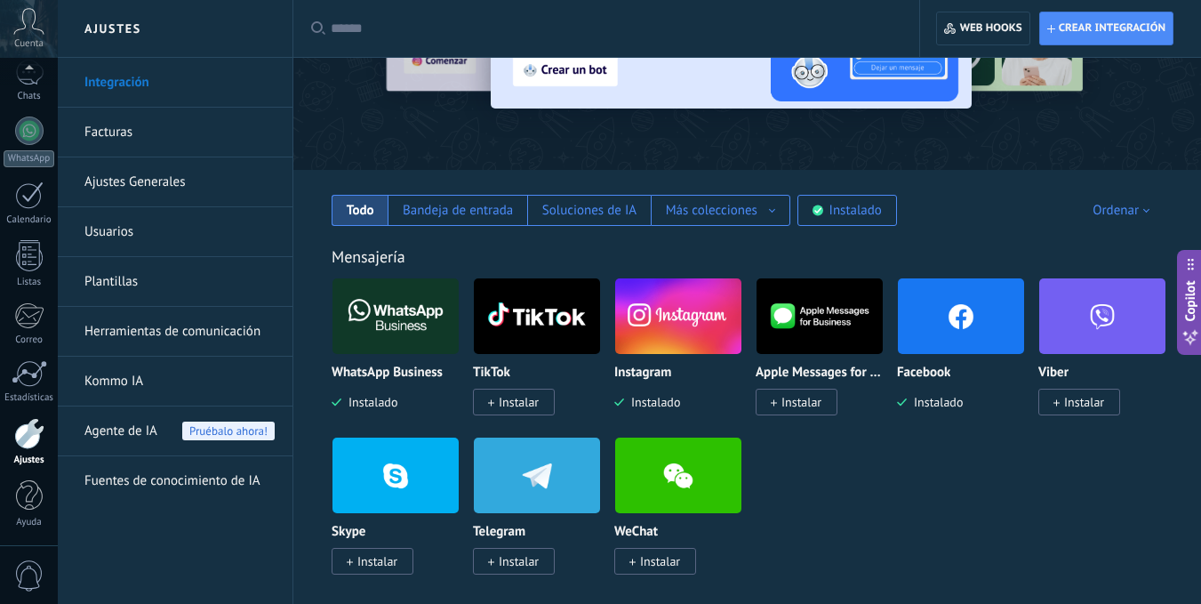
click at [951, 319] on img at bounding box center [961, 316] width 126 height 86
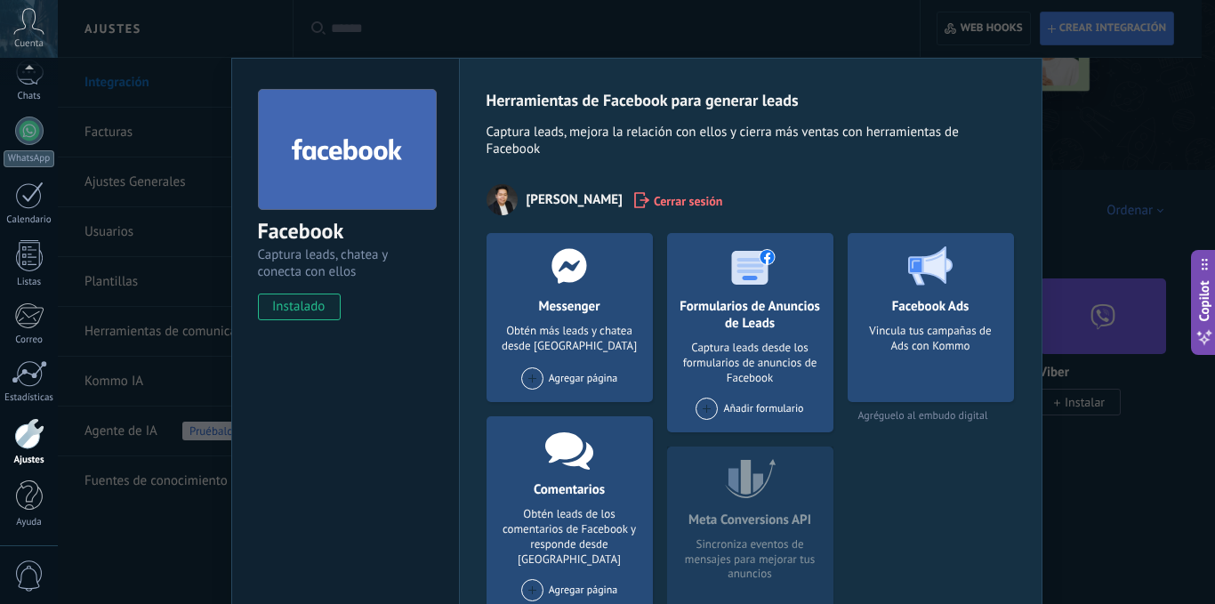
click at [1112, 190] on div "Facebook Captura leads, chatea y conecta con ellos instalado Desinstalar Herram…" at bounding box center [636, 302] width 1157 height 604
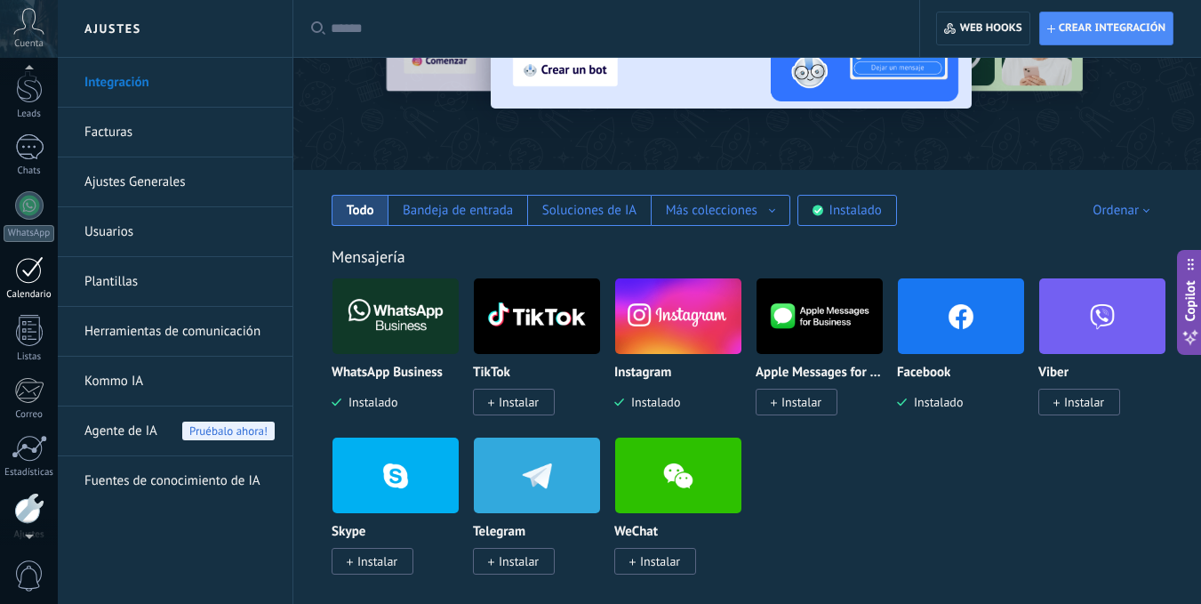
scroll to position [0, 0]
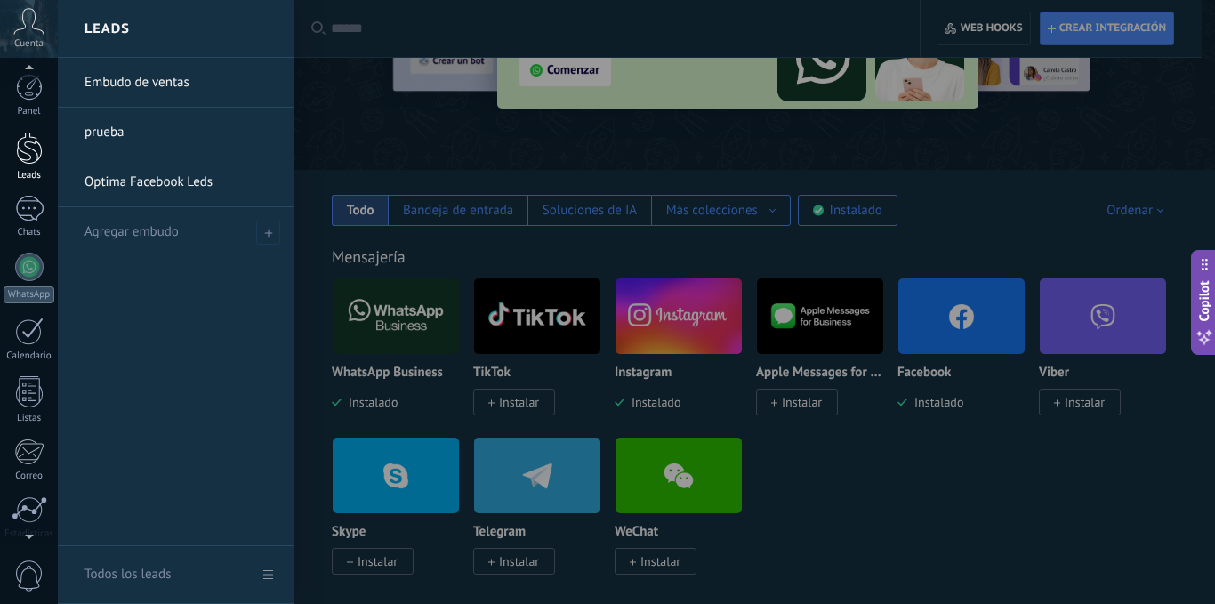
click at [26, 144] on div at bounding box center [29, 148] width 27 height 33
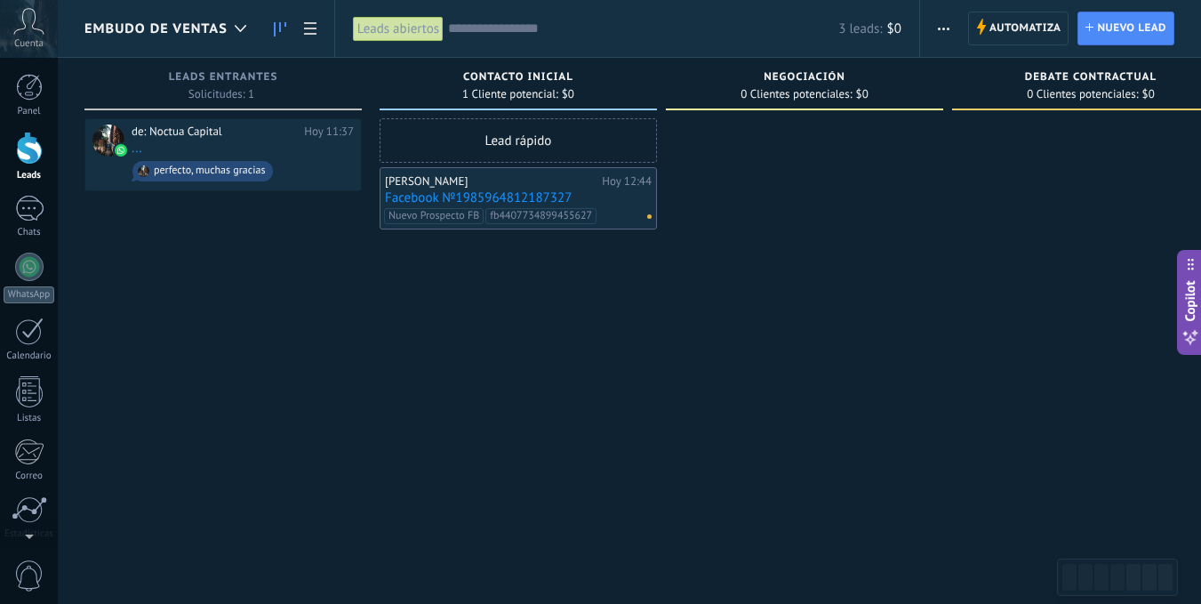
click at [486, 189] on div "Luis Sergio Sanchez Rendon Hoy 12:44 Facebook №1985964812187327 Nuevo Prospecto…" at bounding box center [518, 199] width 267 height 52
click at [480, 201] on link "Facebook №1985964812187327" at bounding box center [518, 197] width 267 height 15
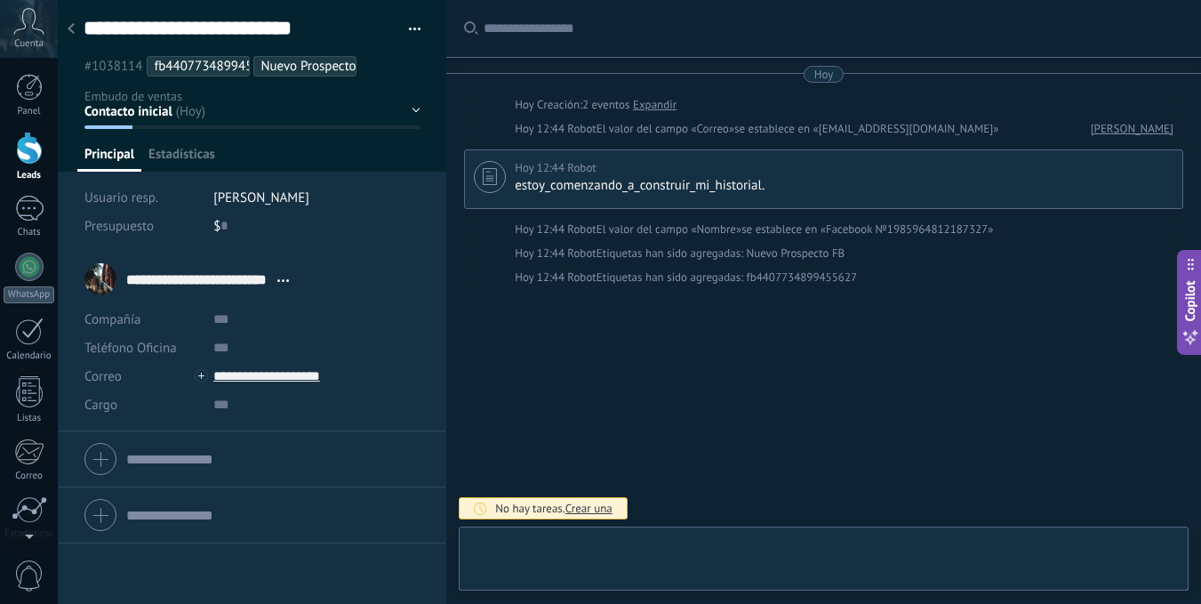
type textarea "**********"
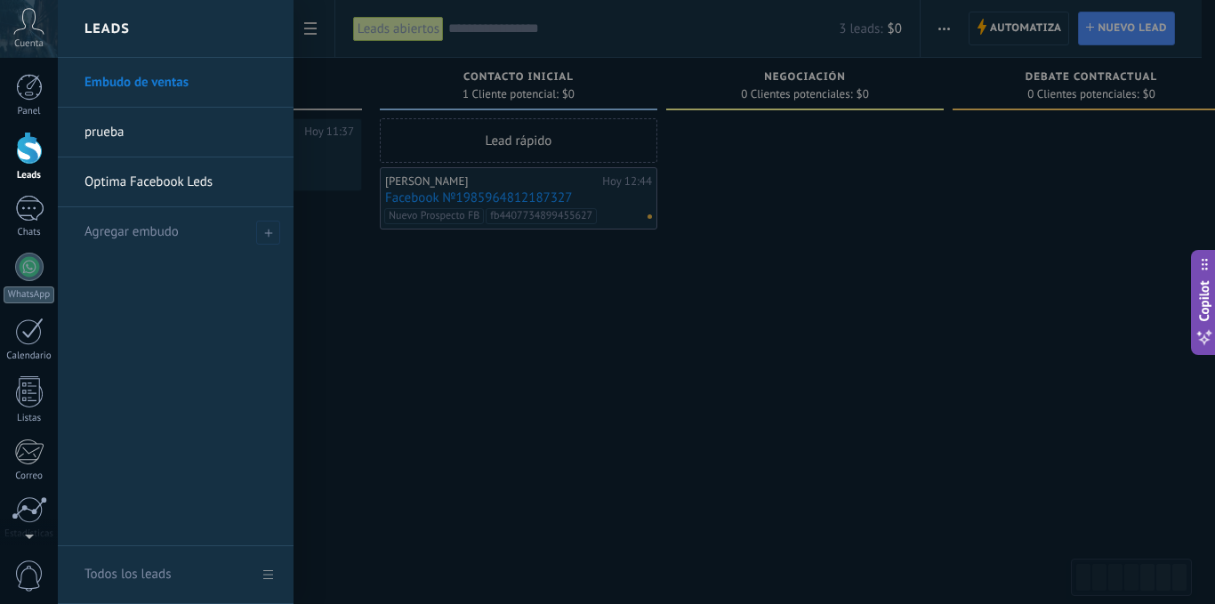
click at [189, 184] on link "Optima Facebook Leds" at bounding box center [179, 182] width 191 height 50
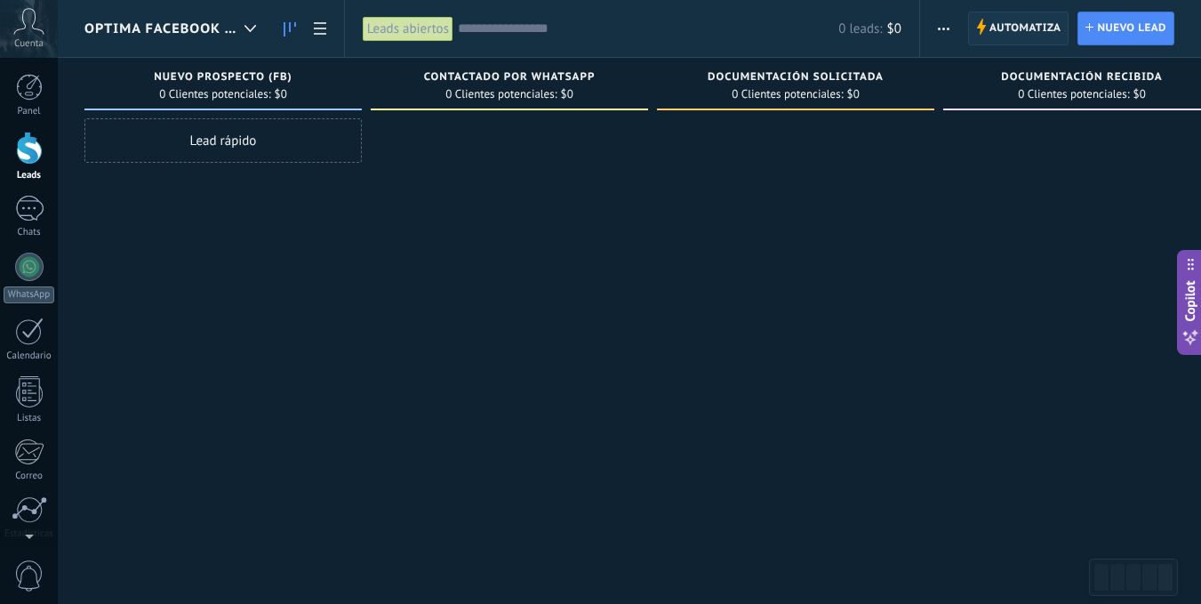
click at [1005, 30] on span "Automatiza" at bounding box center [1026, 28] width 72 height 32
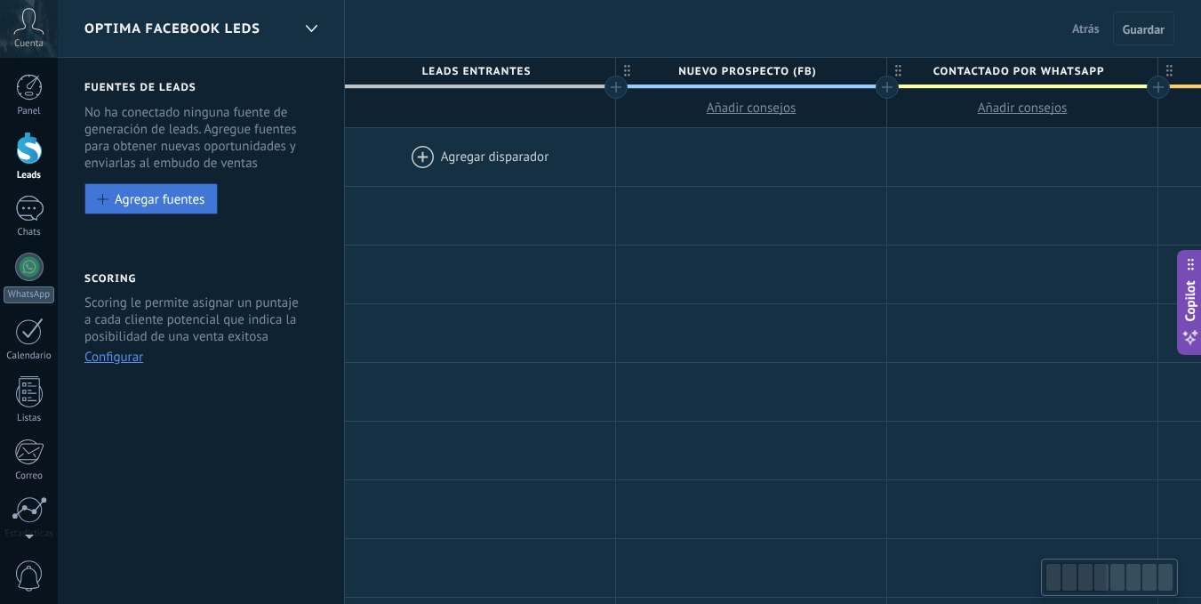
click at [158, 198] on div "Agregar fuentes" at bounding box center [160, 198] width 90 height 15
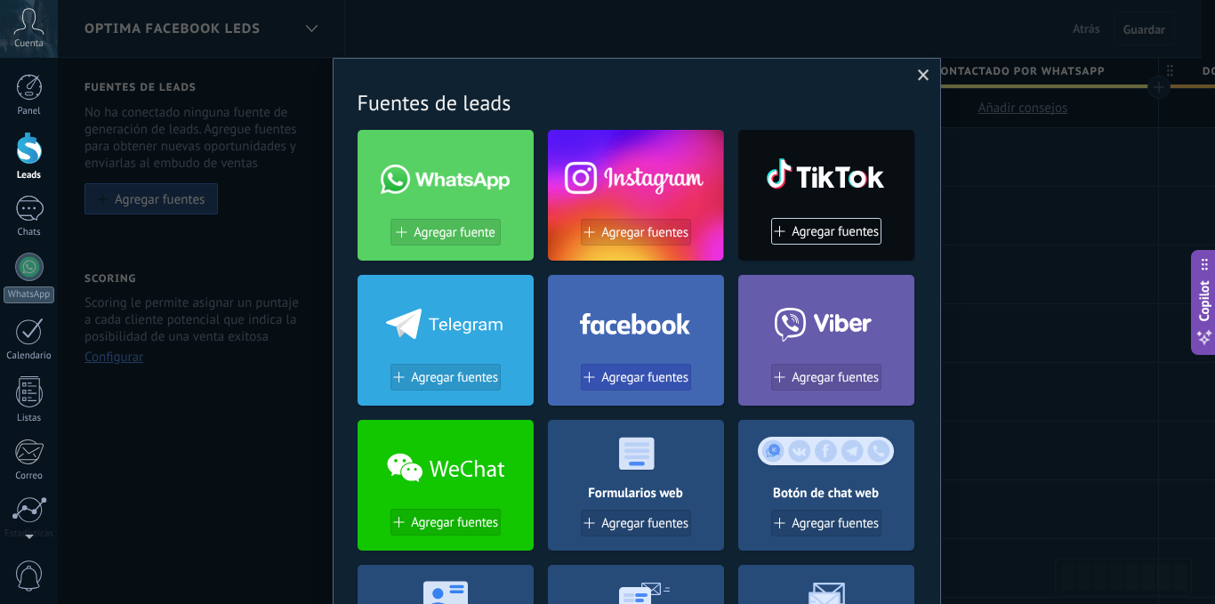
click at [630, 389] on button "Agregar fuentes" at bounding box center [636, 377] width 110 height 27
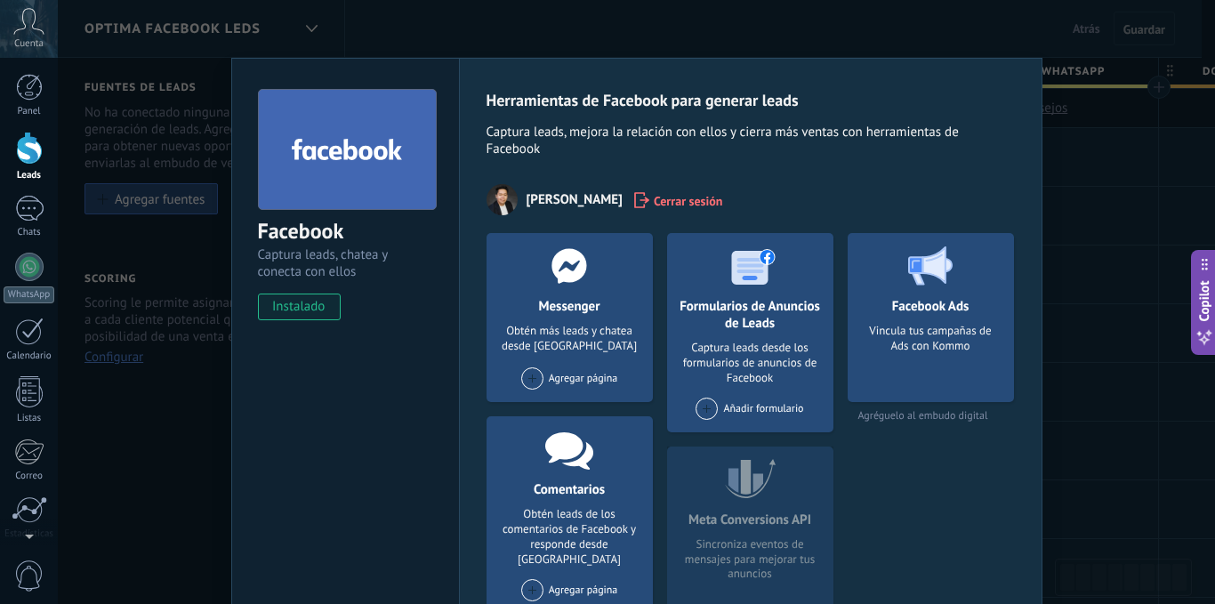
click at [719, 413] on div "Añadir formulario" at bounding box center [749, 408] width 108 height 22
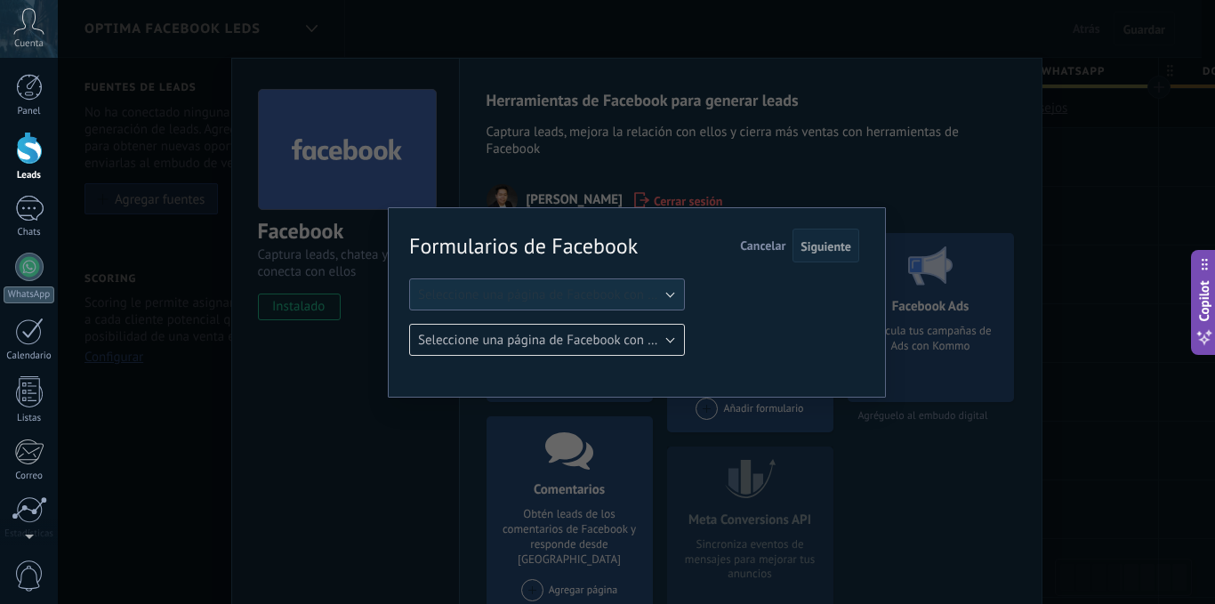
click at [606, 285] on button "Seleccione una página de Facebook con formas" at bounding box center [547, 294] width 276 height 32
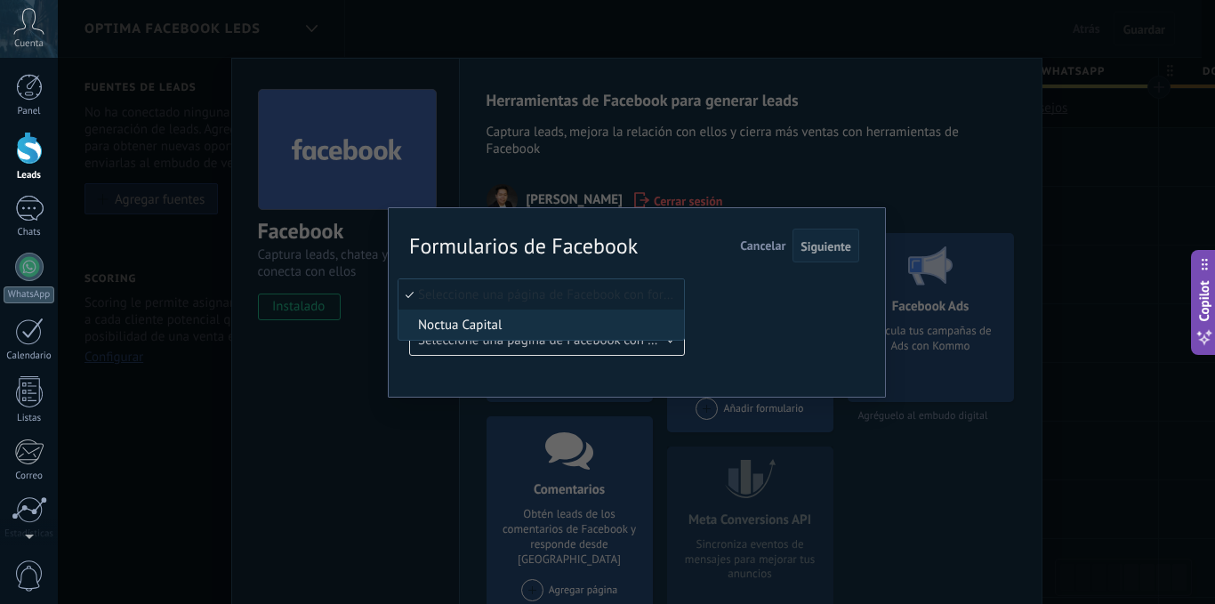
click at [548, 309] on li "Seleccione una página de Facebook con formas" at bounding box center [540, 294] width 285 height 30
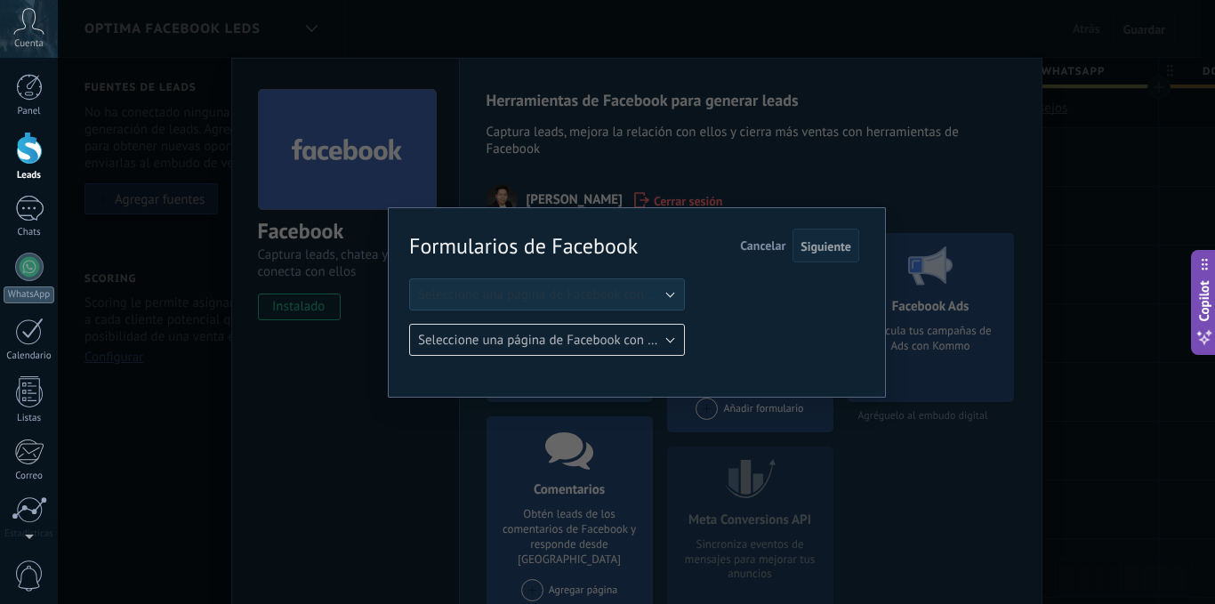
click at [574, 267] on div "Formularios de Facebook Siguiente Cancelar Seleccione una página de Facebook co…" at bounding box center [634, 292] width 450 height 125
click at [558, 294] on span "Seleccione una página de Facebook con formas" at bounding box center [552, 294] width 269 height 17
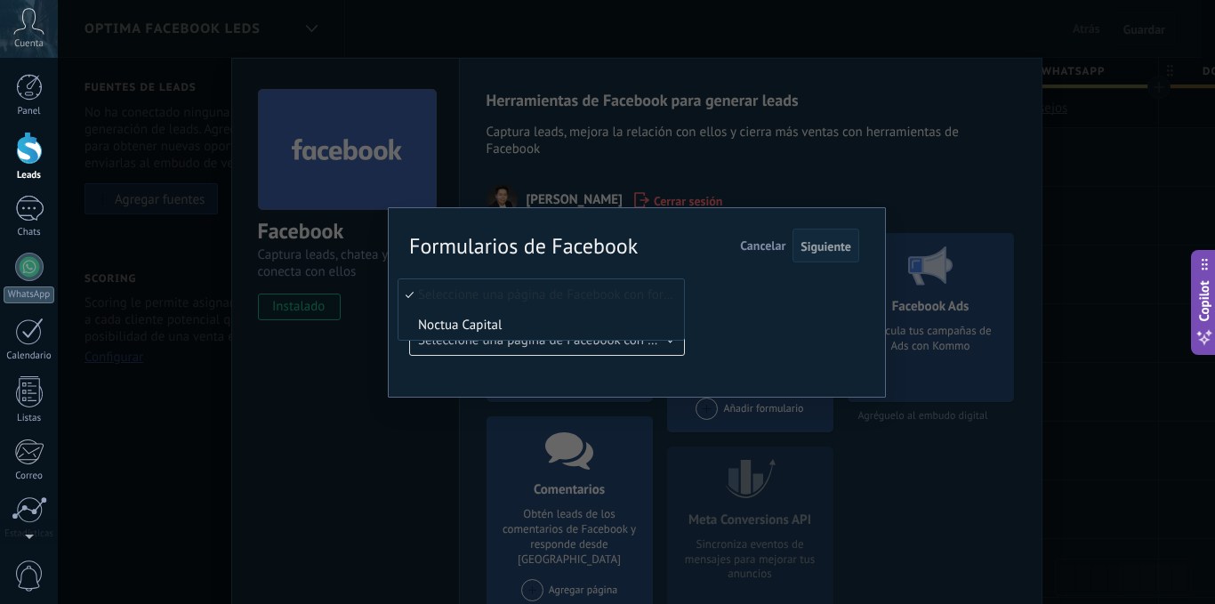
click at [461, 318] on span "Noctua Capital" at bounding box center [538, 325] width 280 height 17
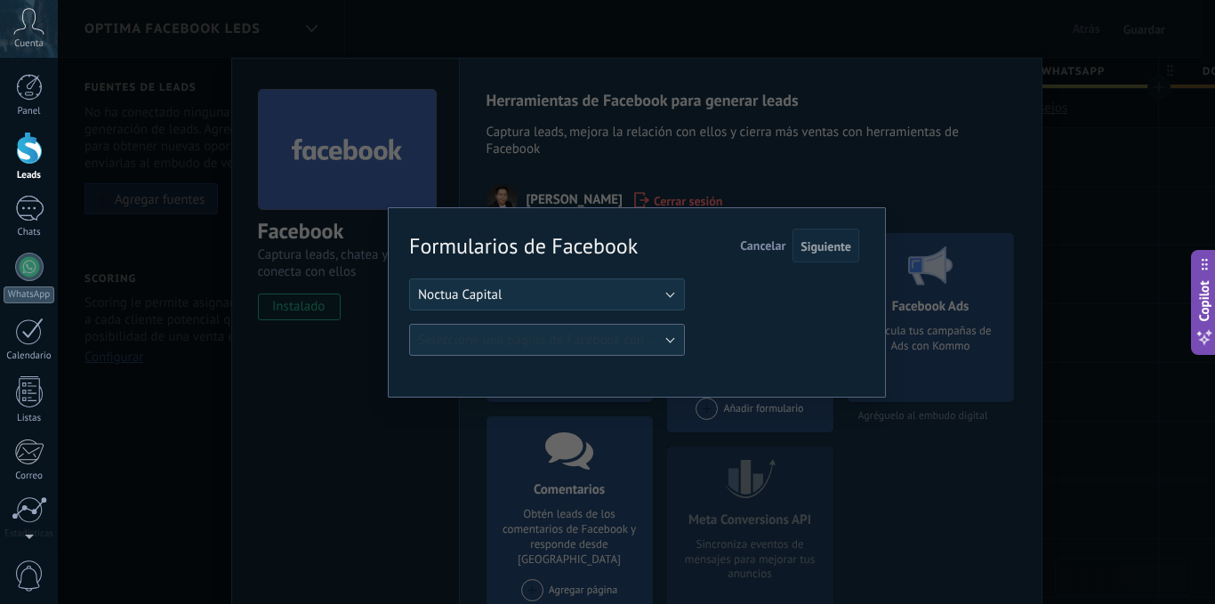
click at [671, 334] on span "Seleccione una página de Facebook con formas" at bounding box center [552, 340] width 269 height 17
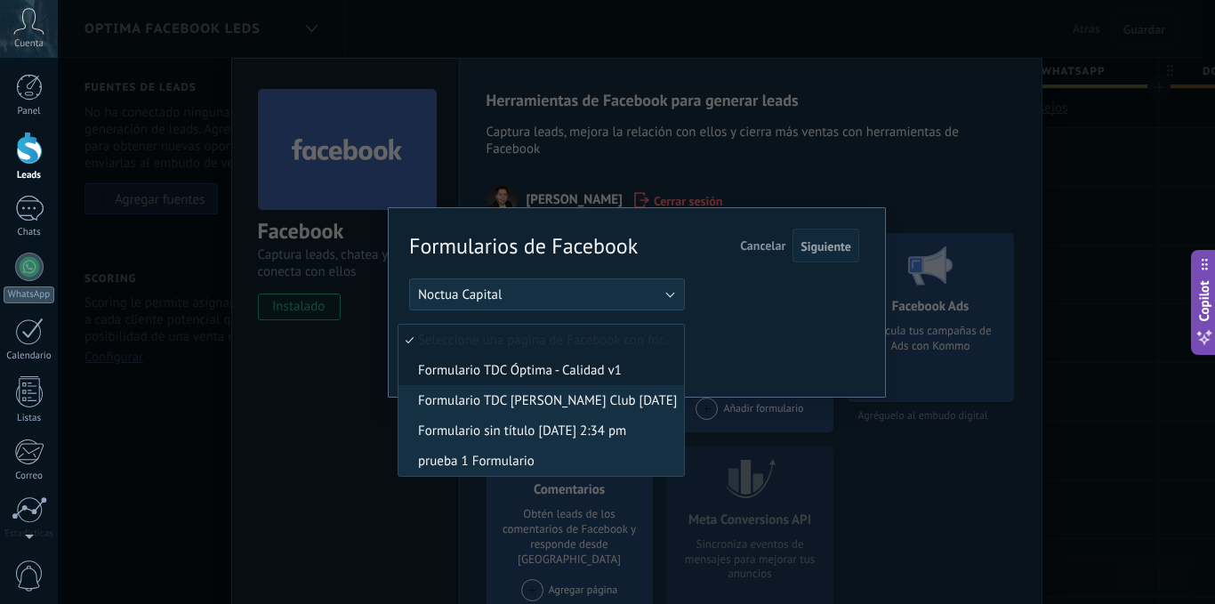
click at [622, 369] on span "Formulario TDC Óptima - Calidad v1" at bounding box center [538, 370] width 280 height 17
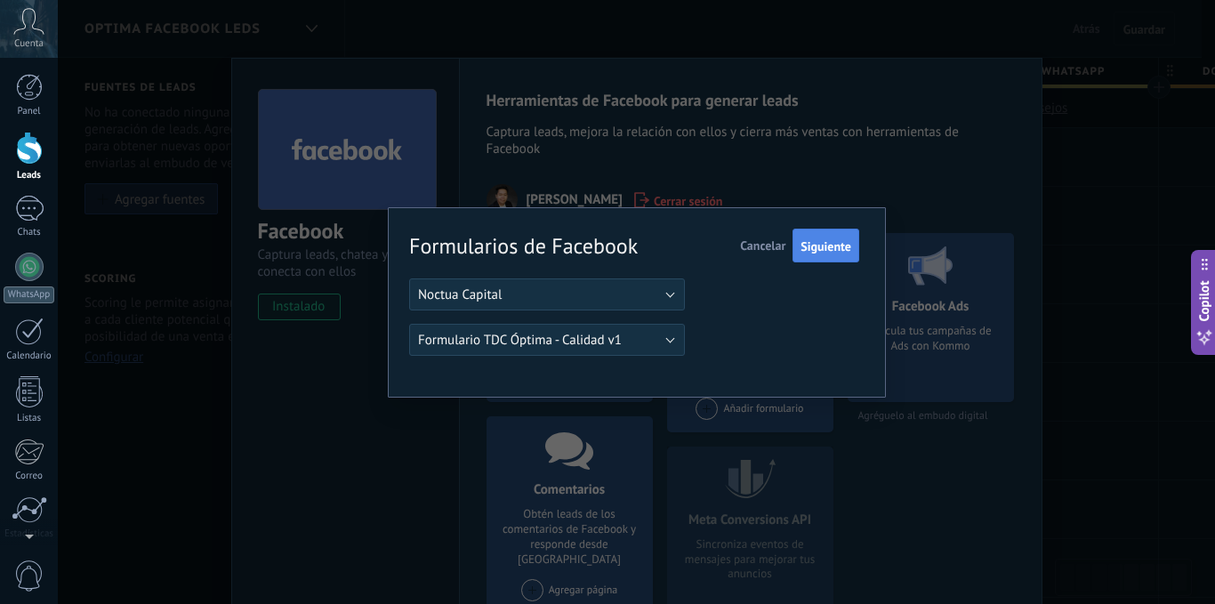
click at [824, 237] on button "Siguiente" at bounding box center [825, 246] width 67 height 34
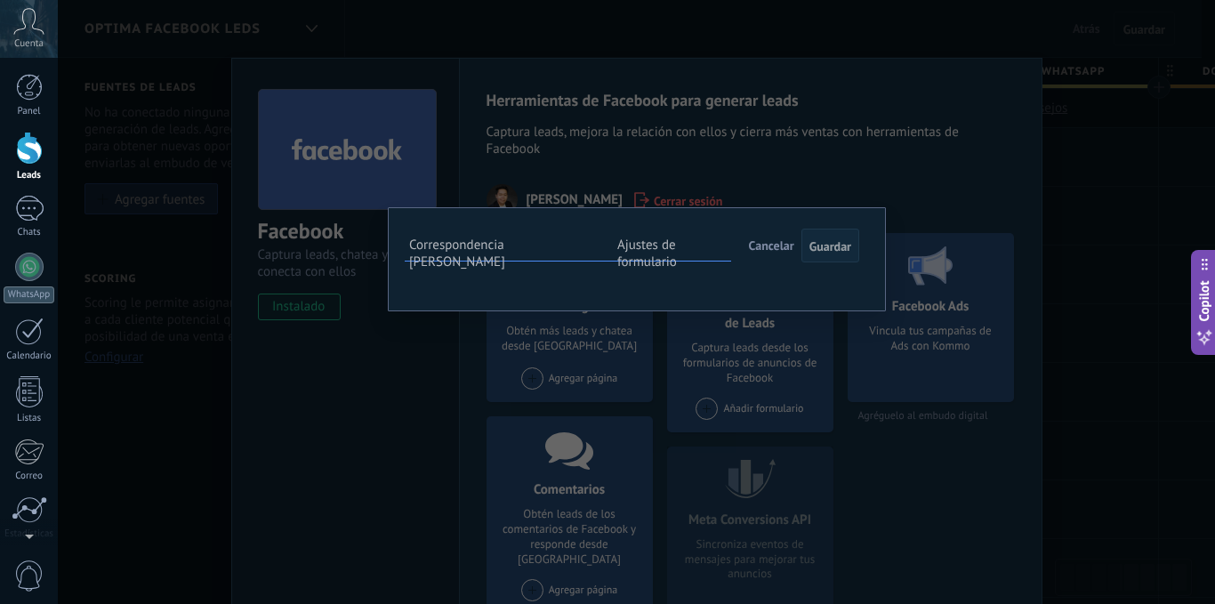
click at [0, 0] on button "Seleccionar campo" at bounding box center [0, 0] width 0 height 0
click at [0, 0] on span "Nota (lead)" at bounding box center [0, 0] width 0 height 0
click at [0, 0] on div "Formulario TDC Óptima - Calidad v1 Campos de Kommo Para agilizar tu solicitud, …" at bounding box center [0, 0] width 0 height 0
click at [0, 0] on button "Seleccionar campo" at bounding box center [0, 0] width 0 height 0
click at [0, 0] on span "Correo (contacto)" at bounding box center [0, 0] width 0 height 0
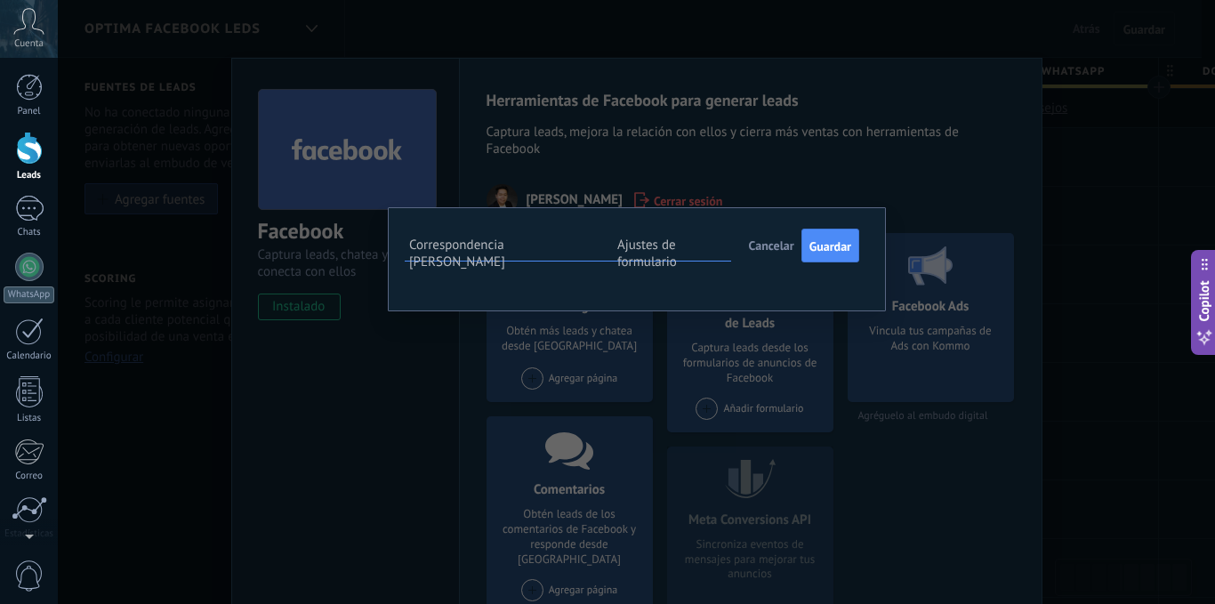
click at [0, 0] on button "Seleccionar campo" at bounding box center [0, 0] width 0 height 0
click at [0, 0] on li "Nombre del contacto (contacto)" at bounding box center [0, 0] width 0 height 0
click at [0, 0] on button "Seleccionar campo" at bounding box center [0, 0] width 0 height 0
click at [0, 0] on li "Teléfono (contacto)" at bounding box center [0, 0] width 0 height 0
click at [677, 245] on label "Ajustes de formulario" at bounding box center [647, 254] width 60 height 34
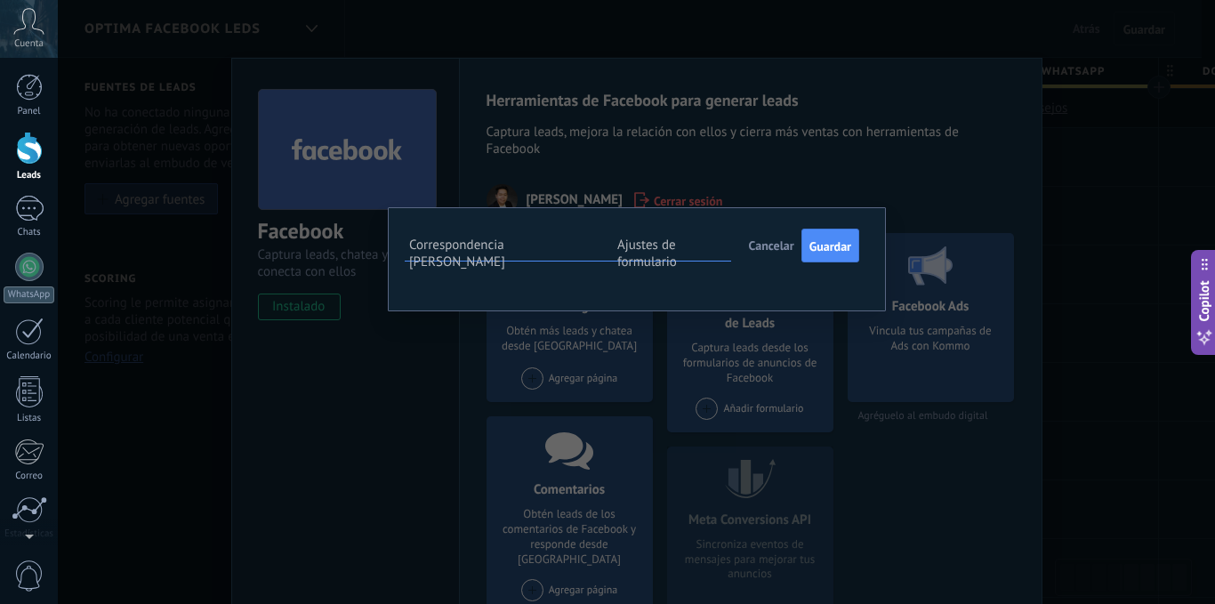
click at [0, 0] on div "Leads Entrantes Nuevo Prospecto (FB) Contactado por whatsapp Documentación Soli…" at bounding box center [0, 0] width 0 height 0
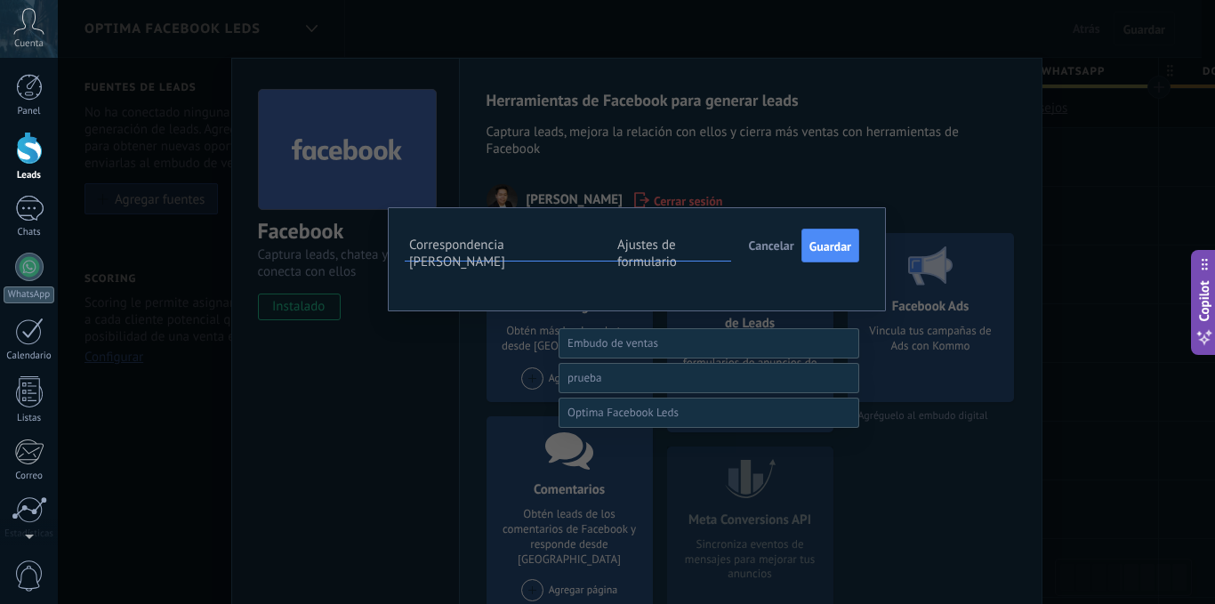
scroll to position [69, 0]
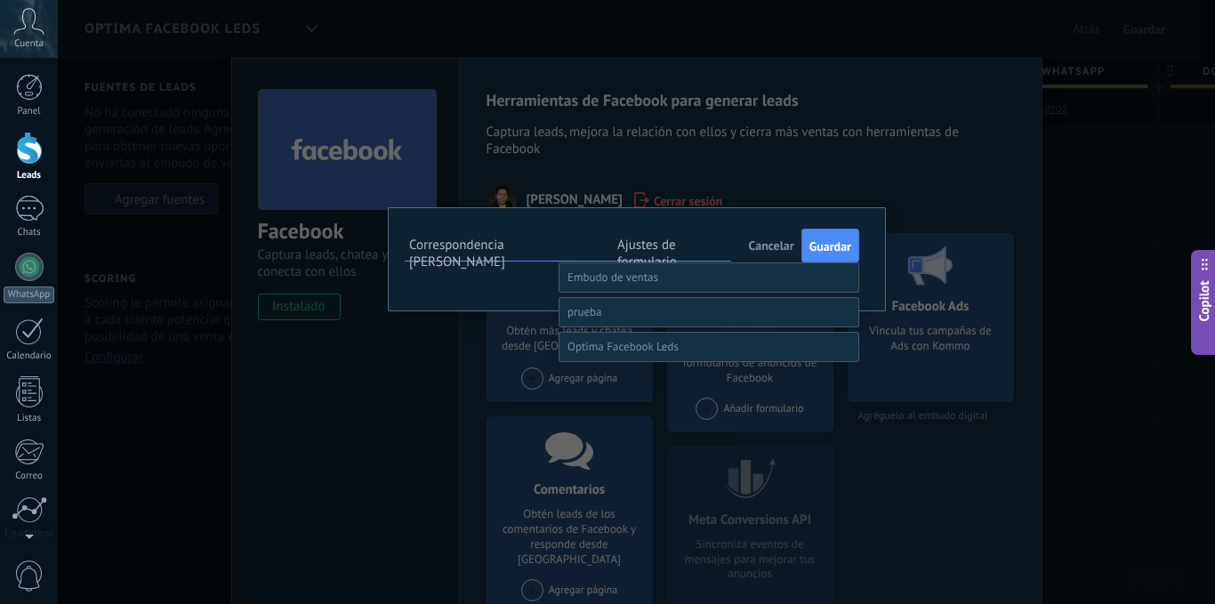
click at [0, 0] on label "Nuevo Prospecto (FB)" at bounding box center [0, 0] width 0 height 0
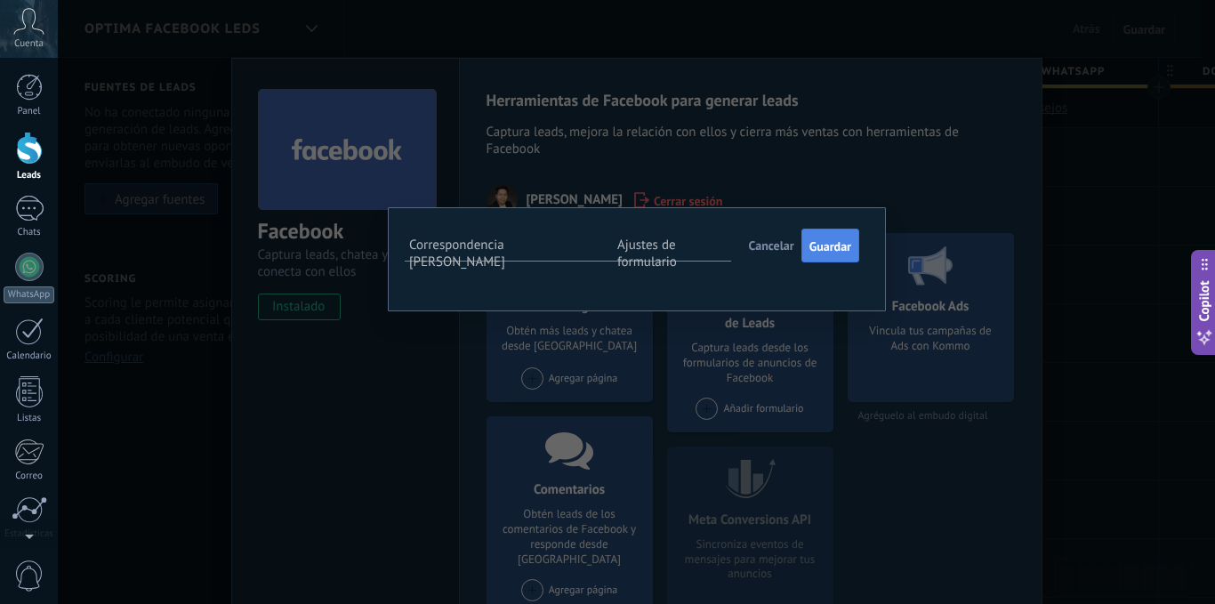
click at [824, 240] on span "Guardar" at bounding box center [830, 246] width 42 height 12
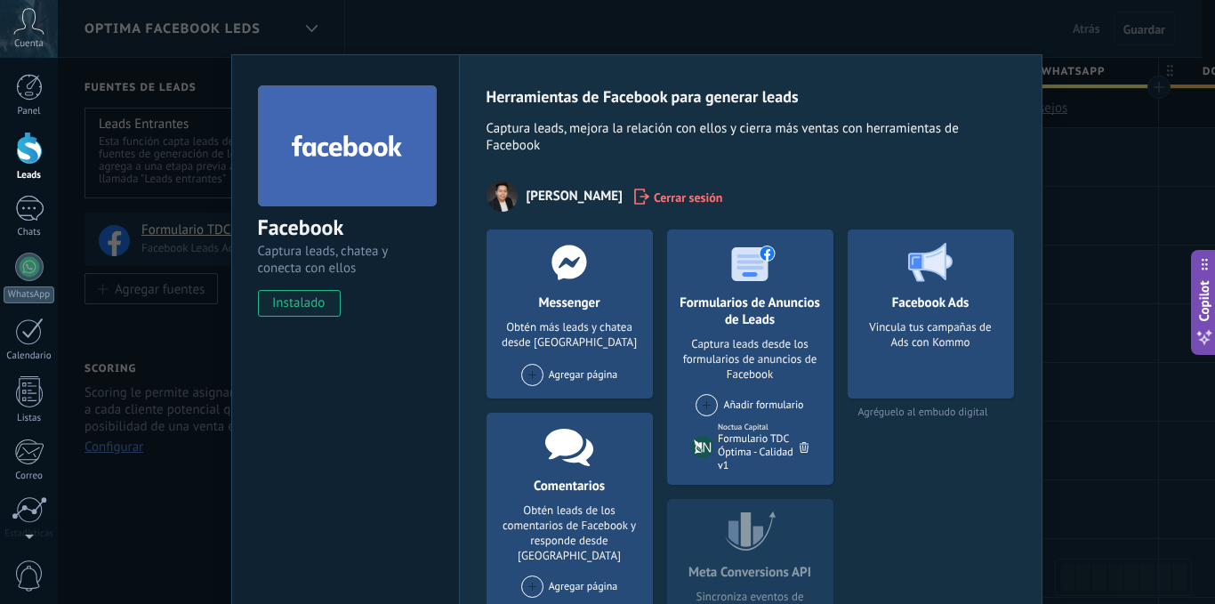
scroll to position [0, 0]
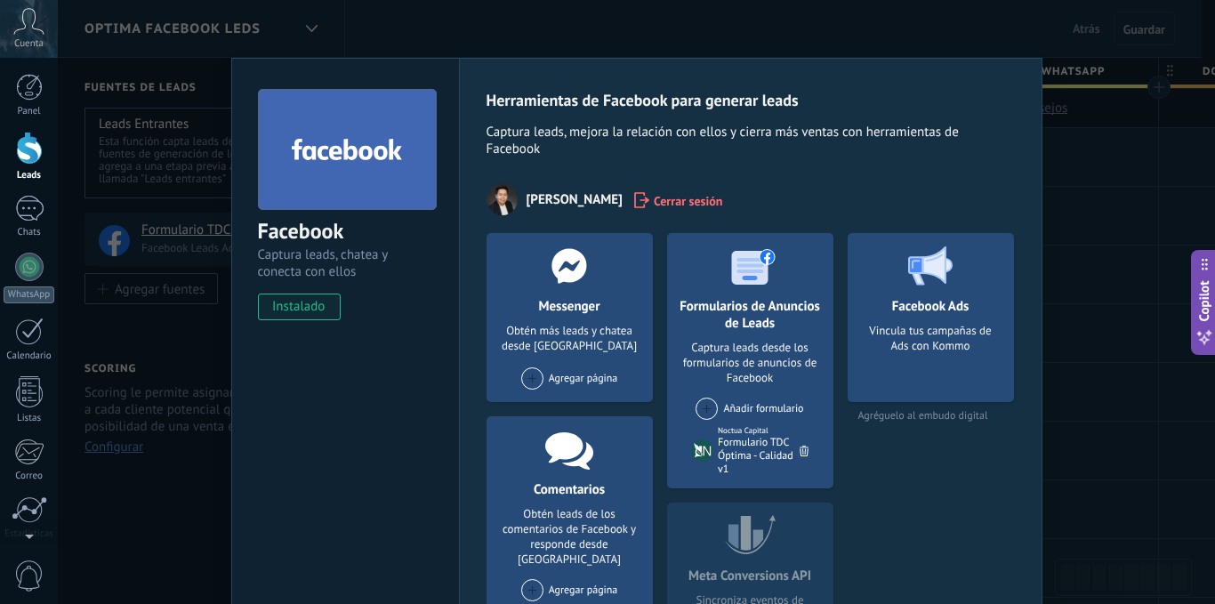
click at [1094, 357] on div "Facebook Captura leads, chatea y conecta con ellos instalado Desinstalar Herram…" at bounding box center [636, 302] width 1157 height 604
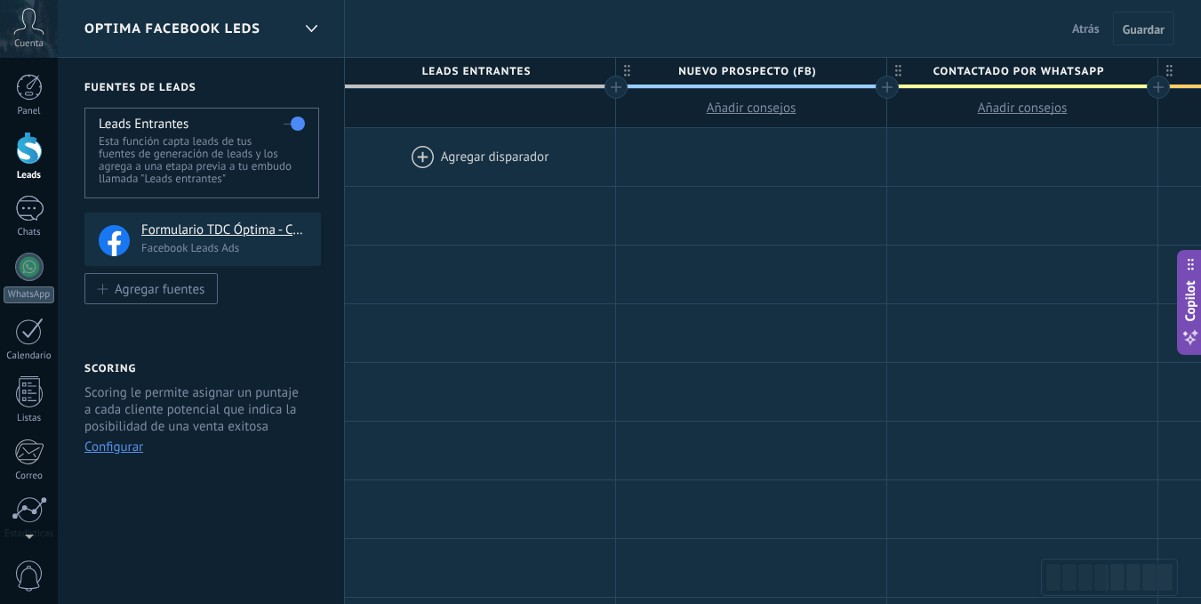
click at [449, 164] on div at bounding box center [480, 157] width 270 height 58
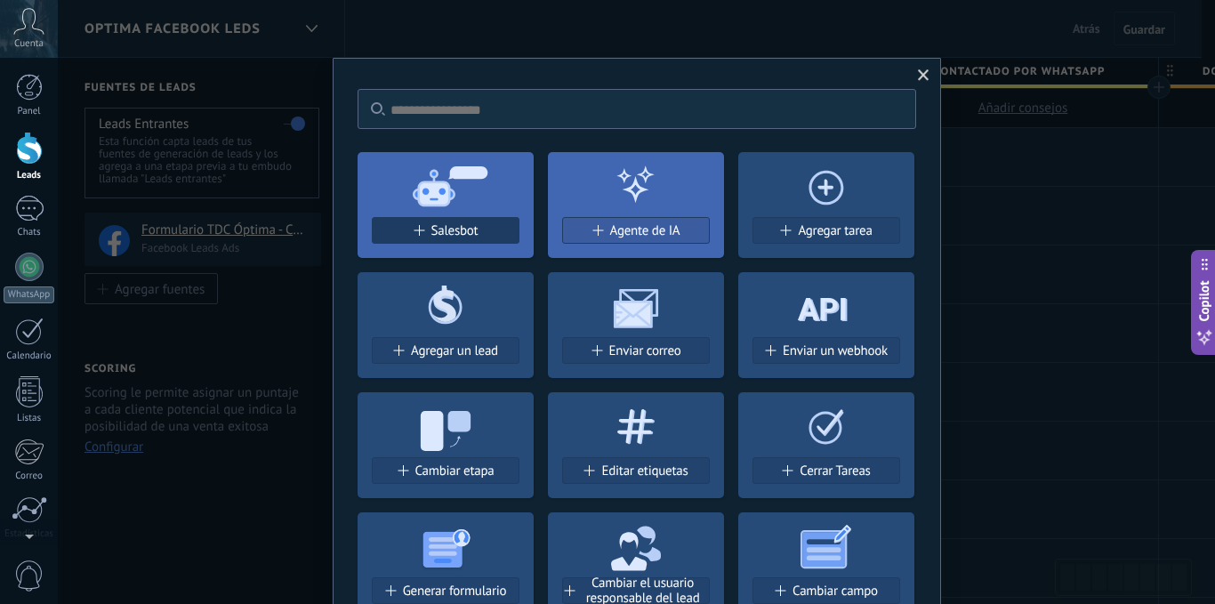
click at [469, 232] on span "Salesbot" at bounding box center [454, 230] width 47 height 15
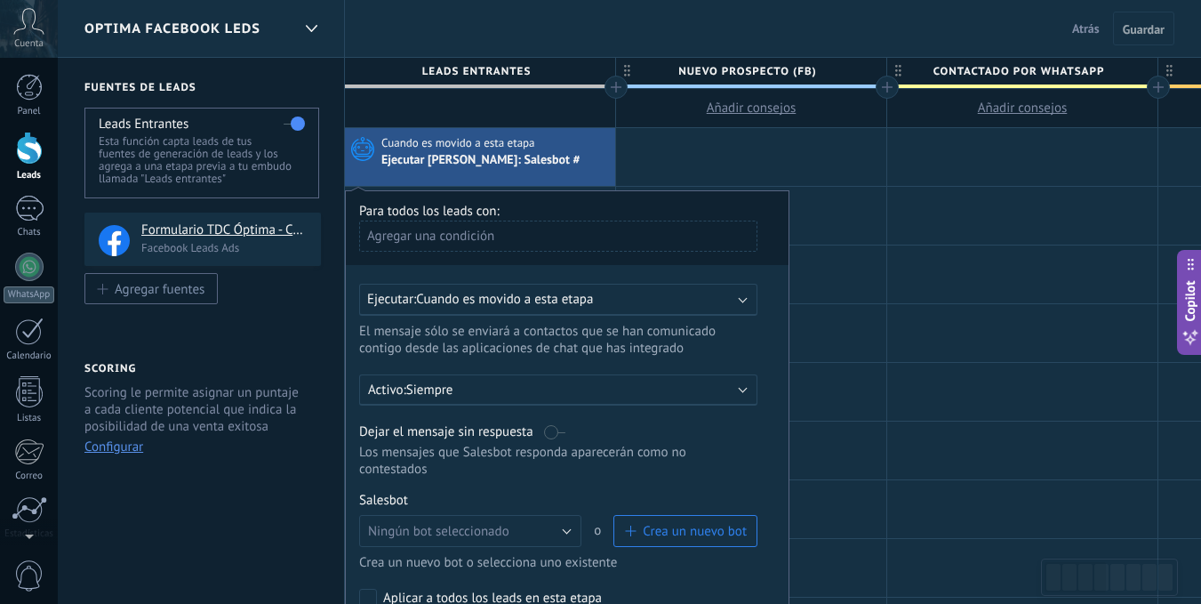
click at [542, 309] on div "Ejecutar: Cuando es movido a esta etapa" at bounding box center [558, 300] width 398 height 32
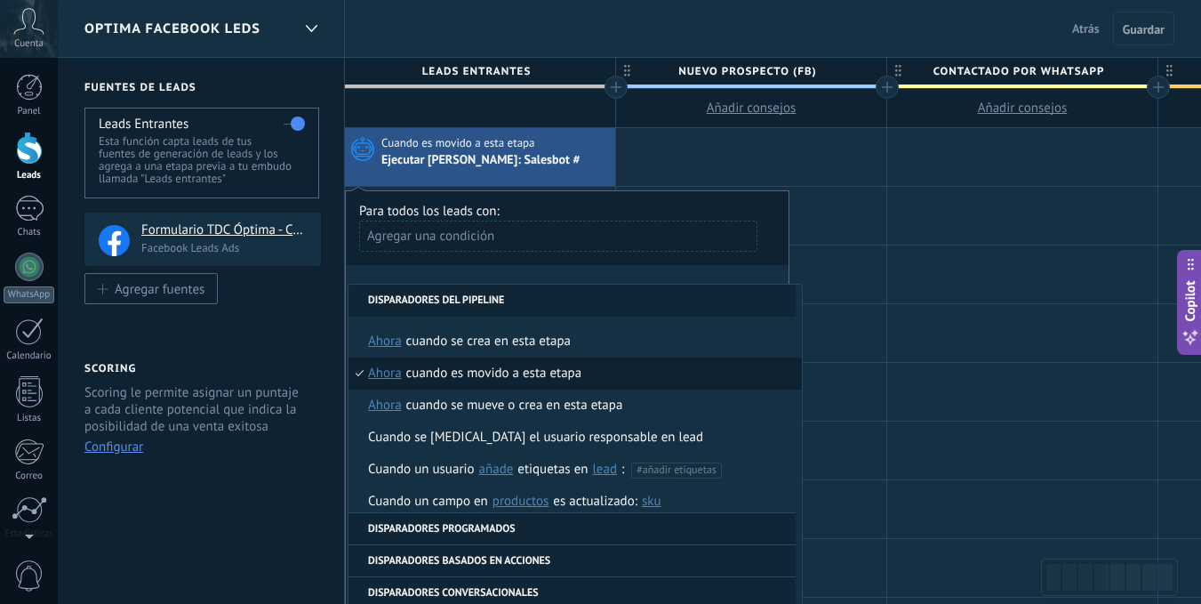
click at [578, 282] on div "**********" at bounding box center [567, 430] width 445 height 481
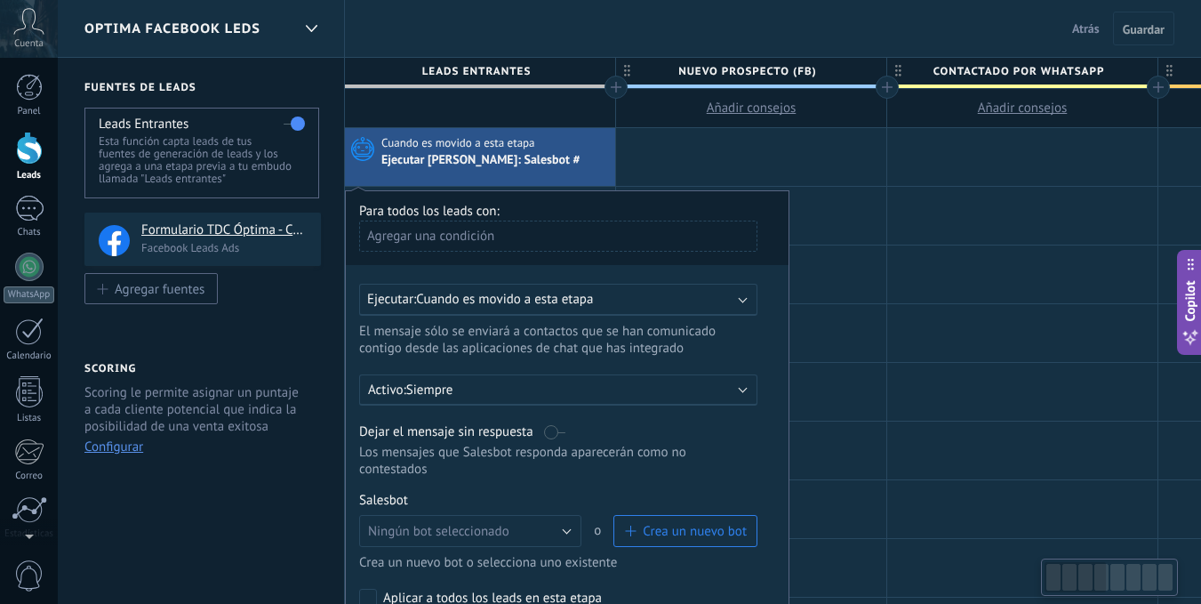
click at [570, 298] on span "Cuando es movido a esta etapa" at bounding box center [504, 299] width 177 height 17
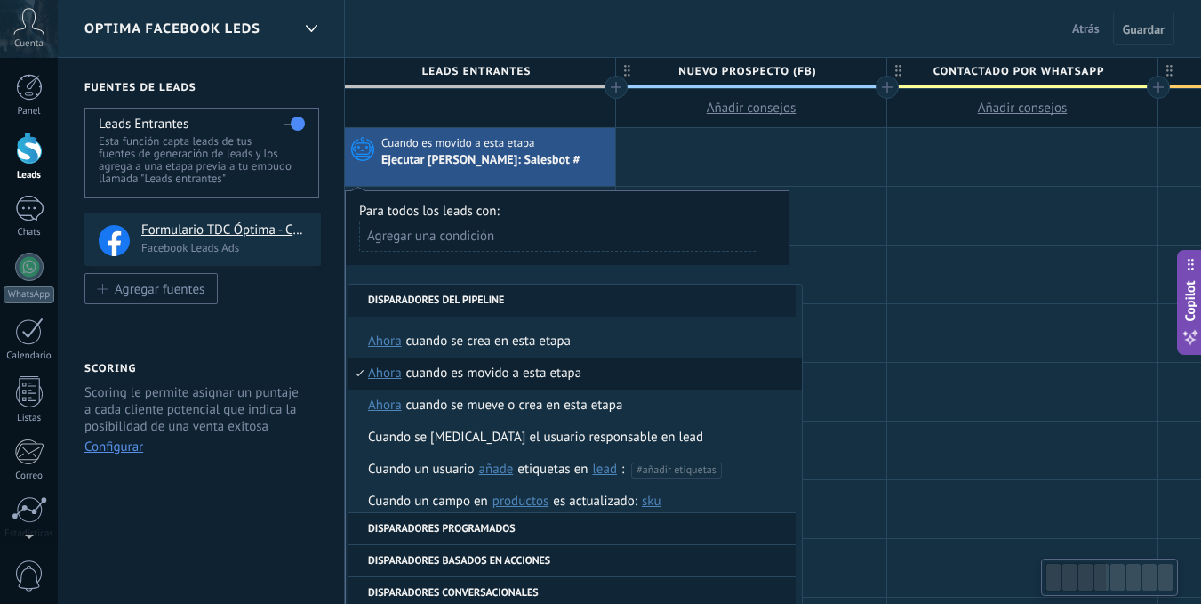
click at [652, 294] on li "Disparadores del pipeline" at bounding box center [572, 301] width 447 height 32
click at [770, 272] on div "**********" at bounding box center [567, 430] width 445 height 481
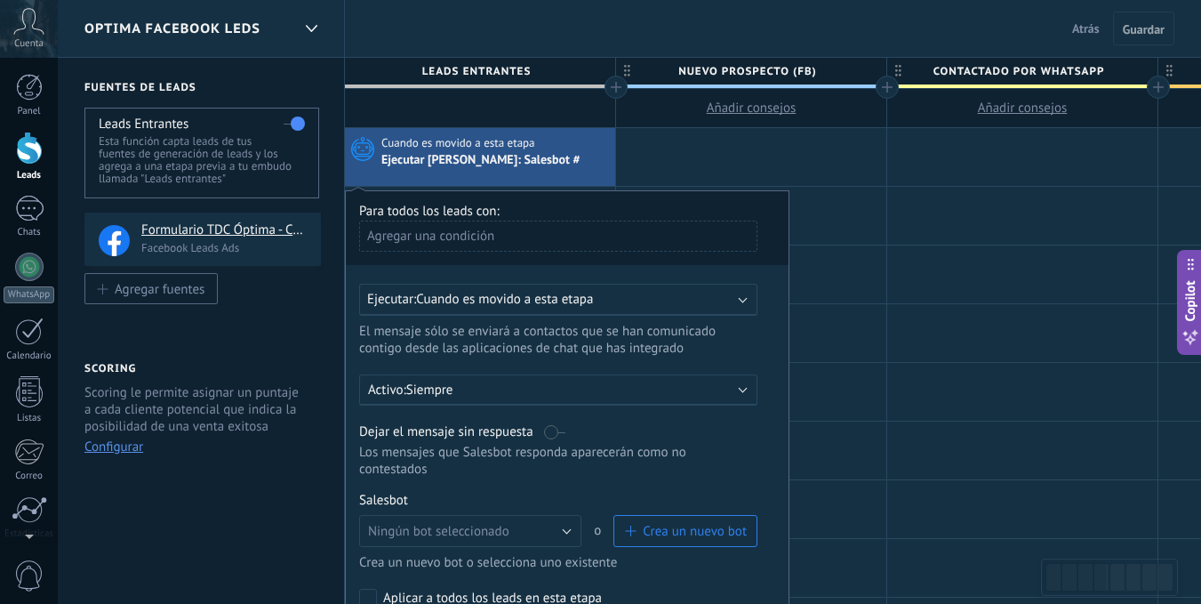
click at [478, 232] on div "Agregar una condición" at bounding box center [558, 236] width 398 height 31
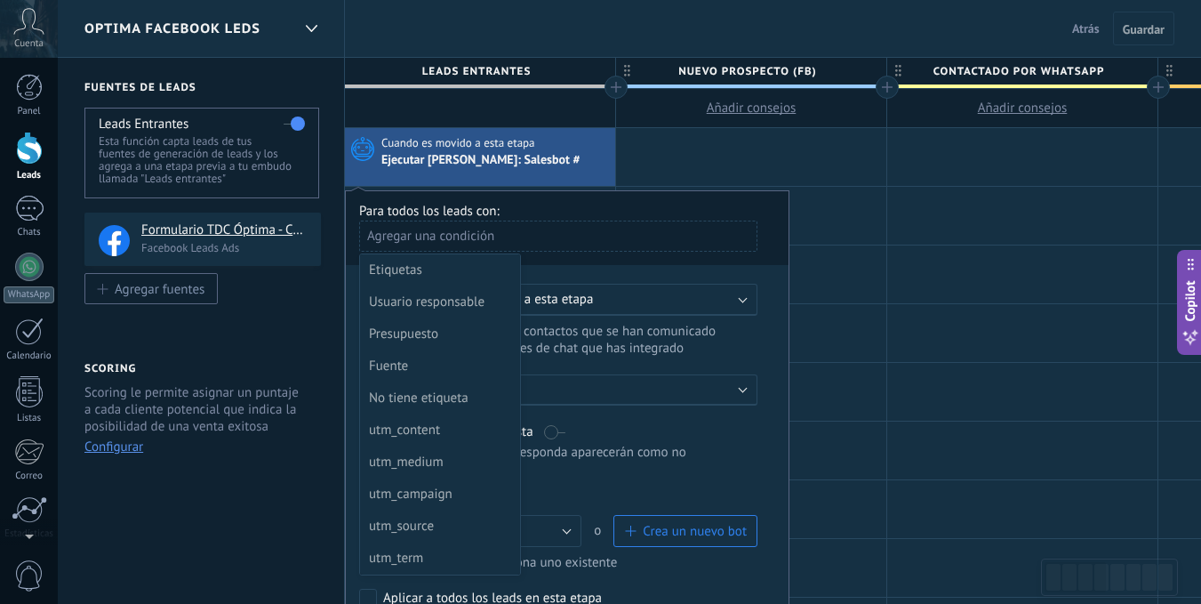
click at [606, 266] on div at bounding box center [567, 430] width 443 height 479
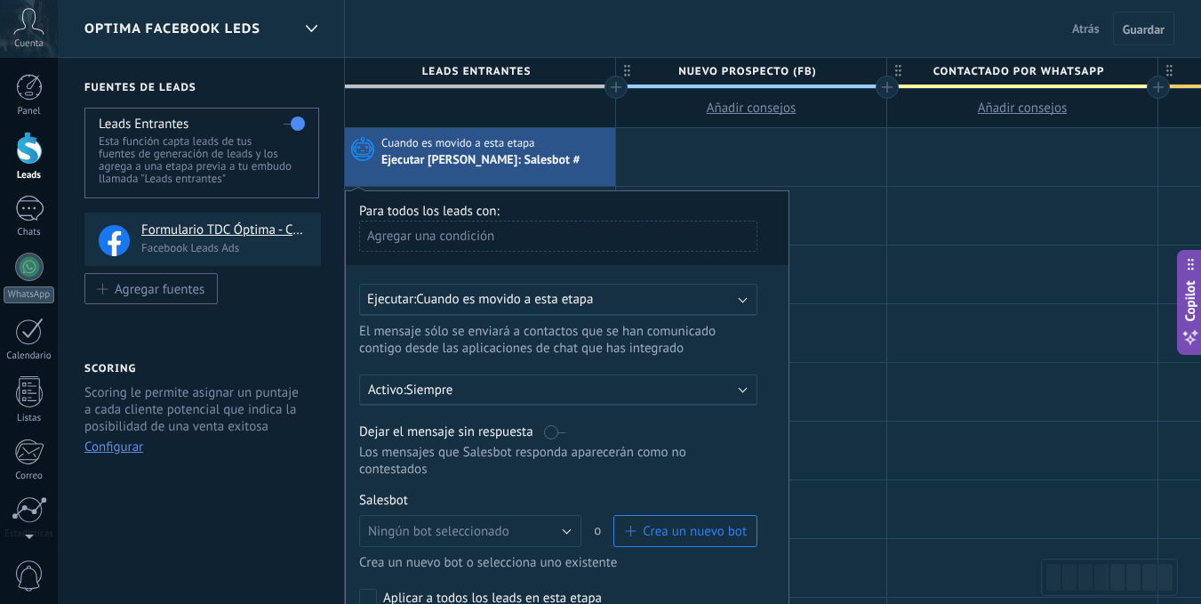
click at [702, 301] on div "Ejecutar: Cuando es movido a esta etapa" at bounding box center [551, 299] width 368 height 17
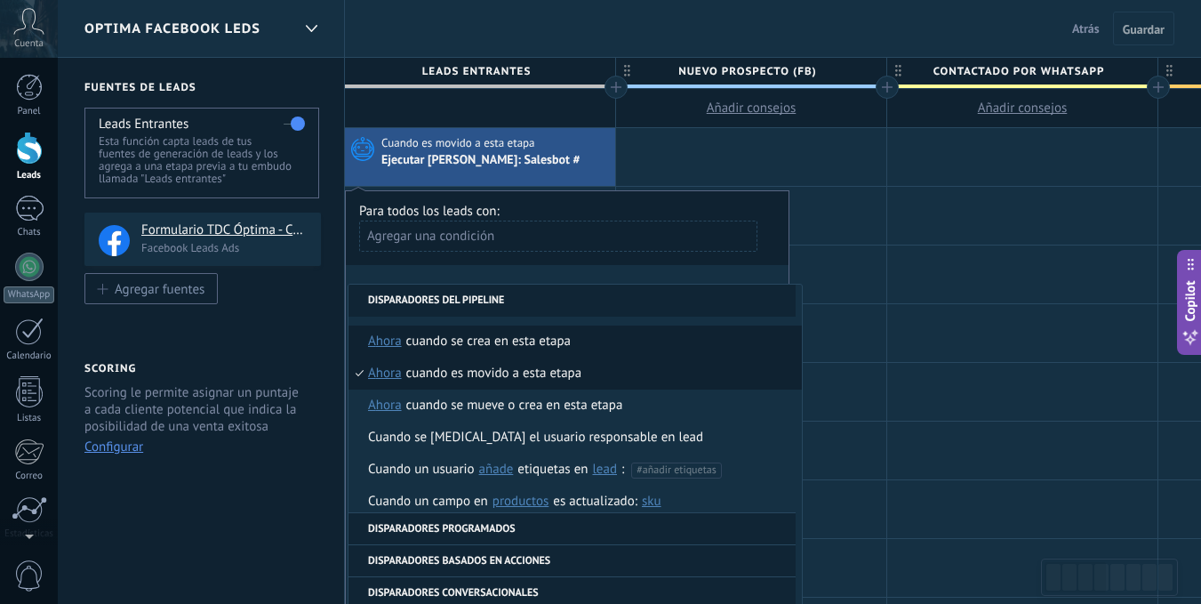
click at [578, 332] on li "Cuando se crea en esta etapa ahora después de 5 minutos después de 10 minutos u…" at bounding box center [576, 341] width 454 height 32
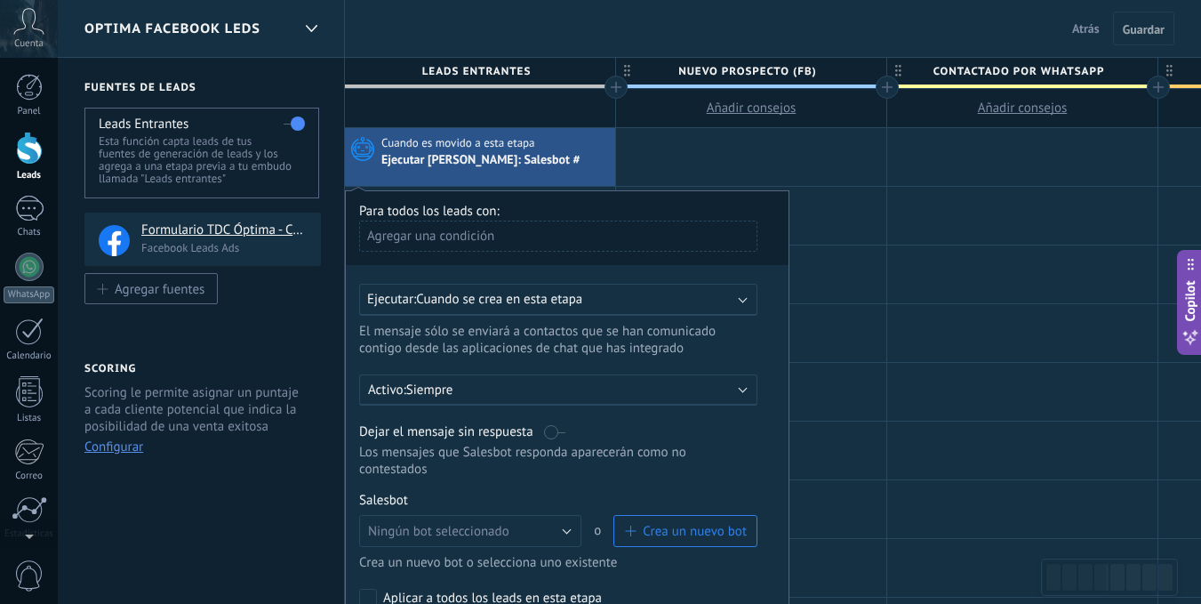
click at [534, 287] on div "Ejecutar: Cuando se crea en esta etapa" at bounding box center [558, 300] width 398 height 32
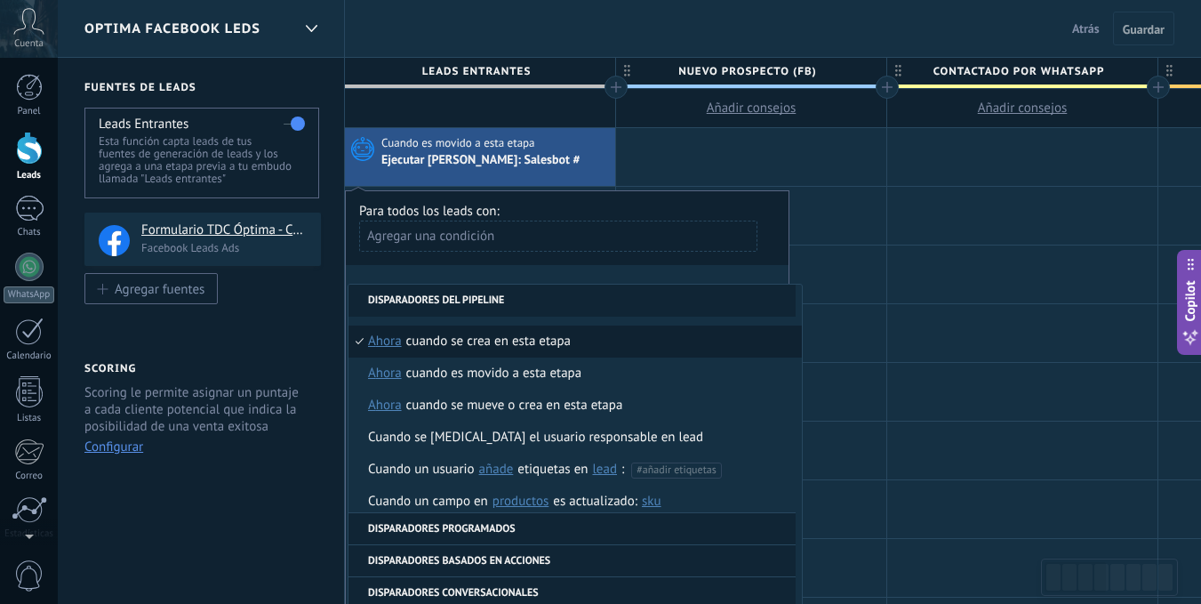
click at [578, 341] on li "Cuando se crea en esta etapa ahora después de 5 minutos después de 10 minutos u…" at bounding box center [576, 341] width 454 height 32
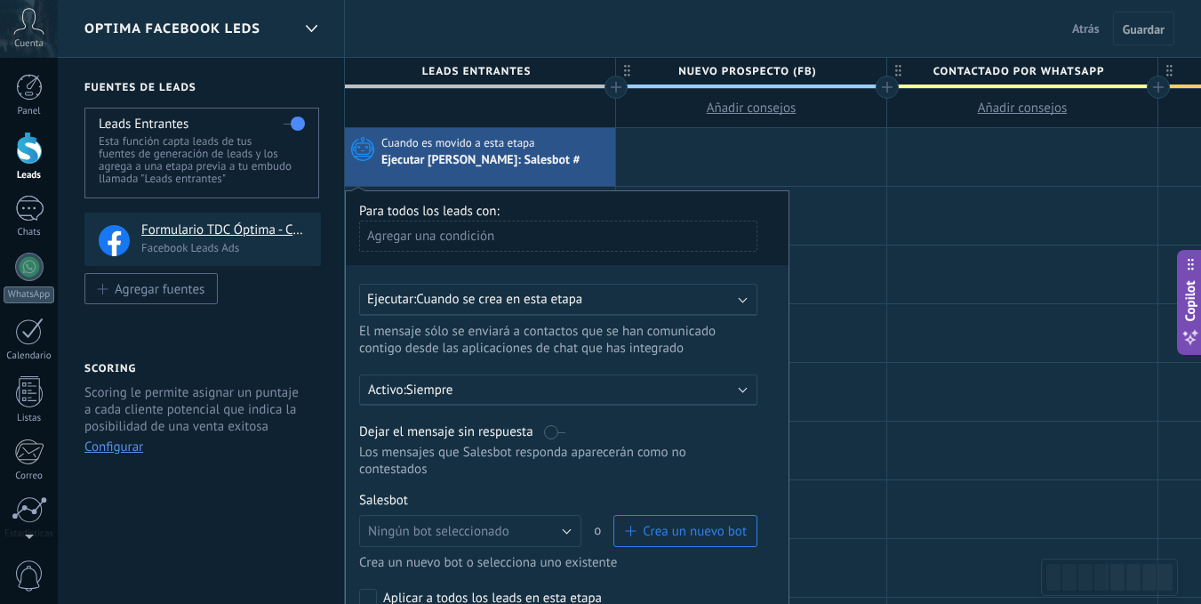
click at [552, 397] on p "Siempre" at bounding box center [561, 389] width 311 height 17
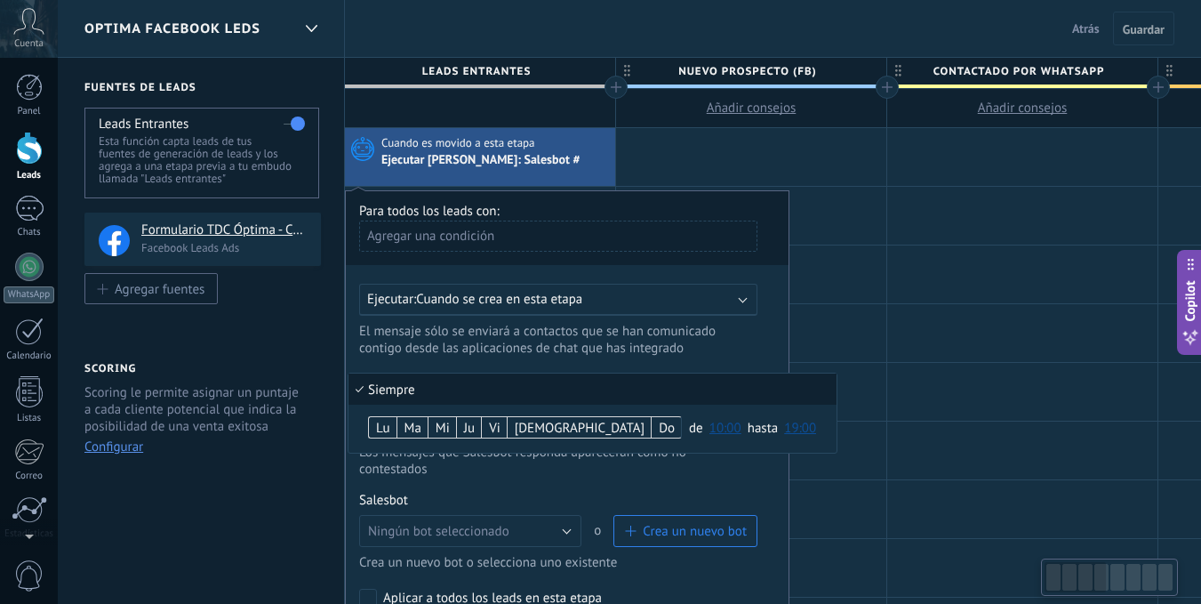
click at [553, 396] on li "Siempre" at bounding box center [593, 388] width 488 height 31
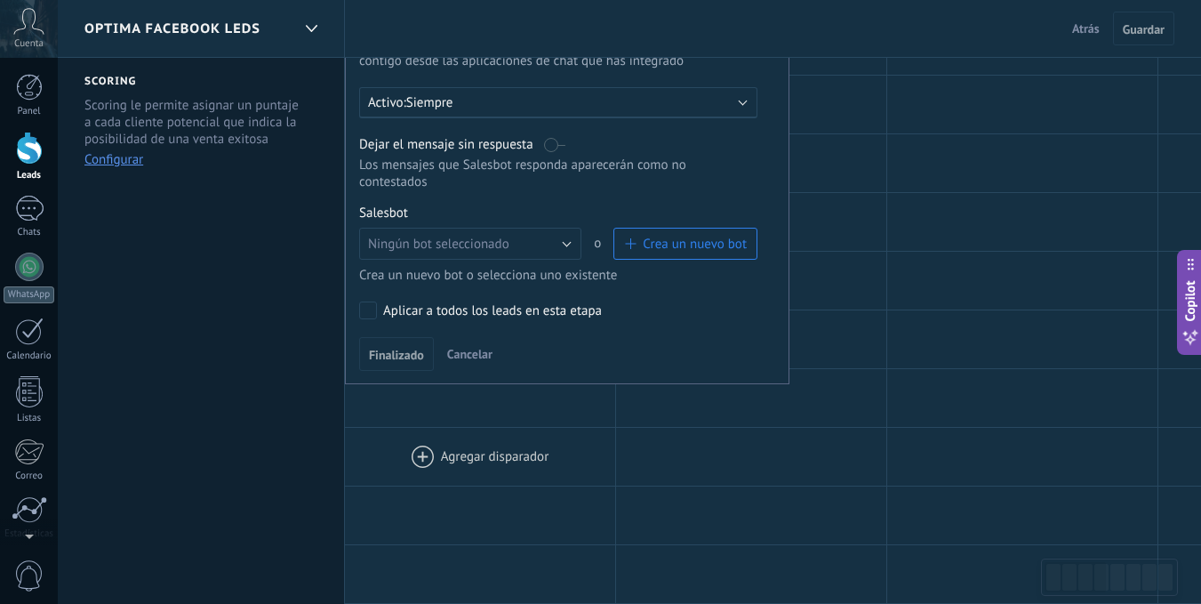
scroll to position [356, 0]
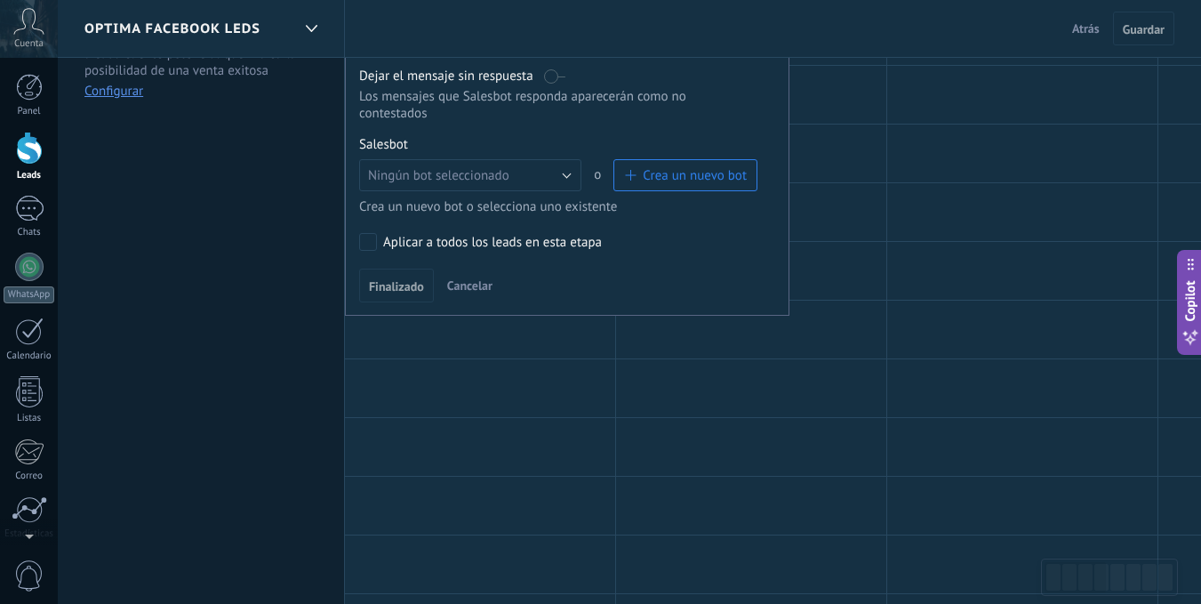
click at [464, 284] on span "Cancelar" at bounding box center [469, 285] width 45 height 16
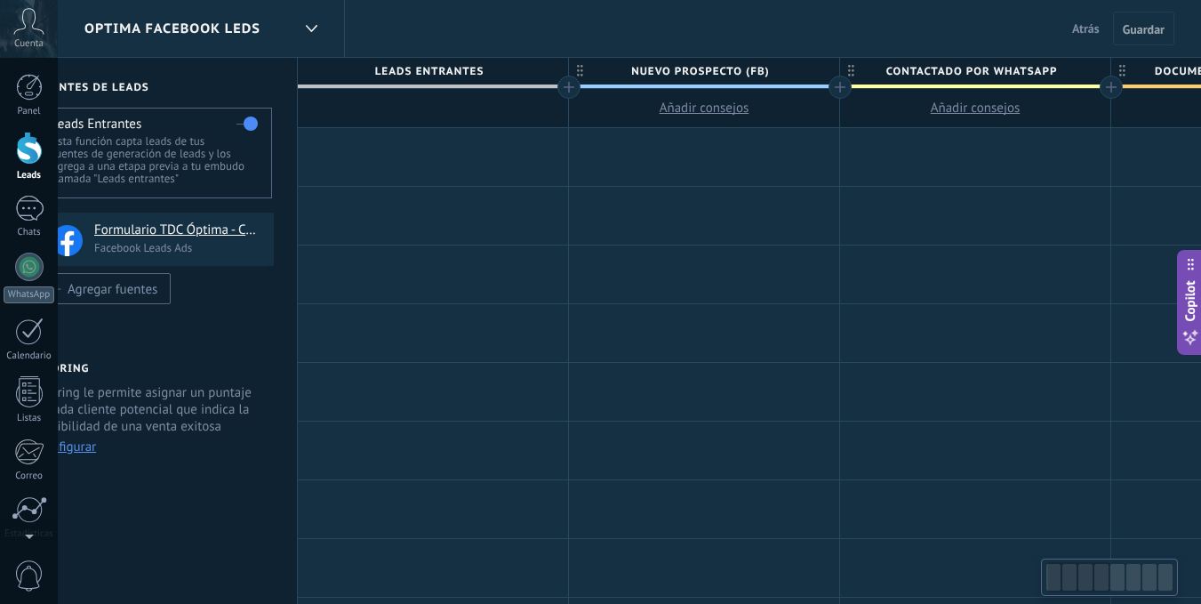
scroll to position [0, 72]
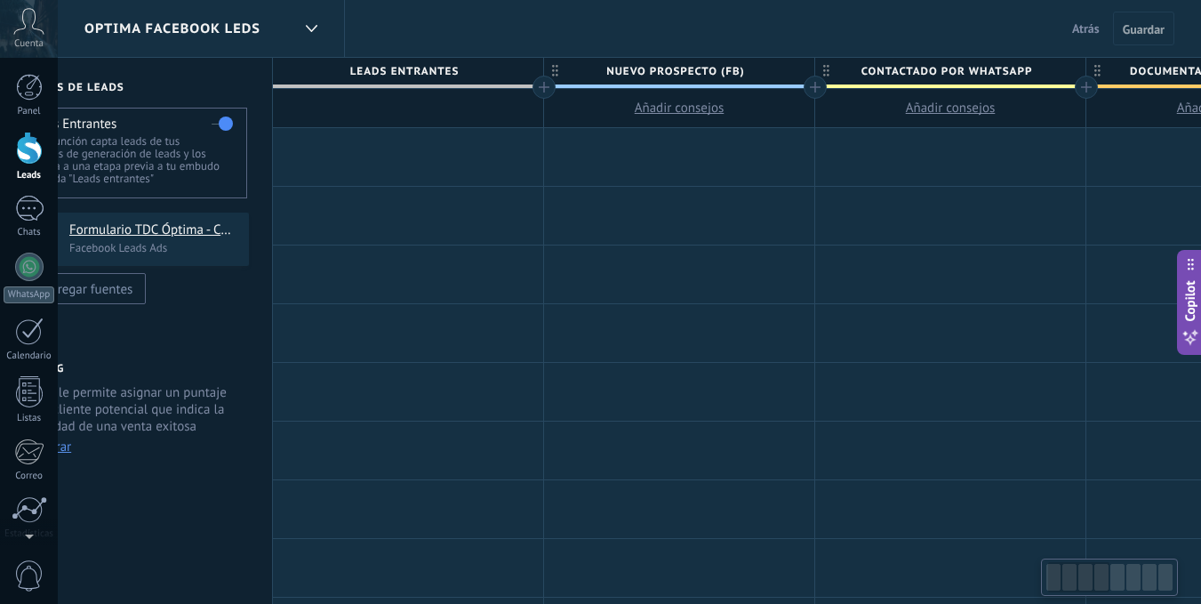
drag, startPoint x: 490, startPoint y: 68, endPoint x: 418, endPoint y: 120, distance: 88.6
click at [418, 120] on div "Leads Entrantes" at bounding box center [408, 93] width 270 height 70
click at [1097, 28] on span "Atrás" at bounding box center [1086, 28] width 28 height 16
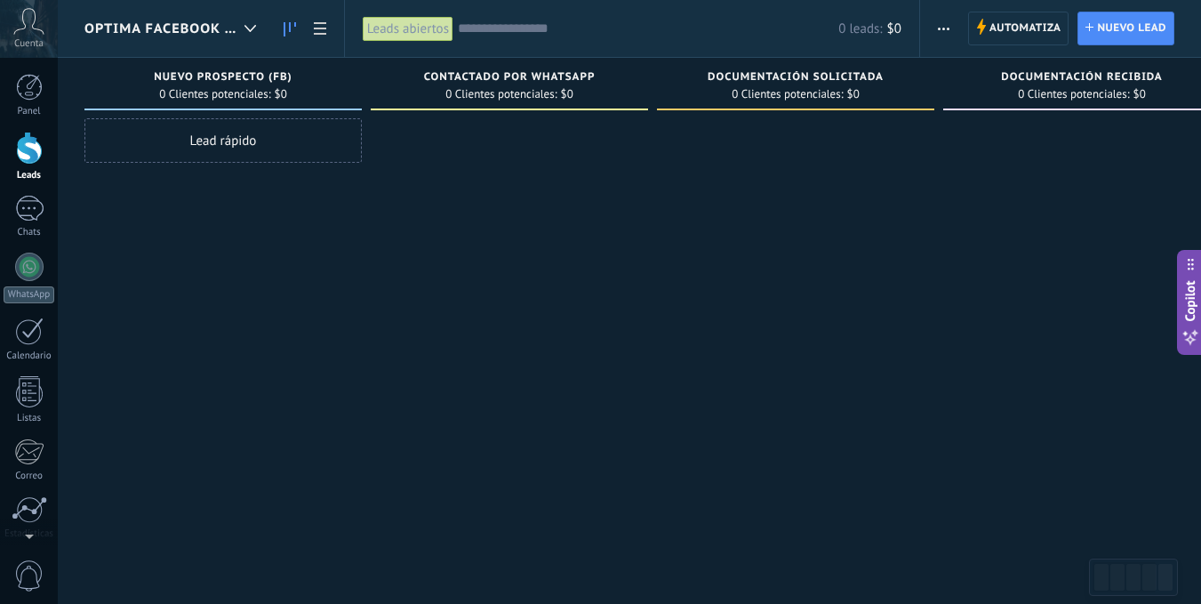
click at [719, 181] on div "Leads Entrantes Solicitudes: 0 0 0 0 0 0 0 0 0 Nuevo Prospecto (FB) 0 Clientes …" at bounding box center [808, 274] width 1449 height 432
drag, startPoint x: 516, startPoint y: 182, endPoint x: 400, endPoint y: 205, distance: 117.9
click at [812, 209] on div "Leads Entrantes Solicitudes: 0 0 0 0 0 0 0 0 0 Nuevo Prospecto (FB) 0 Clientes …" at bounding box center [808, 274] width 1449 height 432
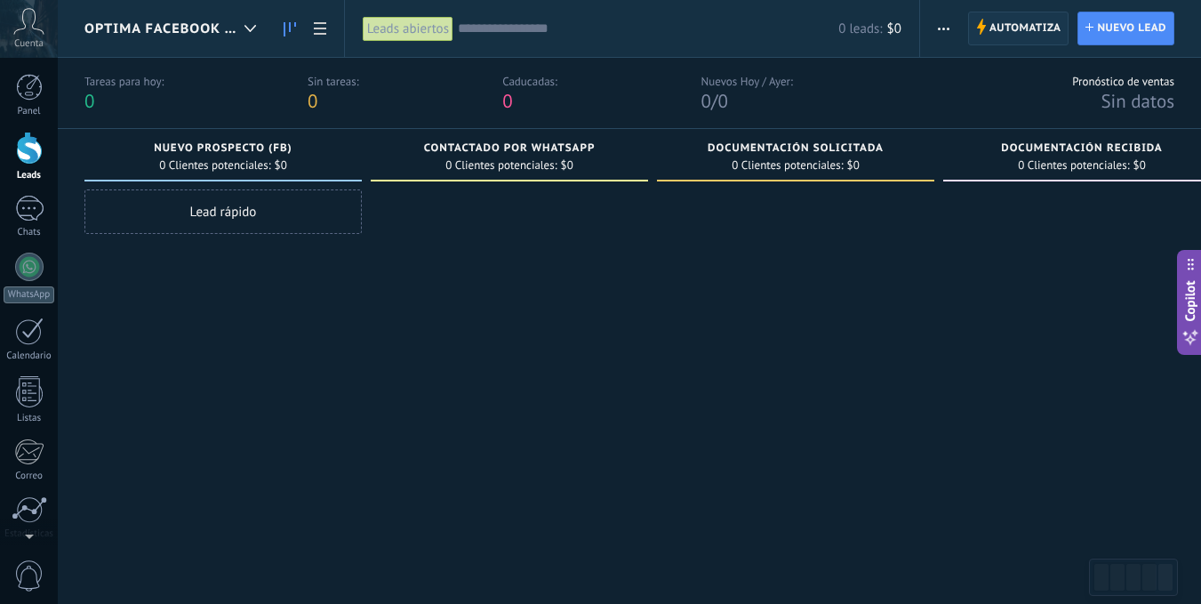
click at [998, 27] on span "Automatiza" at bounding box center [1026, 28] width 72 height 32
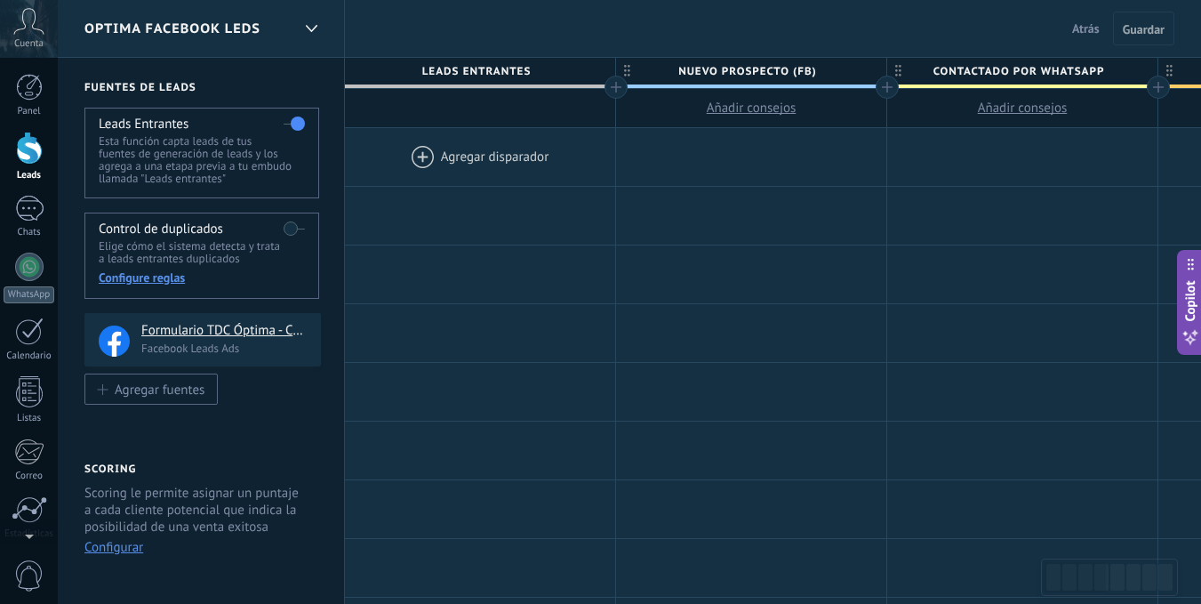
click at [413, 159] on div at bounding box center [480, 157] width 270 height 58
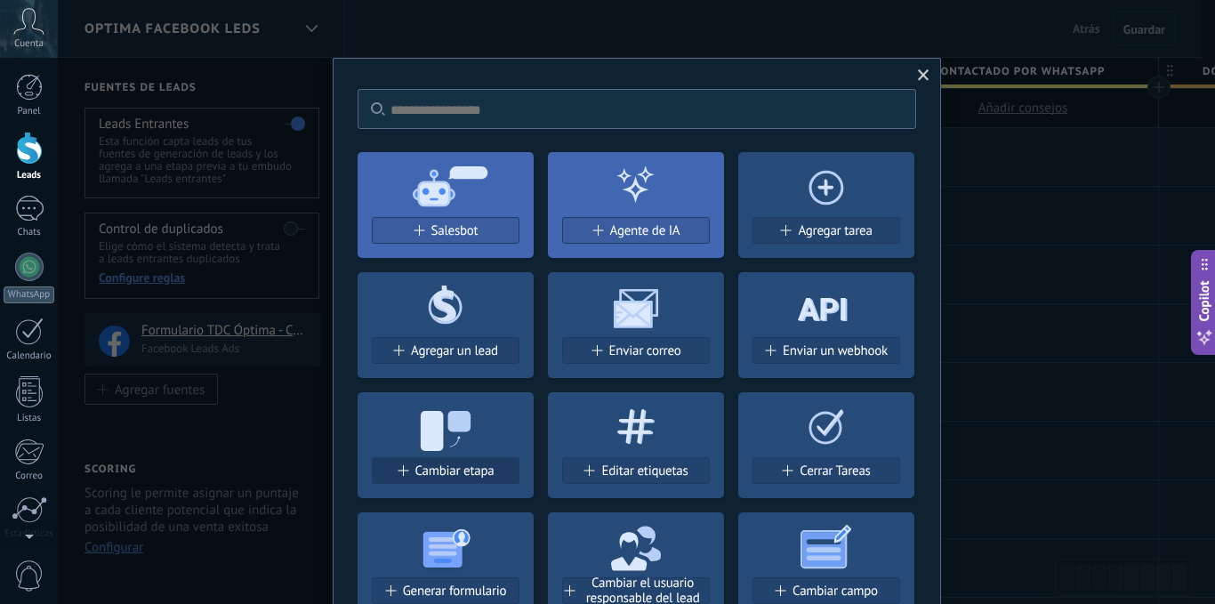
click at [400, 473] on span at bounding box center [402, 470] width 11 height 11
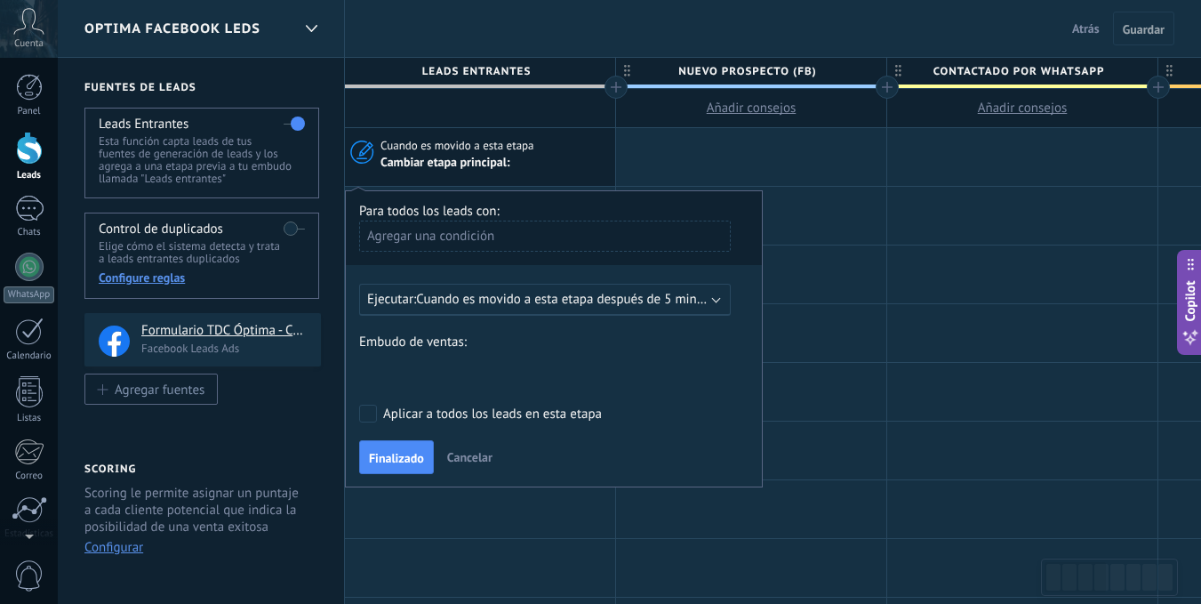
click at [479, 232] on div "Agregar una condición" at bounding box center [545, 236] width 372 height 31
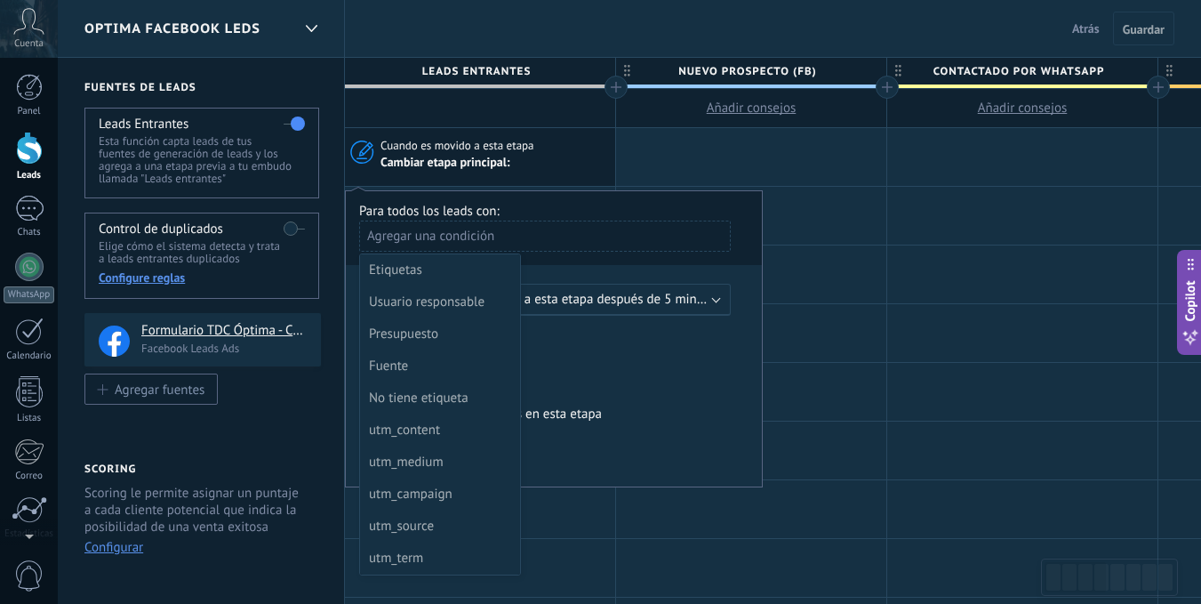
click at [752, 325] on div at bounding box center [554, 338] width 416 height 295
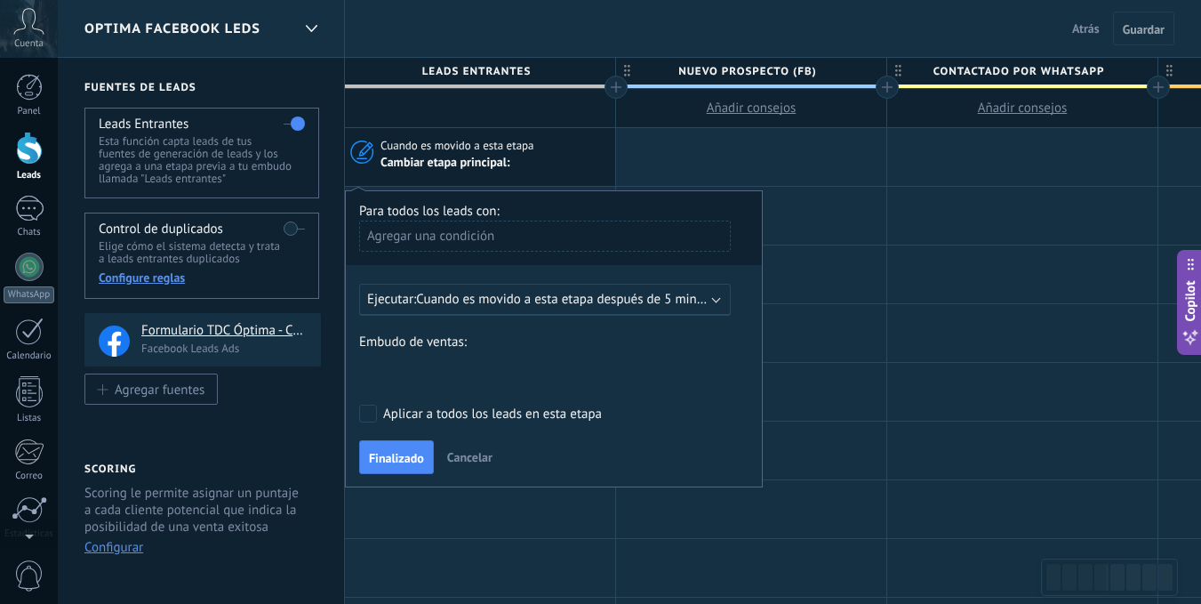
click at [0, 0] on div "Contacto inicial Negociación Debate contractual Discusión de contrato Rechazado…" at bounding box center [0, 0] width 0 height 0
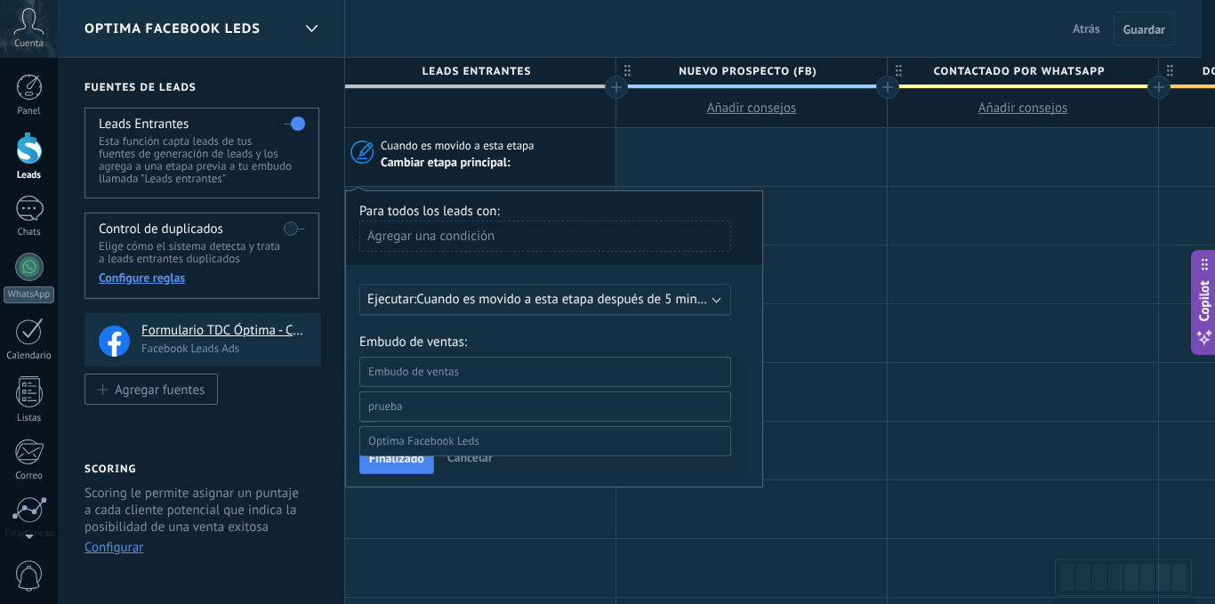
click at [534, 369] on label at bounding box center [545, 372] width 372 height 30
click at [413, 367] on span at bounding box center [413, 371] width 91 height 15
click at [529, 324] on div at bounding box center [636, 302] width 1157 height 604
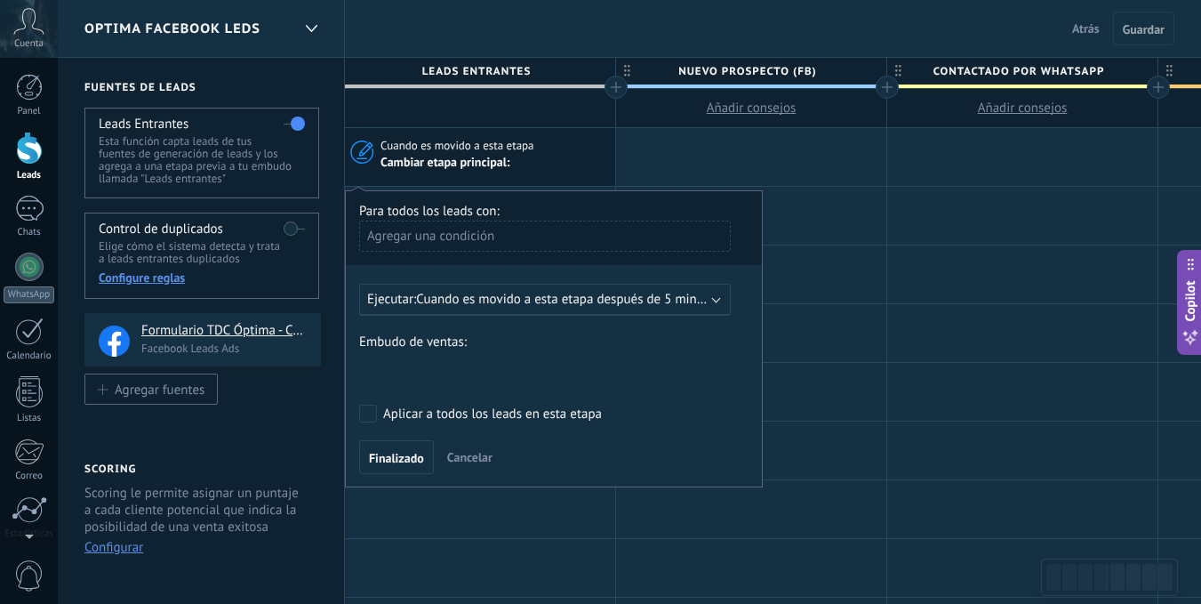
click at [0, 0] on div "Contacto inicial Negociación Debate contractual Discusión de contrato Rechazado…" at bounding box center [0, 0] width 0 height 0
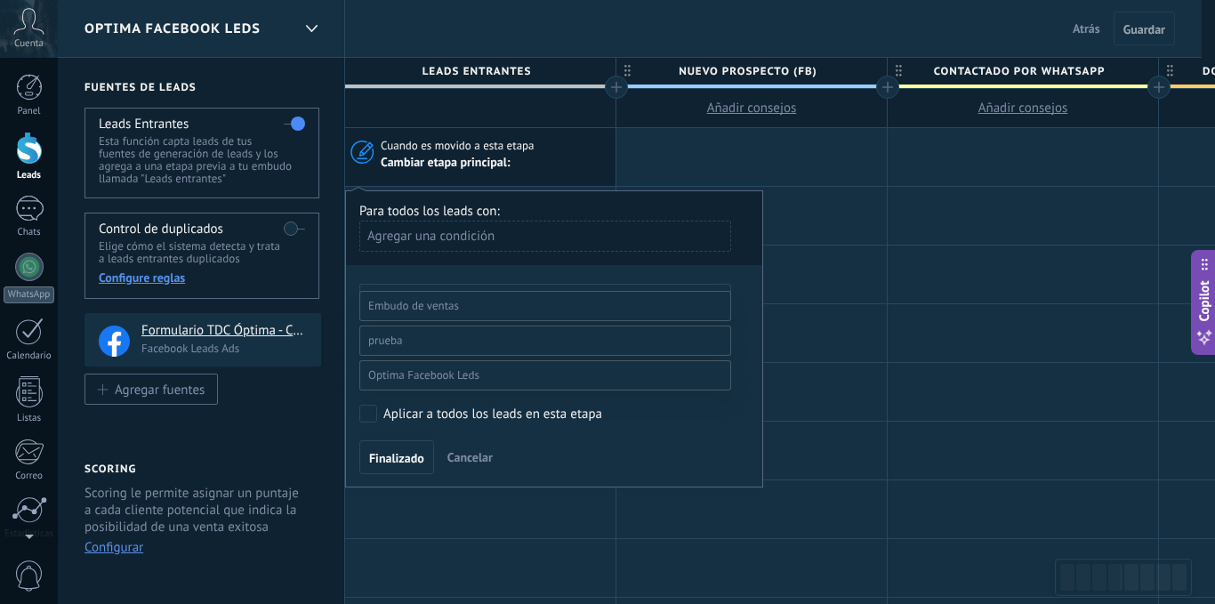
scroll to position [266, 0]
click at [448, 372] on span at bounding box center [423, 374] width 111 height 15
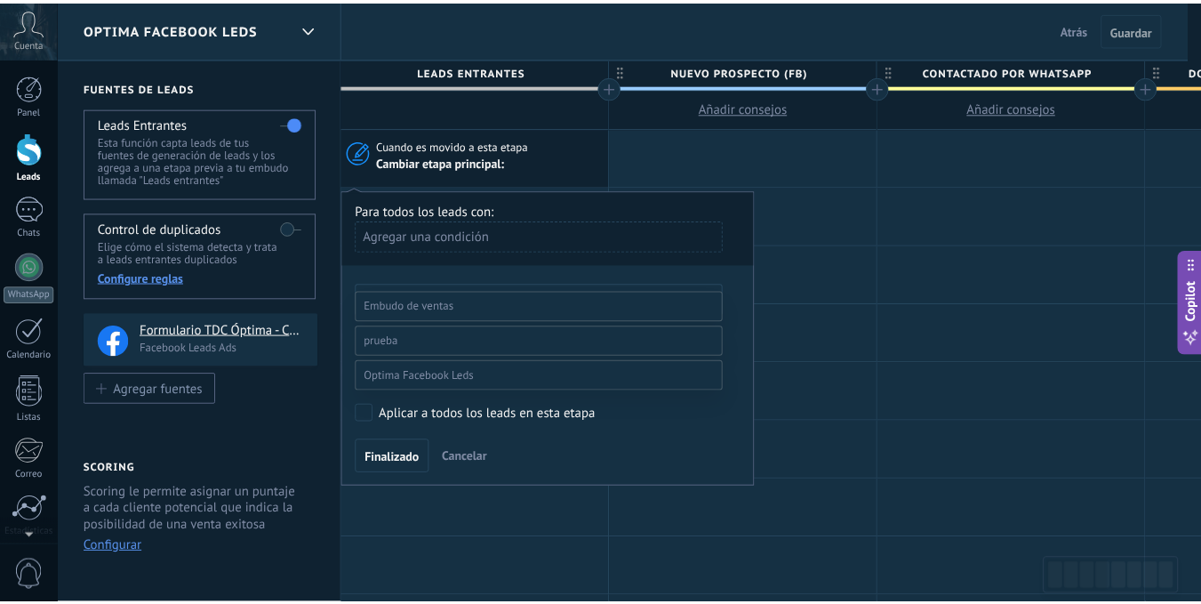
scroll to position [69, 0]
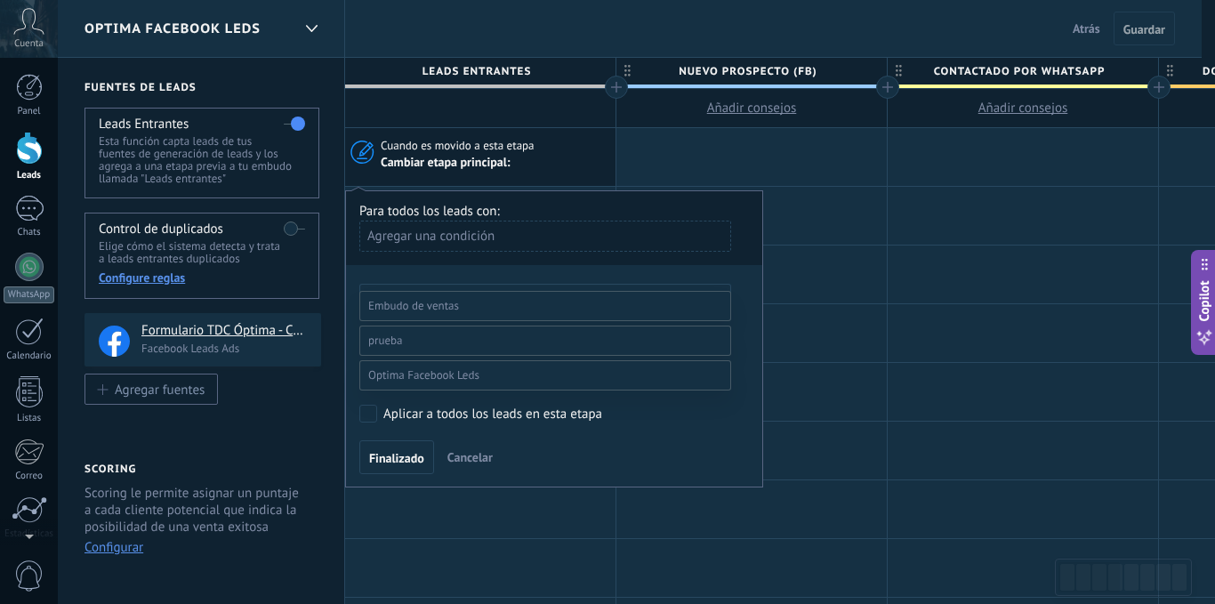
click at [0, 0] on label "Nuevo Prospecto (FB)" at bounding box center [0, 0] width 0 height 0
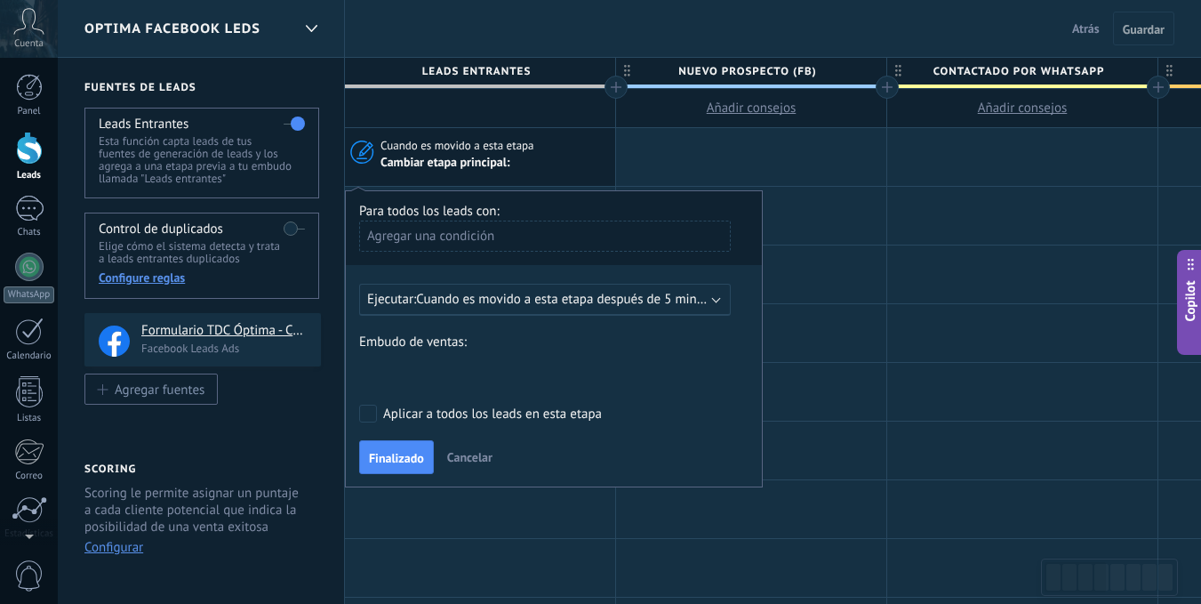
scroll to position [0, 0]
click at [683, 300] on span "Cuando es movido a esta etapa después de 5 minutos" at bounding box center [568, 299] width 305 height 17
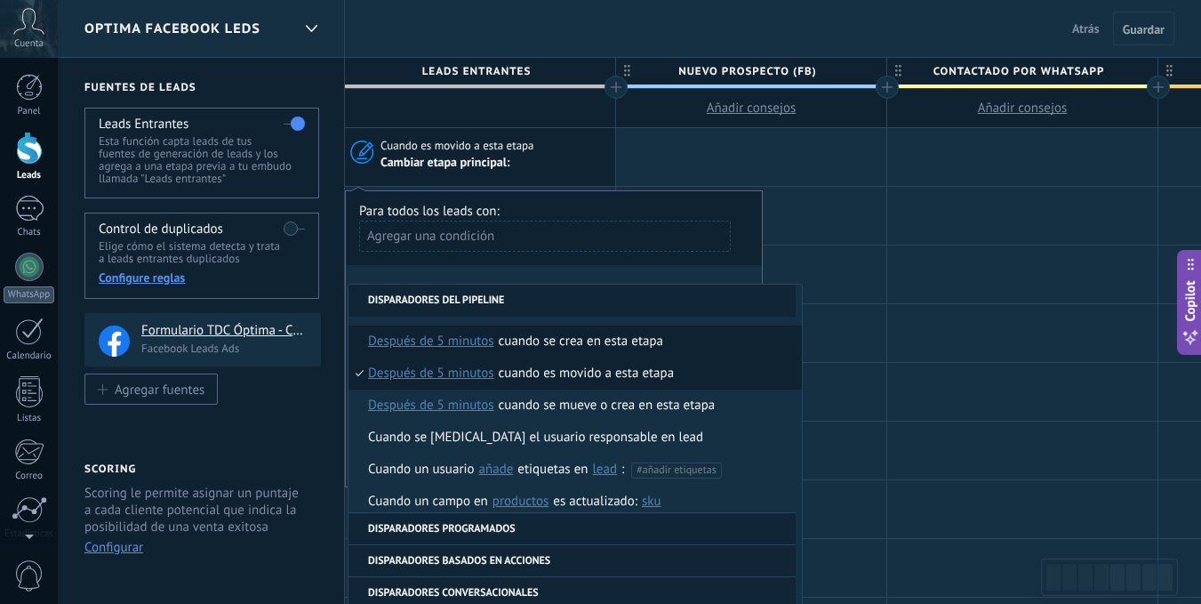
click at [674, 342] on li "Cuando se crea en esta etapa después de 5 minutos después de 10 minutos un día …" at bounding box center [576, 341] width 454 height 32
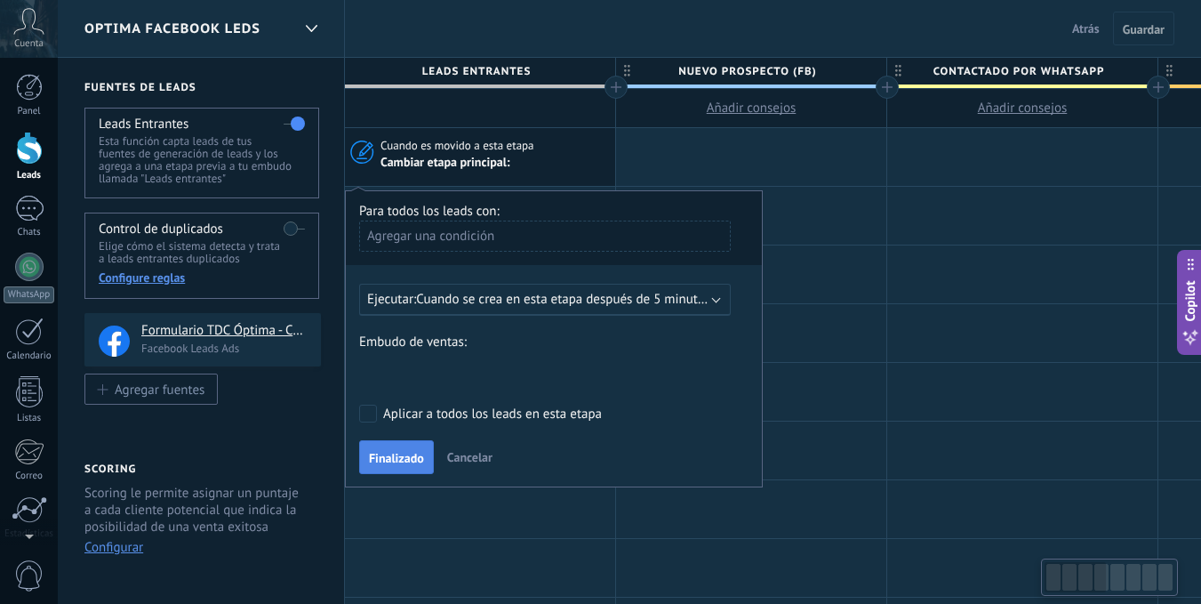
click at [394, 452] on span "Finalizado" at bounding box center [396, 458] width 55 height 12
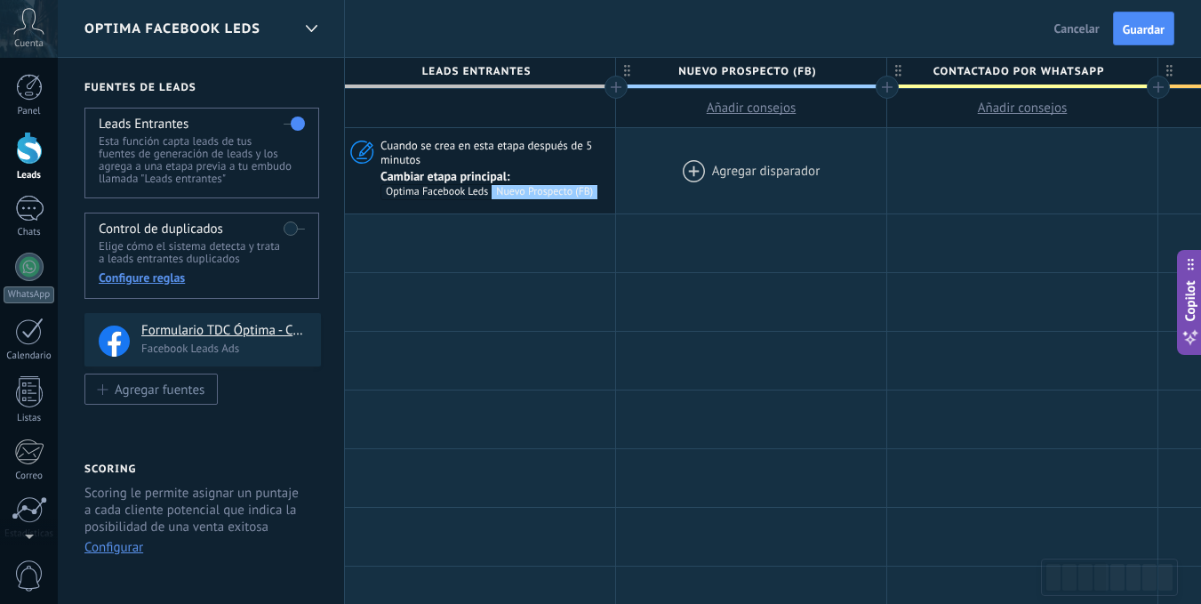
click at [693, 169] on div at bounding box center [751, 170] width 270 height 85
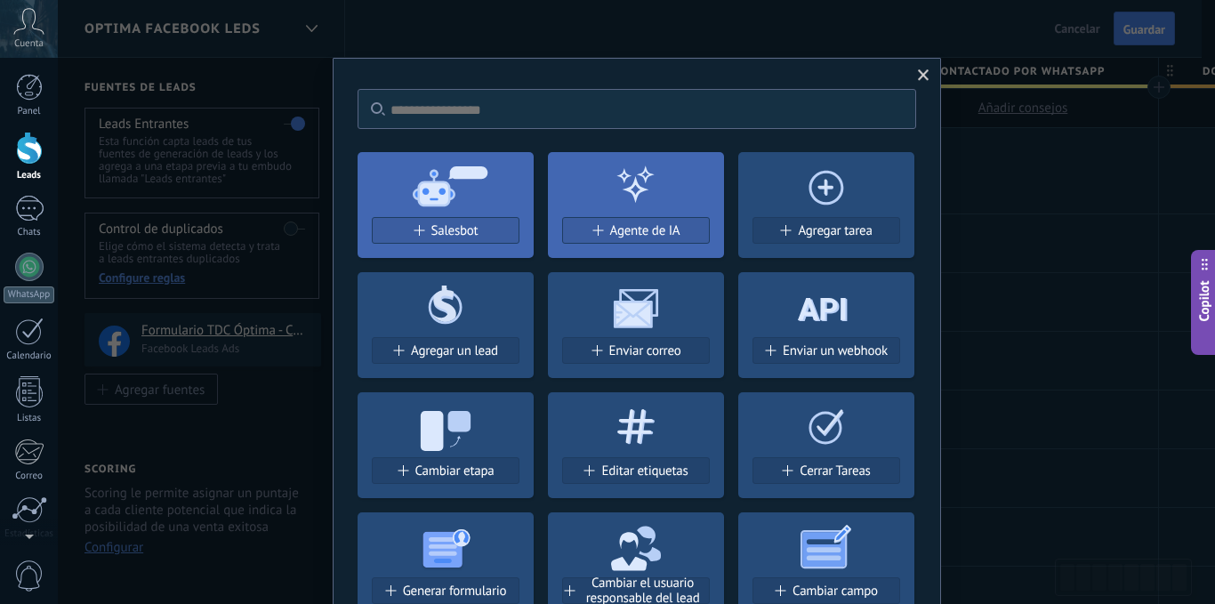
click at [520, 227] on div "Salesbot" at bounding box center [445, 237] width 176 height 41
click at [488, 229] on div "Salesbot" at bounding box center [446, 230] width 146 height 15
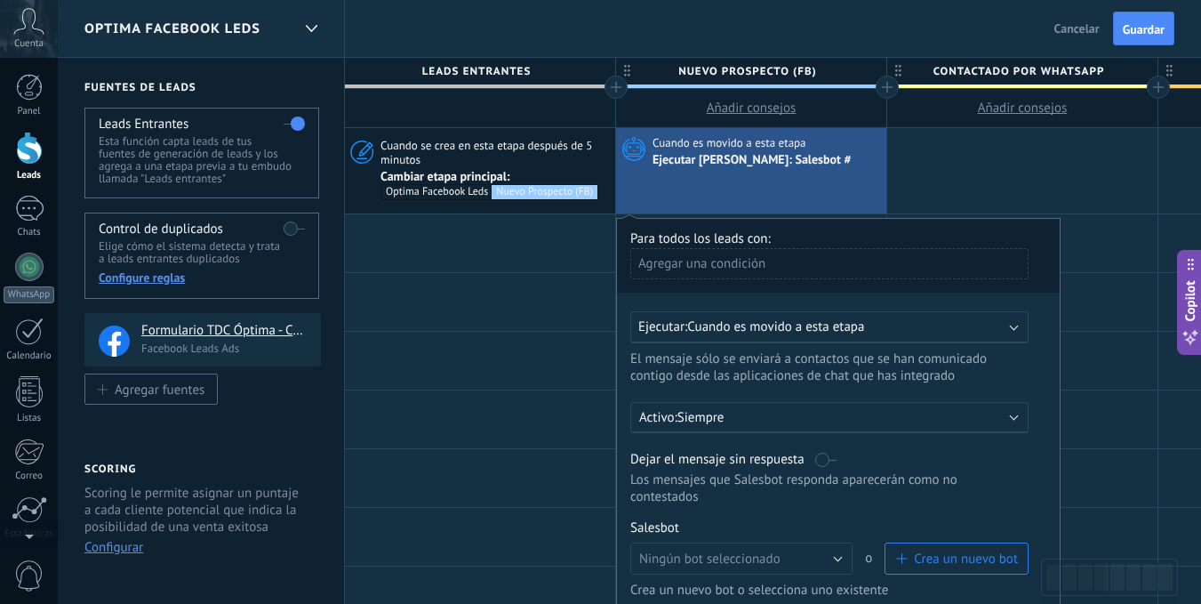
click at [713, 326] on span "Cuando es movido a esta etapa" at bounding box center [775, 326] width 177 height 17
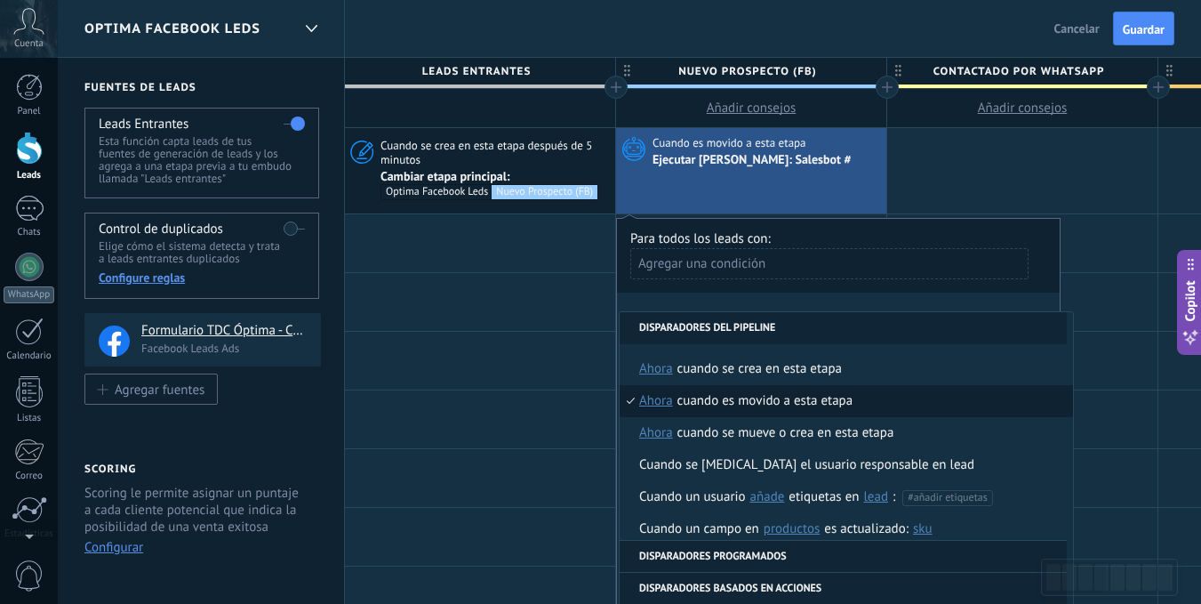
click at [743, 408] on div "Cuando es movido a esta etapa" at bounding box center [766, 401] width 176 height 32
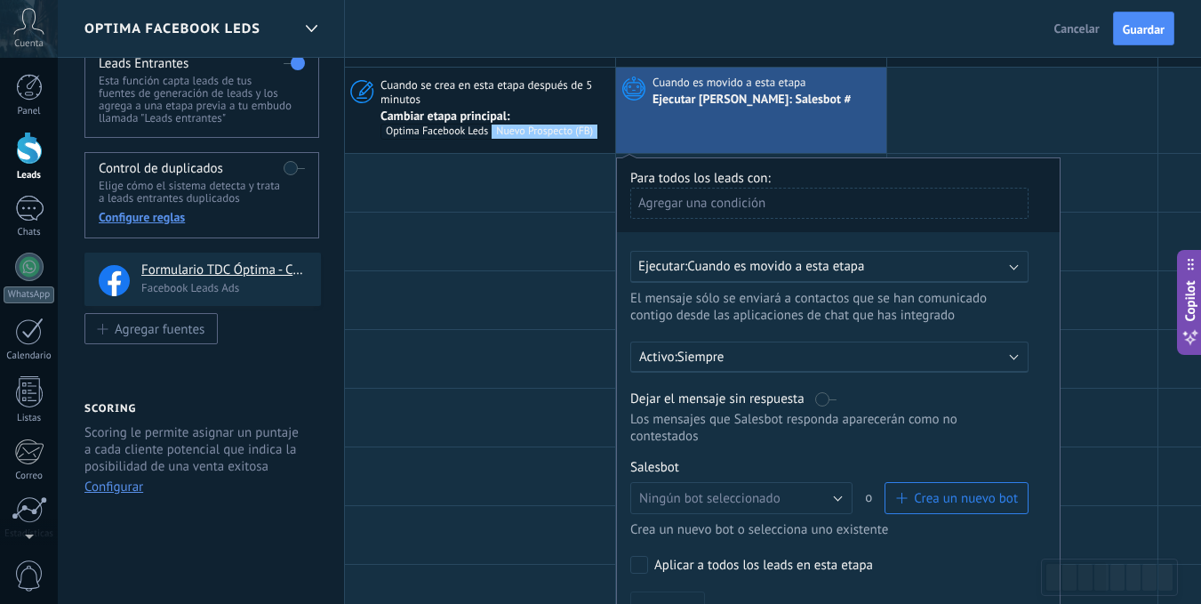
scroll to position [89, 0]
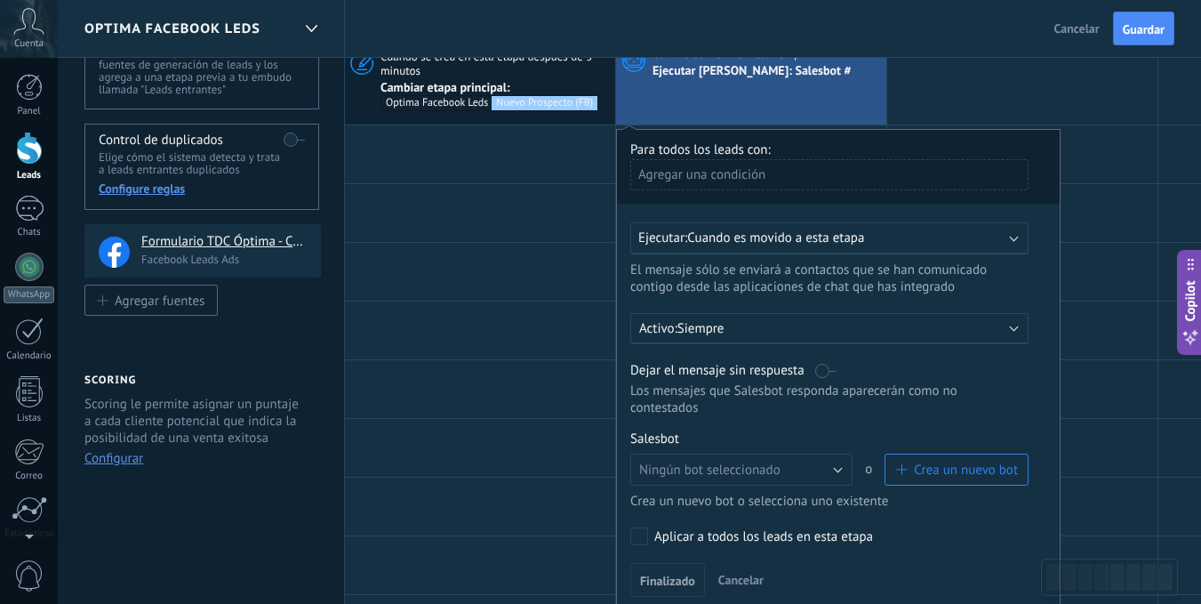
click at [743, 335] on p "Siempre" at bounding box center [833, 328] width 311 height 17
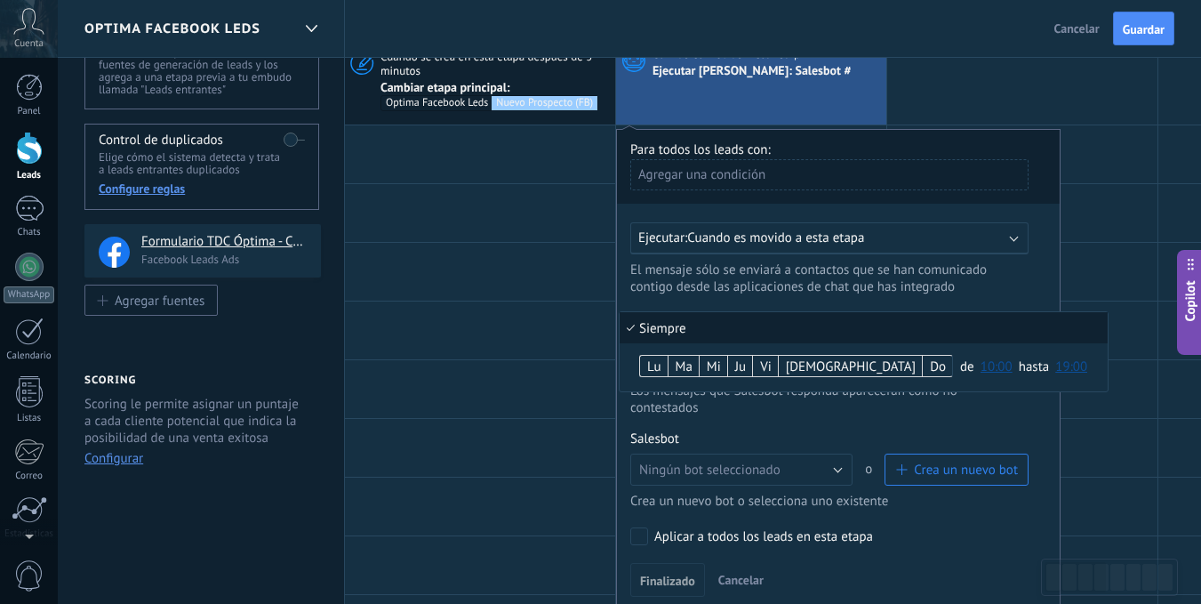
click at [743, 335] on li "Siempre" at bounding box center [864, 327] width 488 height 31
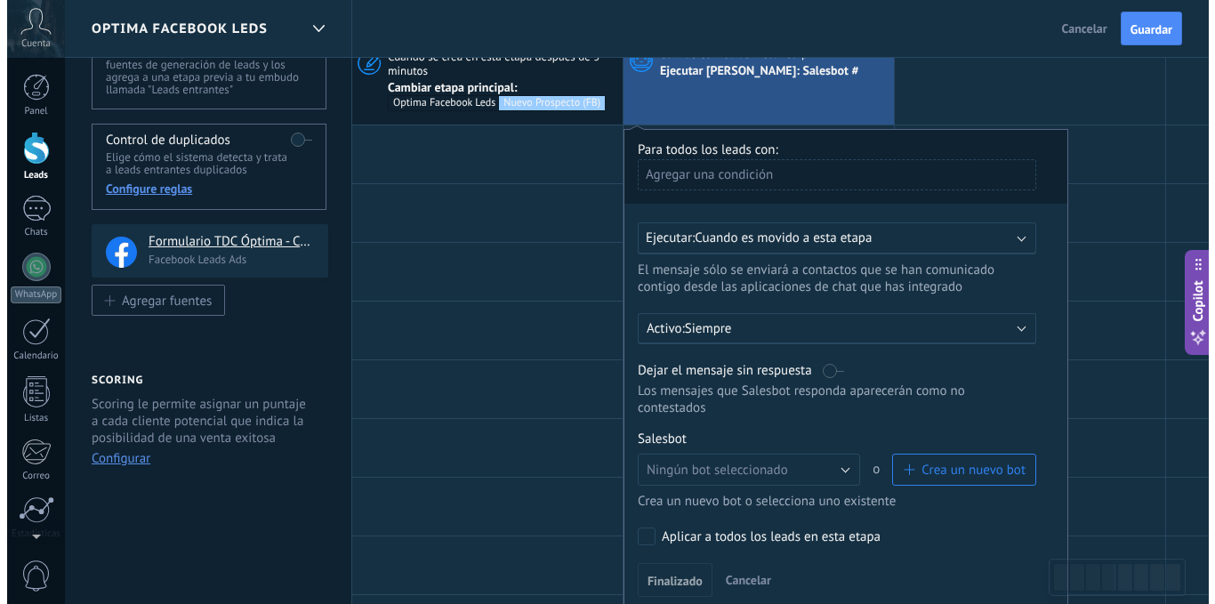
scroll to position [178, 0]
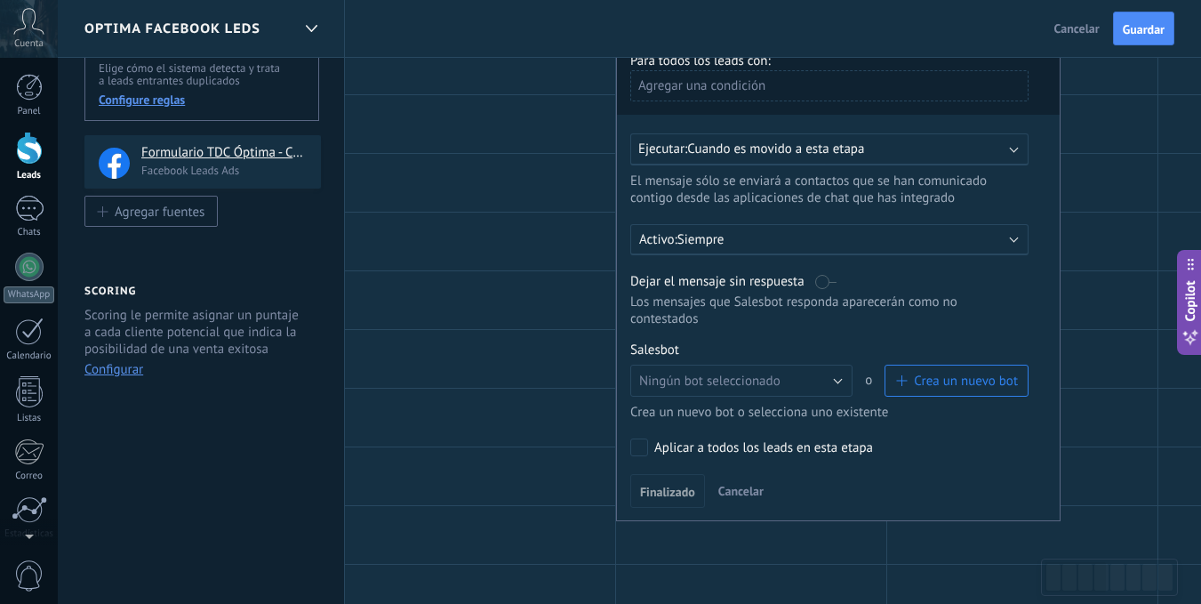
click at [909, 377] on span "Crea un nuevo bot" at bounding box center [956, 381] width 123 height 17
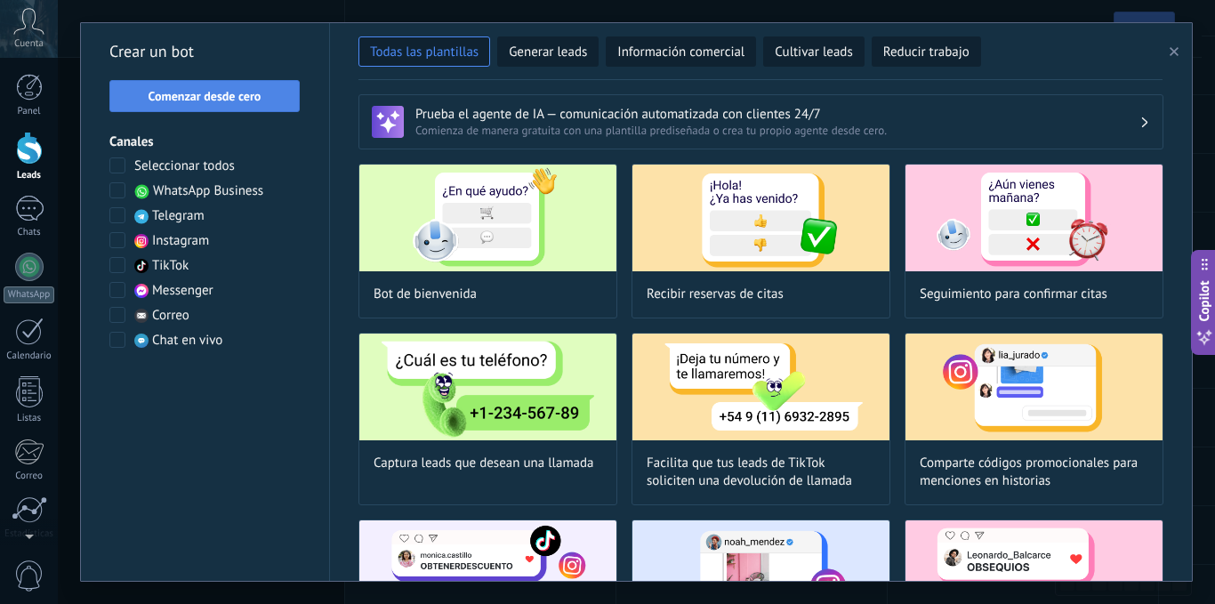
click at [245, 104] on button "Comenzar desde cero" at bounding box center [204, 96] width 190 height 32
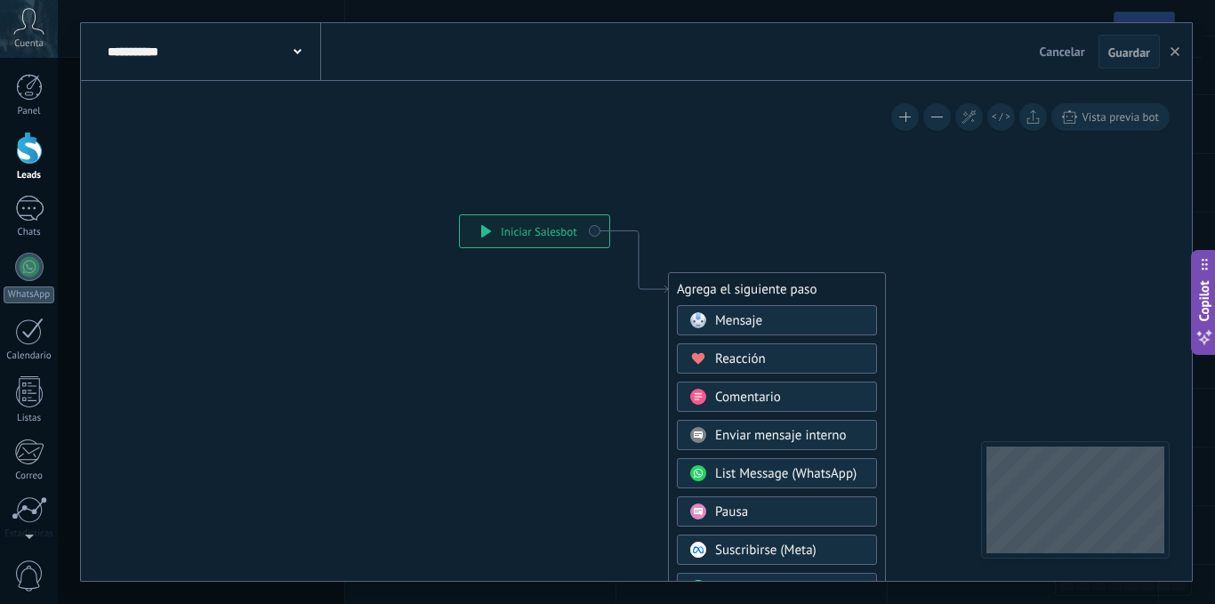
click at [551, 238] on div "**********" at bounding box center [534, 231] width 149 height 32
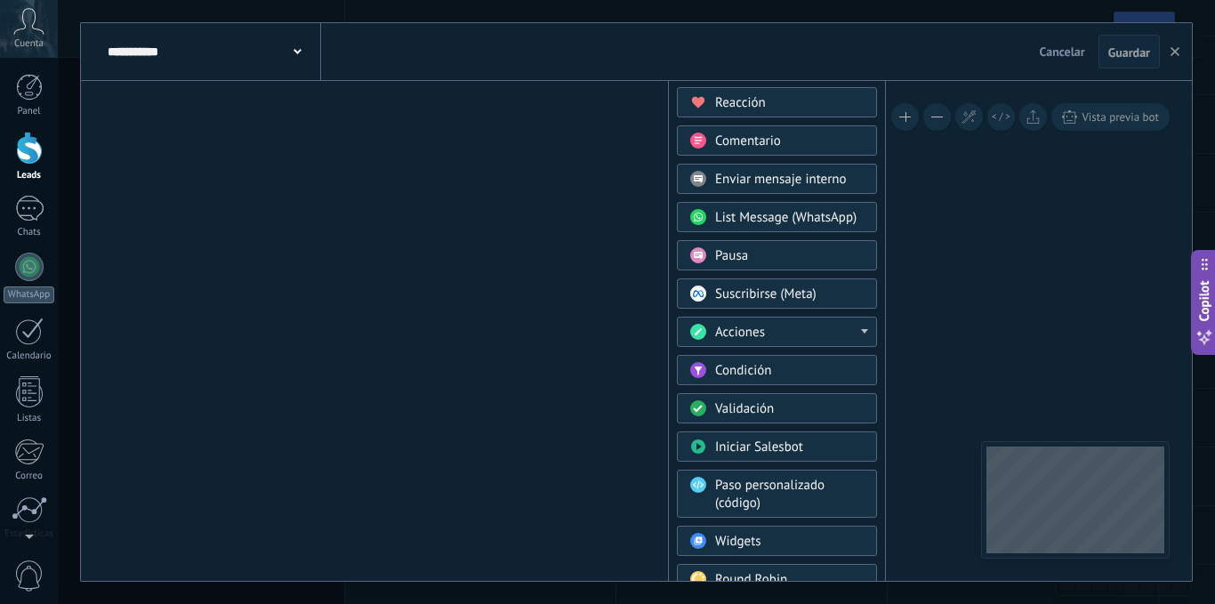
click at [791, 453] on span "Iniciar Salesbot" at bounding box center [759, 446] width 88 height 17
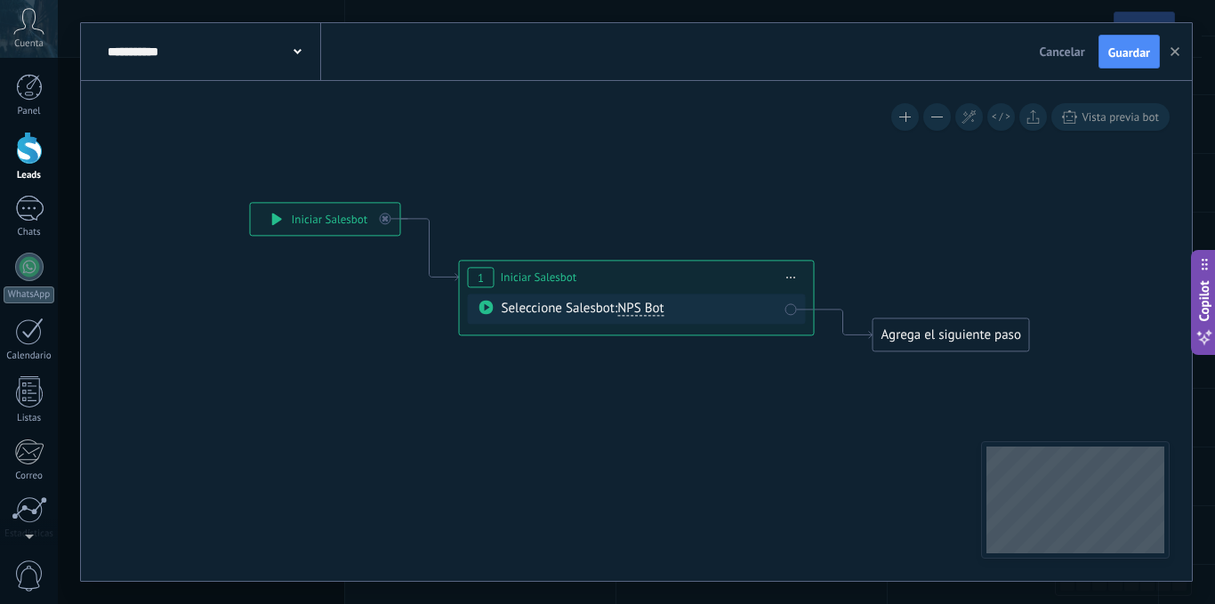
click at [920, 337] on div "Agrega el siguiente paso" at bounding box center [951, 334] width 156 height 29
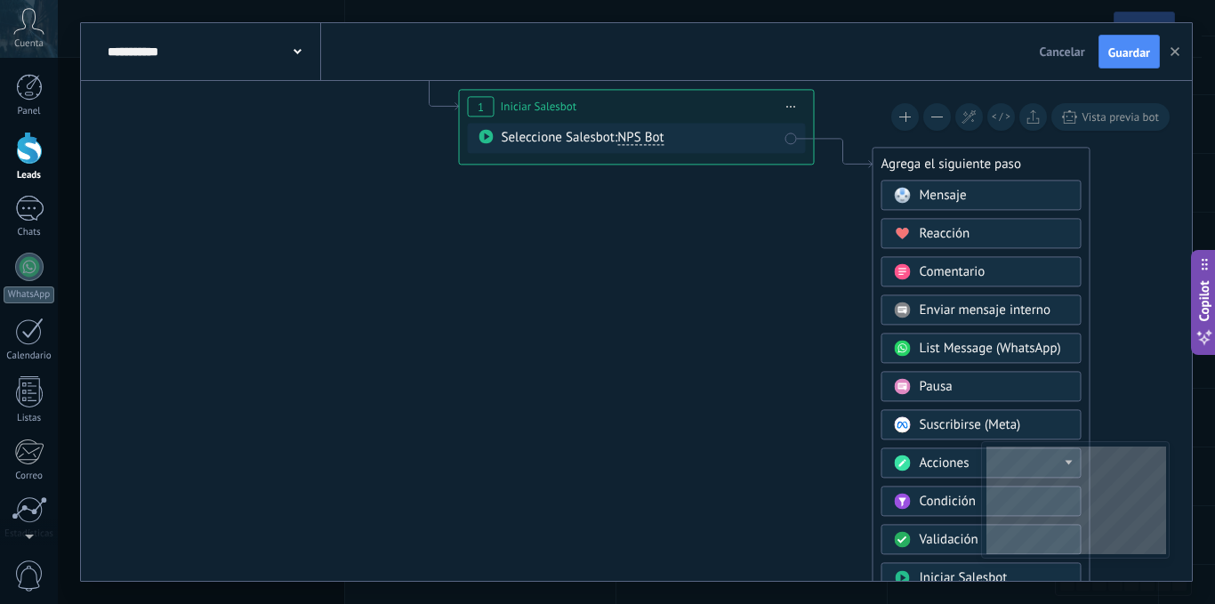
click at [643, 345] on icon at bounding box center [609, 106] width 1609 height 1039
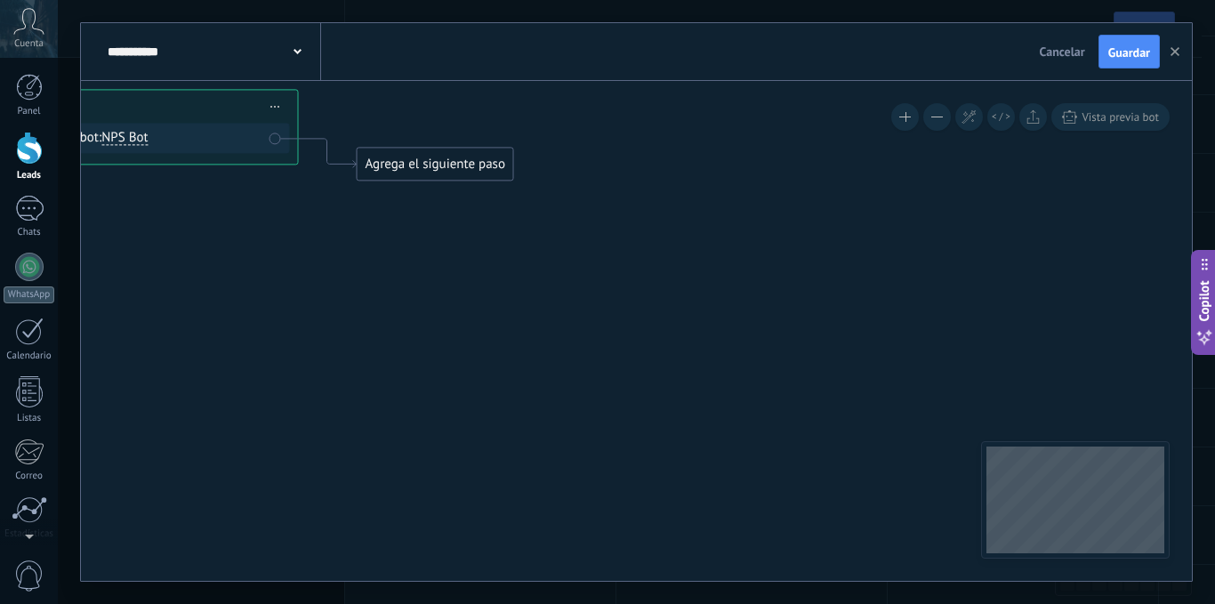
drag, startPoint x: 655, startPoint y: 318, endPoint x: 307, endPoint y: 213, distance: 364.0
click at [307, 213] on icon at bounding box center [94, 106] width 1609 height 1039
click at [400, 151] on div "Agrega el siguiente paso" at bounding box center [435, 163] width 156 height 29
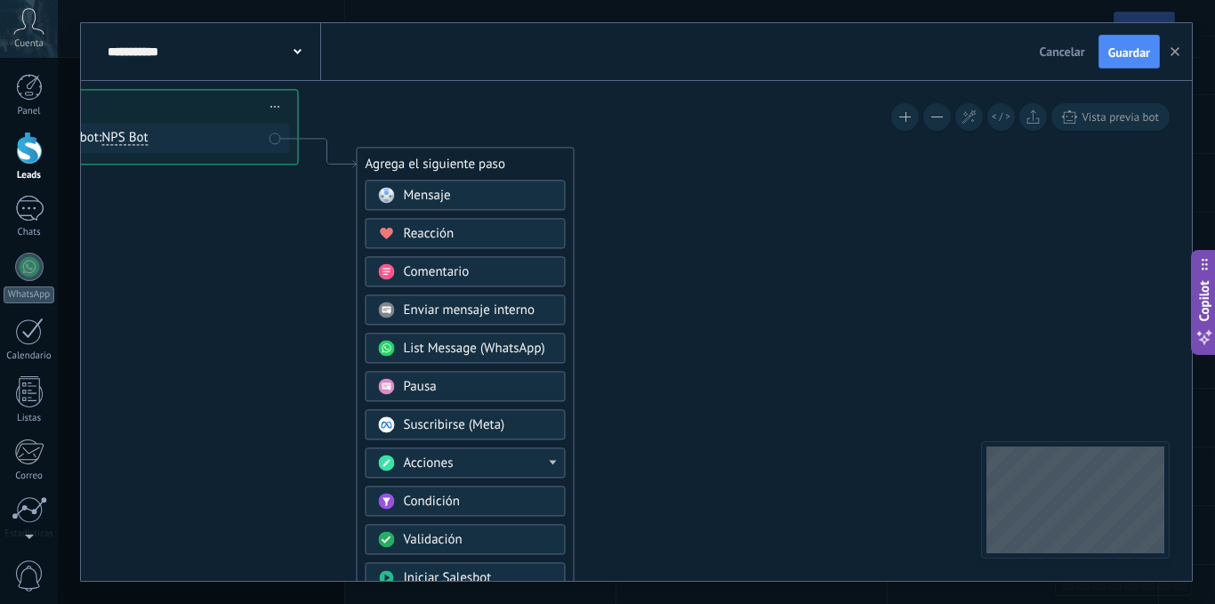
click at [486, 456] on div "Acciones" at bounding box center [478, 463] width 149 height 18
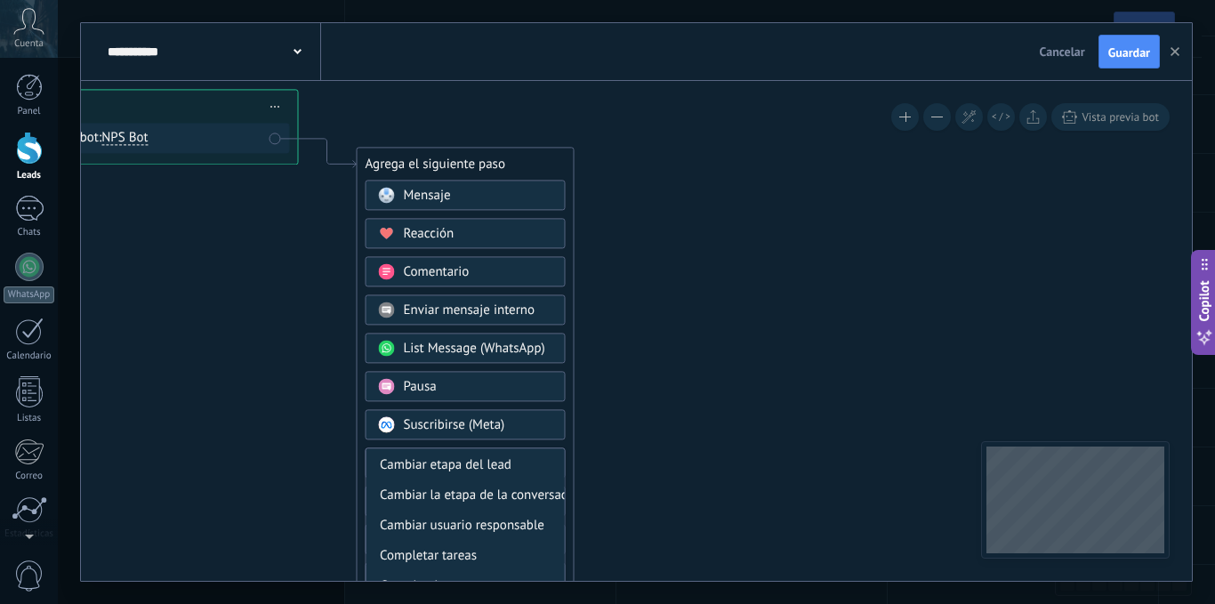
scroll to position [0, 0]
click at [618, 421] on icon at bounding box center [94, 106] width 1609 height 1039
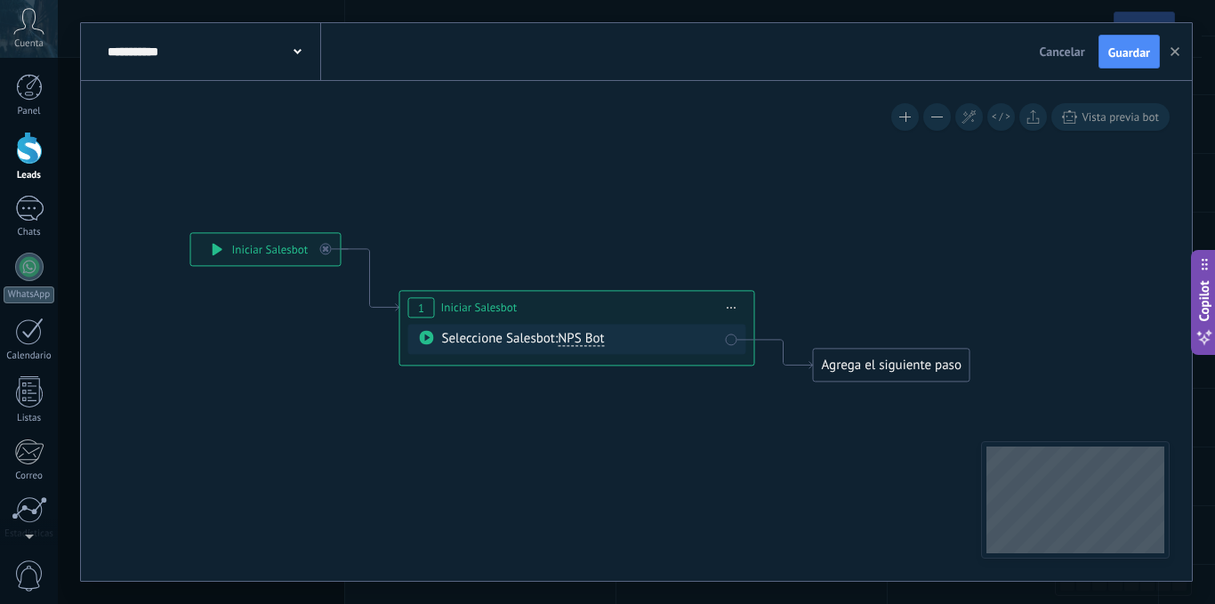
drag, startPoint x: 253, startPoint y: 245, endPoint x: 709, endPoint y: 446, distance: 498.5
click at [709, 446] on icon at bounding box center [550, 306] width 1609 height 1039
click at [729, 305] on span "Iniciar vista previa aquí Cambiar nombre Duplicar Borrar" at bounding box center [732, 307] width 28 height 26
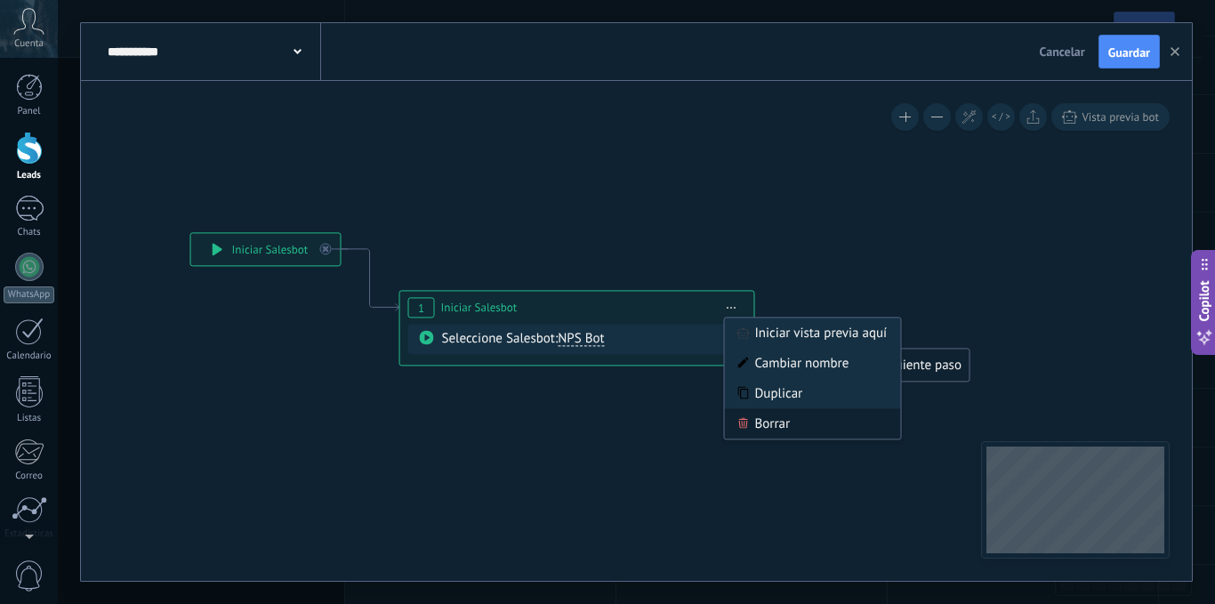
click at [767, 414] on div "Borrar" at bounding box center [813, 423] width 176 height 30
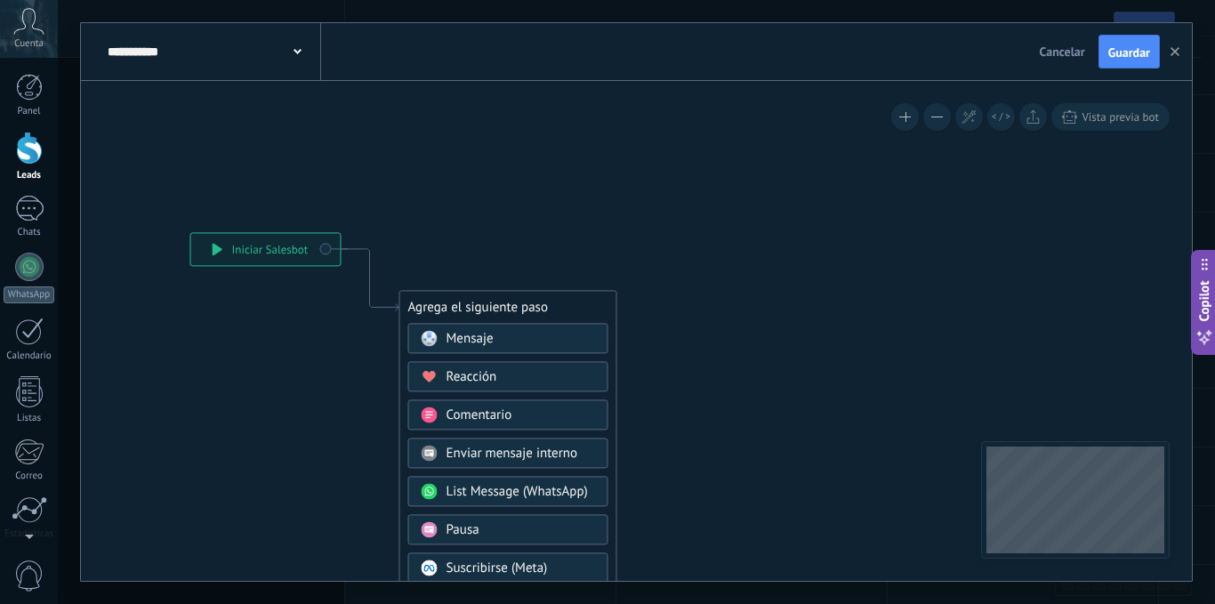
click at [274, 245] on div "**********" at bounding box center [265, 249] width 149 height 32
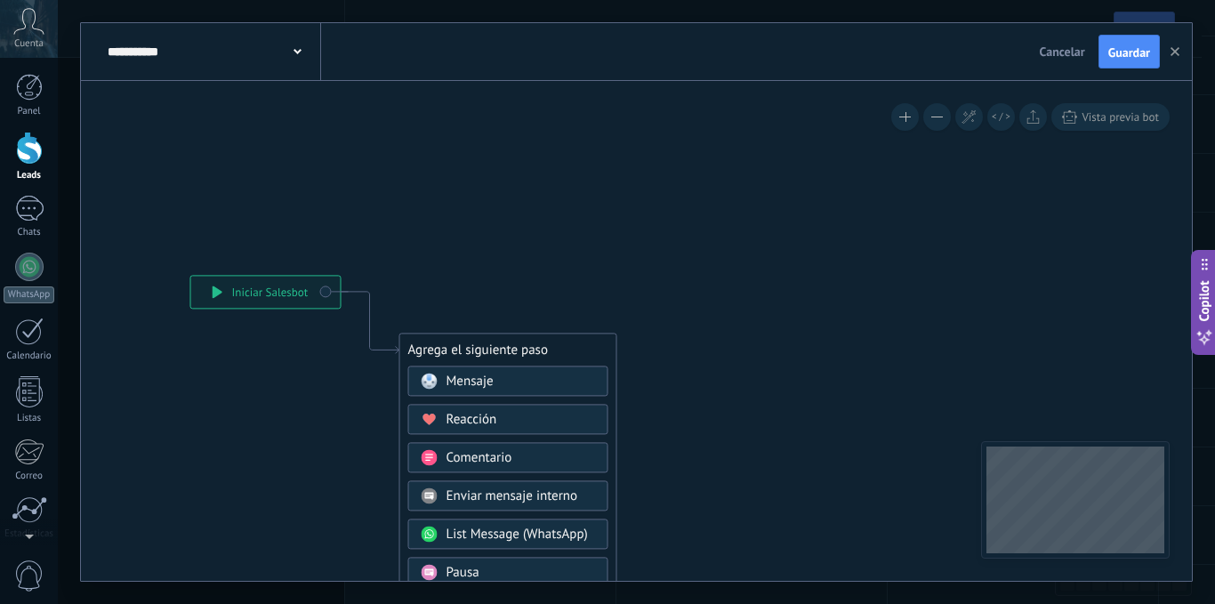
click at [294, 46] on span at bounding box center [297, 50] width 8 height 17
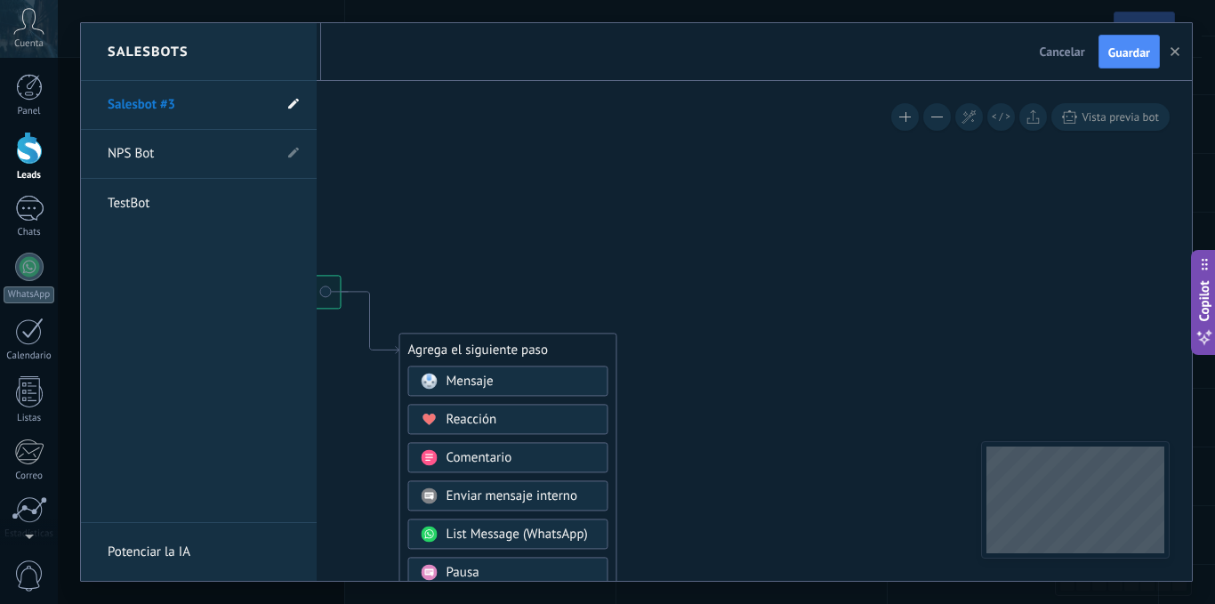
click at [293, 98] on span at bounding box center [293, 105] width 11 height 17
click at [220, 103] on input "**********" at bounding box center [171, 106] width 127 height 28
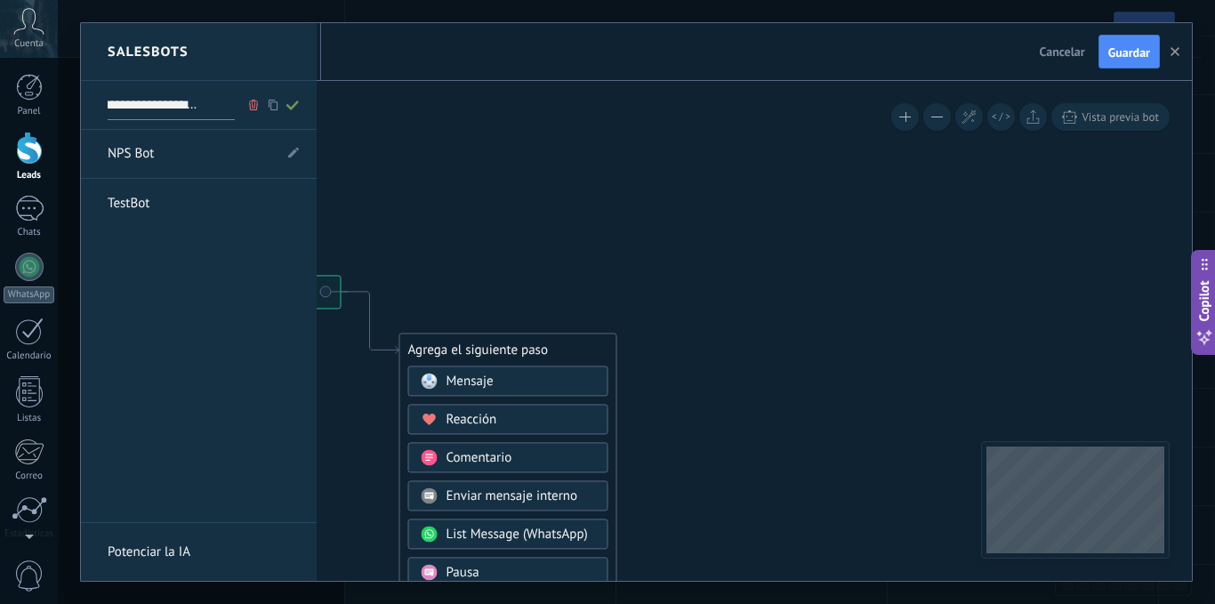
type input "**********"
click at [300, 99] on span at bounding box center [293, 105] width 20 height 22
type input "**********"
drag, startPoint x: 546, startPoint y: 268, endPoint x: 582, endPoint y: 241, distance: 45.2
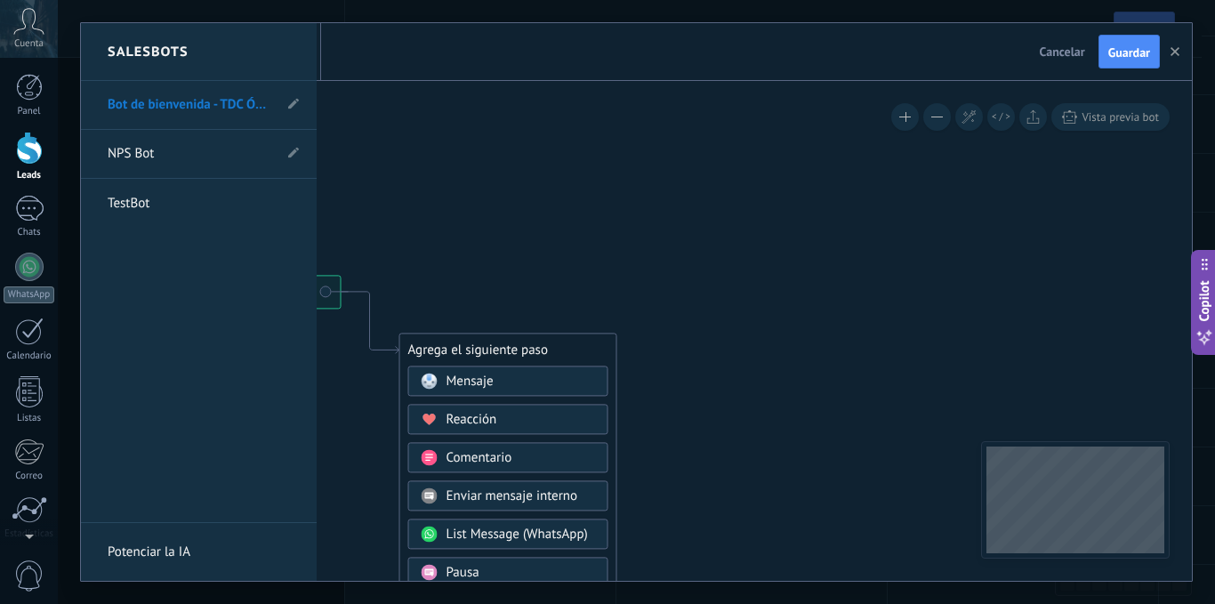
click at [590, 241] on div at bounding box center [636, 302] width 1111 height 558
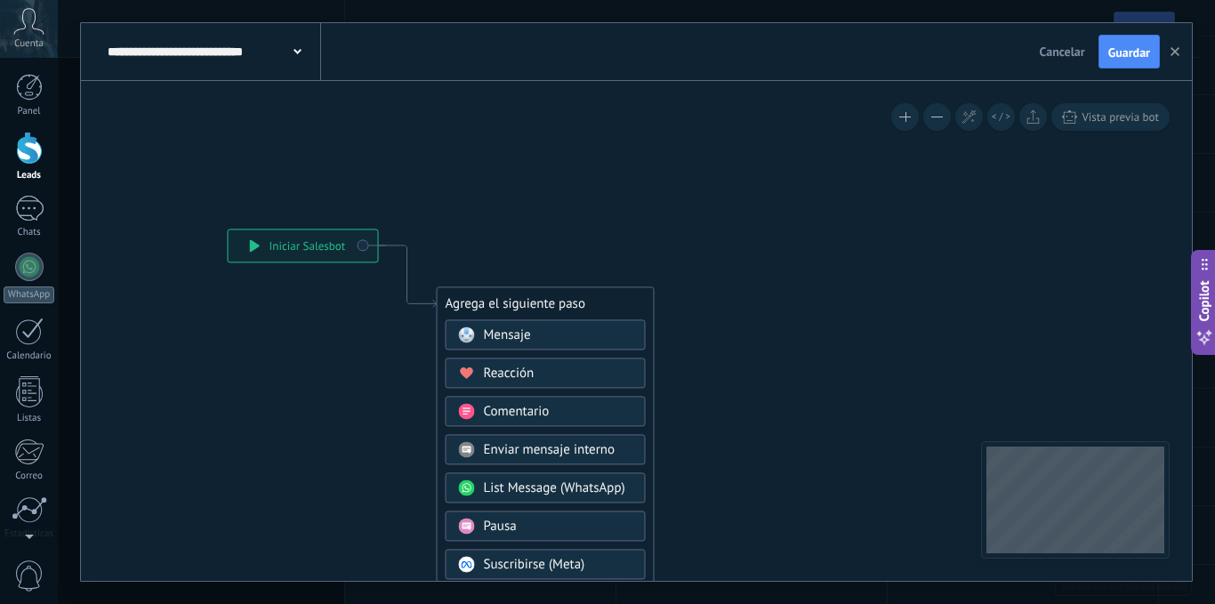
drag, startPoint x: 488, startPoint y: 258, endPoint x: 526, endPoint y: 212, distance: 59.4
click at [526, 212] on icon at bounding box center [380, 551] width 1195 height 1534
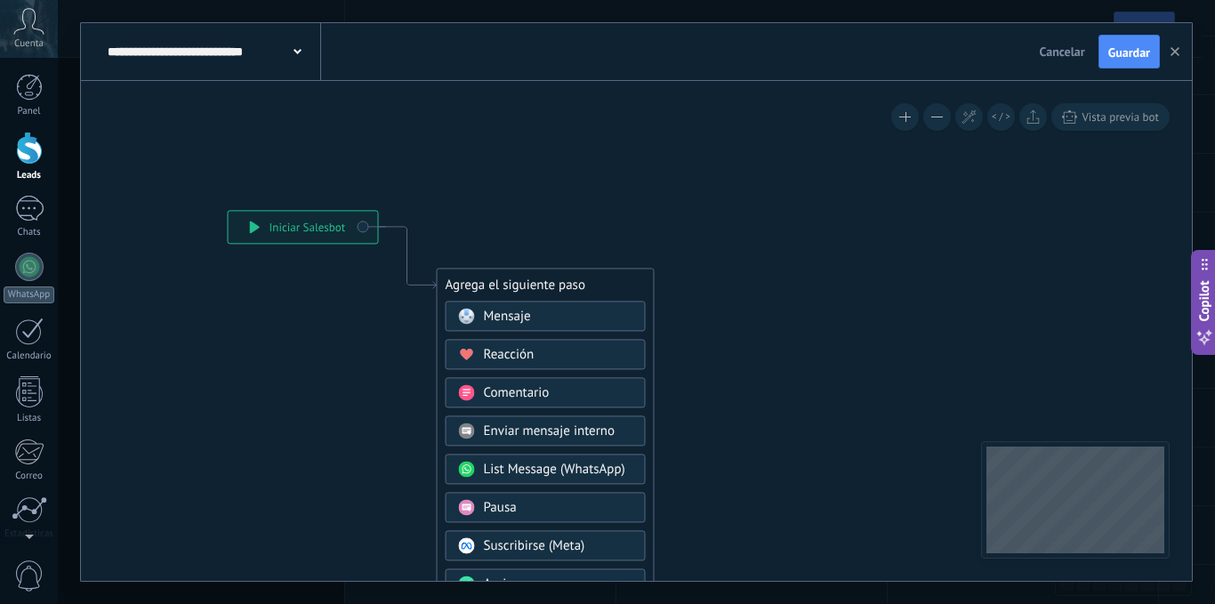
drag, startPoint x: 421, startPoint y: 398, endPoint x: 421, endPoint y: 380, distance: 18.7
click at [421, 380] on icon at bounding box center [380, 532] width 1195 height 1534
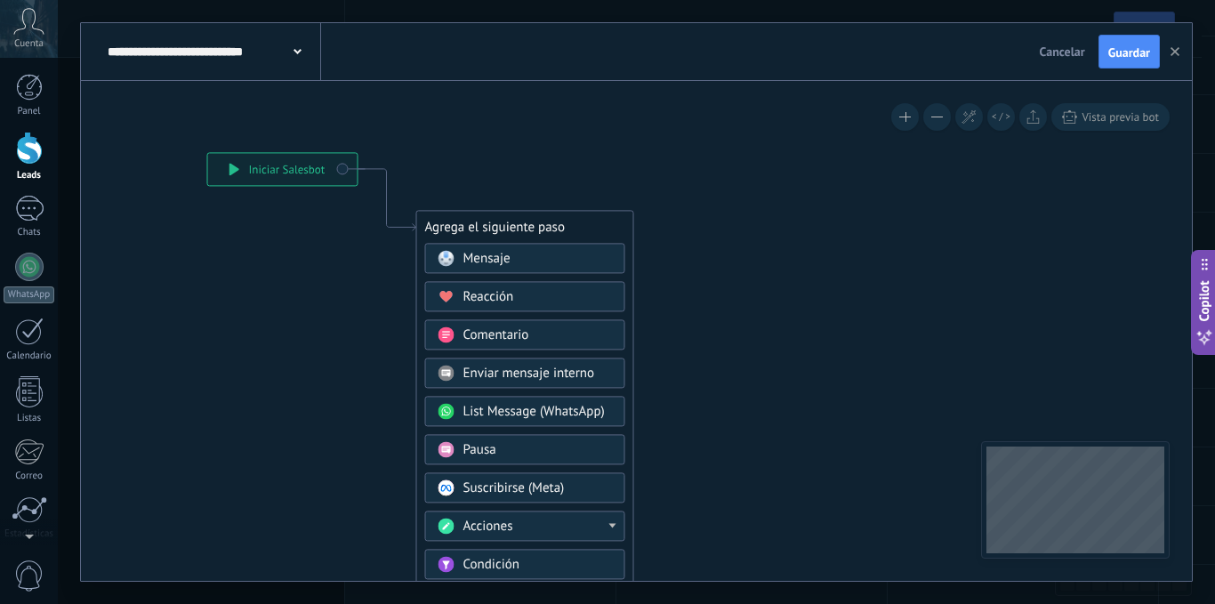
drag, startPoint x: 747, startPoint y: 446, endPoint x: 725, endPoint y: 383, distance: 66.9
click at [725, 383] on icon at bounding box center [360, 474] width 1195 height 1534
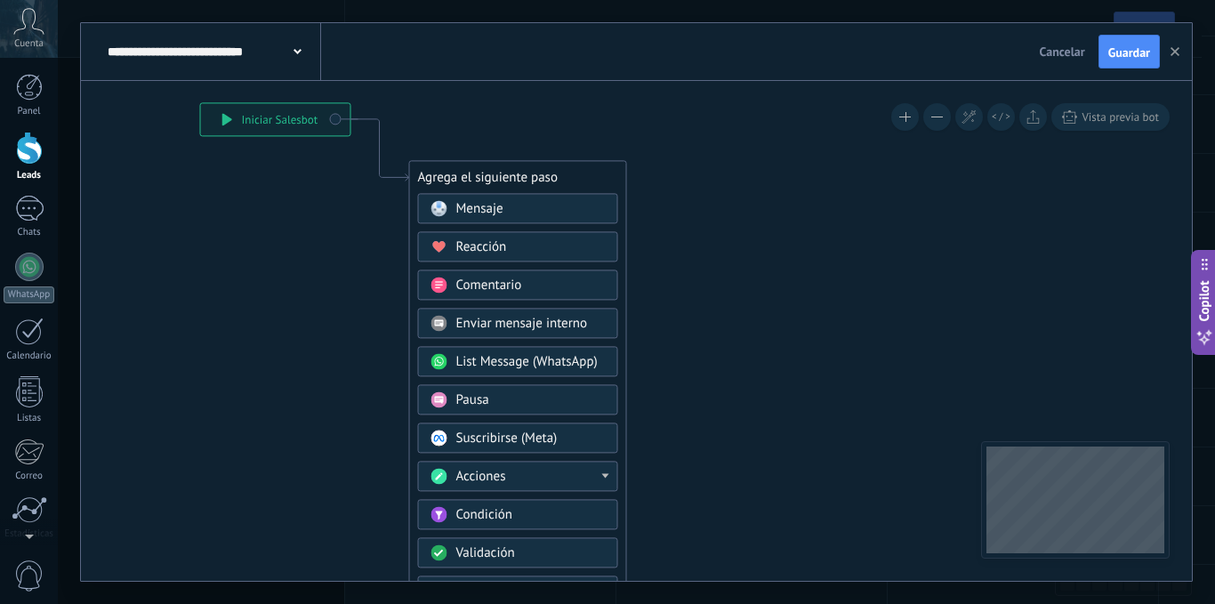
drag, startPoint x: 720, startPoint y: 397, endPoint x: 715, endPoint y: 344, distance: 52.7
click at [715, 344] on icon at bounding box center [352, 425] width 1195 height 1534
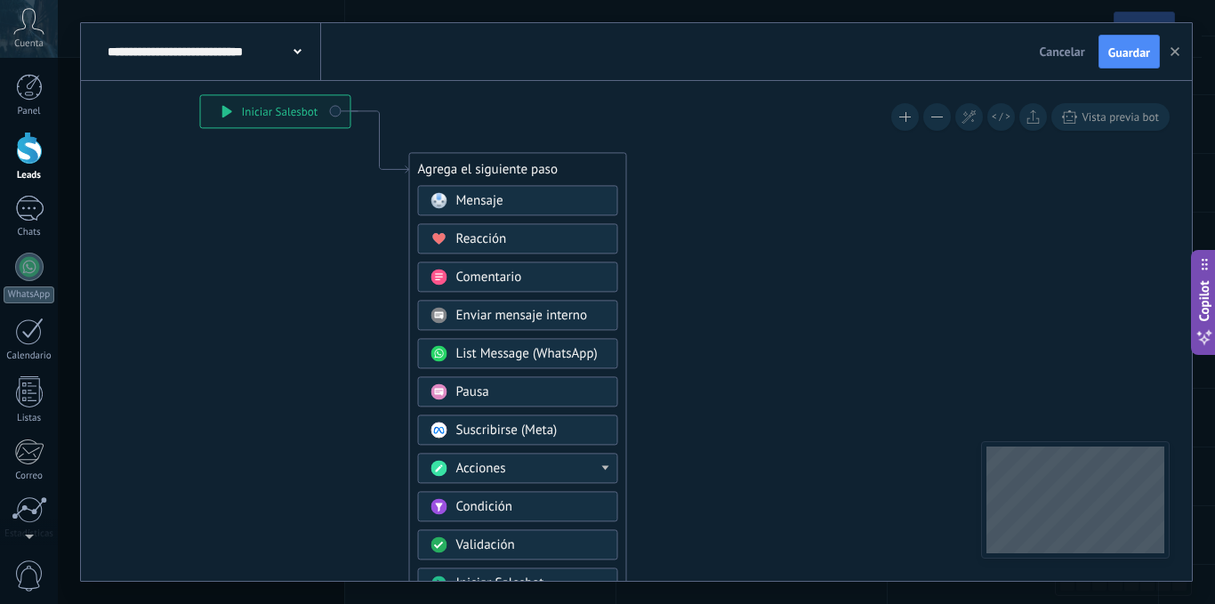
click at [465, 200] on span "Mensaje" at bounding box center [479, 200] width 47 height 17
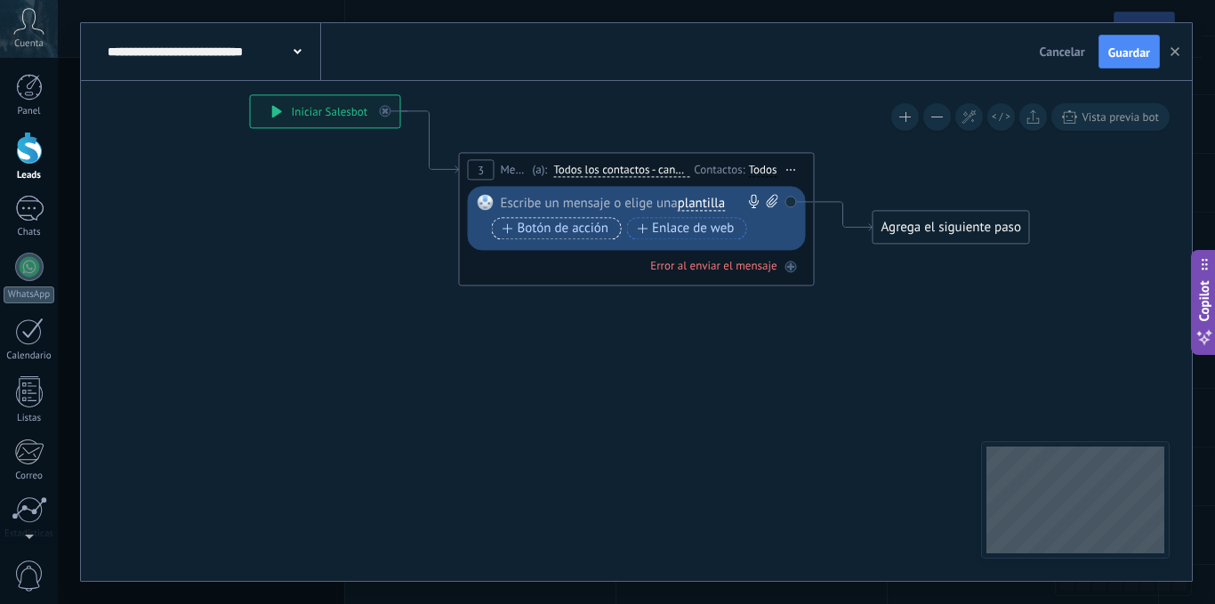
click at [560, 232] on span "Botón de acción" at bounding box center [555, 228] width 107 height 14
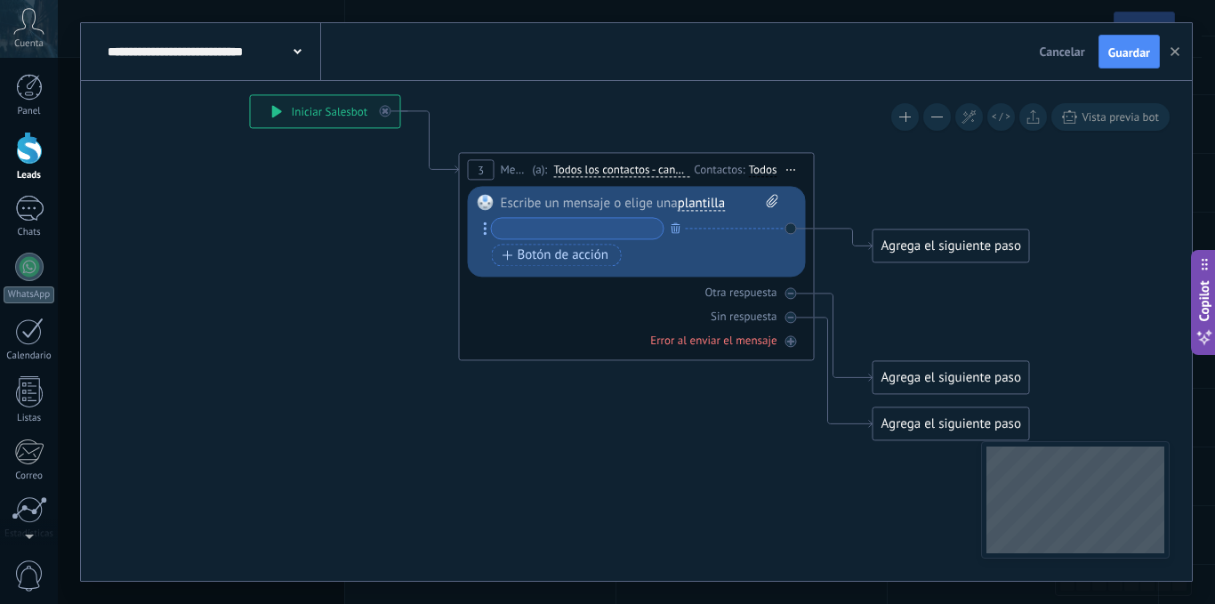
click at [582, 305] on div "Otra respuesta Sin respuesta Error al enviar el mensaje" at bounding box center [637, 313] width 338 height 72
click at [673, 232] on icon "button" at bounding box center [675, 227] width 9 height 11
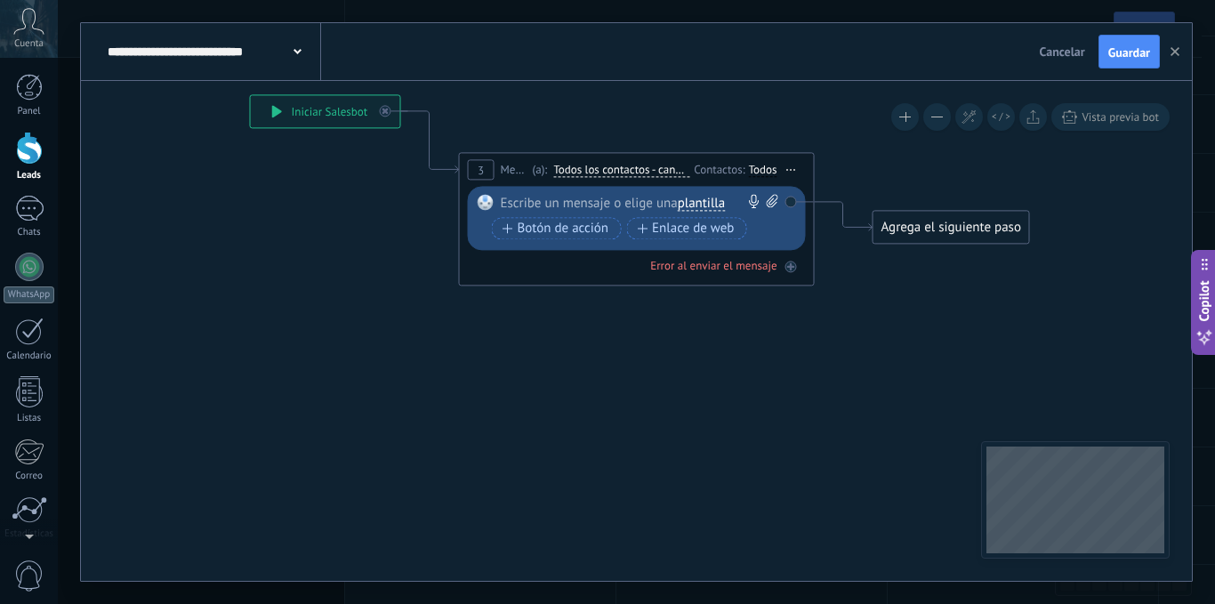
click at [589, 205] on div at bounding box center [633, 203] width 264 height 18
click at [589, 227] on span "Botón de acción" at bounding box center [555, 228] width 107 height 14
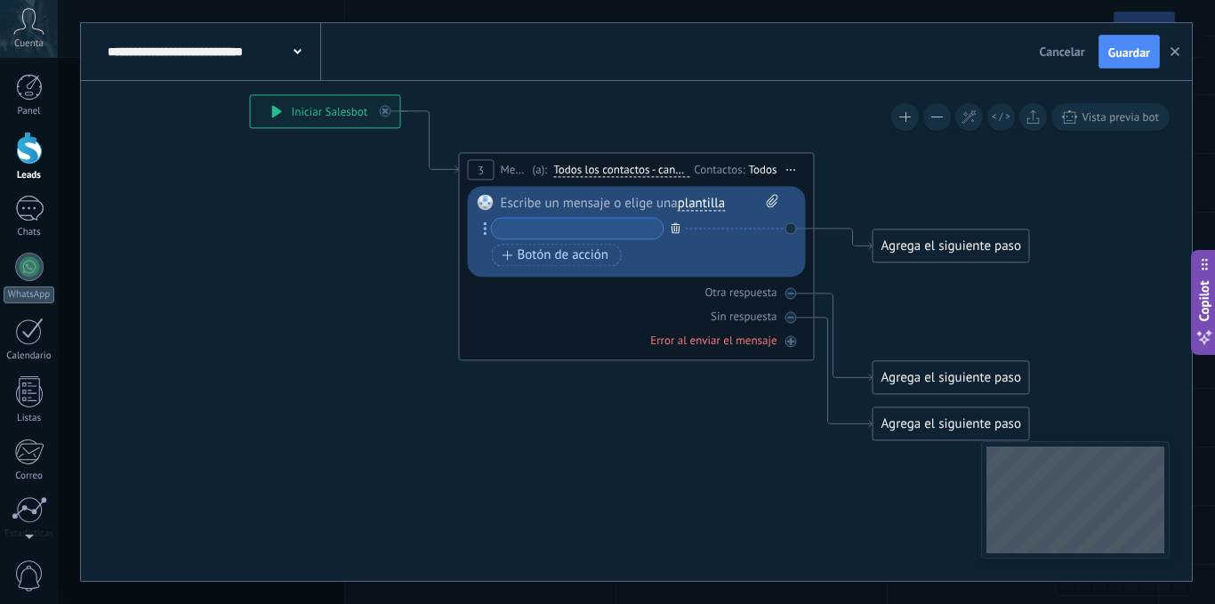
click at [677, 227] on icon "button" at bounding box center [675, 227] width 9 height 11
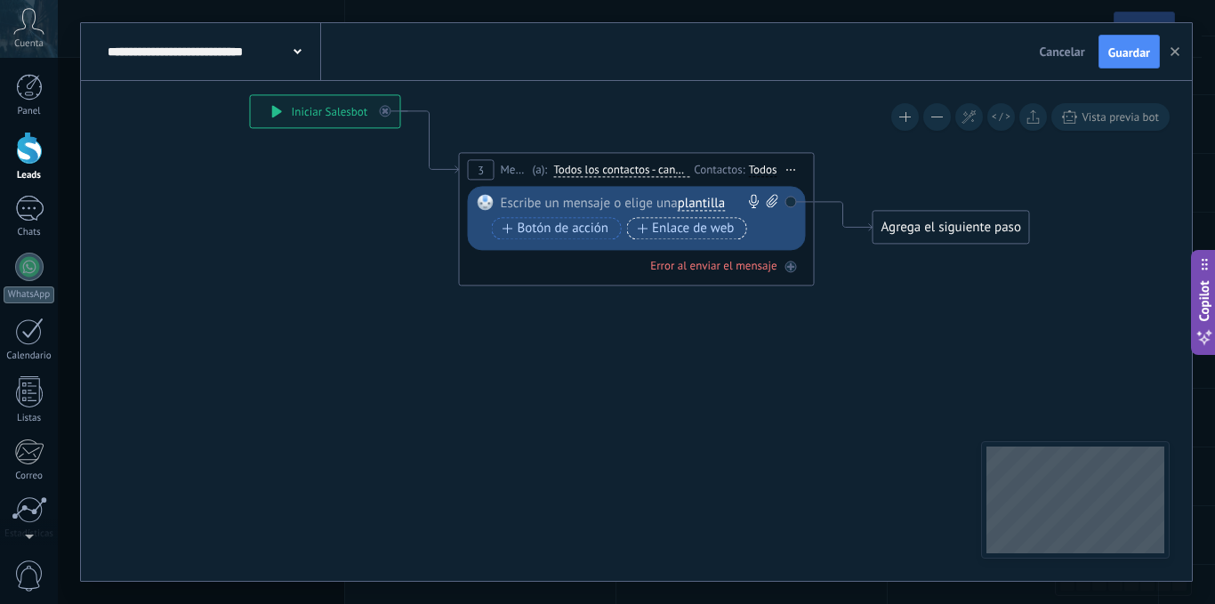
click at [717, 232] on span "Enlace de web" at bounding box center [685, 228] width 97 height 14
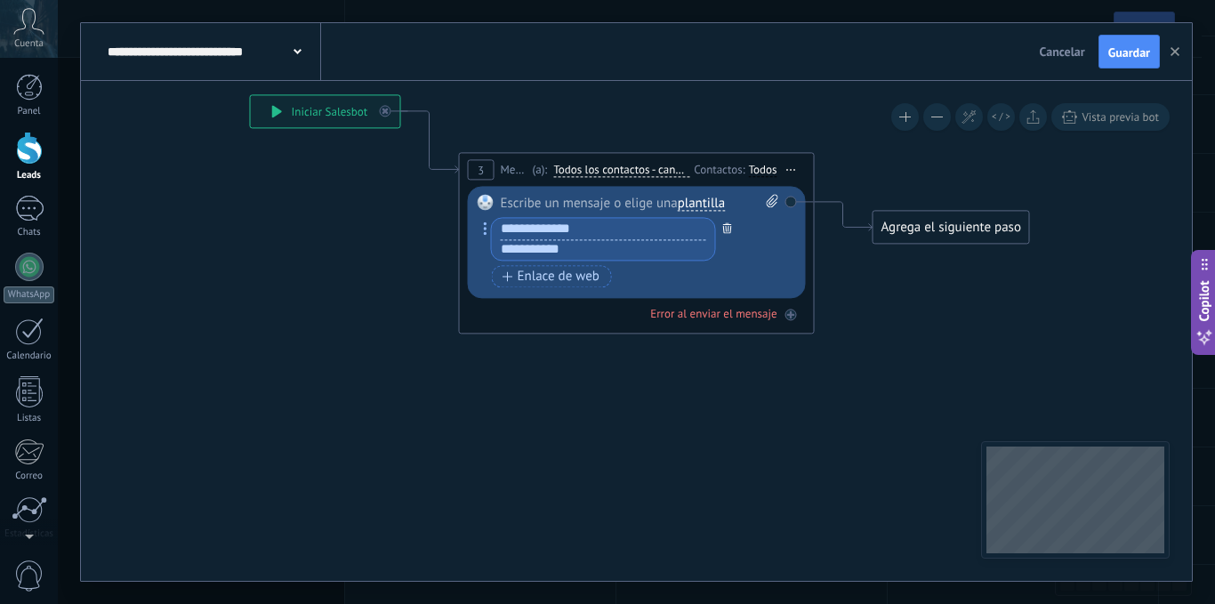
click at [723, 236] on button "button" at bounding box center [728, 227] width 20 height 22
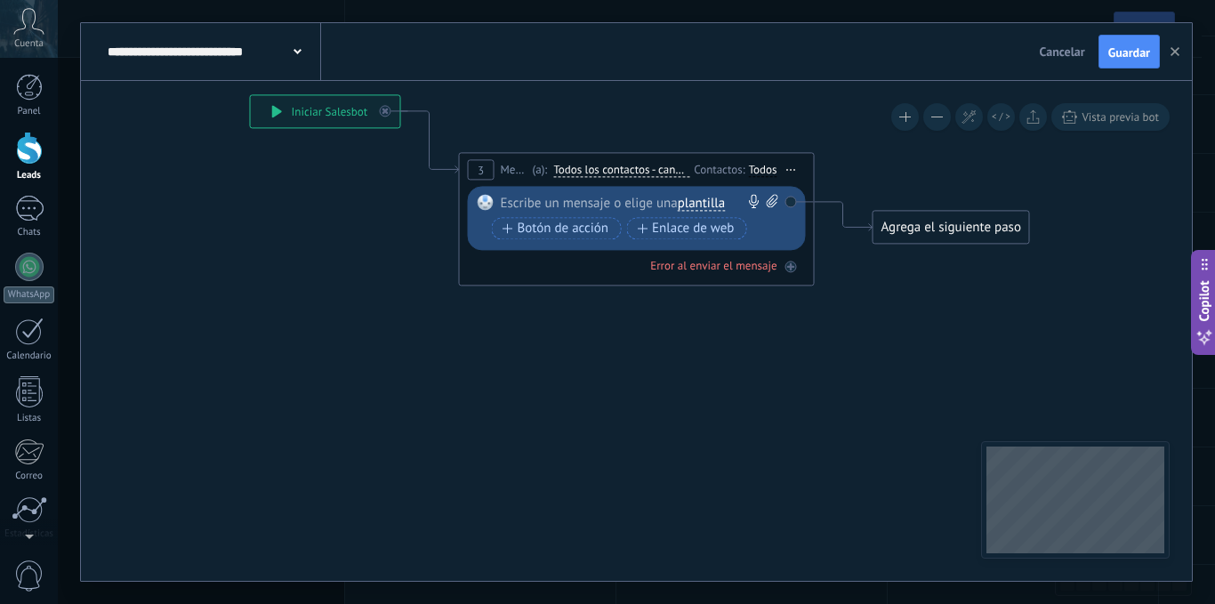
click at [757, 224] on div "Botón de acción Enlace de web" at bounding box center [635, 228] width 286 height 22
click at [787, 197] on div "Reemplazar Quitar Convertir a mensaje de voz Arrastre la imagen aquí para adjun…" at bounding box center [637, 218] width 338 height 64
click at [913, 219] on div "Agrega el siguiente paso" at bounding box center [951, 227] width 156 height 29
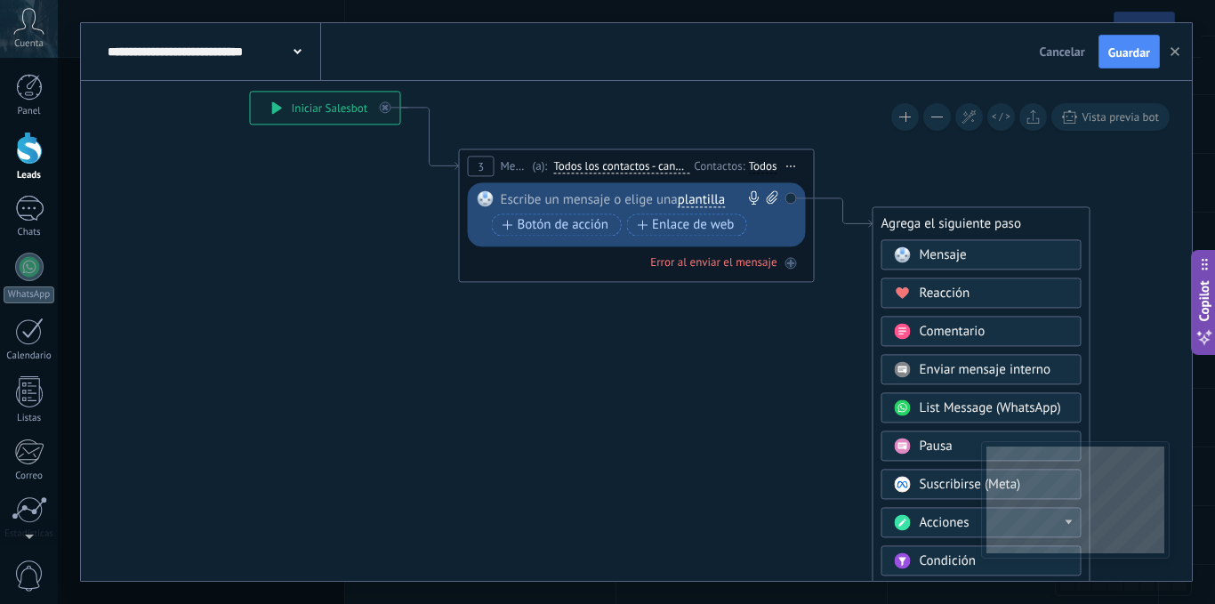
click at [789, 410] on icon at bounding box center [609, 263] width 1609 height 1235
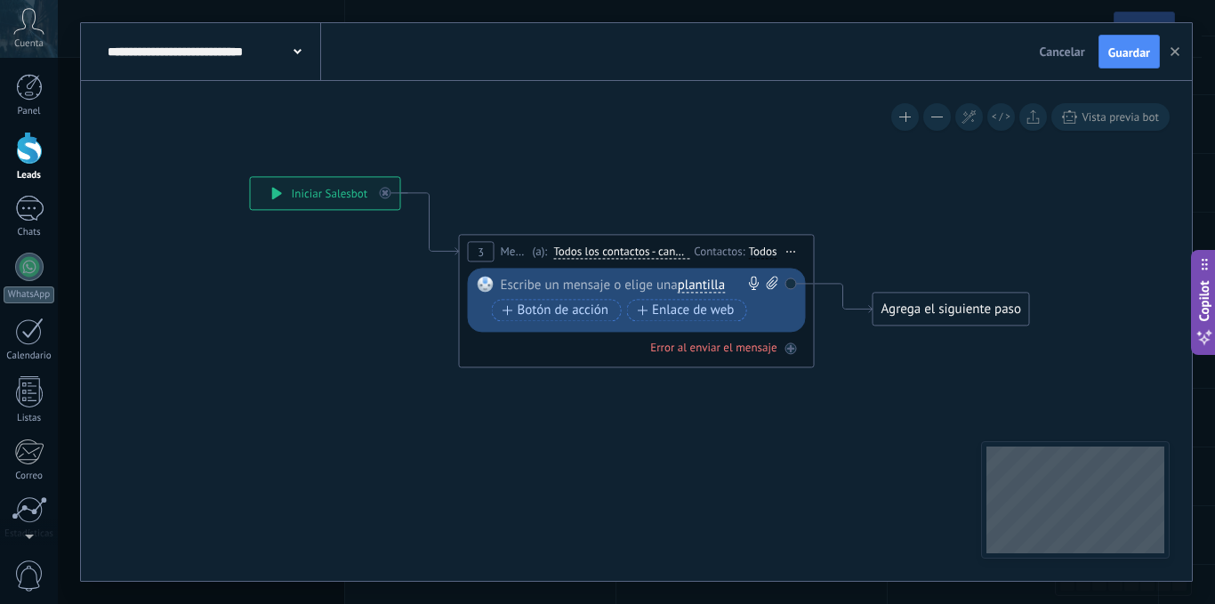
click at [526, 284] on div at bounding box center [633, 285] width 264 height 18
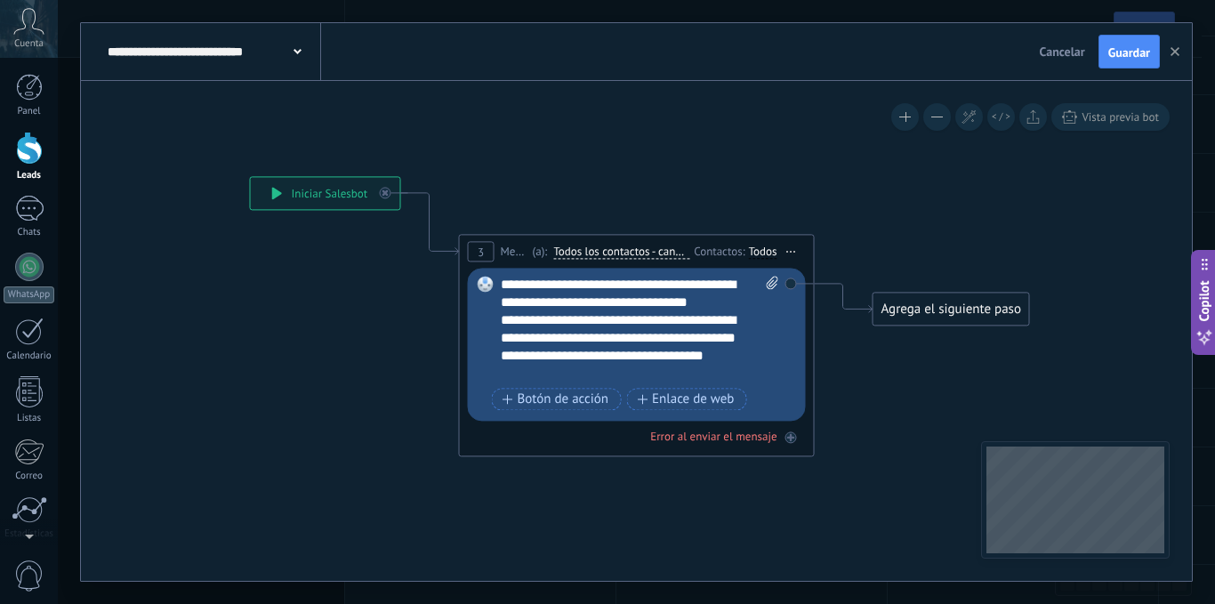
click at [856, 493] on icon at bounding box center [609, 348] width 1609 height 1235
click at [789, 434] on icon at bounding box center [790, 437] width 9 height 9
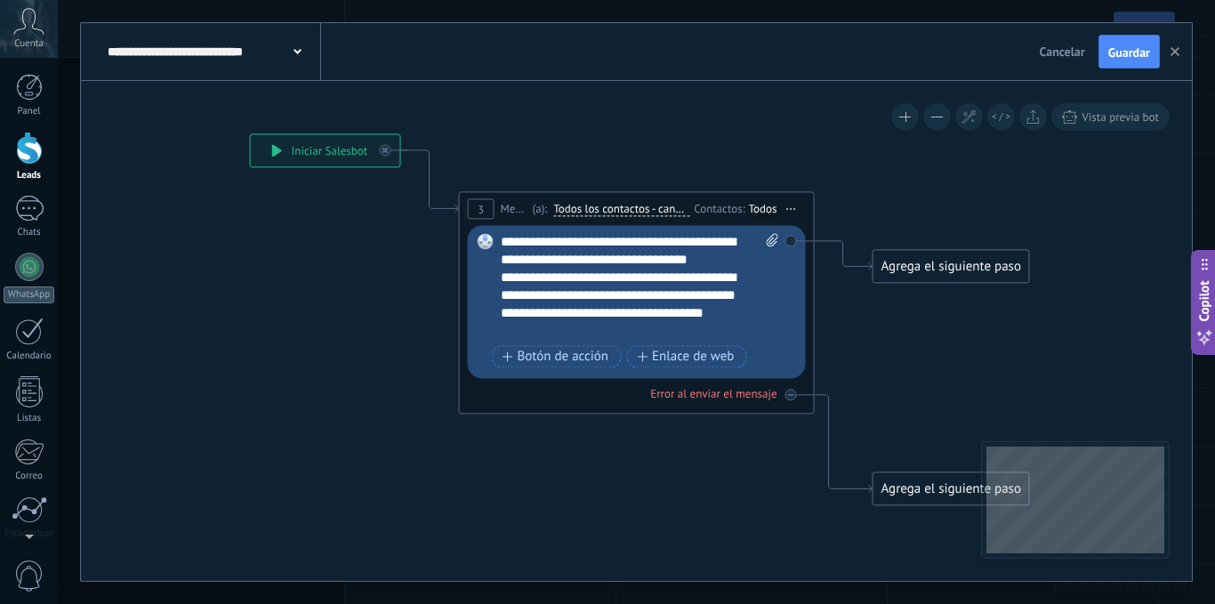
click at [765, 473] on icon at bounding box center [609, 319] width 1609 height 1261
click at [784, 396] on div at bounding box center [790, 395] width 12 height 12
click at [728, 396] on div "Error al enviar el mensaje" at bounding box center [712, 394] width 126 height 15
click at [727, 396] on div "Error al enviar el mensaje" at bounding box center [712, 394] width 126 height 15
click at [655, 209] on span "Todos los contactos - canales seleccionados" at bounding box center [620, 210] width 136 height 14
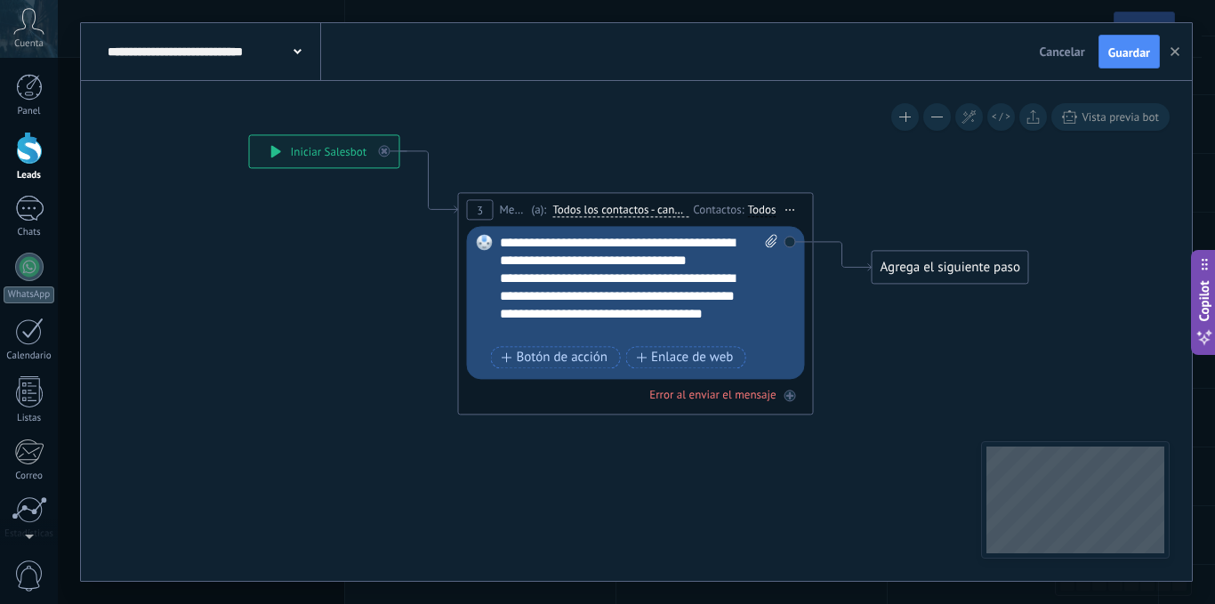
click at [655, 209] on button "Todos los contactos - canales seleccionados" at bounding box center [654, 210] width 222 height 32
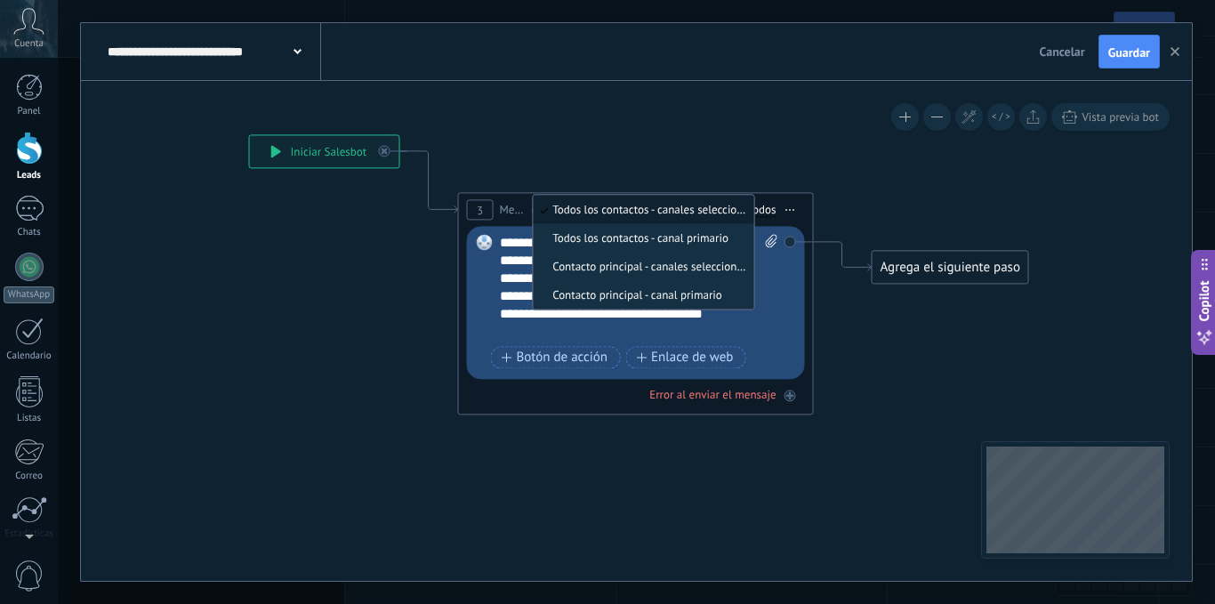
click at [349, 259] on icon at bounding box center [608, 320] width 1609 height 1261
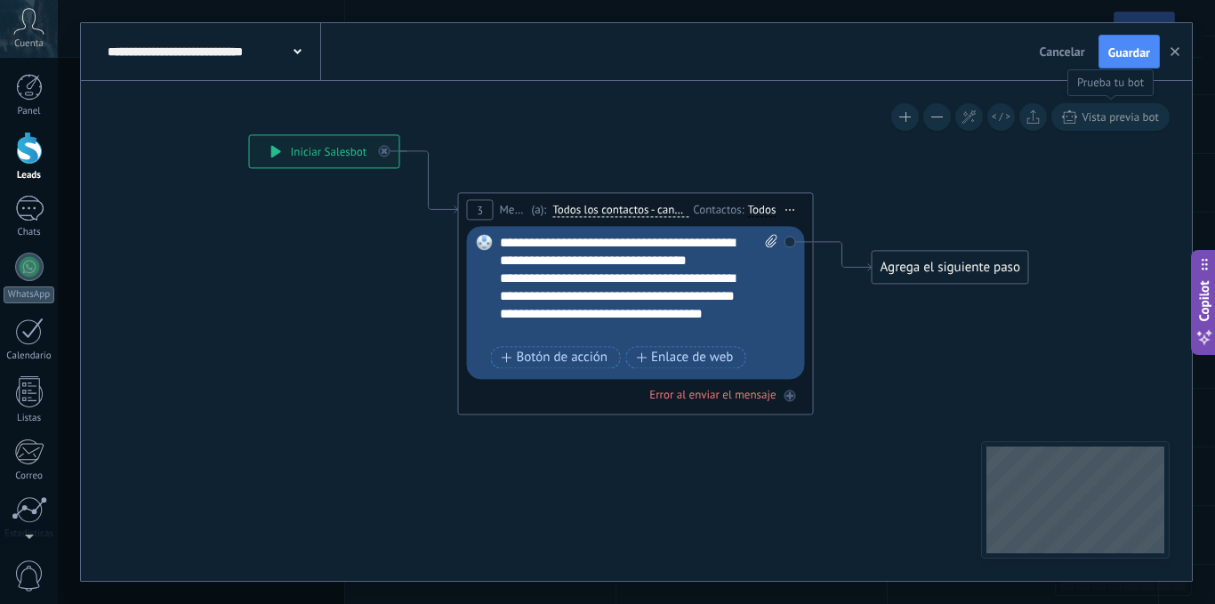
click at [1107, 112] on span "Vista previa bot" at bounding box center [1119, 116] width 77 height 15
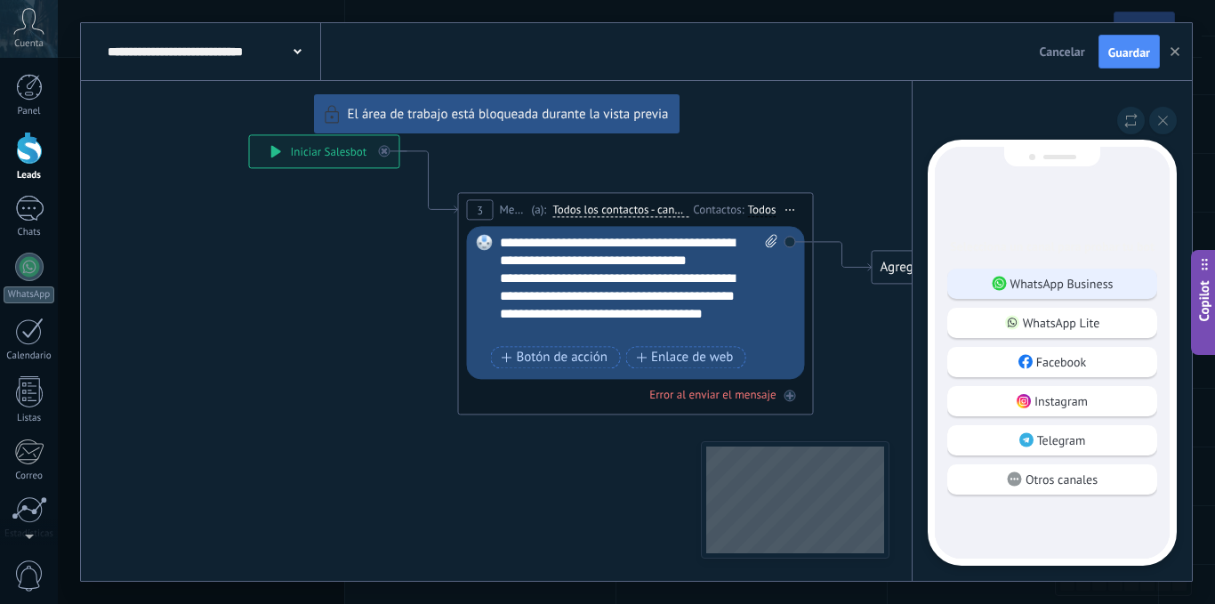
click at [1042, 278] on p "WhatsApp Business" at bounding box center [1061, 284] width 103 height 16
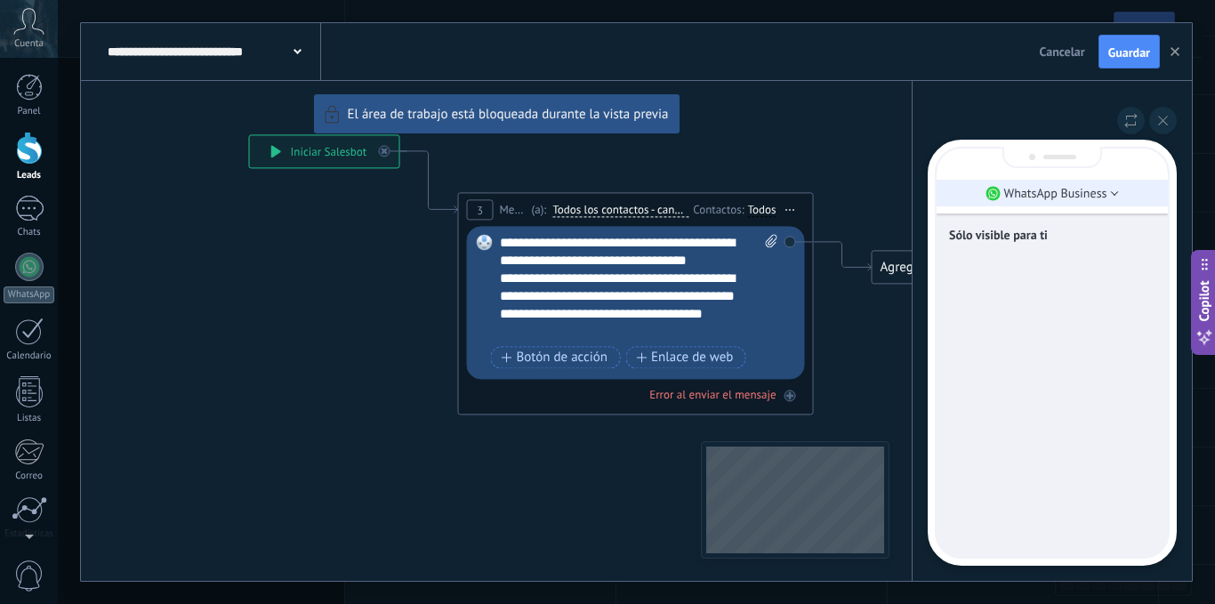
click at [1082, 202] on li "WhatsApp Business" at bounding box center [1051, 193] width 231 height 27
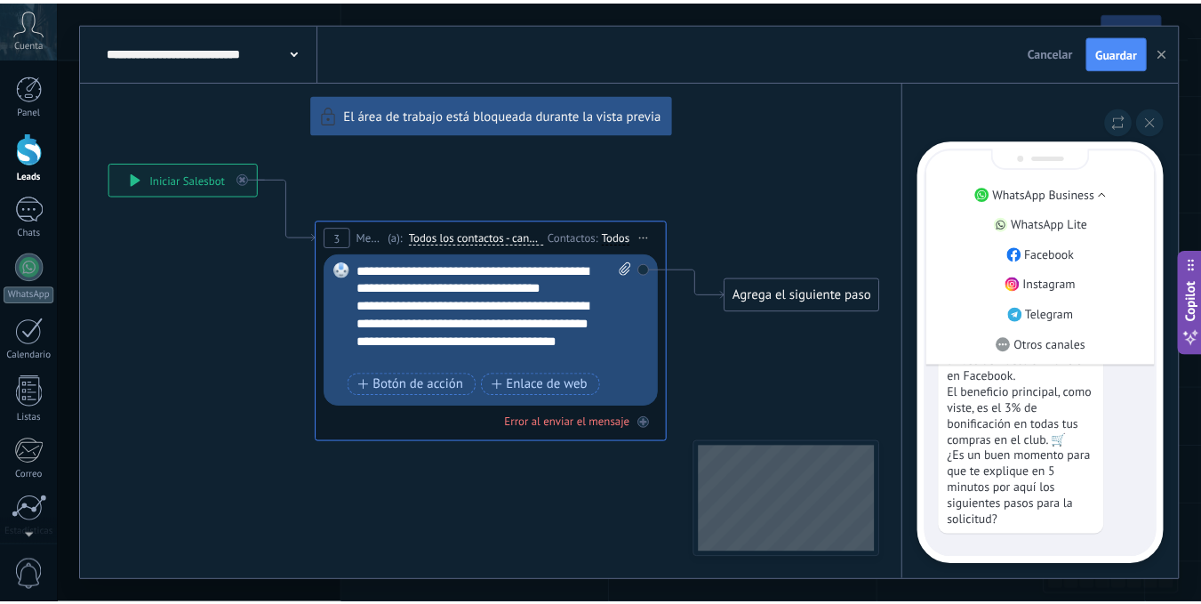
scroll to position [-49, 0]
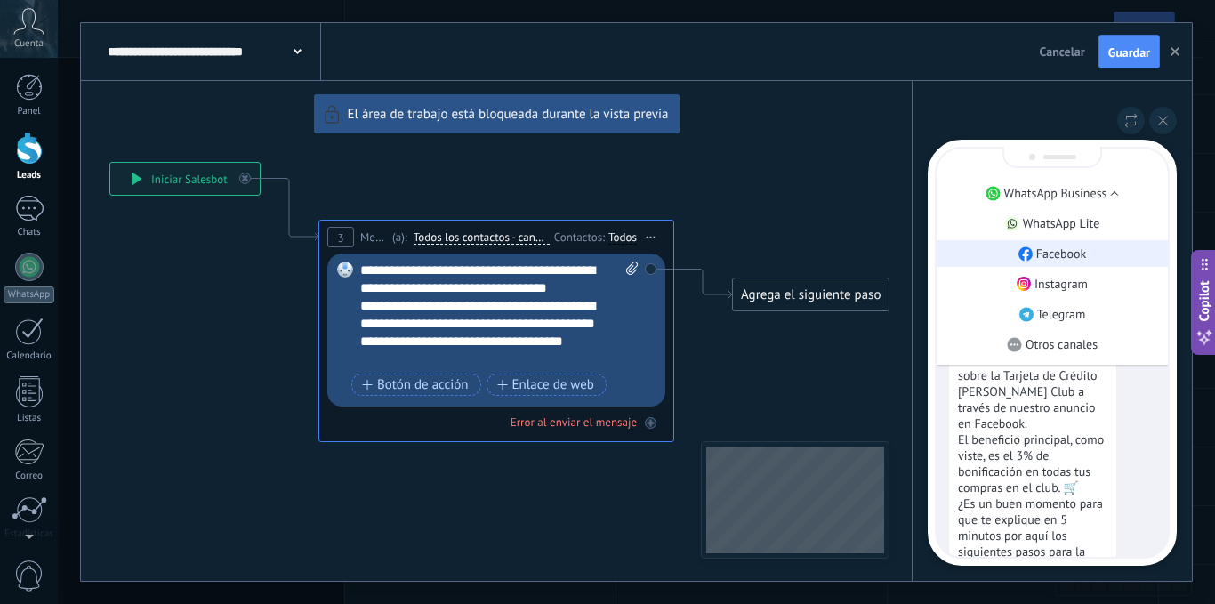
click at [1064, 250] on p "Facebook" at bounding box center [1061, 253] width 51 height 16
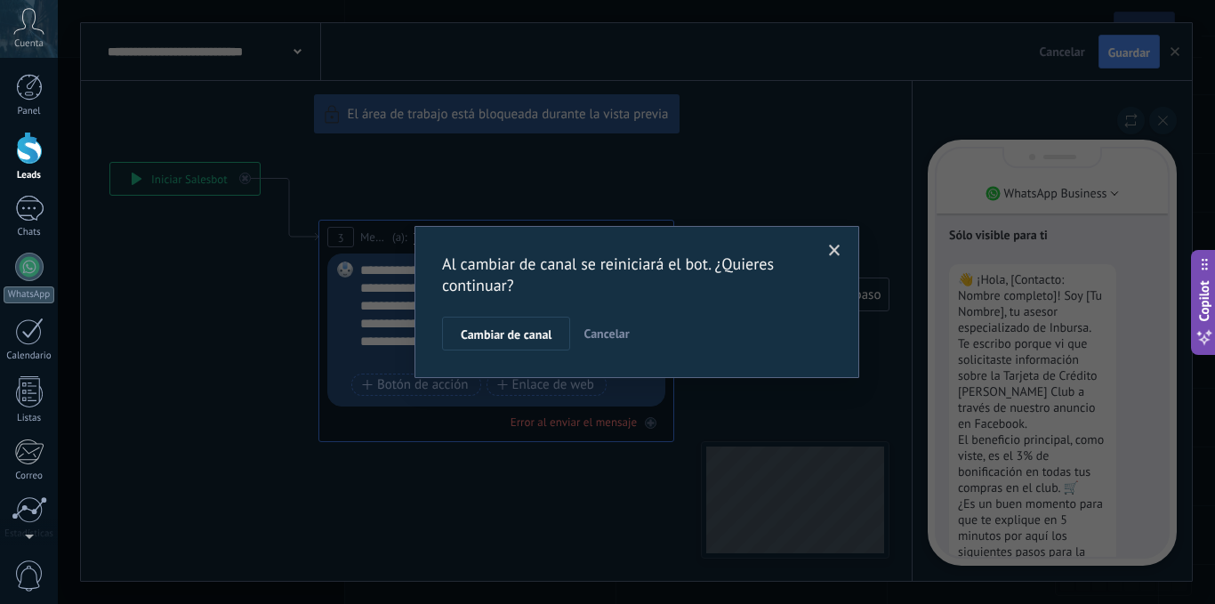
click at [627, 334] on span "Cancelar" at bounding box center [605, 333] width 45 height 16
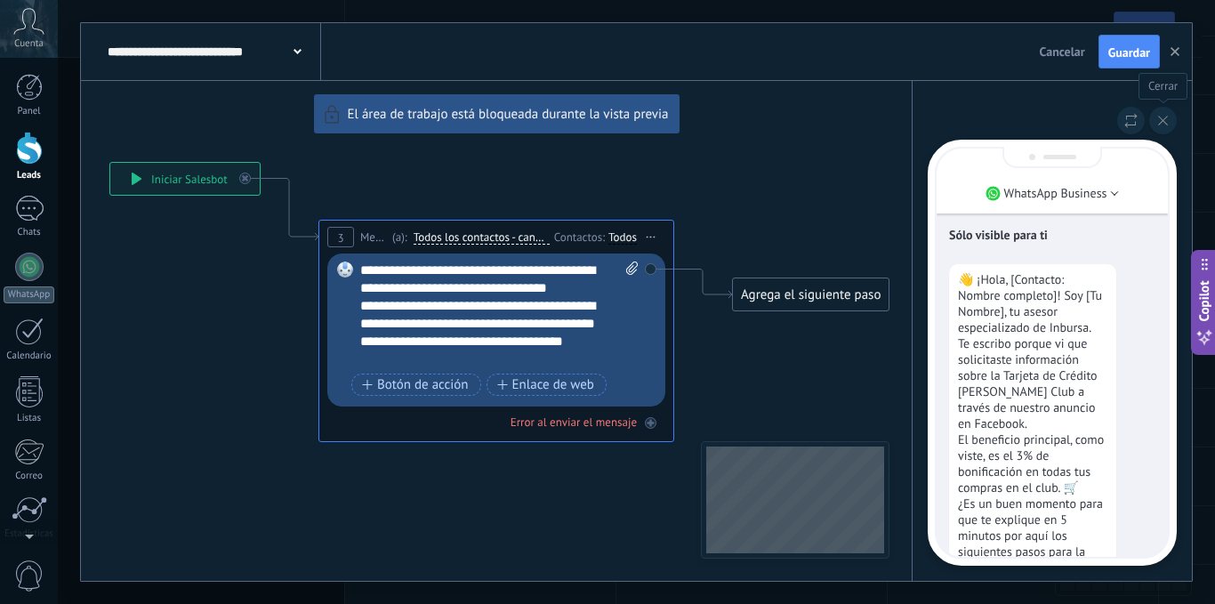
click at [1176, 116] on button at bounding box center [1163, 121] width 28 height 28
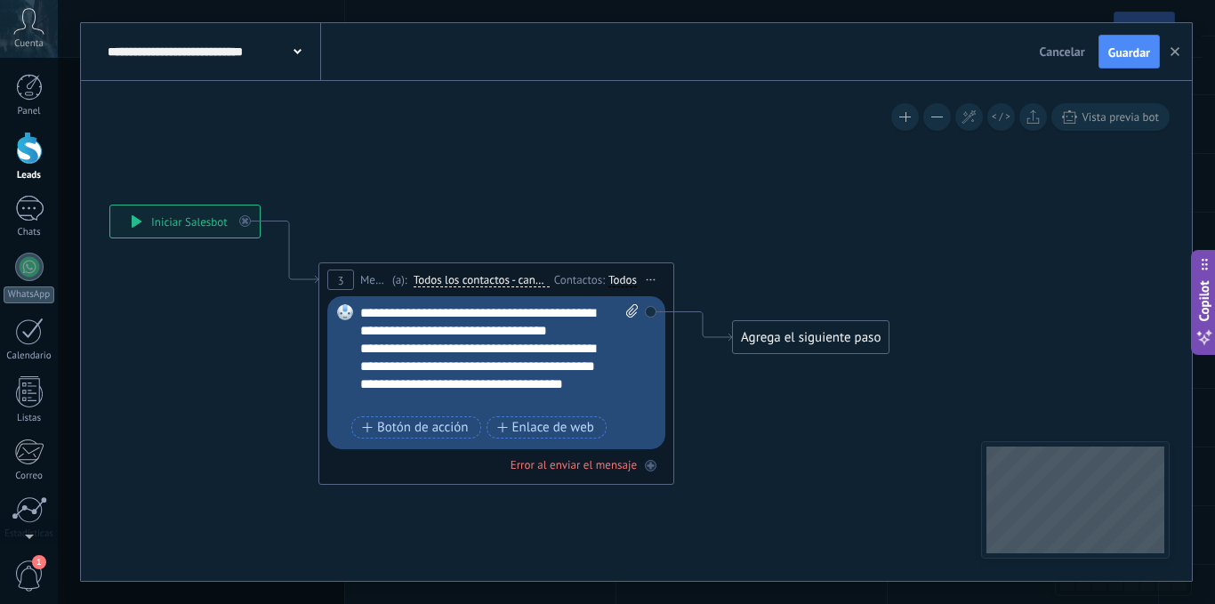
click at [645, 273] on span "Iniciar vista previa aquí Cambiar nombre Duplicar Borrar" at bounding box center [651, 280] width 28 height 26
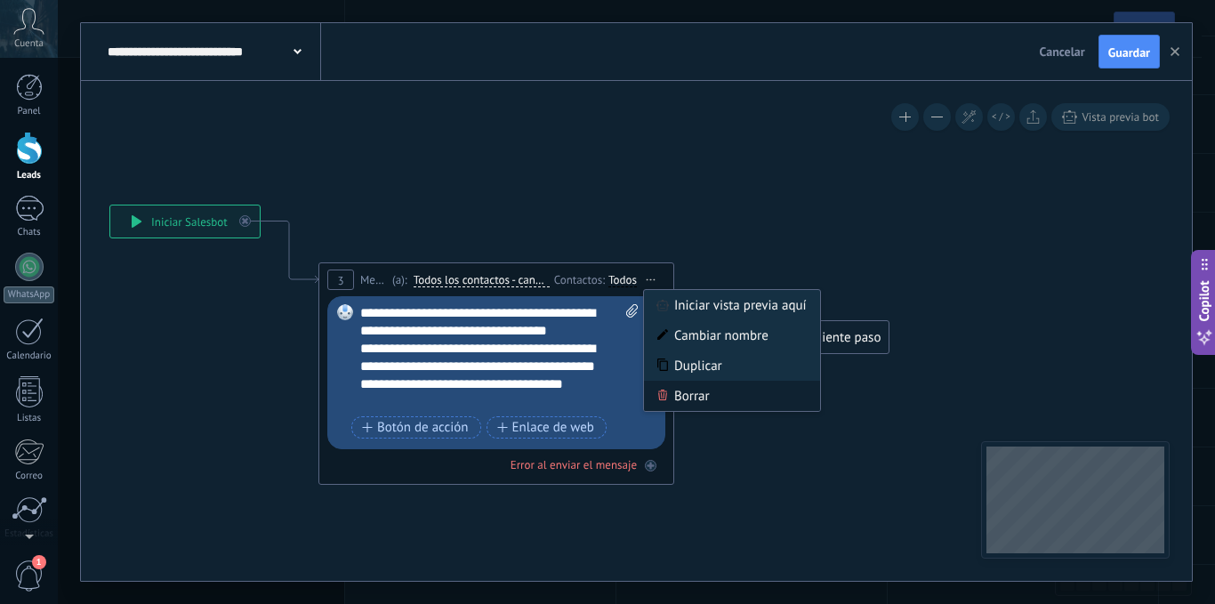
click at [715, 391] on div "Borrar" at bounding box center [732, 396] width 176 height 30
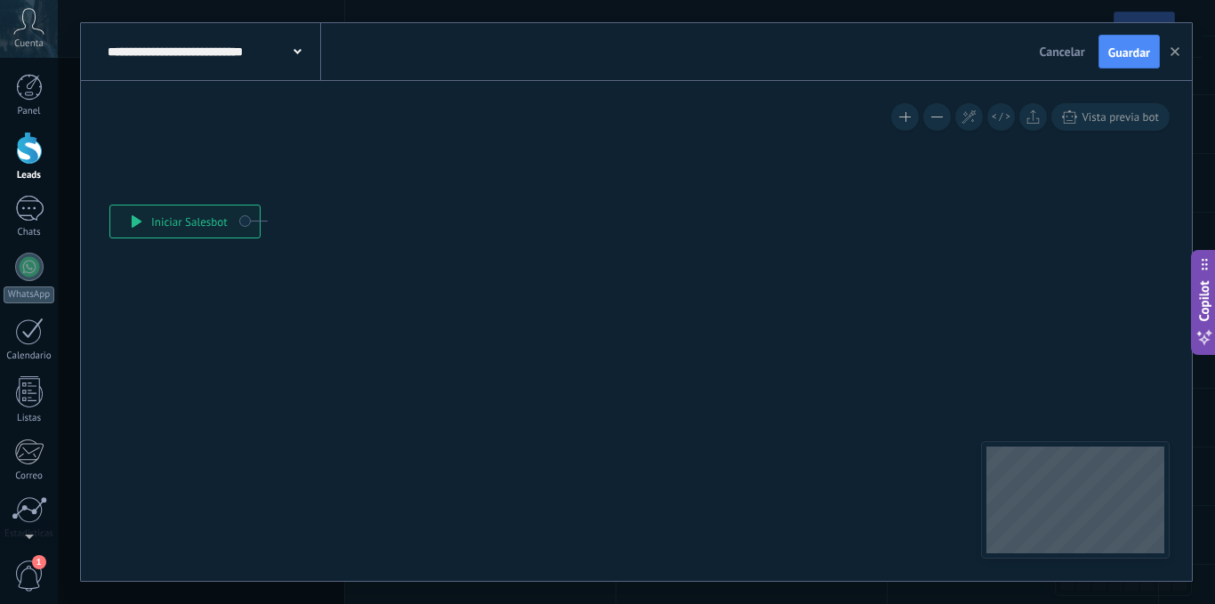
click at [252, 219] on div "**********" at bounding box center [184, 221] width 149 height 32
click at [235, 222] on div "**********" at bounding box center [184, 221] width 149 height 32
click at [237, 219] on div "**********" at bounding box center [184, 221] width 149 height 32
click at [249, 224] on div "**********" at bounding box center [184, 221] width 149 height 32
click at [284, 215] on icon at bounding box center [469, 390] width 1609 height 1261
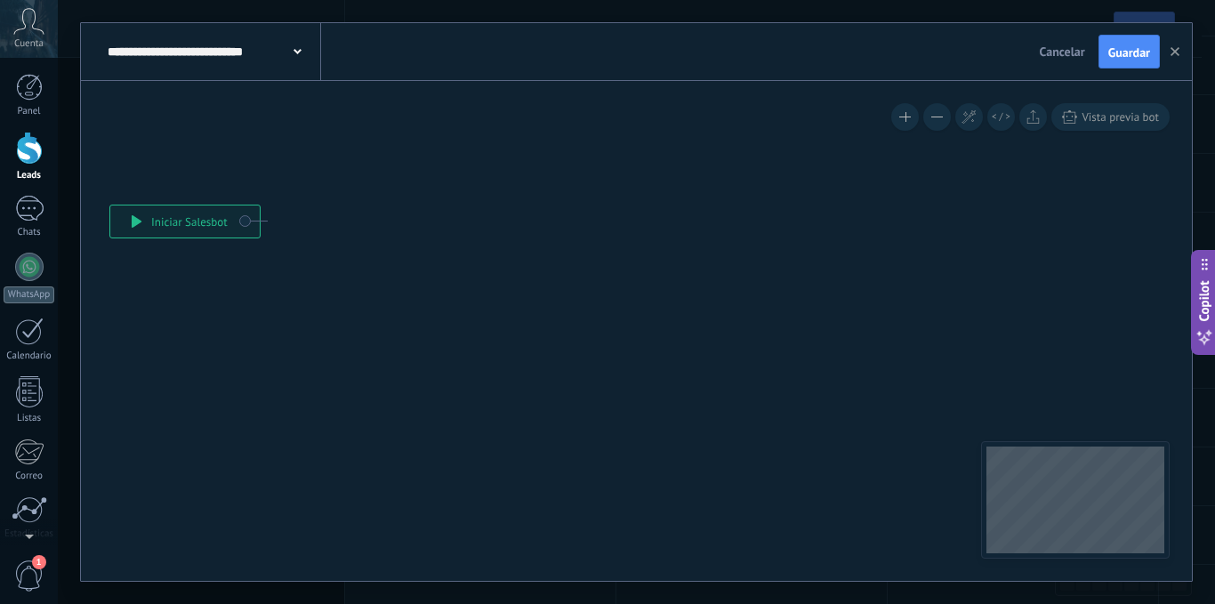
click at [571, 235] on icon at bounding box center [469, 390] width 1609 height 1261
click at [904, 117] on span at bounding box center [905, 116] width 12 height 1
click at [905, 112] on button at bounding box center [905, 117] width 28 height 28
click at [931, 118] on button at bounding box center [937, 117] width 28 height 28
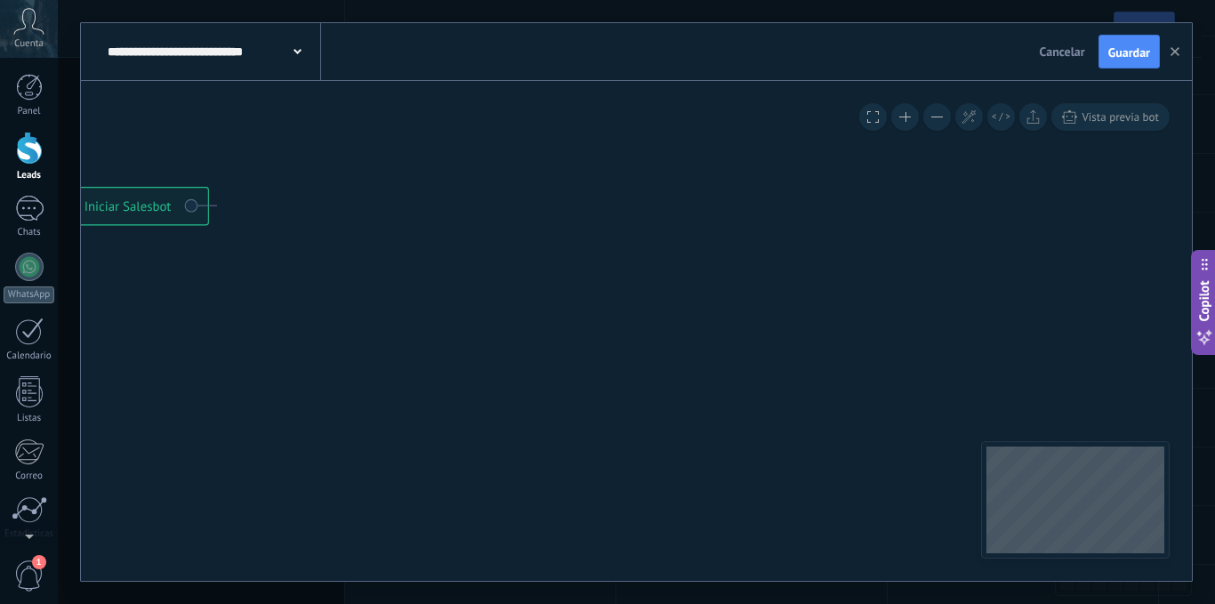
click at [931, 118] on button at bounding box center [937, 117] width 28 height 28
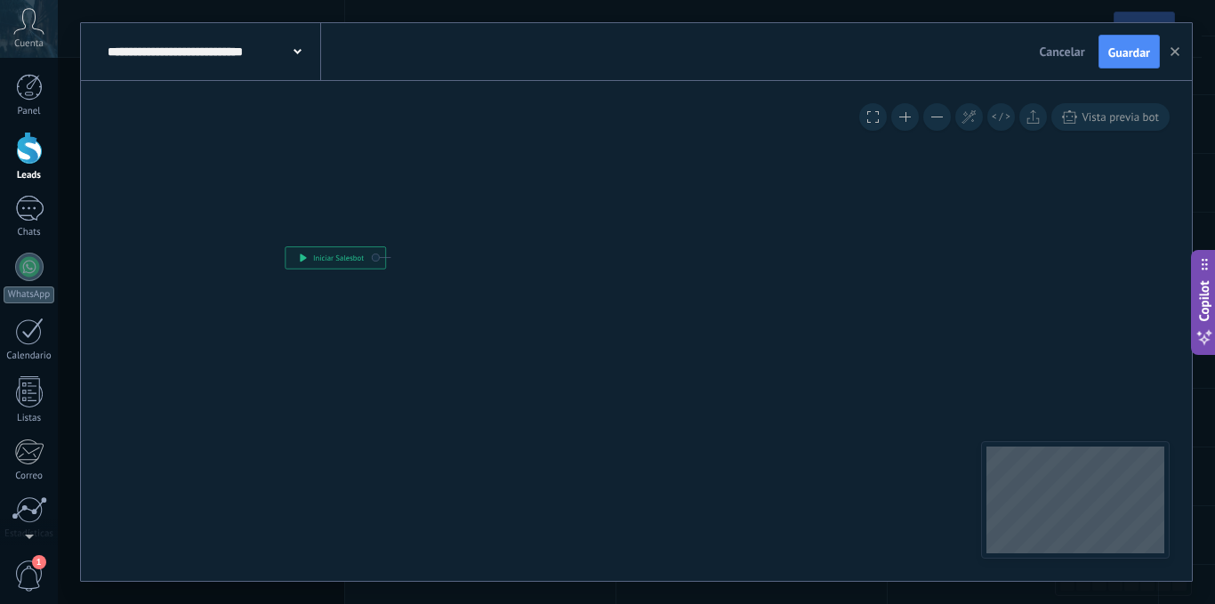
click at [342, 261] on div "**********" at bounding box center [335, 257] width 100 height 21
click at [325, 254] on div "**********" at bounding box center [335, 257] width 100 height 21
click at [1059, 58] on span "Cancelar" at bounding box center [1062, 52] width 45 height 16
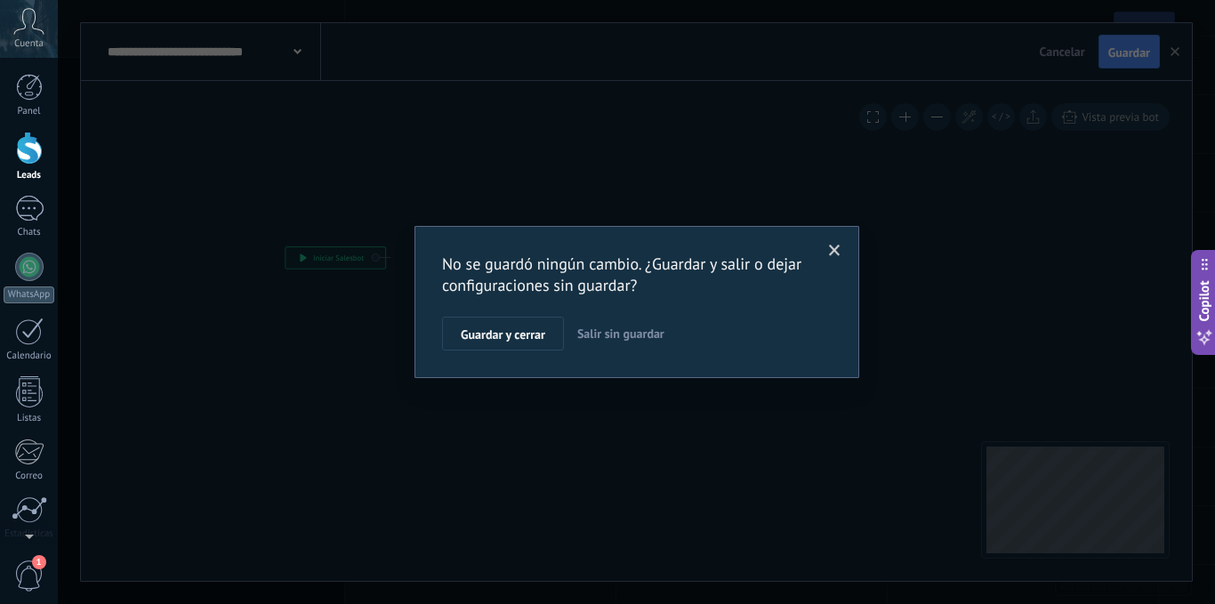
click at [611, 333] on span "Salir sin guardar" at bounding box center [620, 333] width 87 height 16
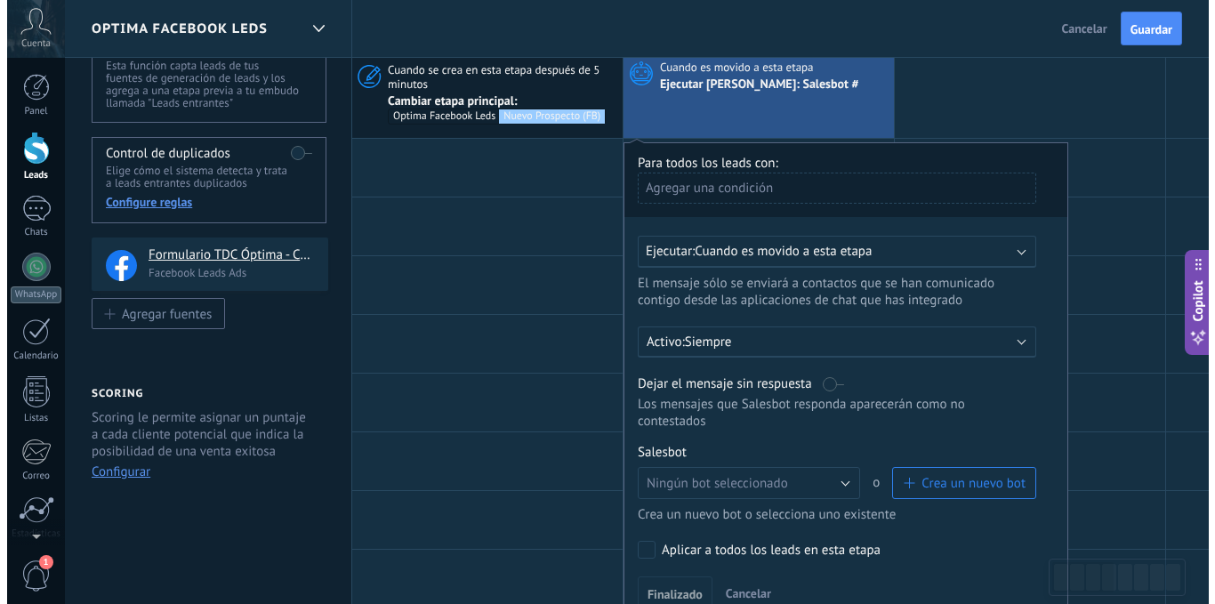
scroll to position [178, 0]
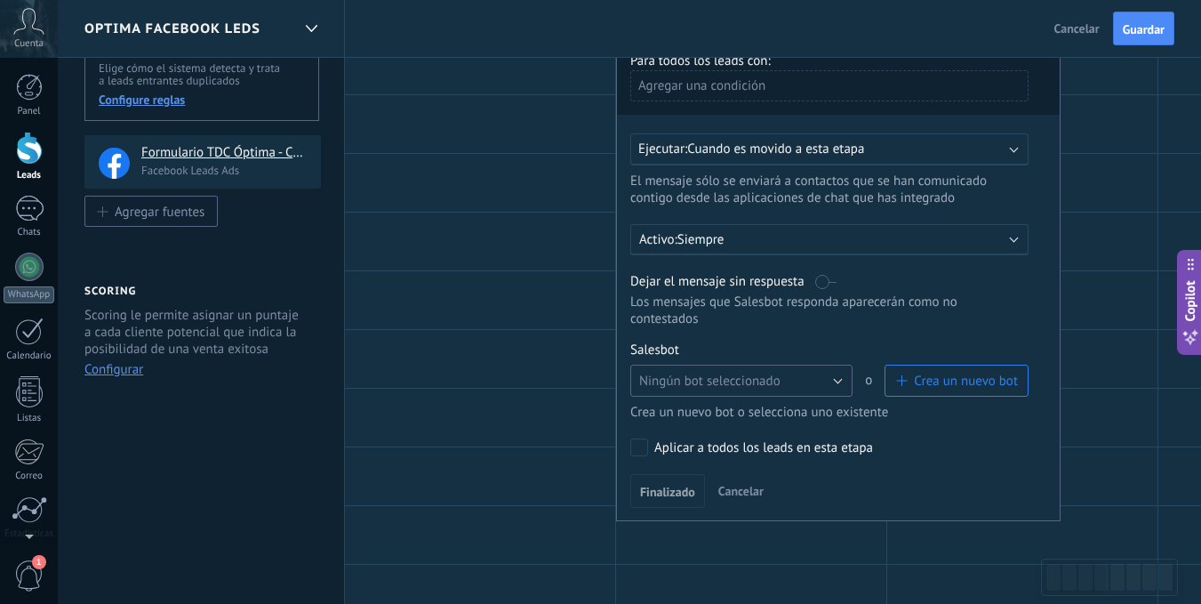
click at [774, 376] on span "Ningún bot seleccionado" at bounding box center [709, 381] width 141 height 17
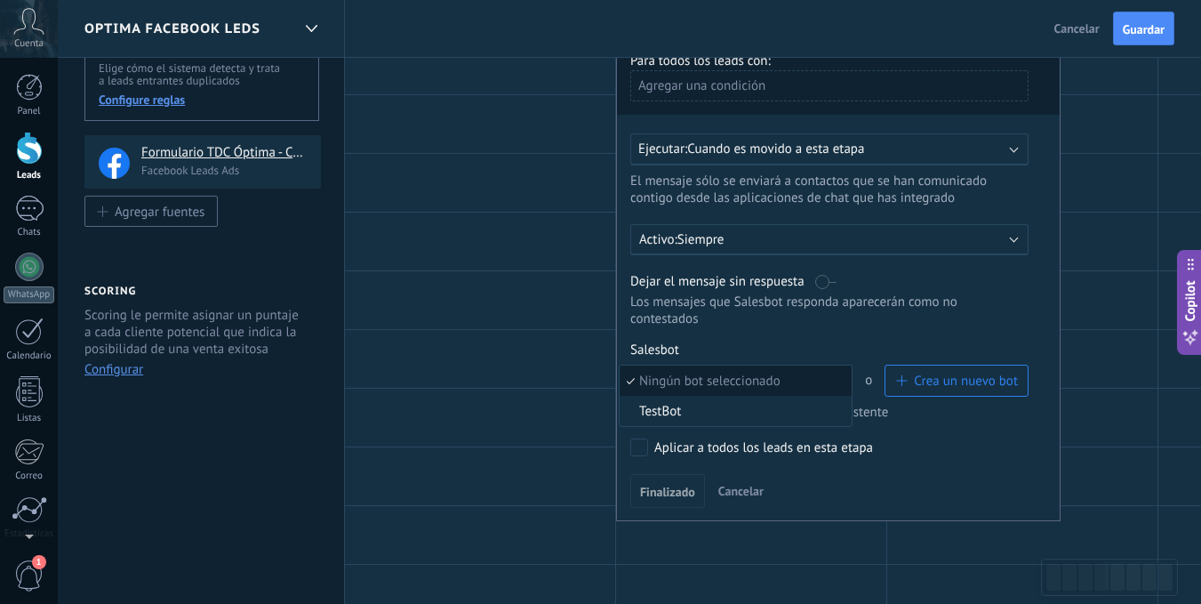
click at [957, 377] on span "Crea un nuevo bot" at bounding box center [966, 381] width 104 height 17
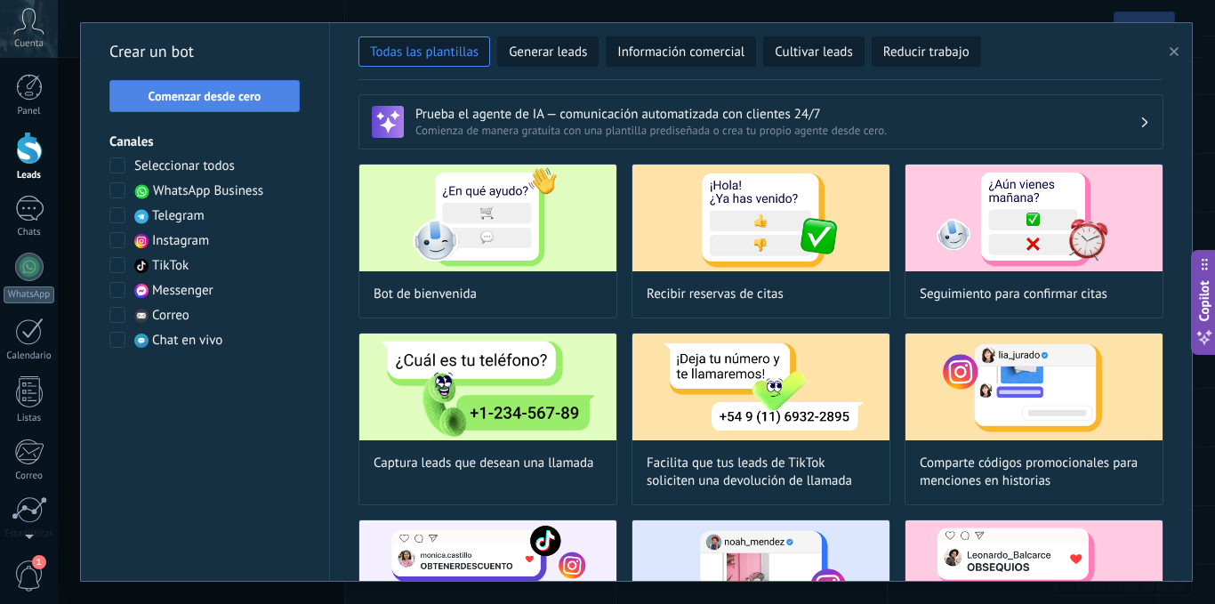
click at [256, 95] on span "Comenzar desde cero" at bounding box center [205, 96] width 113 height 12
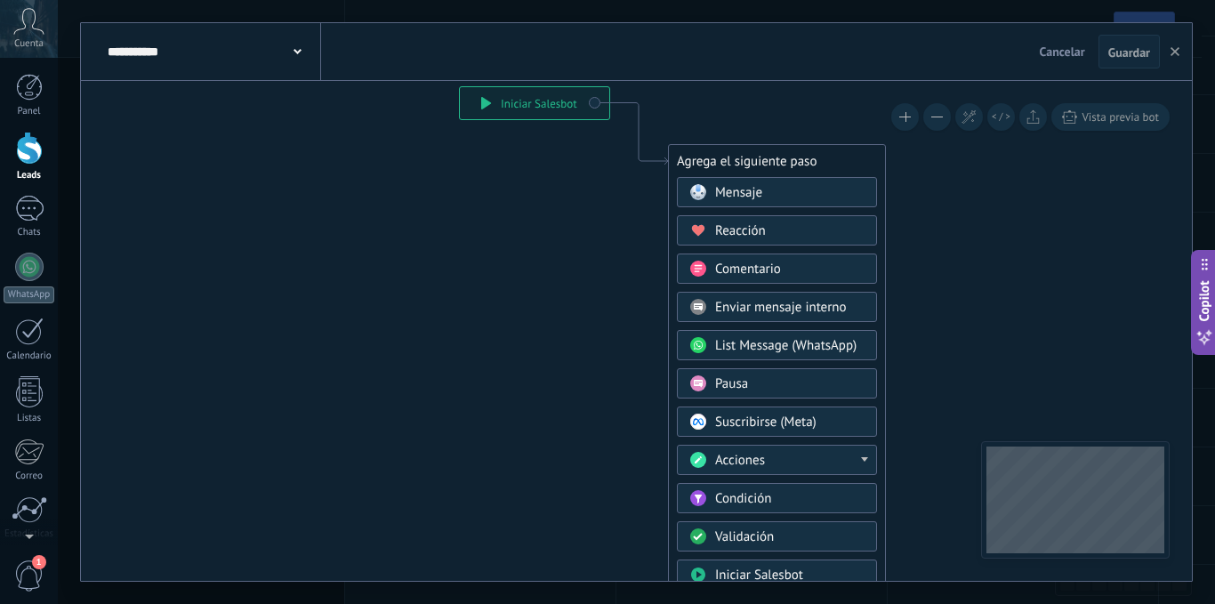
drag, startPoint x: 799, startPoint y: 52, endPoint x: 724, endPoint y: 28, distance: 78.2
click at [724, 28] on div "**********" at bounding box center [636, 52] width 1111 height 58
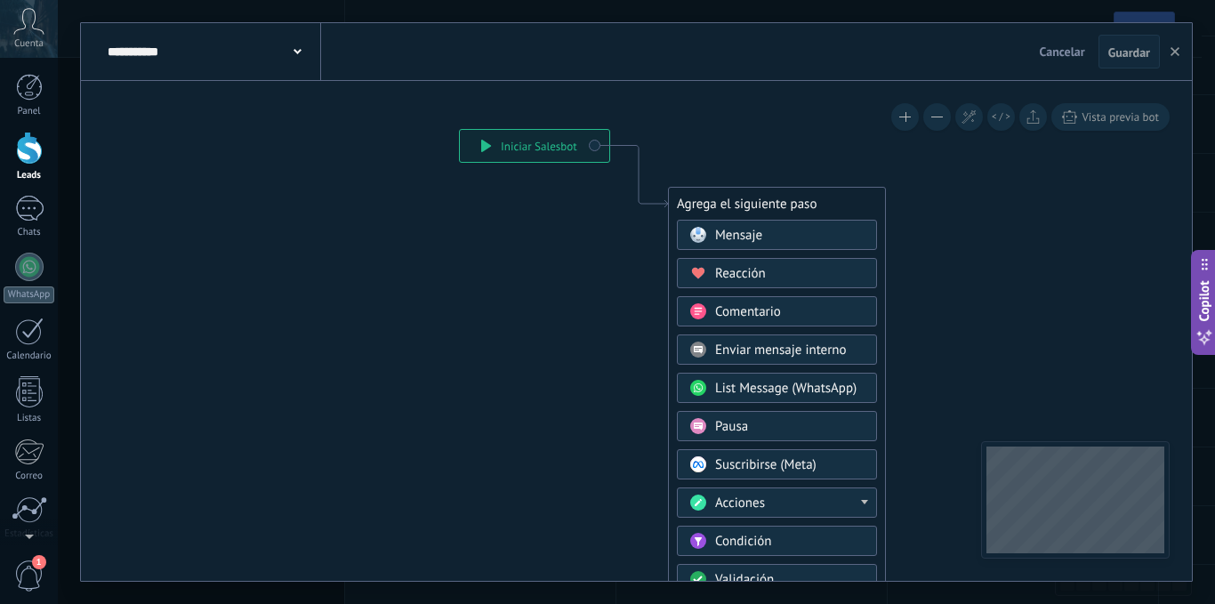
click at [293, 52] on icon at bounding box center [297, 51] width 8 height 5
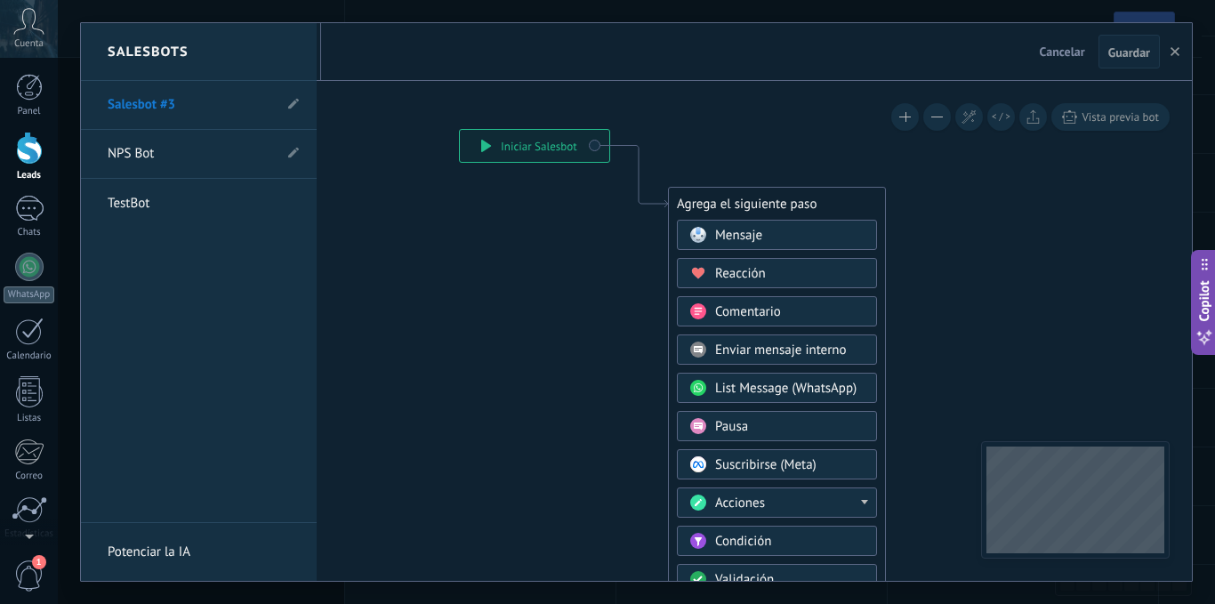
click at [752, 229] on div at bounding box center [636, 302] width 1111 height 558
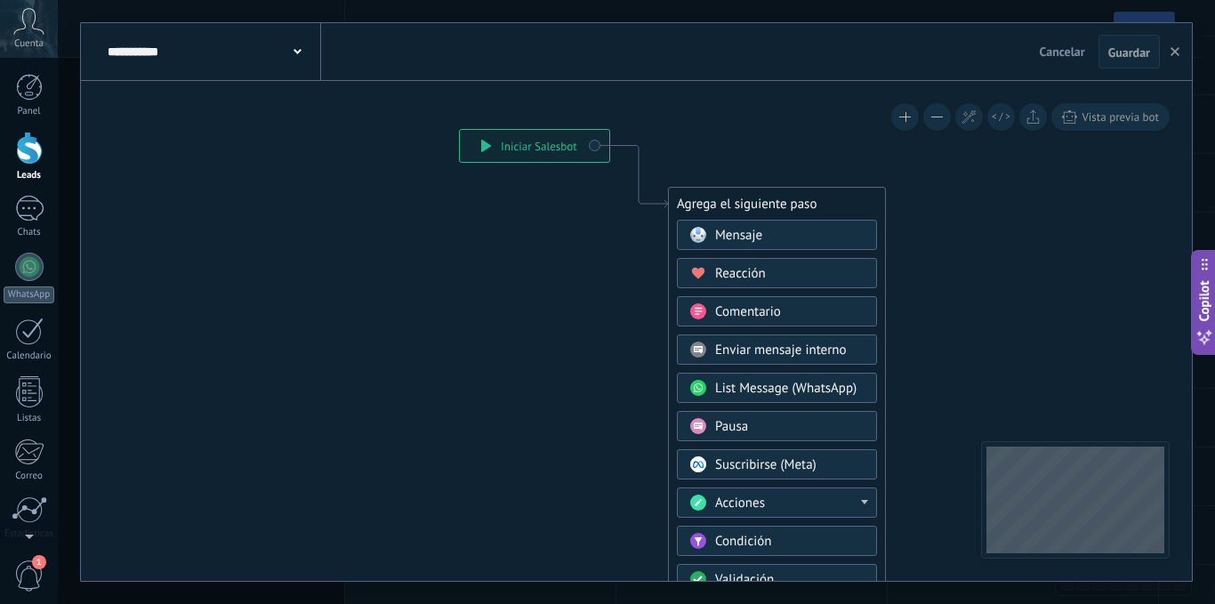
click at [734, 234] on span "Mensaje" at bounding box center [738, 235] width 47 height 17
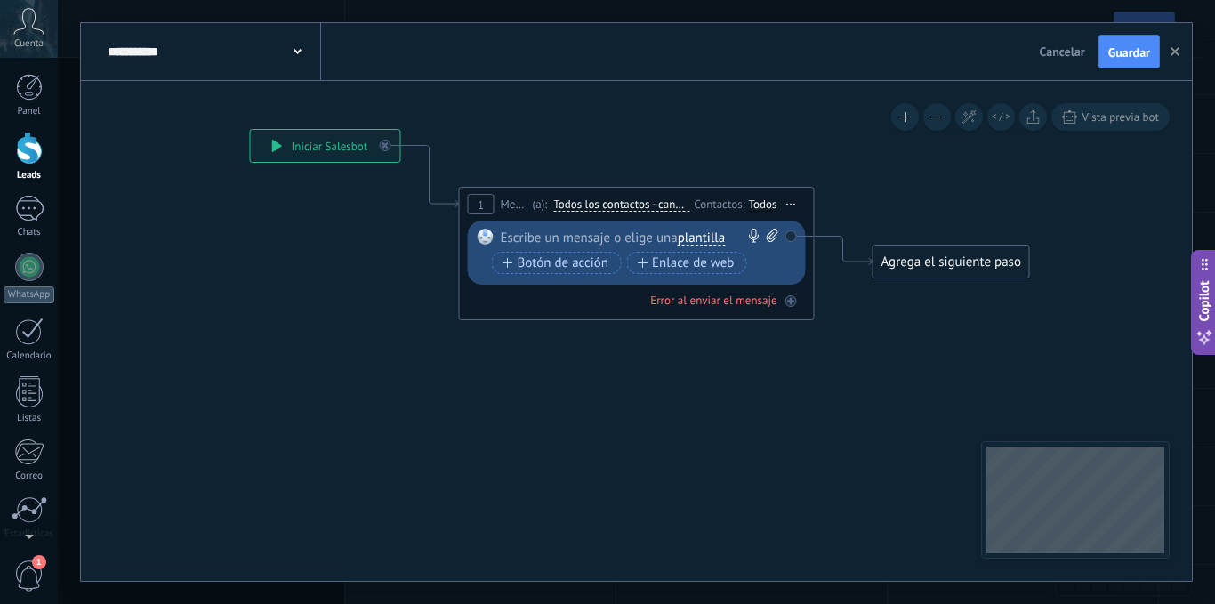
click at [698, 231] on span "plantilla" at bounding box center [701, 238] width 47 height 14
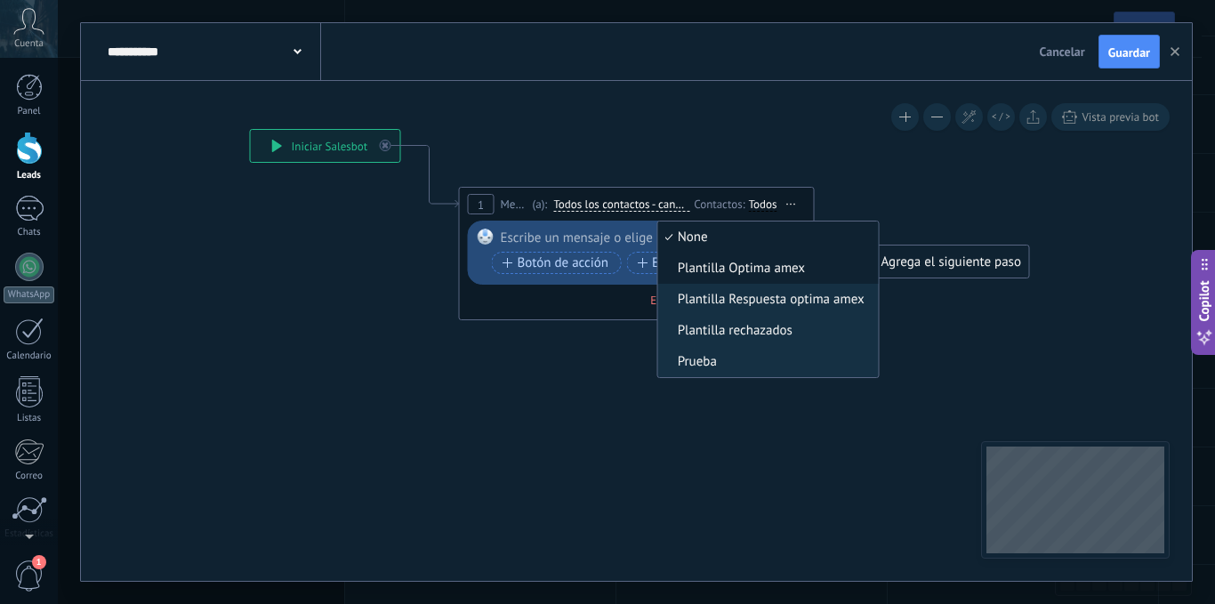
click at [797, 274] on span "Plantilla Optima amex" at bounding box center [765, 269] width 215 height 18
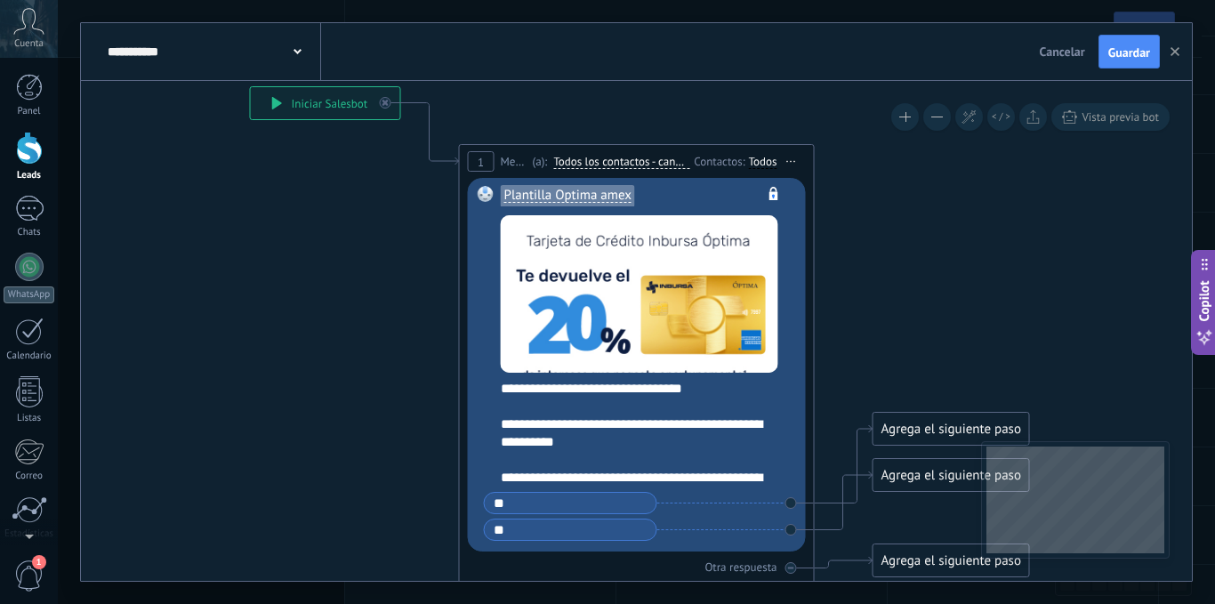
click at [764, 161] on div "Todos" at bounding box center [763, 162] width 28 height 14
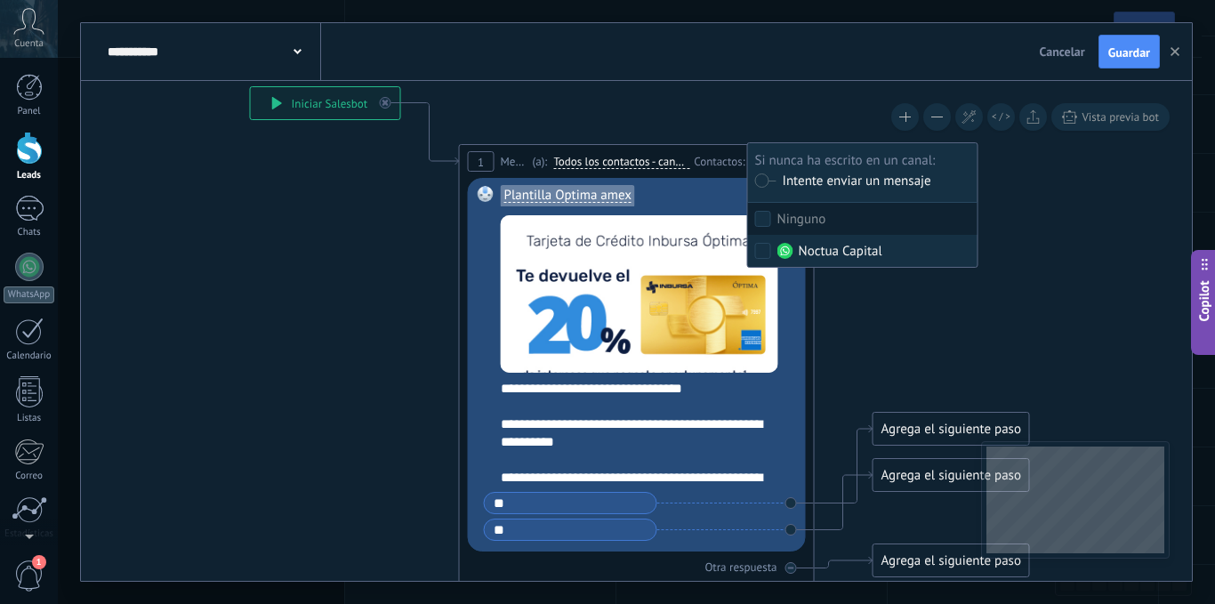
click at [713, 175] on div "1 Mensaje ******* (a): Todos los contactos - canales seleccionados Todos los co…" at bounding box center [637, 161] width 354 height 33
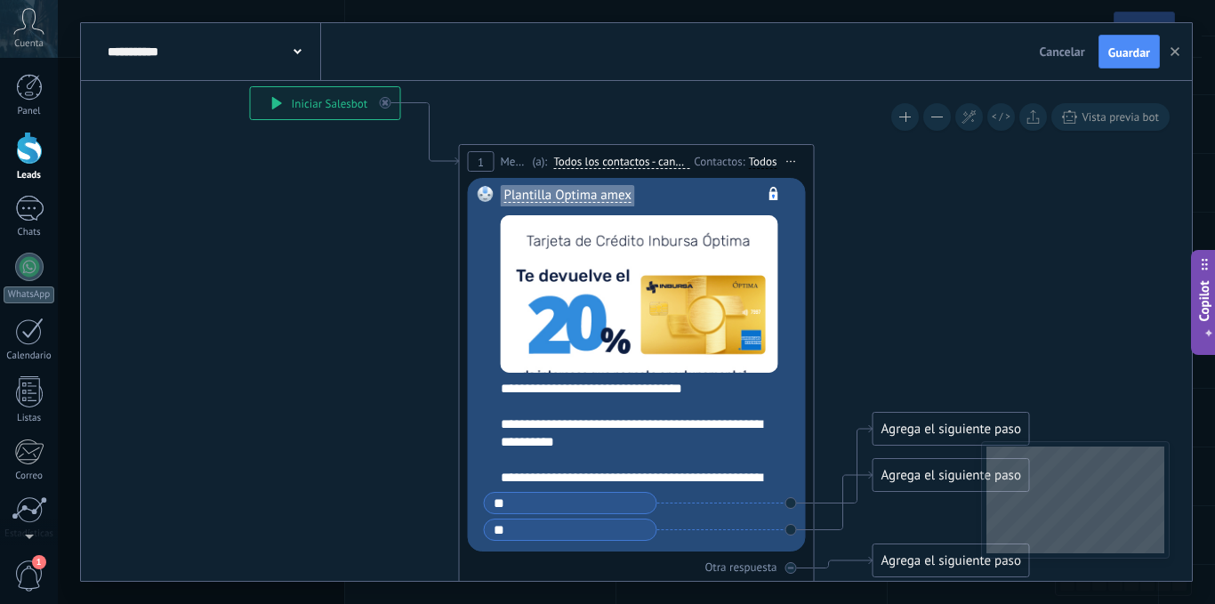
click at [655, 158] on span "Todos los contactos - canales seleccionados" at bounding box center [621, 162] width 136 height 14
click at [655, 158] on button "Todos los contactos - canales seleccionados" at bounding box center [655, 162] width 222 height 32
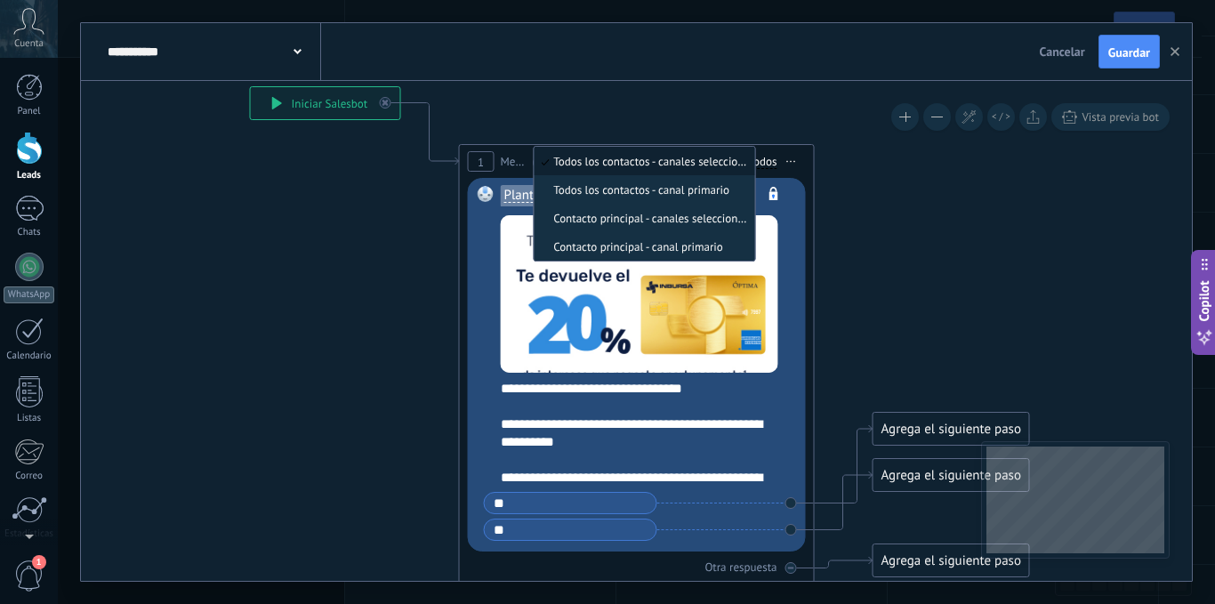
click at [891, 191] on icon at bounding box center [609, 361] width 1609 height 1438
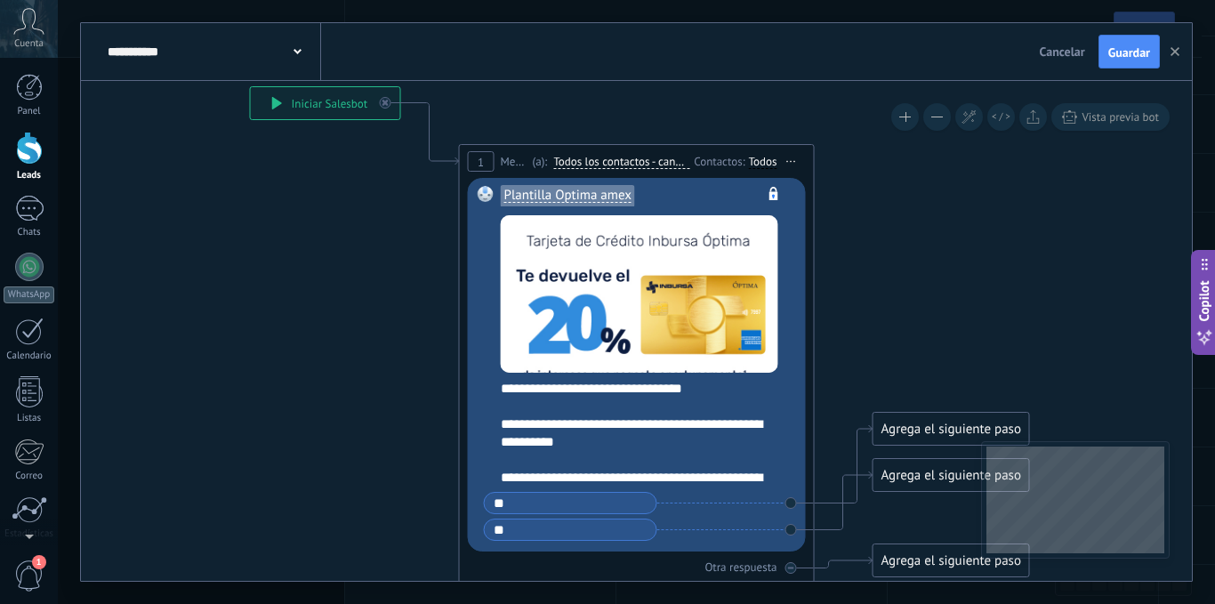
click at [599, 192] on span "Plantilla Optima amex" at bounding box center [567, 196] width 127 height 14
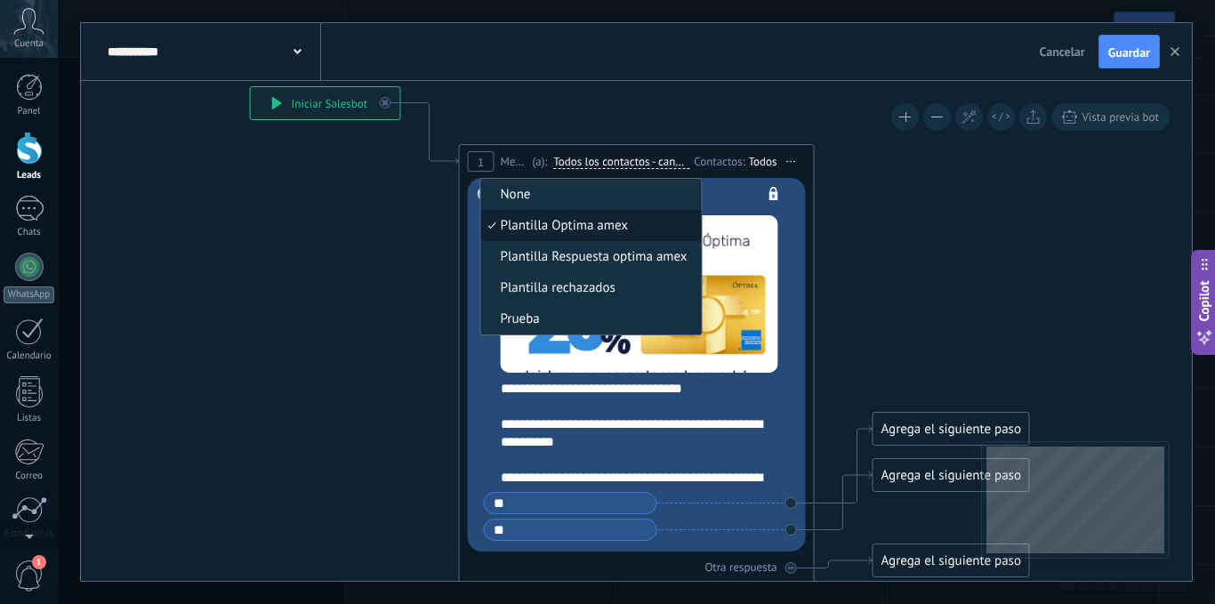
click at [845, 252] on icon at bounding box center [609, 361] width 1609 height 1438
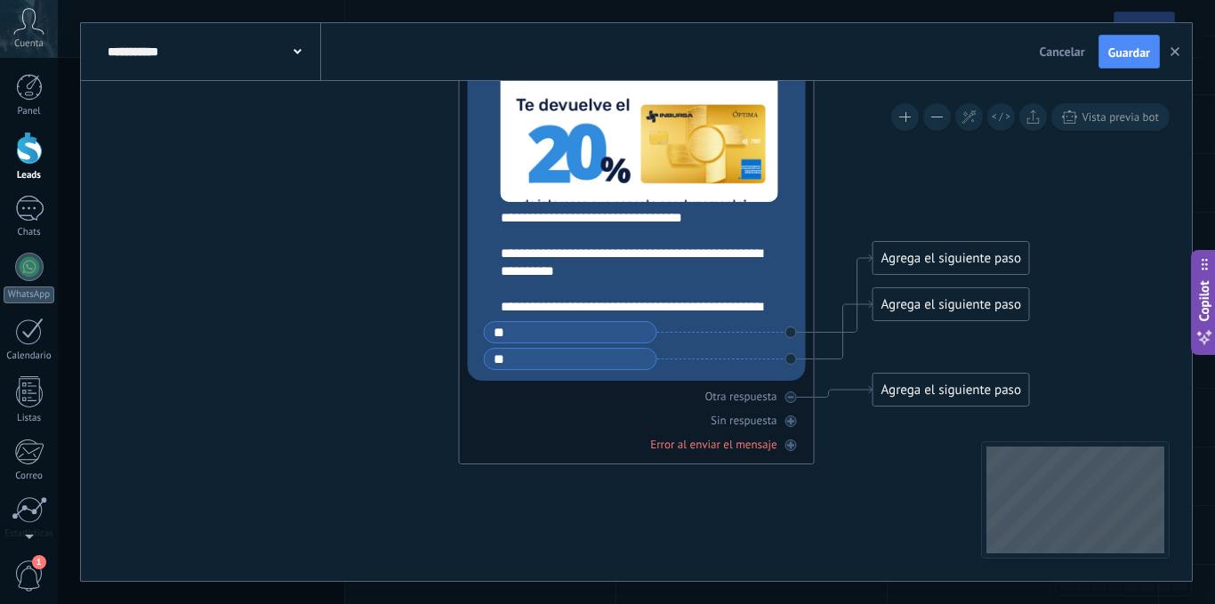
click at [757, 368] on div "**" at bounding box center [627, 359] width 286 height 22
click at [755, 302] on div "**********" at bounding box center [648, 262] width 295 height 107
click at [746, 310] on div "**********" at bounding box center [648, 262] width 295 height 107
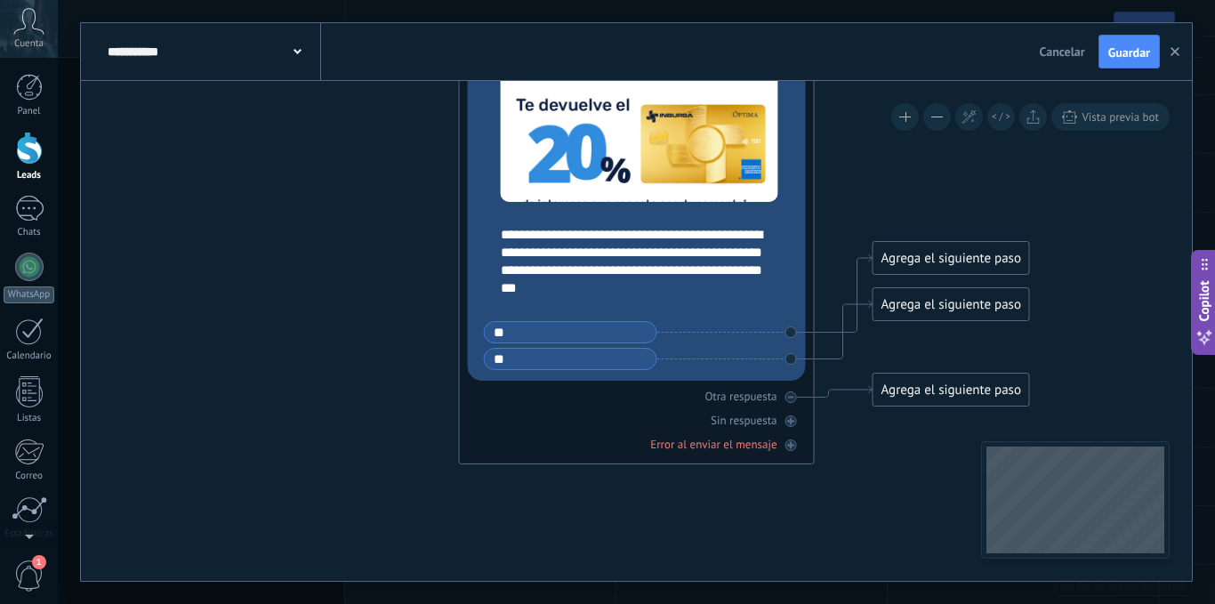
scroll to position [142, 0]
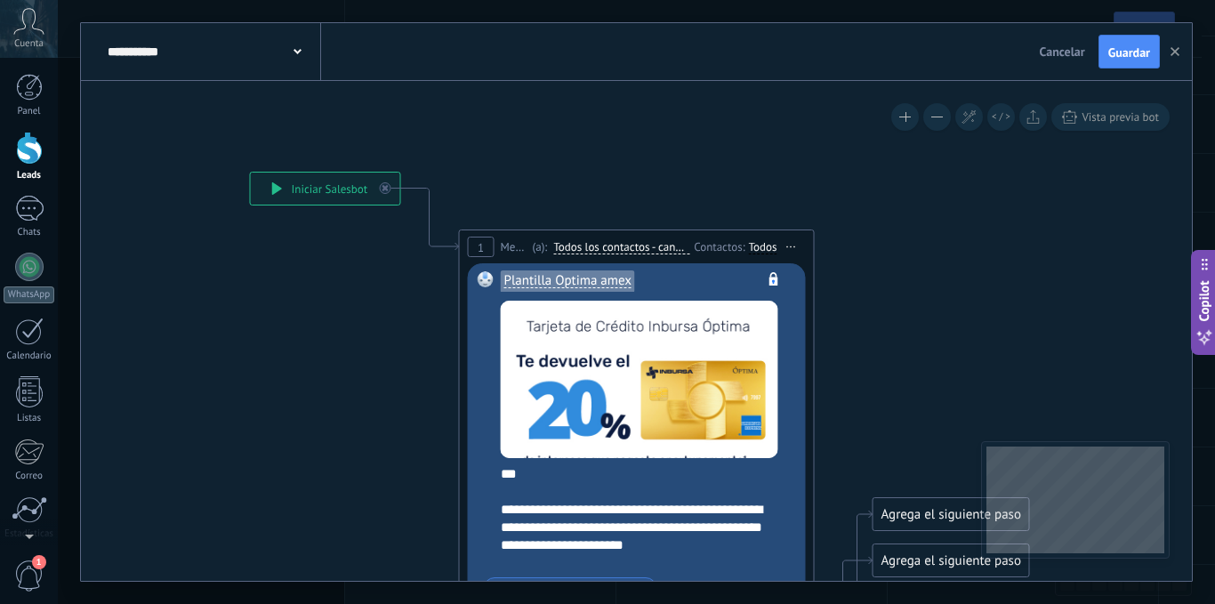
click at [489, 245] on div "1" at bounding box center [481, 247] width 27 height 20
click at [505, 245] on span "Mensaje" at bounding box center [515, 246] width 28 height 17
click at [602, 247] on span "Todos los contactos - canales seleccionados" at bounding box center [621, 247] width 136 height 14
click at [602, 247] on button "Todos los contactos - canales seleccionados" at bounding box center [655, 247] width 222 height 32
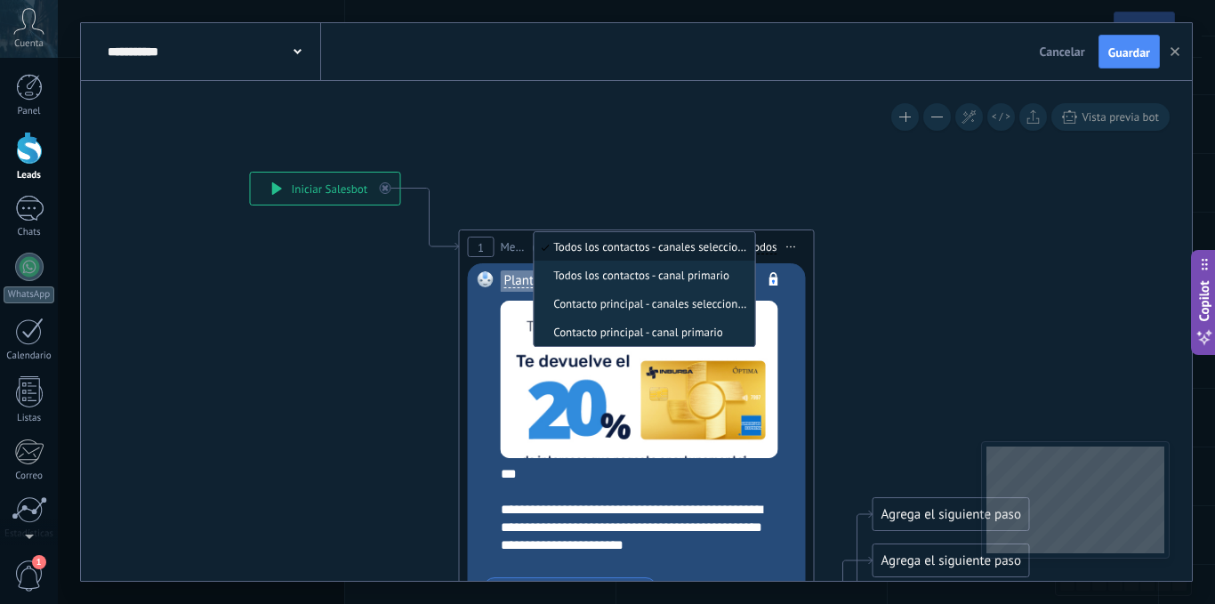
click at [815, 242] on icon at bounding box center [609, 446] width 1609 height 1438
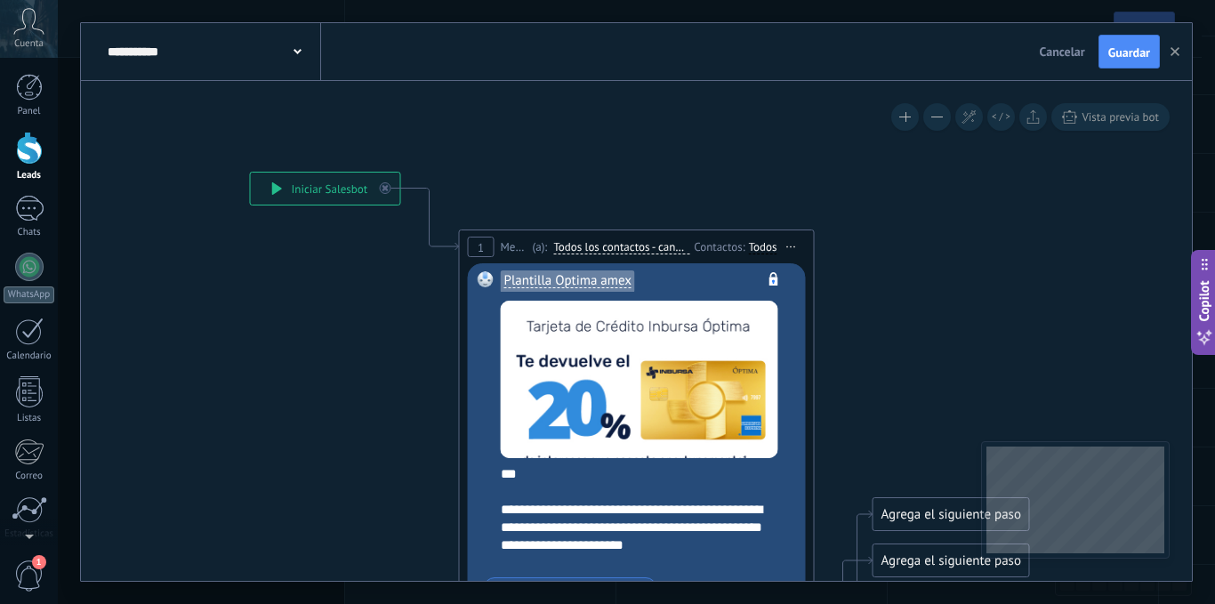
click at [757, 243] on div "Todos" at bounding box center [763, 247] width 28 height 14
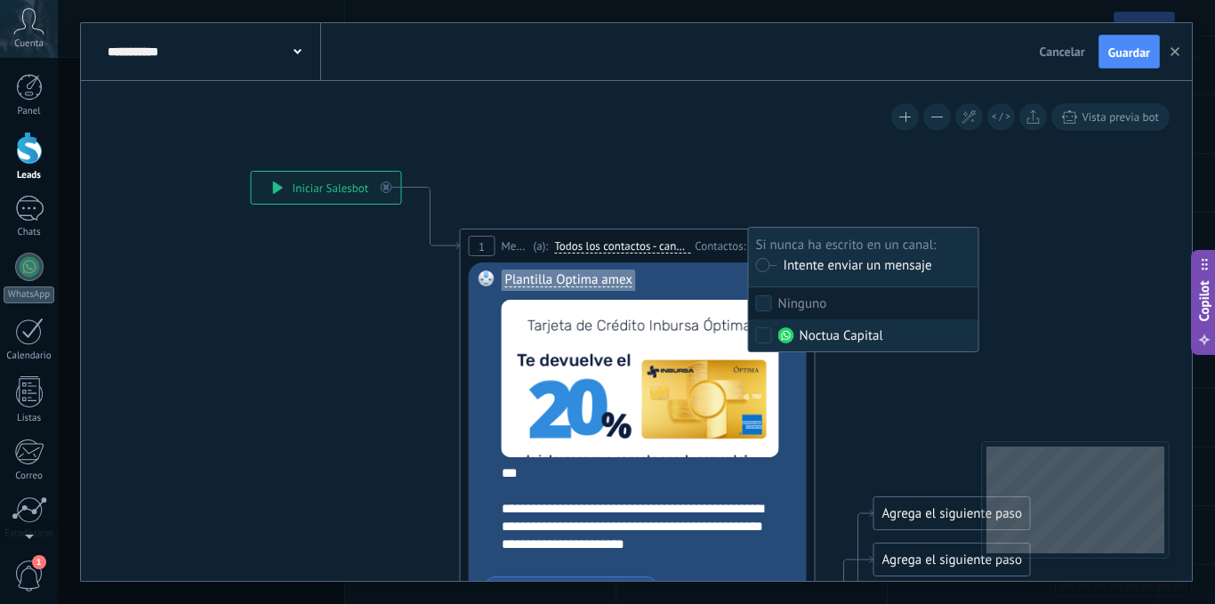
click at [971, 206] on icon at bounding box center [610, 445] width 1609 height 1438
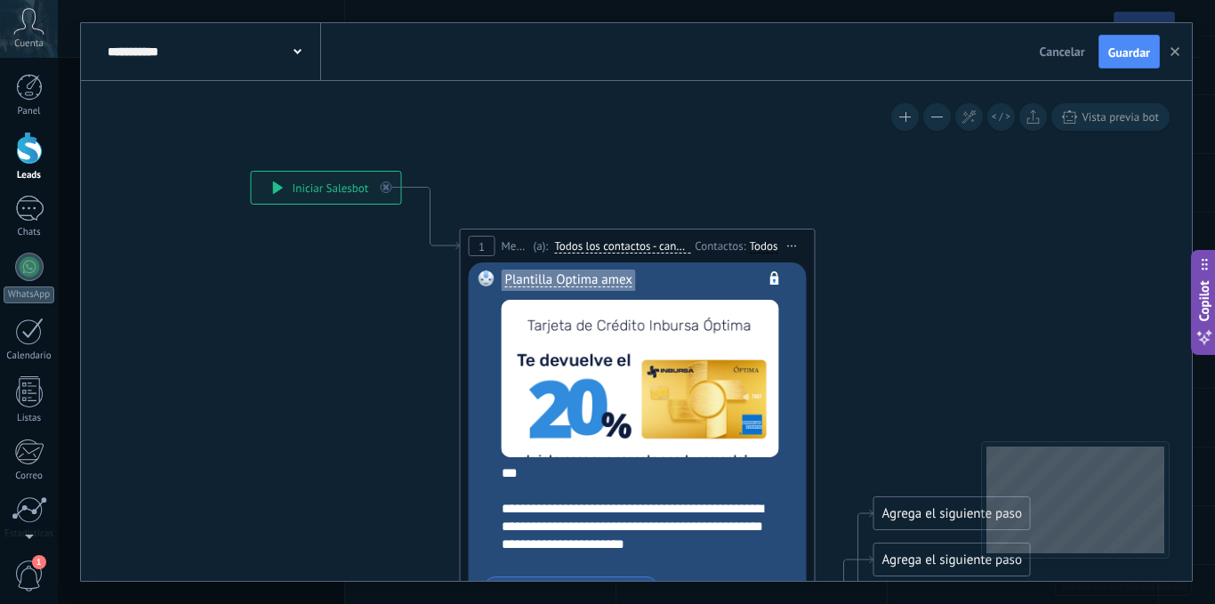
click at [791, 242] on span "Iniciar vista previa aquí Cambiar nombre Duplicar Borrar" at bounding box center [792, 246] width 28 height 26
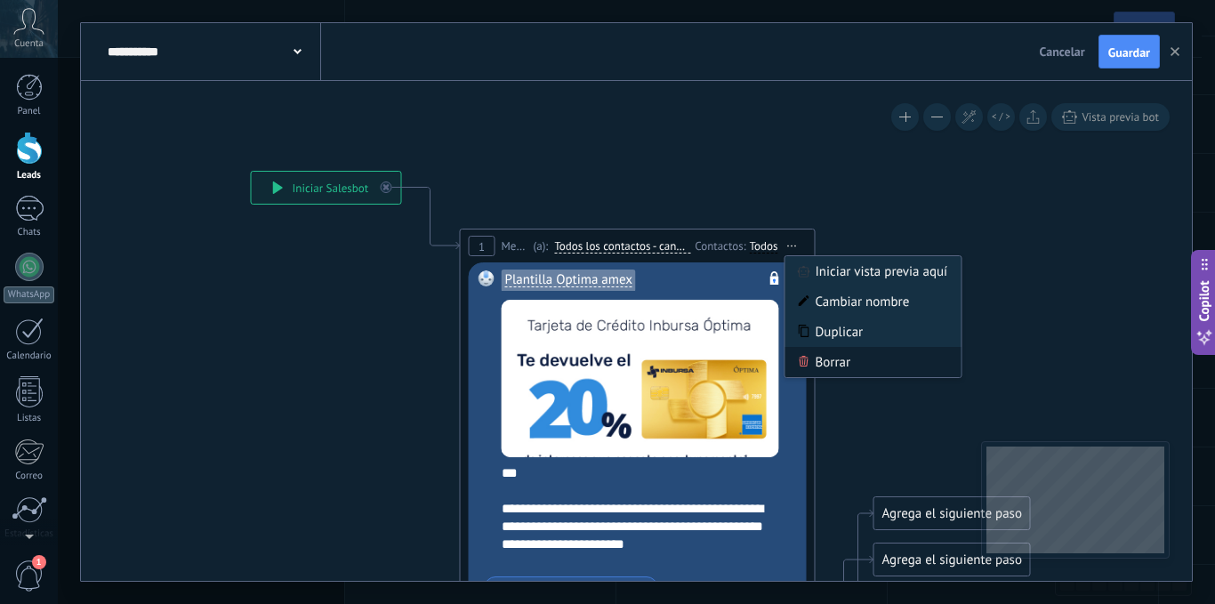
click at [873, 370] on div "Borrar" at bounding box center [873, 362] width 176 height 30
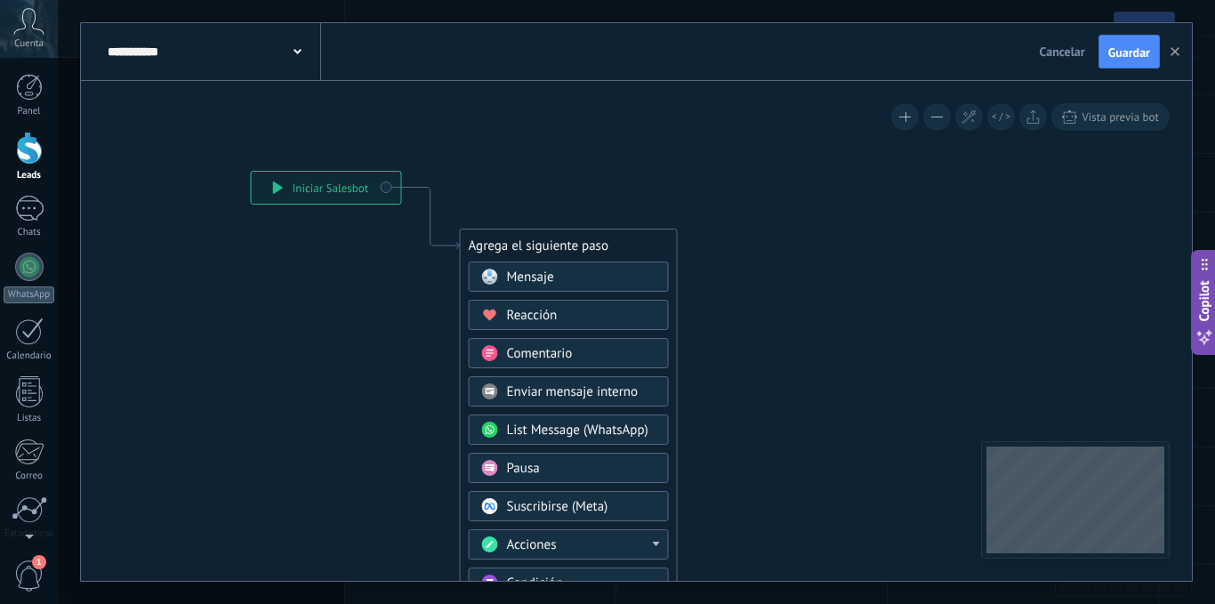
click at [536, 270] on span "Mensaje" at bounding box center [530, 277] width 47 height 17
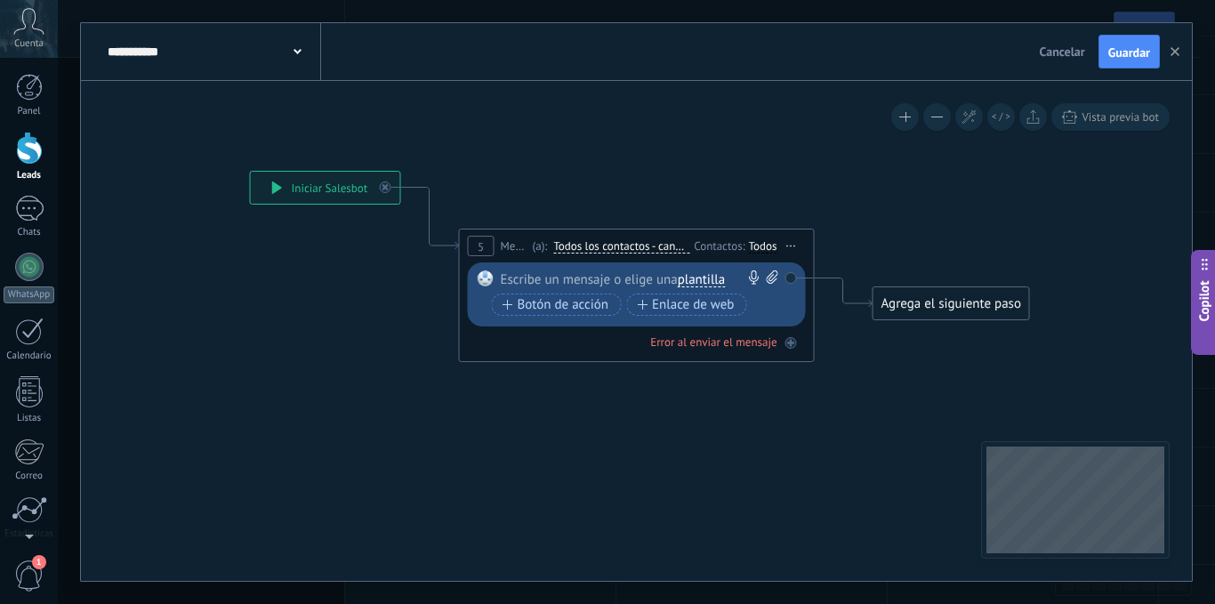
click at [700, 276] on span "plantilla" at bounding box center [701, 280] width 47 height 14
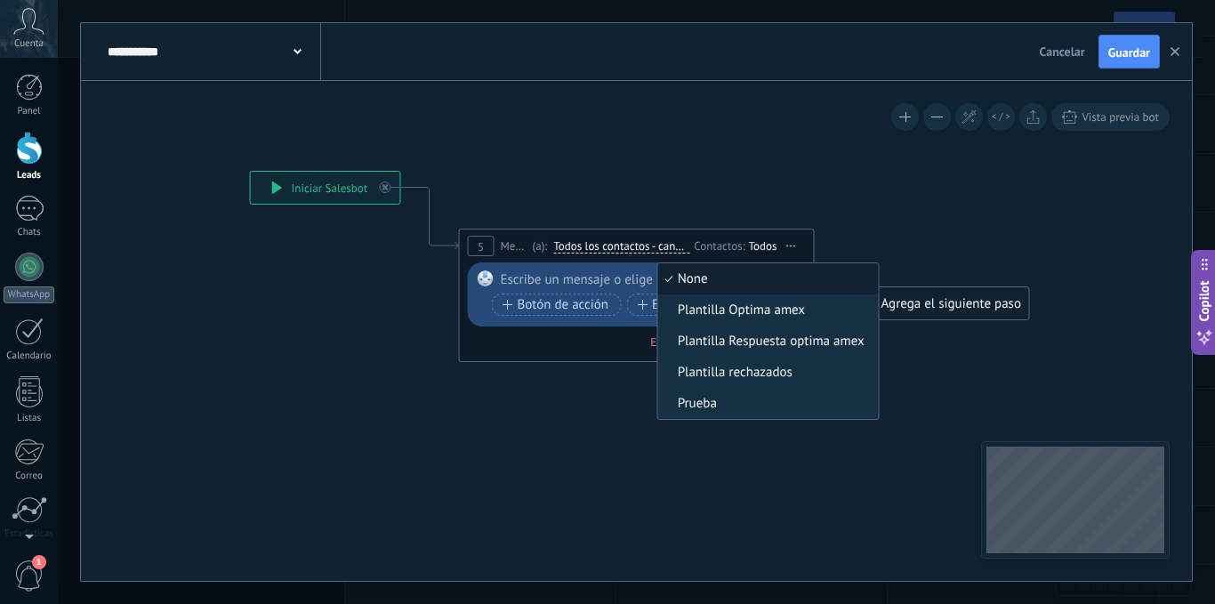
click at [764, 452] on icon at bounding box center [609, 254] width 1609 height 1056
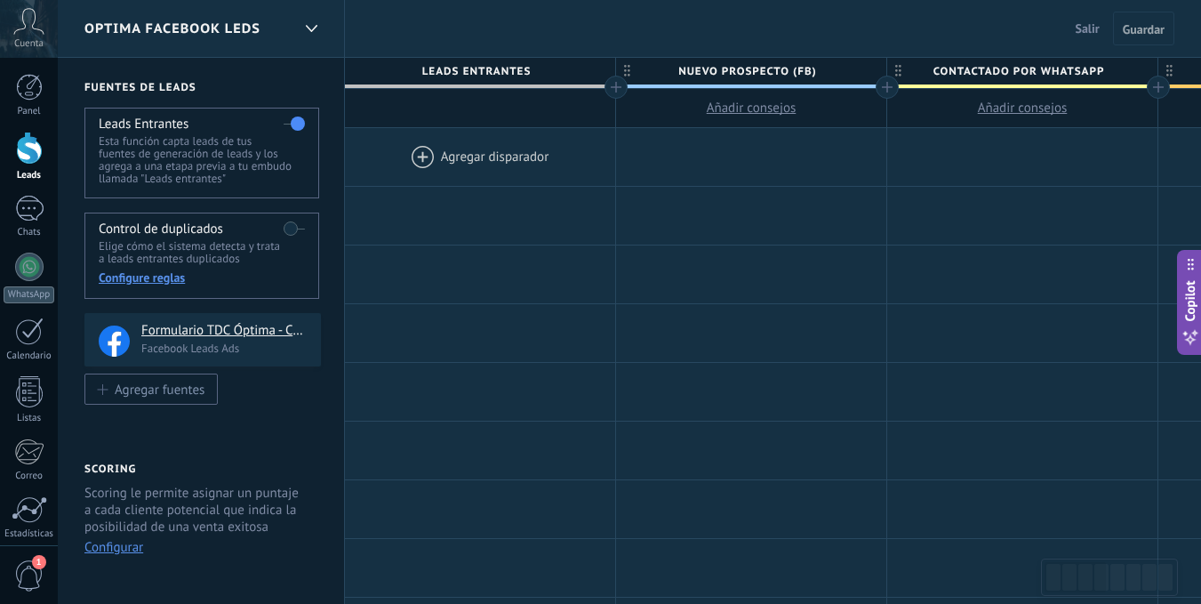
click at [433, 165] on div at bounding box center [480, 157] width 270 height 58
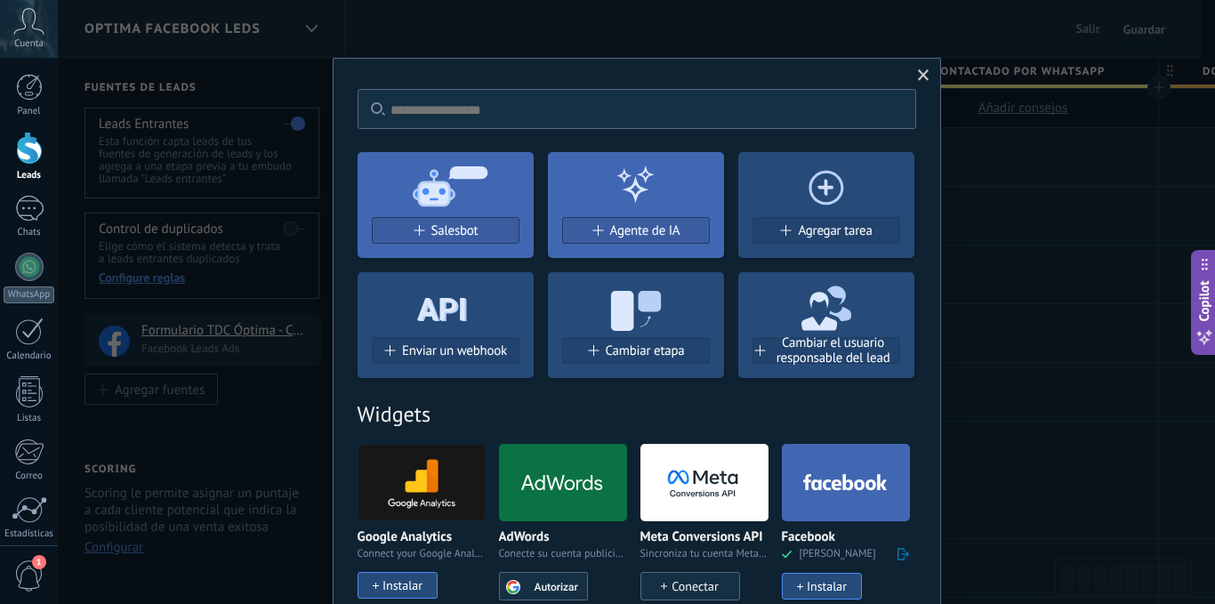
click at [665, 370] on div "Cambiar etapa" at bounding box center [636, 357] width 176 height 41
click at [654, 353] on span "Cambiar etapa" at bounding box center [645, 350] width 79 height 15
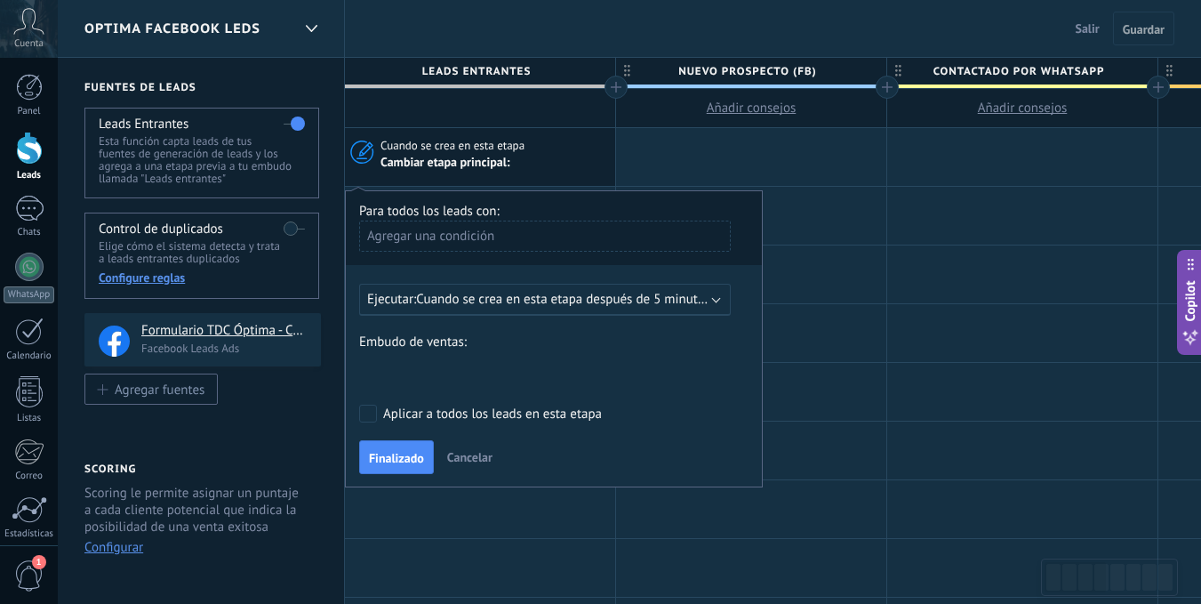
click at [0, 0] on div "Contacto inicial Negociación Debate contractual Discusión de contrato Rechazado…" at bounding box center [0, 0] width 0 height 0
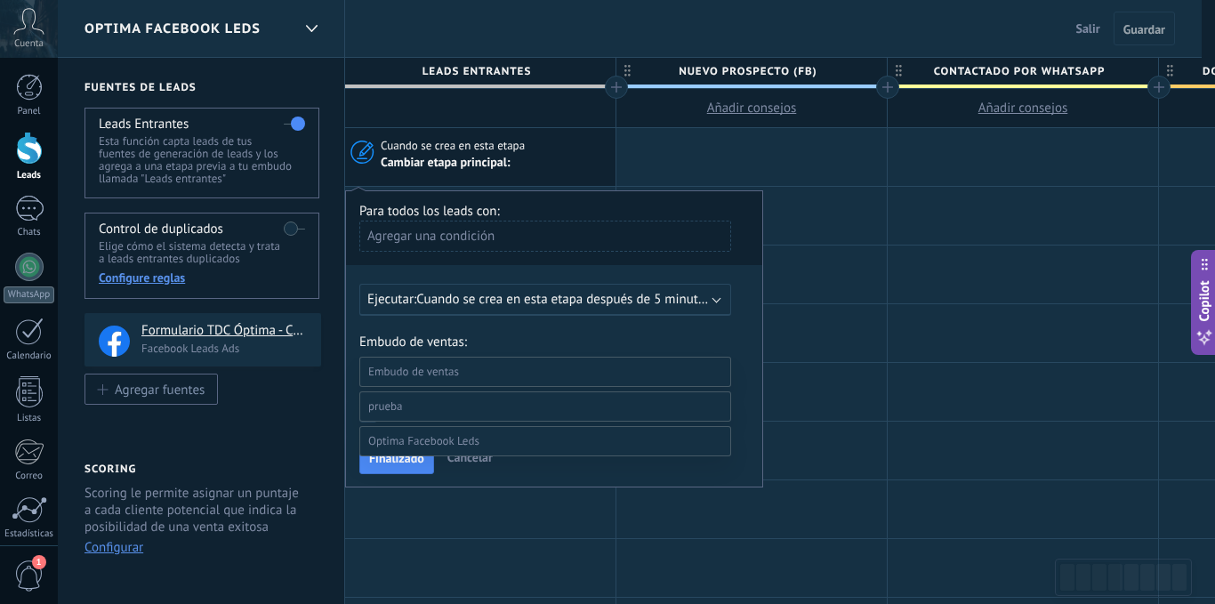
click at [460, 360] on label at bounding box center [545, 372] width 372 height 30
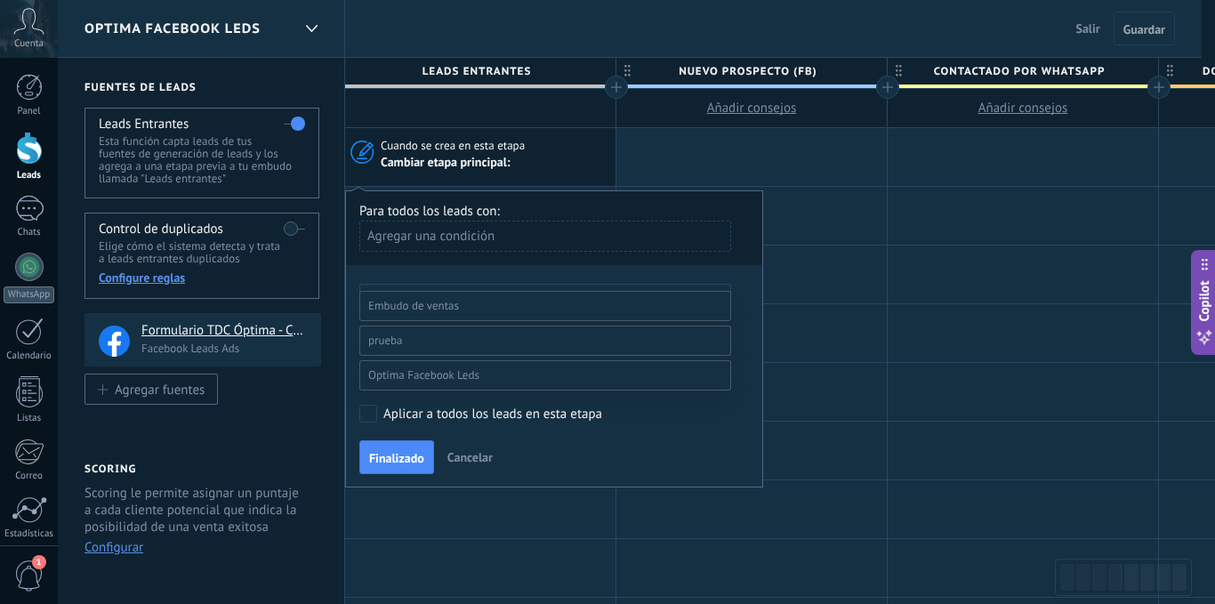
click at [433, 382] on span at bounding box center [423, 374] width 111 height 15
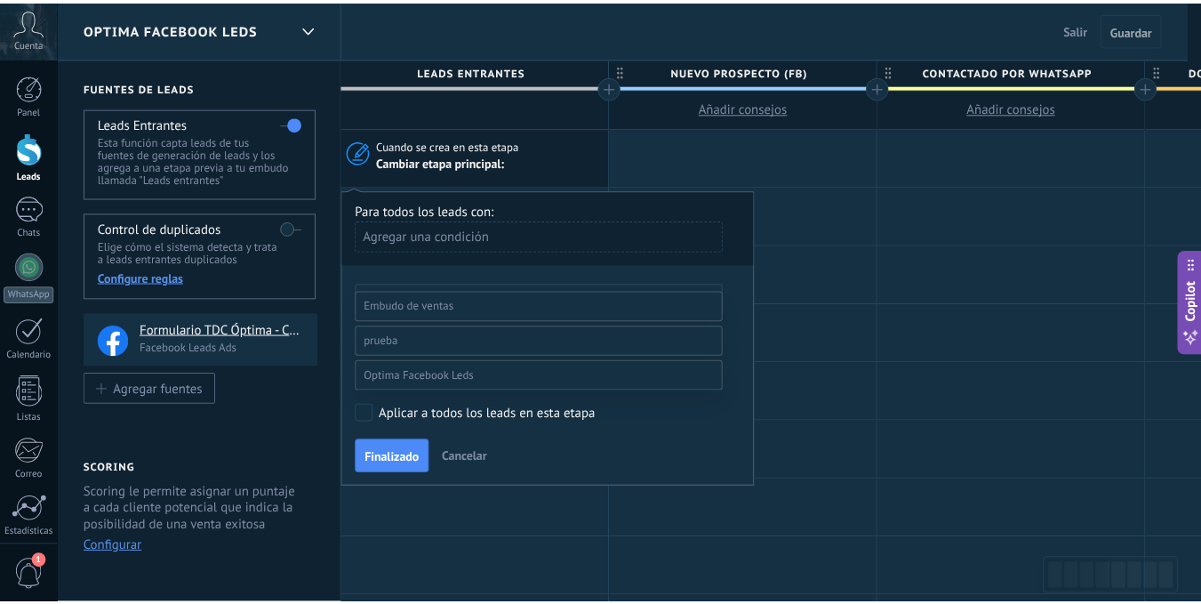
scroll to position [69, 0]
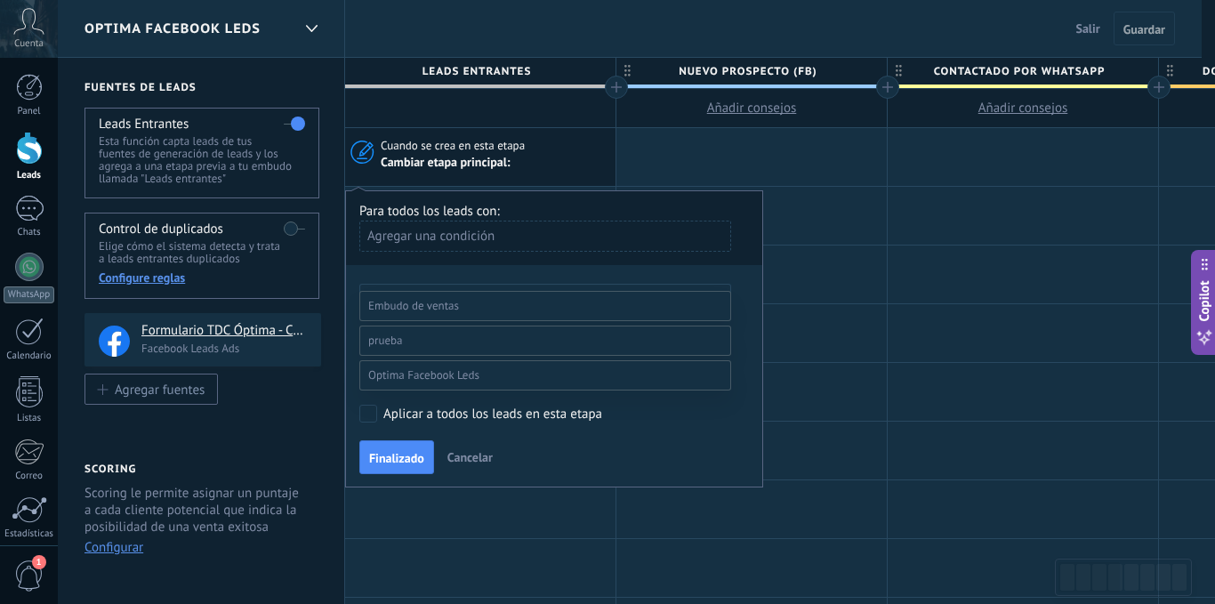
click at [0, 0] on label "Nuevo Prospecto (FB)" at bounding box center [0, 0] width 0 height 0
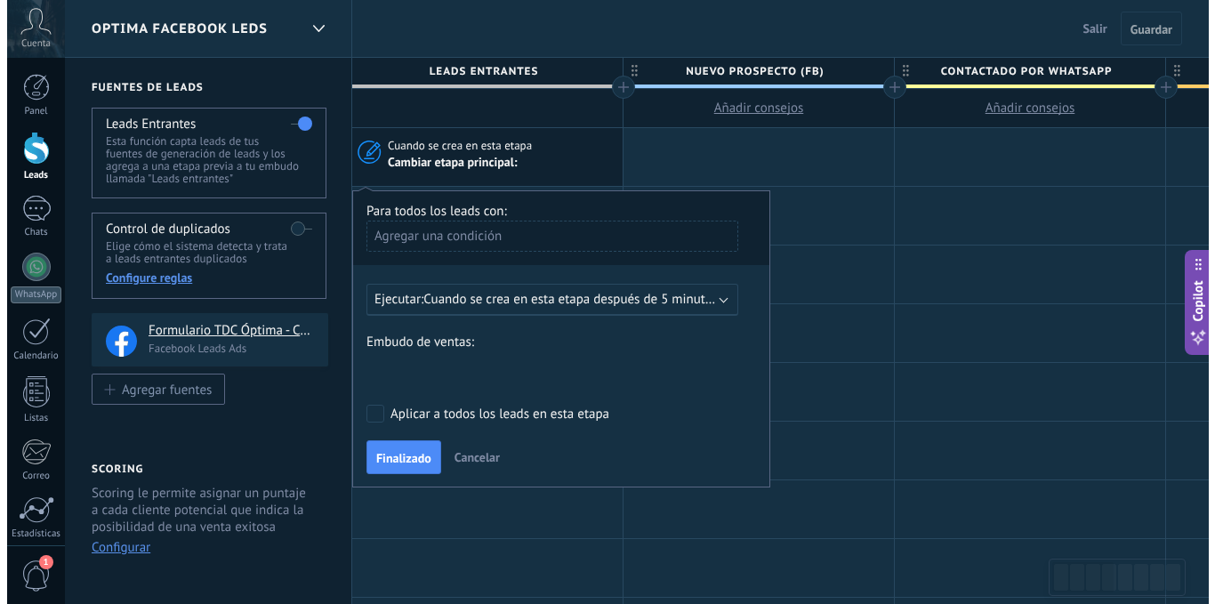
scroll to position [0, 0]
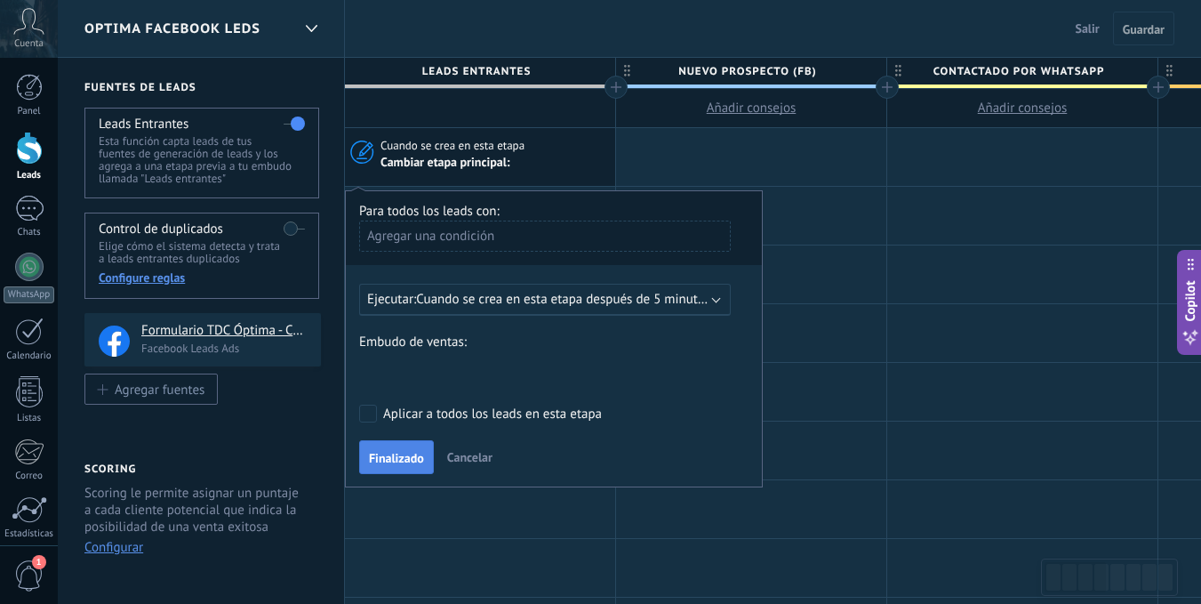
click at [398, 458] on span "Finalizado" at bounding box center [396, 458] width 55 height 12
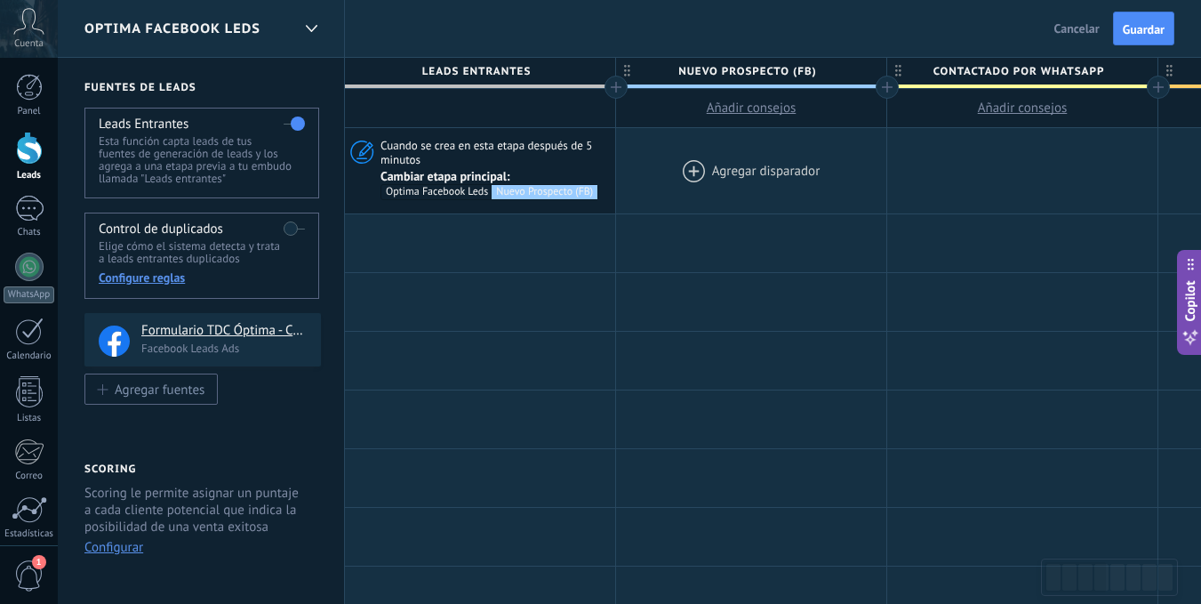
click at [735, 189] on div at bounding box center [751, 170] width 270 height 85
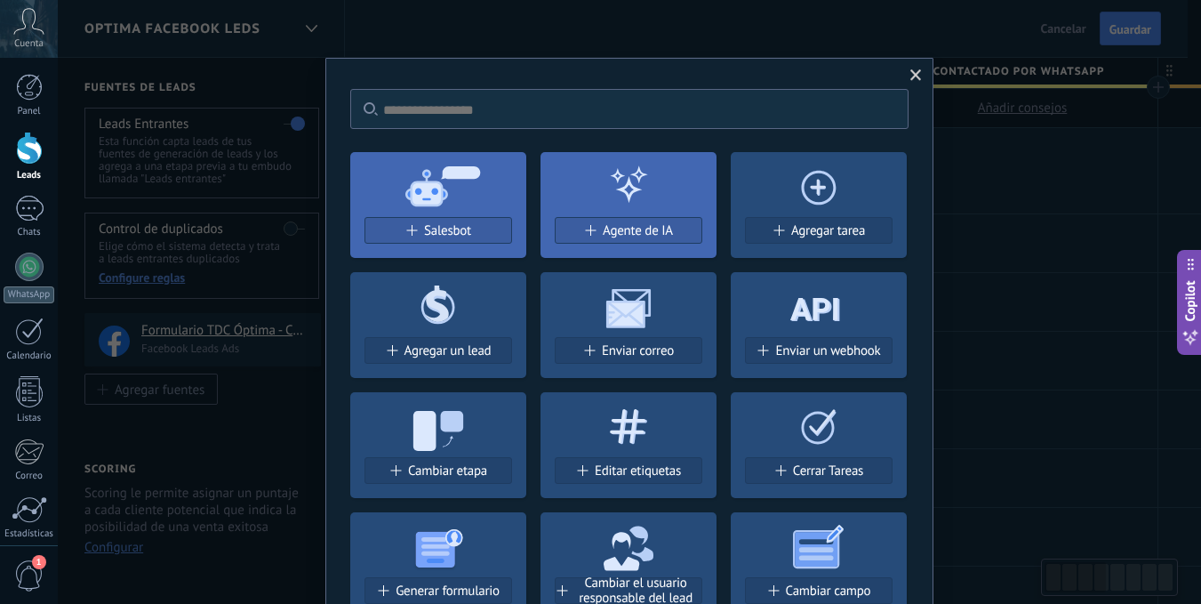
scroll to position [0, 1]
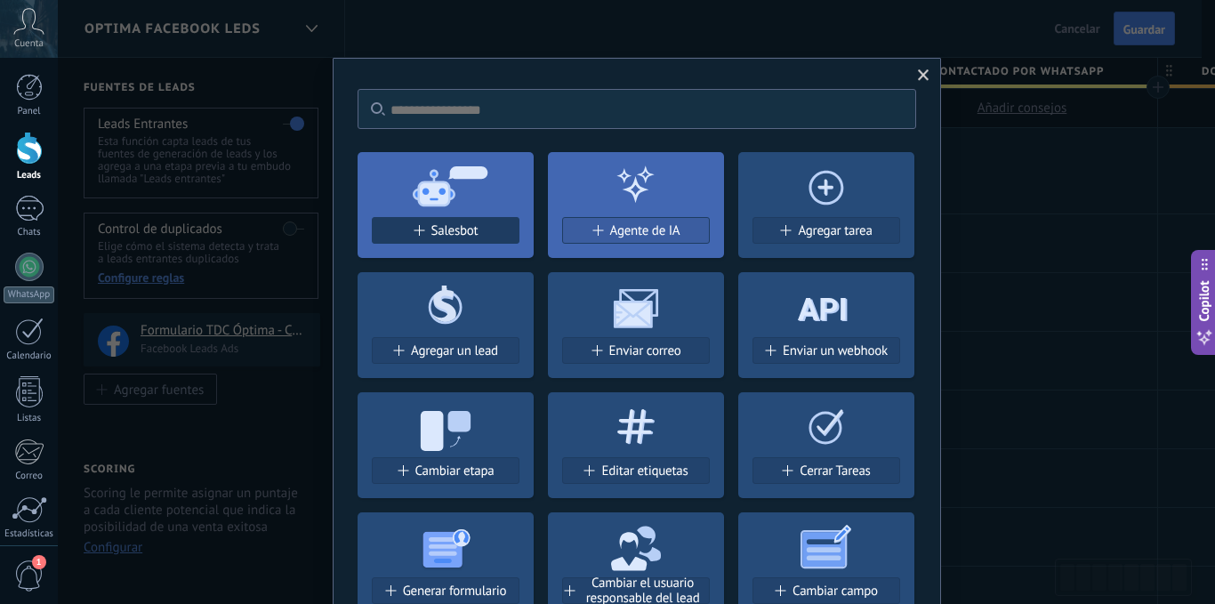
click at [446, 227] on span "Salesbot" at bounding box center [454, 230] width 47 height 15
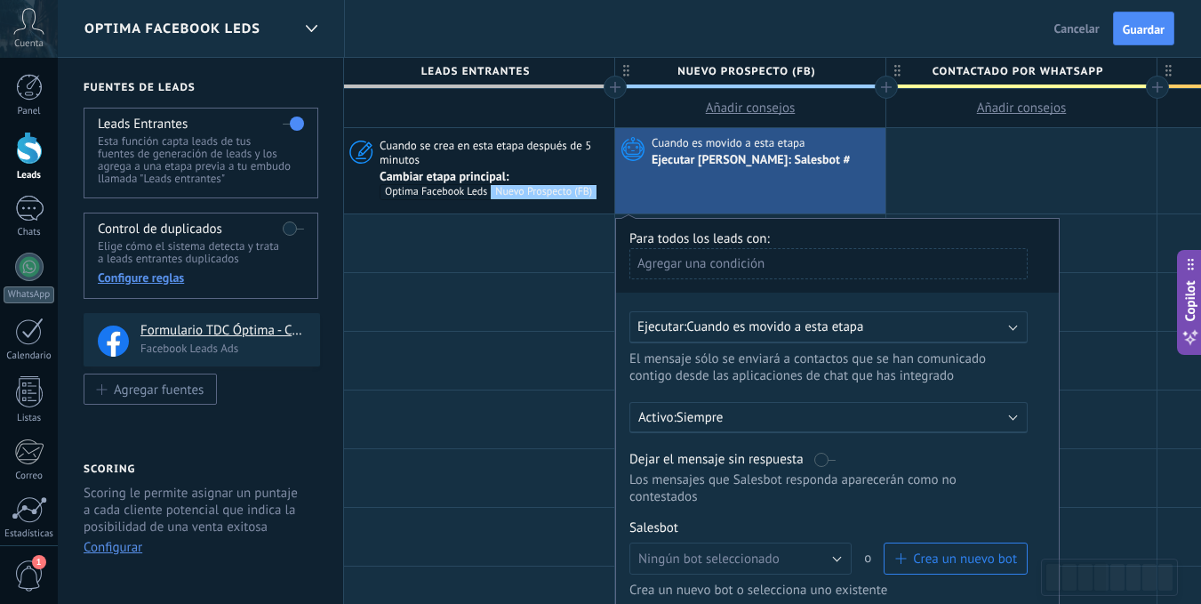
click at [815, 324] on span "Cuando es movido a esta etapa" at bounding box center [774, 326] width 177 height 17
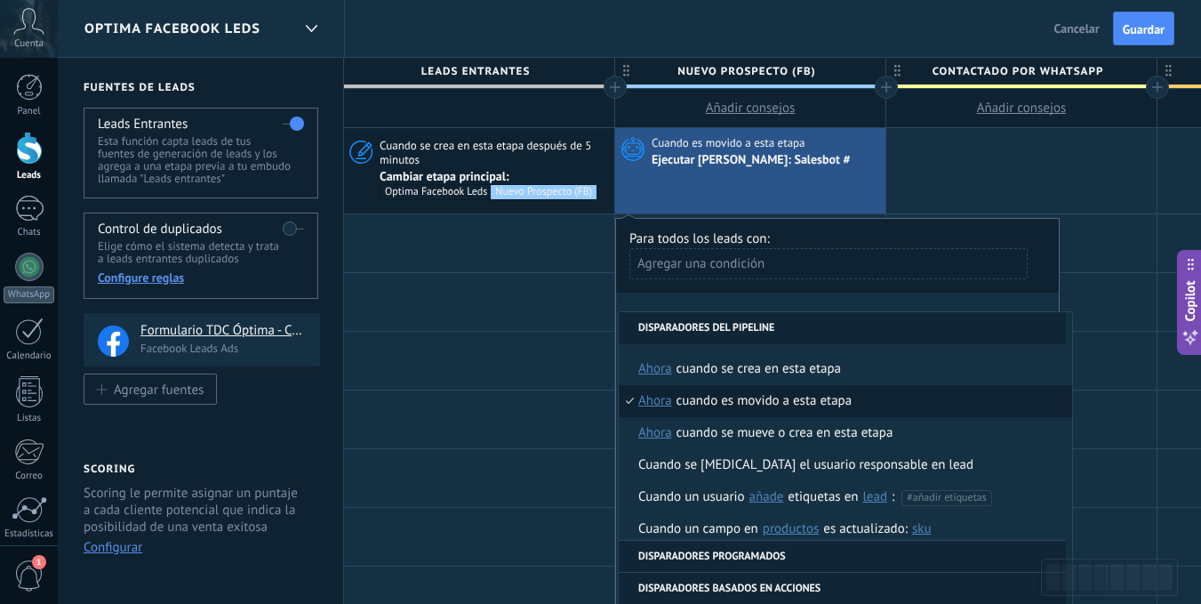
click at [888, 324] on li "Disparadores del pipeline" at bounding box center [842, 328] width 447 height 32
click at [891, 312] on li "Disparadores del pipeline" at bounding box center [842, 328] width 447 height 32
click at [883, 297] on div "**********" at bounding box center [837, 458] width 445 height 481
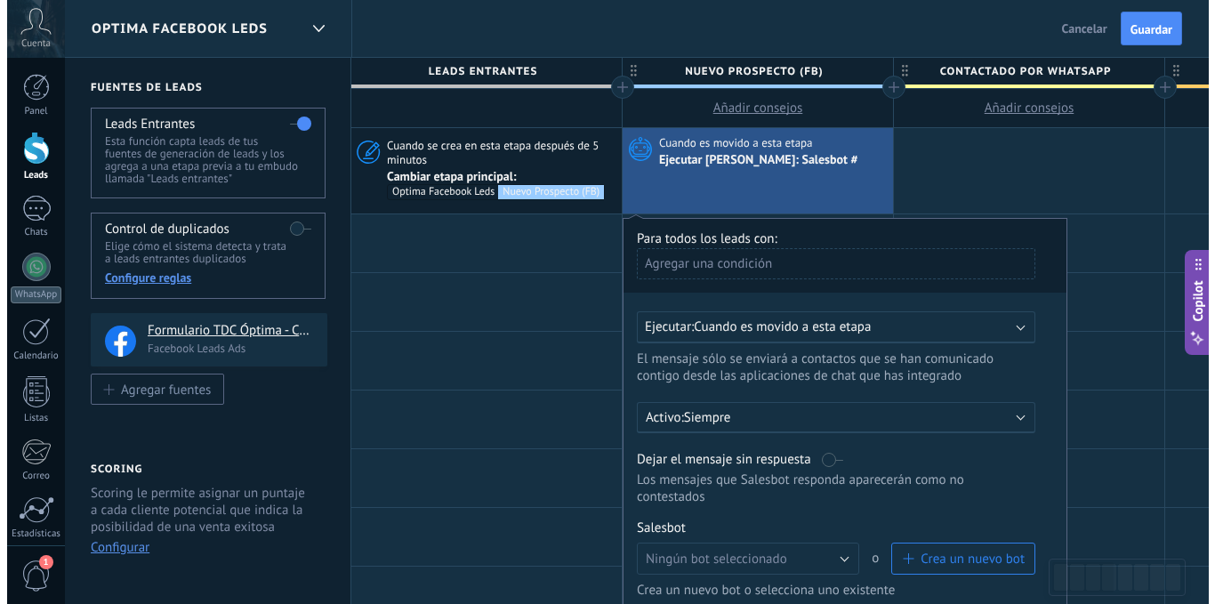
scroll to position [178, 0]
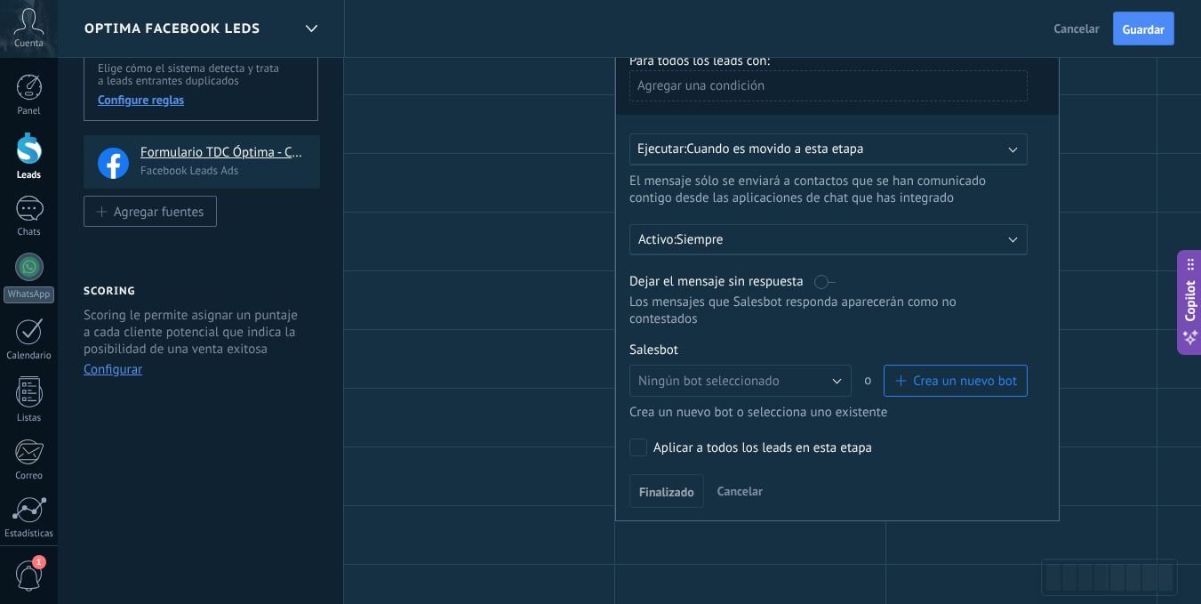
click at [996, 241] on div "Activo: Siempre" at bounding box center [828, 239] width 381 height 17
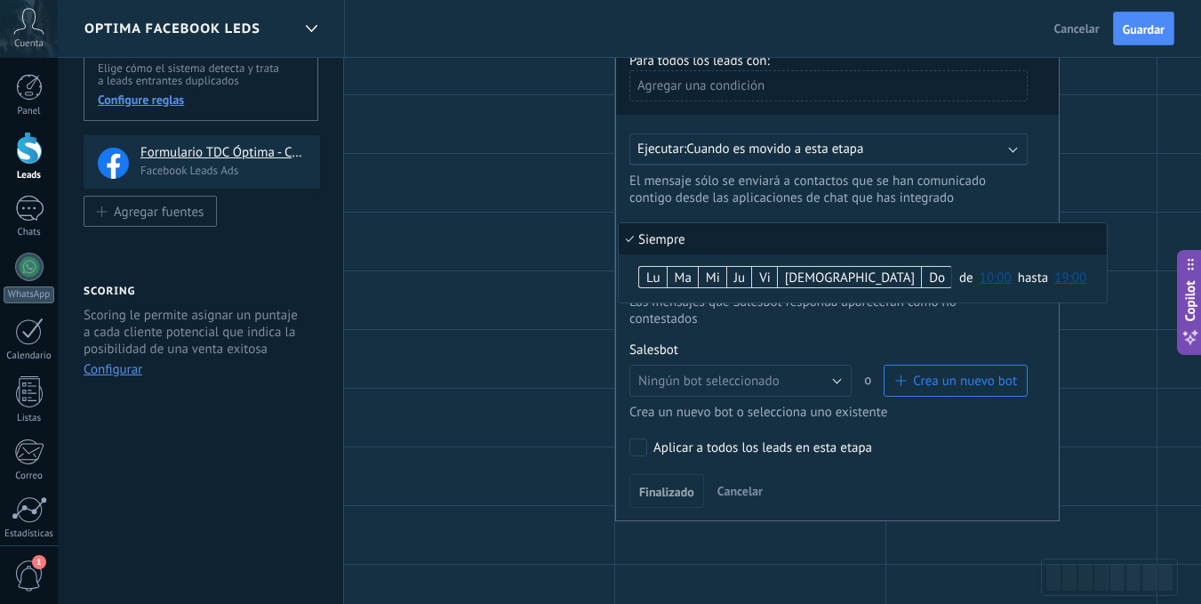
click at [996, 241] on li "Siempre" at bounding box center [863, 238] width 488 height 31
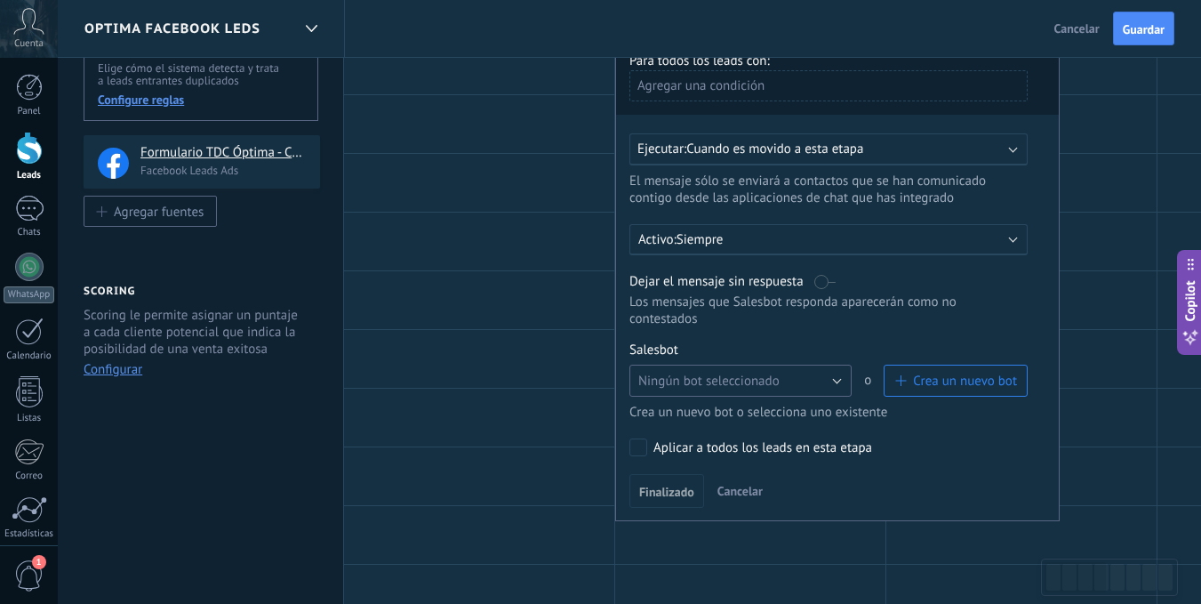
click at [838, 381] on button "Ningún bot seleccionado" at bounding box center [741, 381] width 222 height 32
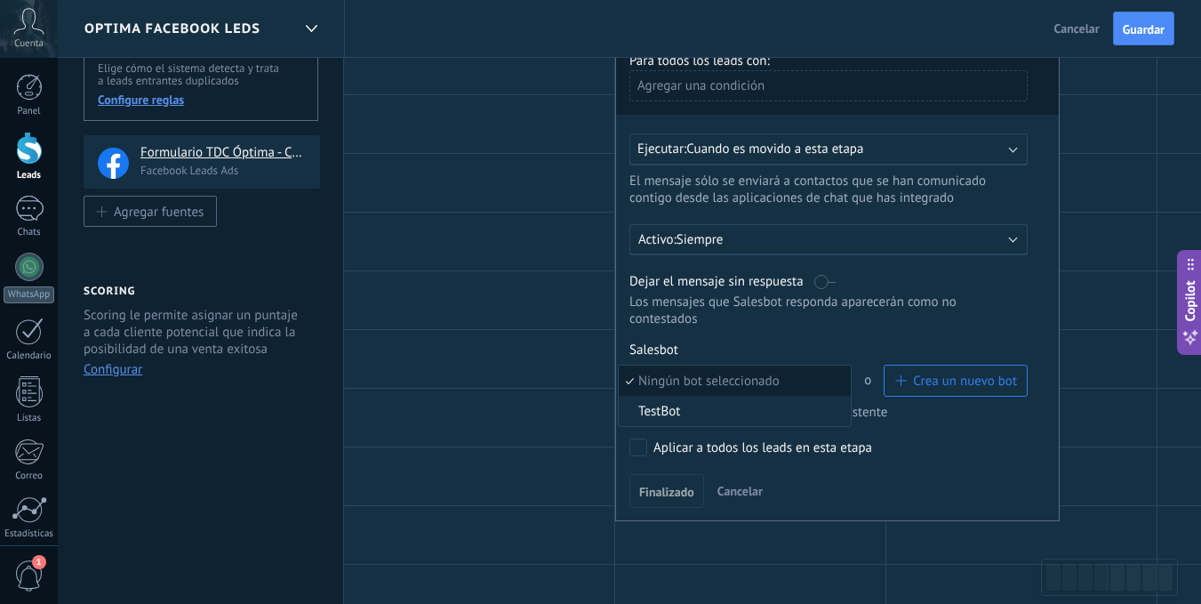
click at [838, 381] on span "Ningún bot seleccionado" at bounding box center [732, 381] width 227 height 17
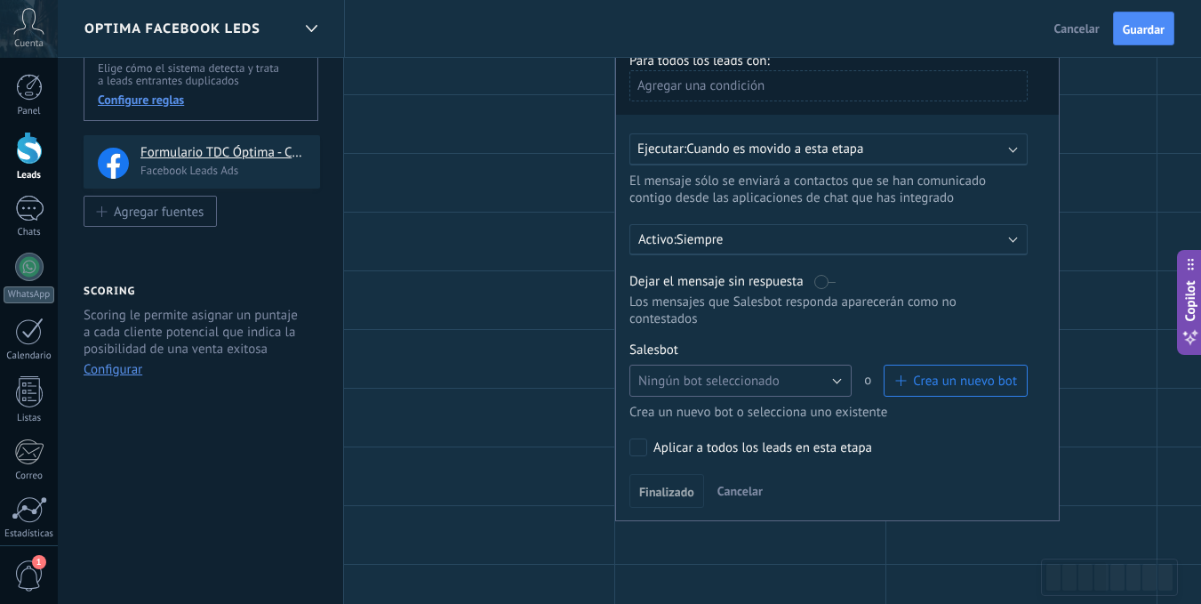
click at [823, 373] on button "Ningún bot seleccionado" at bounding box center [741, 381] width 222 height 32
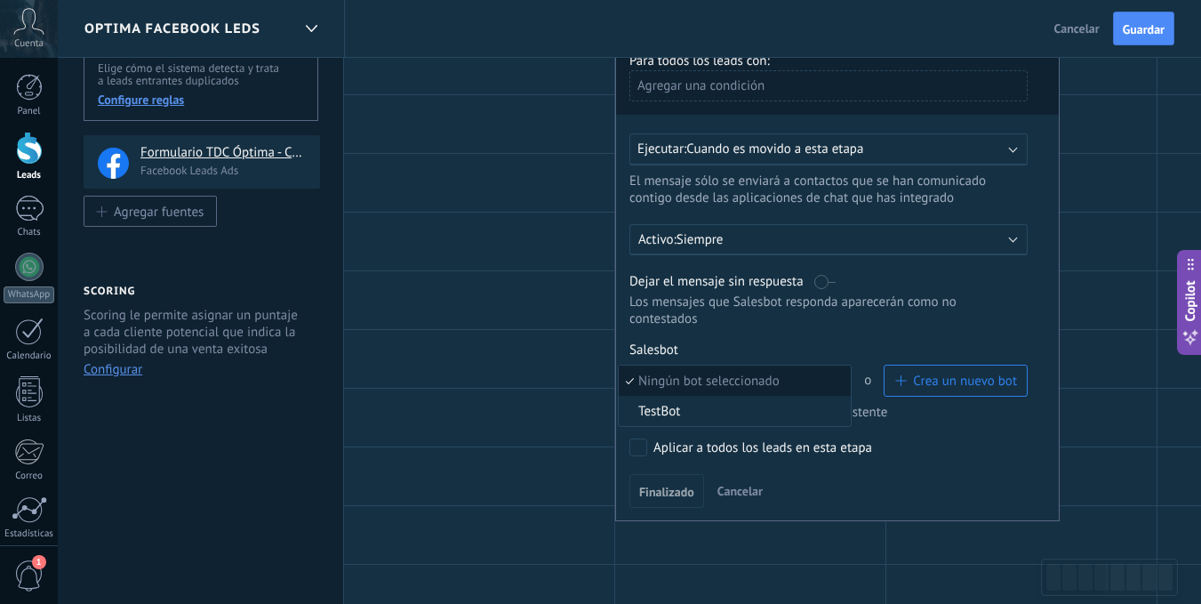
click at [831, 378] on span "Ningún bot seleccionado" at bounding box center [732, 381] width 227 height 17
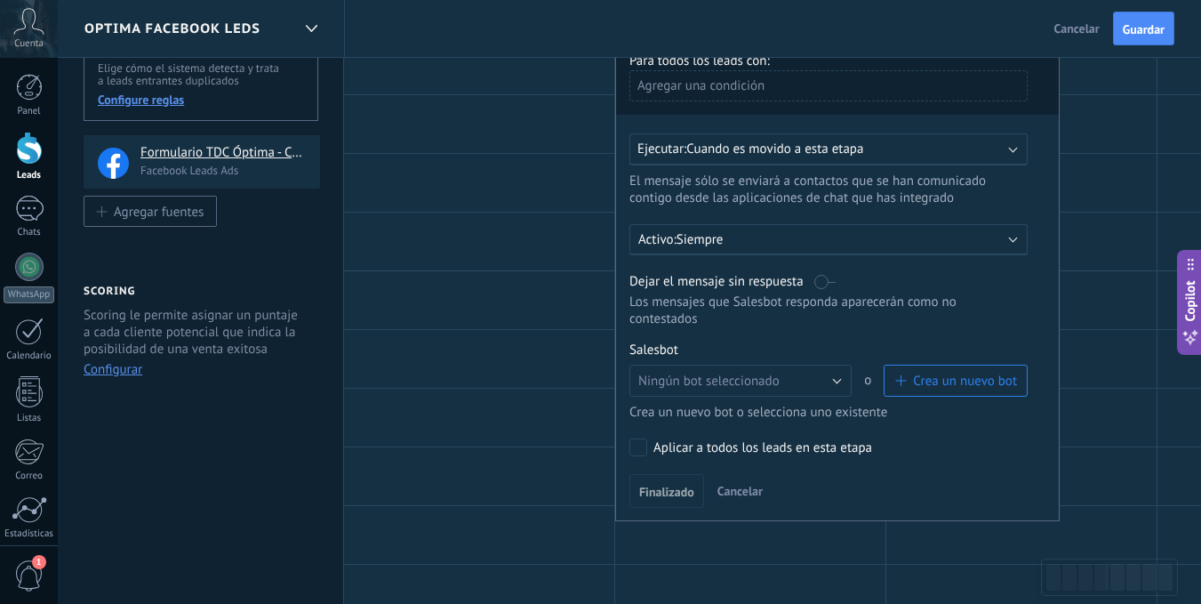
click at [918, 381] on span "Crea un nuevo bot" at bounding box center [965, 381] width 104 height 17
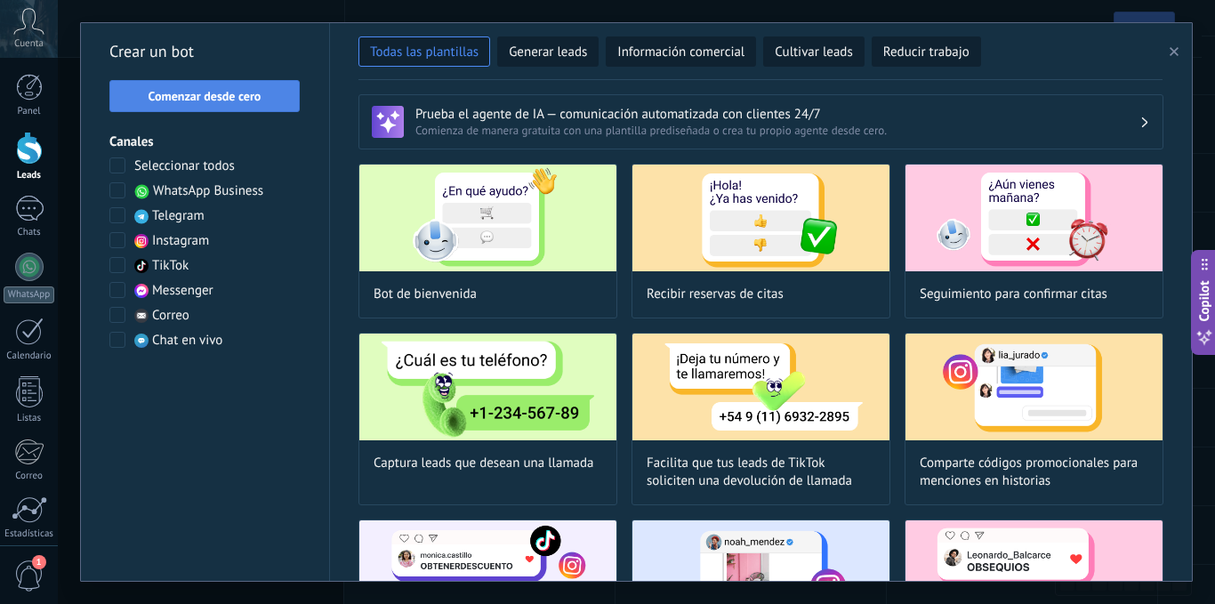
click at [205, 85] on button "Comenzar desde cero" at bounding box center [204, 96] width 190 height 32
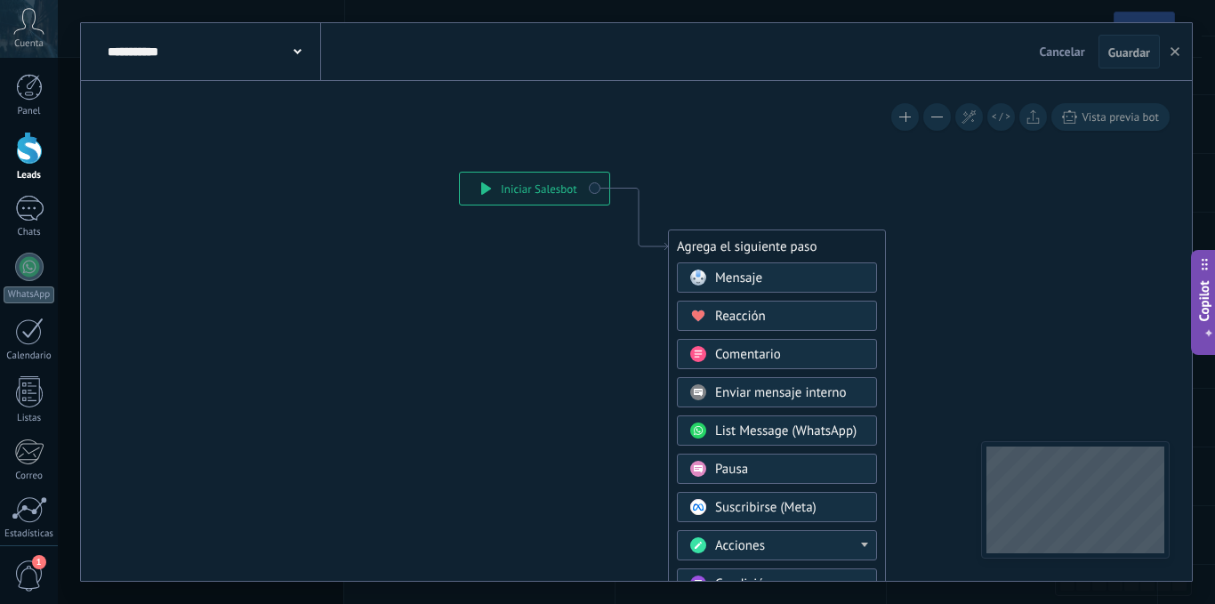
click at [761, 278] on span "Mensaje" at bounding box center [738, 277] width 47 height 17
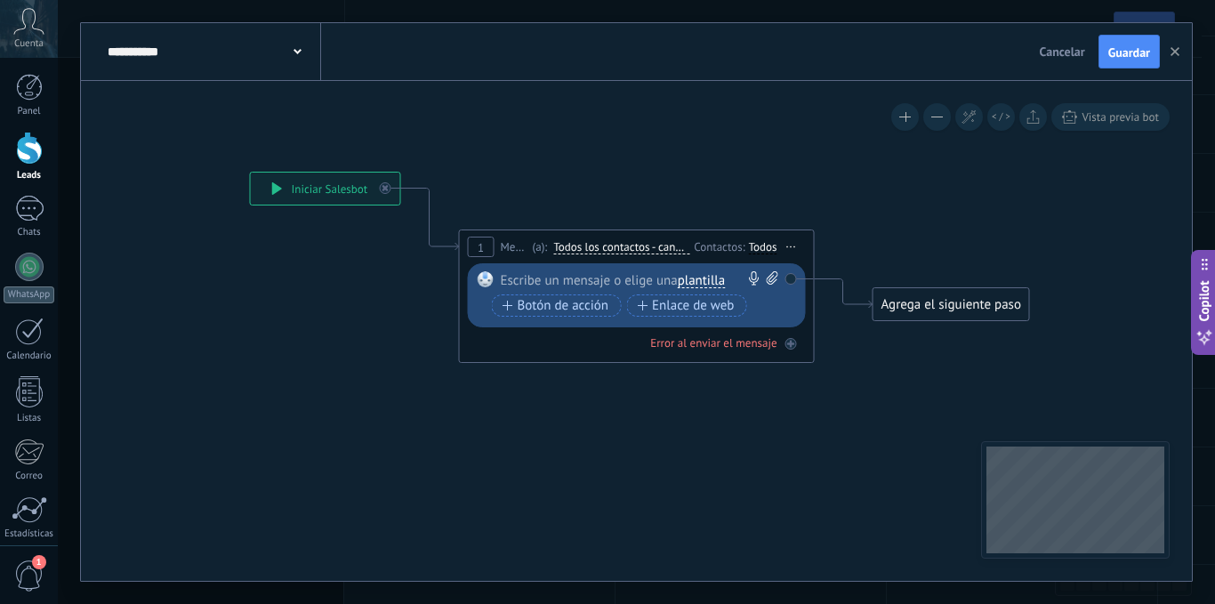
click at [708, 281] on span "plantilla" at bounding box center [701, 281] width 47 height 14
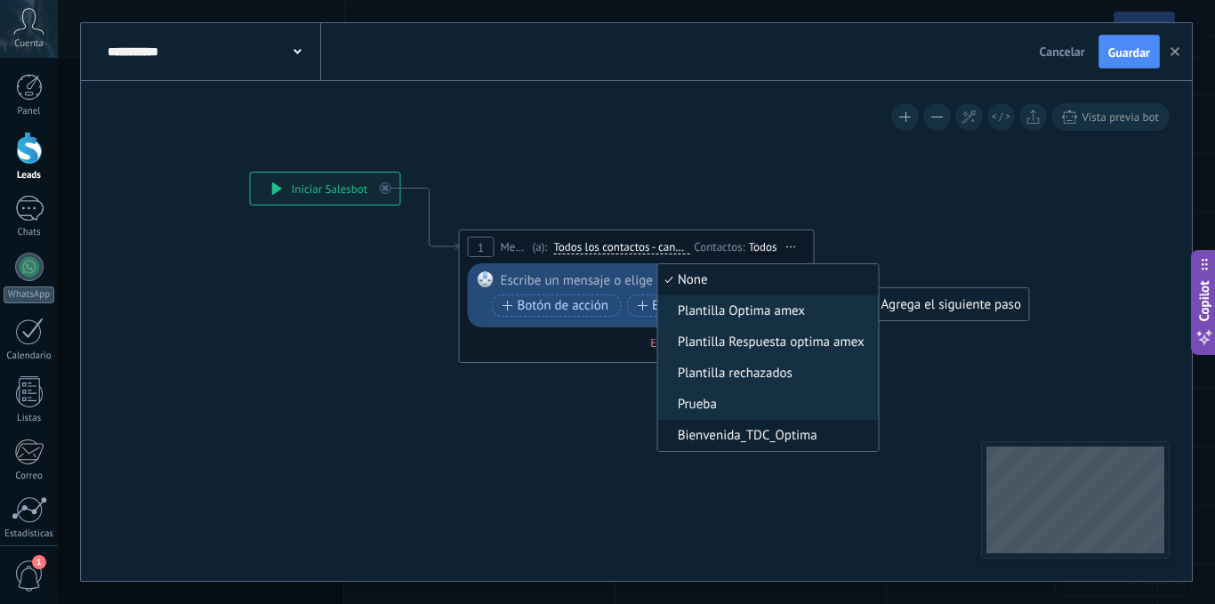
click at [811, 428] on span "Bienvenida_TDC_Optima" at bounding box center [765, 436] width 215 height 18
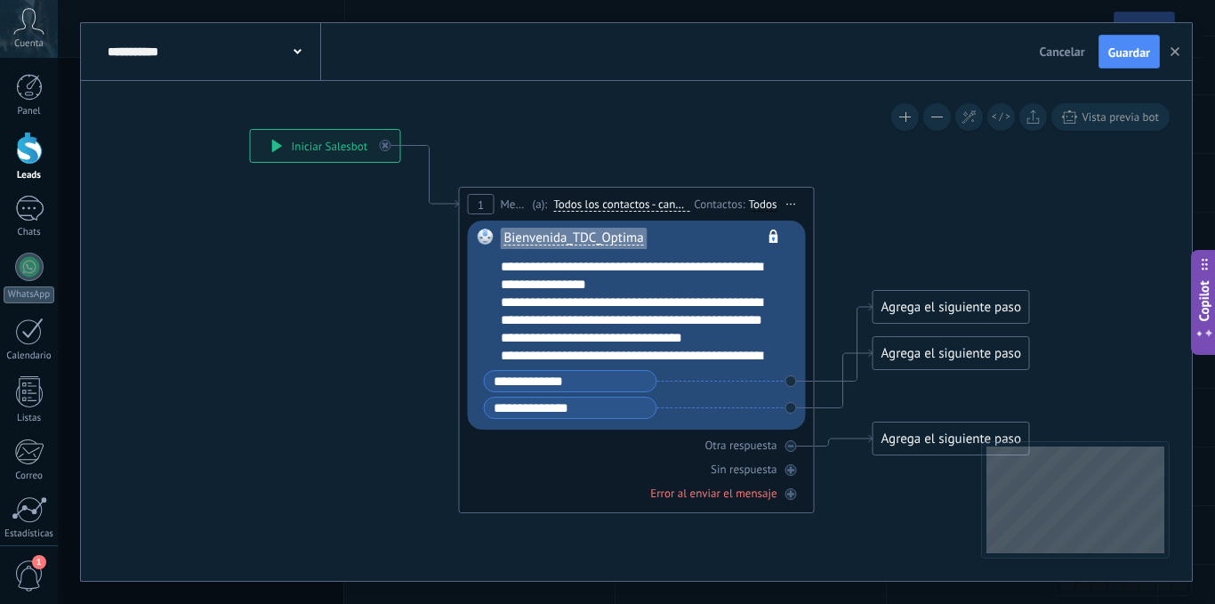
click at [417, 366] on icon at bounding box center [609, 320] width 1609 height 1273
click at [623, 205] on span "Todos los contactos - canales seleccionados" at bounding box center [621, 204] width 136 height 14
click at [623, 205] on button "Todos los contactos - canales seleccionados" at bounding box center [655, 205] width 222 height 32
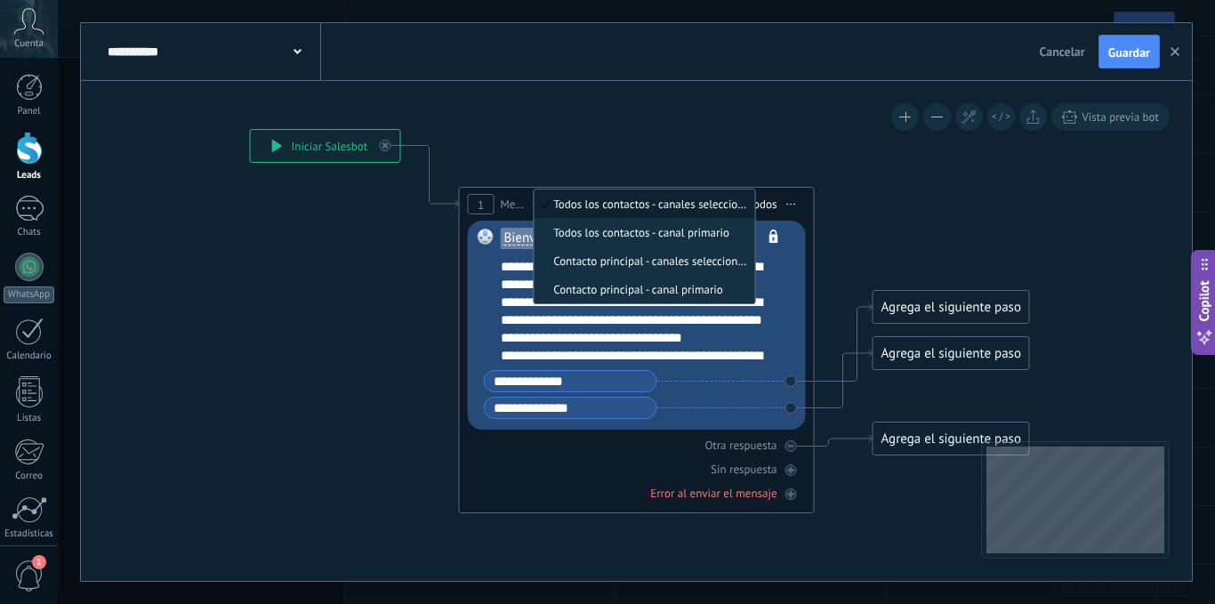
click at [877, 196] on icon at bounding box center [609, 320] width 1609 height 1273
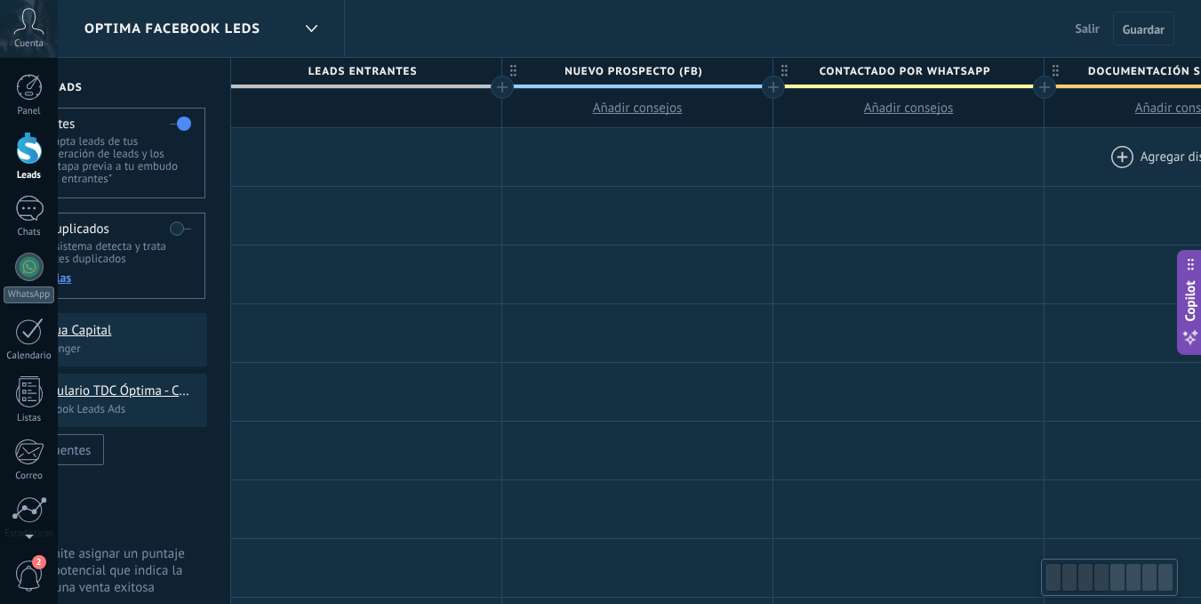
drag, startPoint x: 1148, startPoint y: 181, endPoint x: 1087, endPoint y: 166, distance: 63.0
click at [1044, 166] on div at bounding box center [909, 157] width 270 height 58
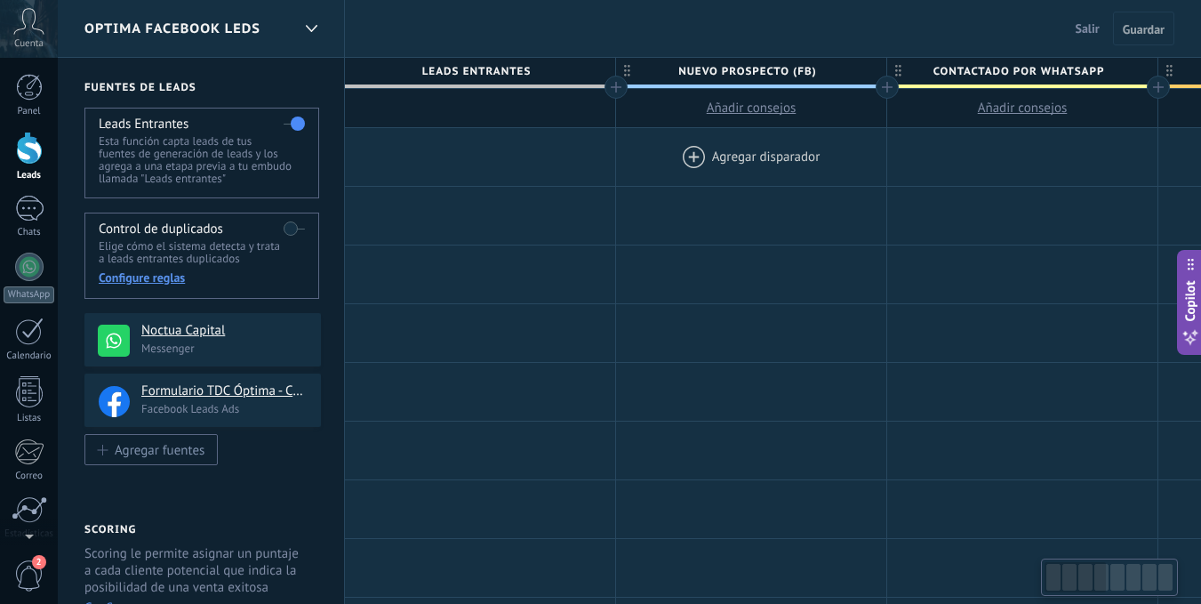
drag, startPoint x: 590, startPoint y: 181, endPoint x: 730, endPoint y: 180, distance: 140.5
click at [730, 180] on div at bounding box center [751, 157] width 270 height 58
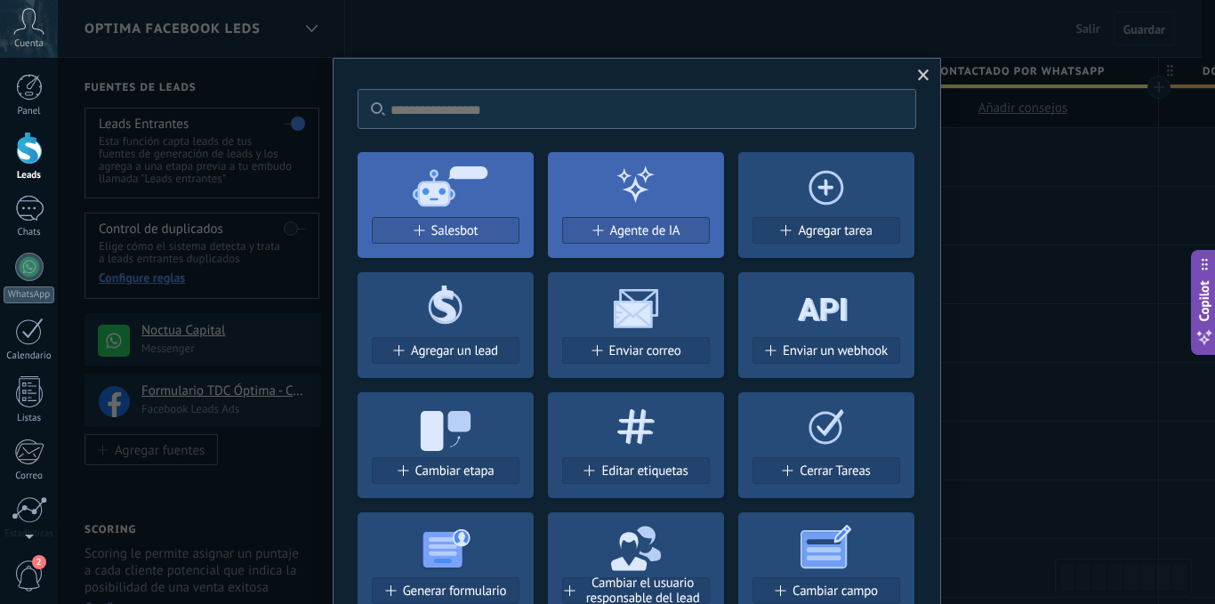
click at [928, 74] on span at bounding box center [923, 75] width 29 height 30
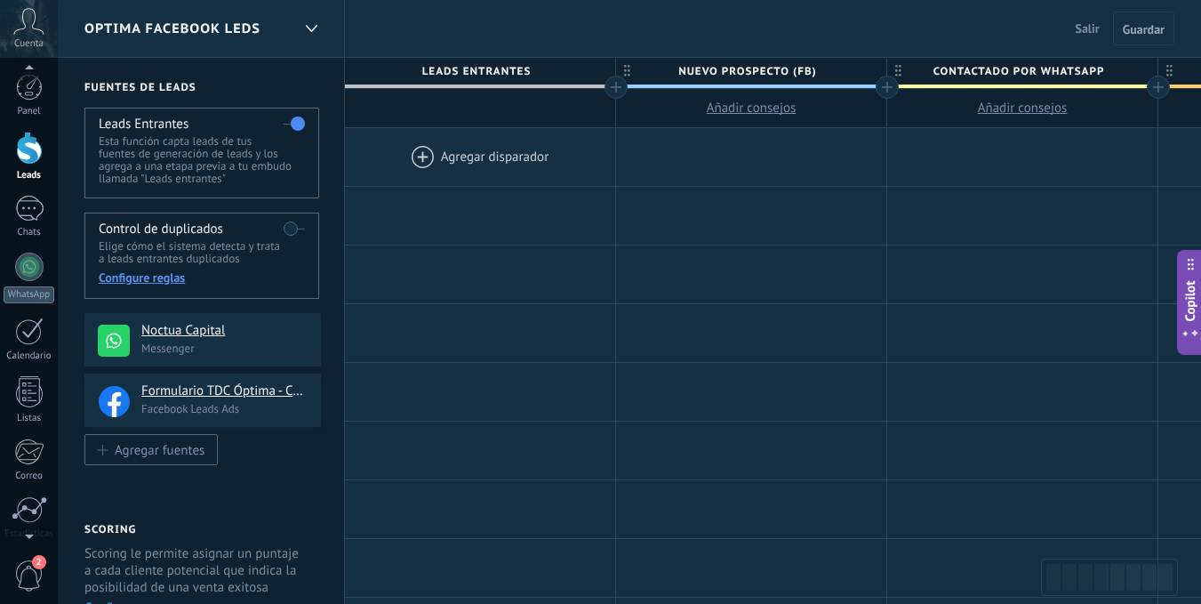
scroll to position [136, 0]
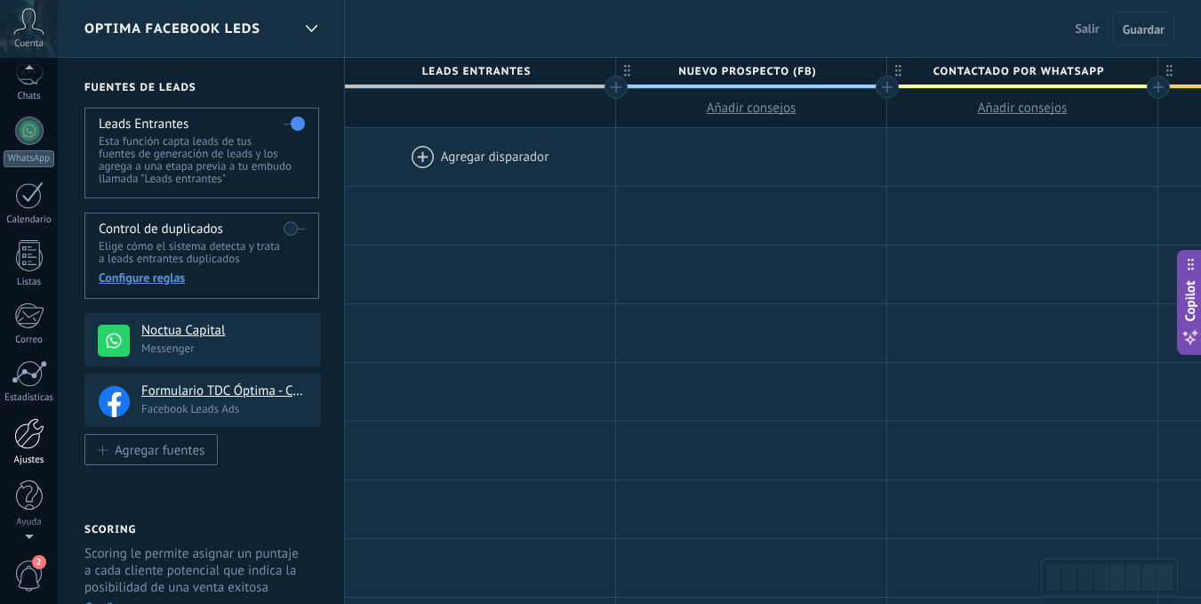
click at [23, 443] on div at bounding box center [29, 433] width 30 height 31
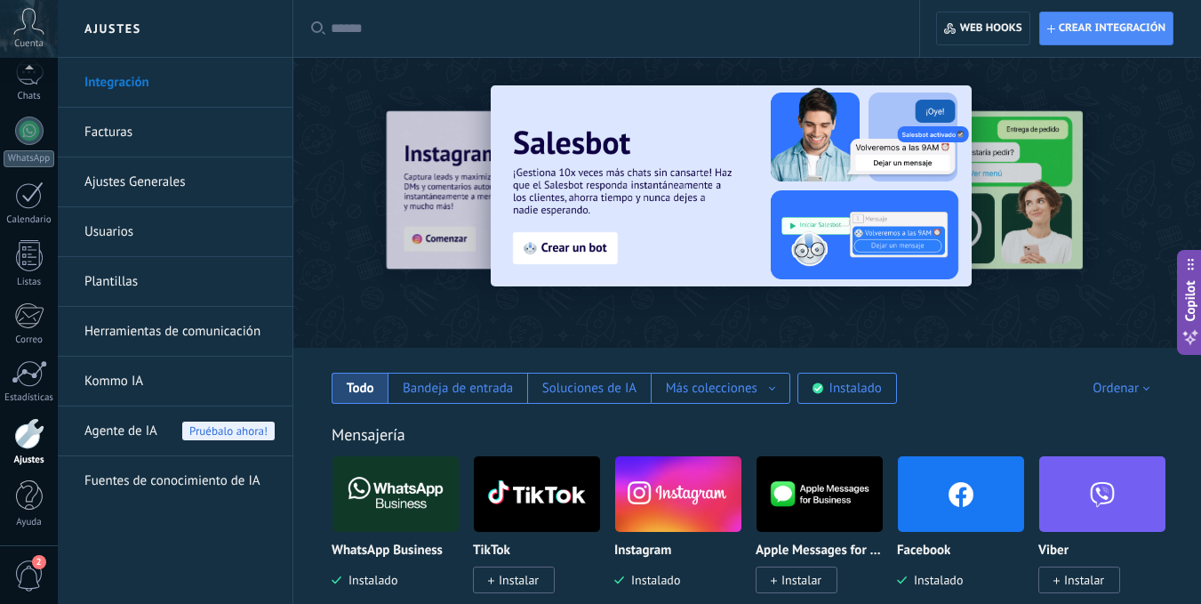
click at [138, 175] on link "Ajustes Generales" at bounding box center [179, 182] width 190 height 50
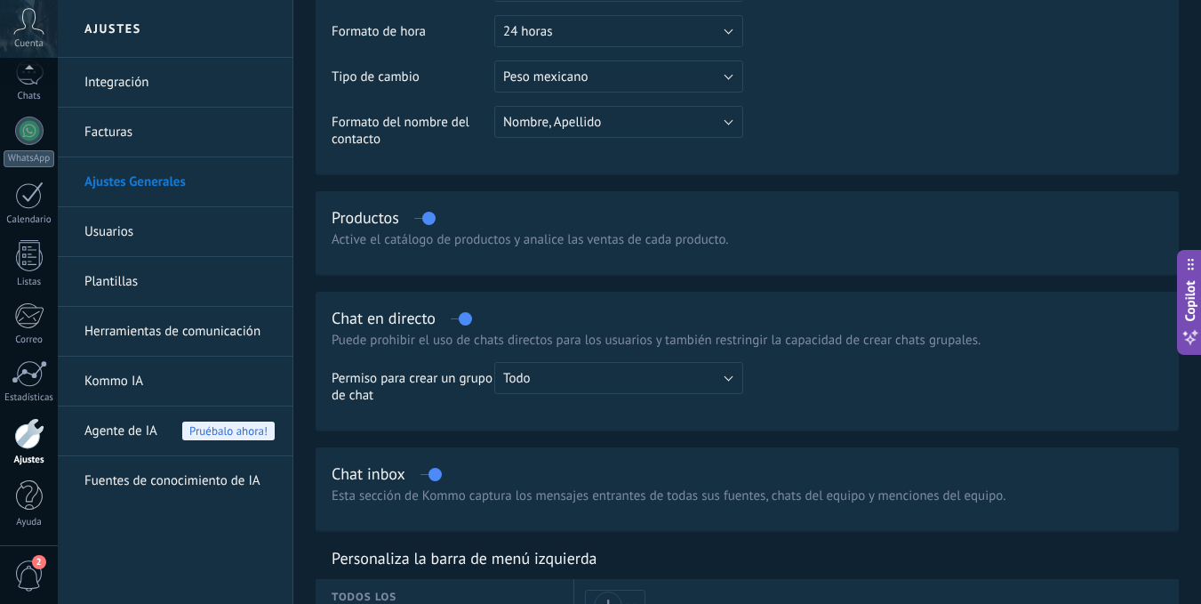
scroll to position [89, 0]
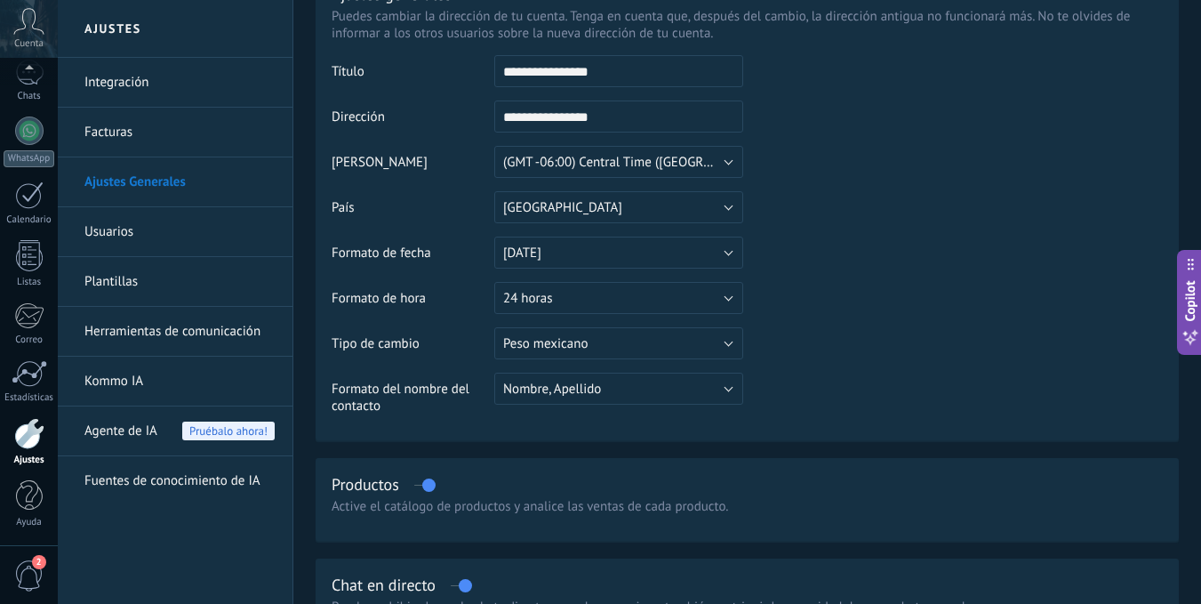
click at [140, 95] on link "Integración" at bounding box center [179, 83] width 190 height 50
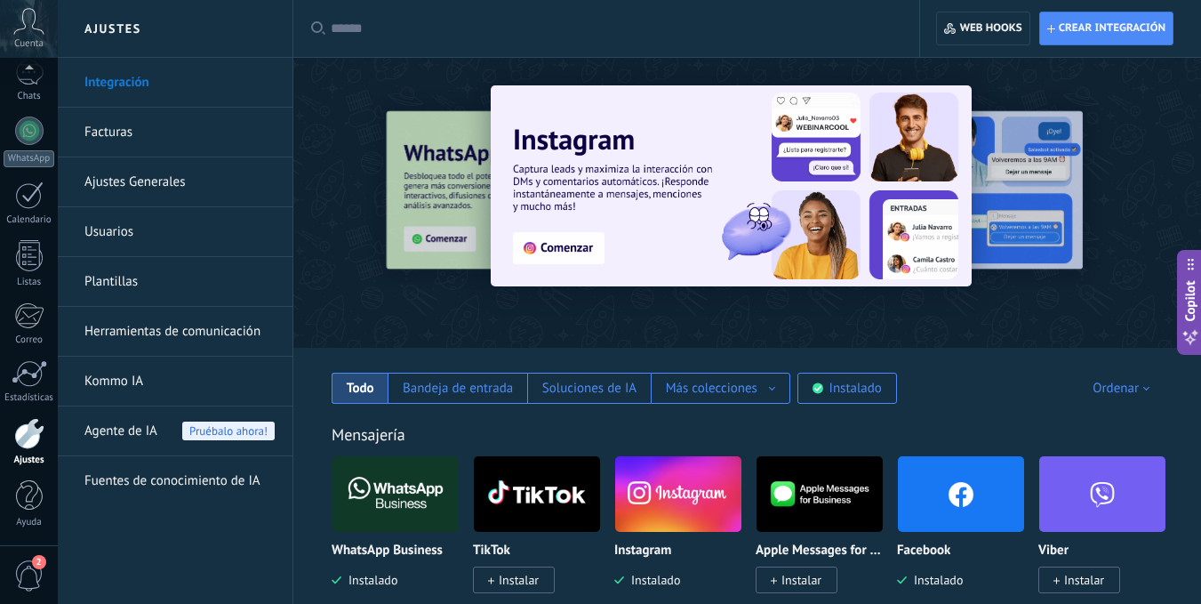
click at [186, 192] on link "Ajustes Generales" at bounding box center [179, 182] width 190 height 50
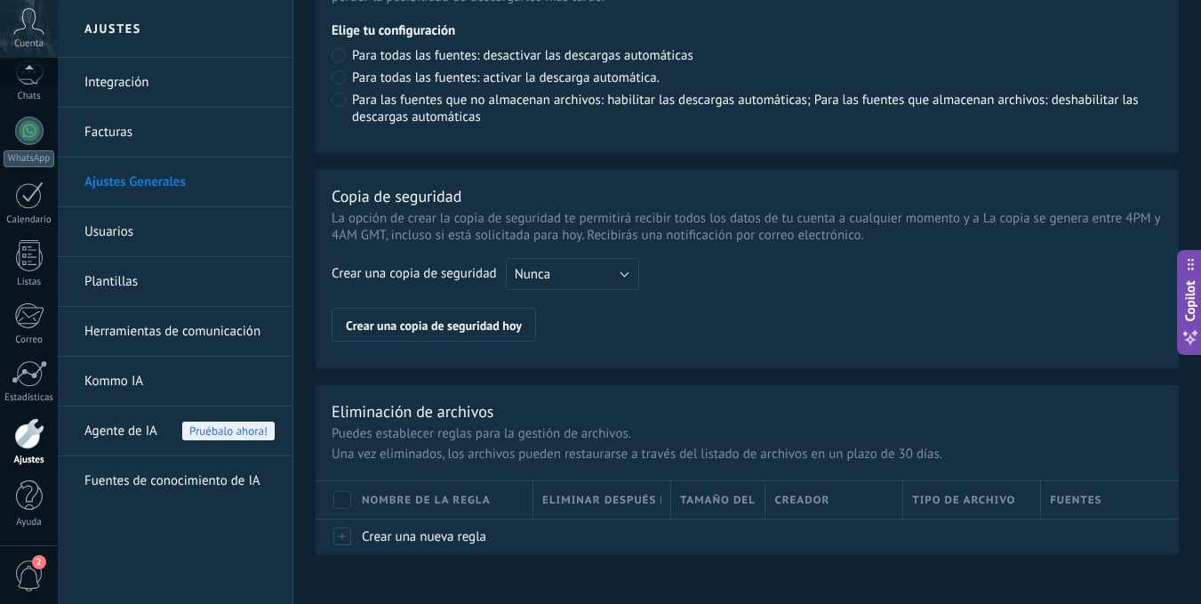
scroll to position [1389, 0]
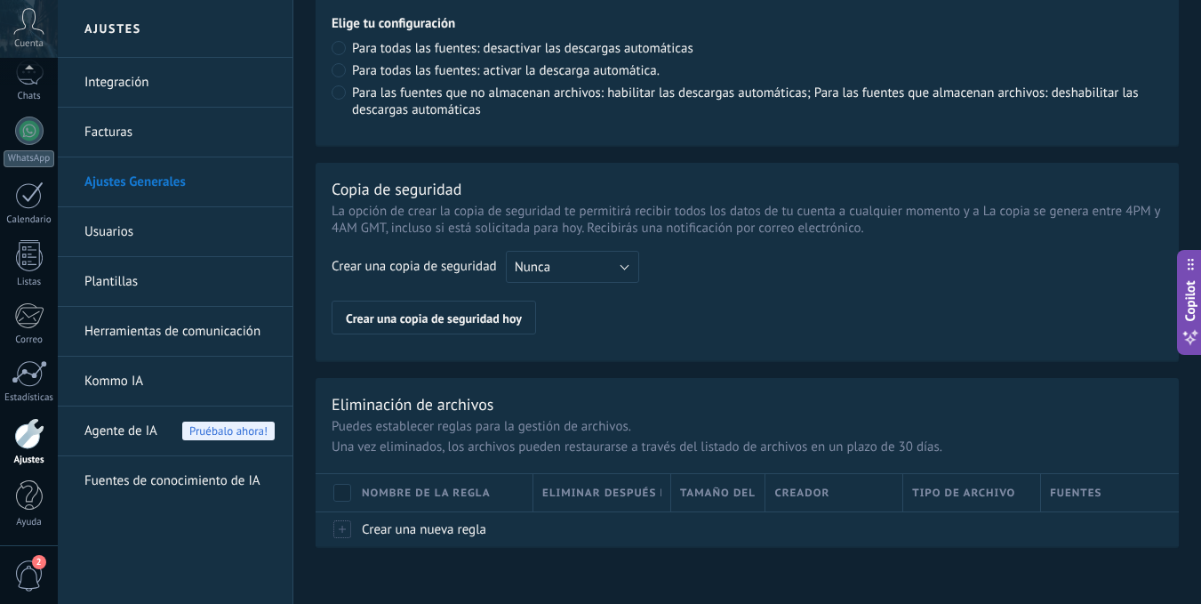
click at [253, 321] on link "Herramientas de comunicación" at bounding box center [179, 332] width 190 height 50
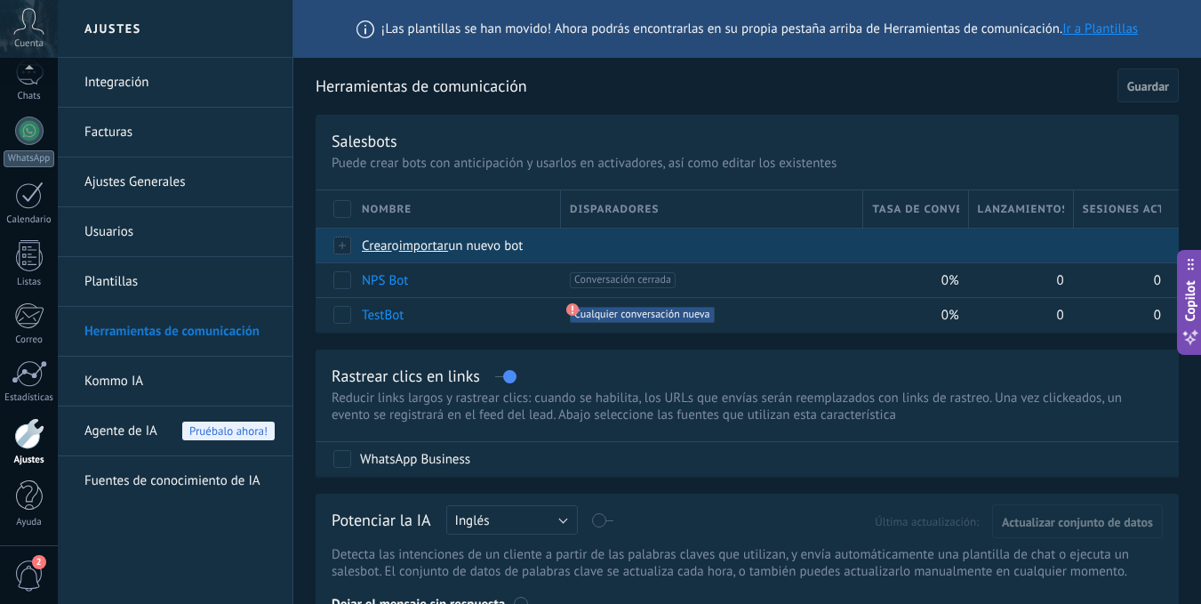
click at [384, 249] on span "Crear" at bounding box center [377, 245] width 30 height 17
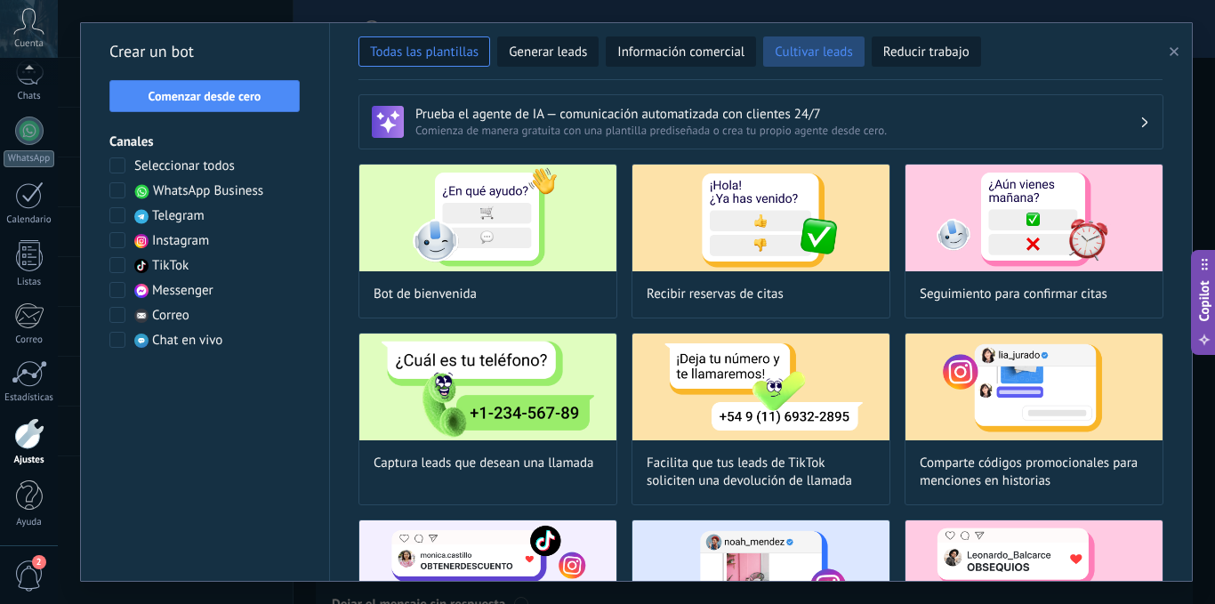
click at [824, 54] on span "Cultivar leads" at bounding box center [813, 53] width 77 height 18
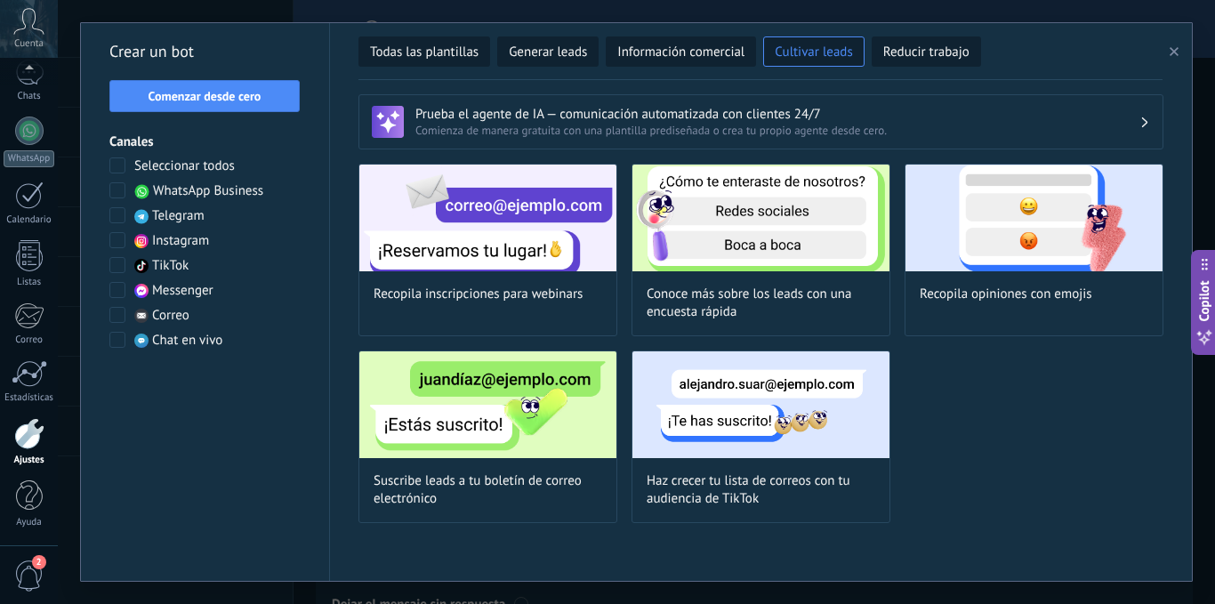
drag, startPoint x: 831, startPoint y: 231, endPoint x: 537, endPoint y: 605, distance: 475.5
